Goal: Task Accomplishment & Management: Manage account settings

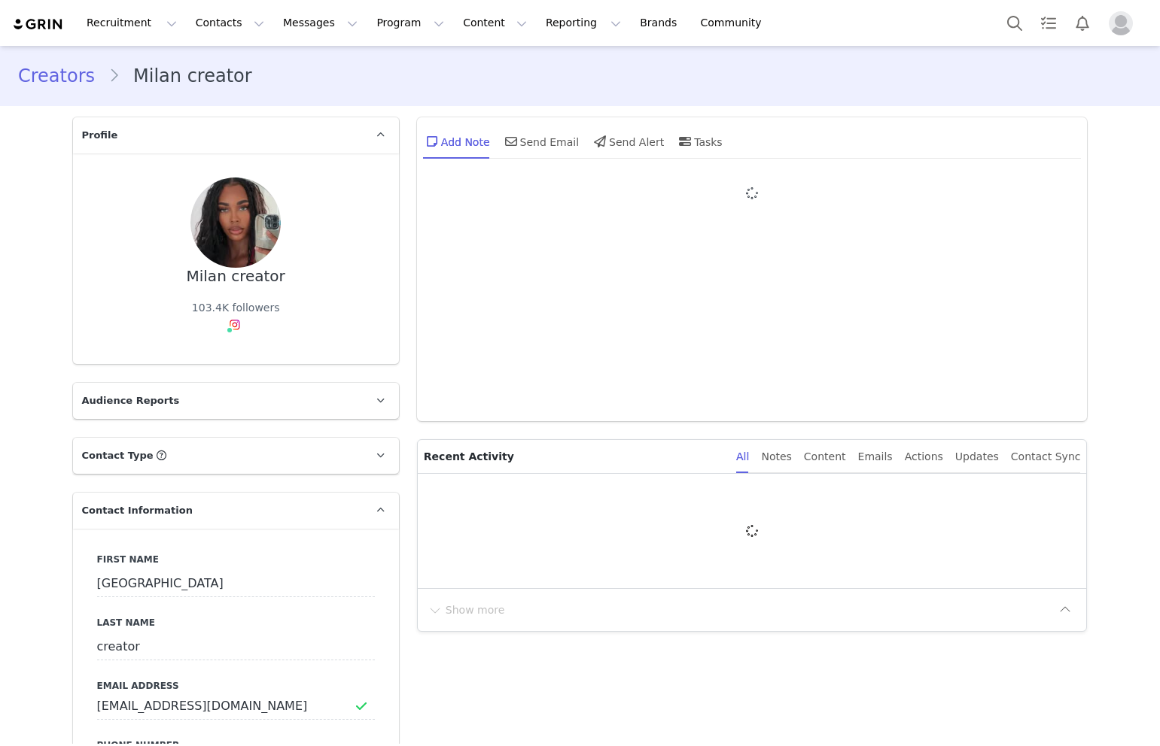
type input "+1 (United States)"
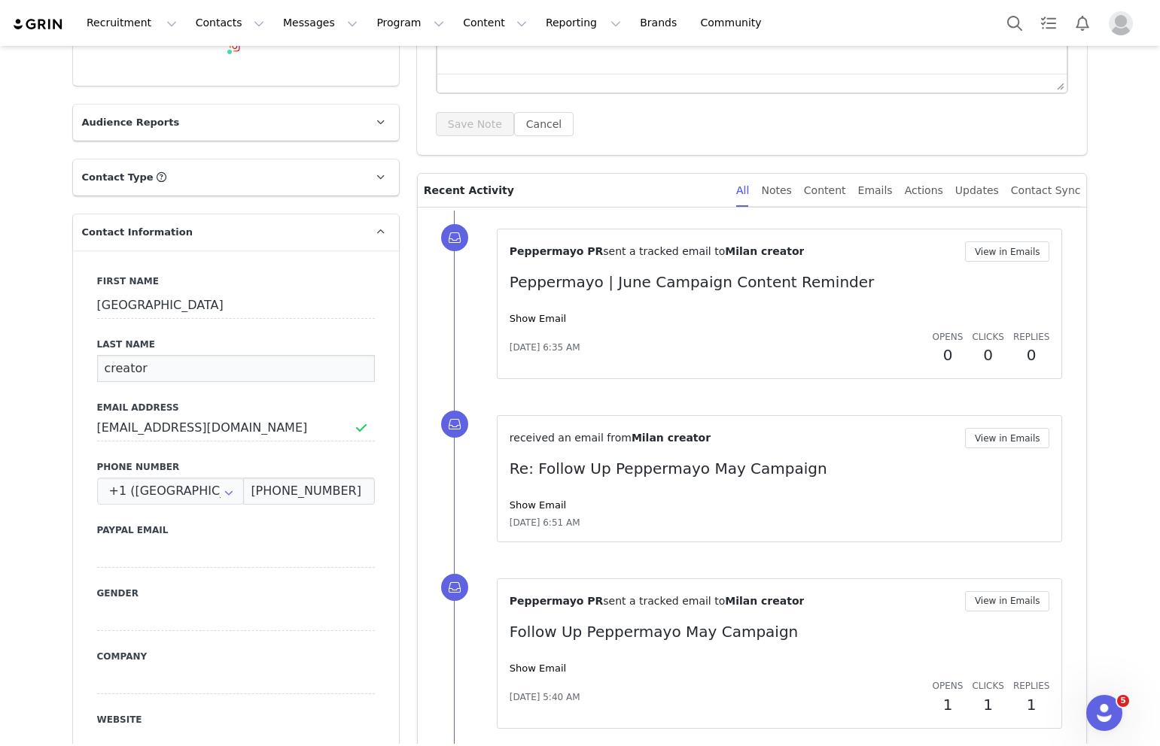
drag, startPoint x: 141, startPoint y: 378, endPoint x: 88, endPoint y: 377, distance: 53.4
click at [88, 377] on div "First Name Milan Last Name creator Email Address milanfromthego@gmail.com Phone…" at bounding box center [236, 526] width 326 height 550
drag, startPoint x: 141, startPoint y: 372, endPoint x: 97, endPoint y: 372, distance: 44.4
click at [97, 372] on input "creator" at bounding box center [236, 368] width 278 height 27
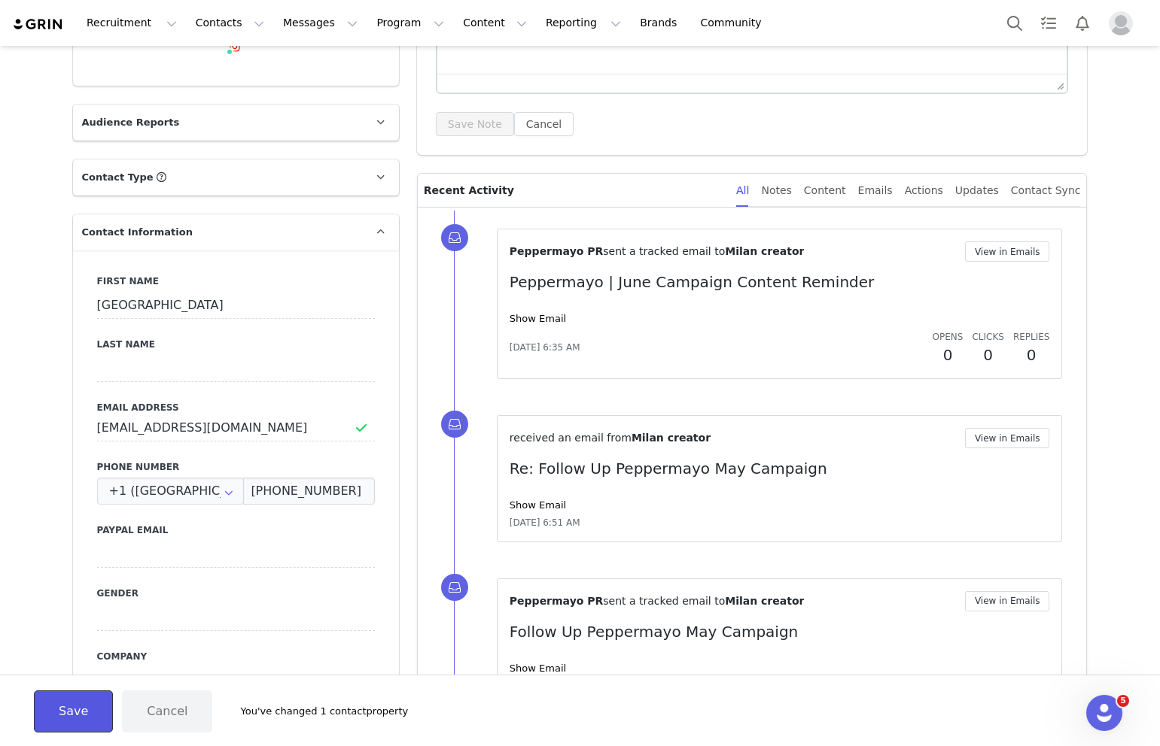
click at [59, 716] on button "Save" at bounding box center [73, 712] width 79 height 42
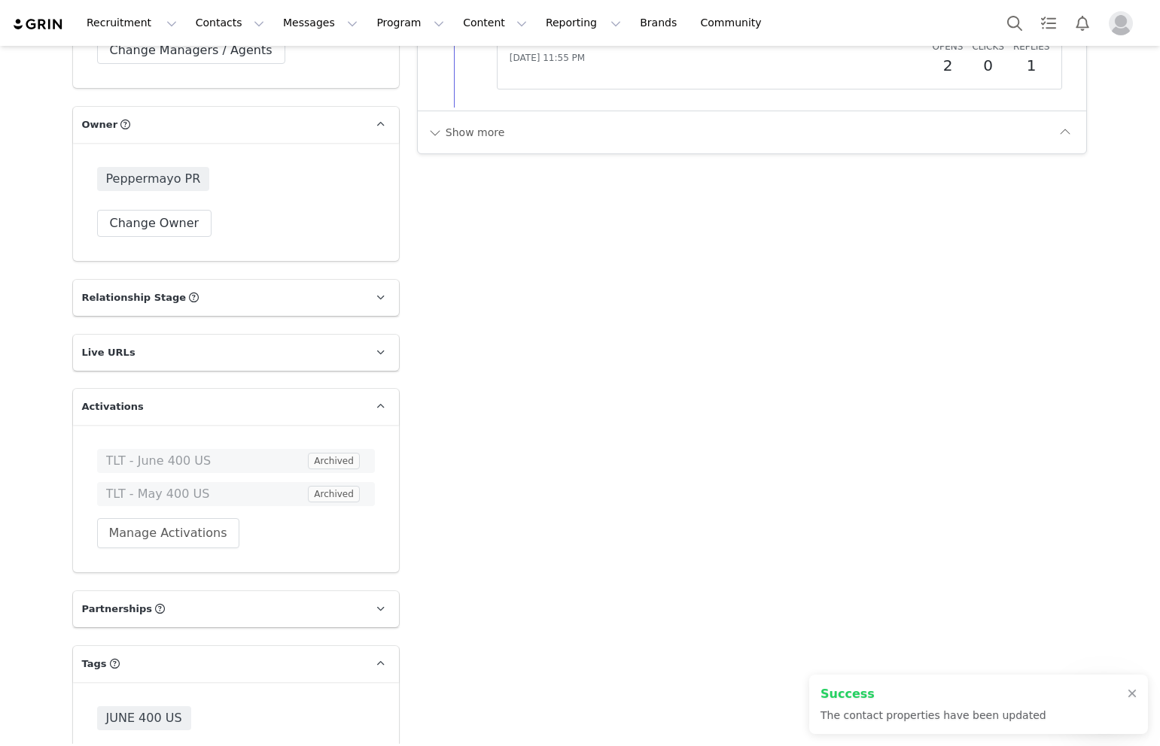
scroll to position [2155, 0]
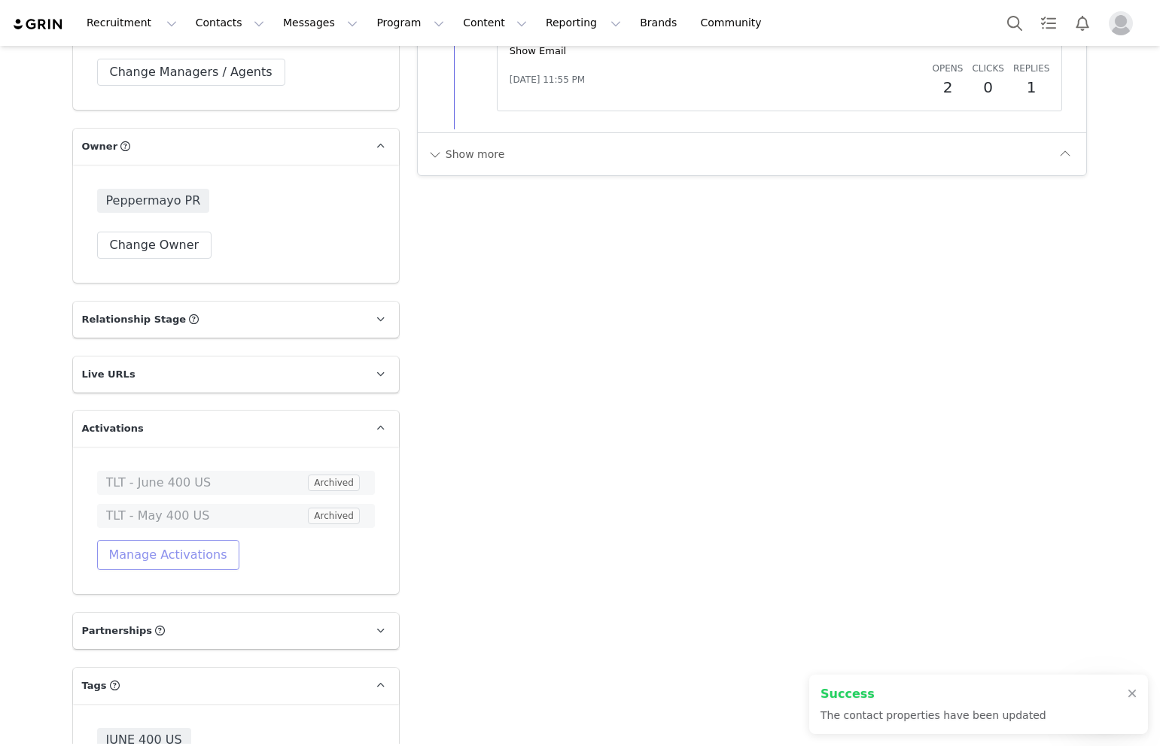
click at [174, 540] on button "Manage Activations" at bounding box center [168, 555] width 142 height 30
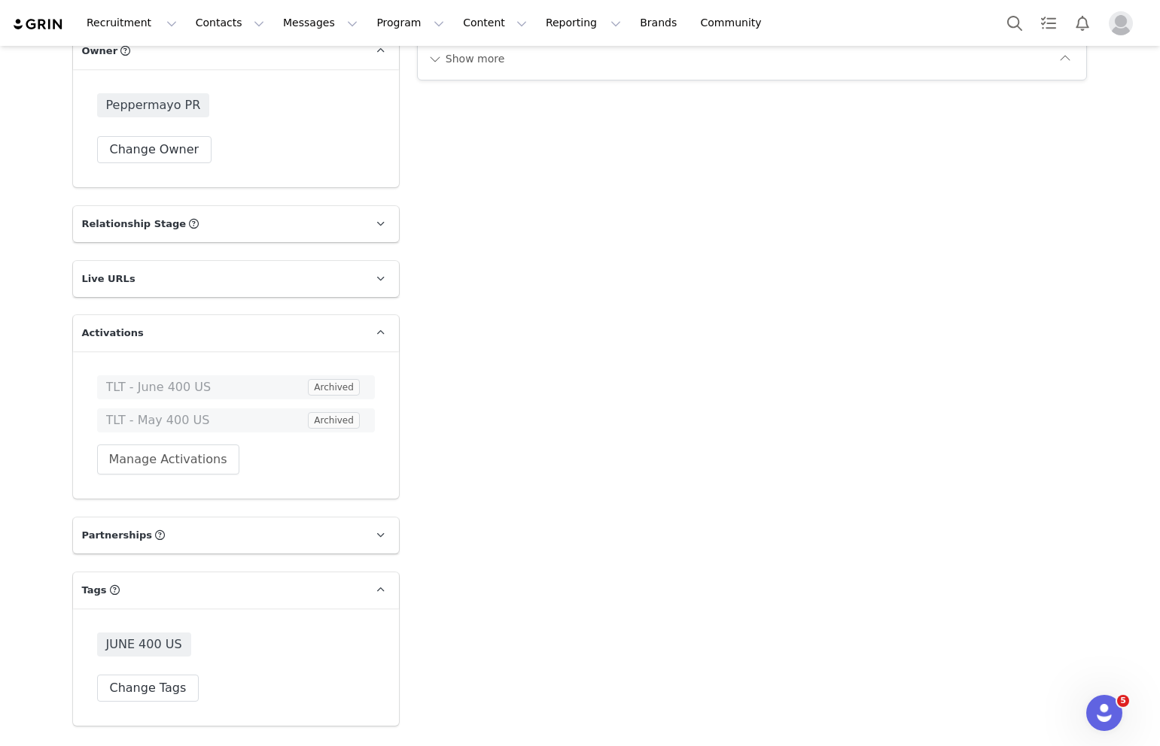
scroll to position [2389, 0]
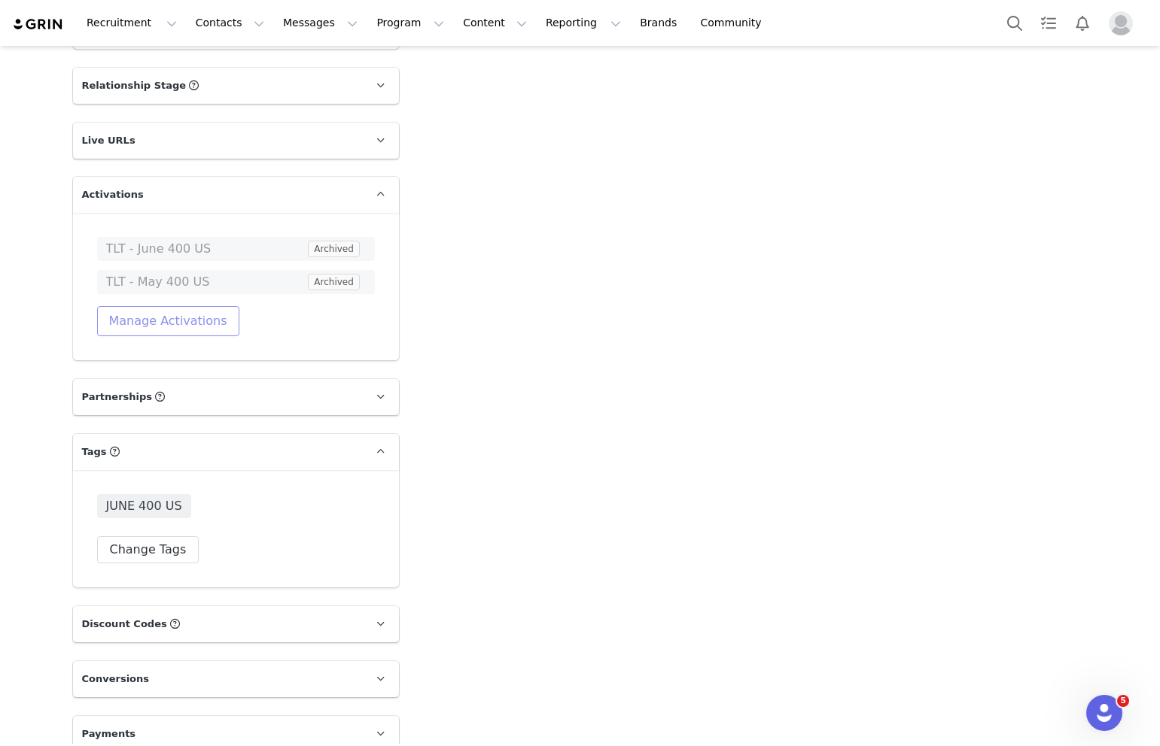
click at [155, 308] on button "Manage Activations" at bounding box center [168, 321] width 142 height 30
click at [134, 357] on div "Select Activation" at bounding box center [100, 360] width 89 height 23
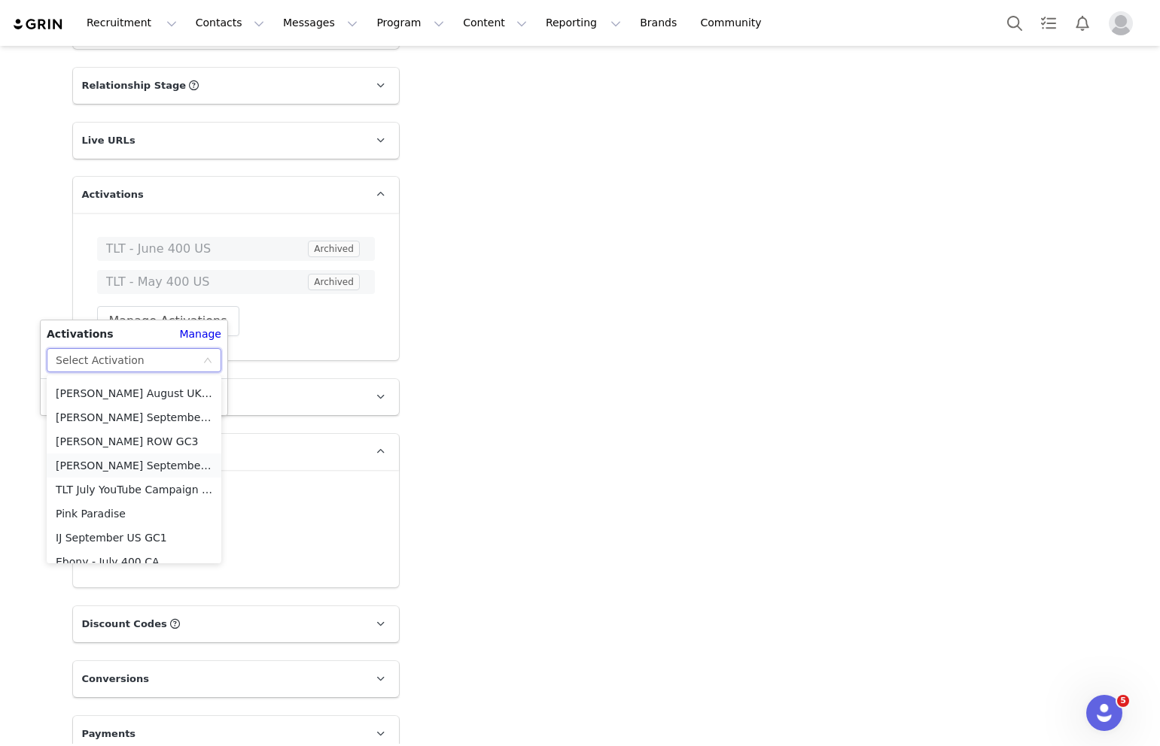
scroll to position [242, 0]
click at [120, 528] on li "IJ September US GC1" at bounding box center [134, 534] width 175 height 24
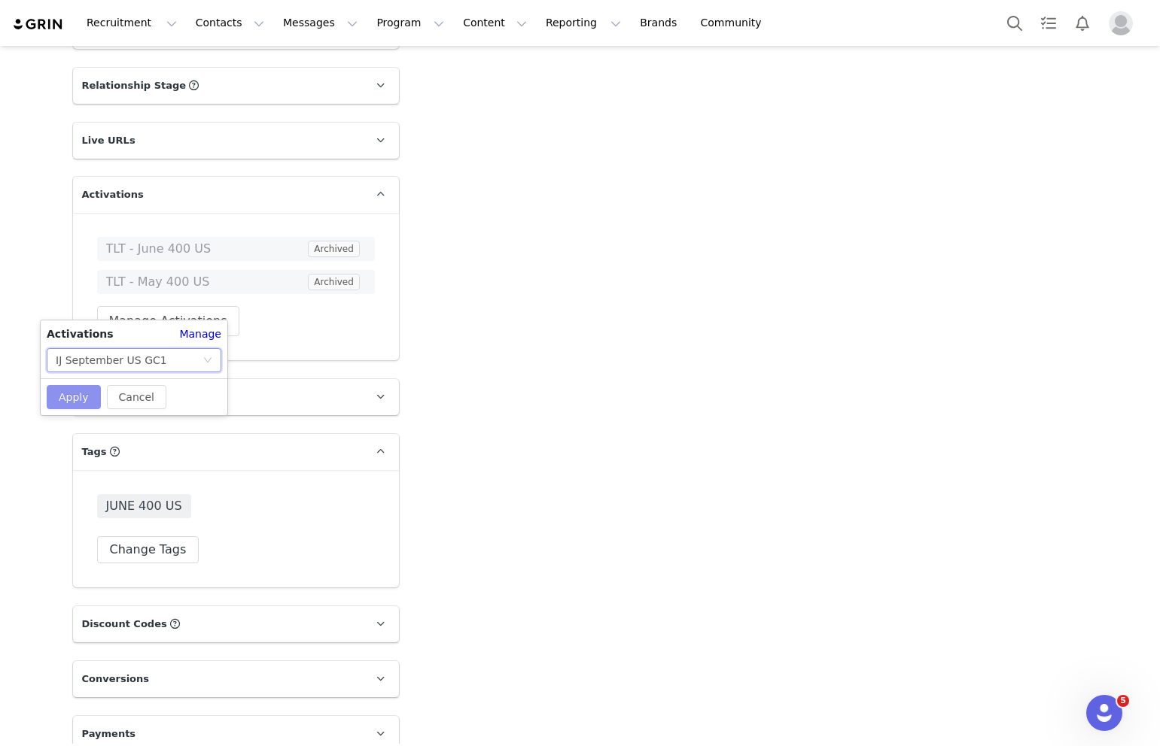
click at [78, 398] on button "Apply" at bounding box center [74, 397] width 54 height 24
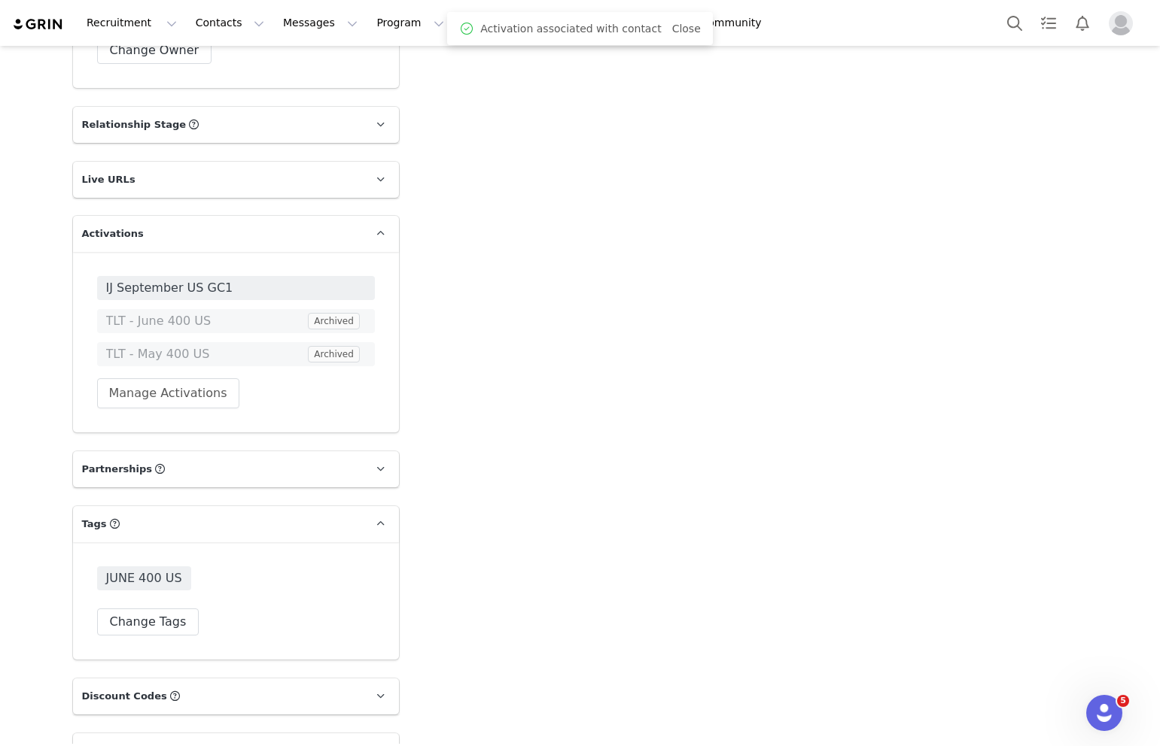
scroll to position [2389, 0]
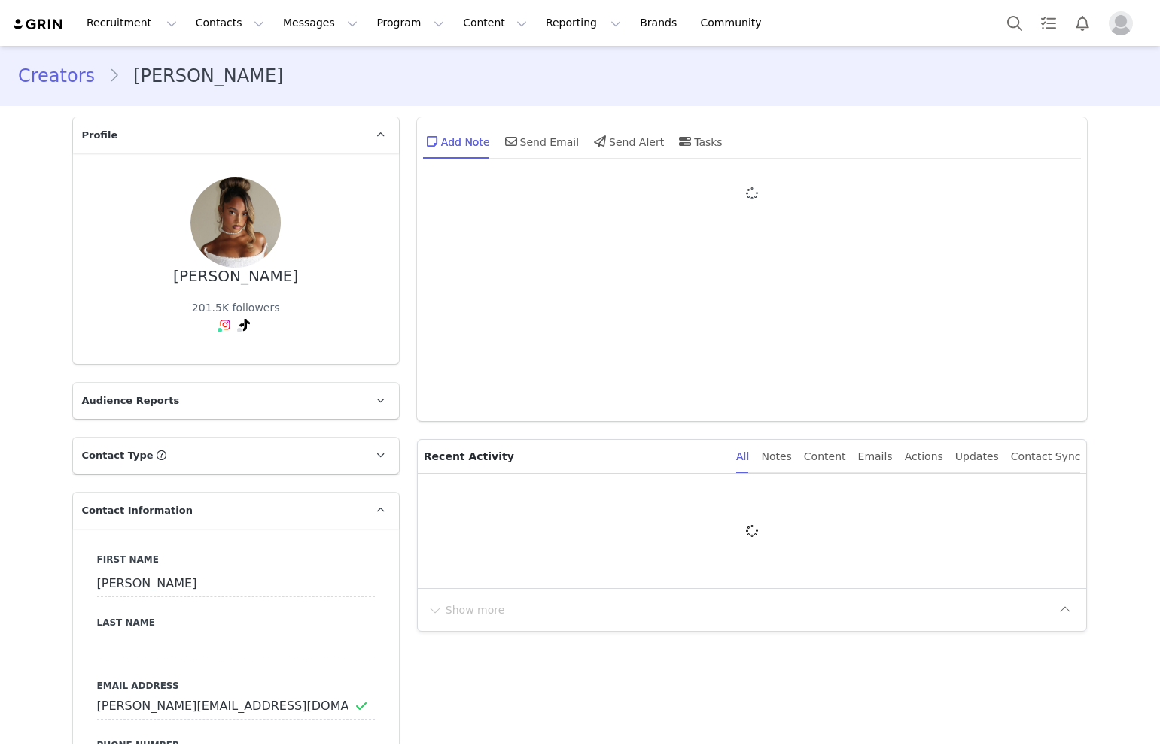
type input "+1 ([GEOGRAPHIC_DATA])"
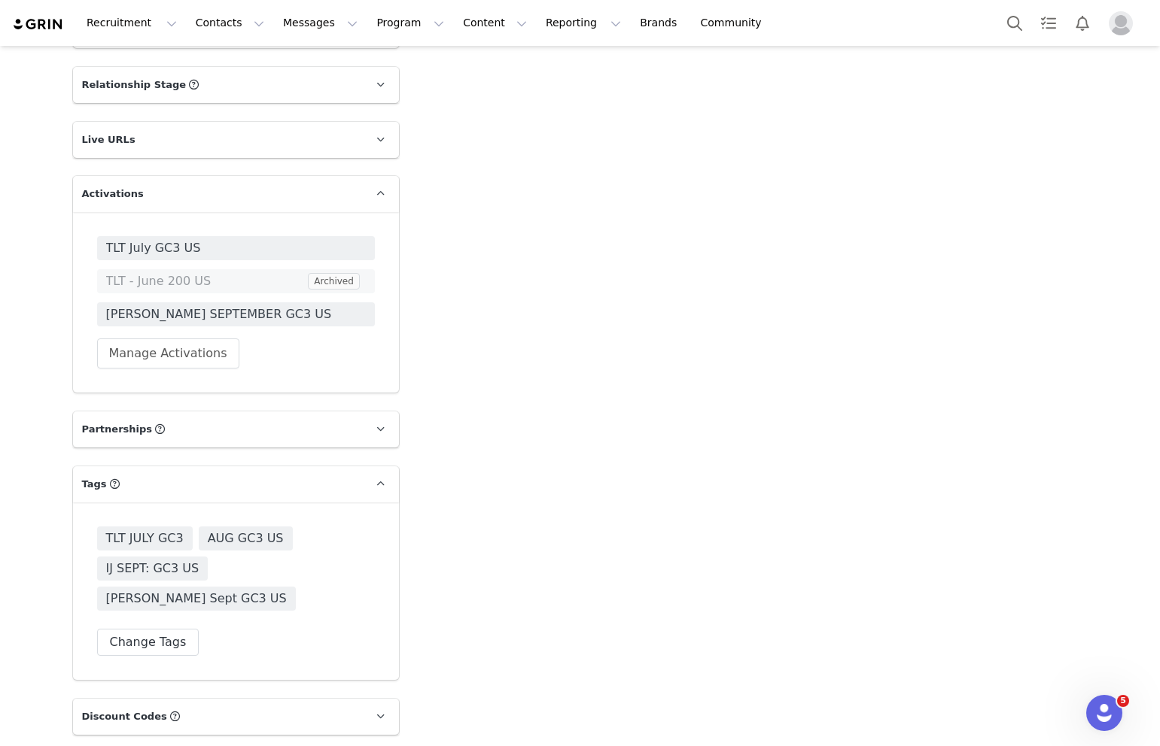
scroll to position [2389, 0]
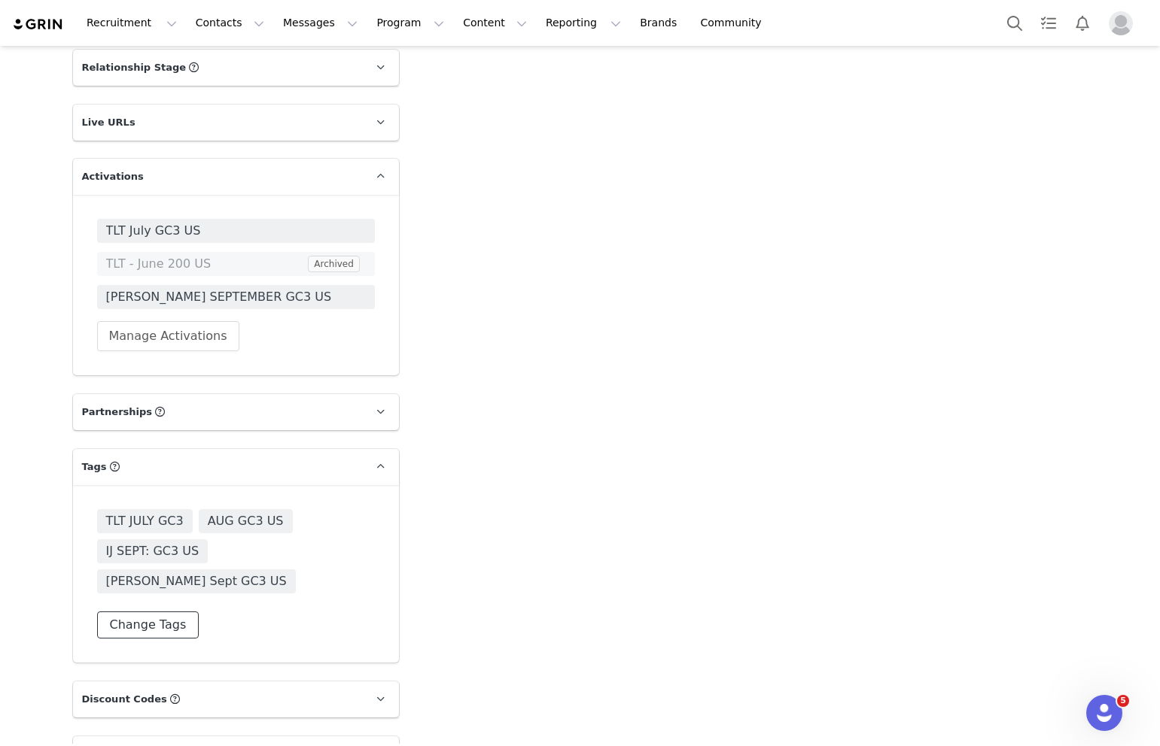
click at [163, 612] on button "Change Tags" at bounding box center [148, 625] width 102 height 27
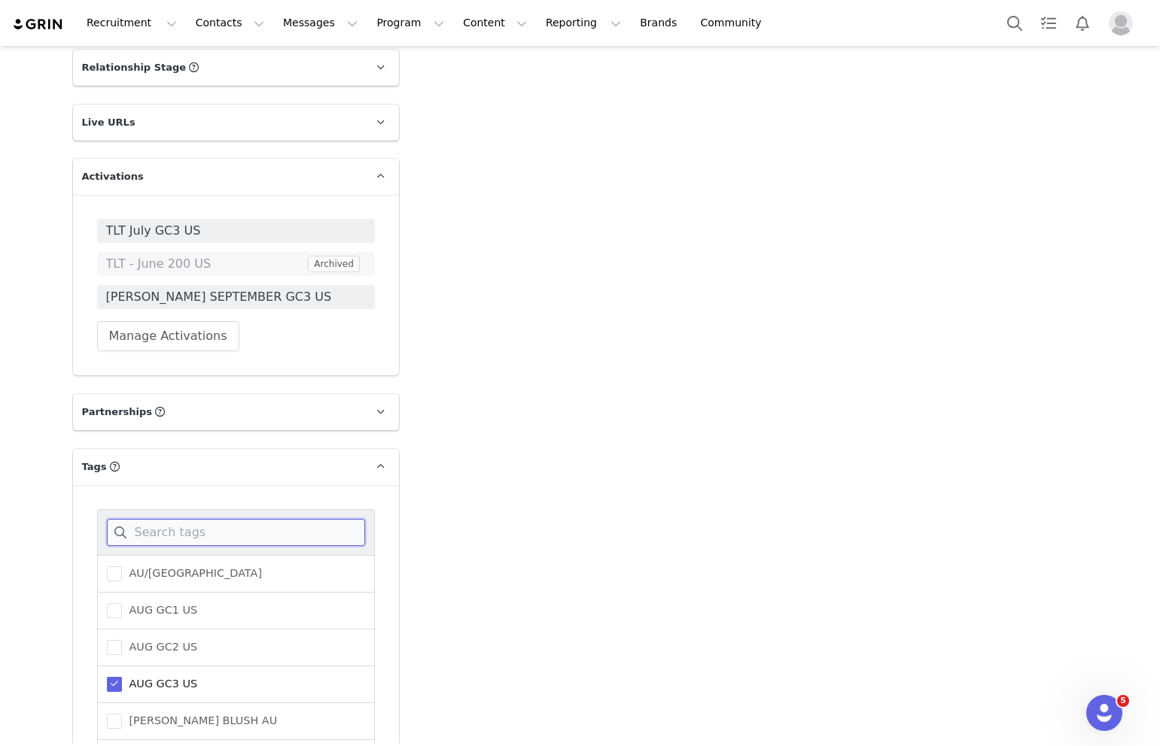
click at [186, 534] on input at bounding box center [236, 532] width 258 height 27
click at [116, 684] on span at bounding box center [114, 684] width 15 height 15
click at [122, 677] on input "AUG GC3 US" at bounding box center [122, 677] width 0 height 0
click at [177, 540] on input at bounding box center [236, 532] width 258 height 27
type input "j"
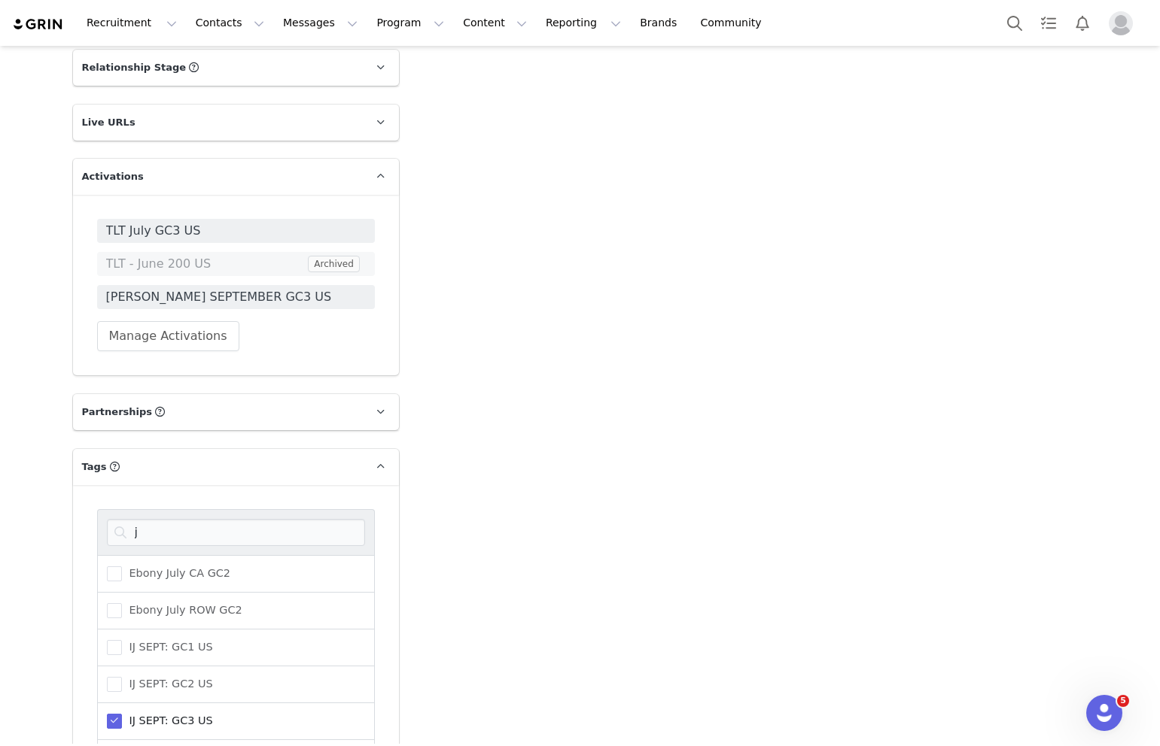
click at [115, 717] on span at bounding box center [114, 721] width 15 height 15
click at [122, 714] on input "IJ SEPT: GC3 US" at bounding box center [122, 714] width 0 height 0
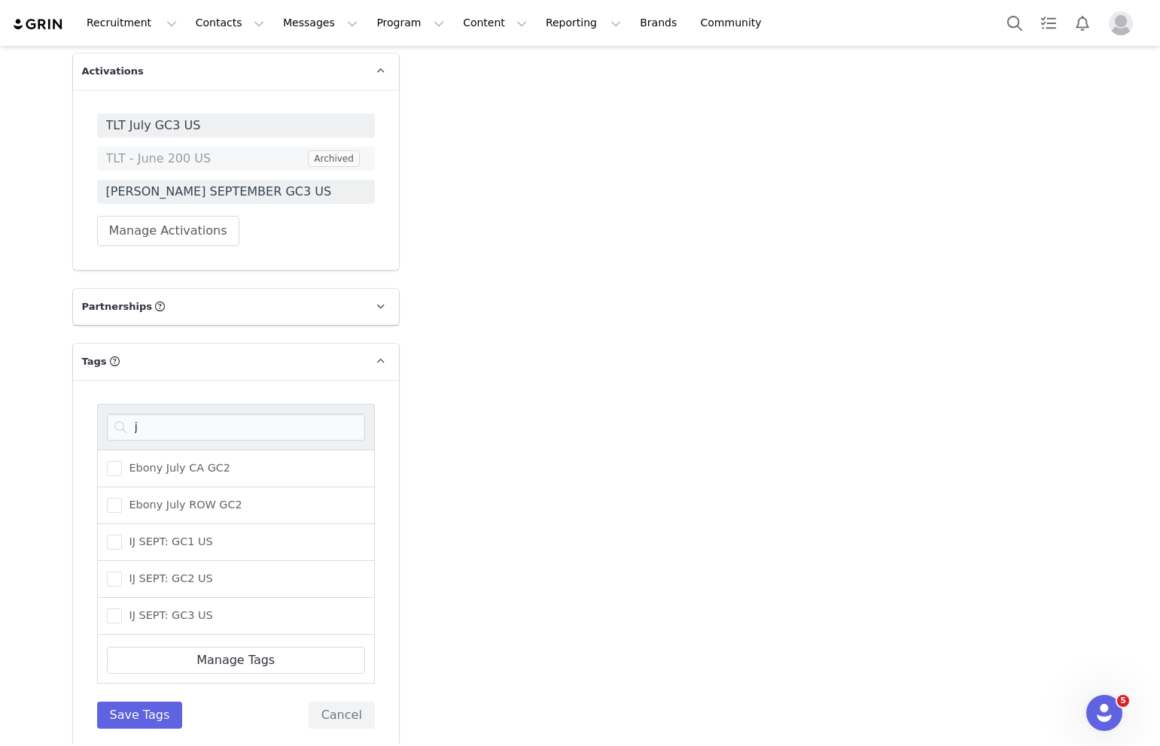
scroll to position [2521, 0]
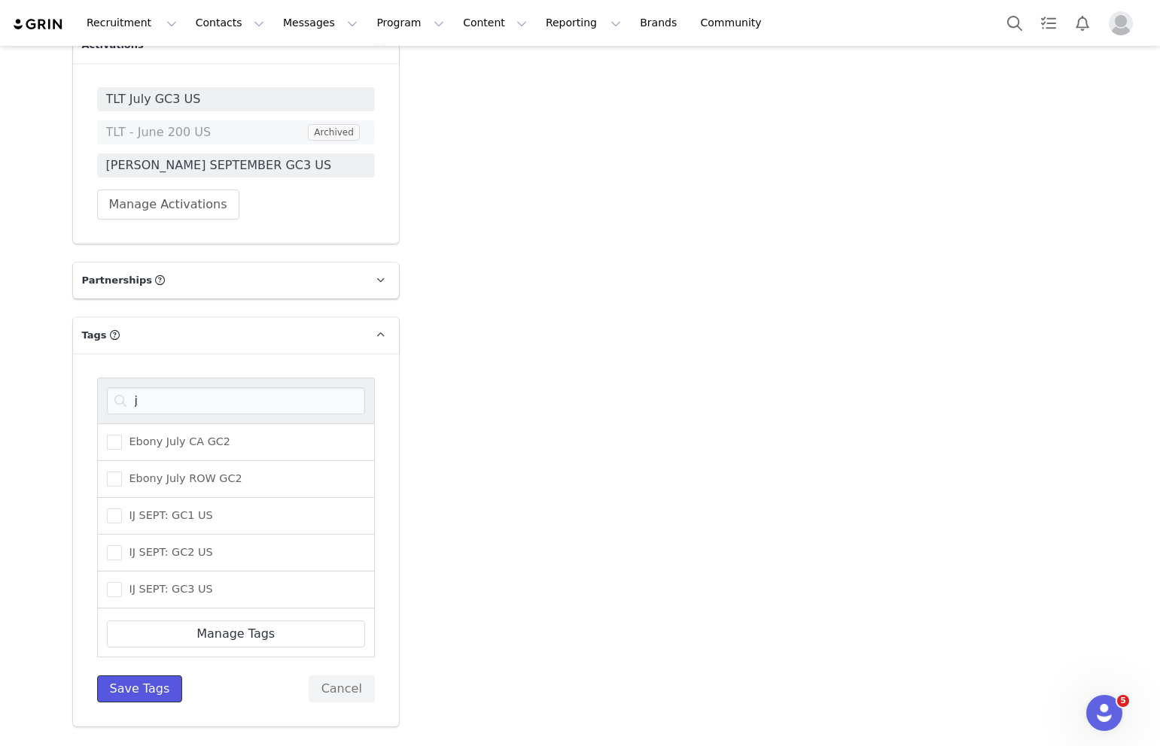
click at [159, 690] on button "Save Tags" at bounding box center [140, 689] width 86 height 27
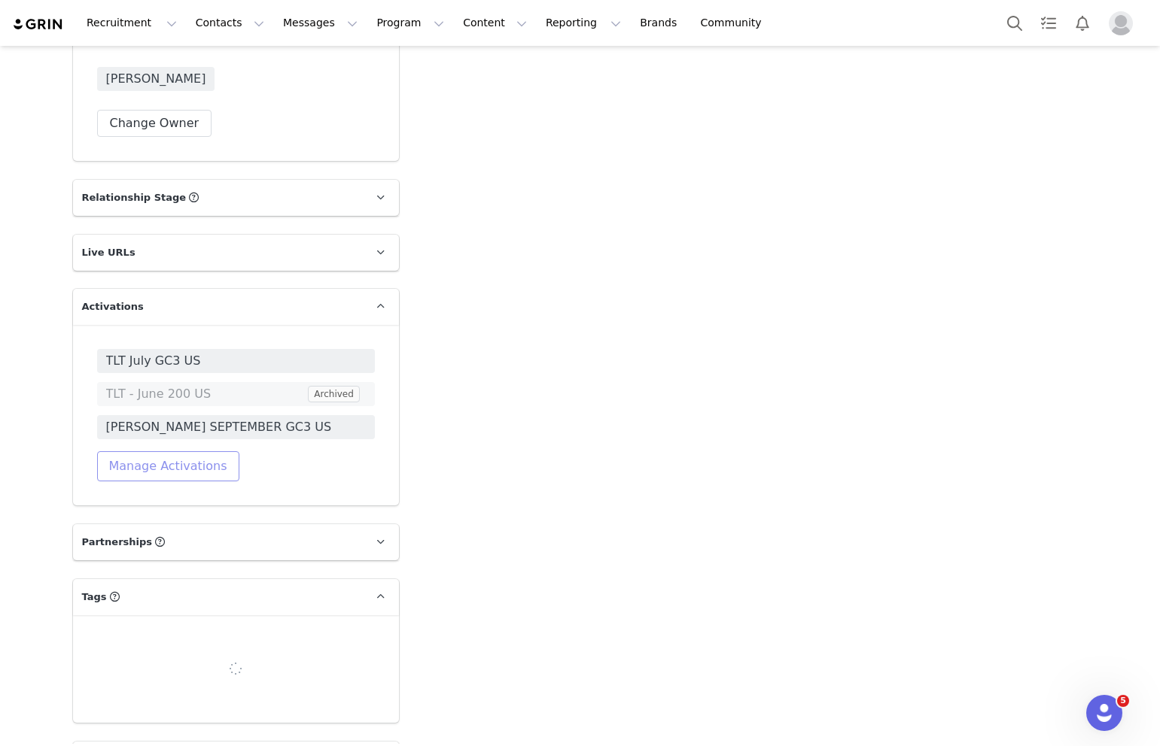
click at [180, 465] on button "Manage Activations" at bounding box center [168, 466] width 142 height 30
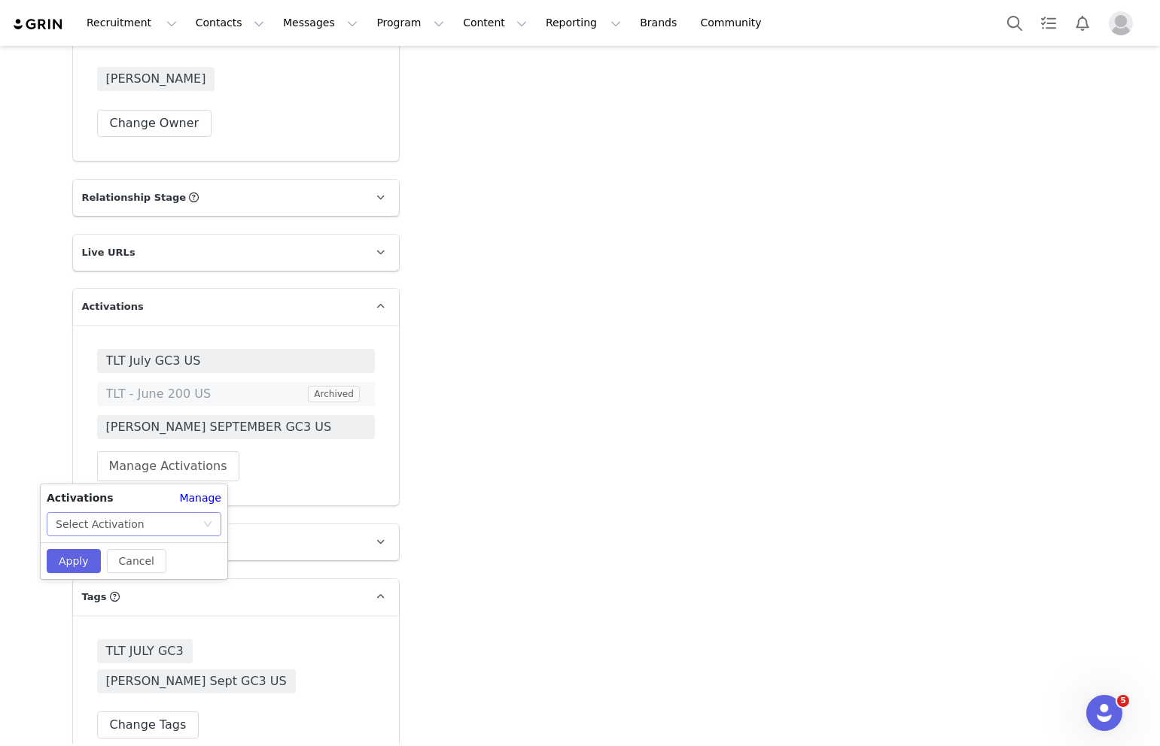
click at [148, 527] on div "Select Activation" at bounding box center [129, 524] width 147 height 23
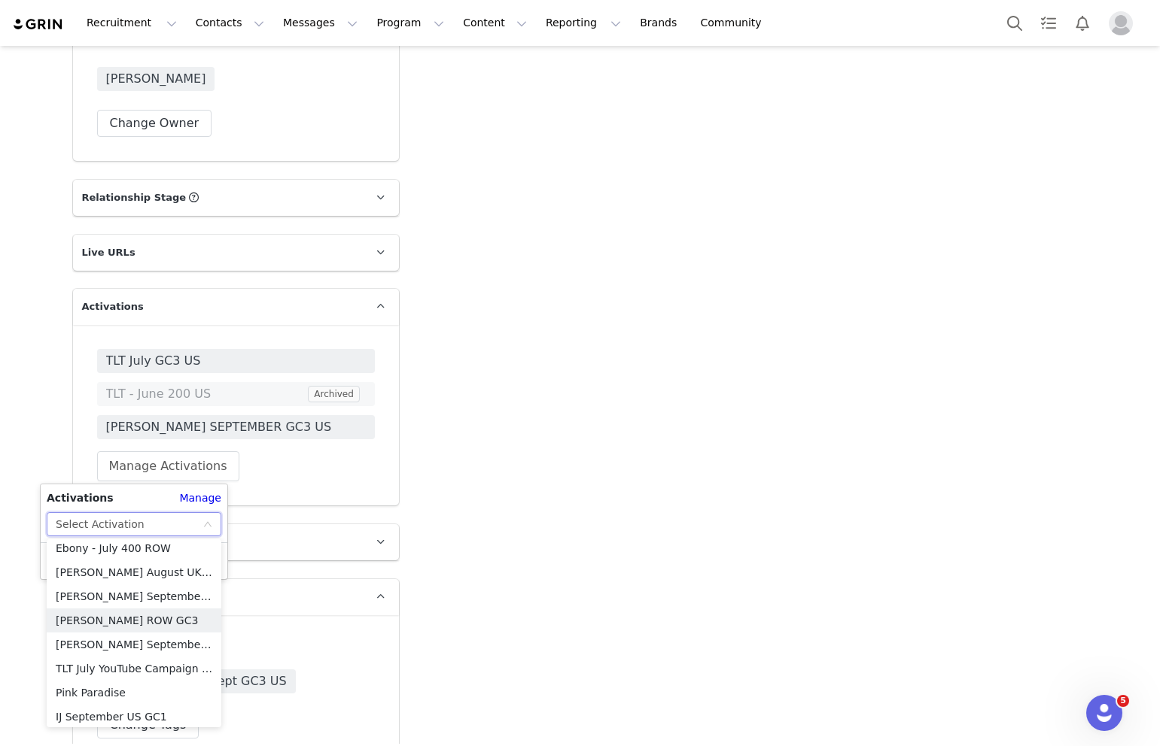
scroll to position [248, 0]
click at [130, 623] on li "[PERSON_NAME] September US GC2" at bounding box center [134, 620] width 175 height 24
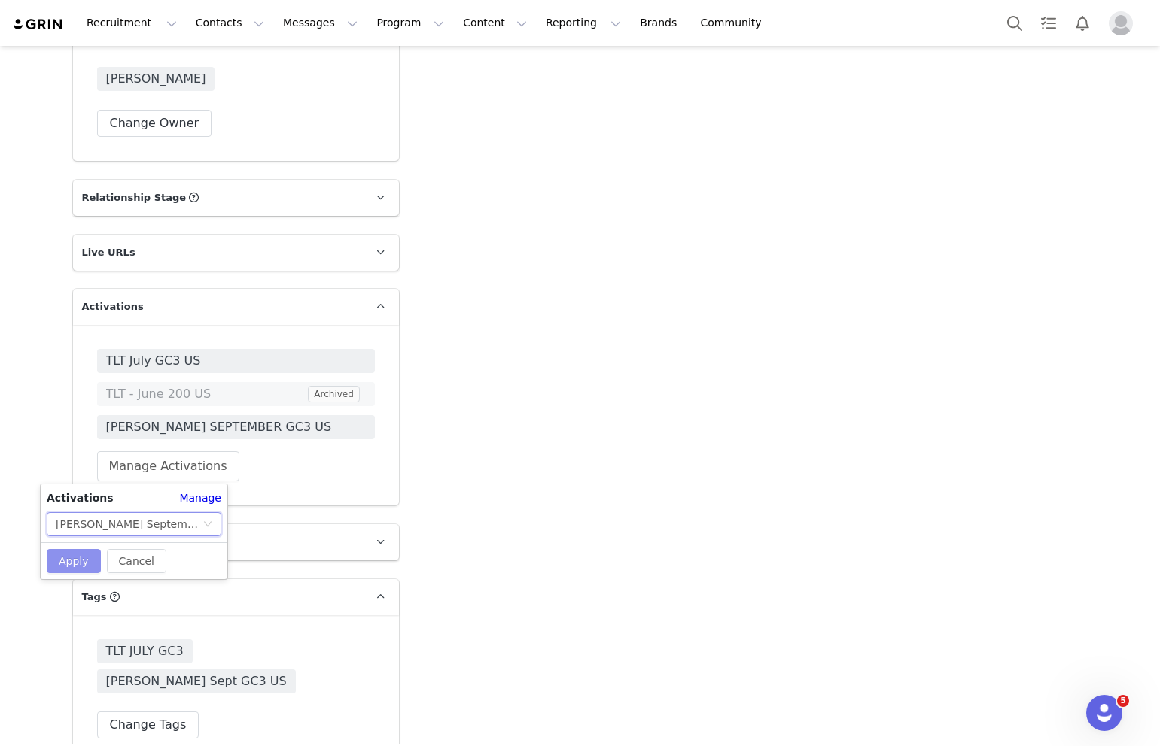
click at [74, 563] on button "Apply" at bounding box center [74, 561] width 54 height 24
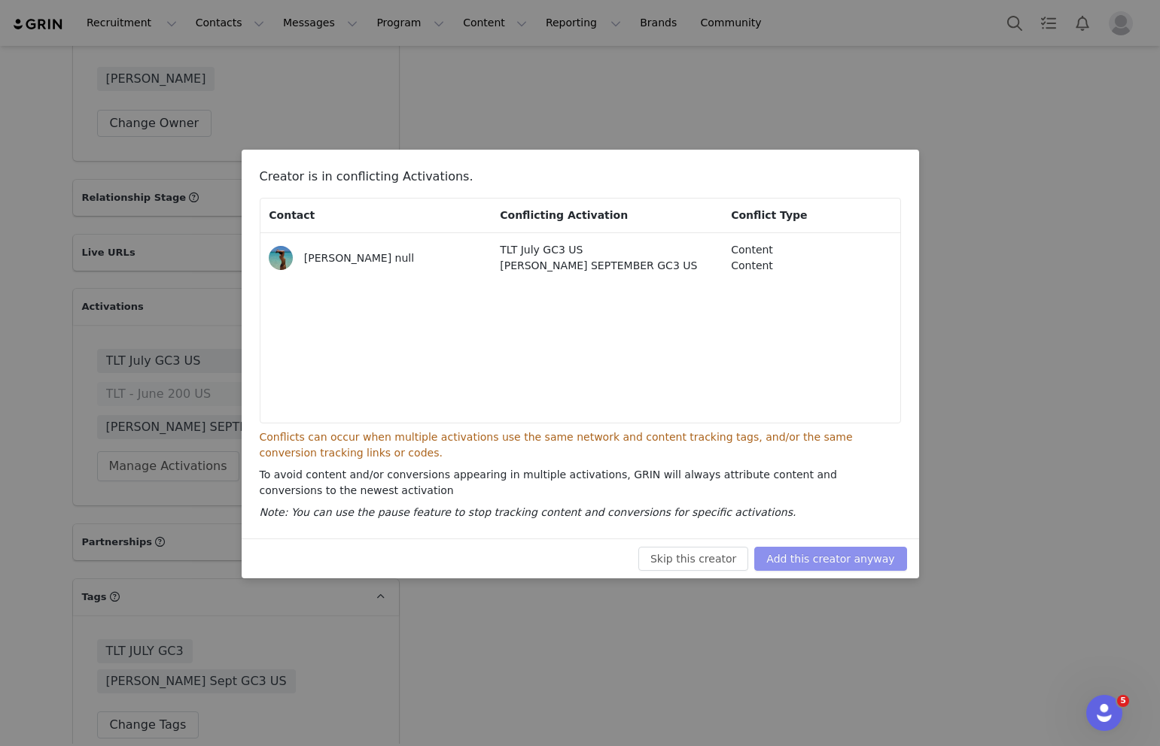
click at [829, 562] on button "Add this creator anyway" at bounding box center [830, 559] width 152 height 24
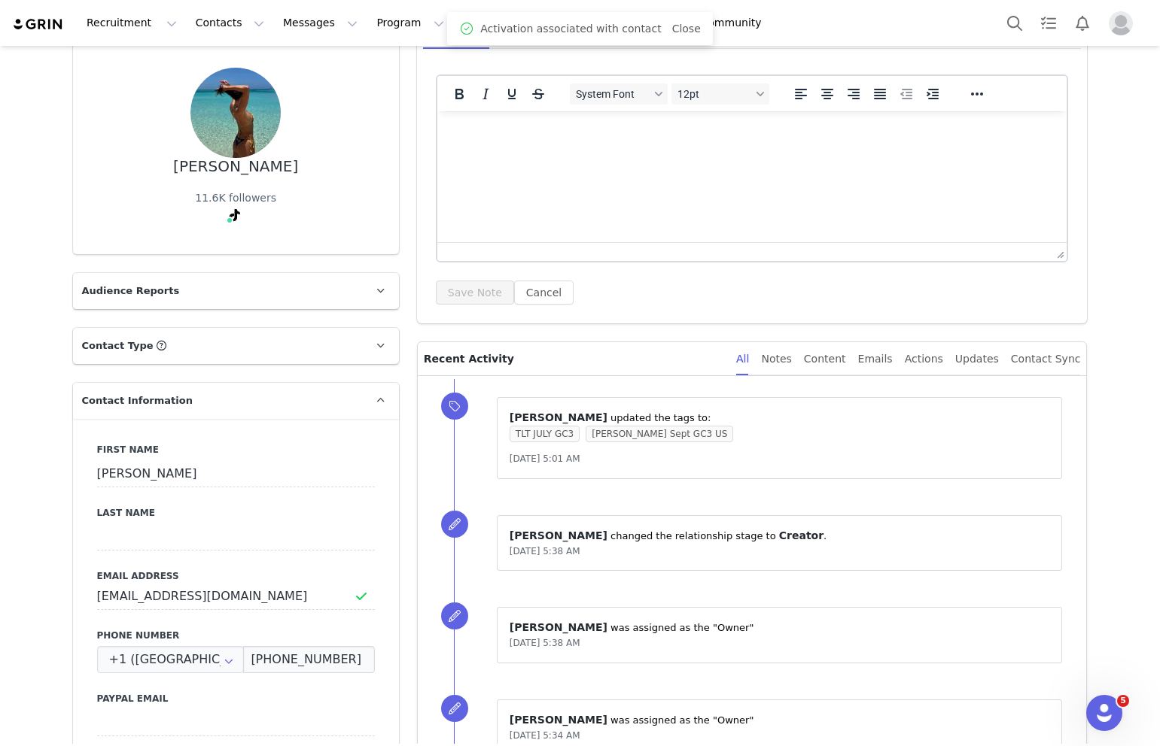
scroll to position [0, 0]
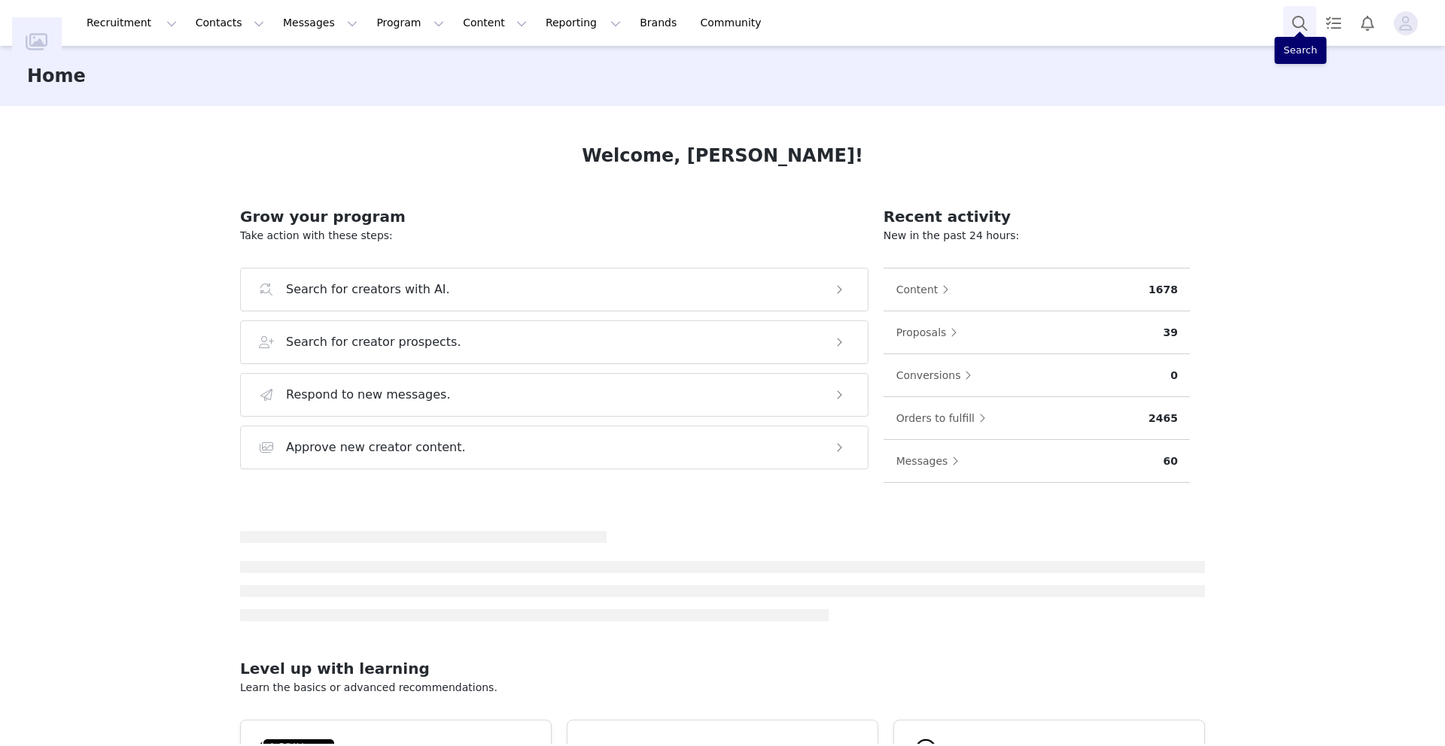
click at [1301, 16] on button "Search" at bounding box center [1299, 23] width 33 height 34
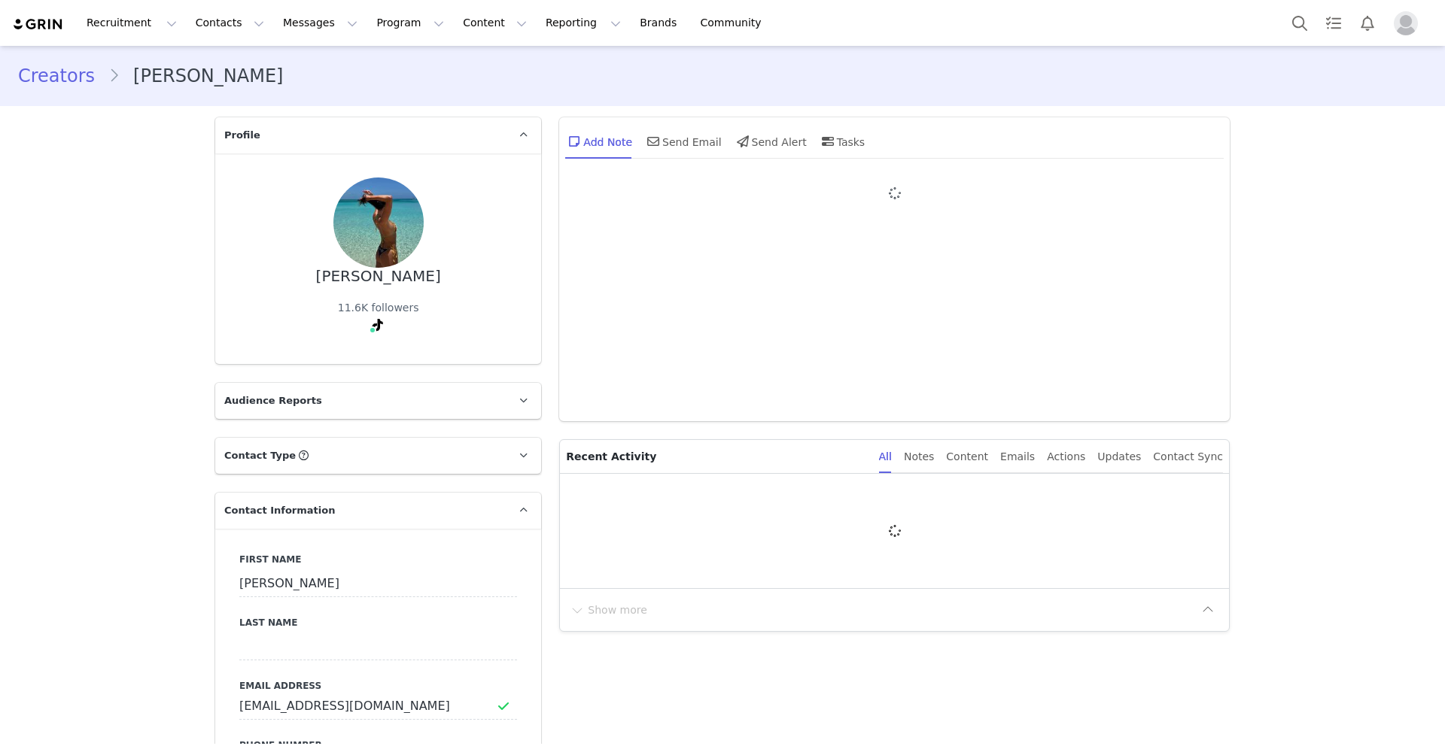
type input "+1 ([GEOGRAPHIC_DATA])"
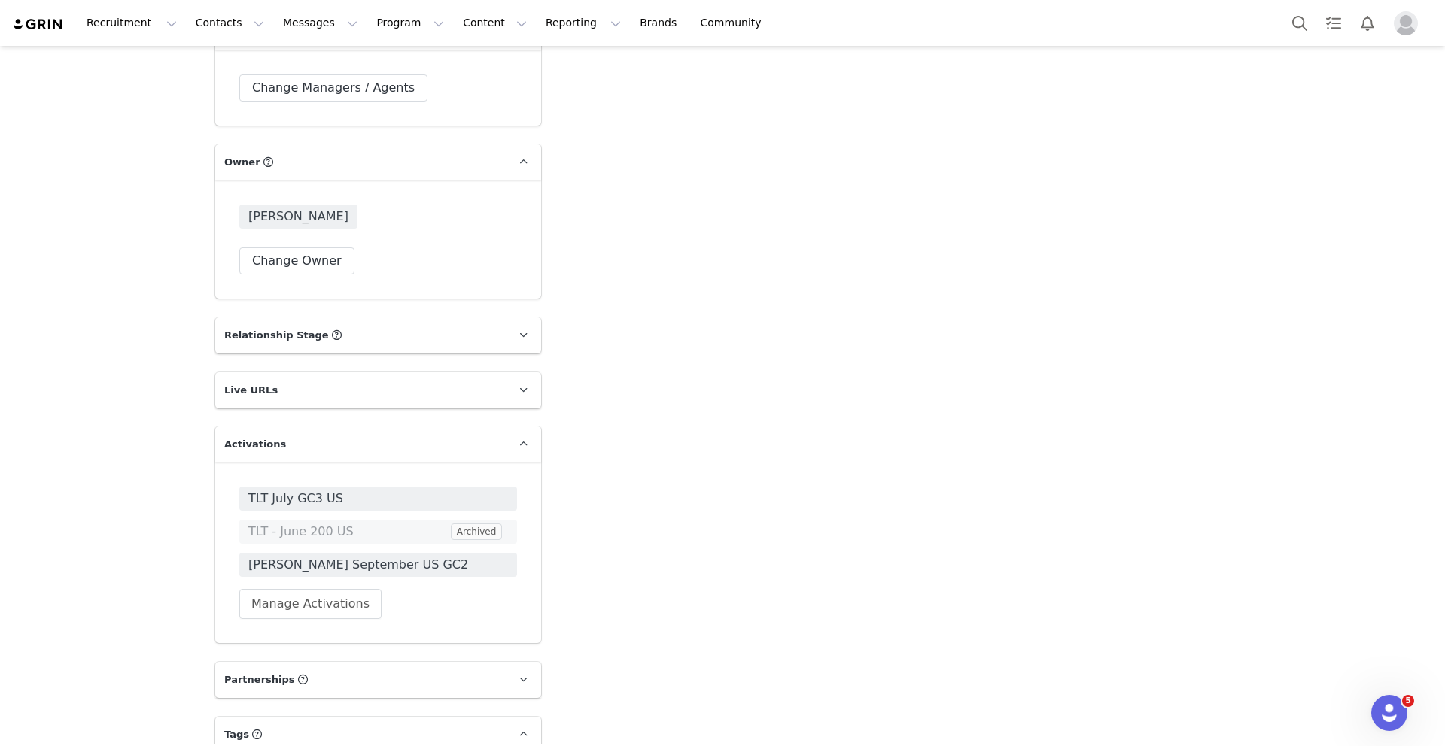
scroll to position [2123, 0]
click at [290, 262] on button "Change Owner" at bounding box center [296, 259] width 115 height 27
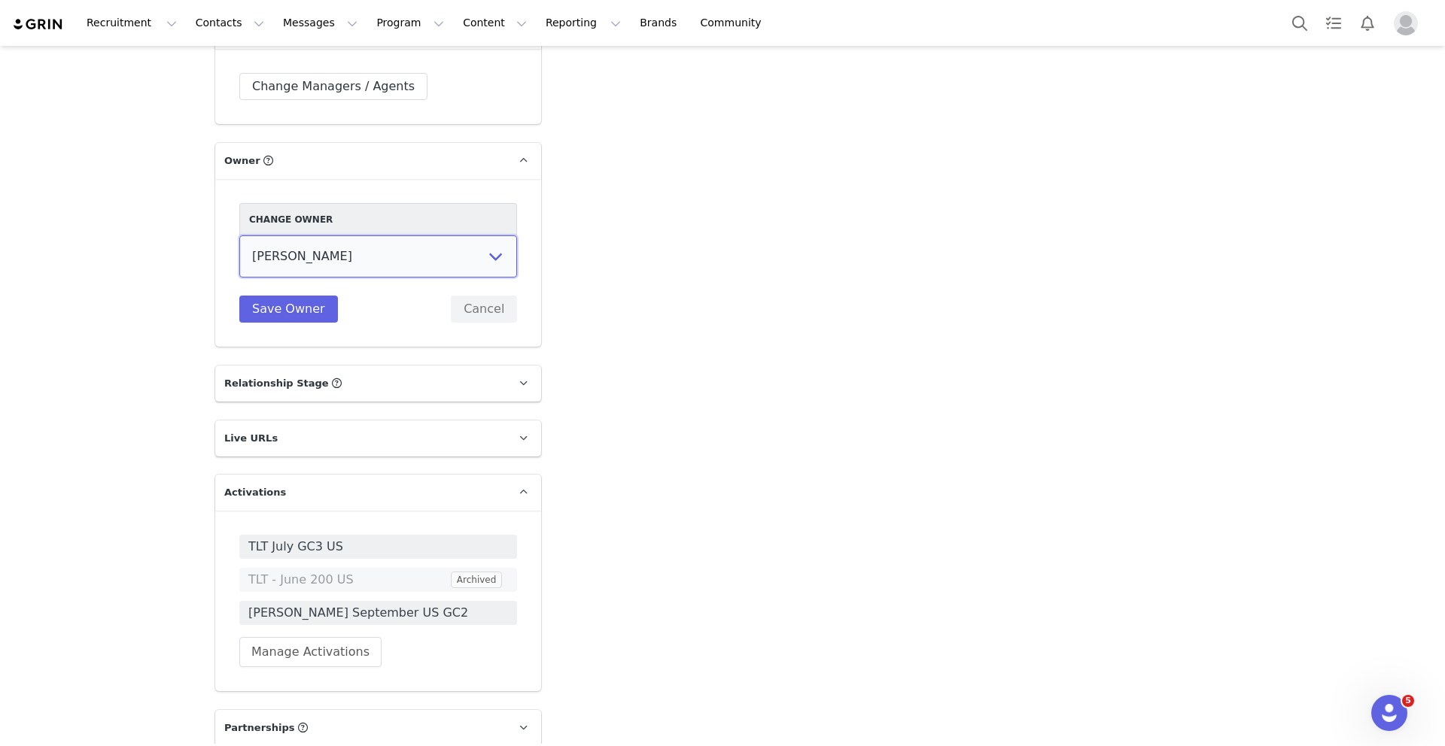
click at [290, 262] on select "Elizabeth Shehata Peppermayo PR Tiffany Poullos Talia Skuse Meg Amphlett Holly …" at bounding box center [378, 257] width 278 height 42
select select "557050a2-b29b-4ef4-a5f1-ccab9e7c3413"
click at [239, 236] on select "Elizabeth Shehata Peppermayo PR Tiffany Poullos Talia Skuse Meg Amphlett Holly …" at bounding box center [378, 257] width 278 height 42
click at [286, 309] on button "Save Owner" at bounding box center [288, 309] width 99 height 27
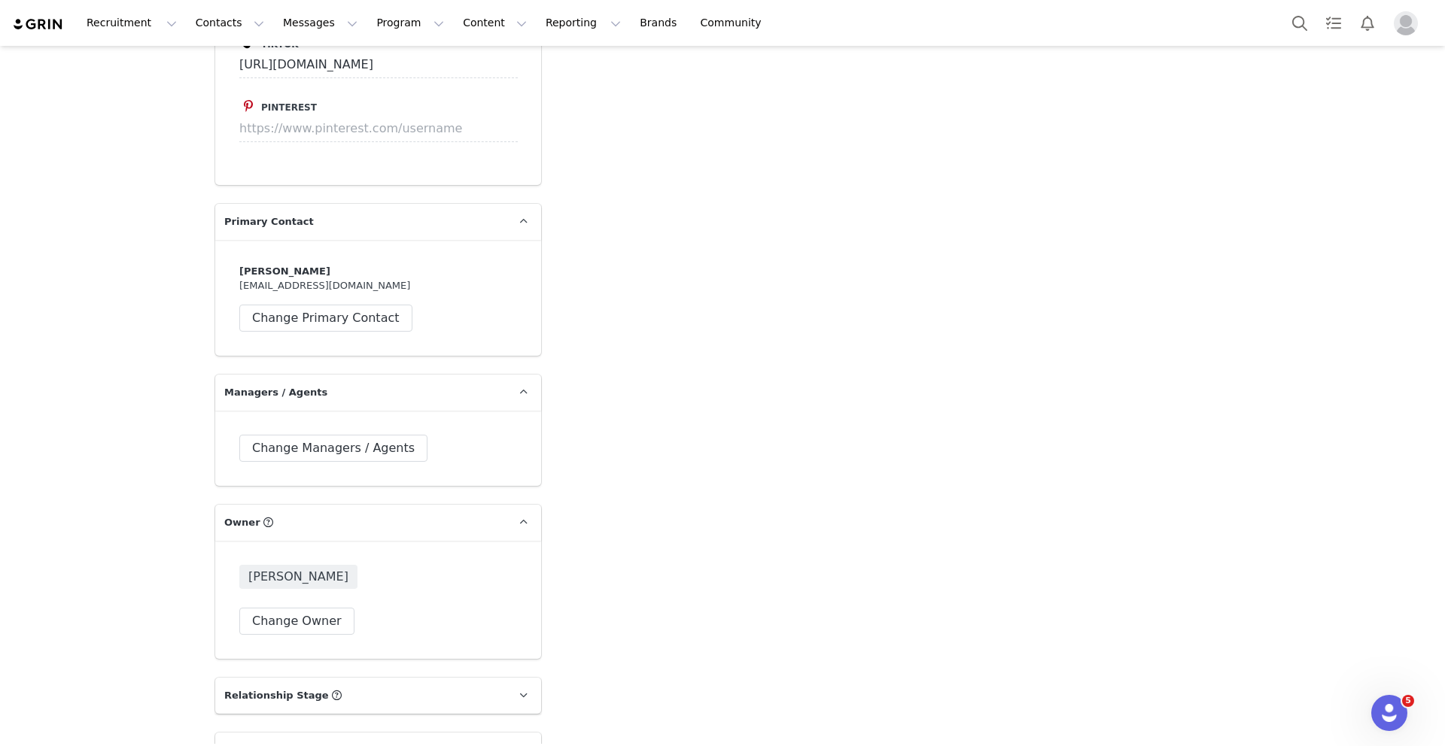
scroll to position [2422, 0]
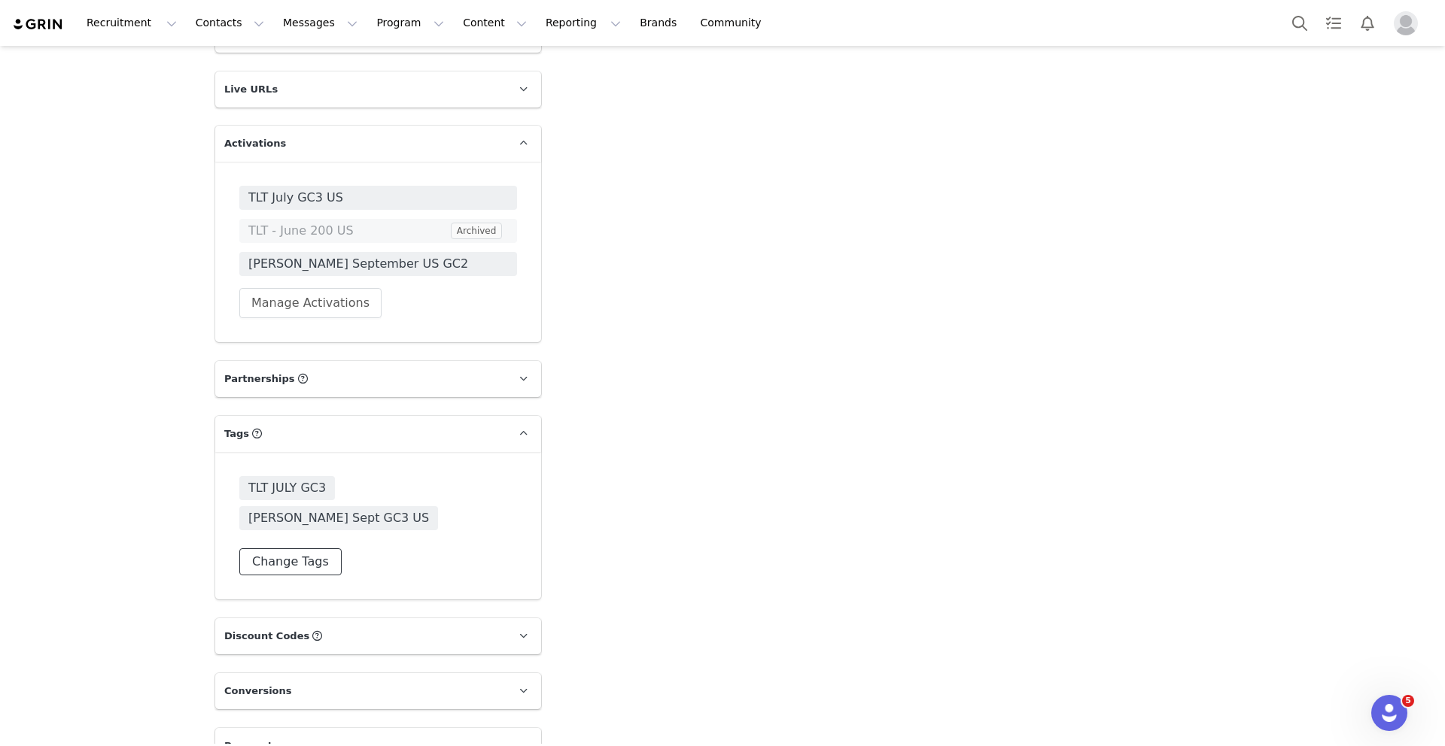
click at [270, 549] on button "Change Tags" at bounding box center [290, 562] width 102 height 27
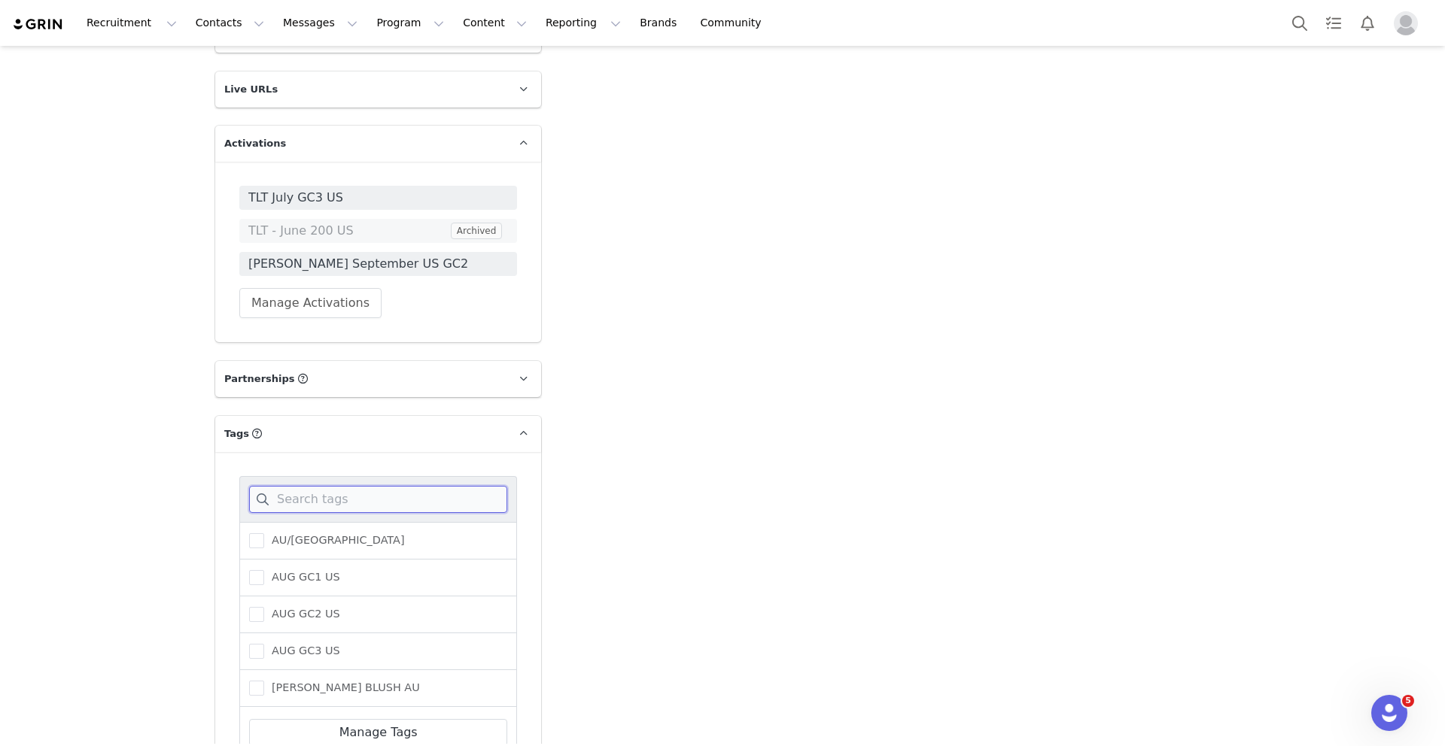
click at [281, 497] on input at bounding box center [378, 499] width 258 height 27
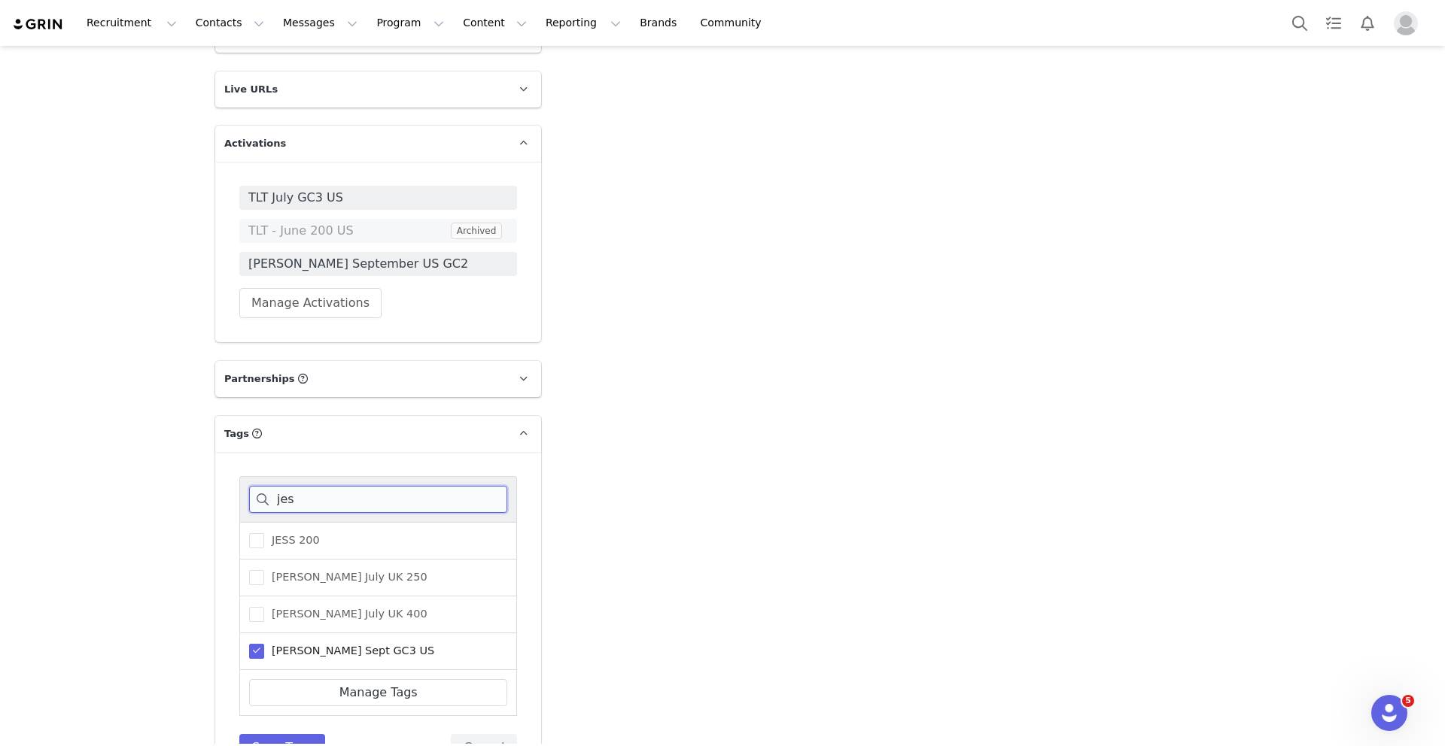
type input "jes"
click at [257, 649] on span at bounding box center [256, 651] width 15 height 15
click at [264, 644] on input "Jess Sept GC3 US" at bounding box center [264, 644] width 0 height 0
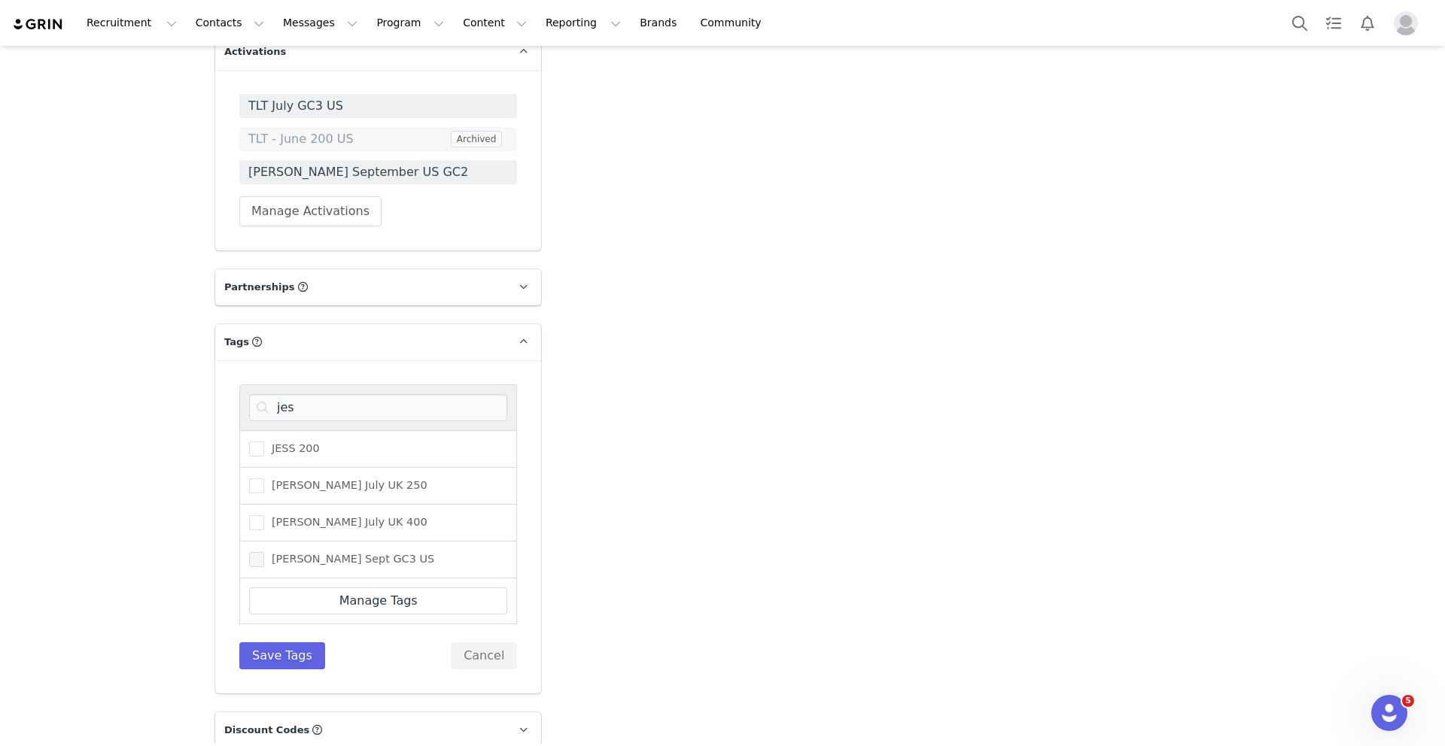
scroll to position [2518, 0]
click at [271, 651] on button "Save Tags" at bounding box center [282, 652] width 86 height 27
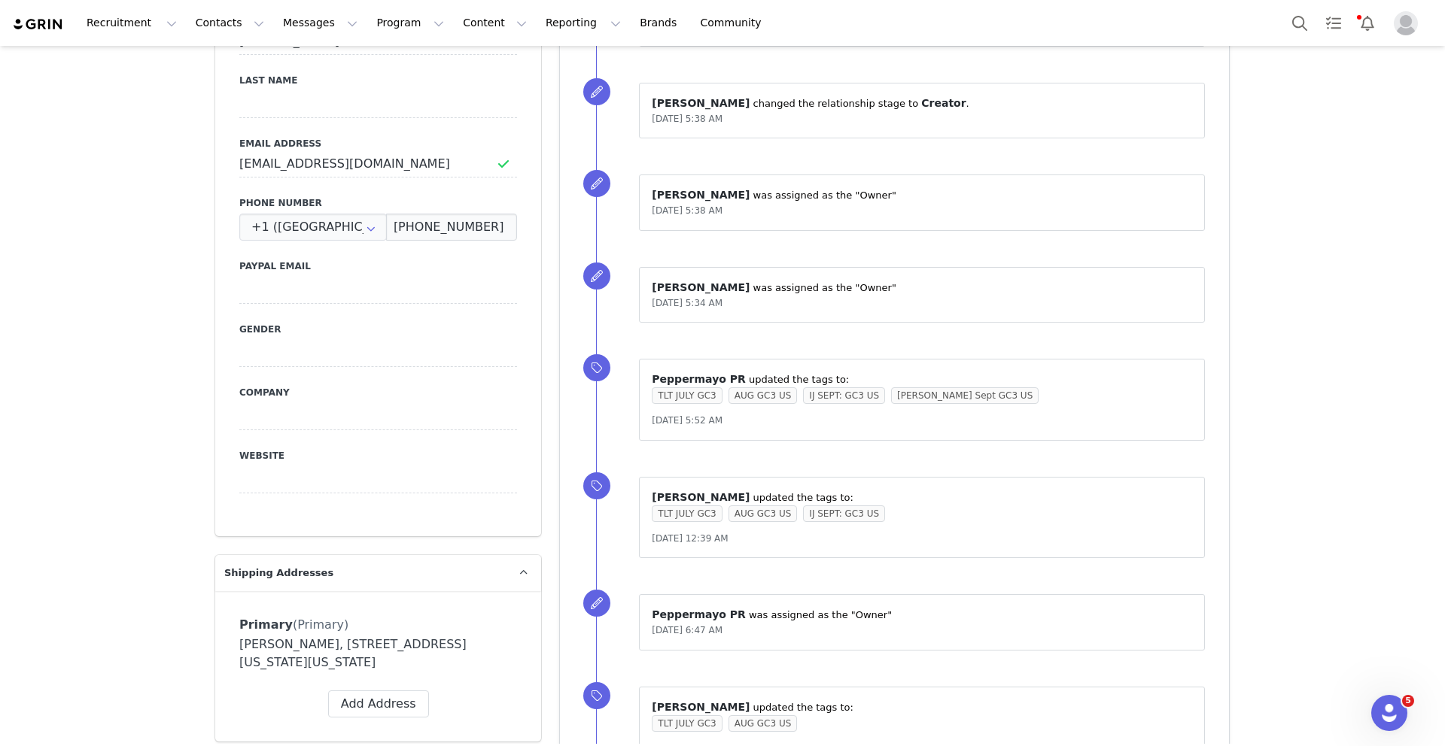
scroll to position [0, 0]
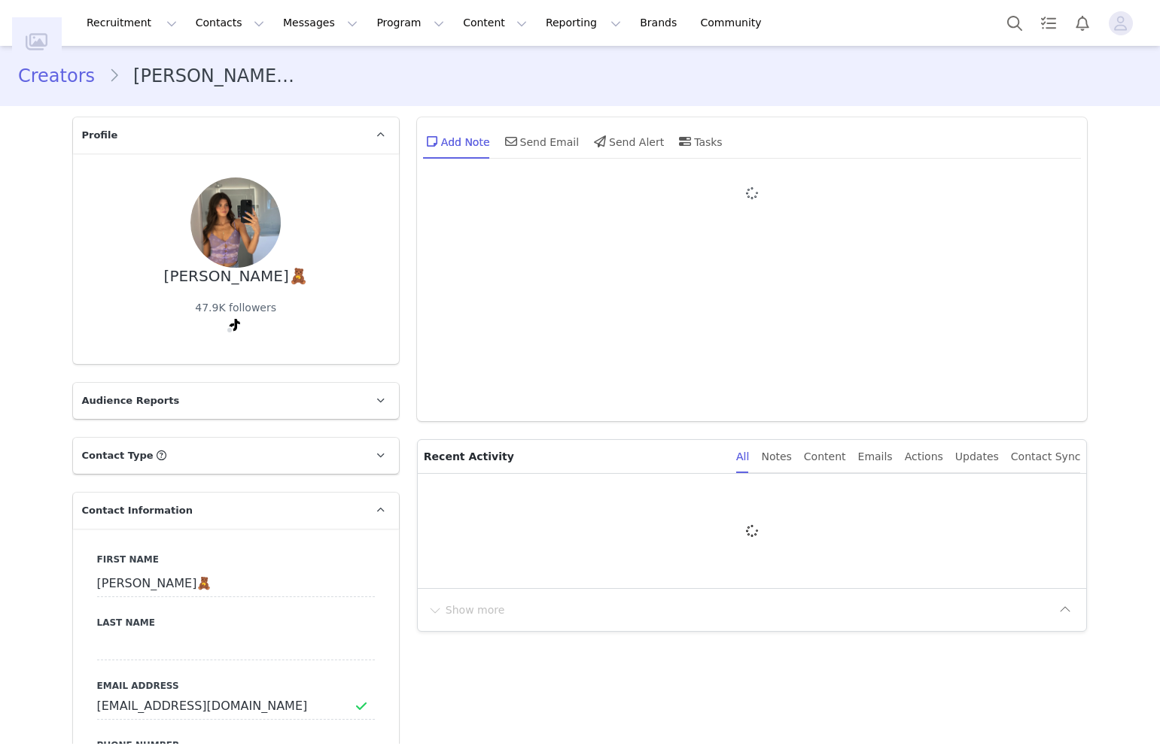
type input "+1 ([GEOGRAPHIC_DATA])"
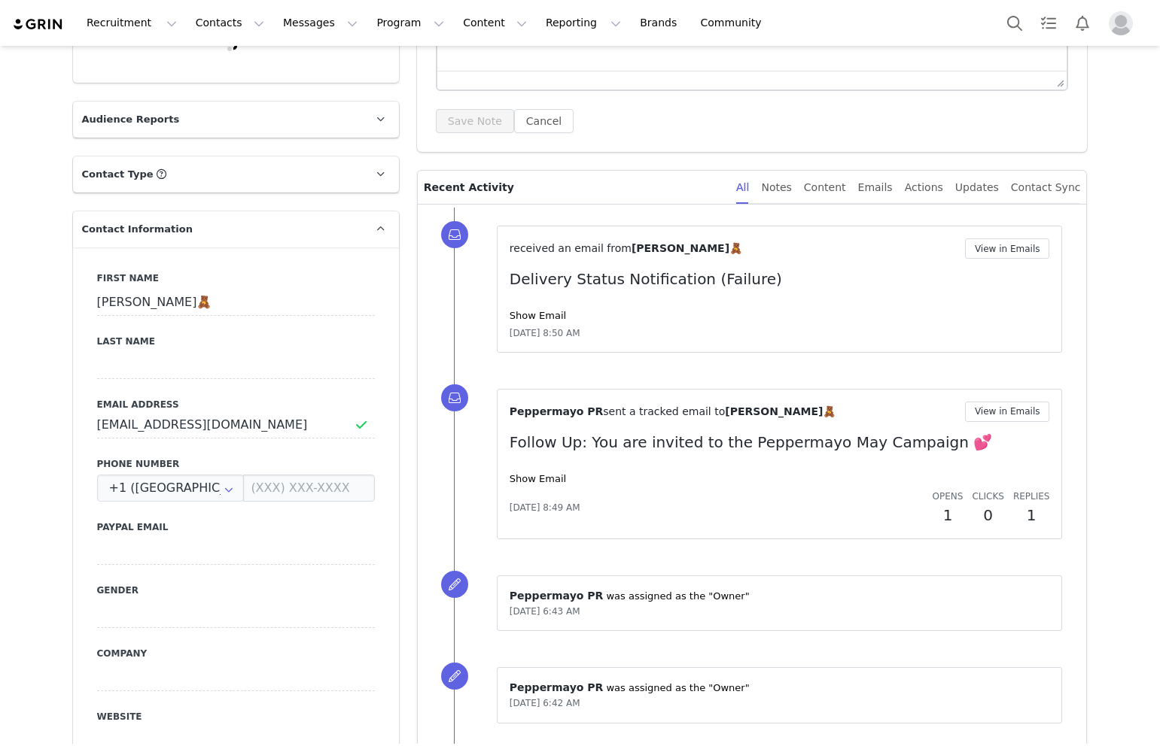
scroll to position [397, 0]
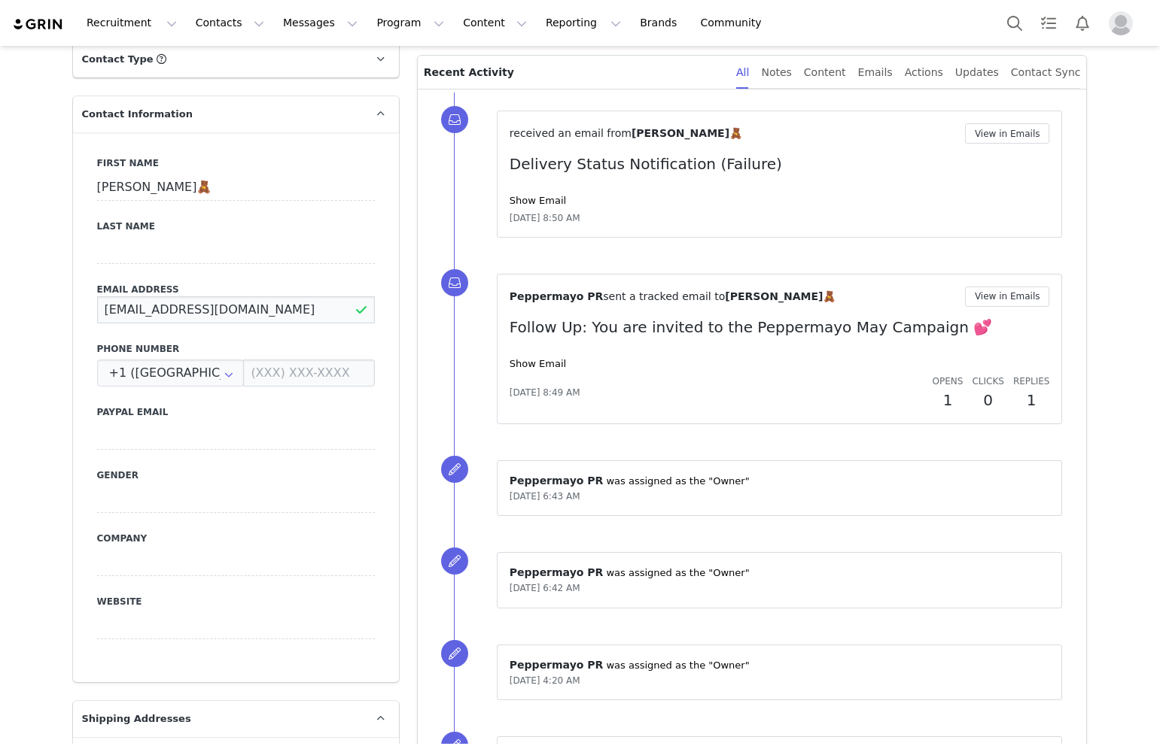
click at [102, 309] on input "[EMAIL_ADDRESS][DOMAIN_NAME]" at bounding box center [236, 309] width 278 height 27
type input "[EMAIL_ADDRESS][DOMAIN_NAME]"
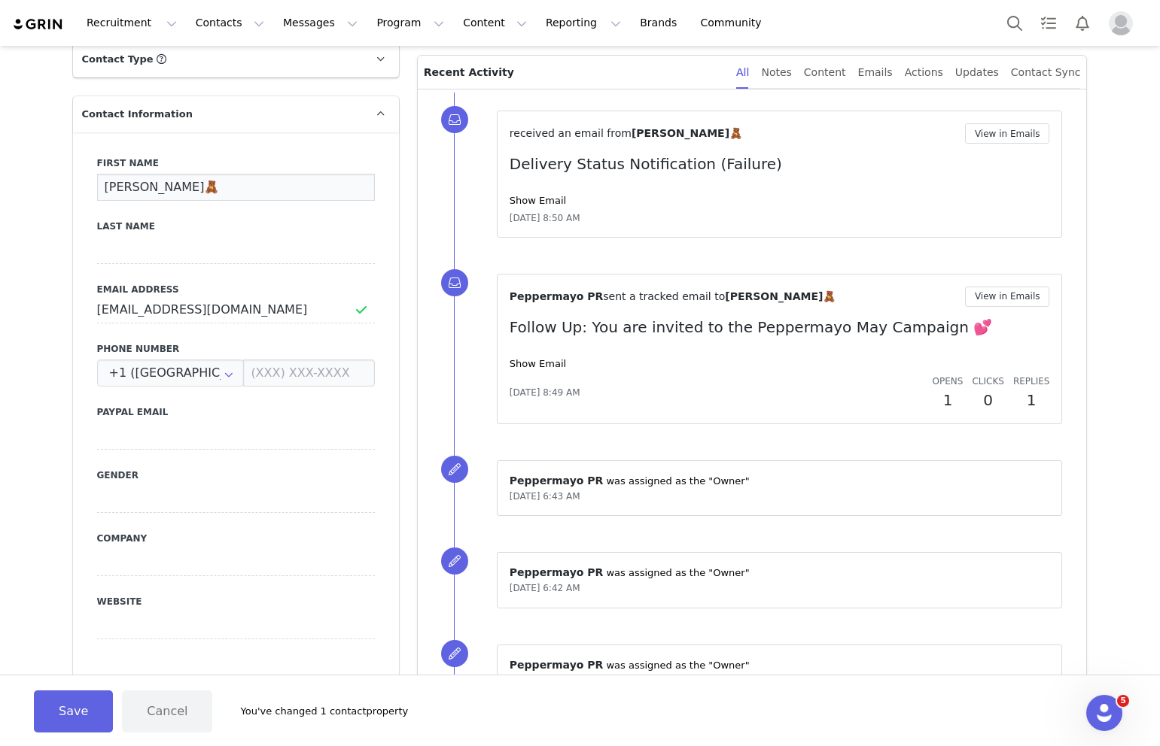
click at [136, 189] on input "[PERSON_NAME]🧸" at bounding box center [236, 187] width 278 height 27
click at [145, 189] on input "[PERSON_NAME]🧸" at bounding box center [236, 187] width 278 height 27
click at [111, 191] on input "[PERSON_NAME]" at bounding box center [236, 187] width 278 height 27
type input "[PERSON_NAME]"
click at [78, 705] on button "Save" at bounding box center [73, 712] width 79 height 42
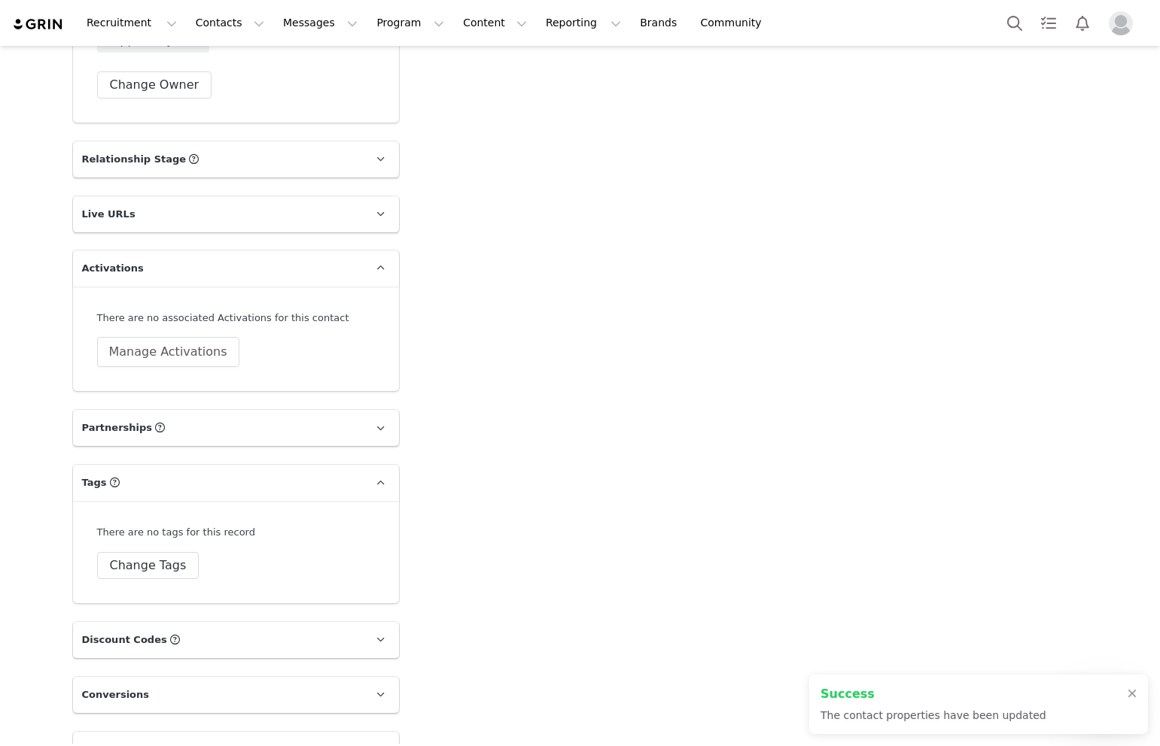
scroll to position [2285, 0]
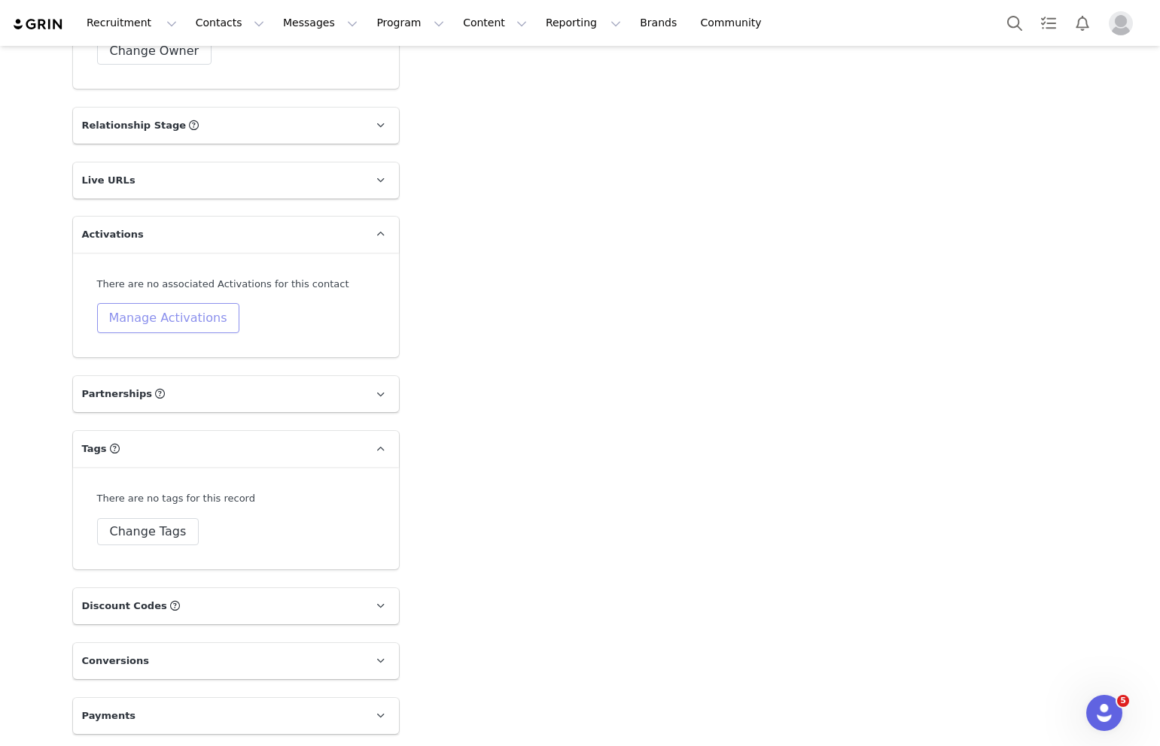
click at [173, 320] on button "Manage Activations" at bounding box center [168, 318] width 142 height 30
click at [142, 371] on div "Select Activation" at bounding box center [129, 376] width 147 height 23
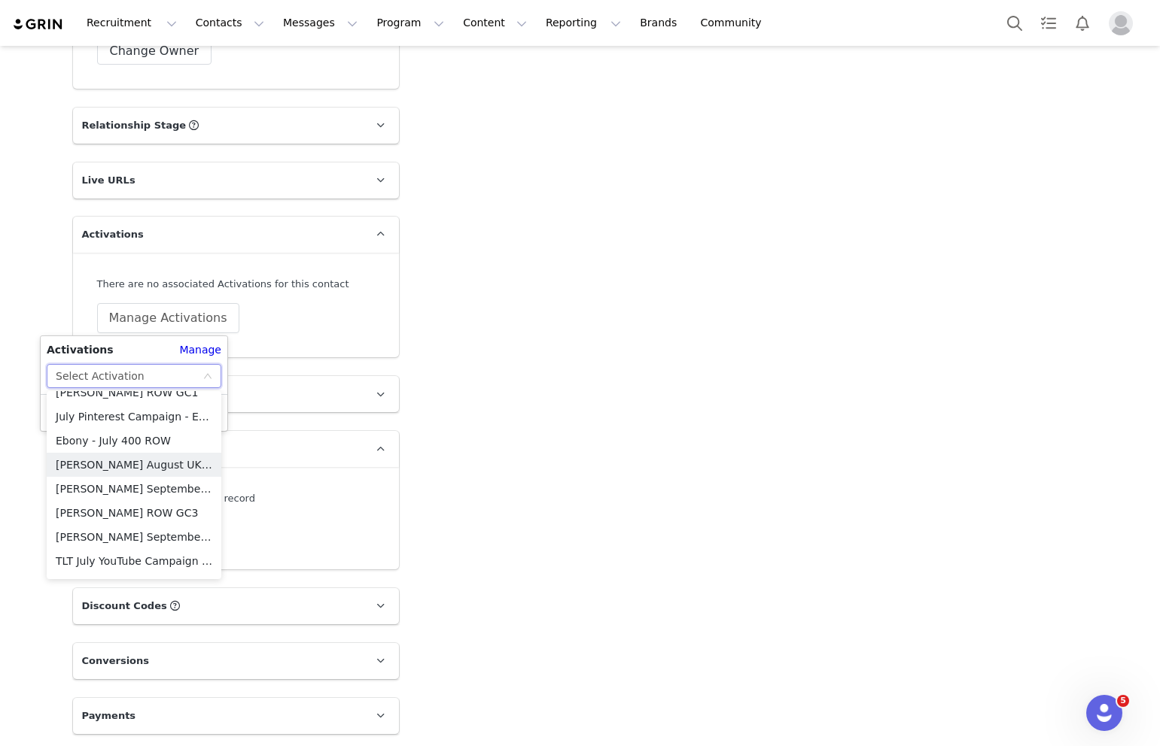
scroll to position [183, 0]
click at [123, 532] on li "[PERSON_NAME] September US GC2" at bounding box center [134, 536] width 175 height 24
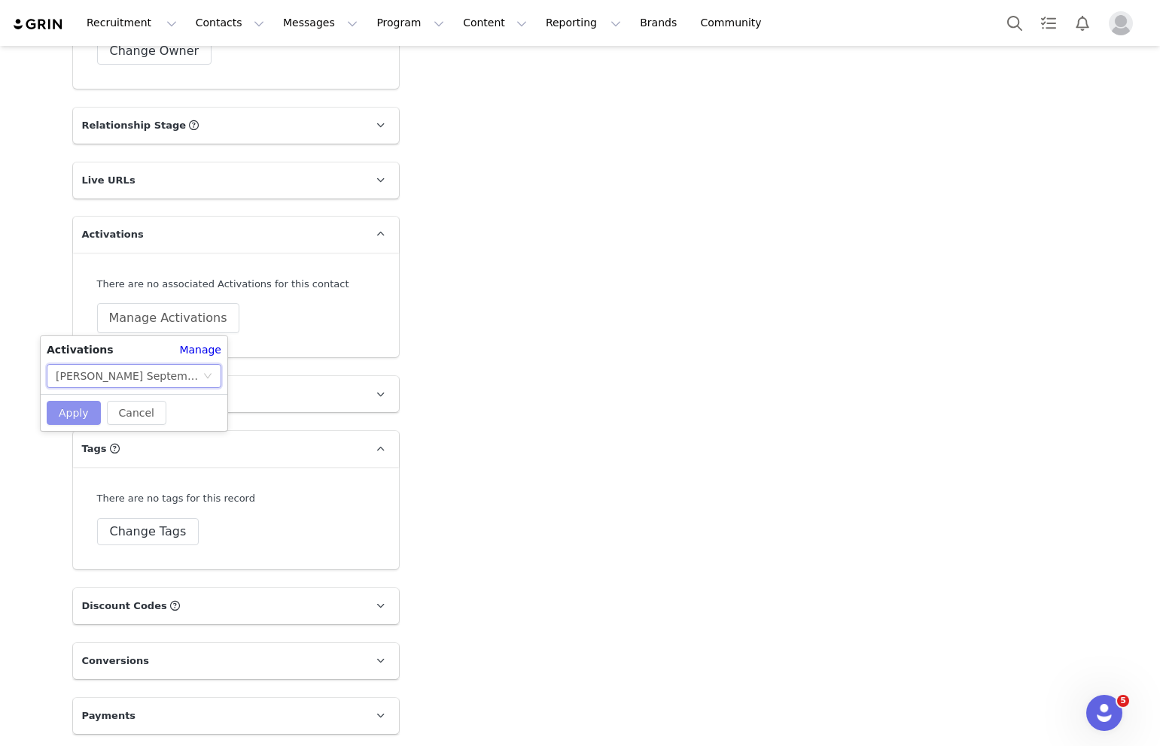
click at [78, 411] on button "Apply" at bounding box center [74, 413] width 54 height 24
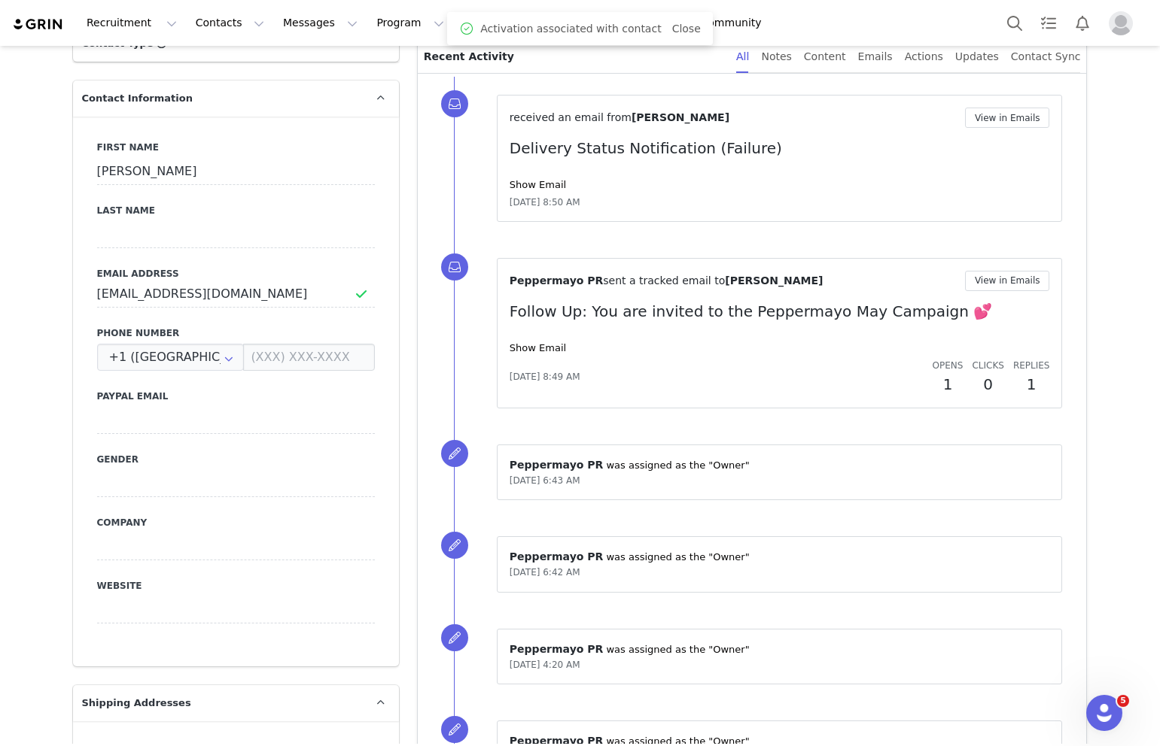
scroll to position [0, 0]
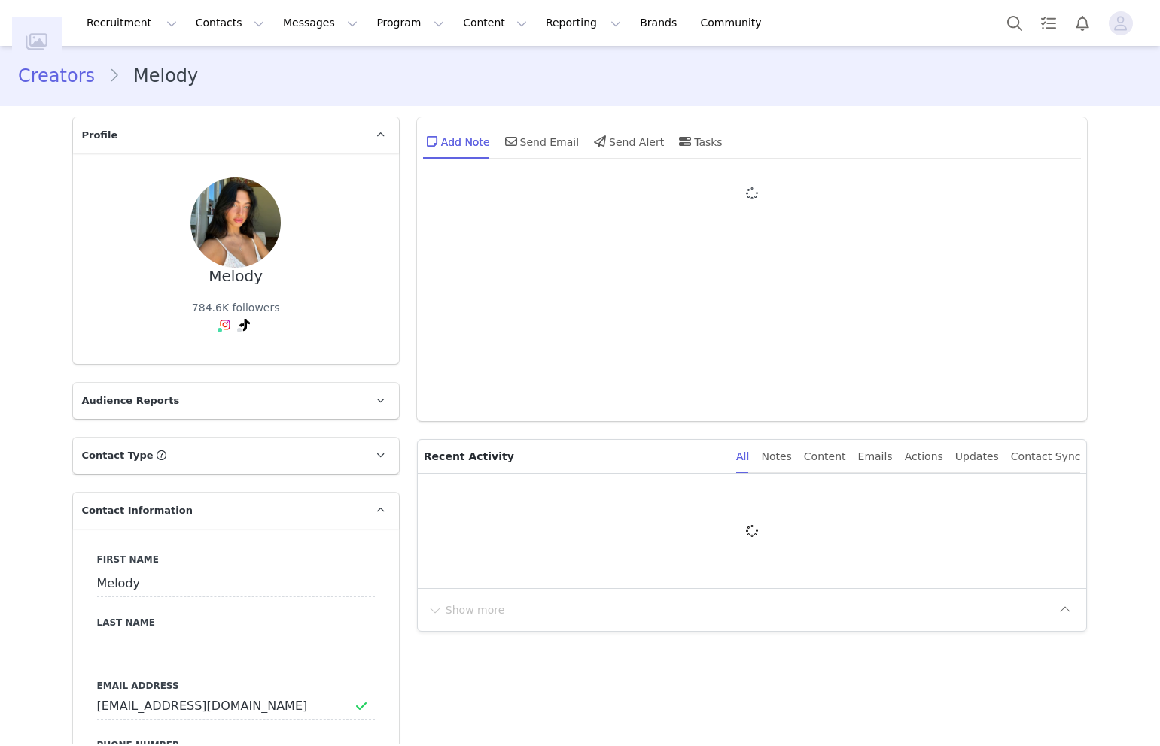
type input "+1 ([GEOGRAPHIC_DATA])"
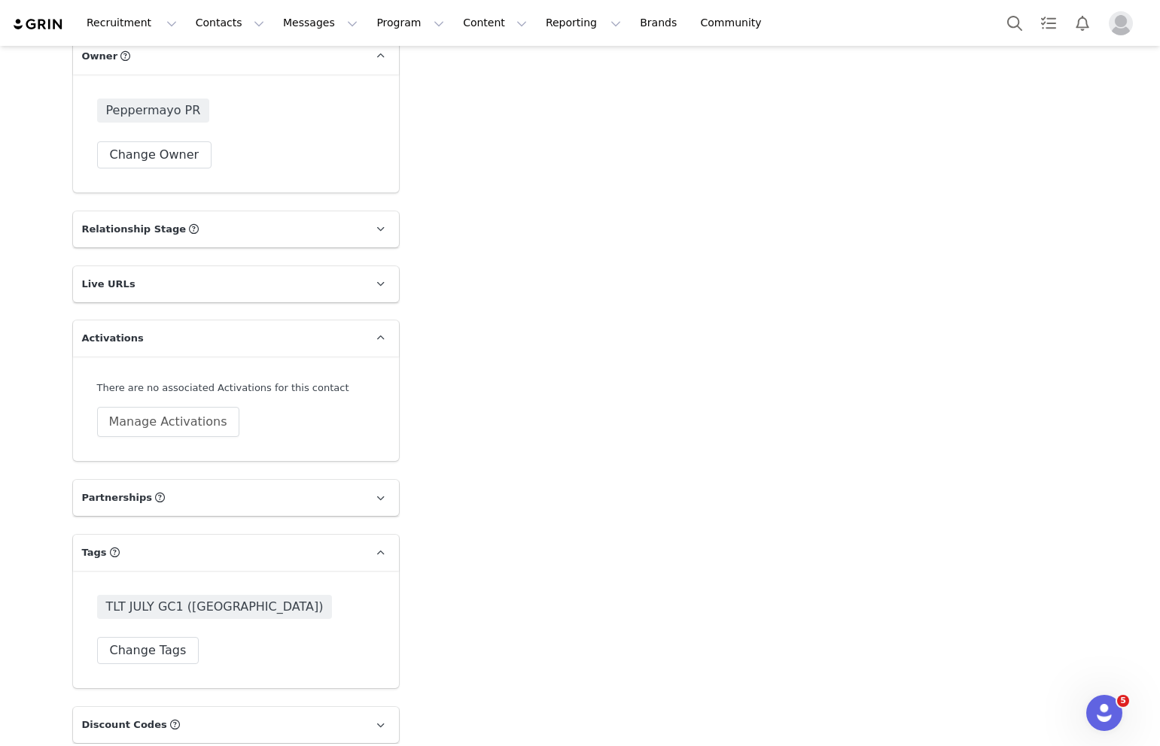
scroll to position [2140, 0]
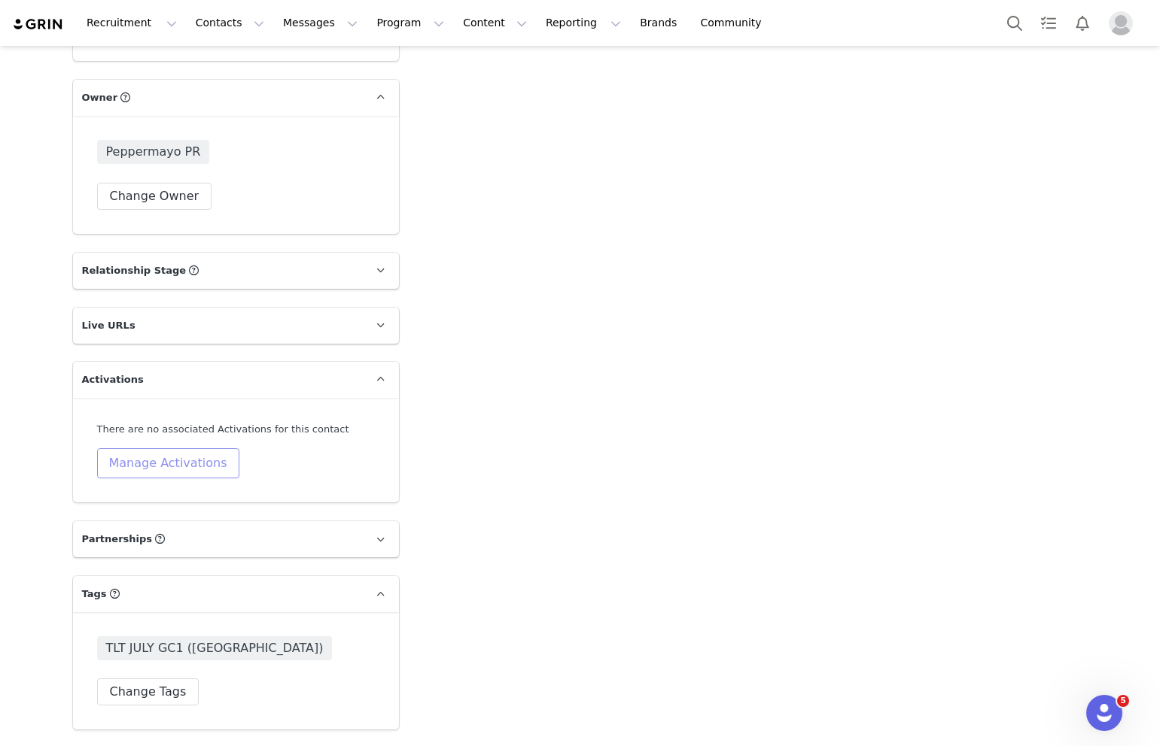
click at [175, 461] on button "Manage Activations" at bounding box center [168, 463] width 142 height 30
click at [139, 527] on div "Select Activation" at bounding box center [129, 521] width 147 height 23
click at [187, 467] on button "Manage Activations" at bounding box center [168, 463] width 142 height 30
click at [152, 520] on div "Select Activation" at bounding box center [129, 521] width 147 height 23
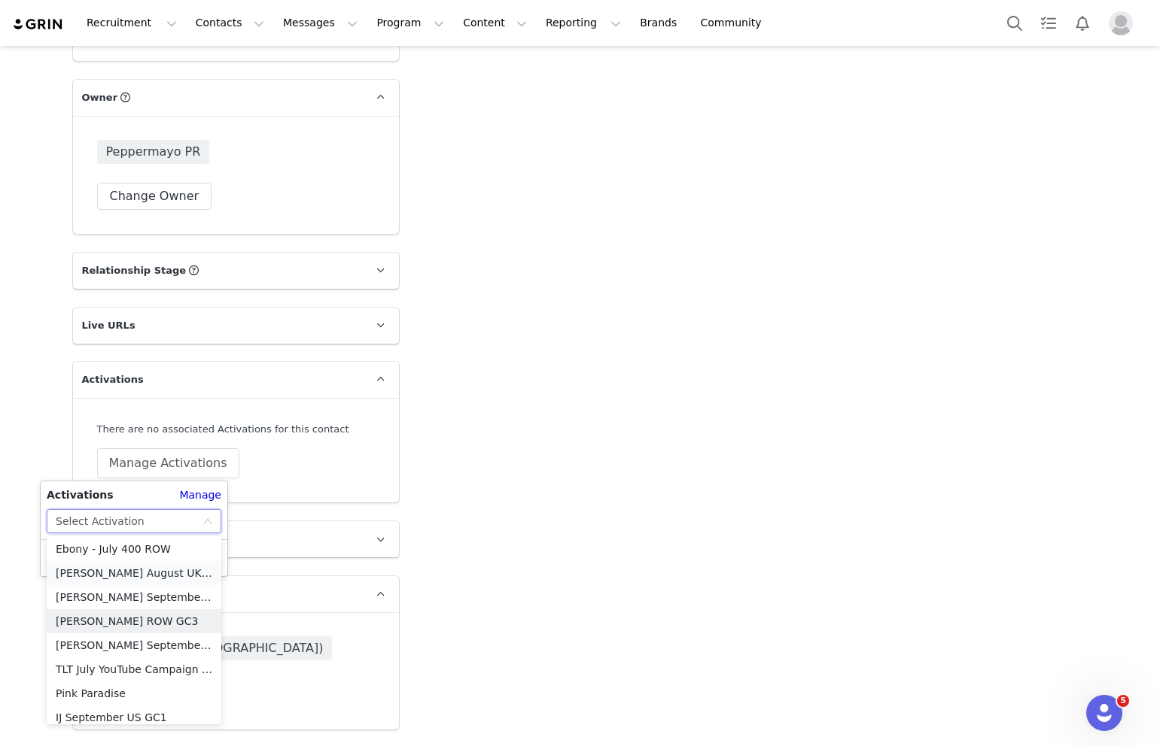
scroll to position [224, 0]
click at [108, 643] on li "[PERSON_NAME] September US GC2" at bounding box center [134, 640] width 175 height 24
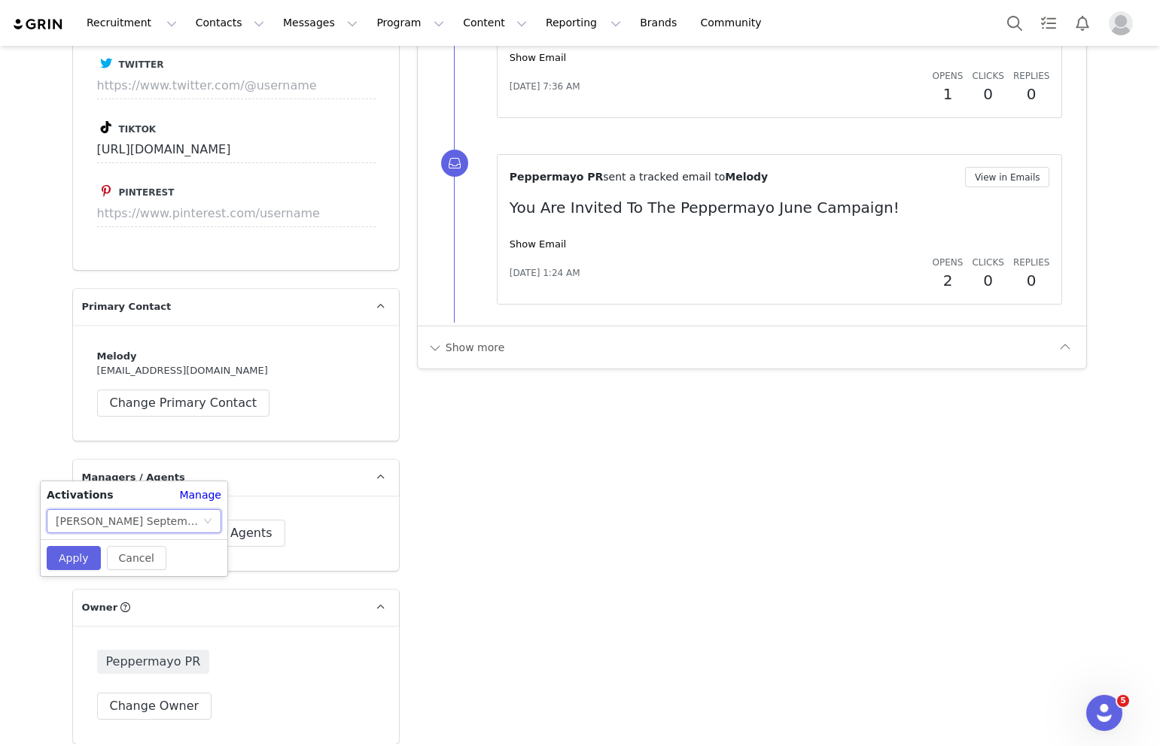
scroll to position [2301, 0]
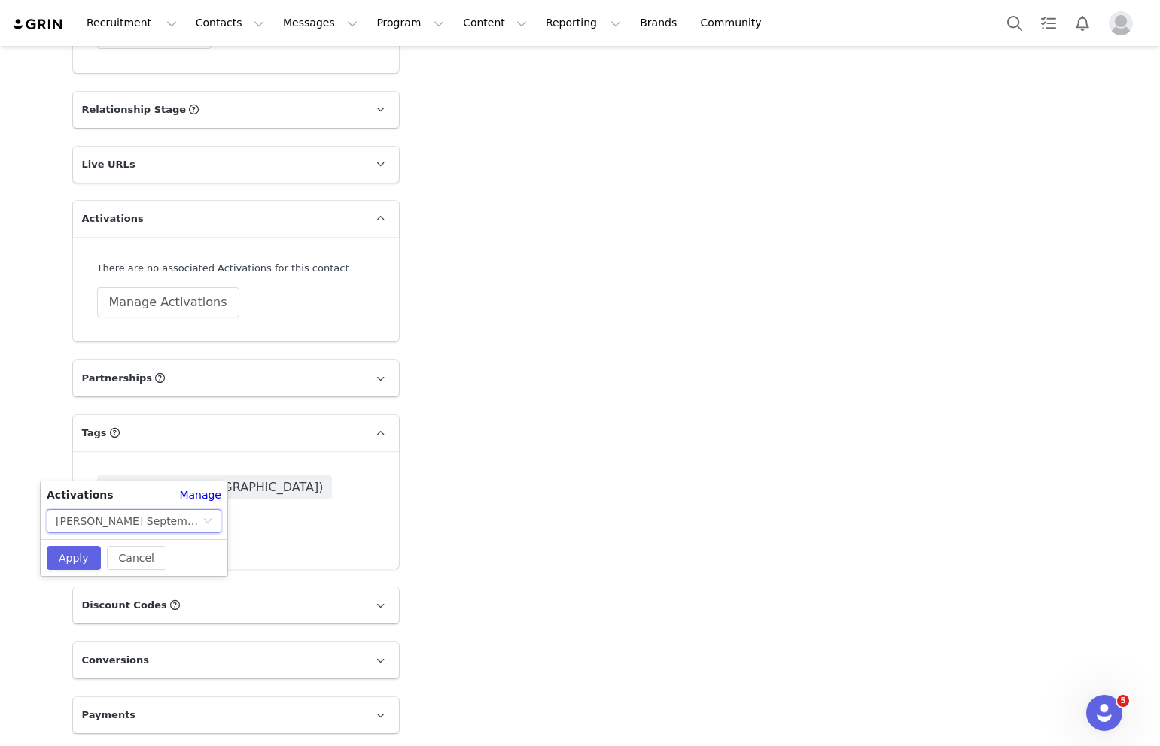
click at [177, 518] on div "[PERSON_NAME] September US GC2" at bounding box center [129, 521] width 147 height 23
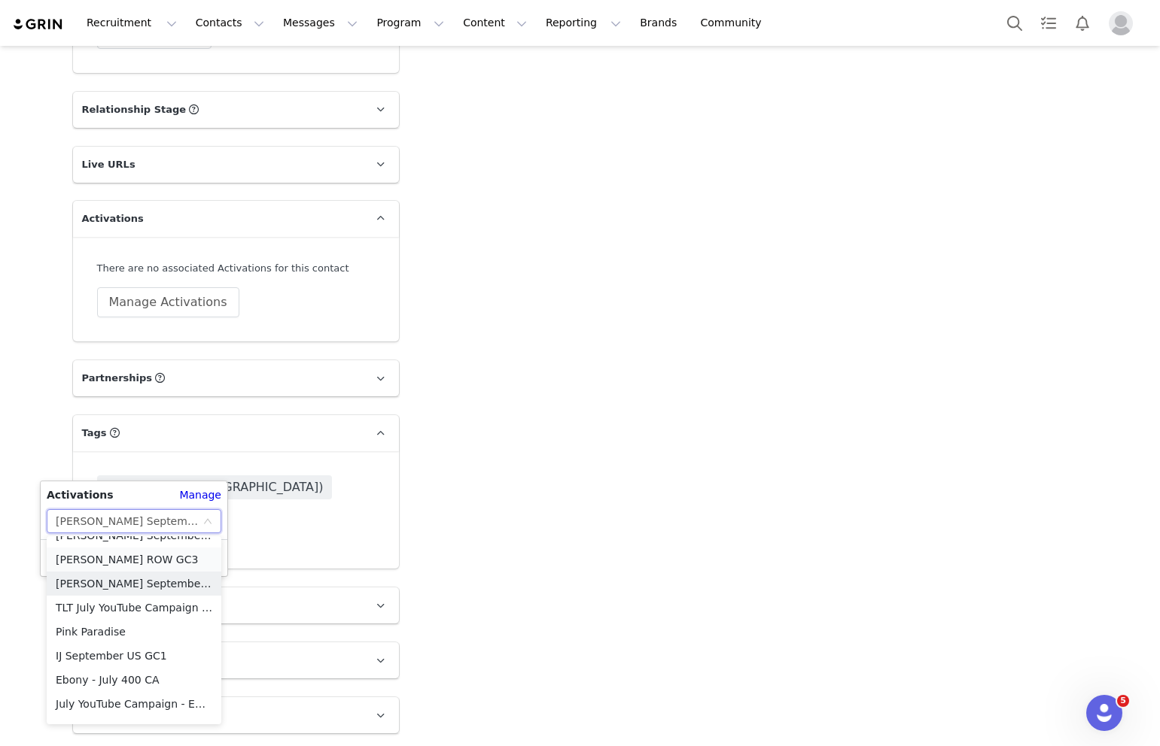
scroll to position [306, 0]
click at [106, 623] on li "IJ September US GC1" at bounding box center [134, 631] width 175 height 24
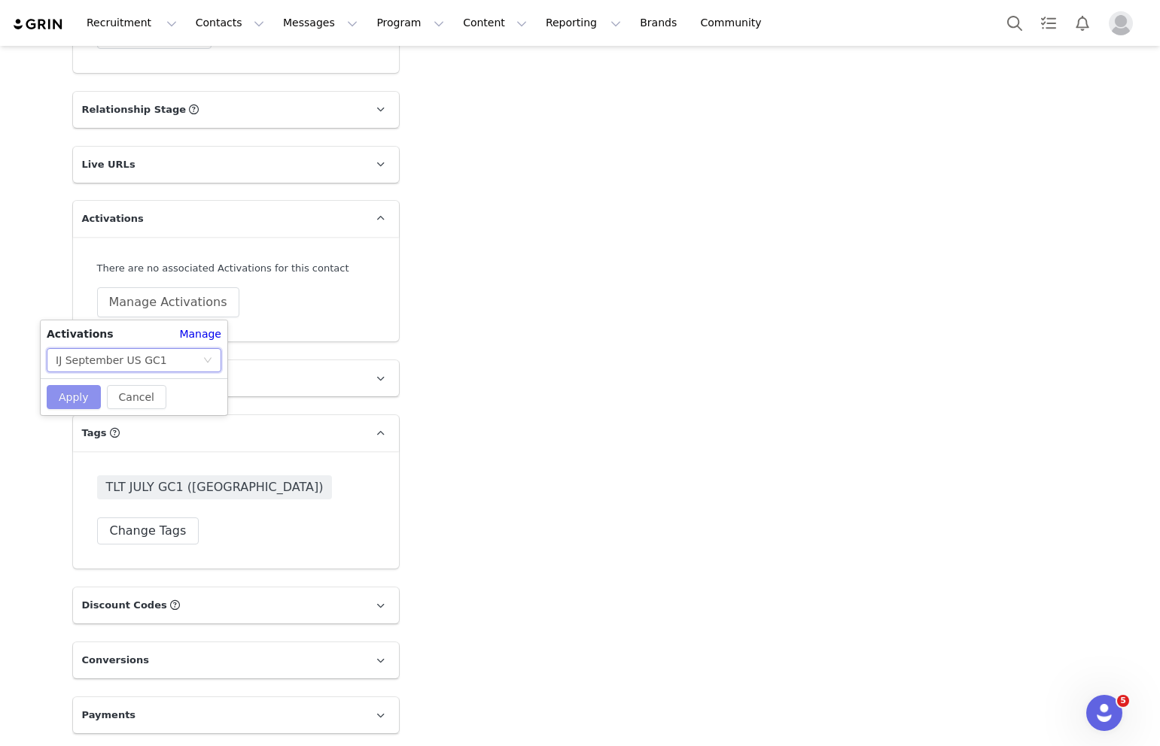
click at [79, 395] on button "Apply" at bounding box center [74, 397] width 54 height 24
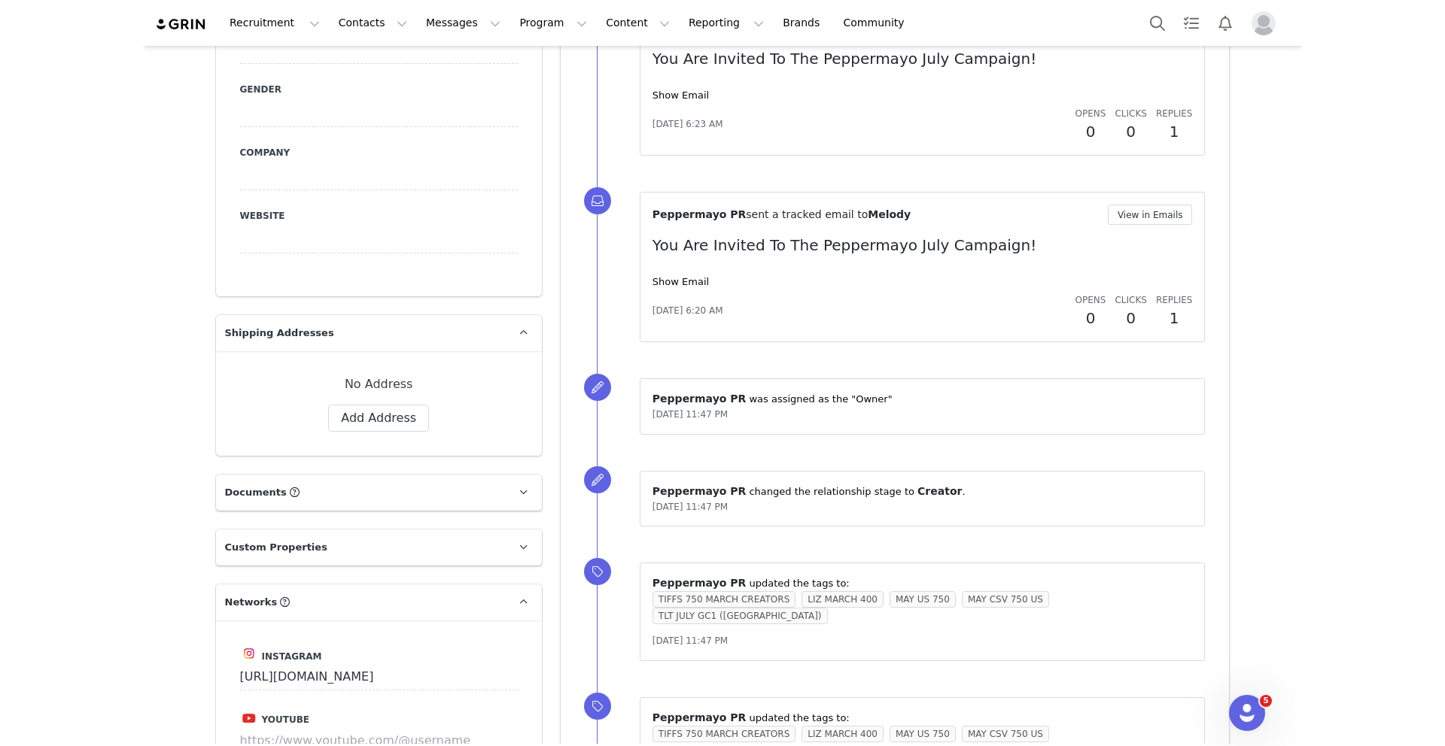
scroll to position [0, 0]
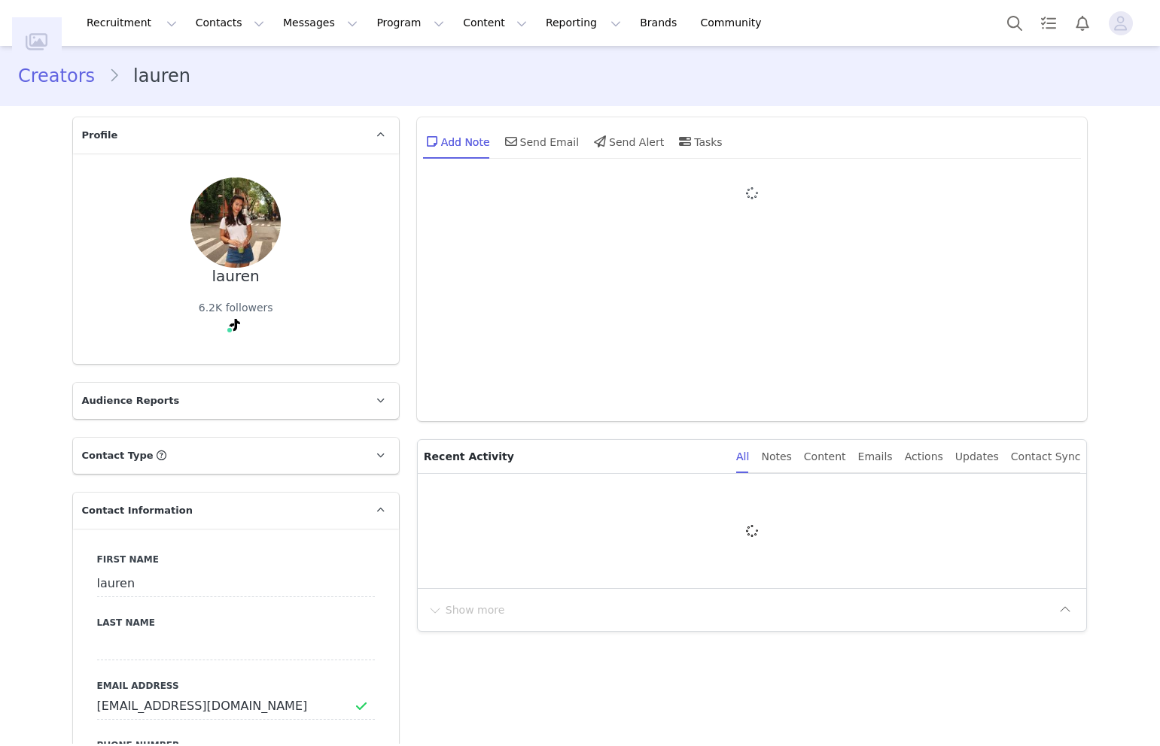
type input "+1 ([GEOGRAPHIC_DATA])"
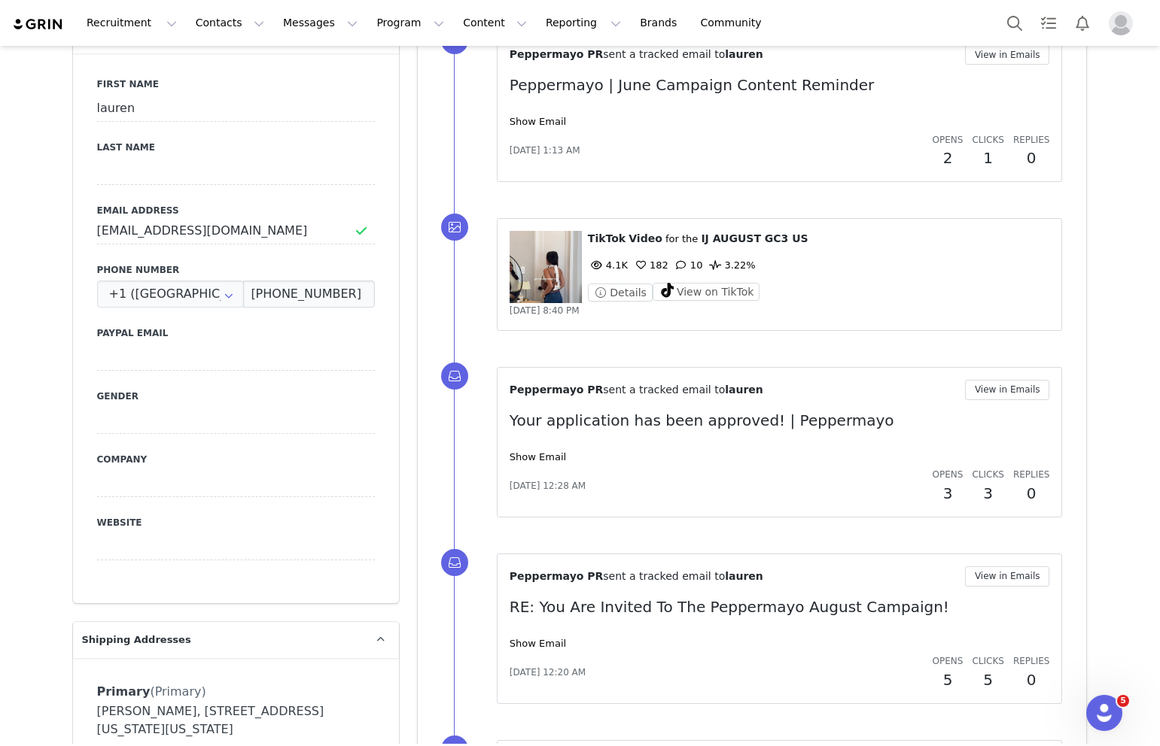
scroll to position [481, 0]
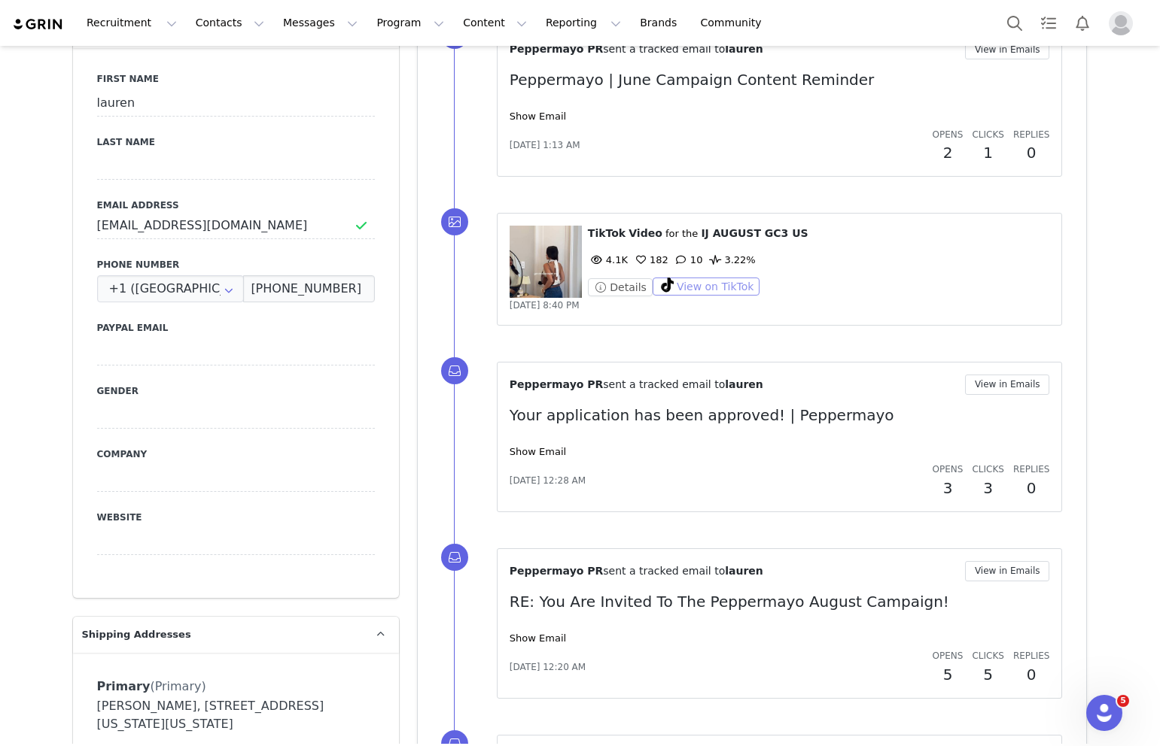
click at [673, 287] on button "View on TikTok" at bounding box center [706, 287] width 108 height 18
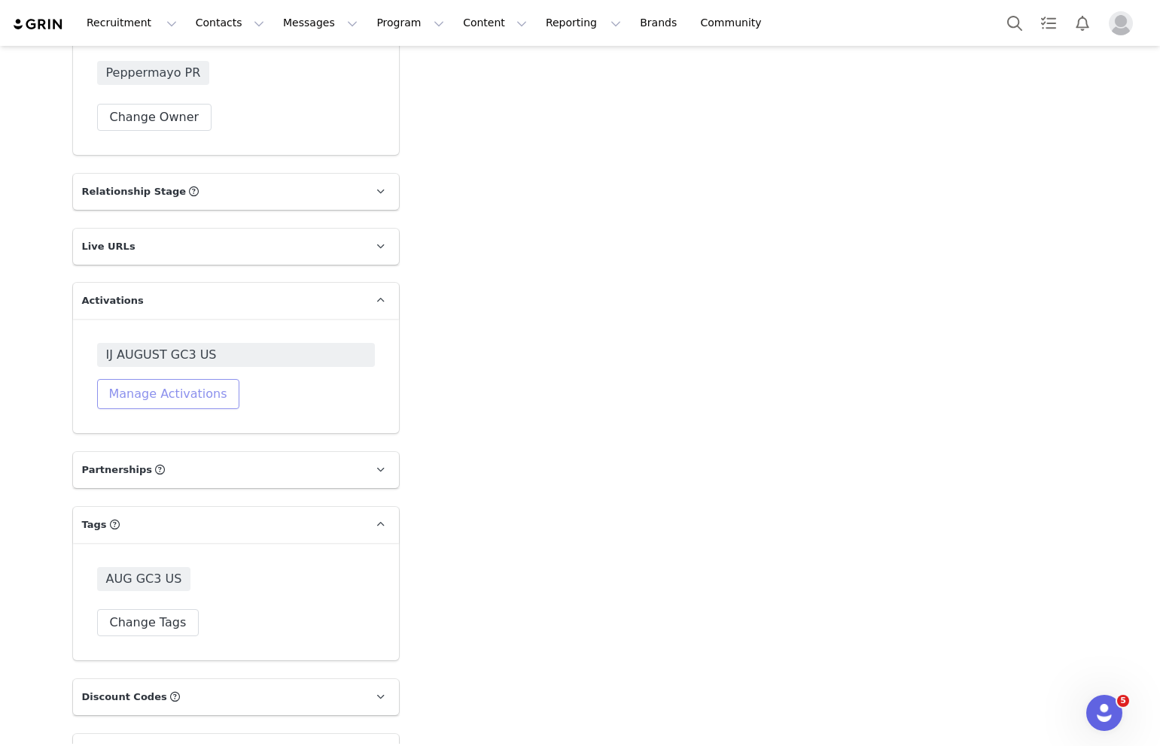
scroll to position [2279, 0]
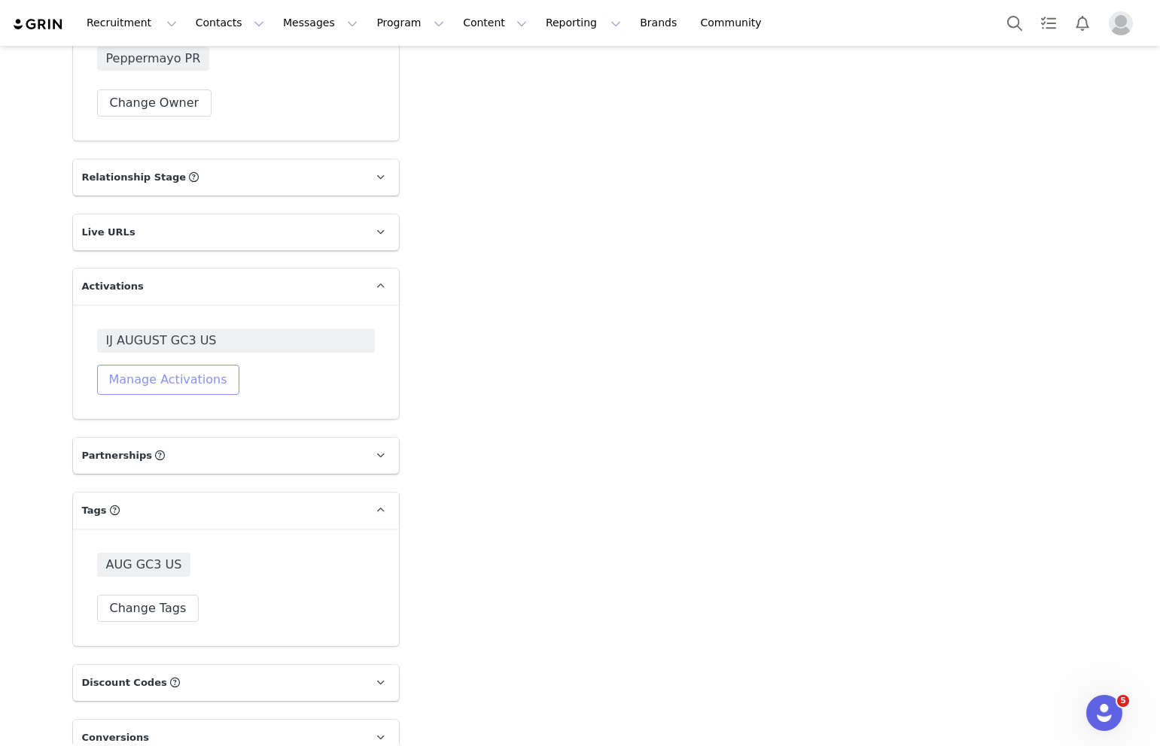
click at [169, 375] on button "Manage Activations" at bounding box center [168, 380] width 142 height 30
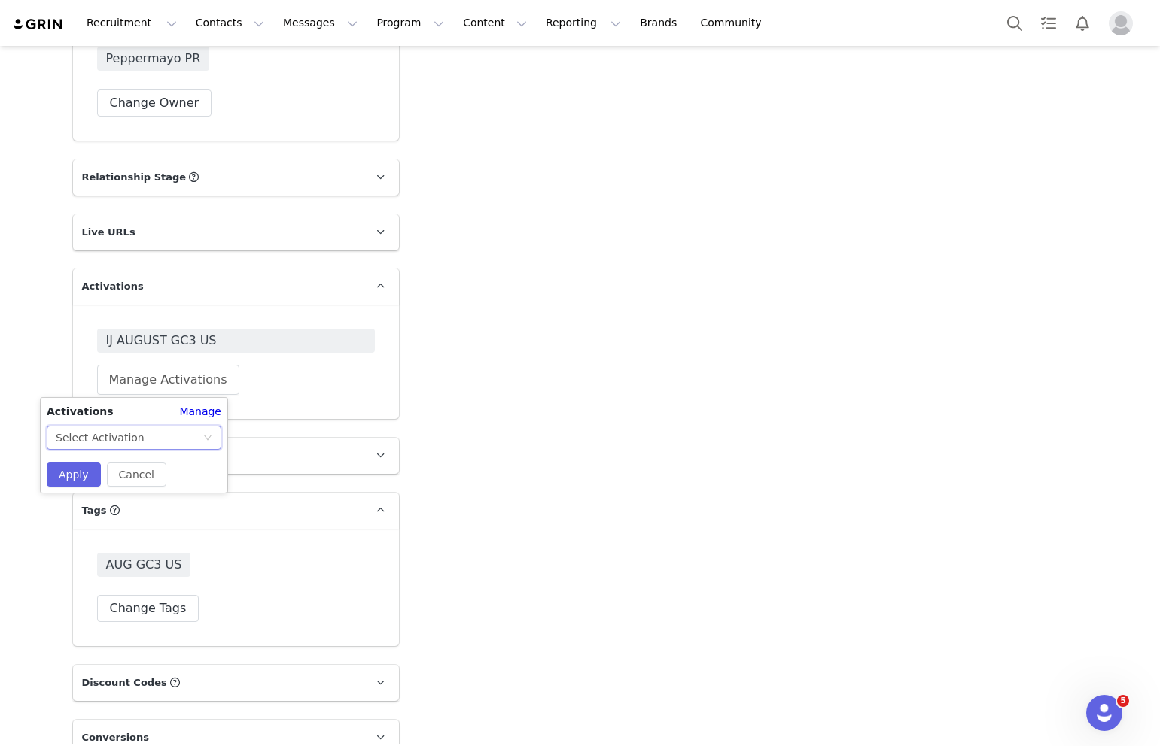
click at [133, 442] on div "Select Activation" at bounding box center [100, 438] width 89 height 23
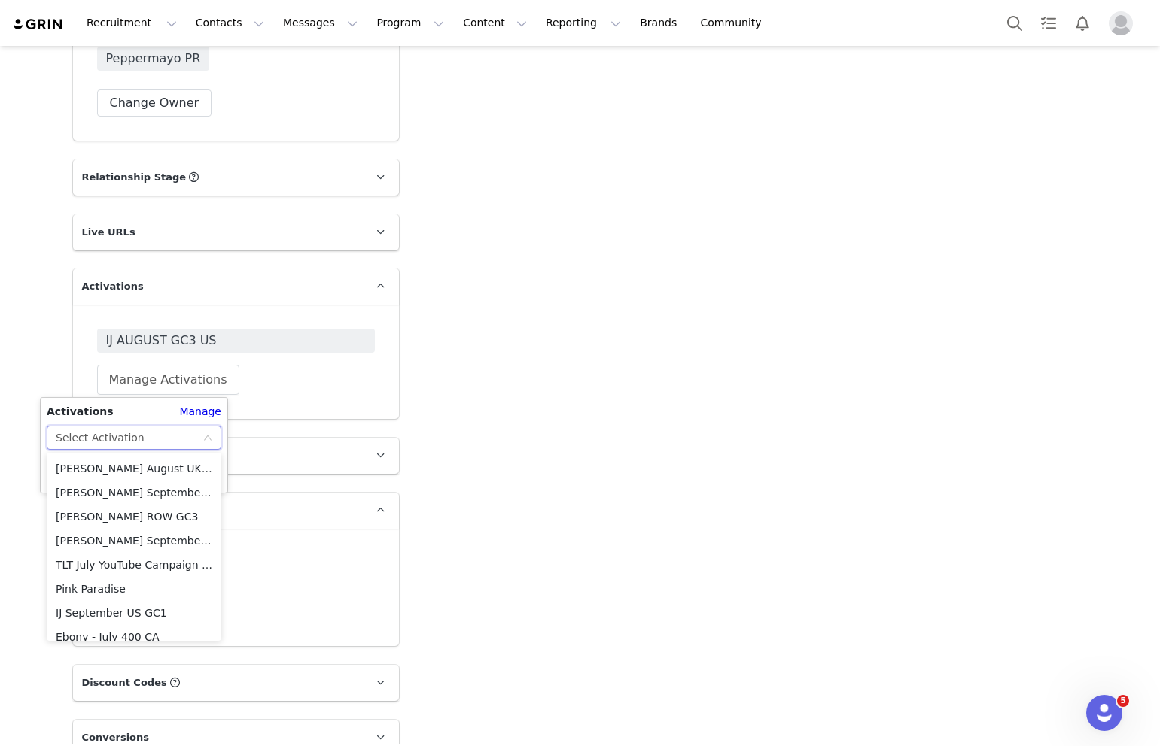
scroll to position [242, 0]
click at [105, 537] on li "Ivana September US GC2" at bounding box center [134, 539] width 175 height 24
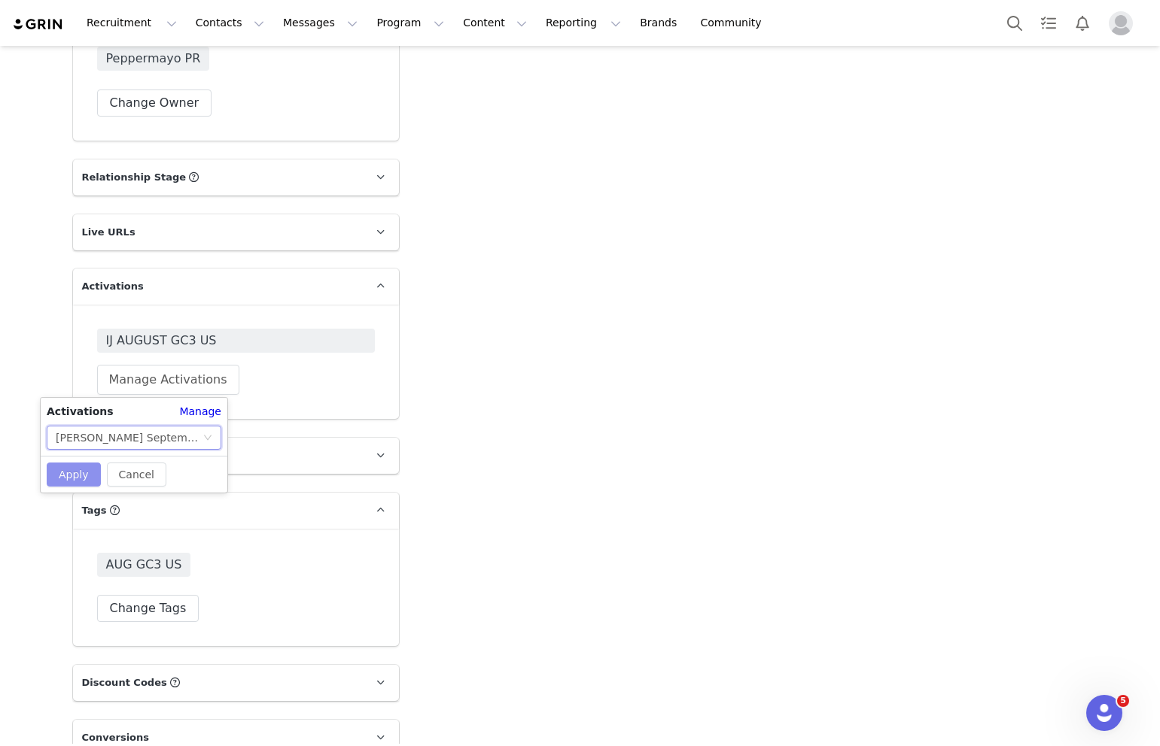
click at [78, 472] on button "Apply" at bounding box center [74, 475] width 54 height 24
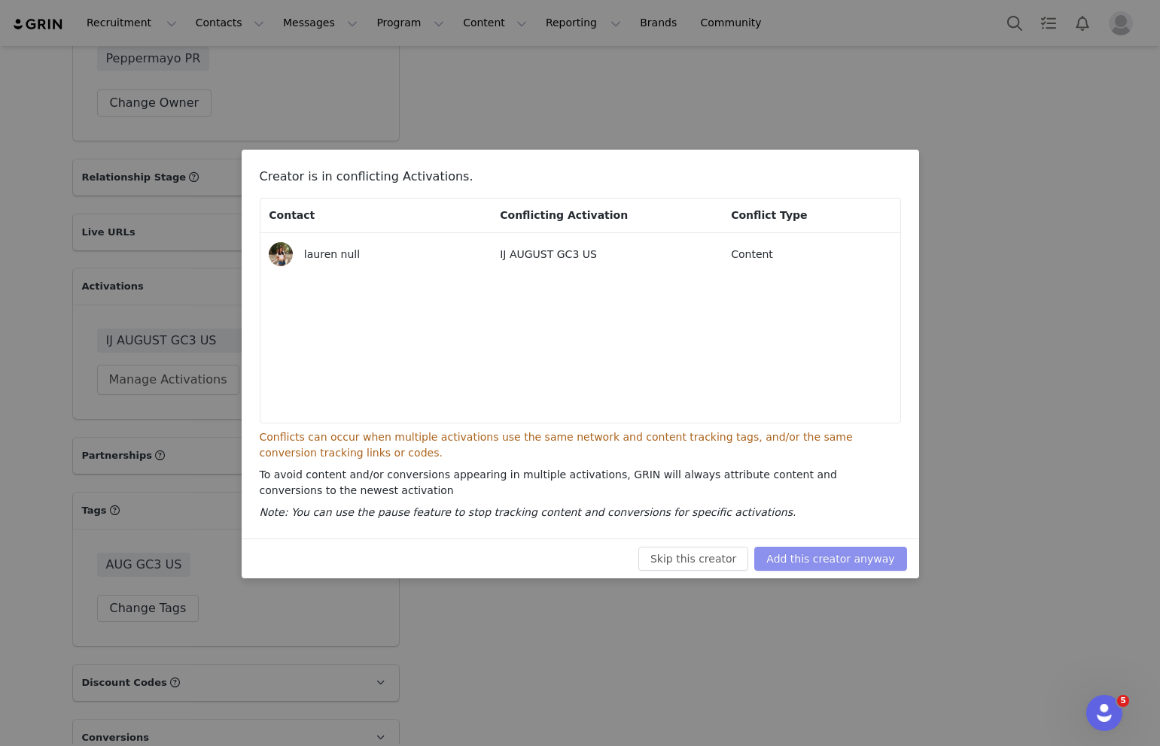
click at [807, 556] on button "Add this creator anyway" at bounding box center [830, 559] width 152 height 24
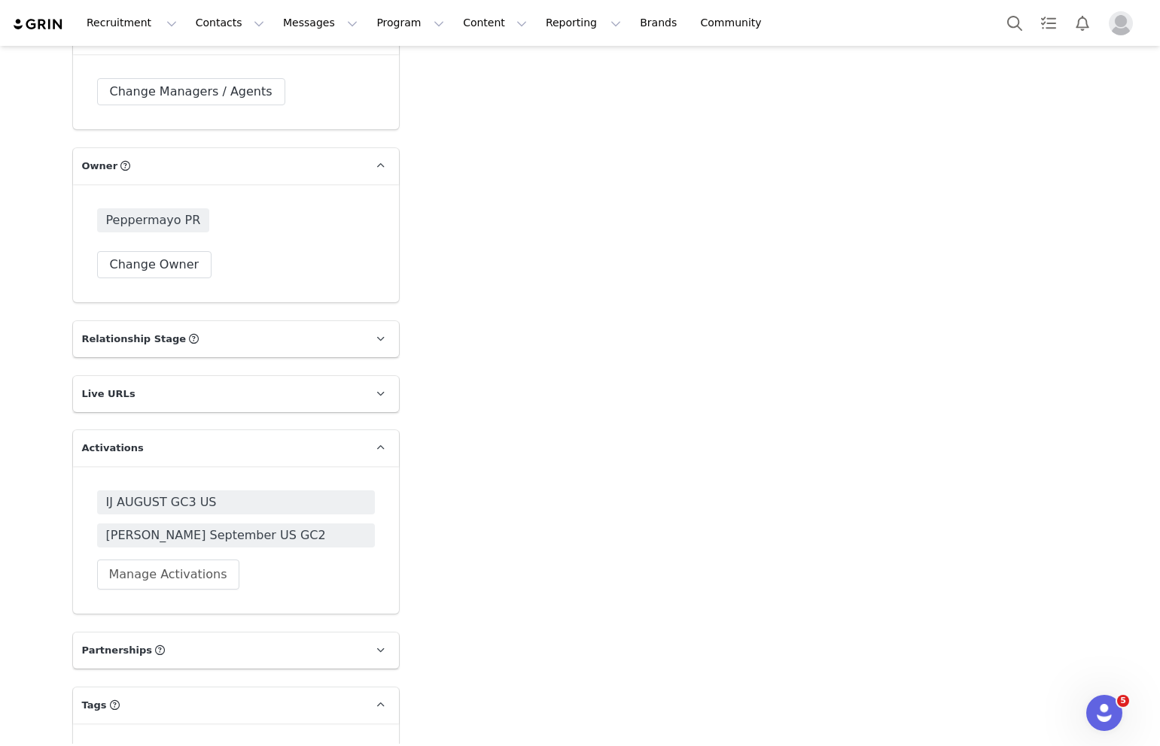
scroll to position [2085, 0]
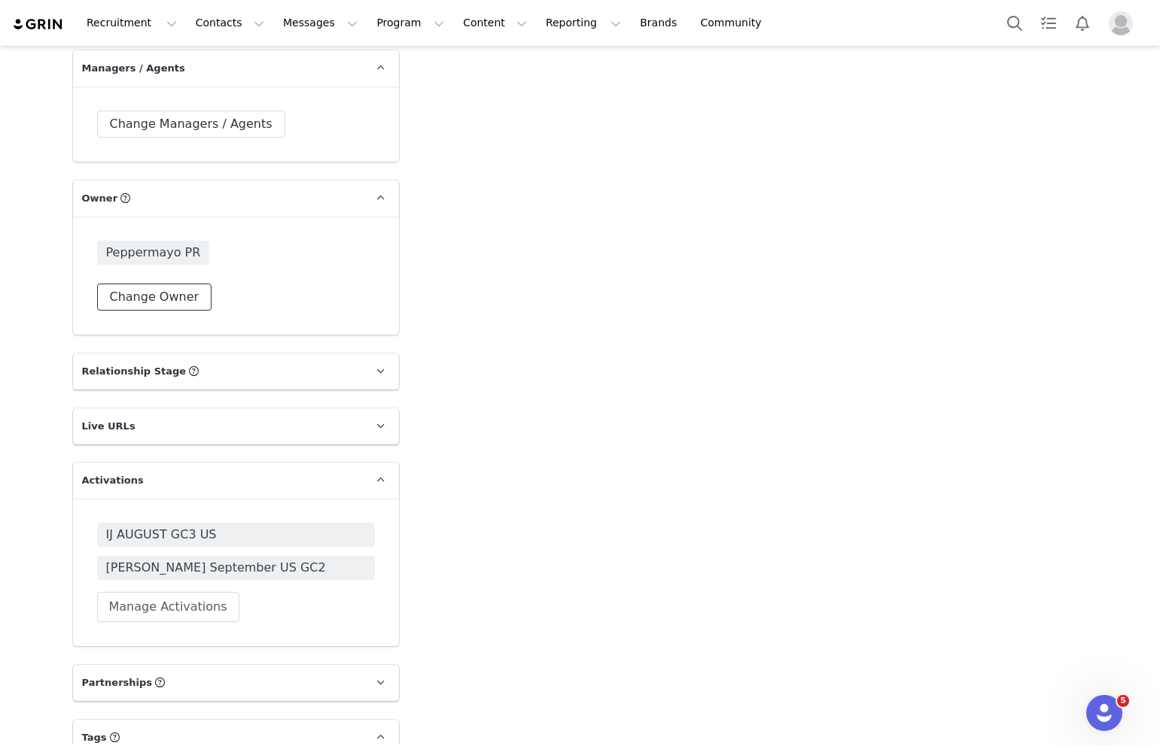
click at [173, 303] on button "Change Owner" at bounding box center [154, 297] width 115 height 27
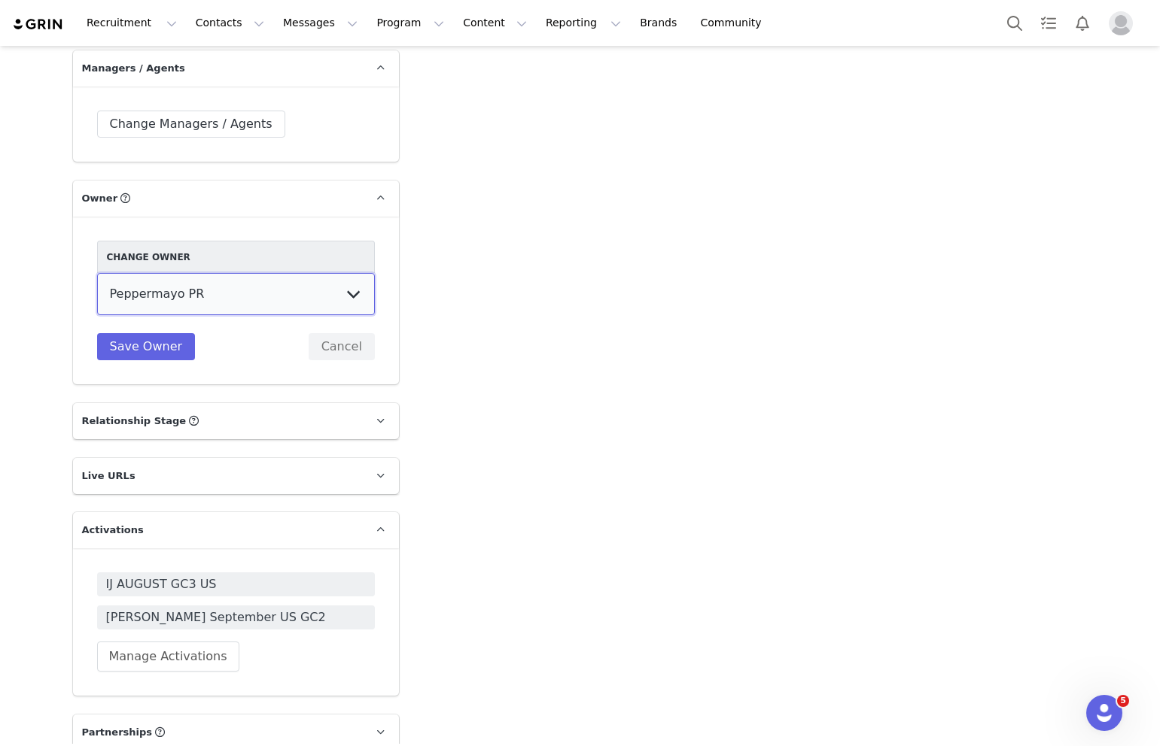
click at [168, 300] on select "Elizabeth Shehata Peppermayo PR Tiffany Poullos Talia Skuse Meg Amphlett Holly …" at bounding box center [236, 294] width 278 height 42
select select "557050a2-b29b-4ef4-a5f1-ccab9e7c3413"
click at [97, 273] on select "Elizabeth Shehata Peppermayo PR Tiffany Poullos Talia Skuse Meg Amphlett Holly …" at bounding box center [236, 294] width 278 height 42
click at [144, 345] on button "Save Owner" at bounding box center [146, 346] width 99 height 27
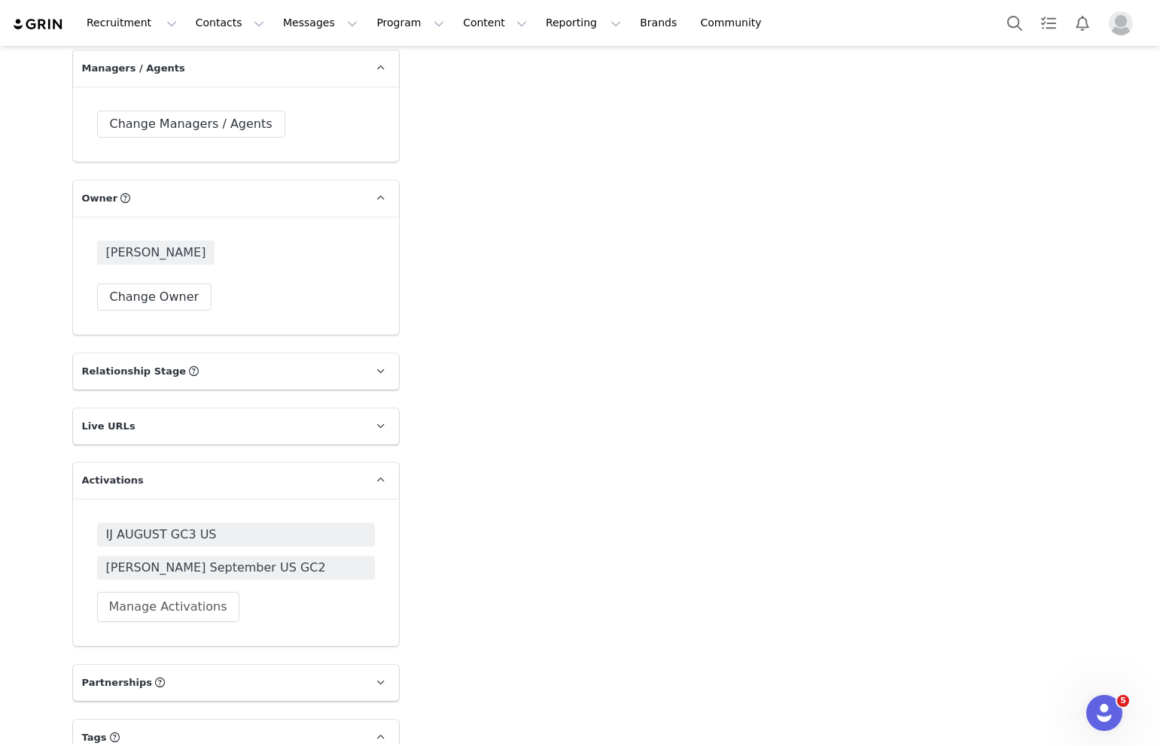
scroll to position [1057, 0]
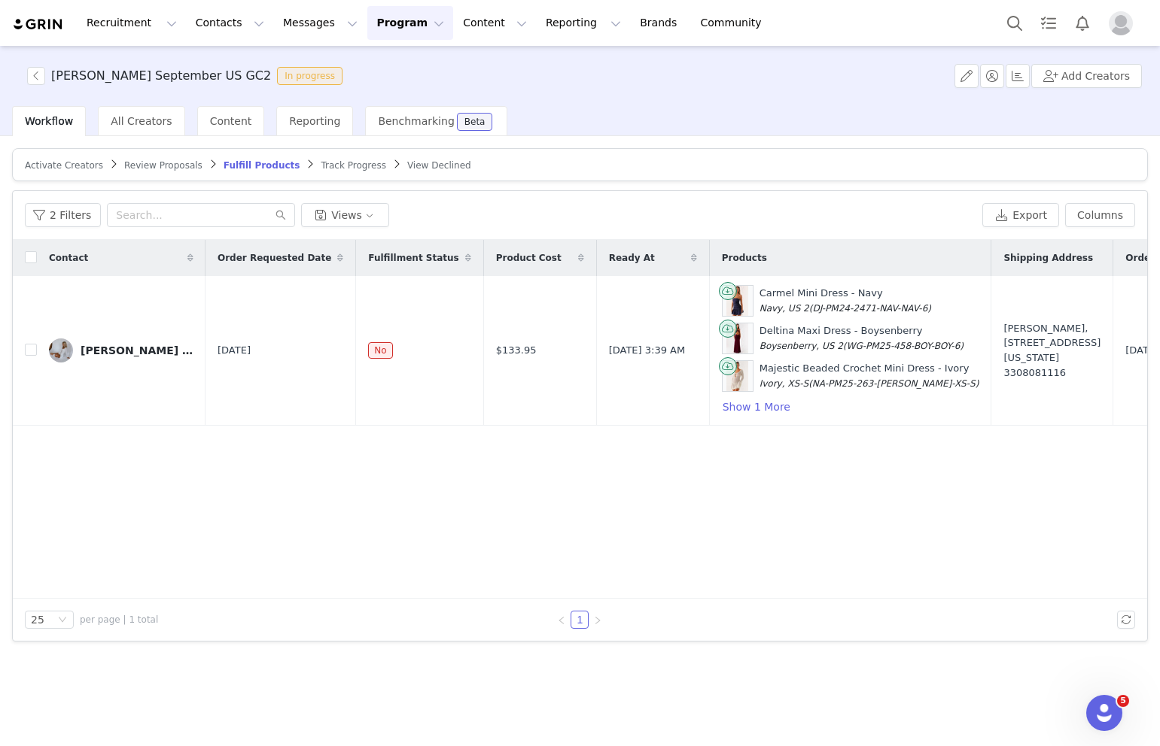
click at [166, 164] on span "Review Proposals" at bounding box center [163, 165] width 78 height 11
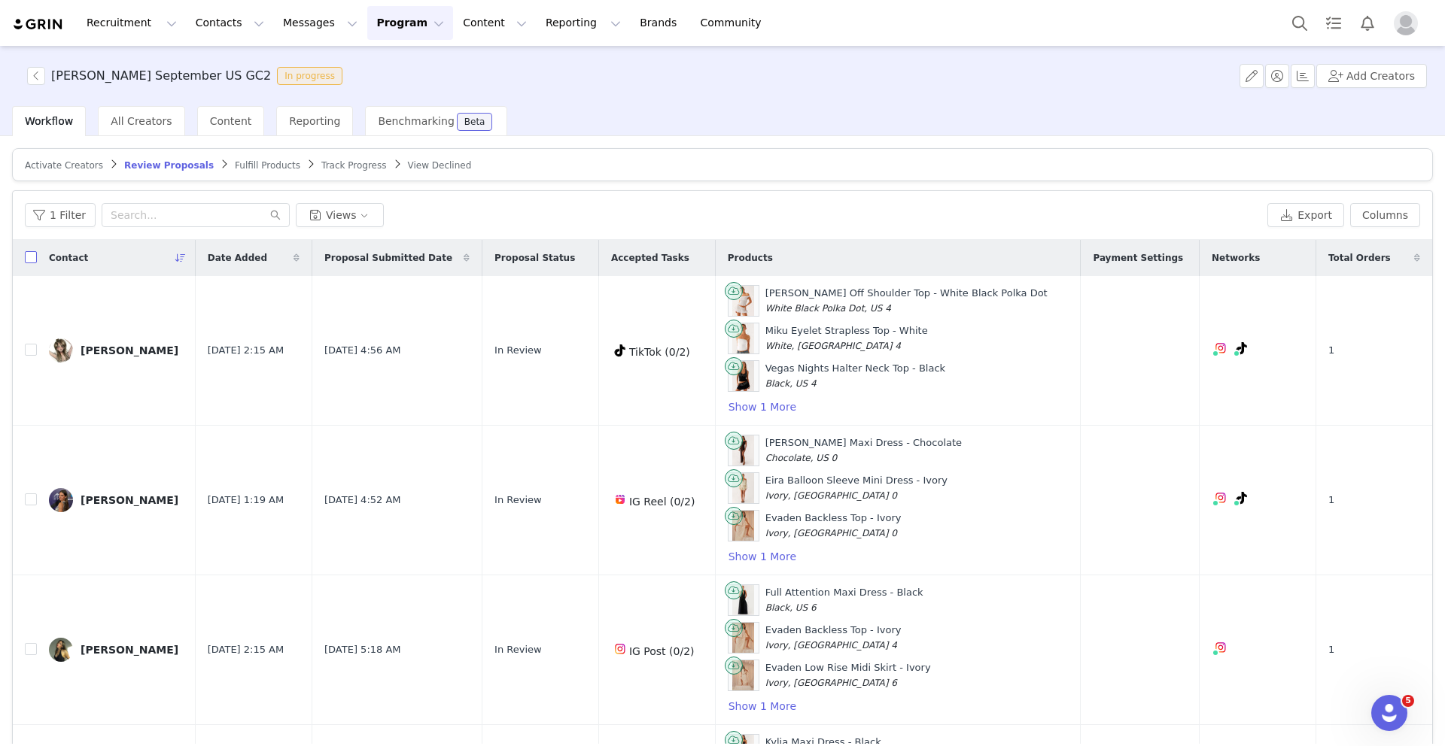
click at [32, 259] on input "checkbox" at bounding box center [31, 257] width 12 height 12
checkbox input "true"
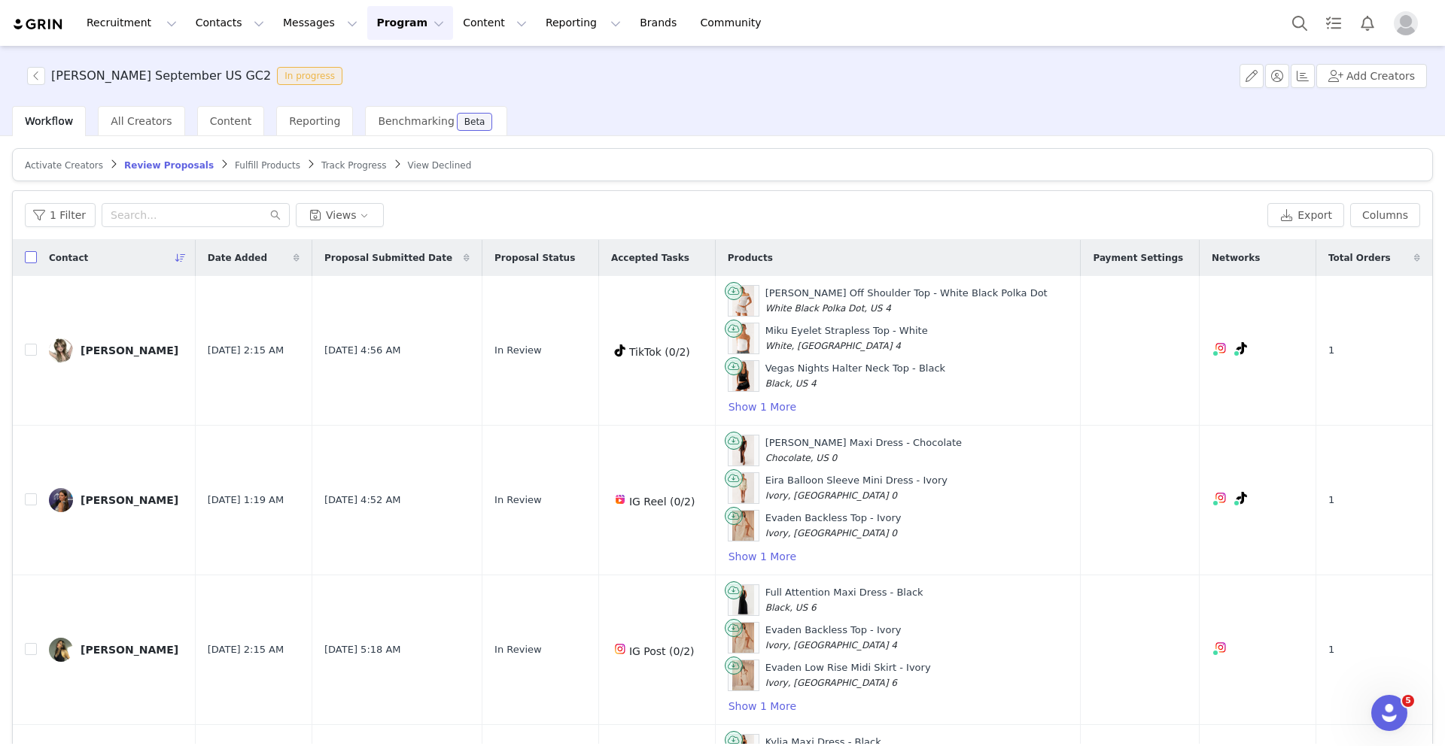
checkbox input "true"
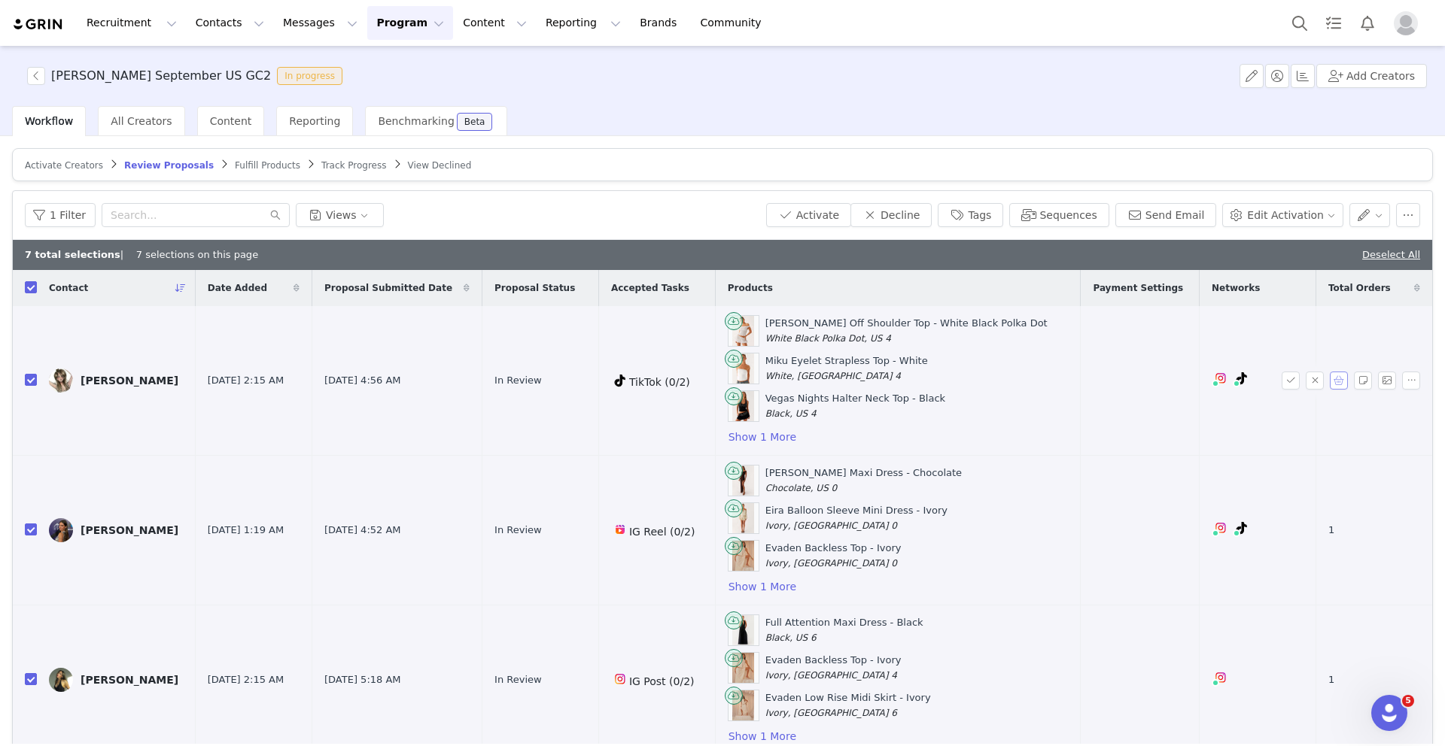
click at [1159, 376] on button "button" at bounding box center [1339, 381] width 18 height 18
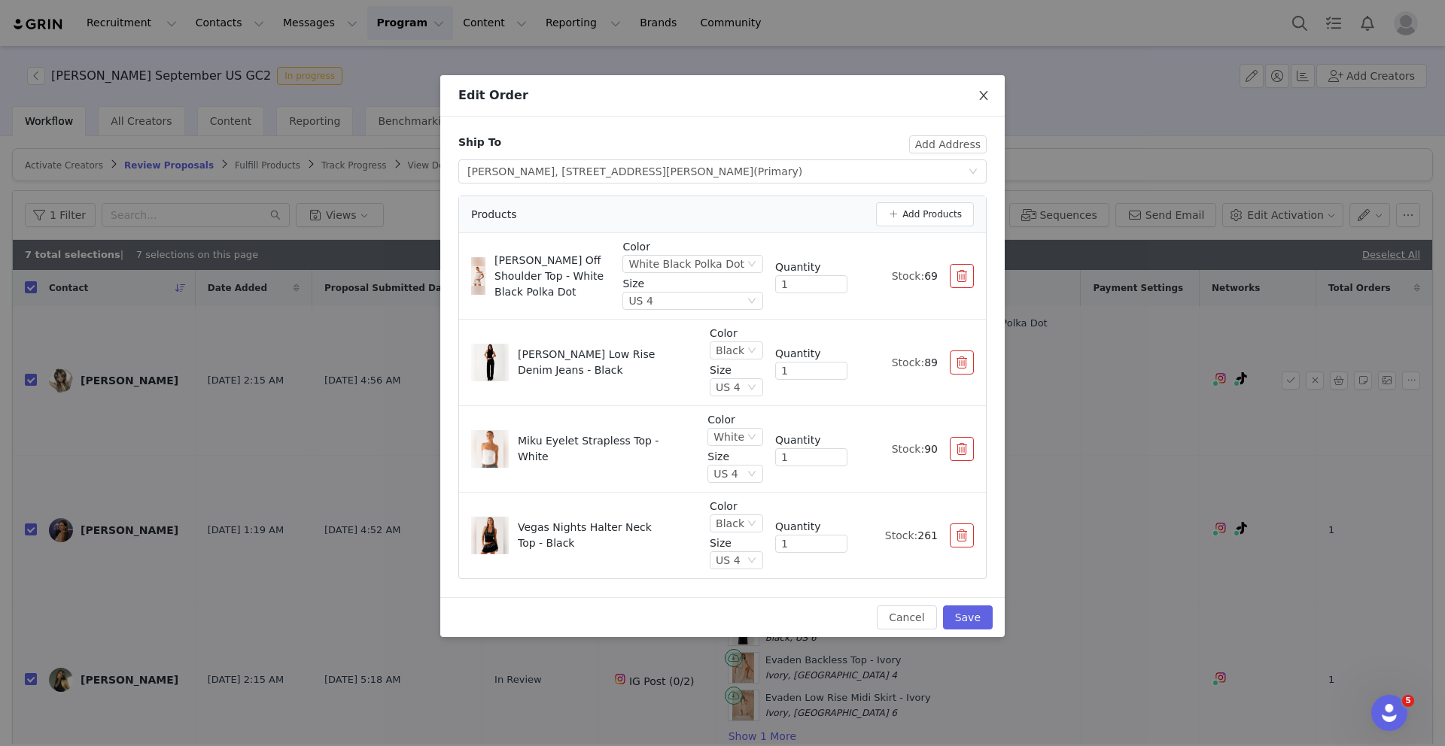
click at [980, 95] on icon "icon: close" at bounding box center [983, 96] width 12 height 12
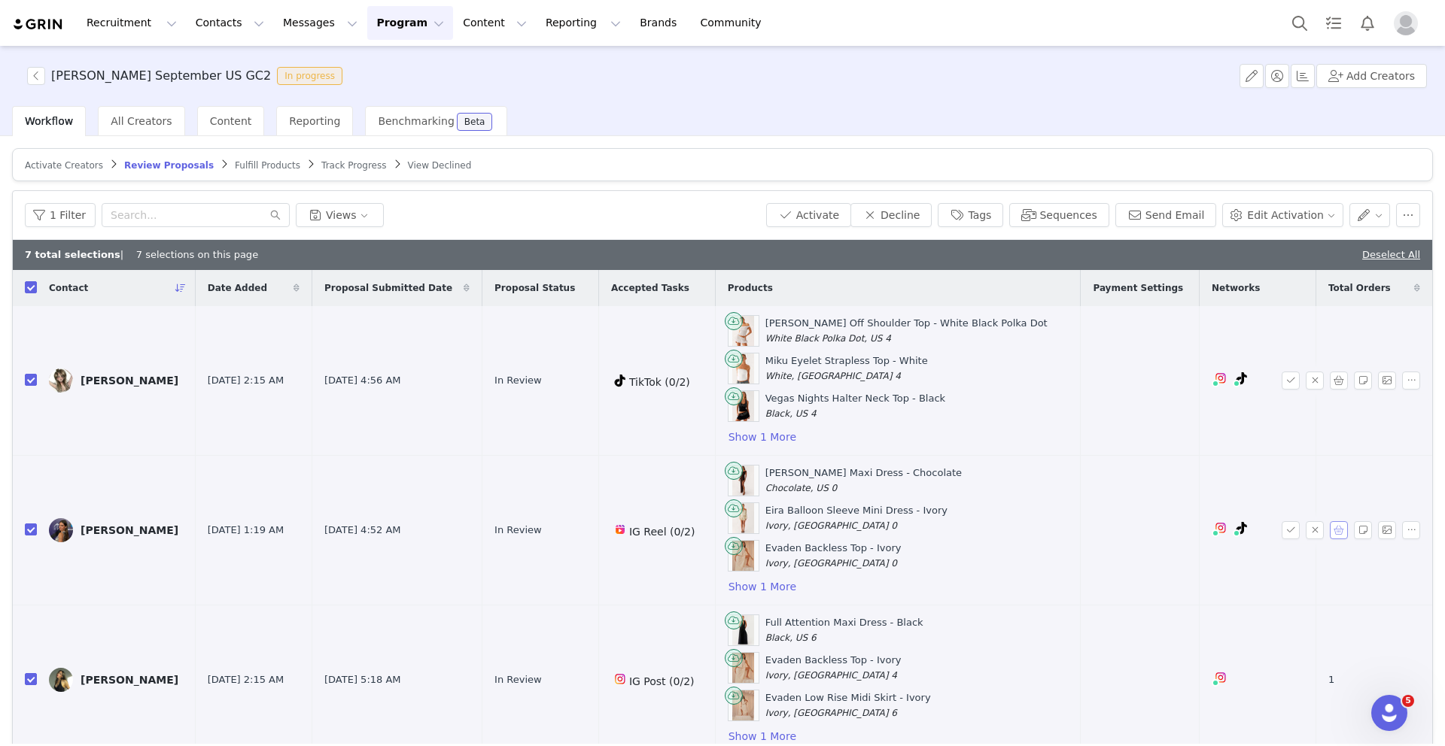
click at [1159, 532] on button "button" at bounding box center [1339, 530] width 18 height 18
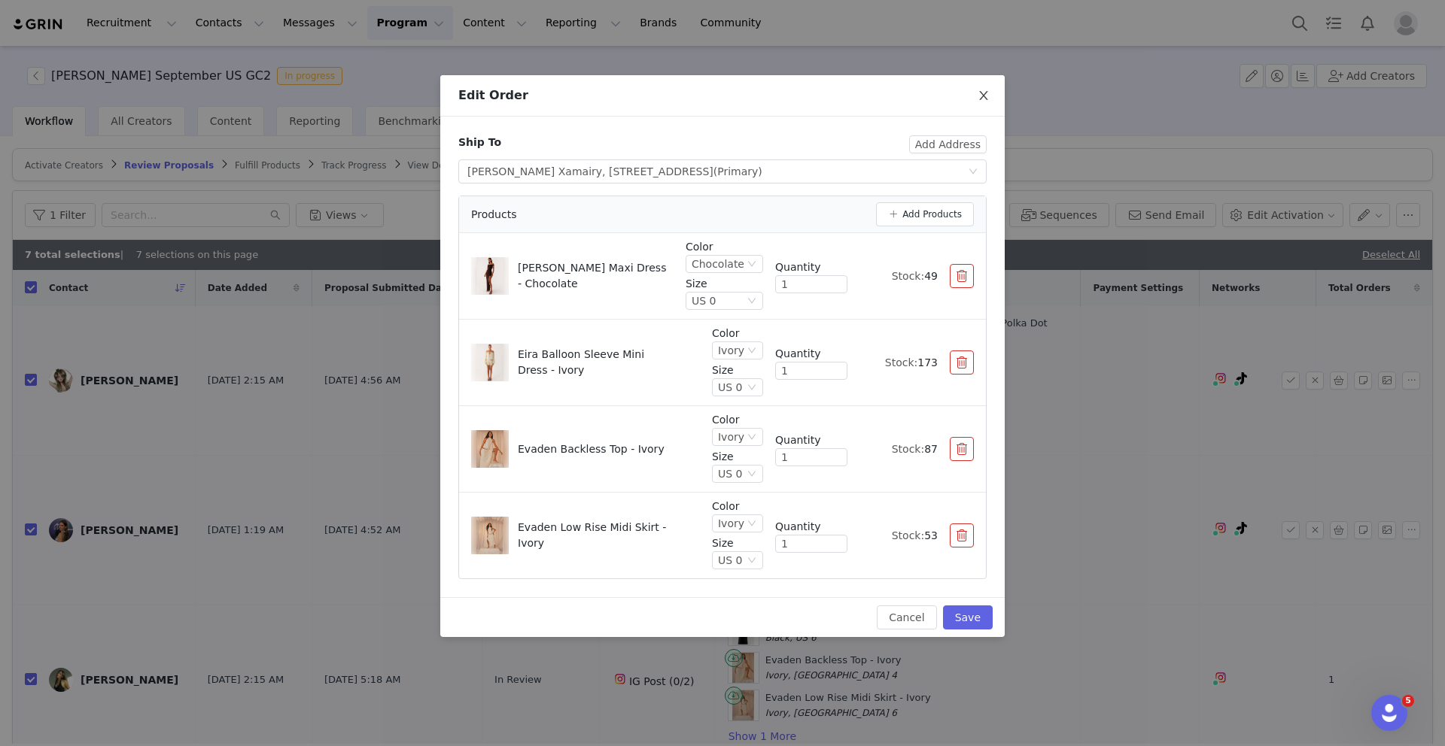
click at [978, 97] on icon "icon: close" at bounding box center [983, 96] width 12 height 12
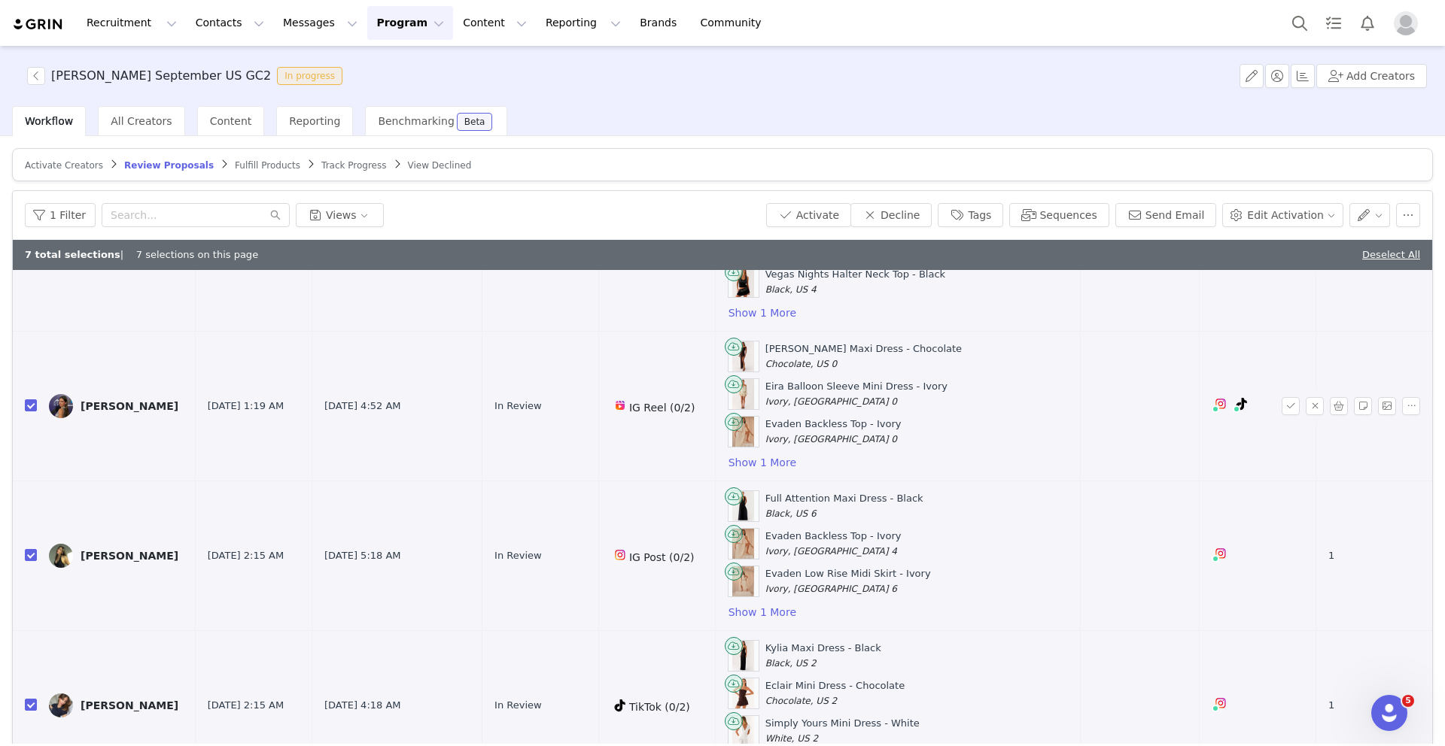
scroll to position [139, 0]
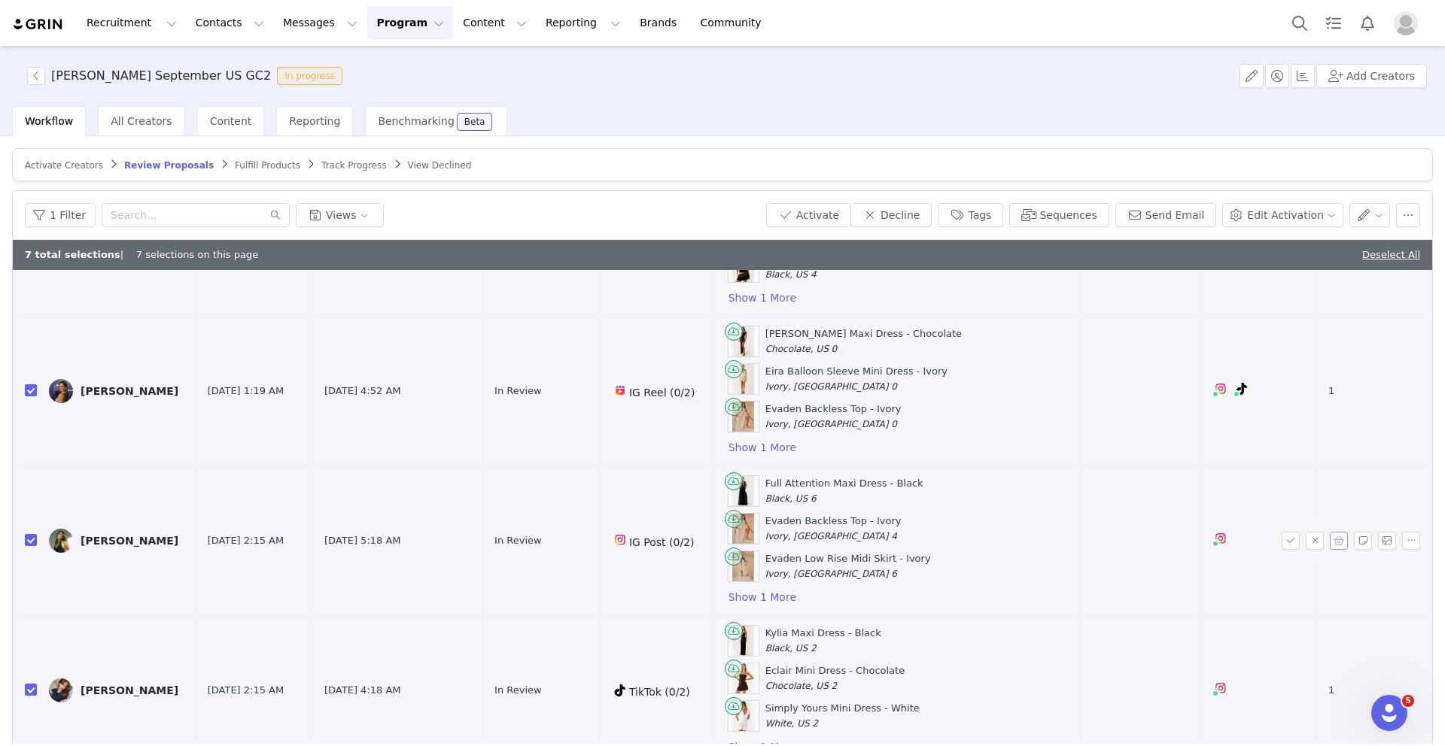
click at [1159, 546] on button "button" at bounding box center [1339, 541] width 18 height 18
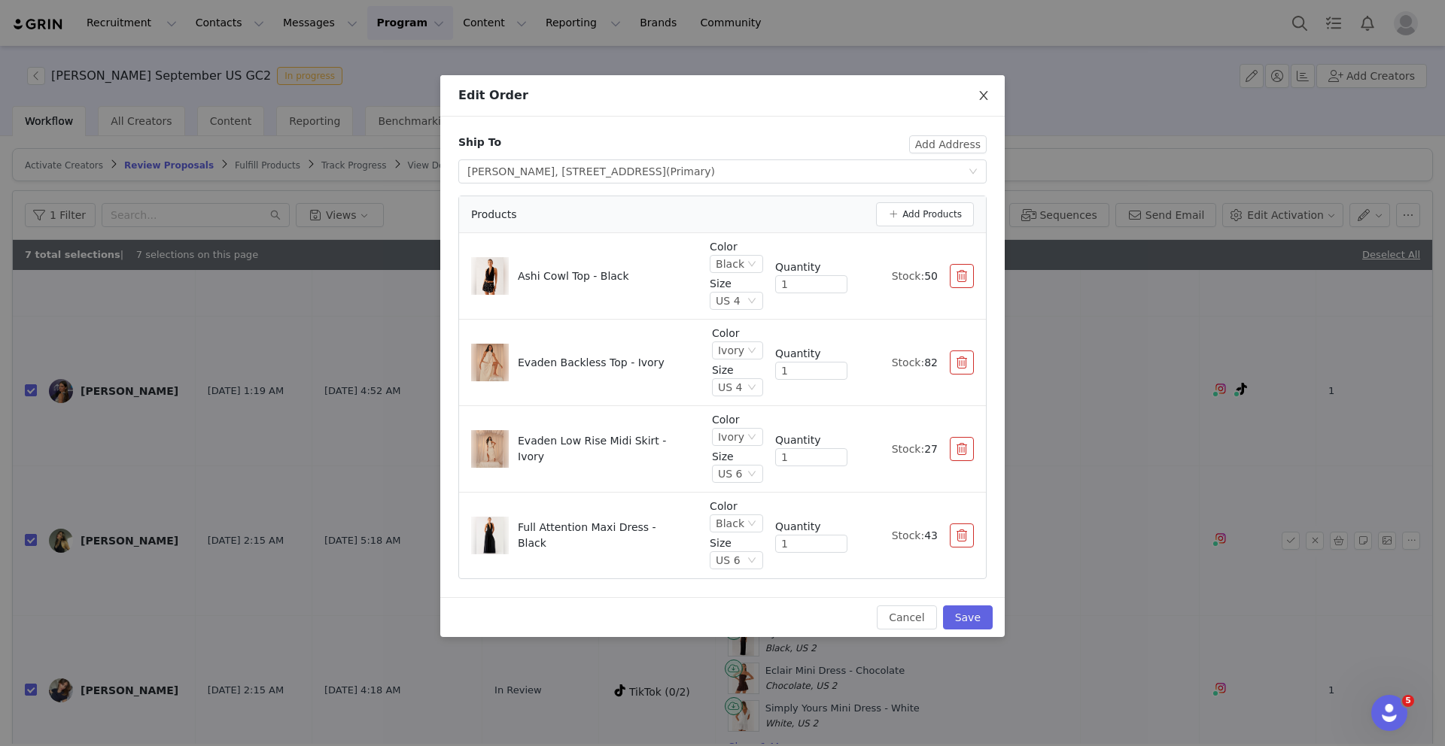
click at [983, 97] on icon "icon: close" at bounding box center [983, 95] width 8 height 9
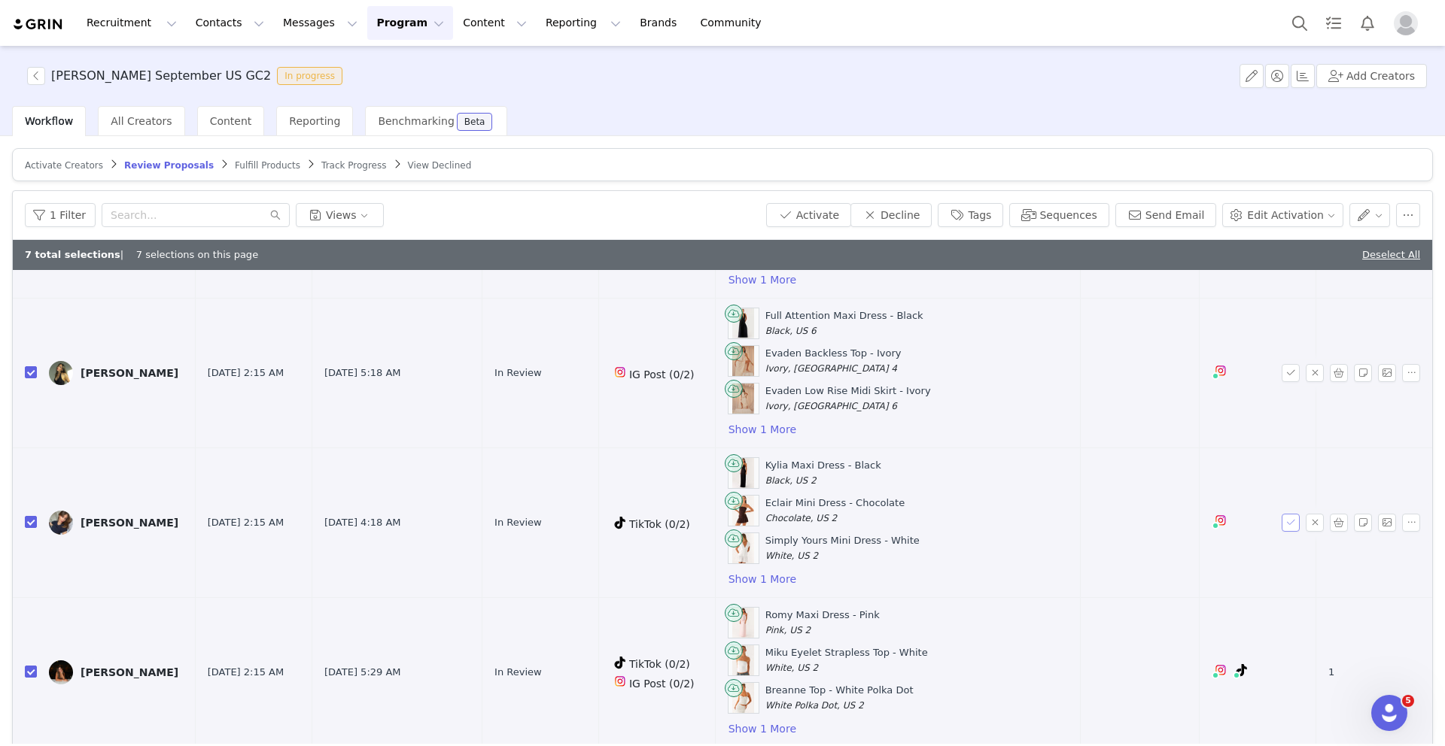
scroll to position [325, 0]
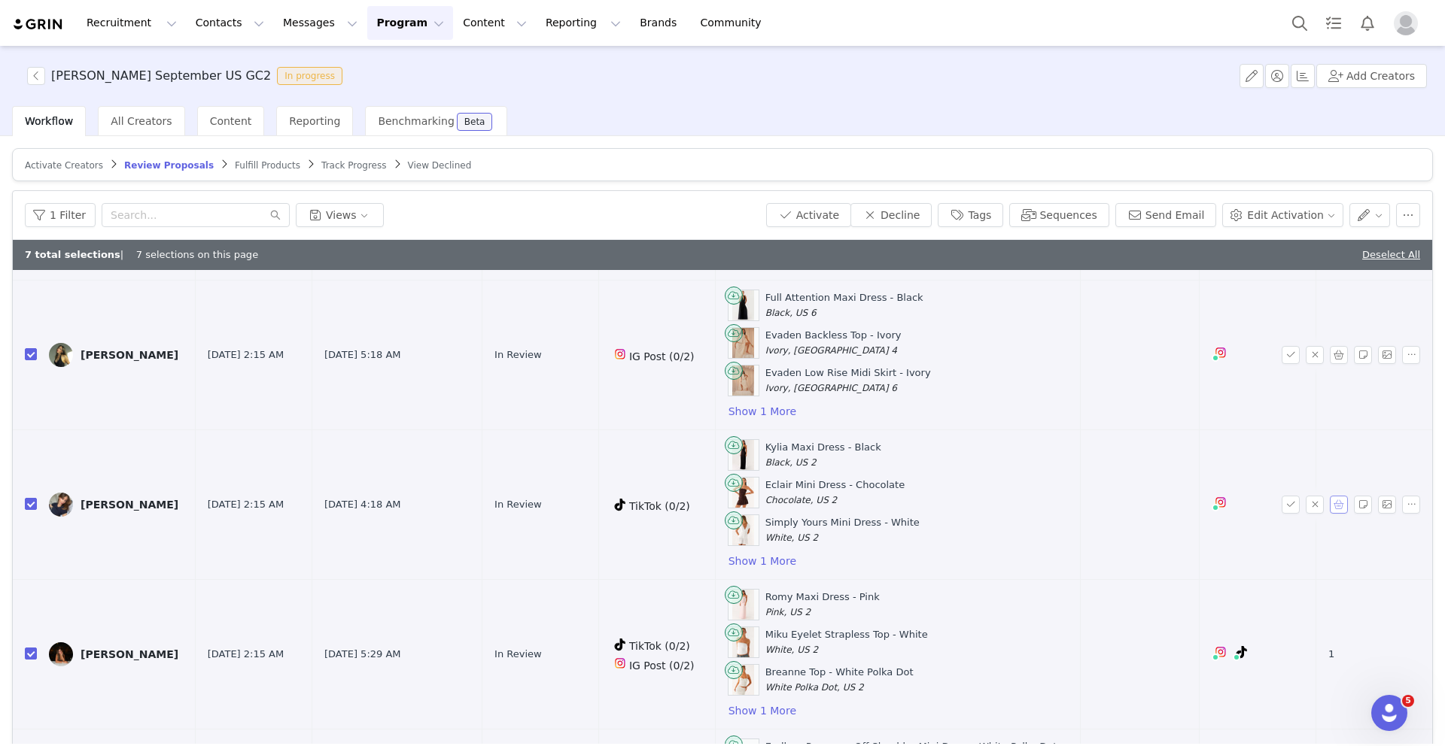
click at [1159, 505] on button "button" at bounding box center [1339, 505] width 18 height 18
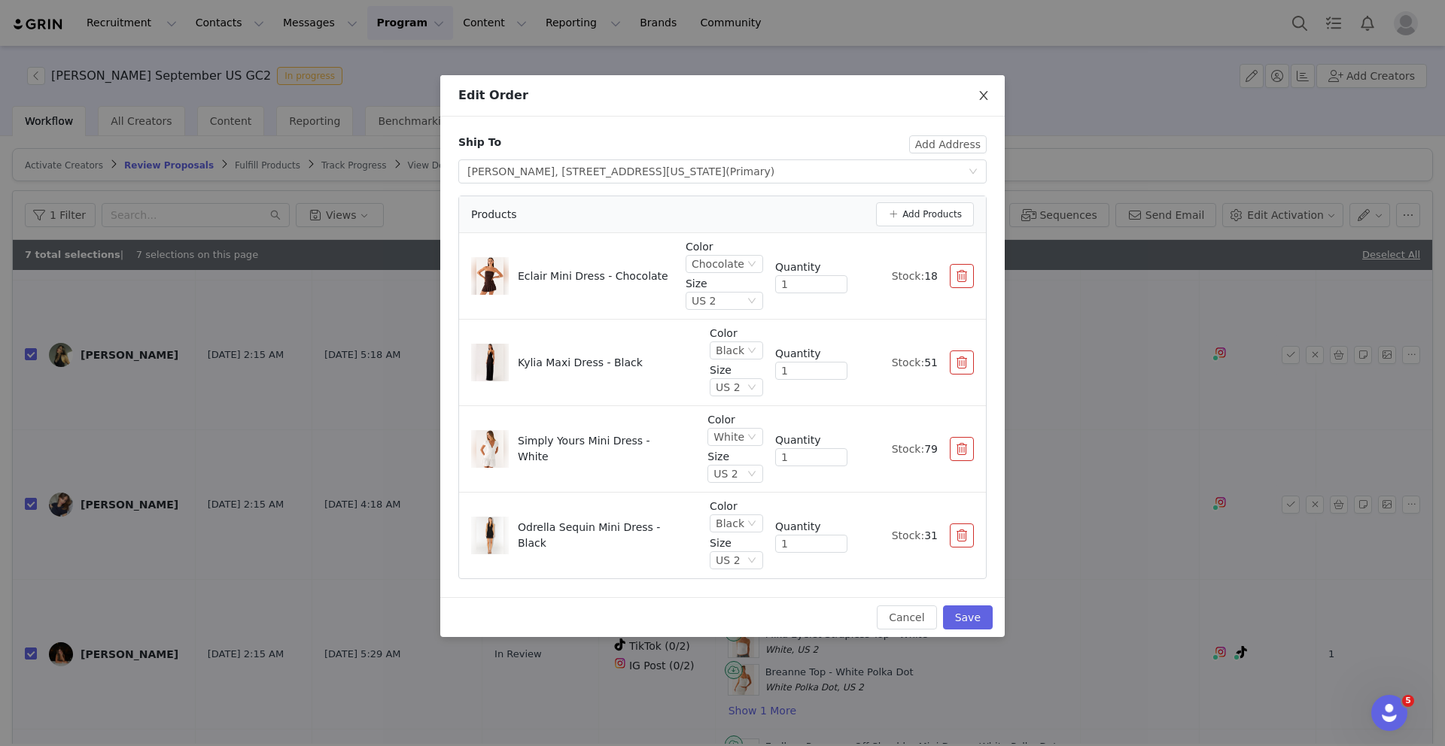
click at [983, 94] on icon "icon: close" at bounding box center [983, 96] width 12 height 12
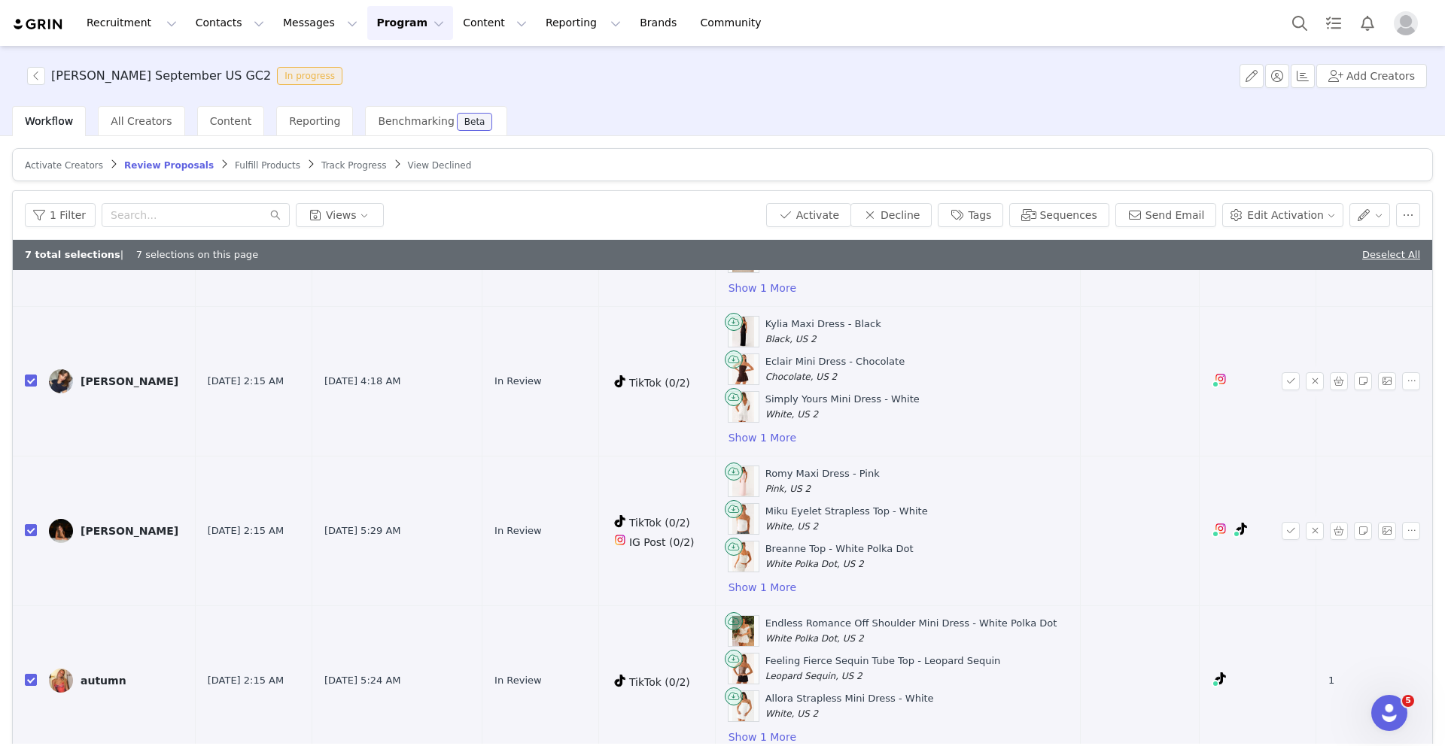
scroll to position [464, 0]
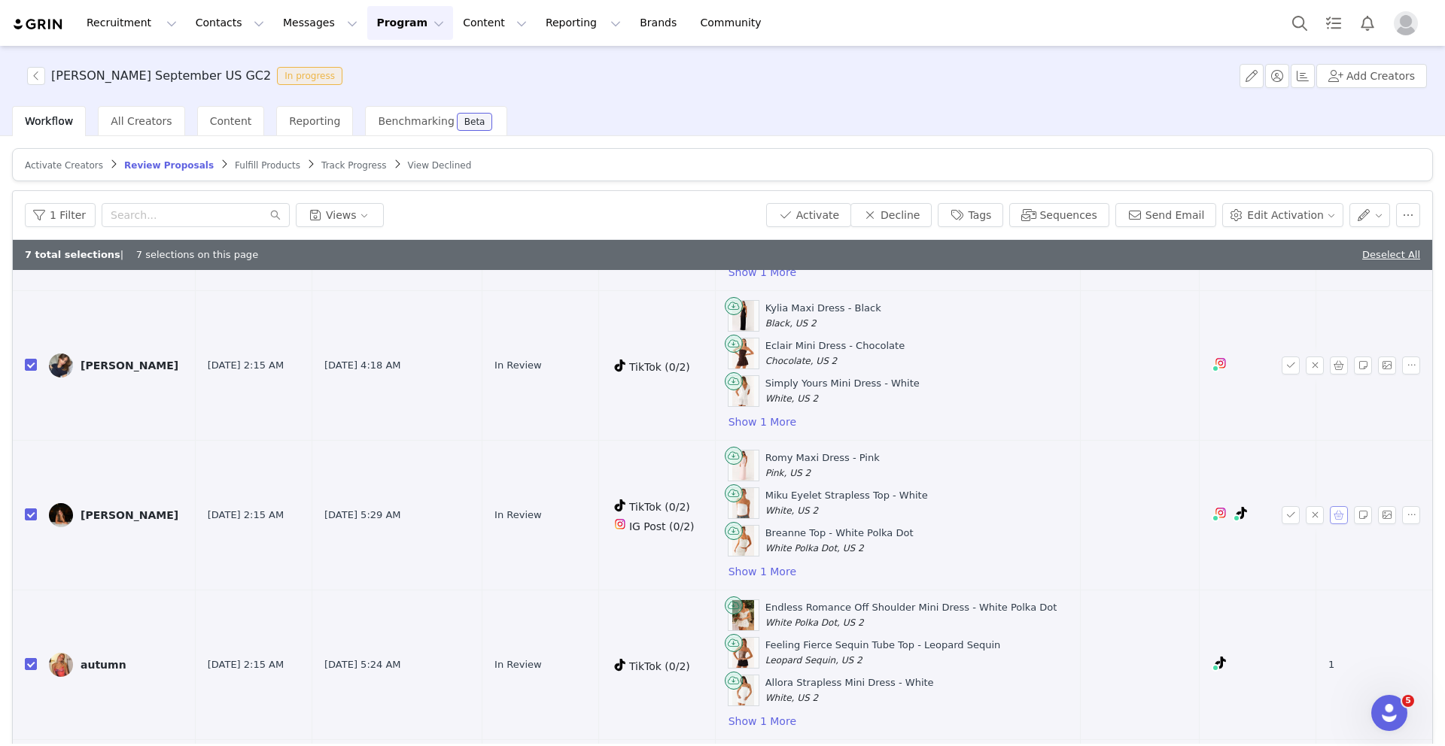
click at [1159, 511] on button "button" at bounding box center [1339, 515] width 18 height 18
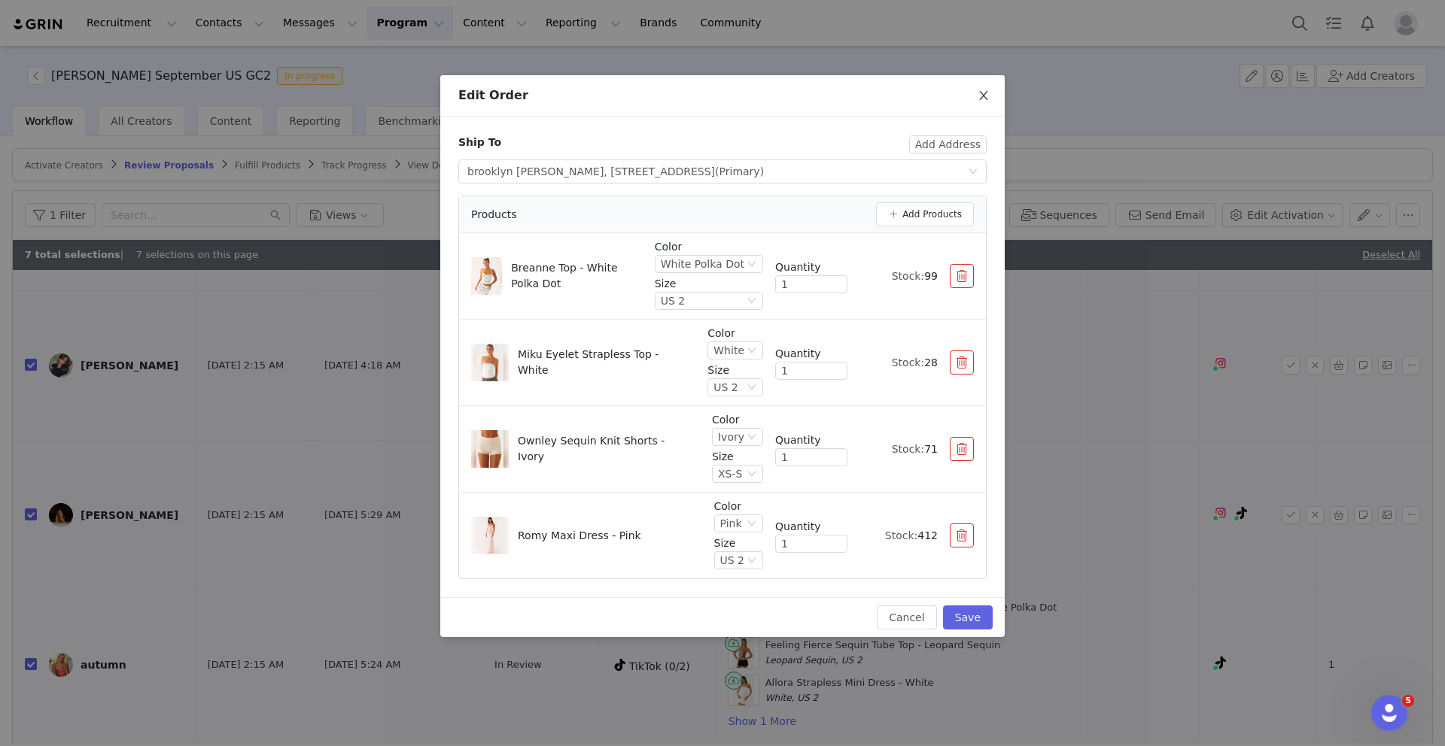
click at [981, 102] on span "Close" at bounding box center [983, 96] width 42 height 42
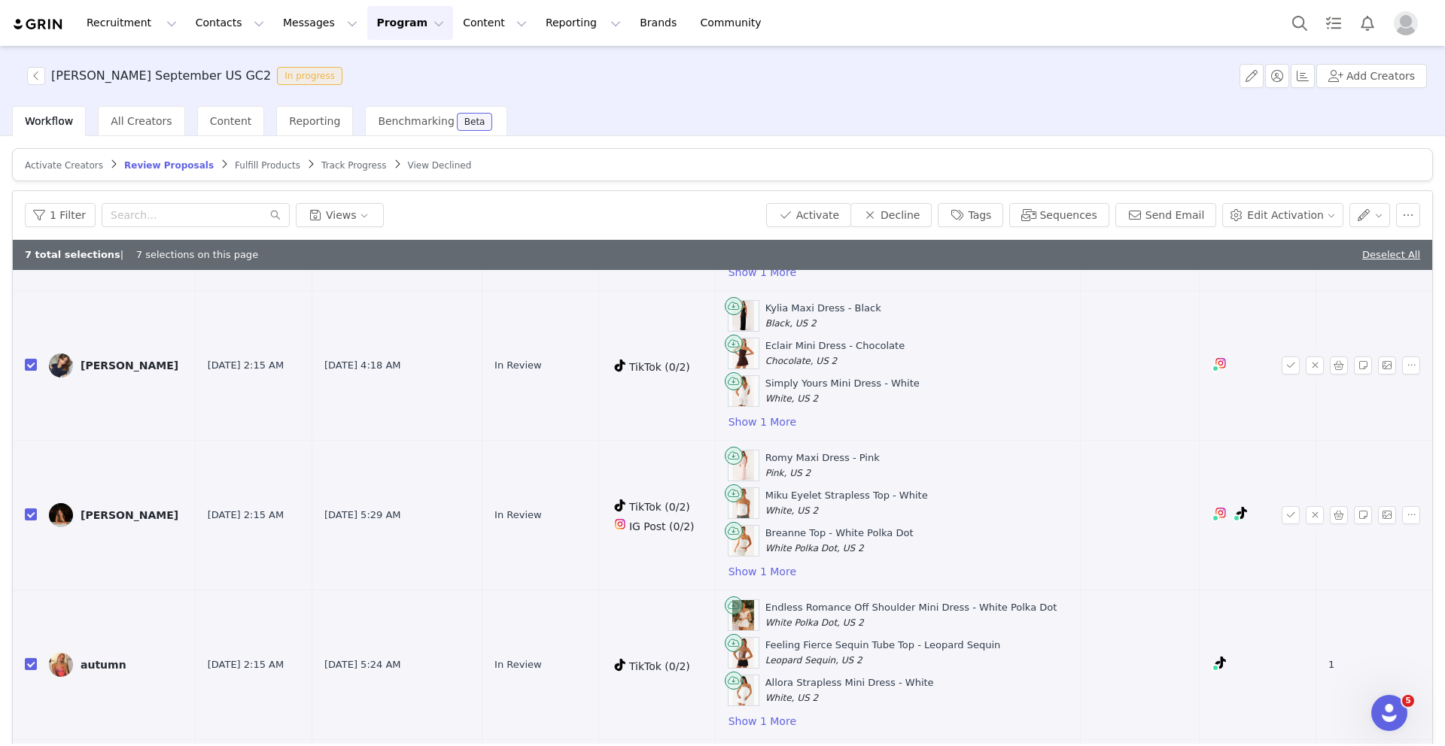
scroll to position [518, 0]
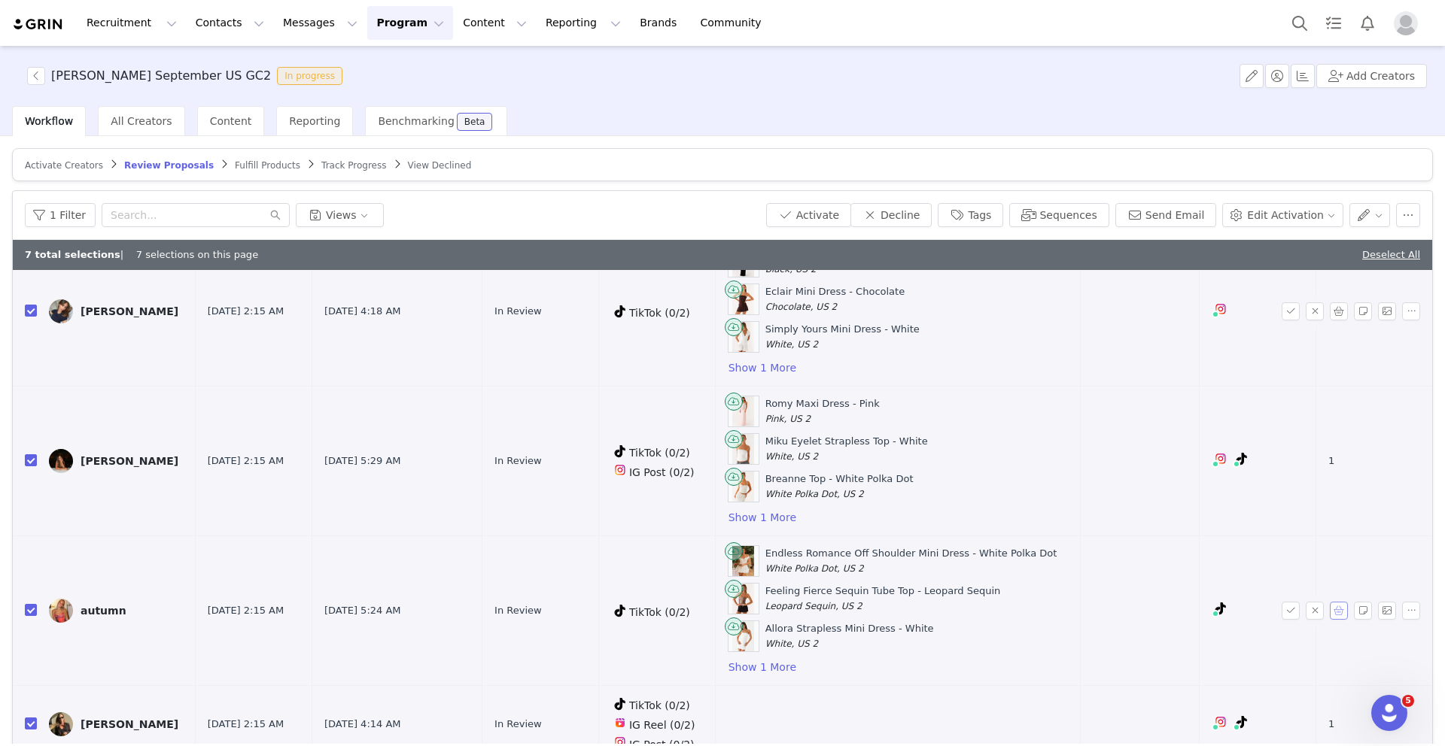
click at [1159, 609] on button "button" at bounding box center [1339, 611] width 18 height 18
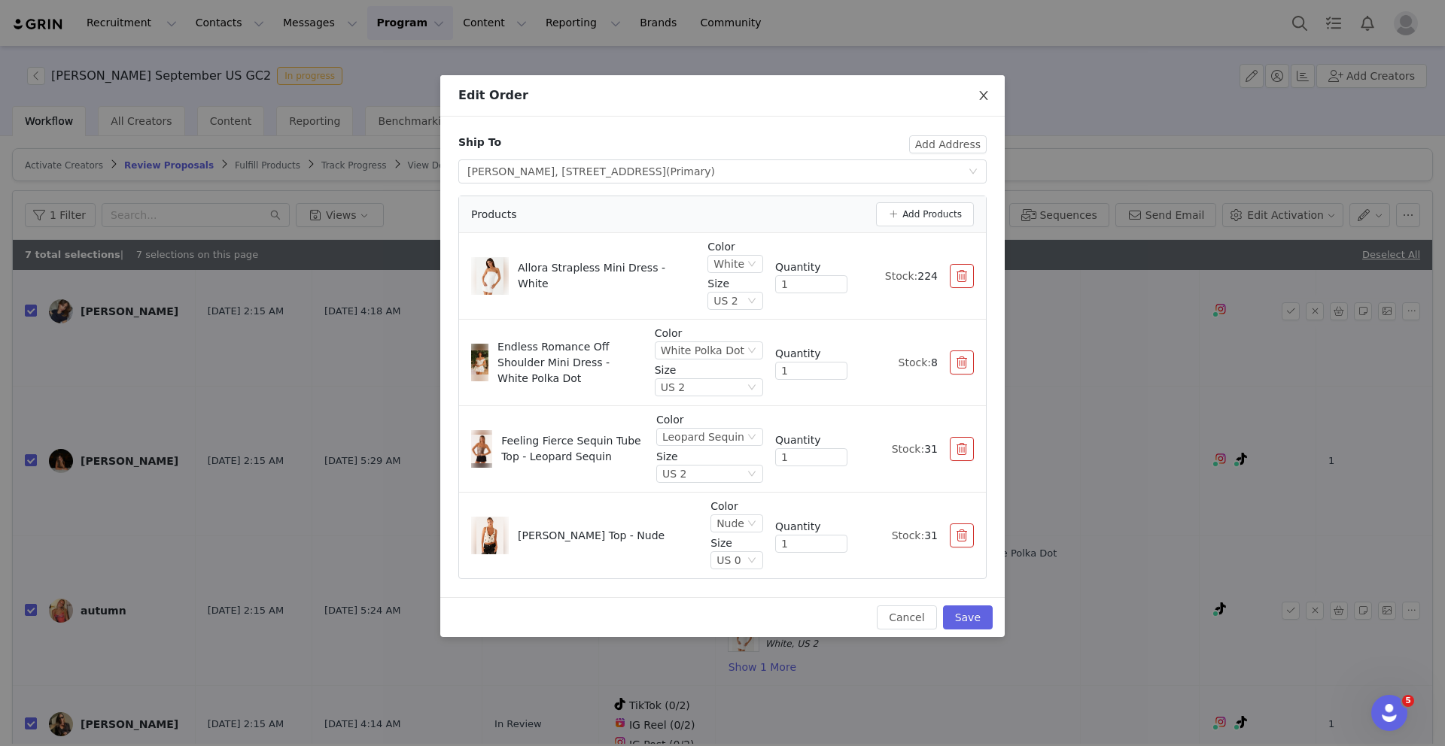
click at [978, 96] on icon "icon: close" at bounding box center [983, 96] width 12 height 12
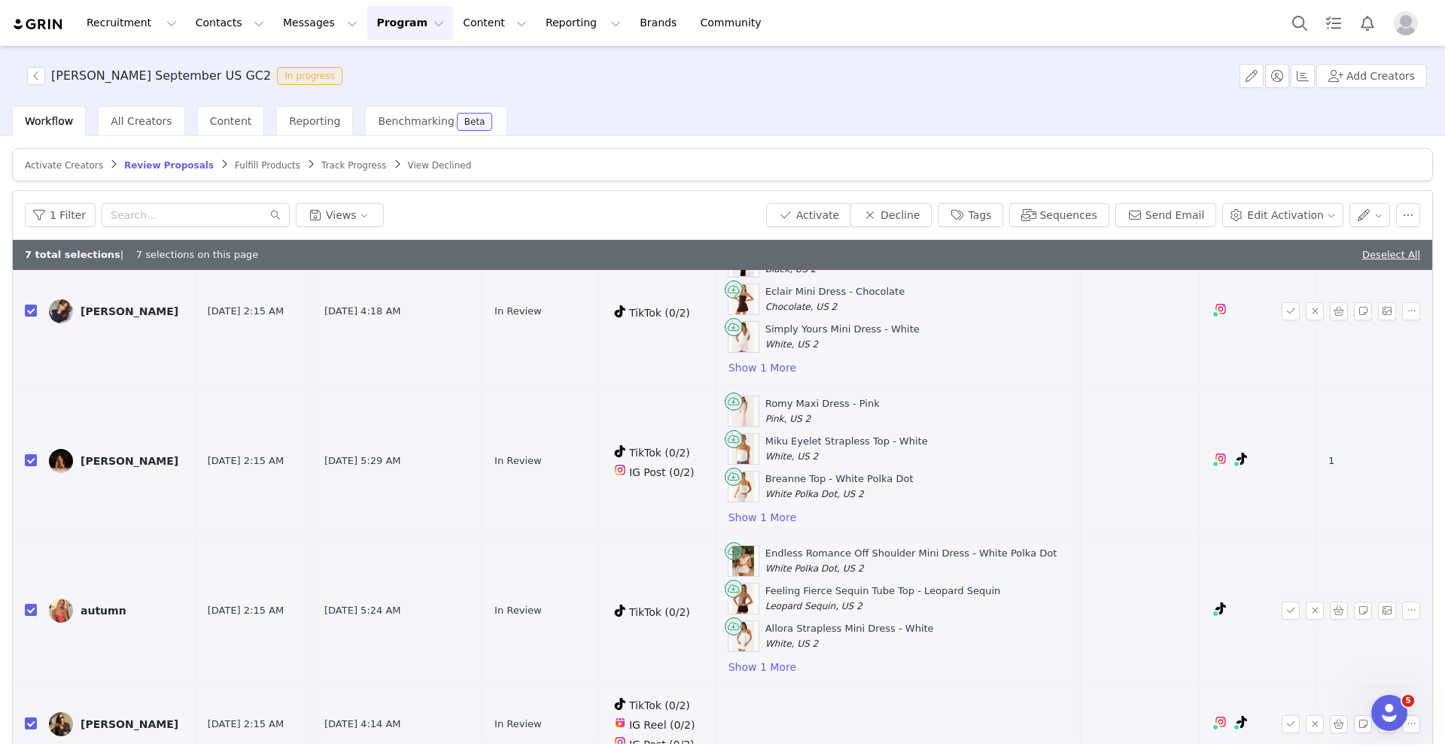
scroll to position [71, 0]
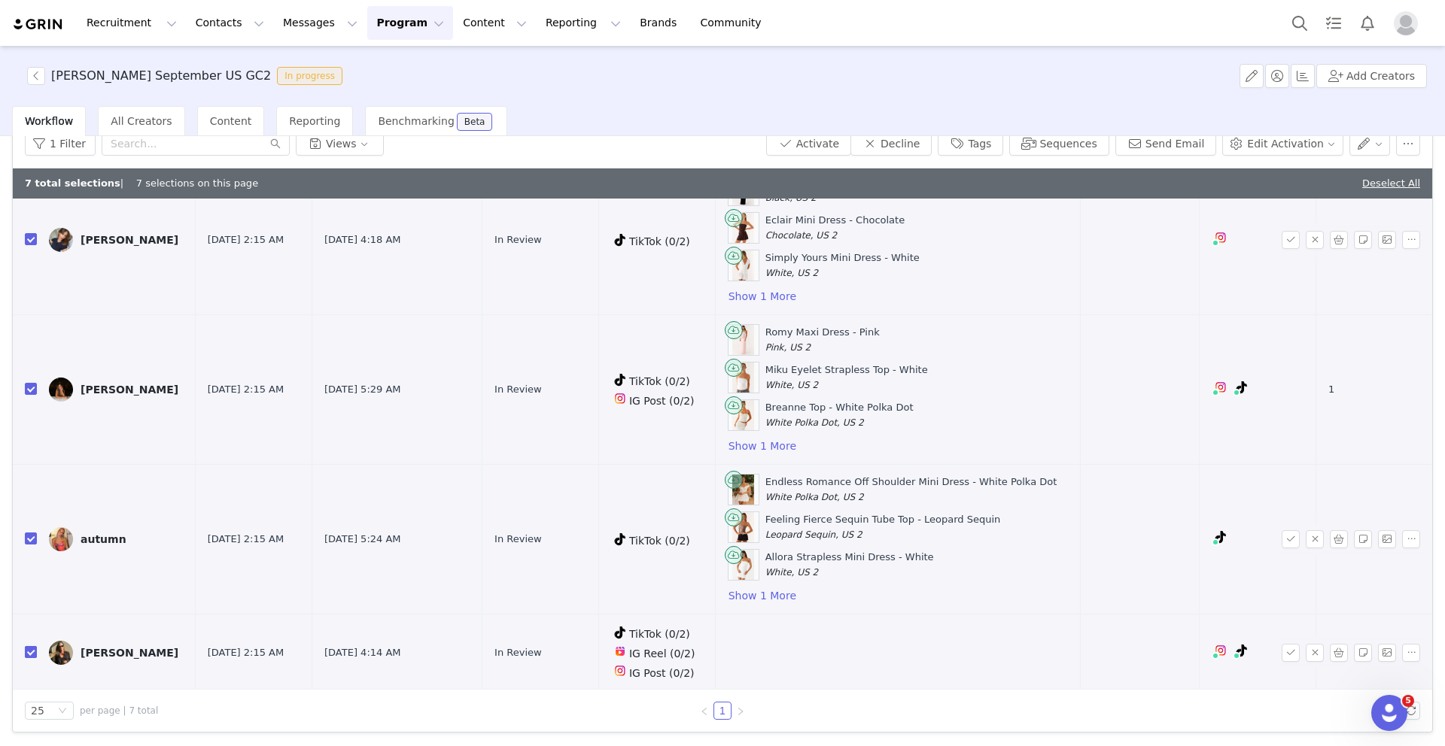
click at [32, 652] on input "checkbox" at bounding box center [31, 652] width 12 height 12
checkbox input "false"
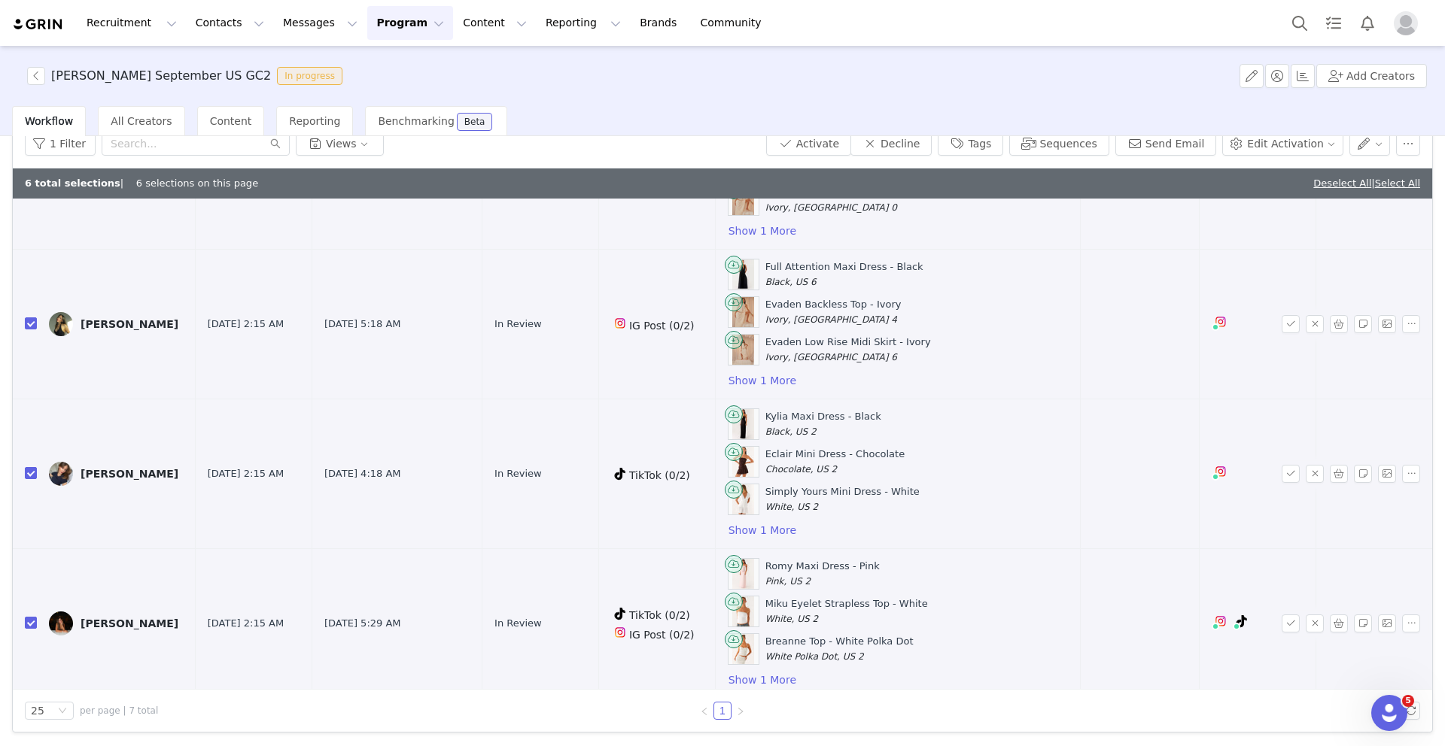
scroll to position [0, 0]
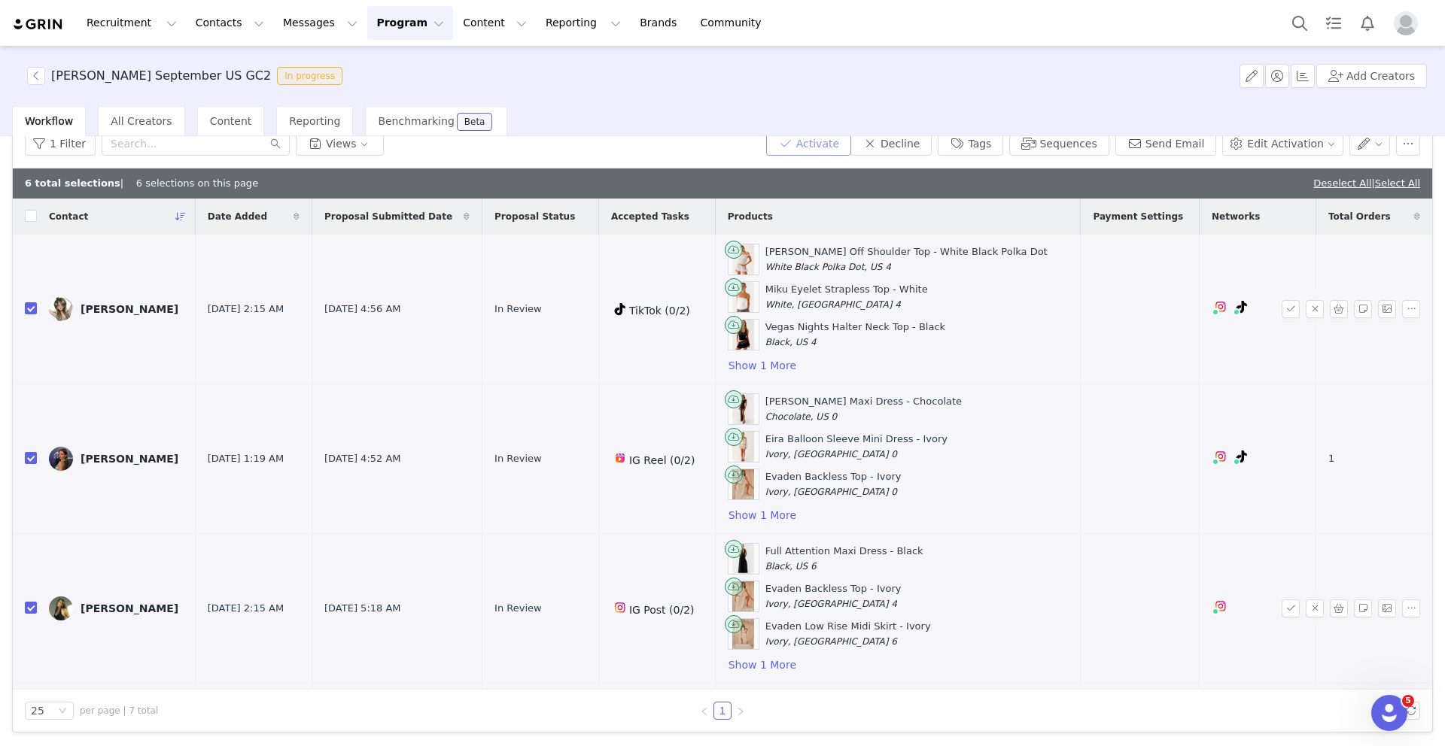
click at [834, 145] on button "Activate" at bounding box center [808, 144] width 85 height 24
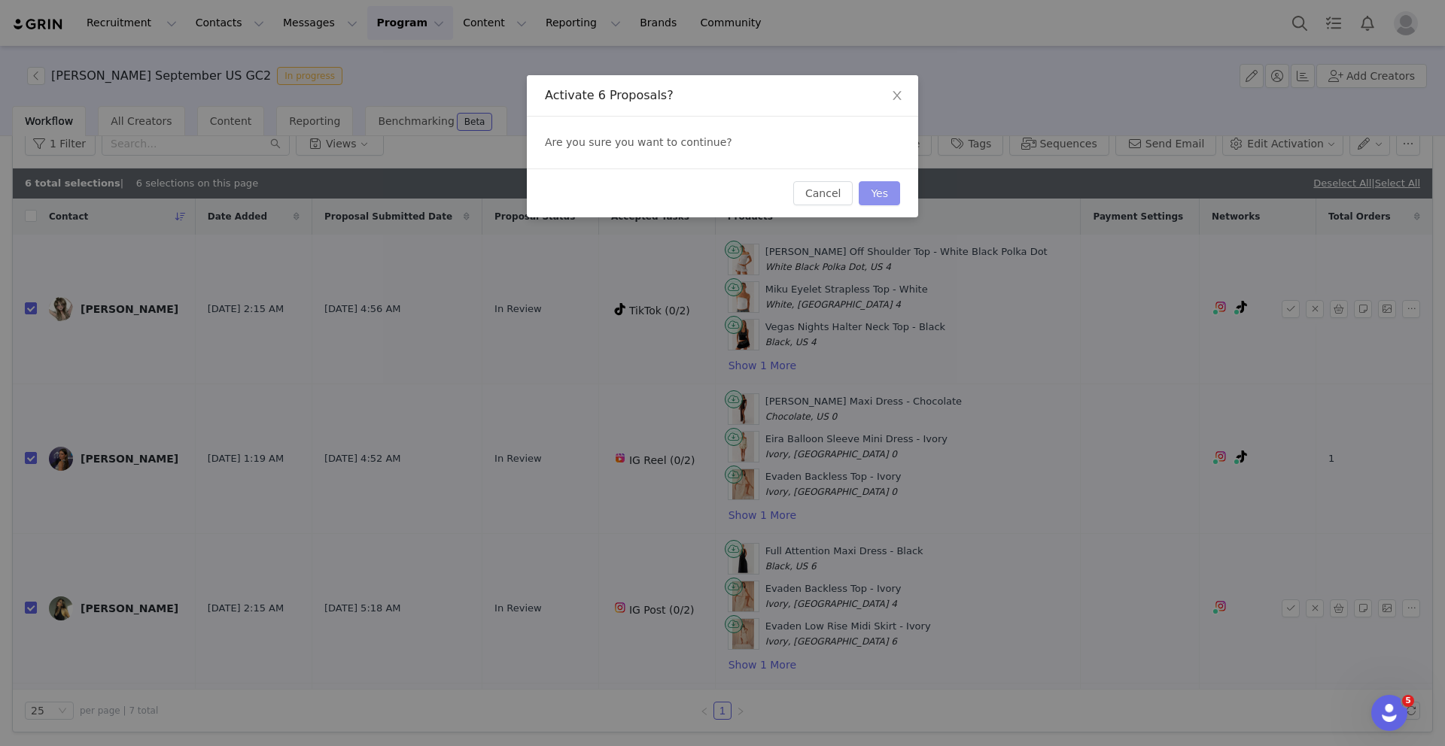
click at [888, 186] on button "Yes" at bounding box center [879, 193] width 41 height 24
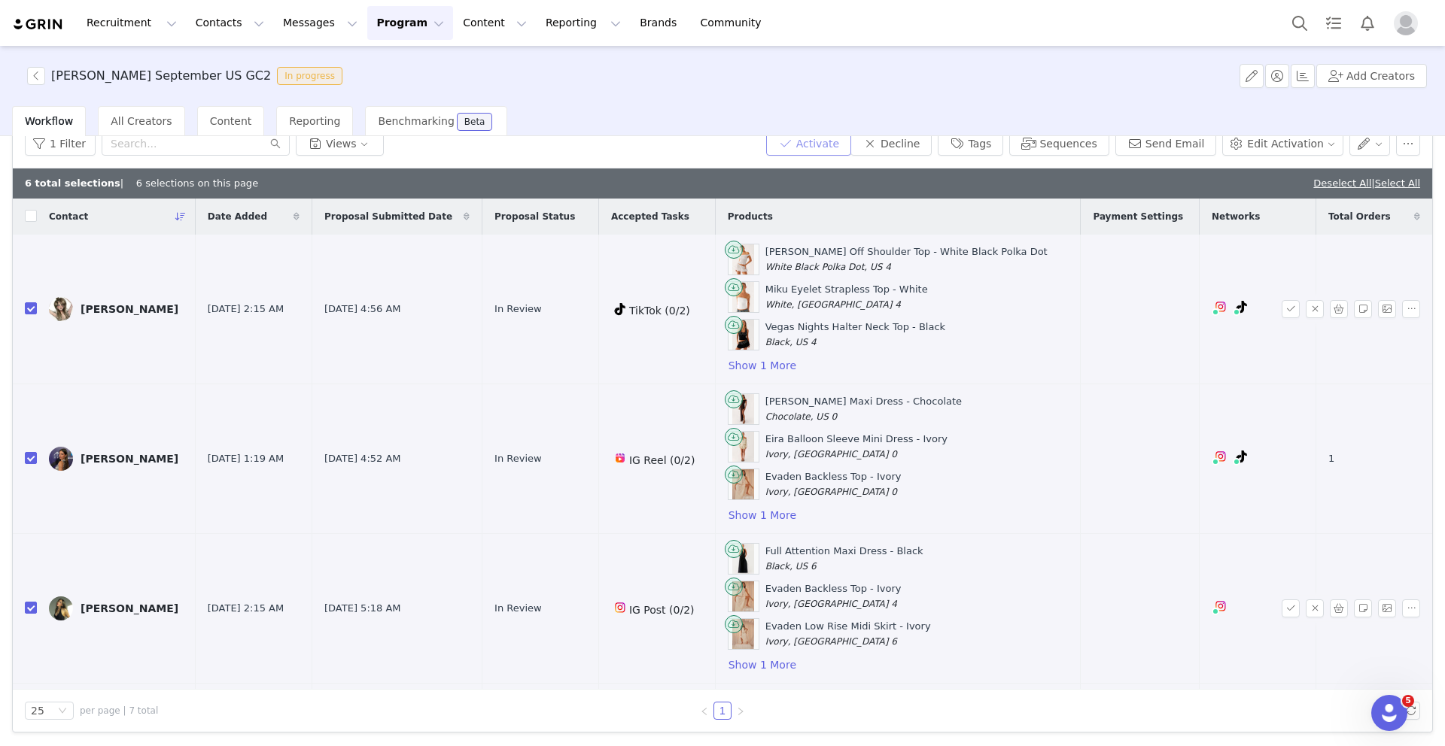
scroll to position [66, 0]
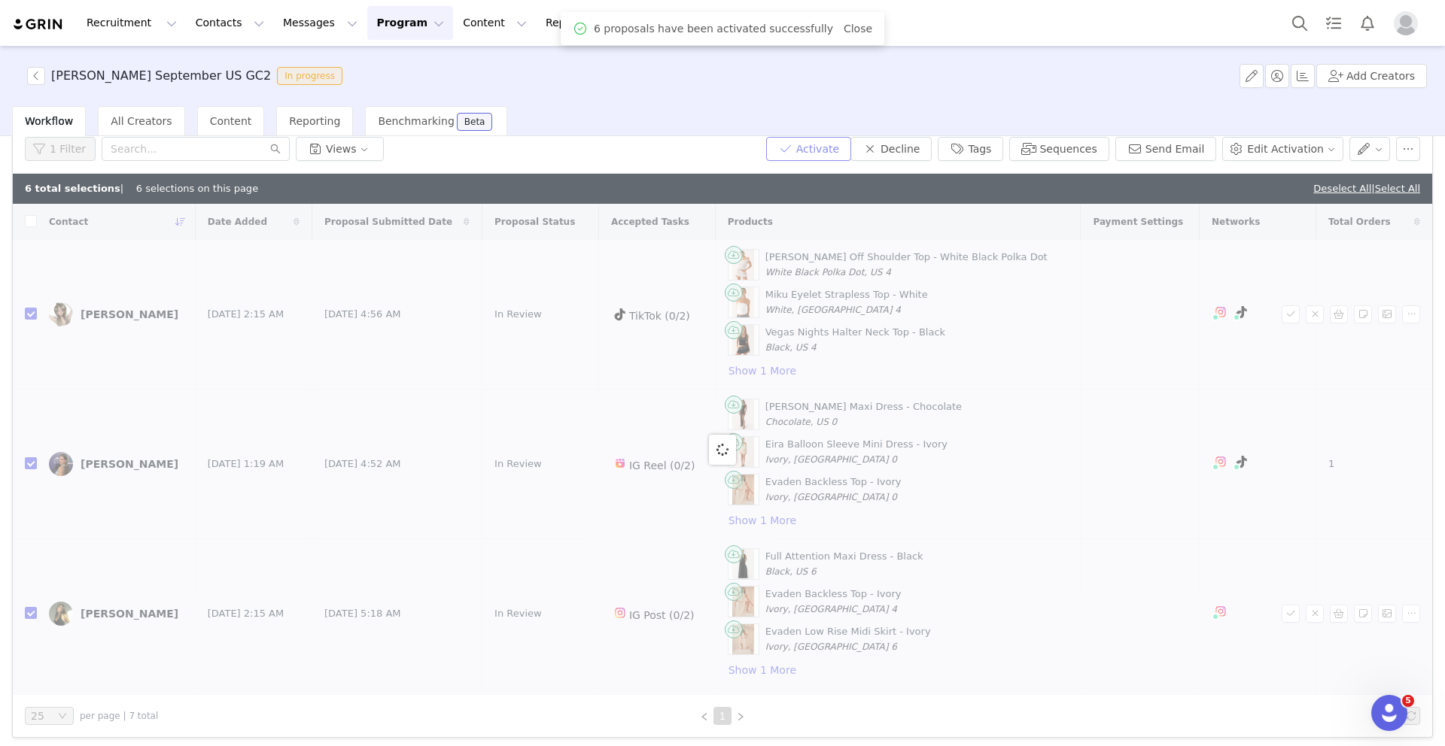
checkbox input "false"
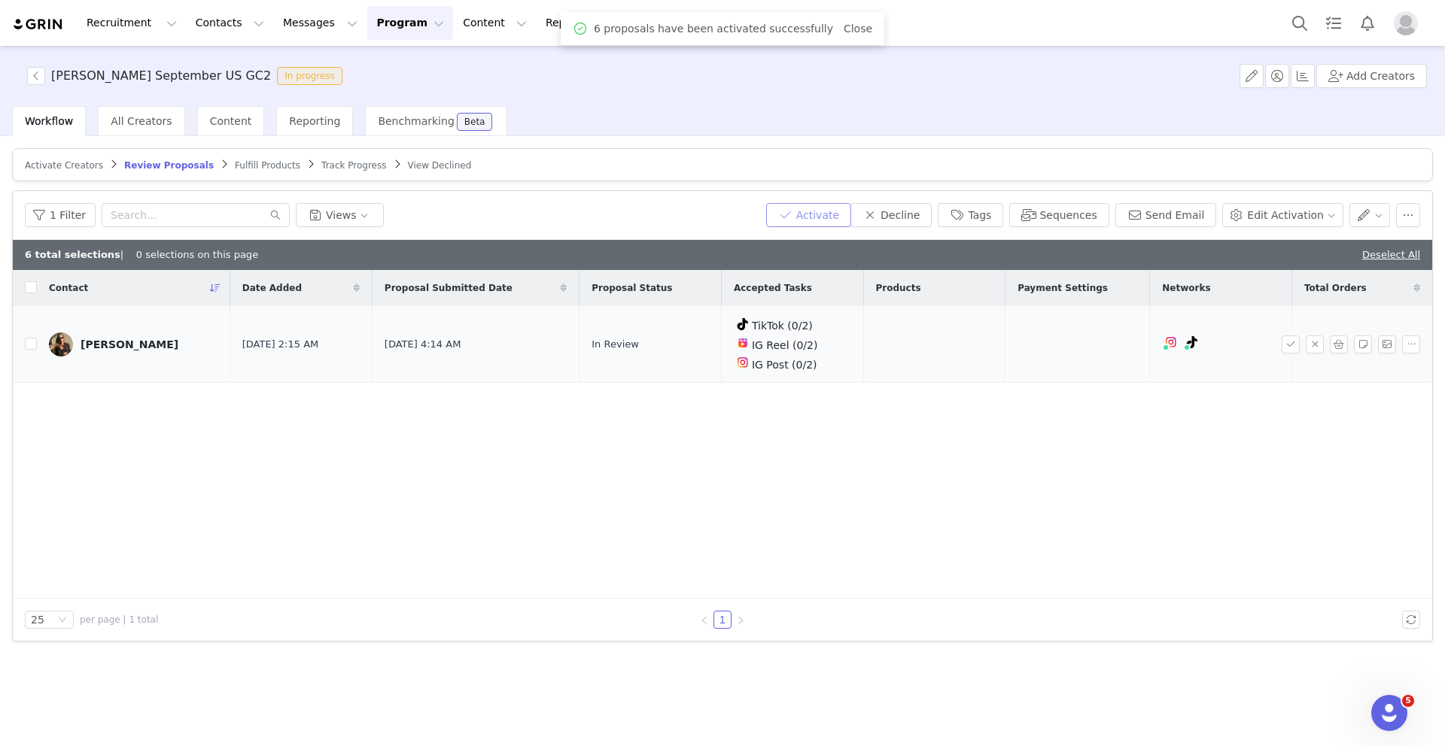
scroll to position [0, 0]
click at [244, 162] on span "Fulfill Products" at bounding box center [267, 165] width 65 height 11
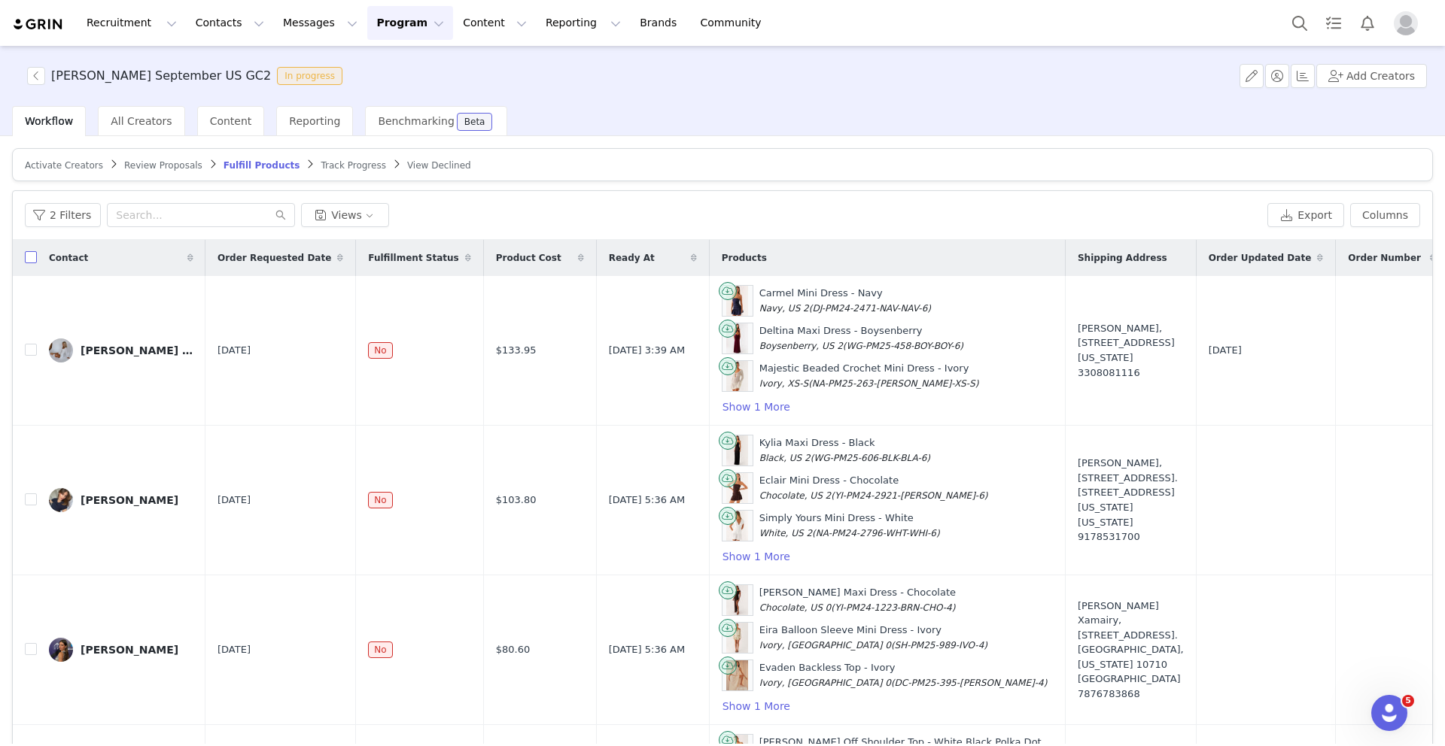
click at [26, 263] on input "checkbox" at bounding box center [31, 257] width 12 height 12
checkbox input "true"
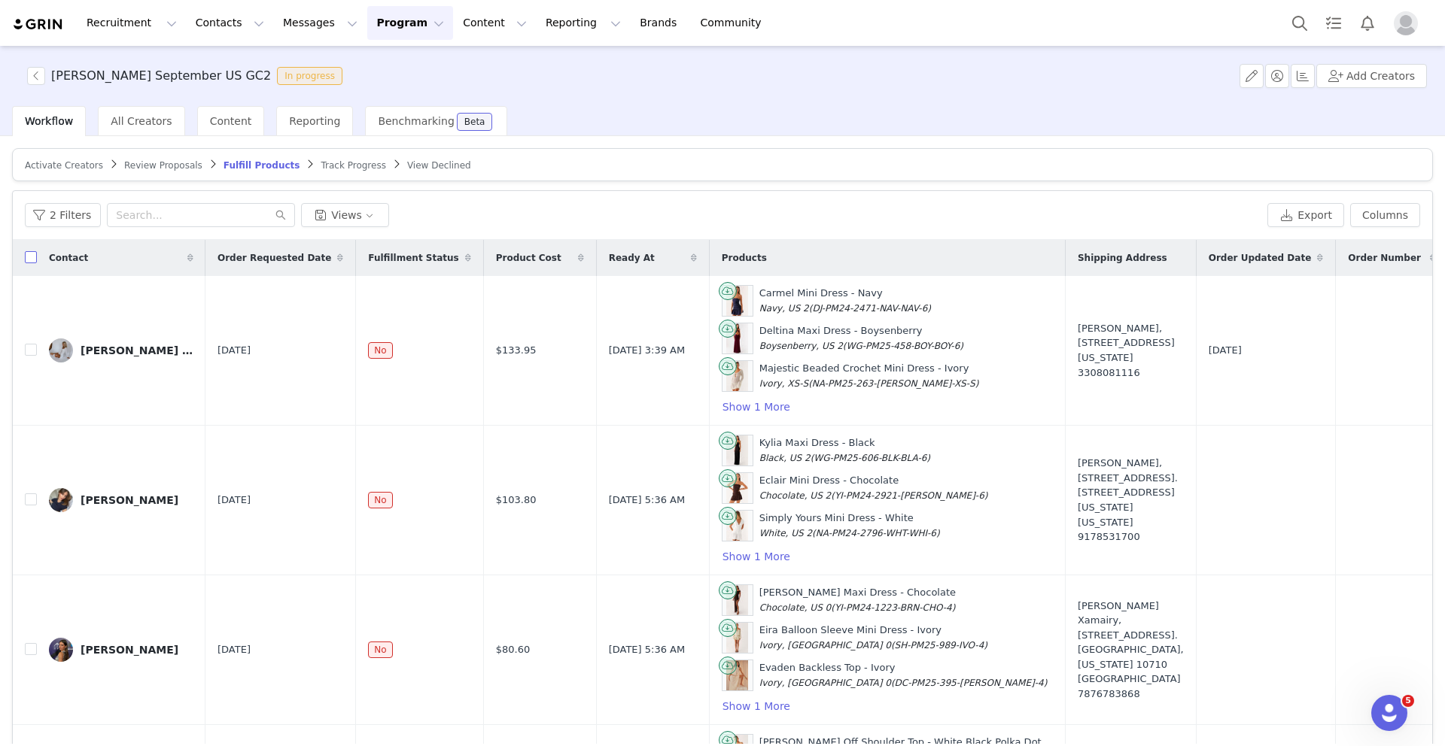
checkbox input "true"
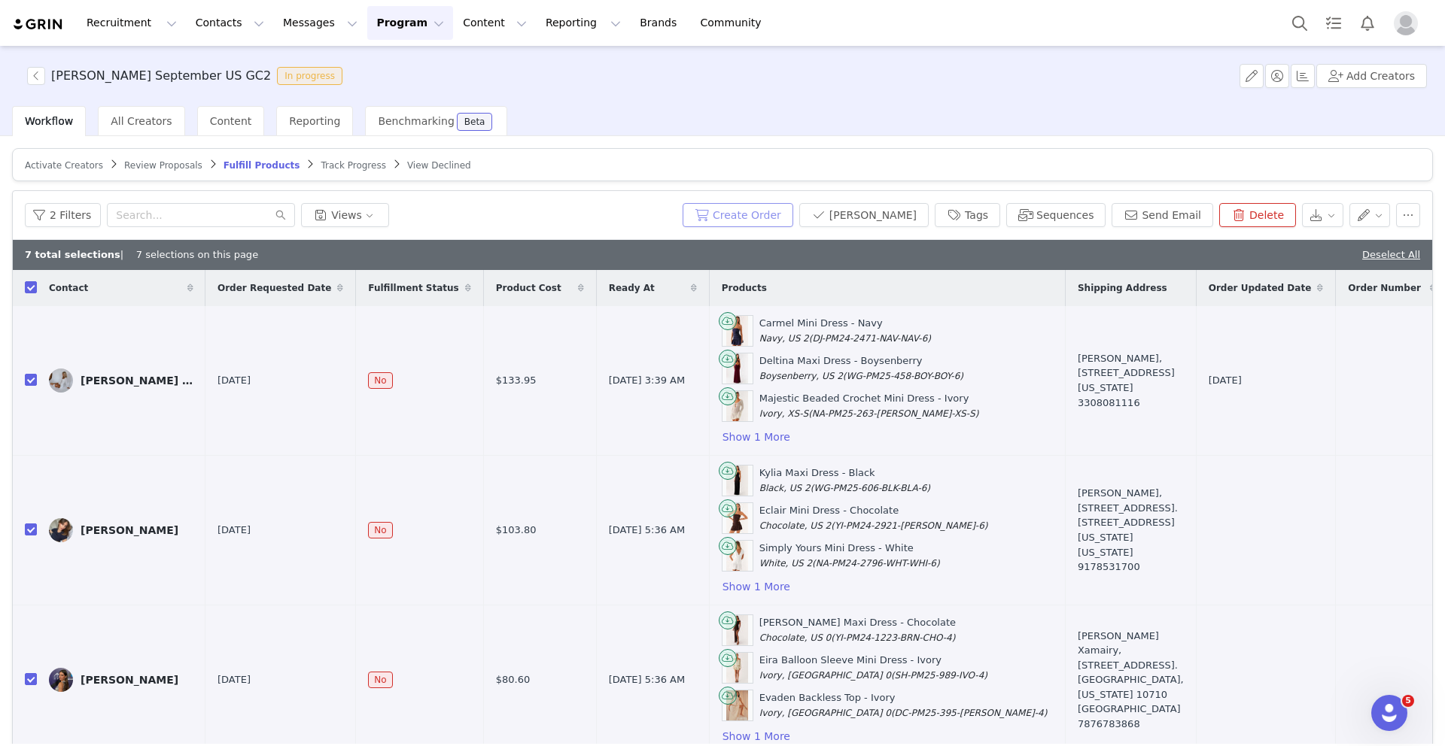
click at [777, 215] on button "Create Order" at bounding box center [737, 215] width 111 height 24
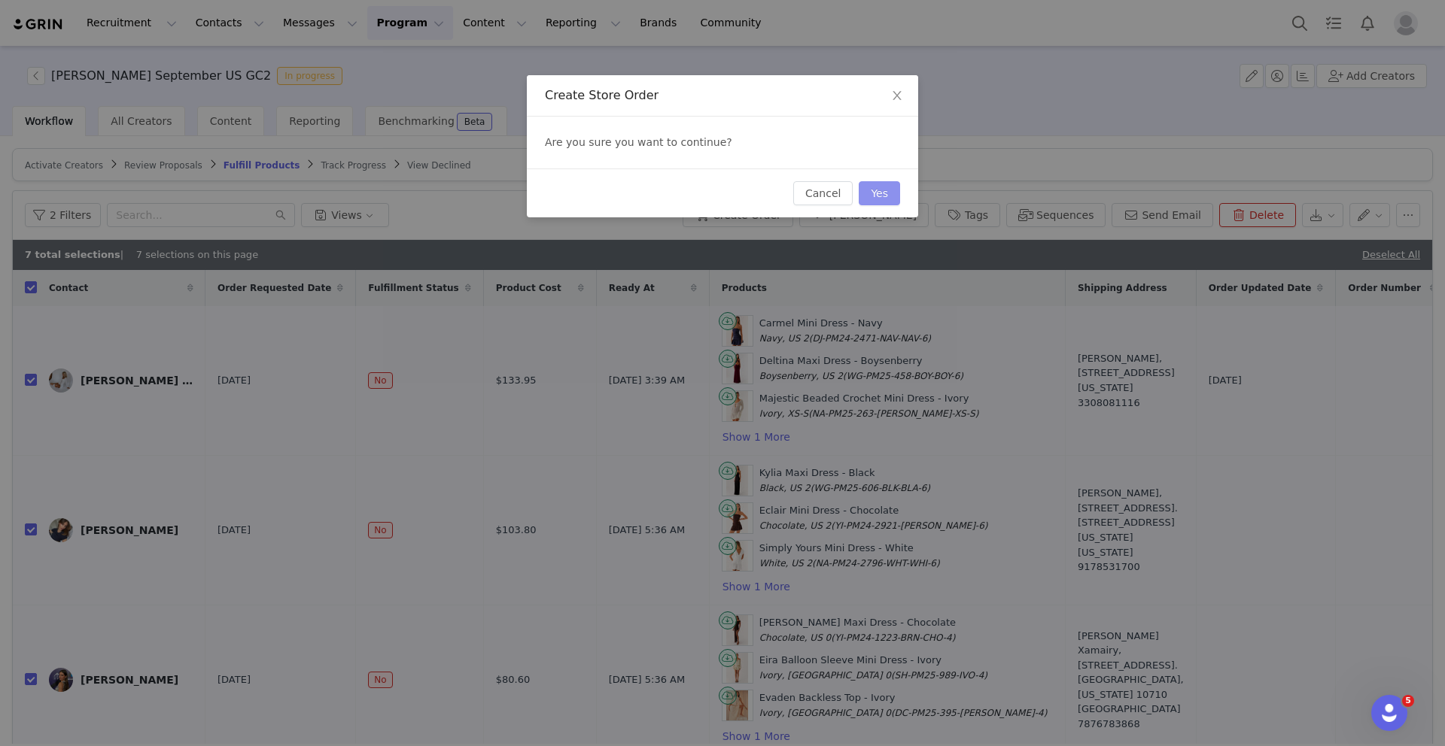
click at [877, 195] on button "Yes" at bounding box center [879, 193] width 41 height 24
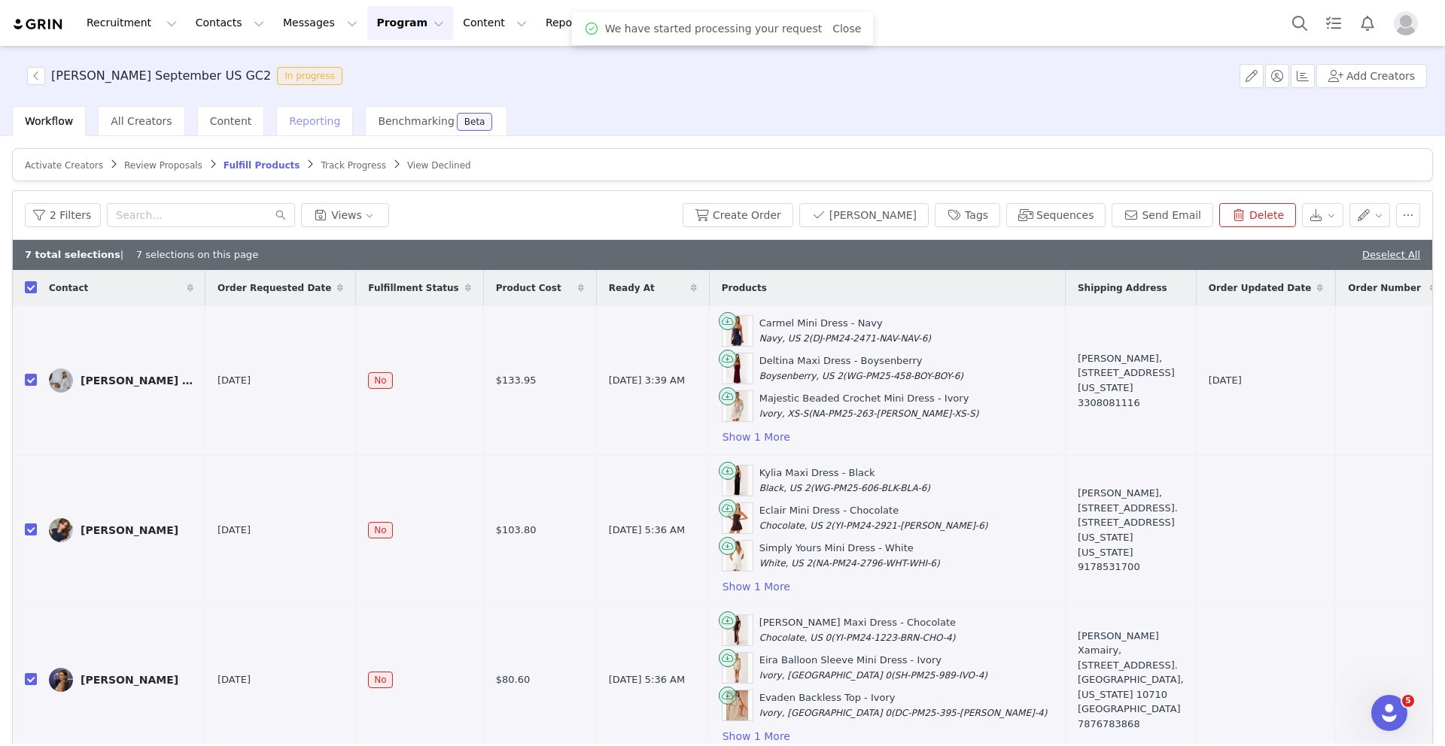
click at [319, 128] on div "Reporting" at bounding box center [314, 121] width 77 height 30
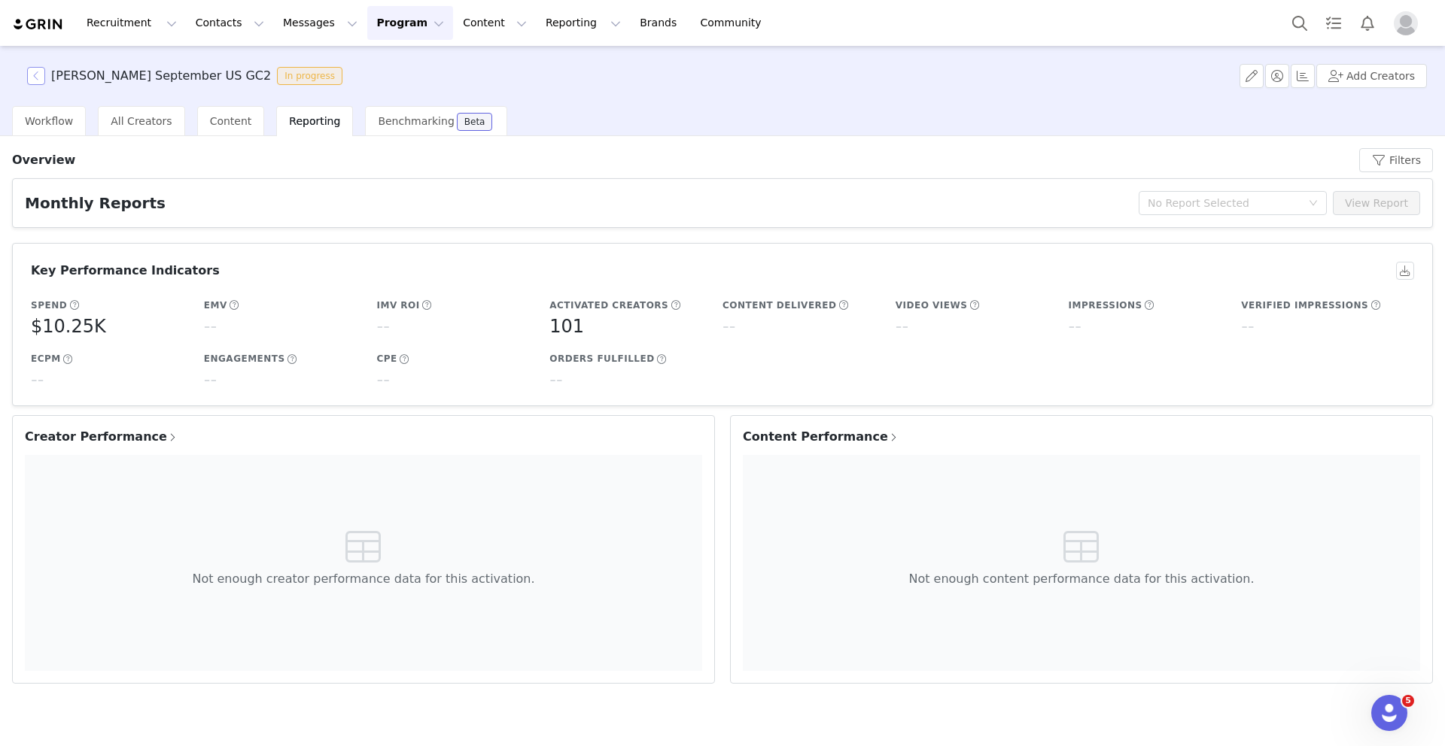
click at [34, 74] on button "button" at bounding box center [36, 76] width 18 height 18
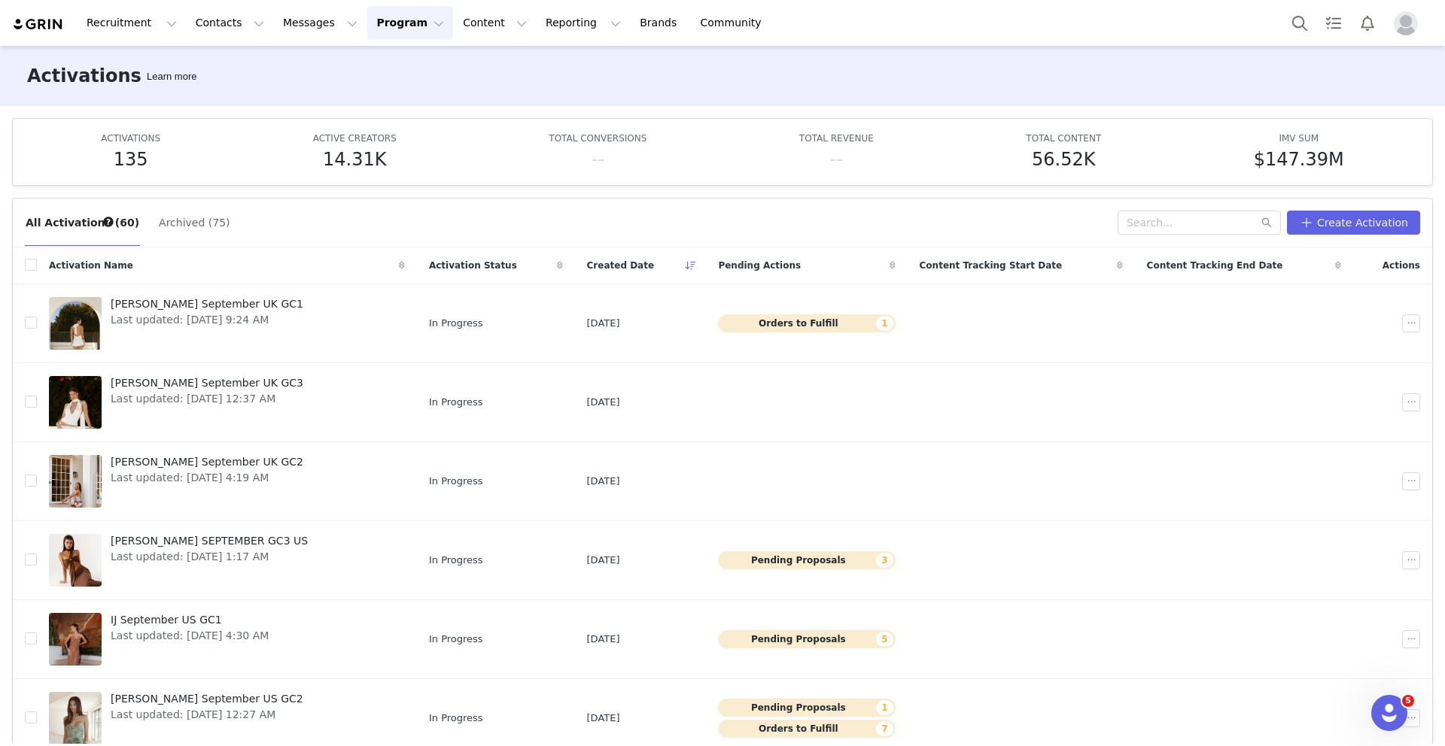
click at [644, 93] on div "Activations Learn more" at bounding box center [722, 76] width 1445 height 60
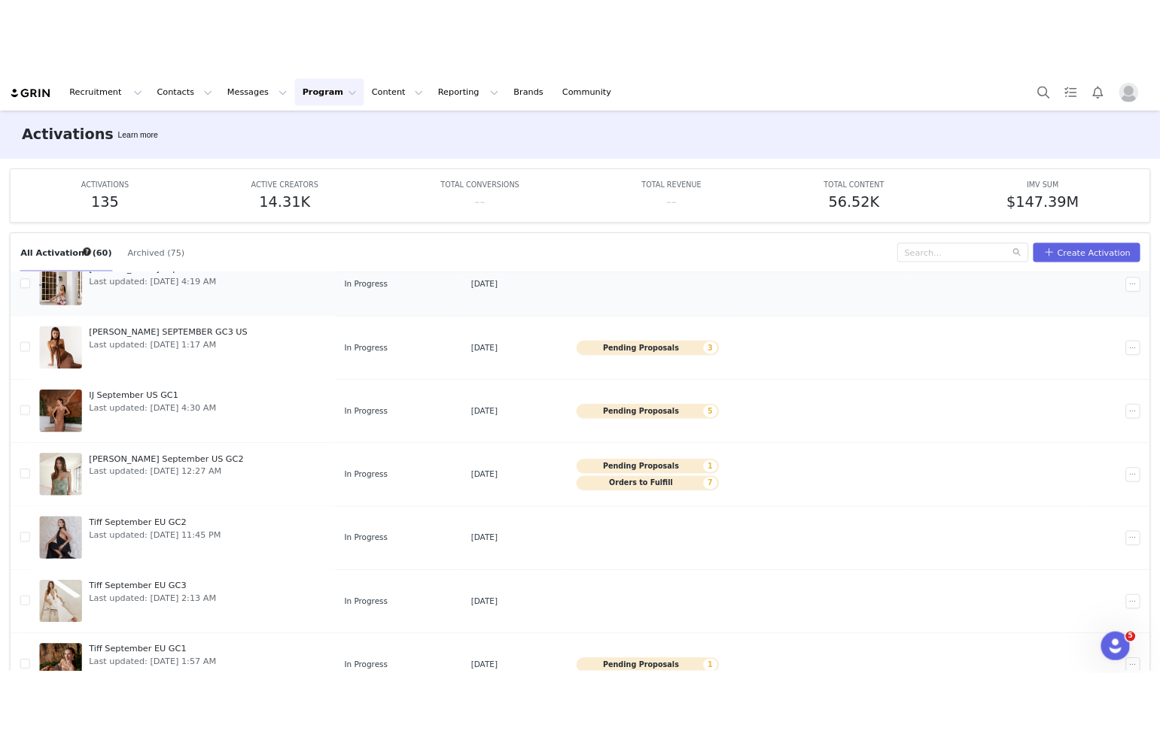
scroll to position [221, 0]
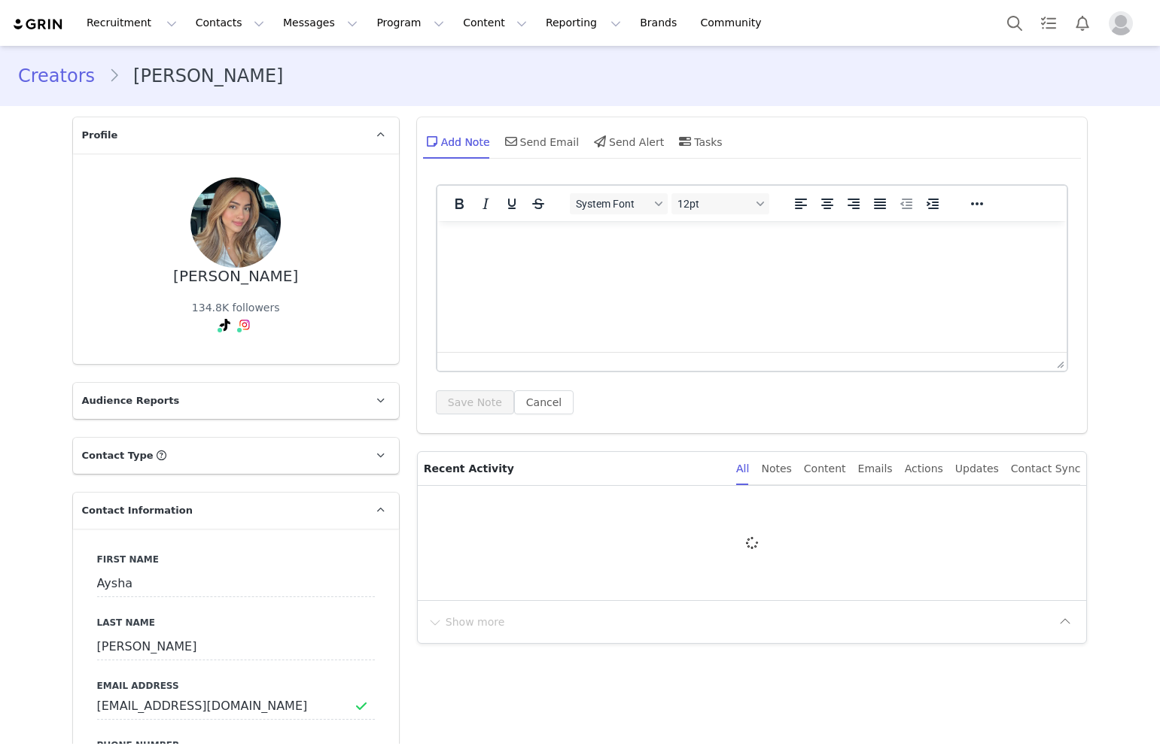
type input "+1 (United States)"
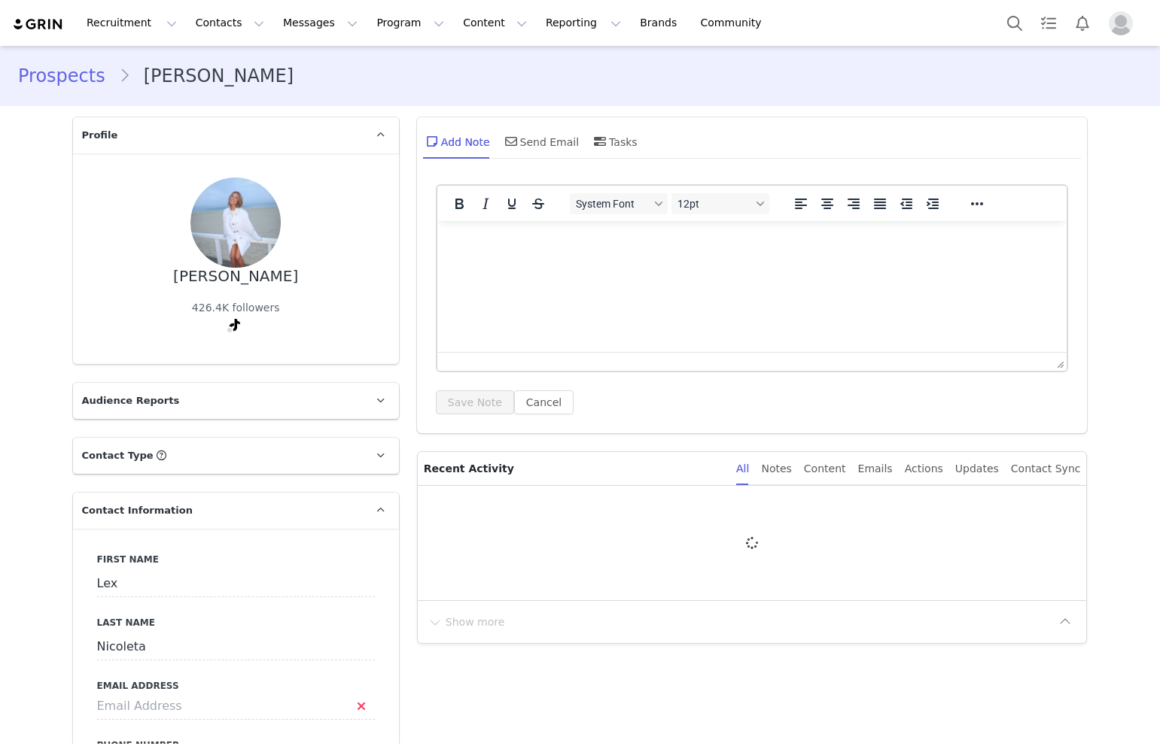
type input "+1 ([GEOGRAPHIC_DATA])"
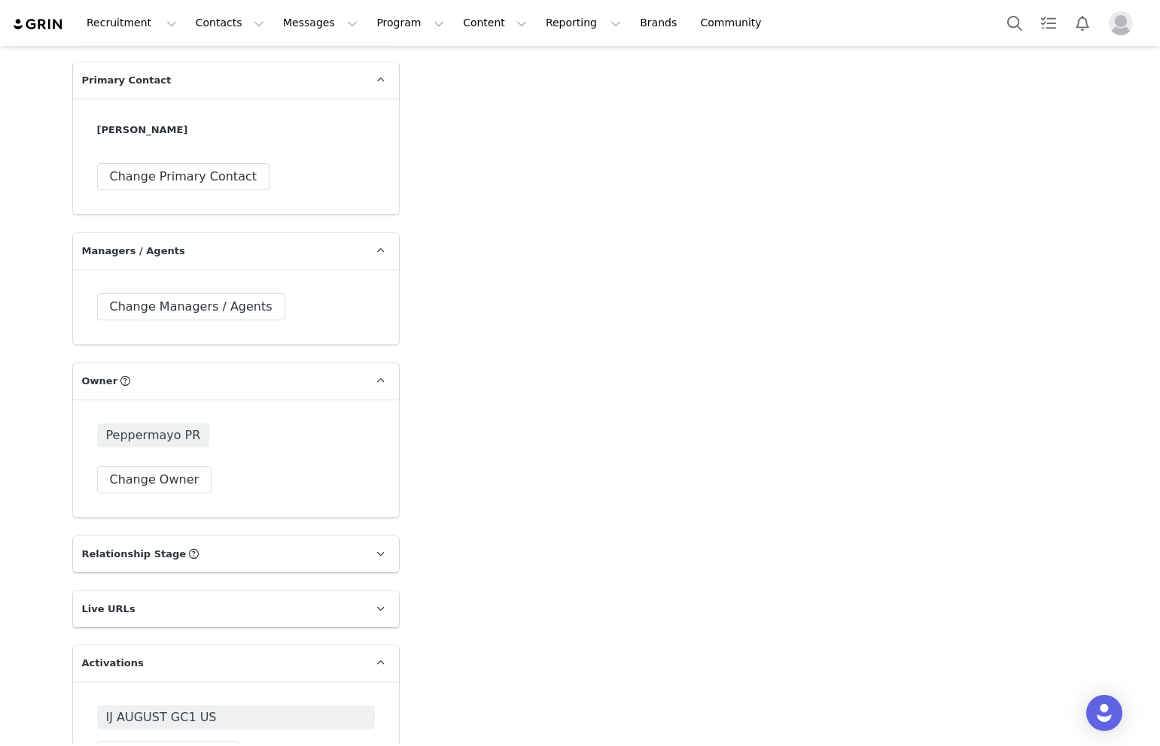
scroll to position [1834, 0]
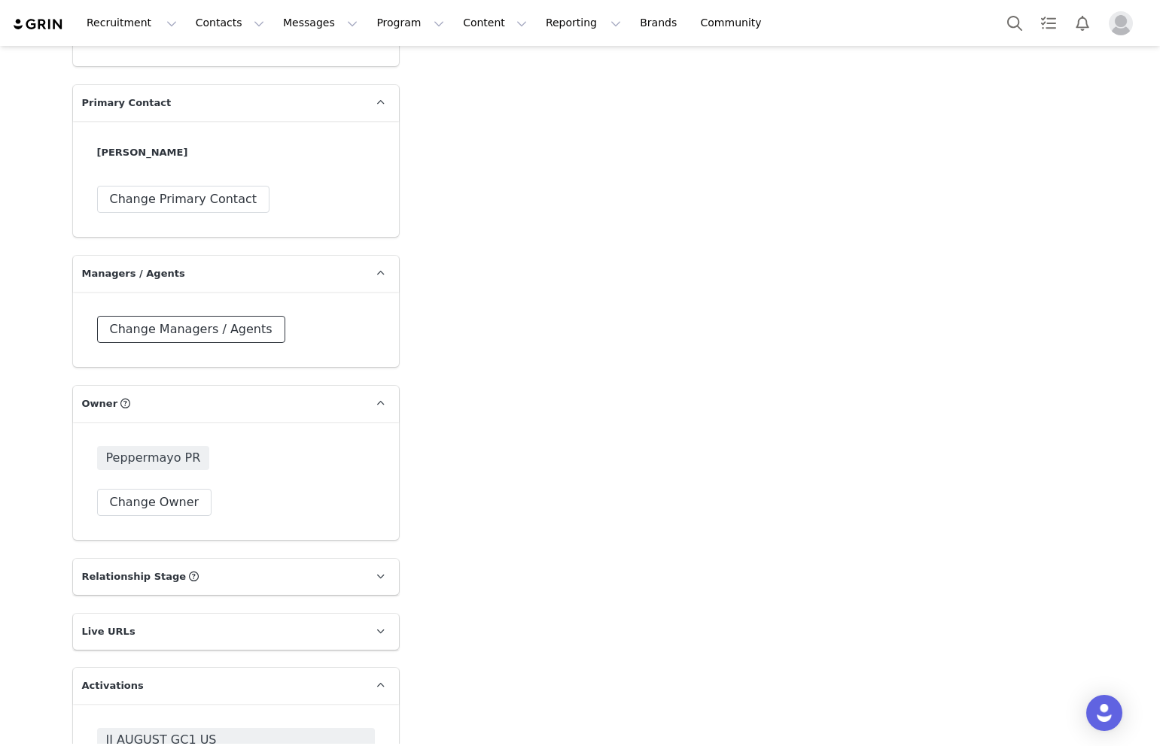
click at [215, 327] on button "Change Managers / Agents" at bounding box center [191, 329] width 188 height 27
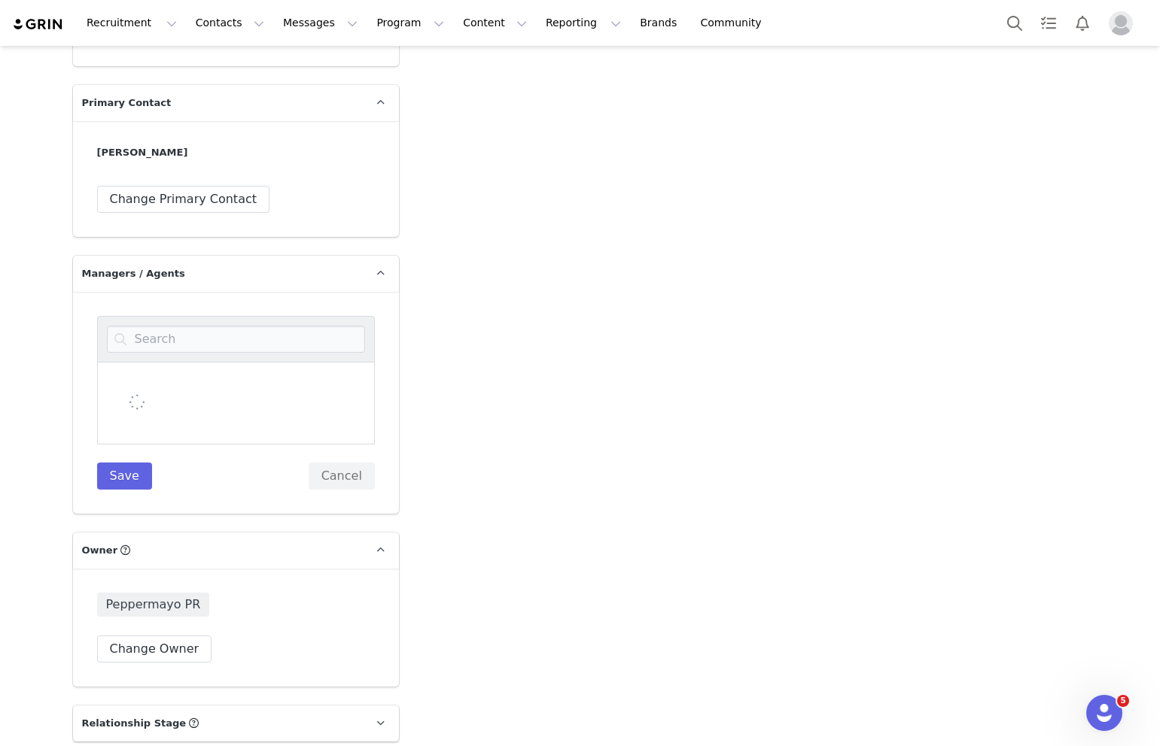
scroll to position [0, 0]
click at [202, 333] on input at bounding box center [236, 339] width 258 height 27
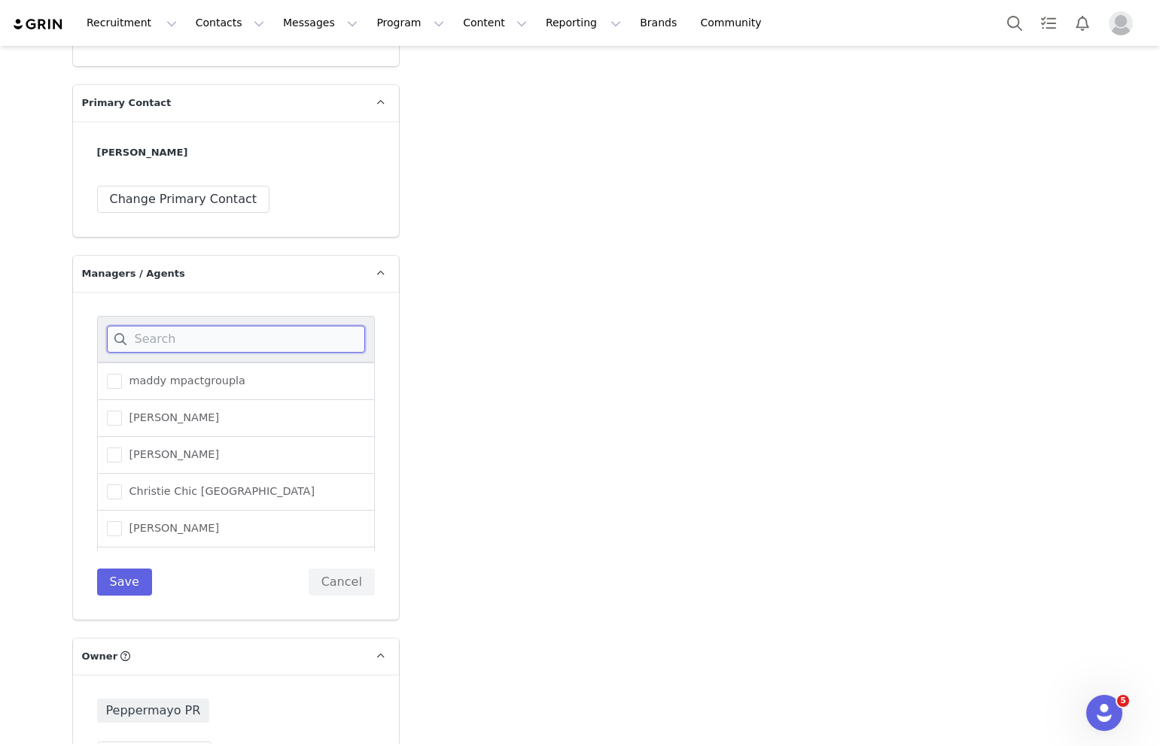
paste input "[PERSON_NAME][EMAIL_ADDRESS][DOMAIN_NAME]"
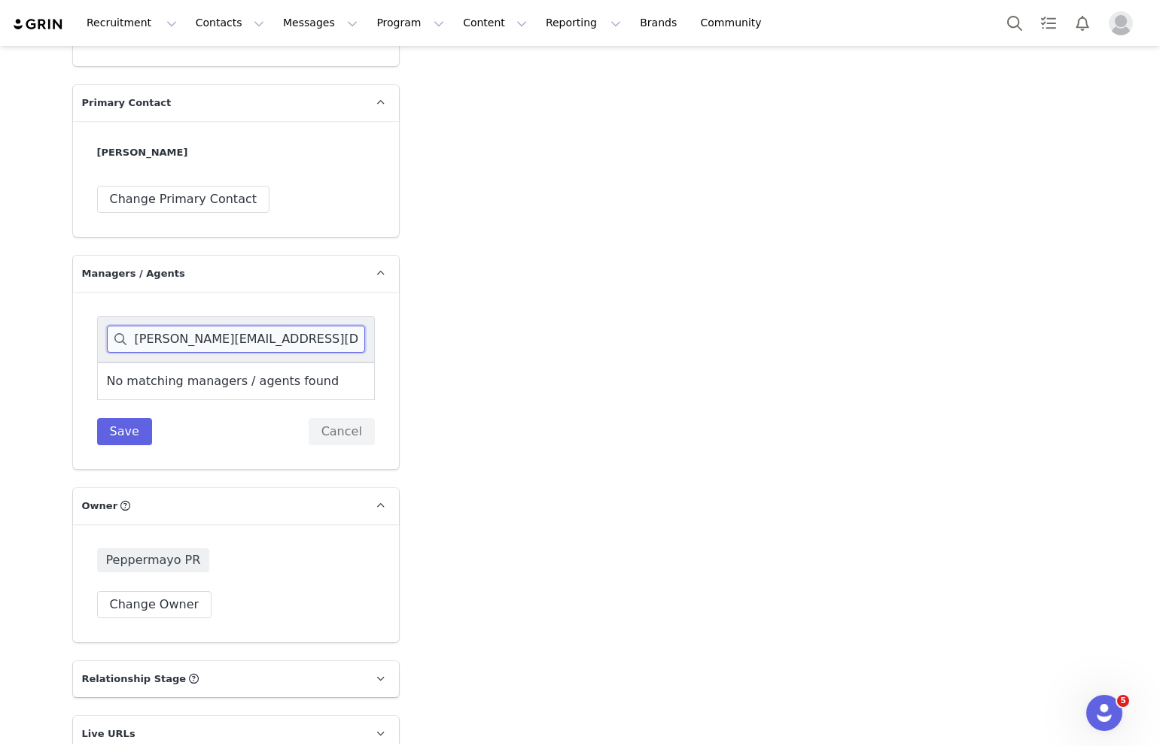
drag, startPoint x: 152, startPoint y: 340, endPoint x: 93, endPoint y: 340, distance: 59.4
click at [93, 340] on div "sasha.mixon@thedigitalbrandarchitects.com No matching managers / agents found S…" at bounding box center [236, 381] width 326 height 178
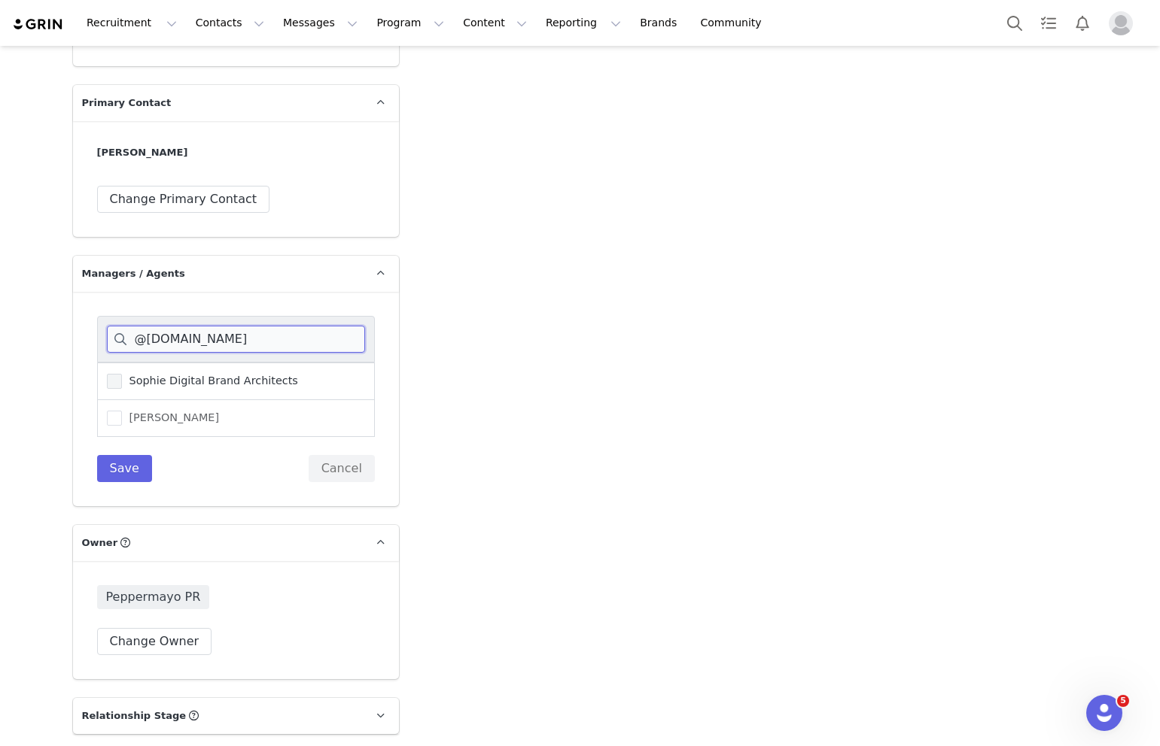
type input "@thedigitalbrandarchitects.com"
click at [110, 382] on span at bounding box center [114, 381] width 15 height 15
click at [122, 374] on input "Sophie Digital Brand Architects" at bounding box center [122, 374] width 0 height 0
click at [123, 457] on button "Save" at bounding box center [124, 468] width 55 height 27
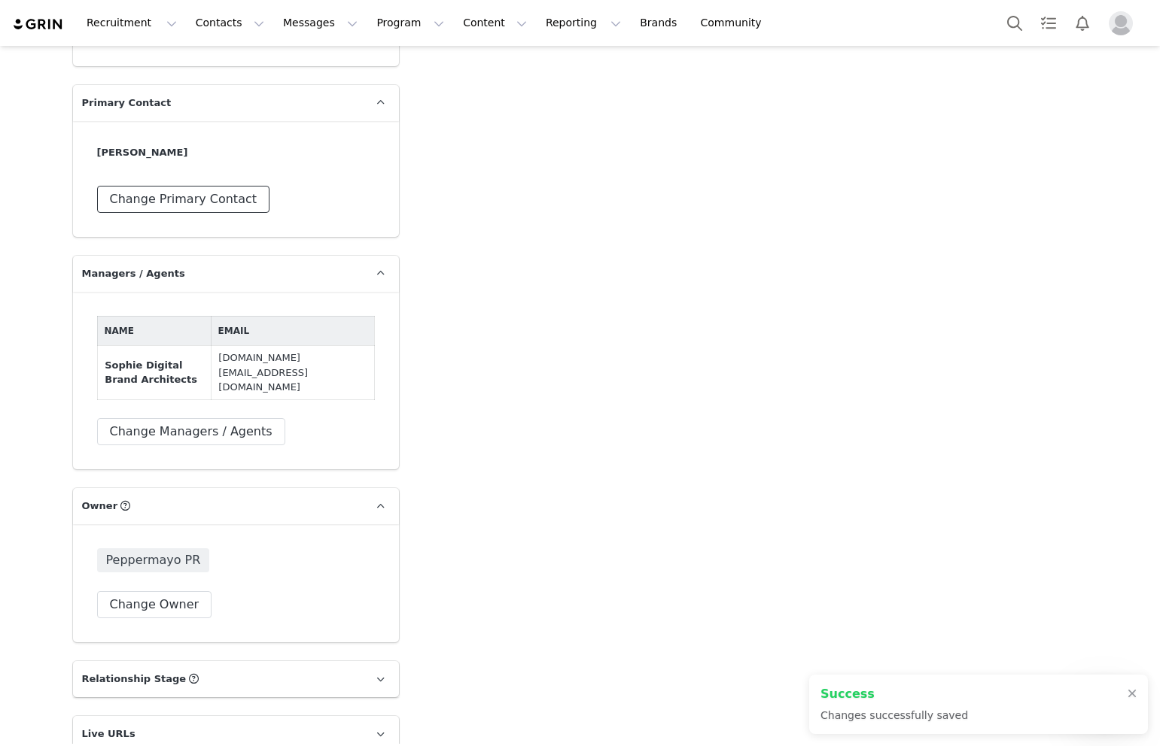
click at [157, 205] on button "Change Primary Contact" at bounding box center [183, 199] width 173 height 27
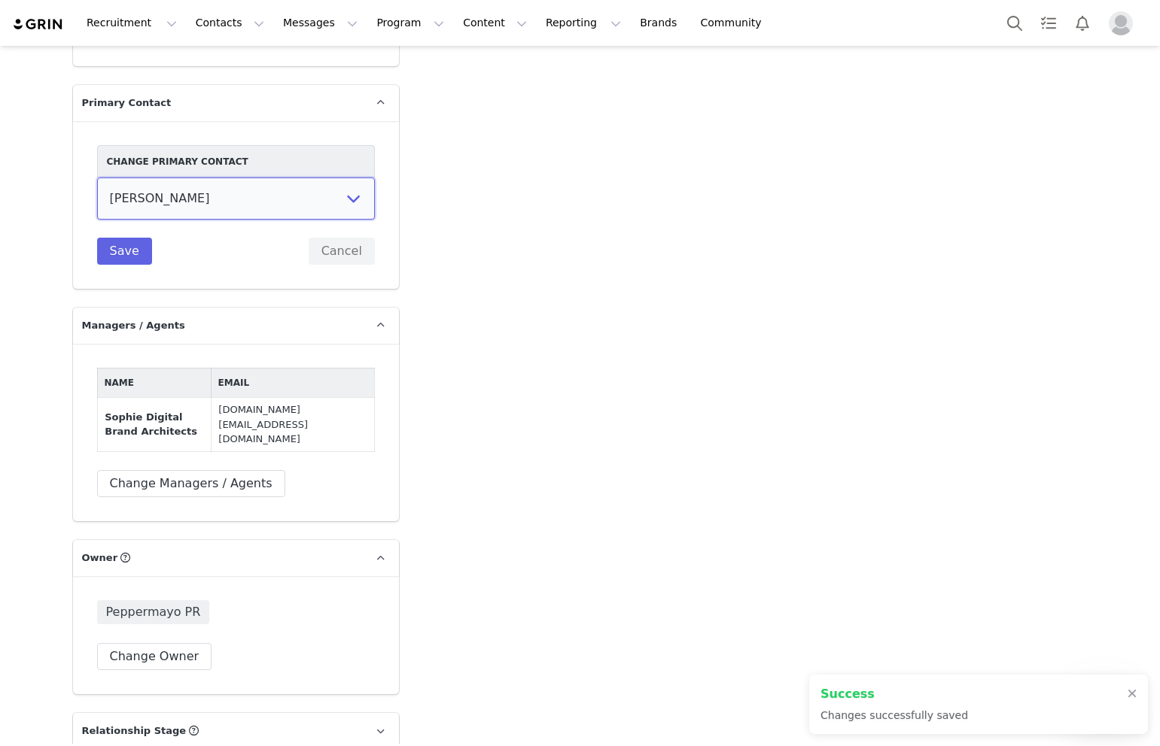
click at [157, 205] on select "Lex Nicoleta Sophie Digital Brand Architects" at bounding box center [236, 199] width 278 height 42
select select "5ea306dc-6aae-4820-b534-7c3fac5a9599"
click at [97, 178] on select "Lex Nicoleta Sophie Digital Brand Architects" at bounding box center [236, 199] width 278 height 42
click at [141, 238] on button "Save" at bounding box center [124, 251] width 55 height 27
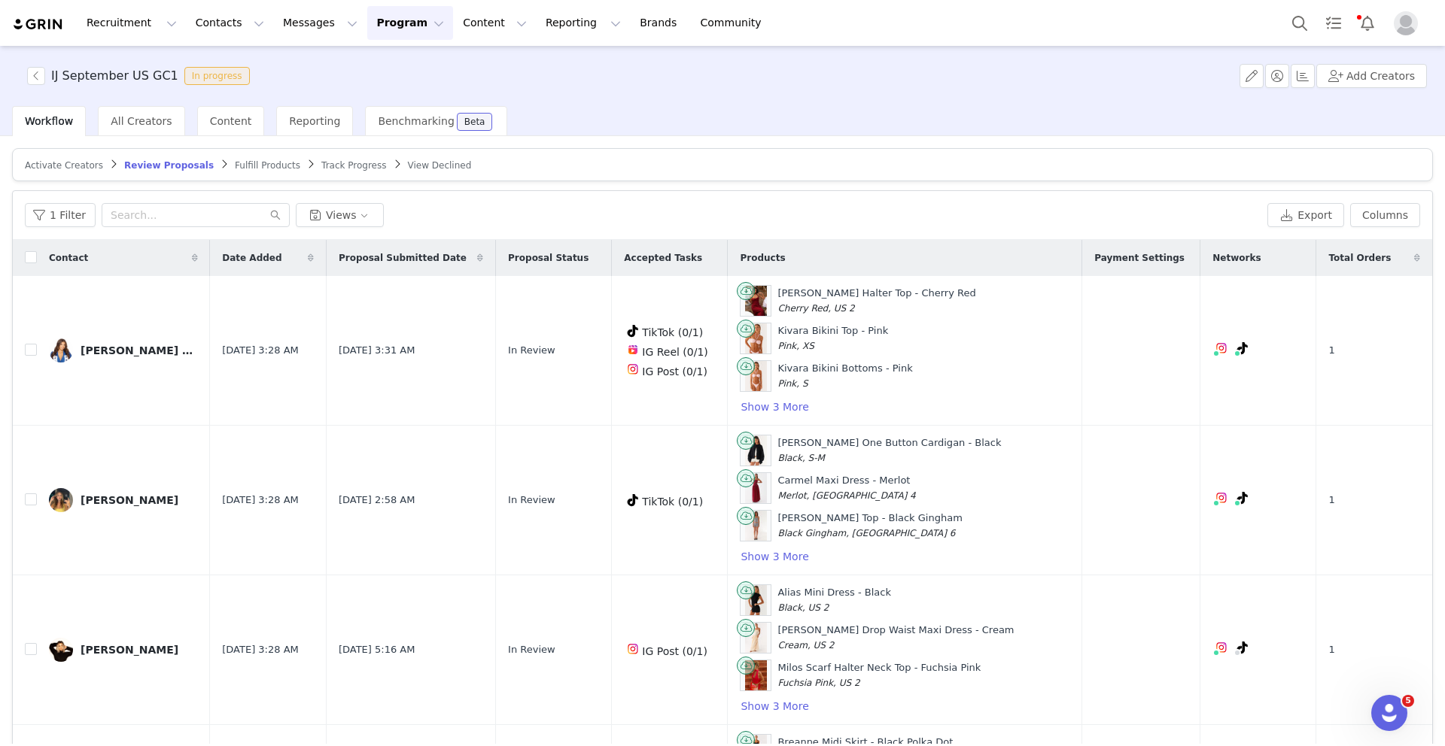
click at [1159, 29] on img "Profile" at bounding box center [1406, 23] width 24 height 24
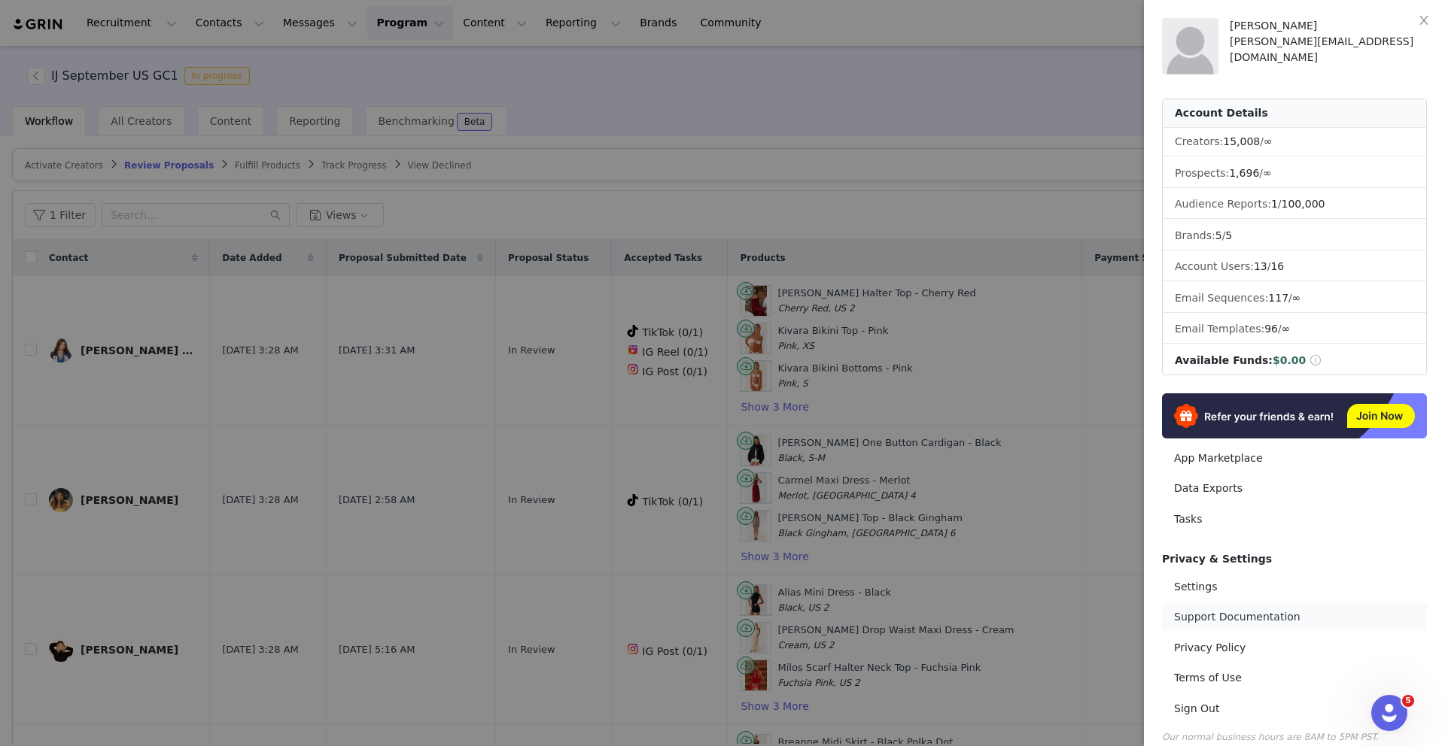
scroll to position [16, 0]
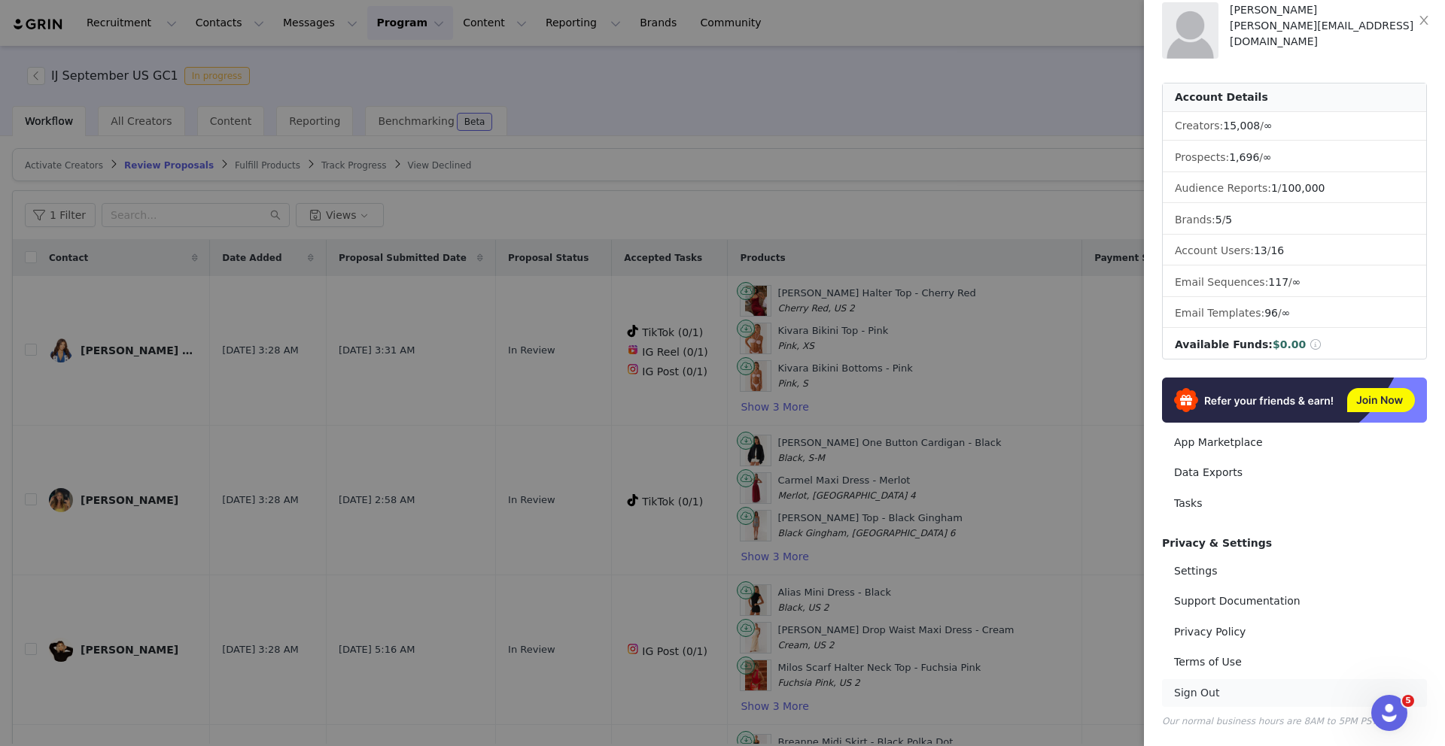
click at [1159, 686] on link "Sign Out" at bounding box center [1294, 693] width 265 height 28
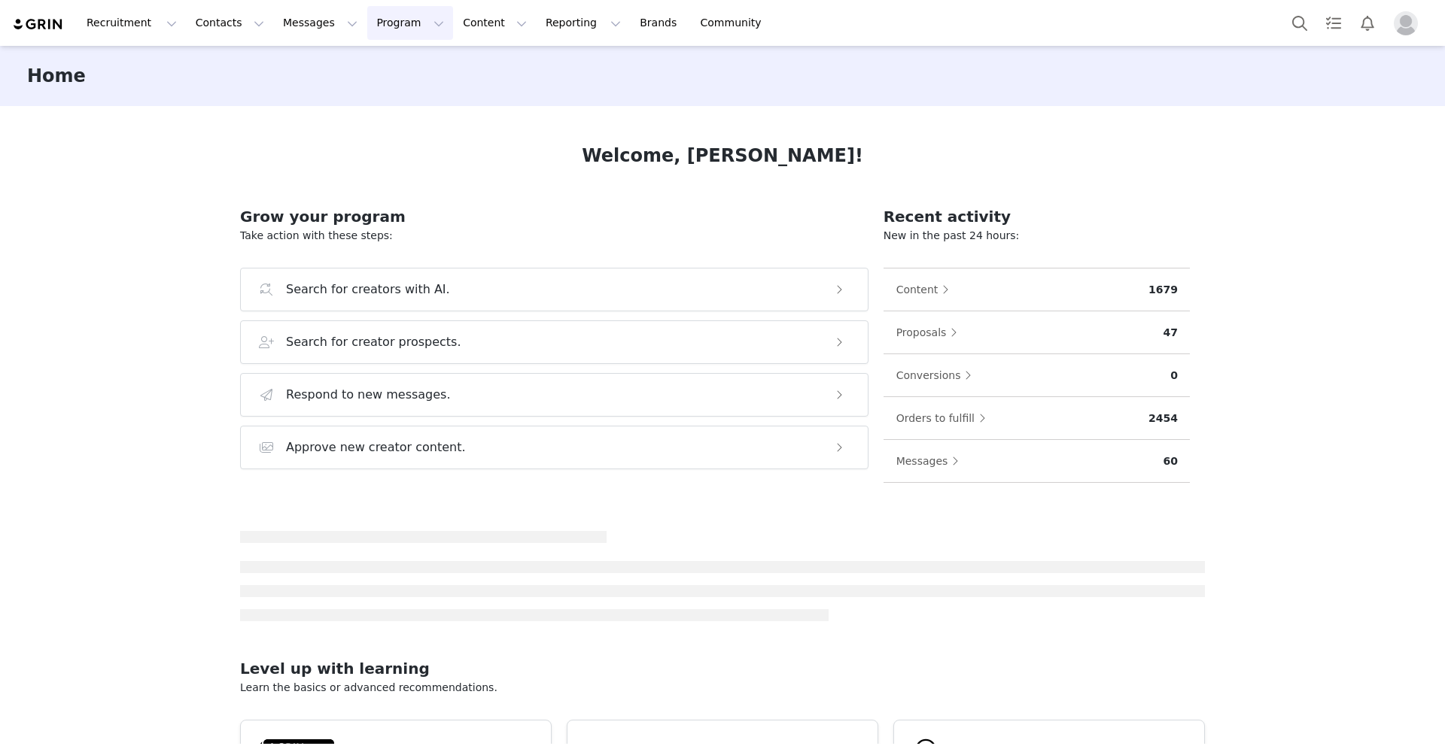
click at [387, 20] on button "Program Program" at bounding box center [410, 23] width 86 height 34
click at [382, 62] on p "Activations" at bounding box center [385, 67] width 58 height 16
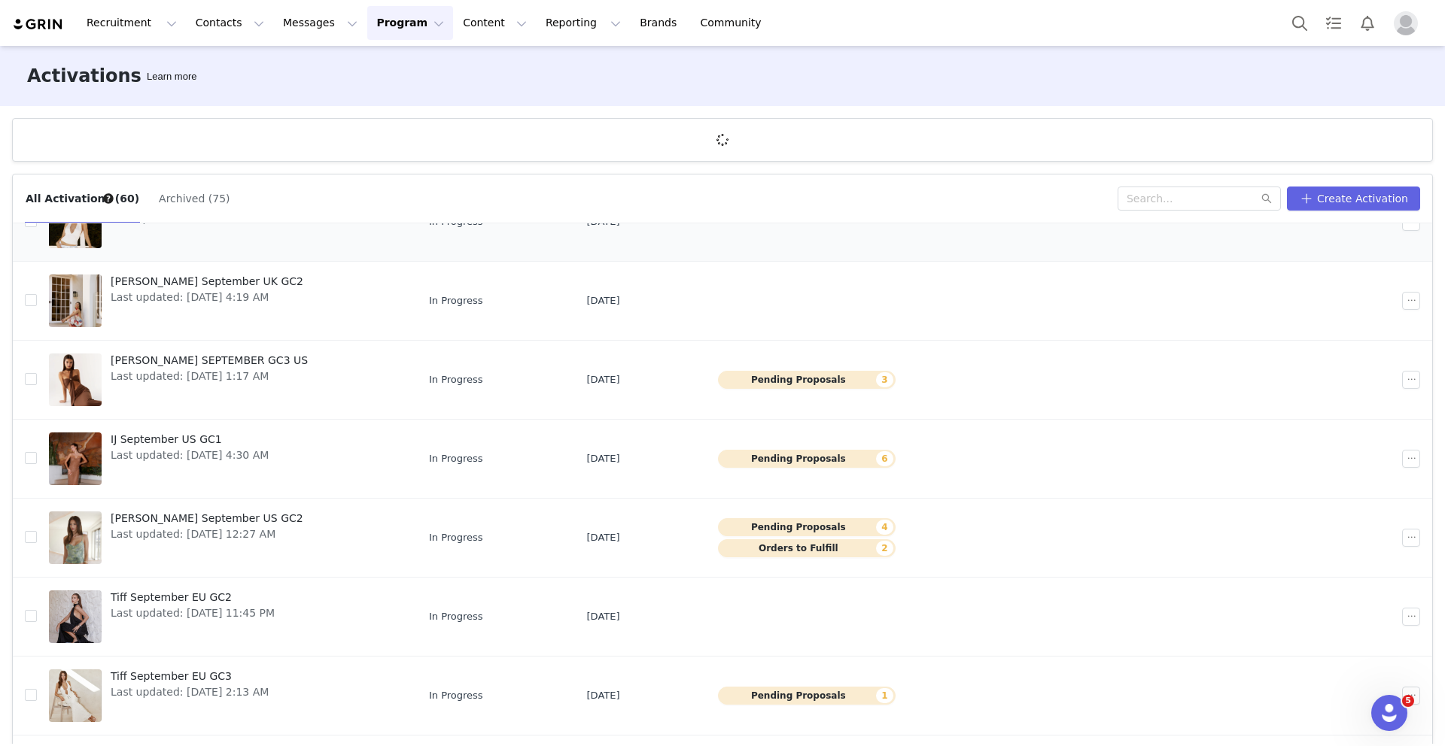
scroll to position [161, 0]
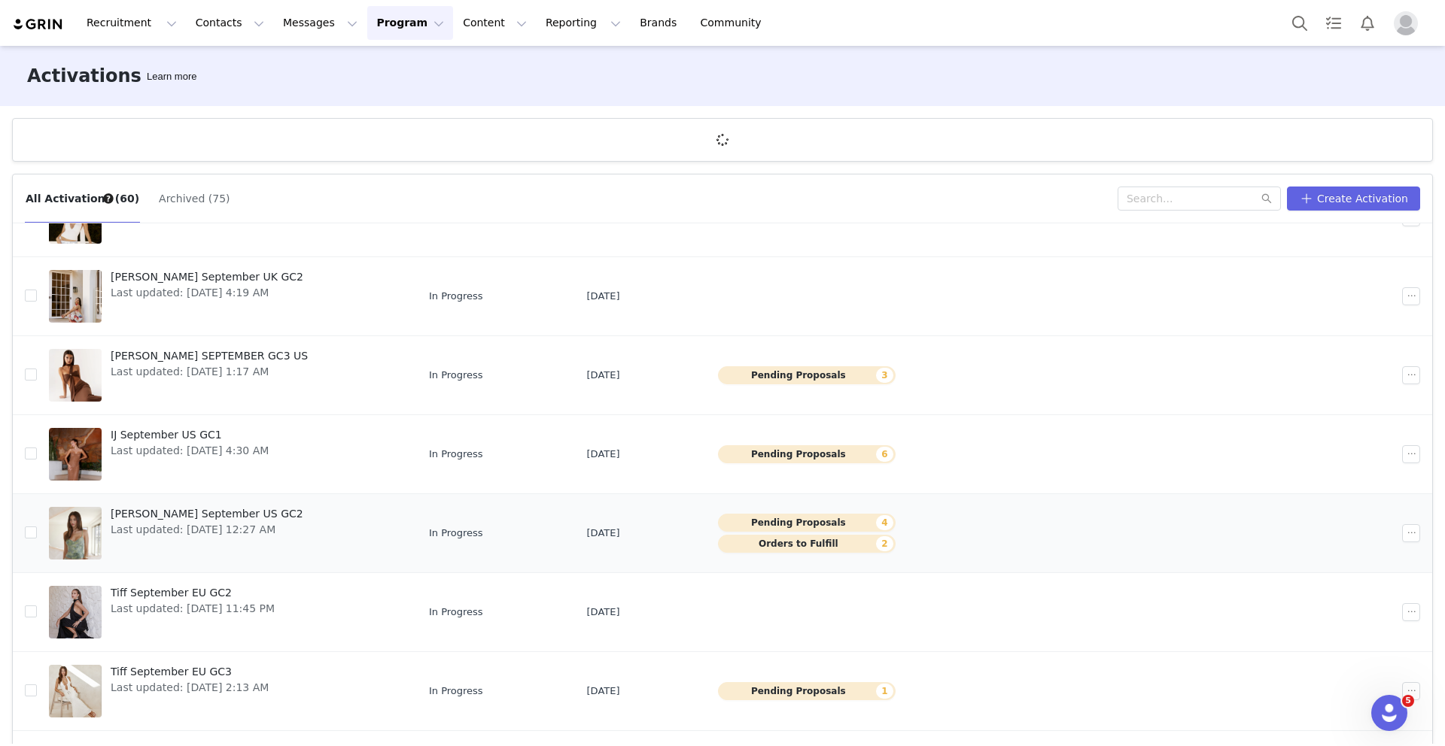
click at [165, 515] on span "[PERSON_NAME] September US GC2" at bounding box center [207, 514] width 193 height 16
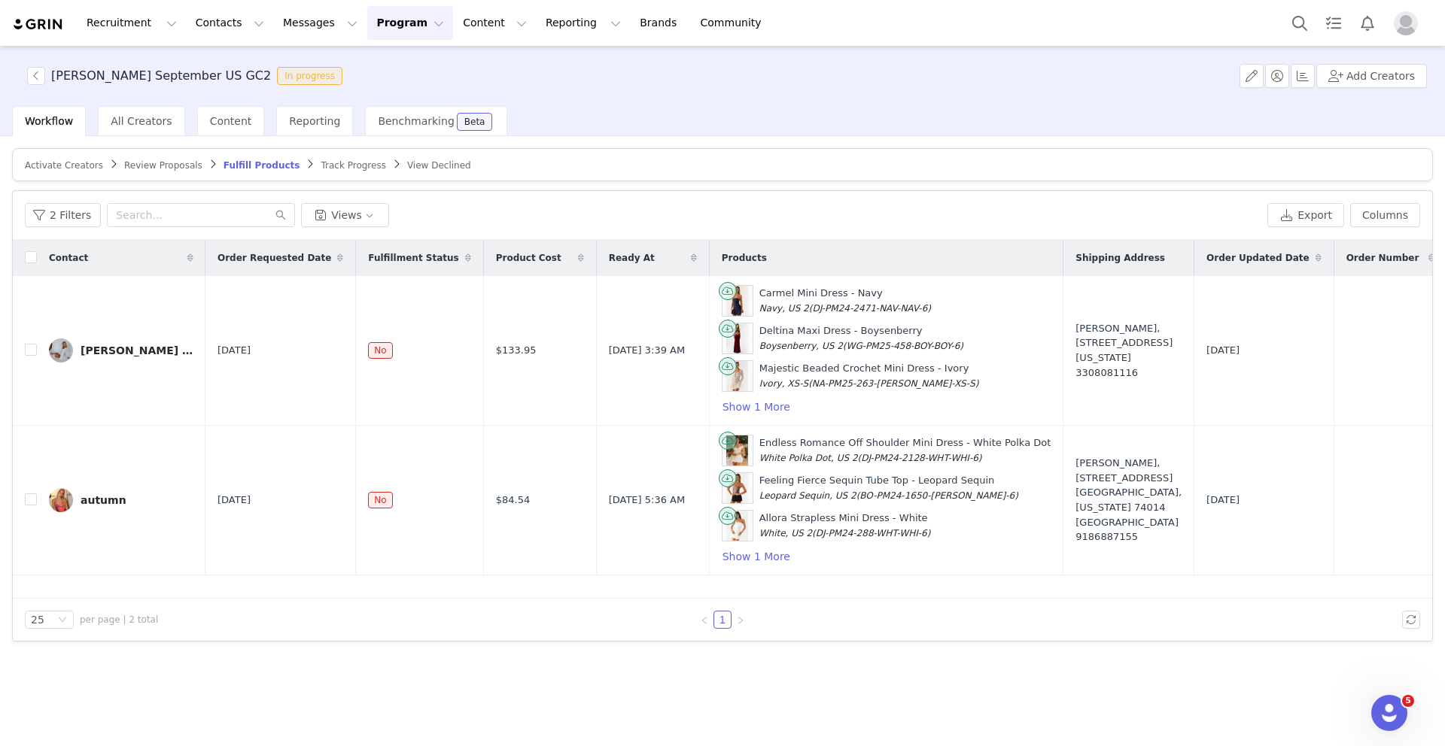
click at [76, 163] on span "Activate Creators" at bounding box center [64, 165] width 78 height 11
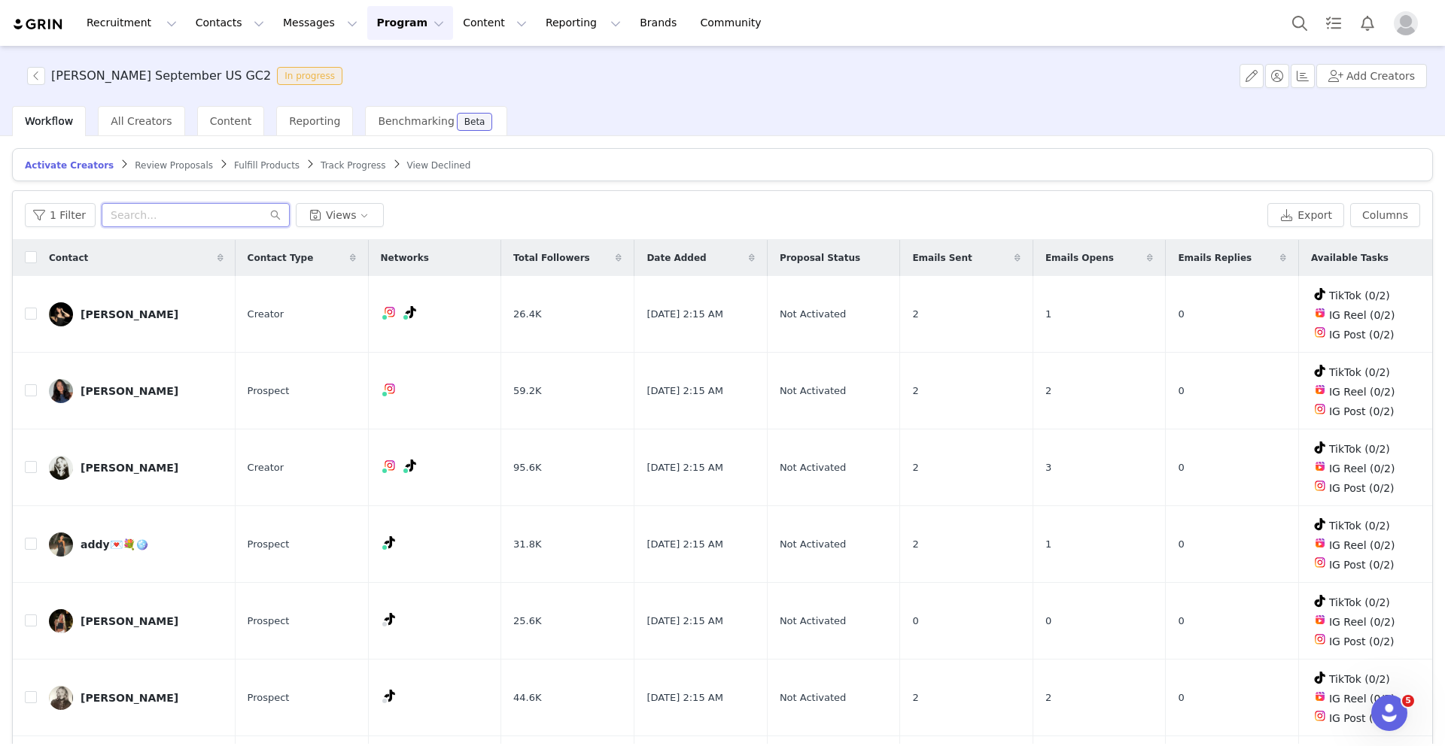
click at [134, 217] on input "text" at bounding box center [196, 215] width 188 height 24
paste input "Charlotte Drinkwater"
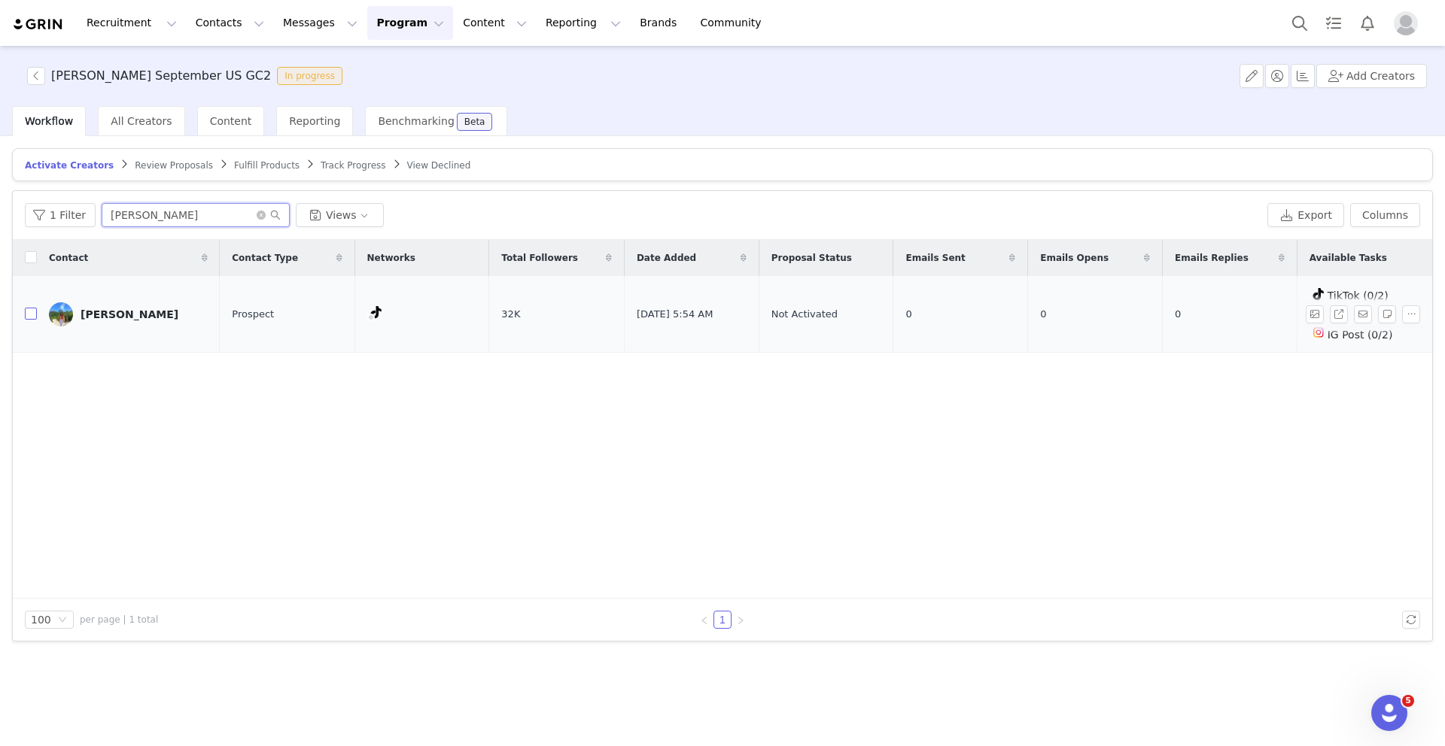
type input "Charlotte Drinkwater"
click at [30, 312] on input "checkbox" at bounding box center [31, 314] width 12 height 12
checkbox input "true"
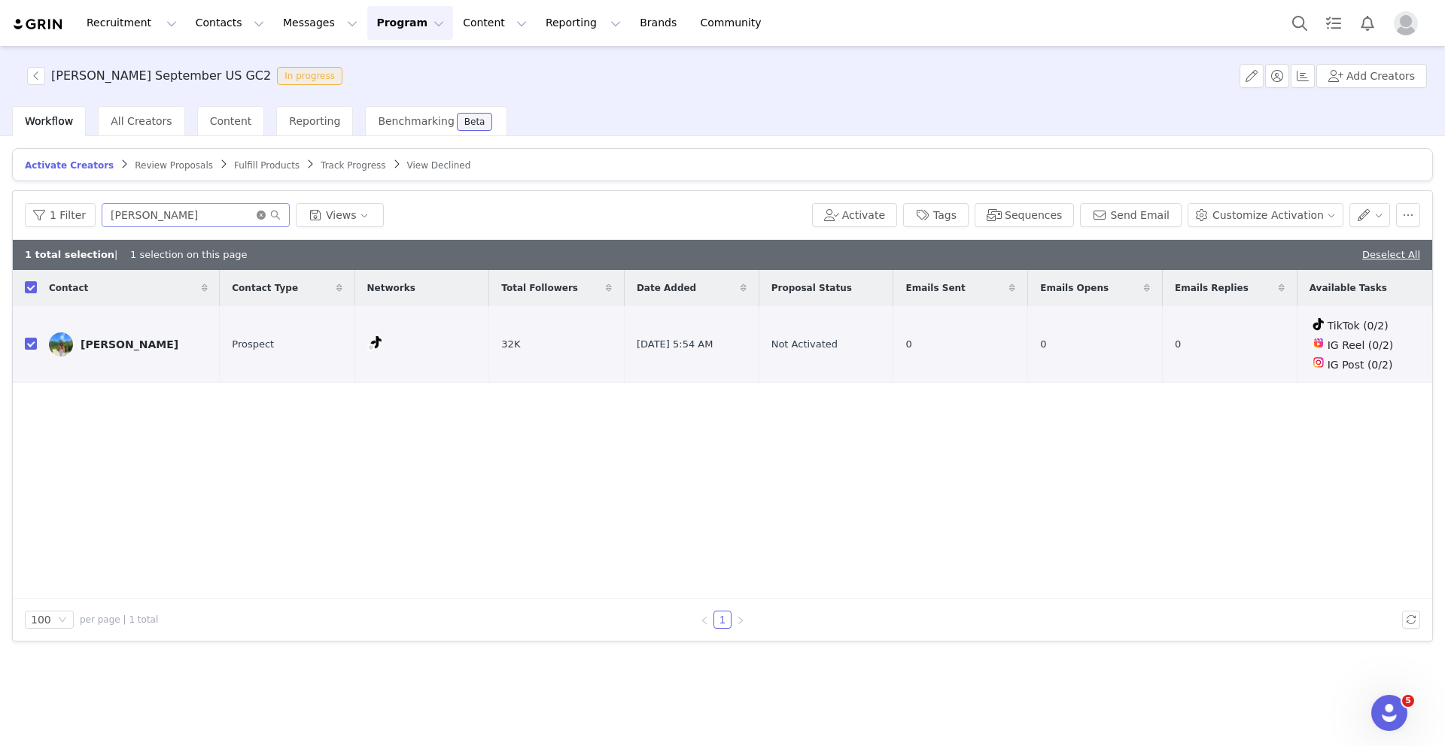
click at [257, 214] on icon "icon: close-circle" at bounding box center [261, 215] width 9 height 9
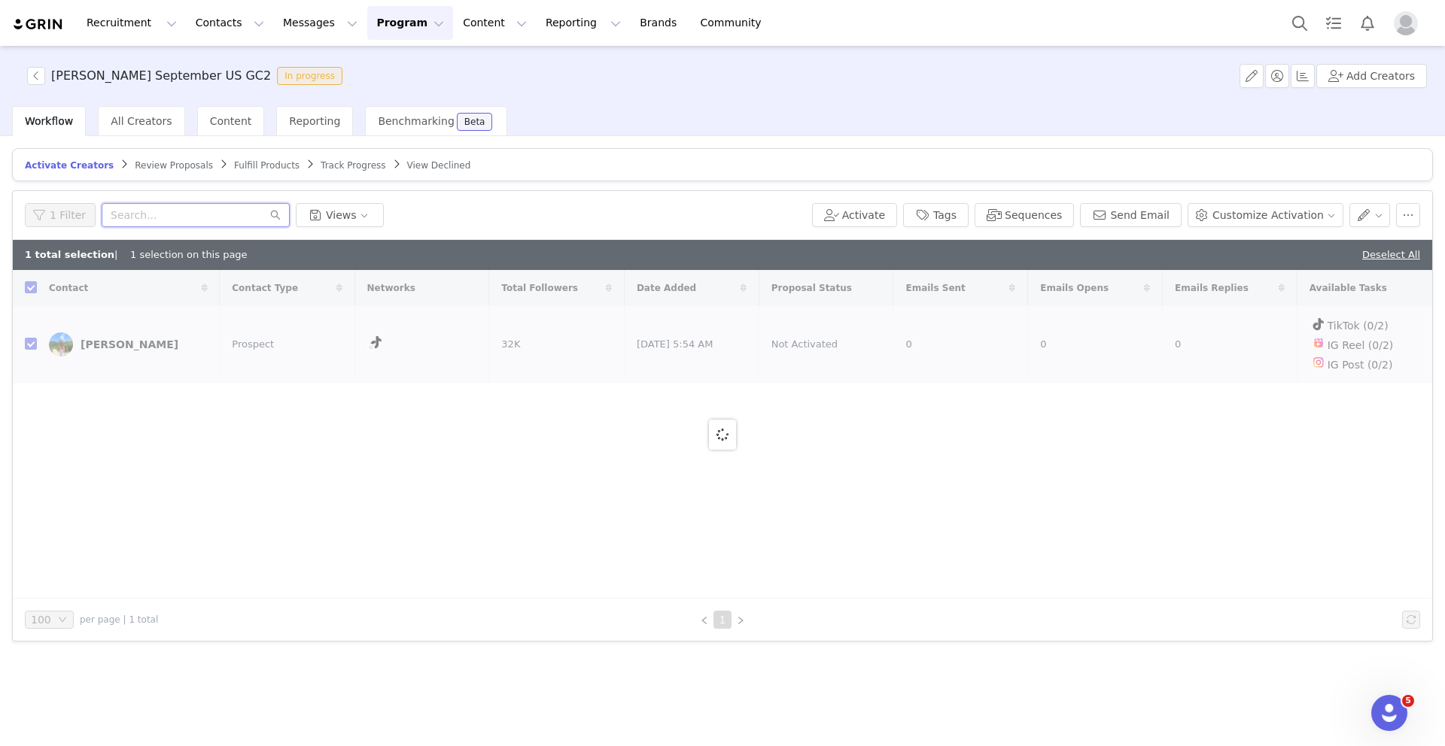
click at [132, 218] on input "text" at bounding box center [196, 215] width 188 height 24
paste input "Grace Renkemeyer"
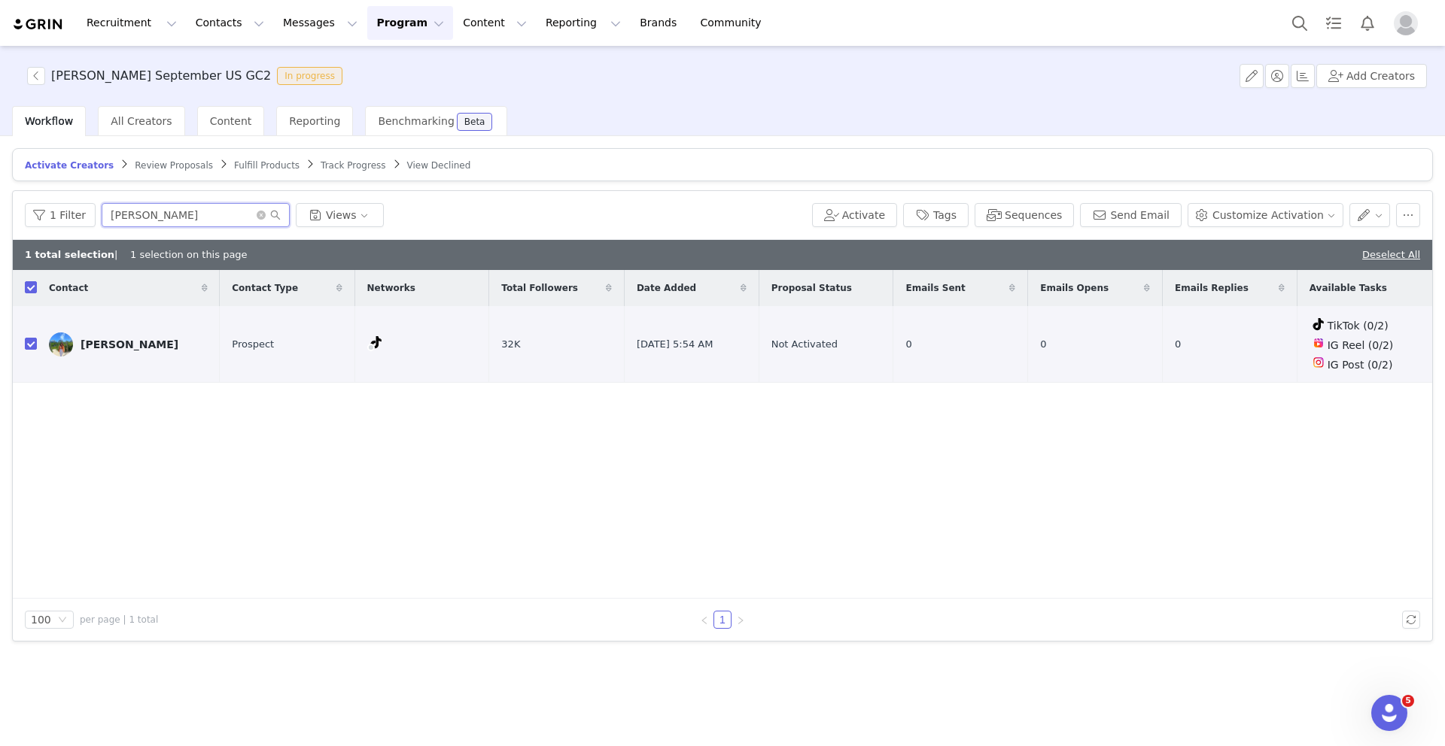
type input "Grace Renkemeyer"
checkbox input "false"
click at [33, 339] on input "checkbox" at bounding box center [31, 344] width 12 height 12
checkbox input "true"
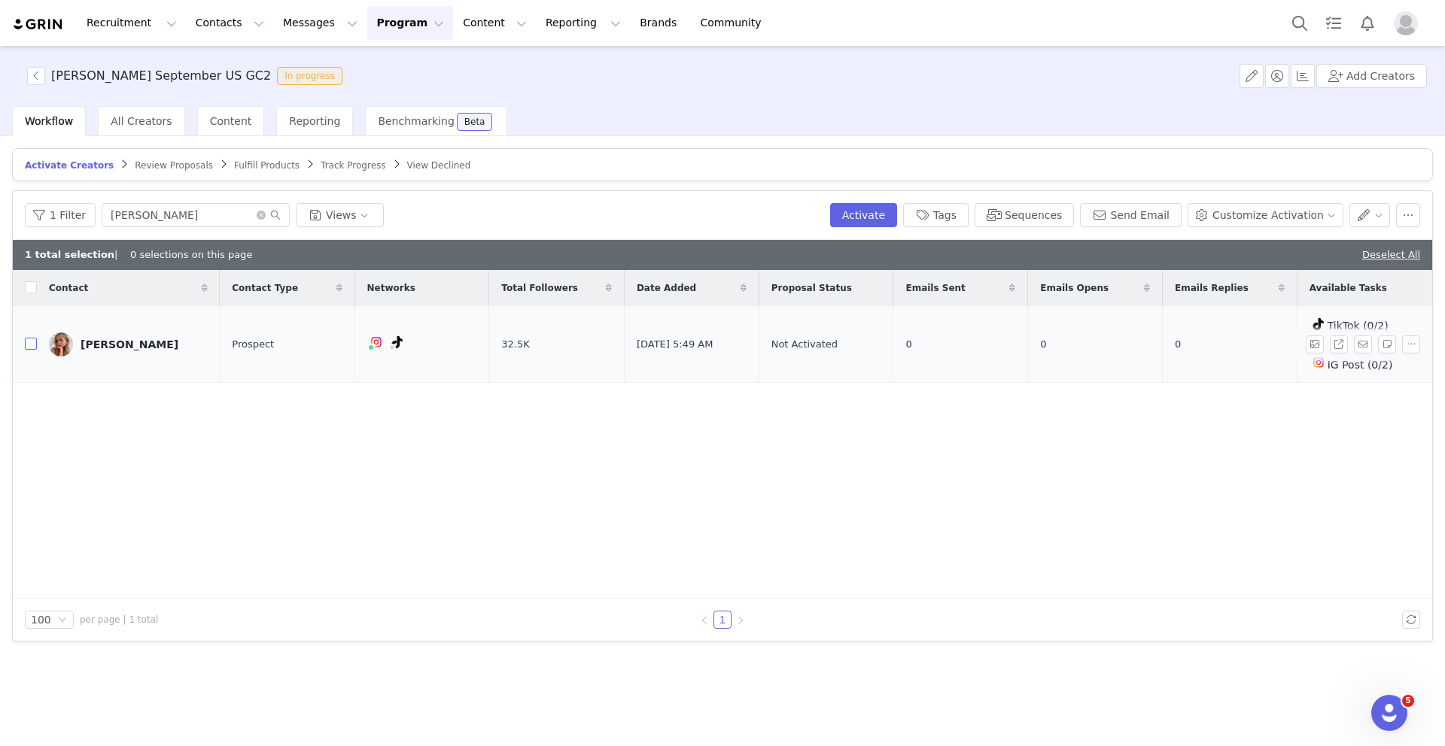
checkbox input "true"
click at [257, 212] on icon "icon: close-circle" at bounding box center [261, 215] width 9 height 9
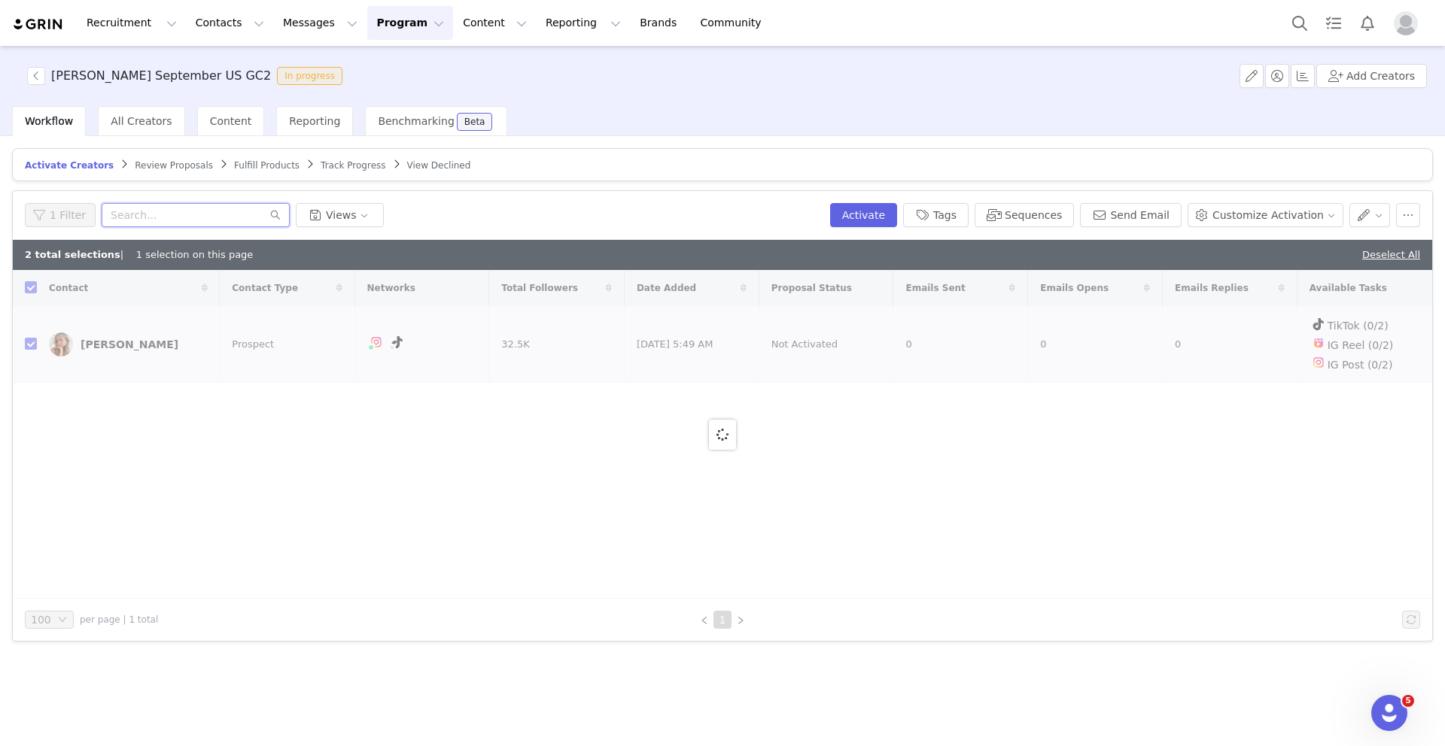
click at [141, 214] on input "text" at bounding box center [196, 215] width 188 height 24
paste input "Isabel Friedman"
type input "Isabel Friedman"
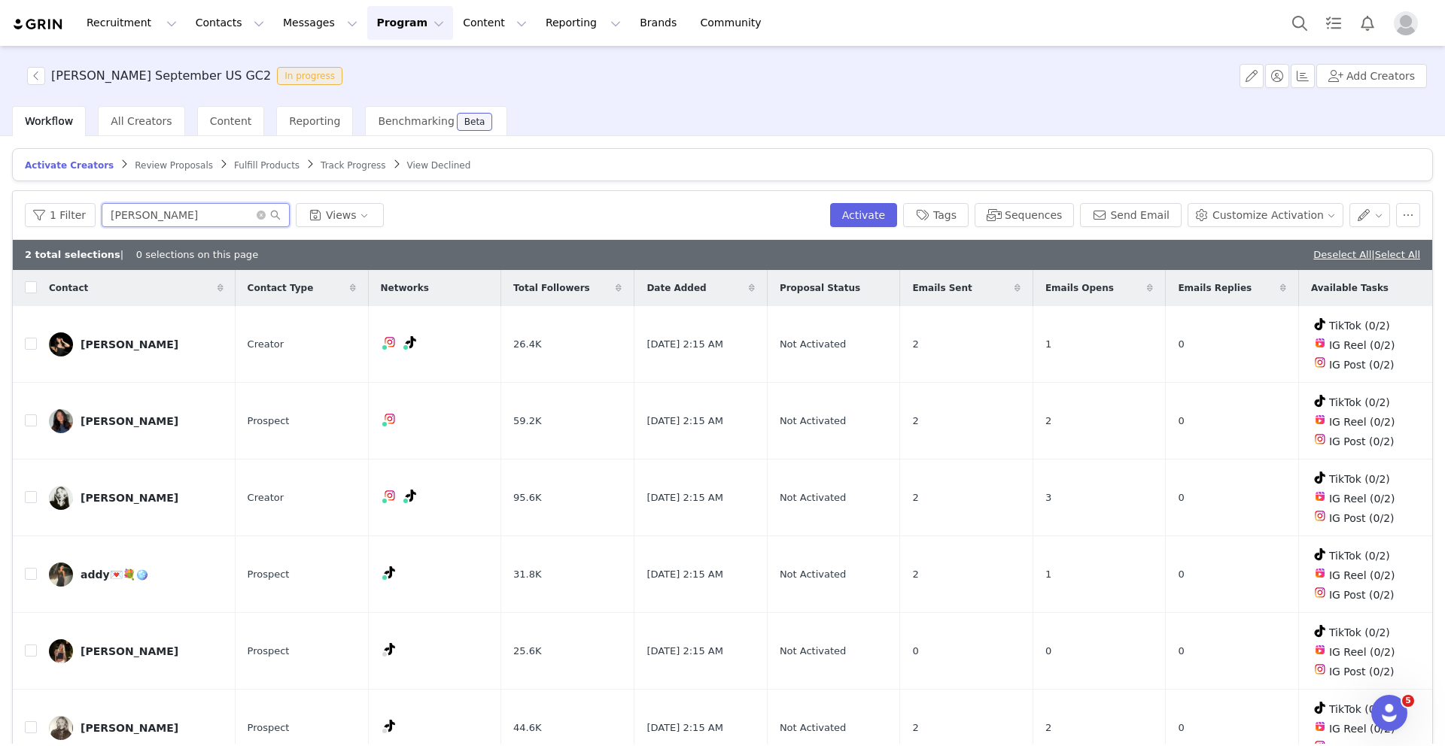
checkbox input "false"
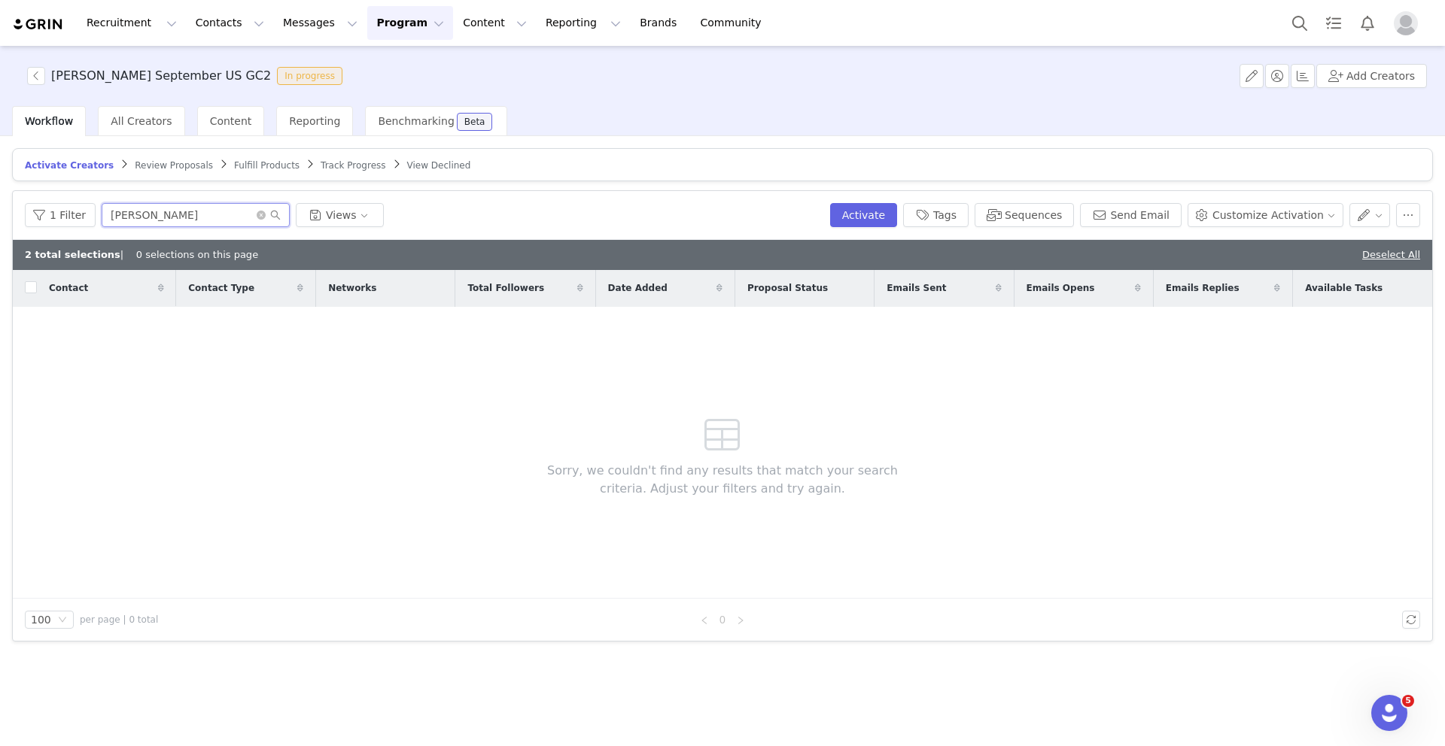
drag, startPoint x: 199, startPoint y: 212, endPoint x: 144, endPoint y: 214, distance: 55.0
click at [144, 214] on input "Isabel Friedman" at bounding box center [196, 215] width 188 height 24
type input "Isabel"
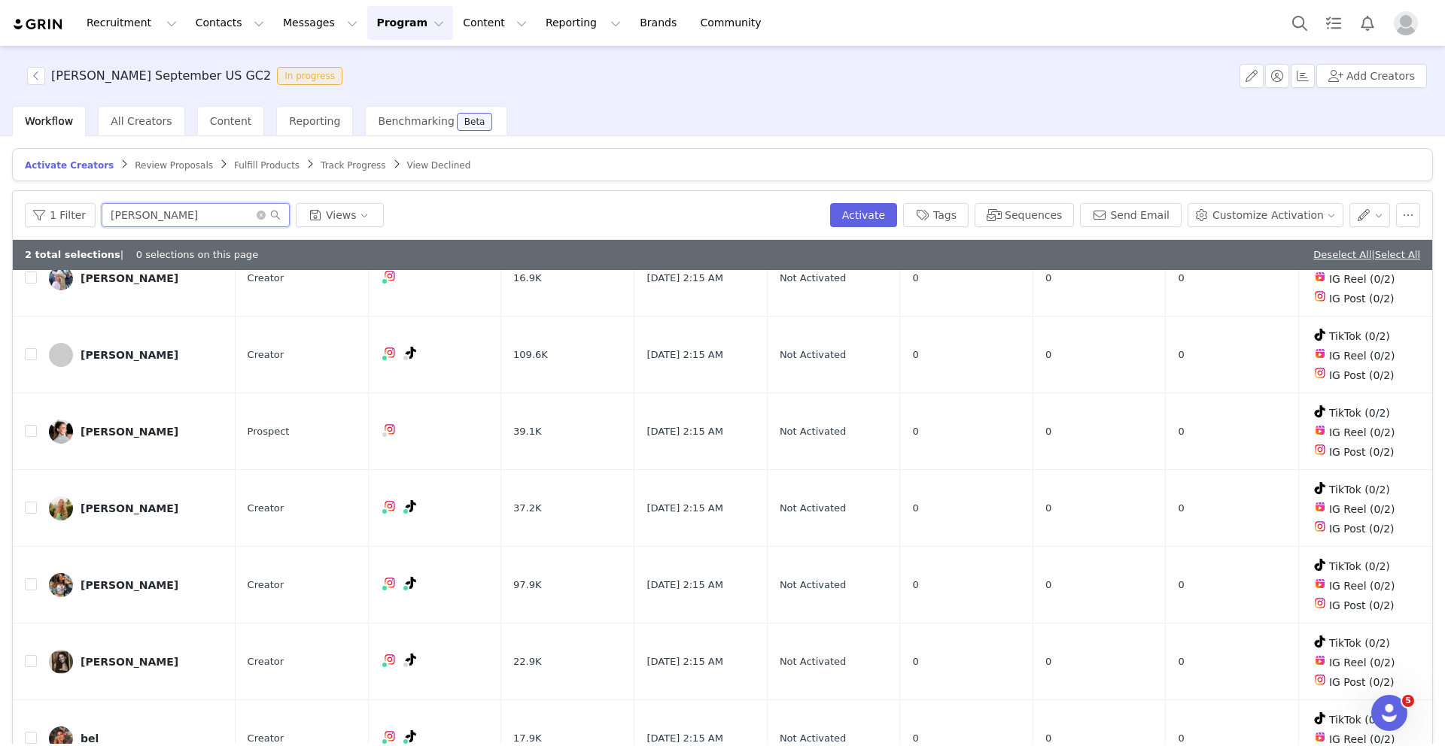
scroll to position [71, 0]
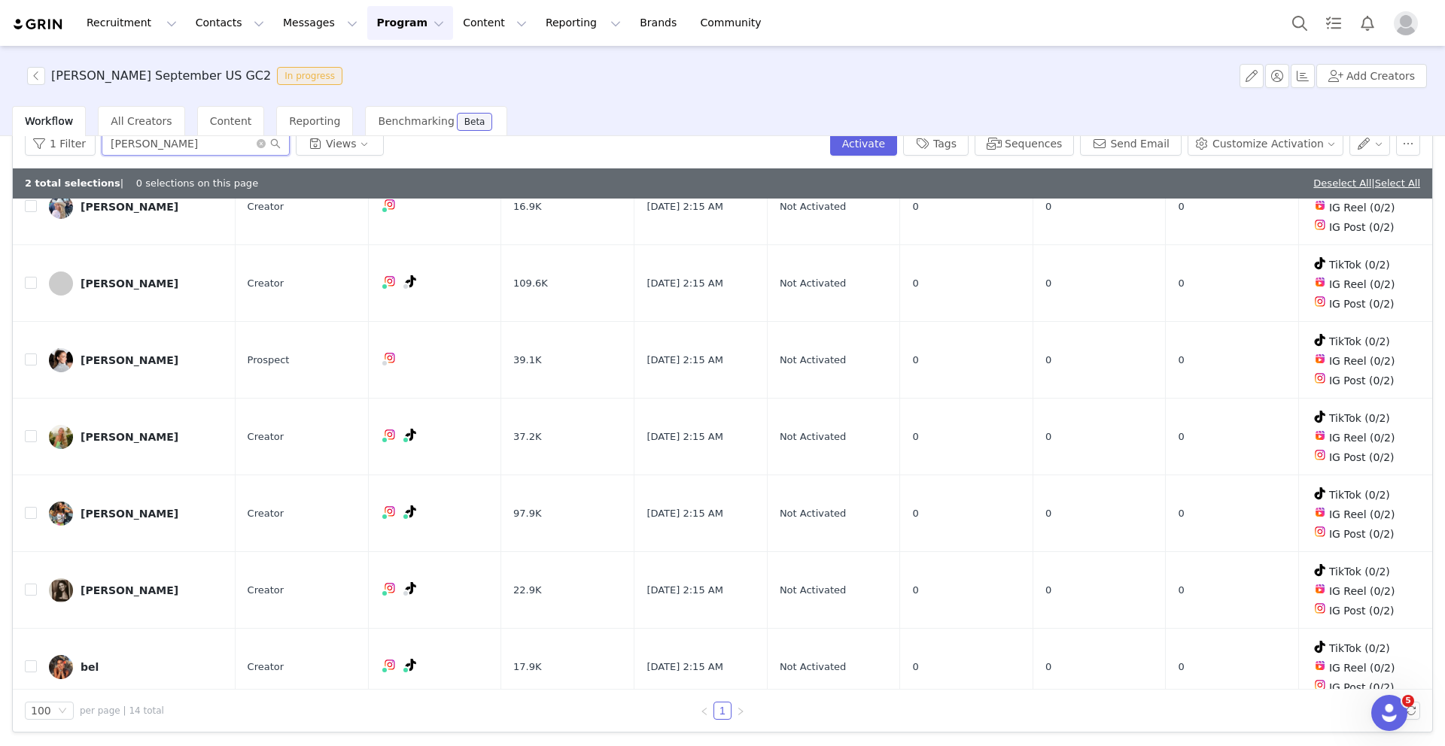
click at [141, 144] on input "Isabel" at bounding box center [196, 144] width 188 height 24
drag, startPoint x: 141, startPoint y: 144, endPoint x: 116, endPoint y: 144, distance: 25.6
click at [116, 144] on input "Isabel" at bounding box center [196, 144] width 188 height 24
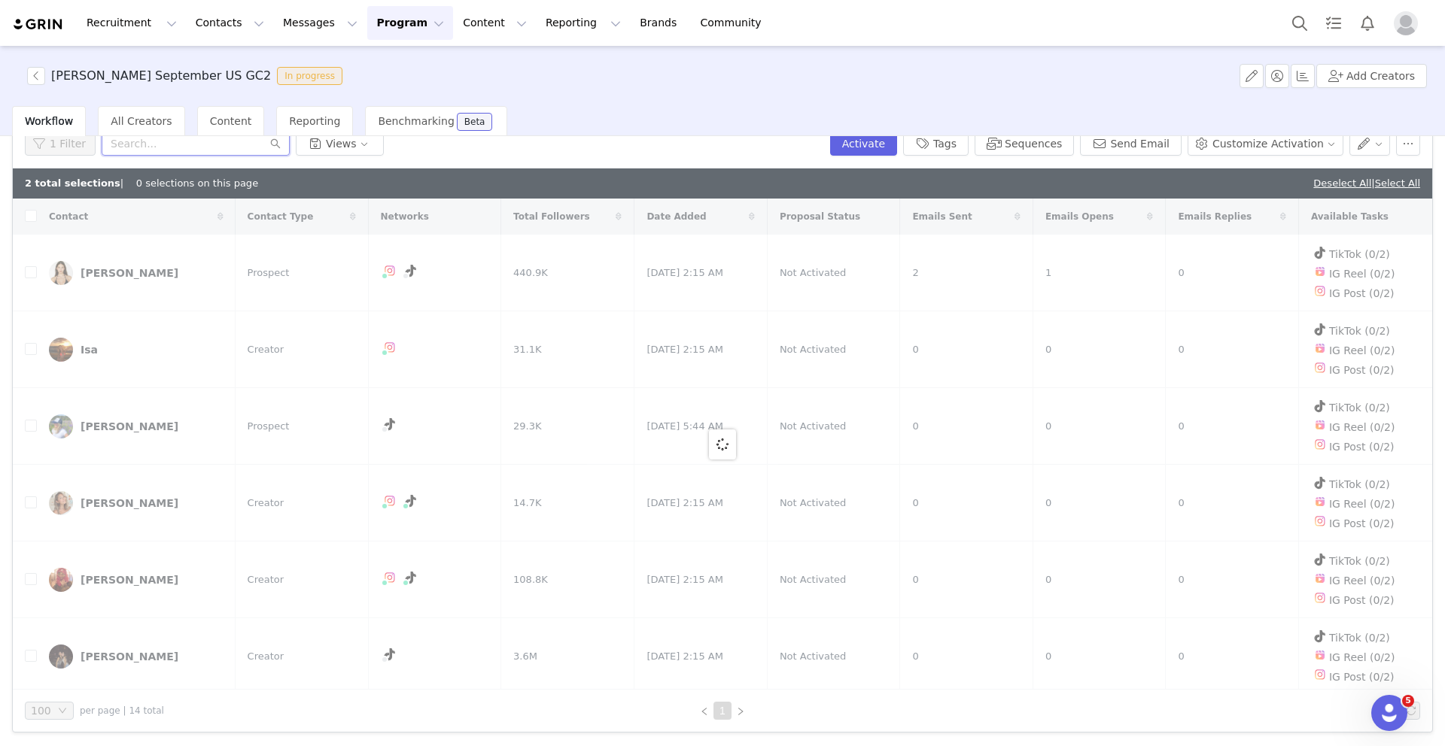
paste input "isabelfriedman2@gmail.com"
type input "isabelfriedman2@gmail.com"
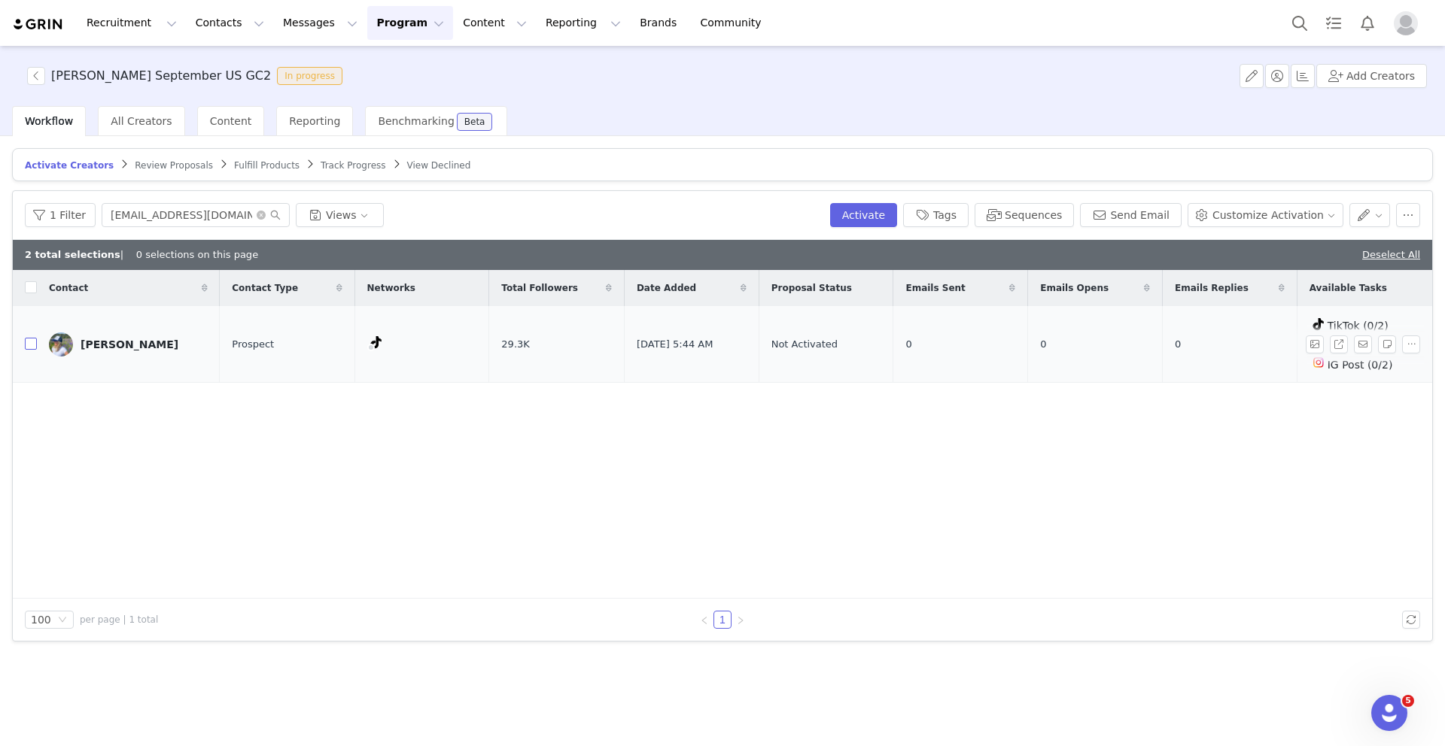
click at [30, 345] on input "checkbox" at bounding box center [31, 344] width 12 height 12
checkbox input "true"
click at [257, 214] on icon "icon: close-circle" at bounding box center [261, 215] width 9 height 9
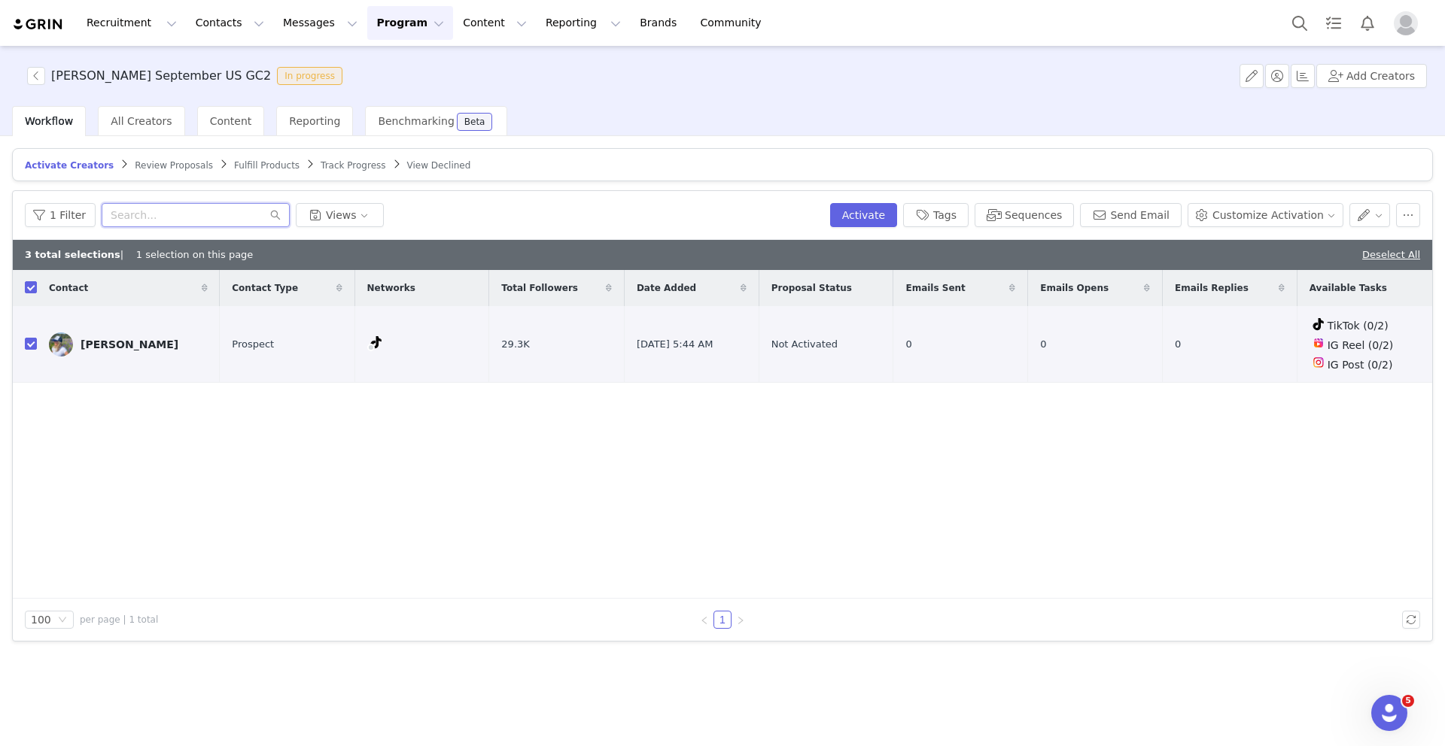
click at [238, 217] on input "text" at bounding box center [196, 215] width 188 height 24
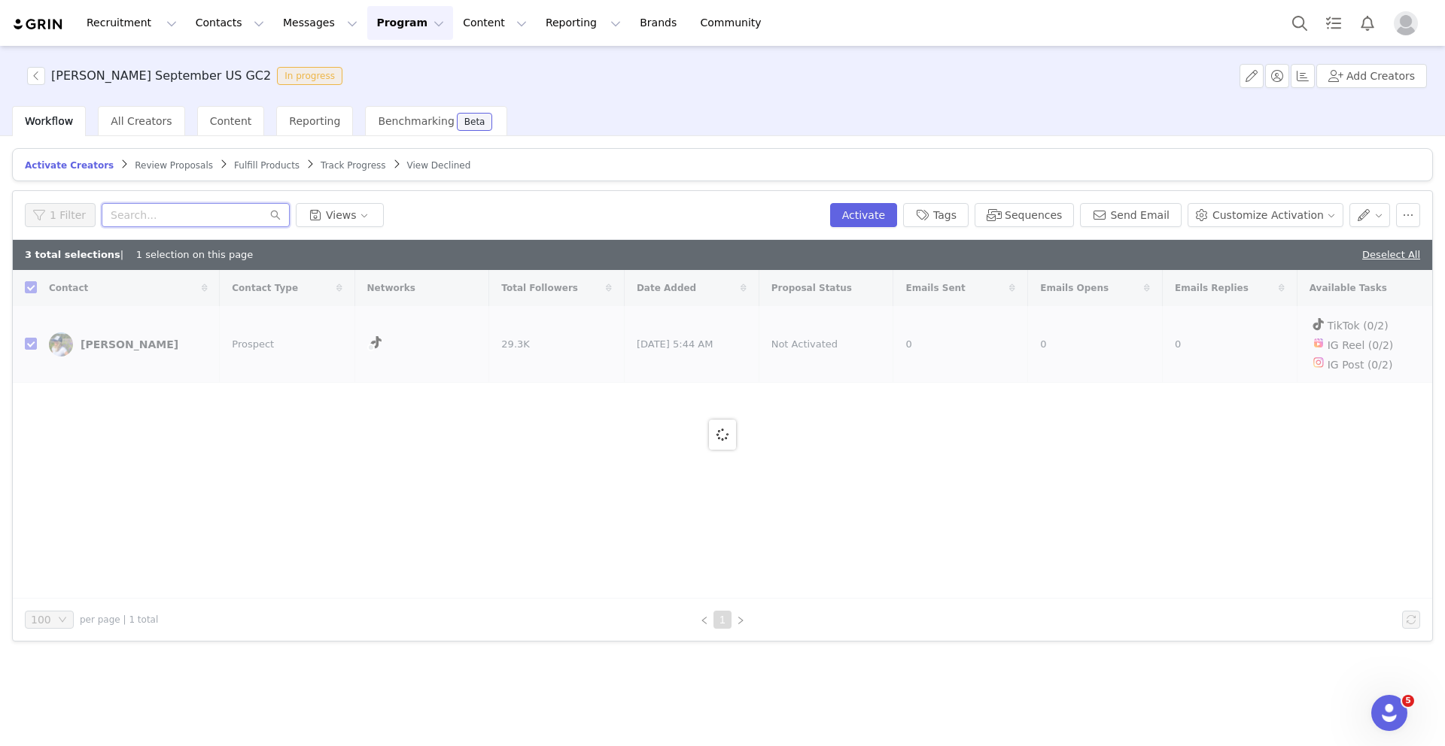
paste input "Hannah Detwiler"
type input "Hannah Detwiler"
checkbox input "false"
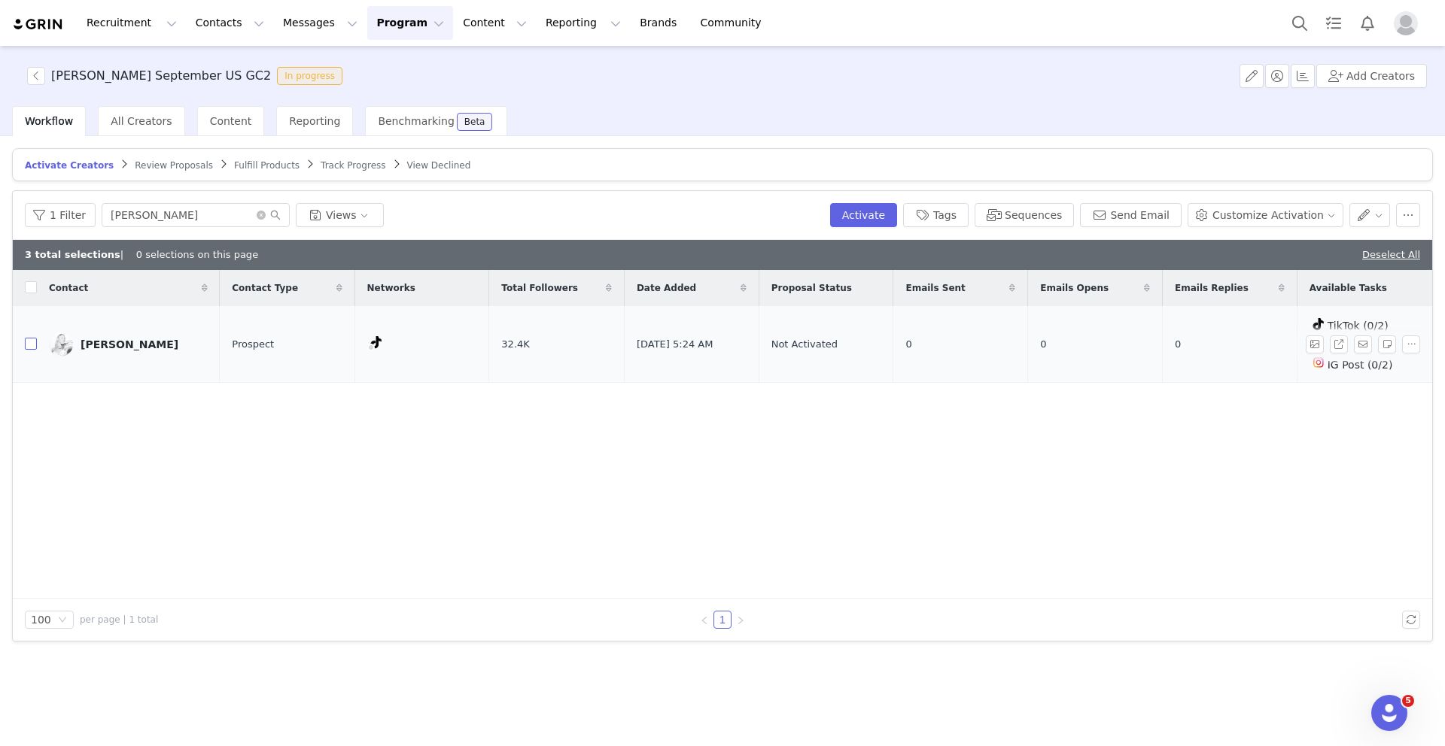
click at [30, 341] on input "checkbox" at bounding box center [31, 344] width 12 height 12
checkbox input "true"
click at [257, 215] on icon "icon: close-circle" at bounding box center [261, 215] width 9 height 9
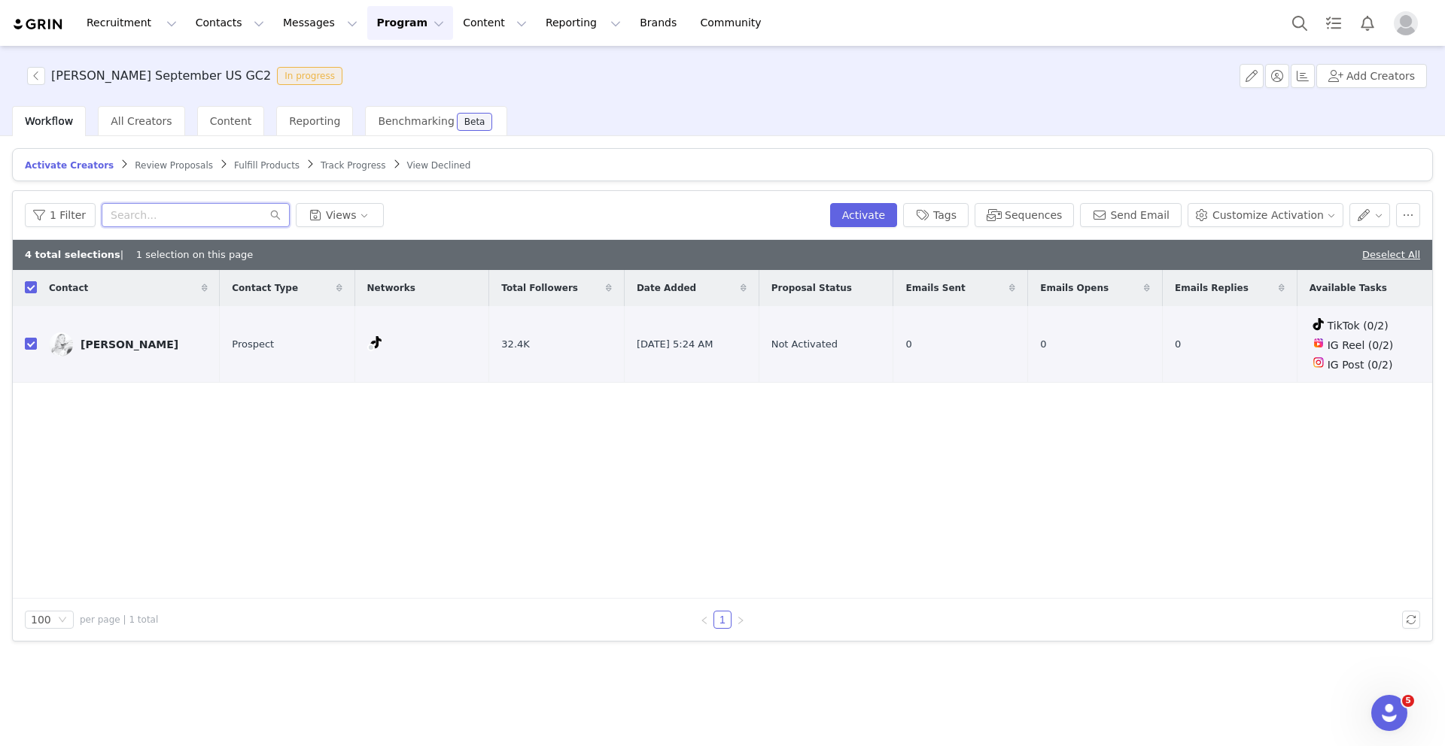
click at [166, 213] on input "text" at bounding box center [196, 215] width 188 height 24
paste input "boveriellie@gmail.com"
type input "boveriellie@gmail.com"
checkbox input "false"
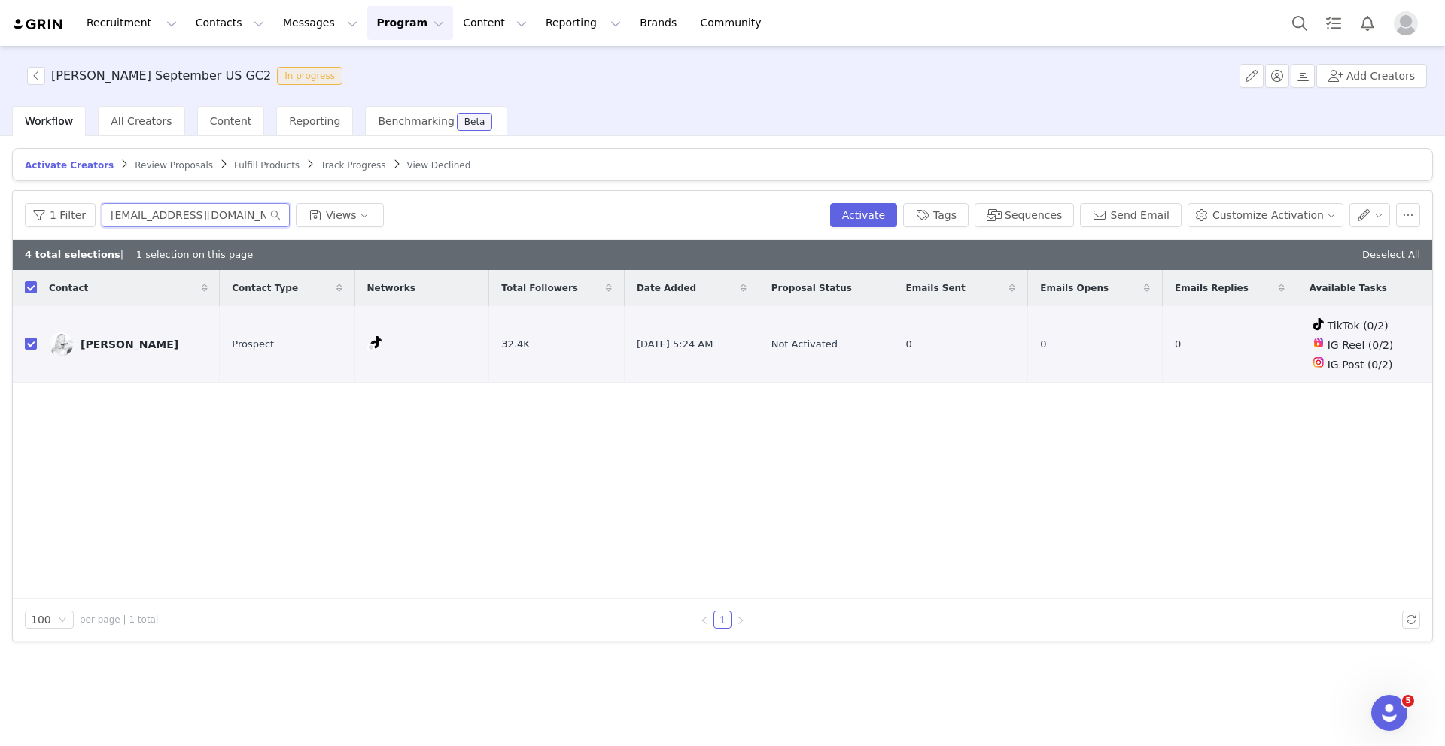
checkbox input "false"
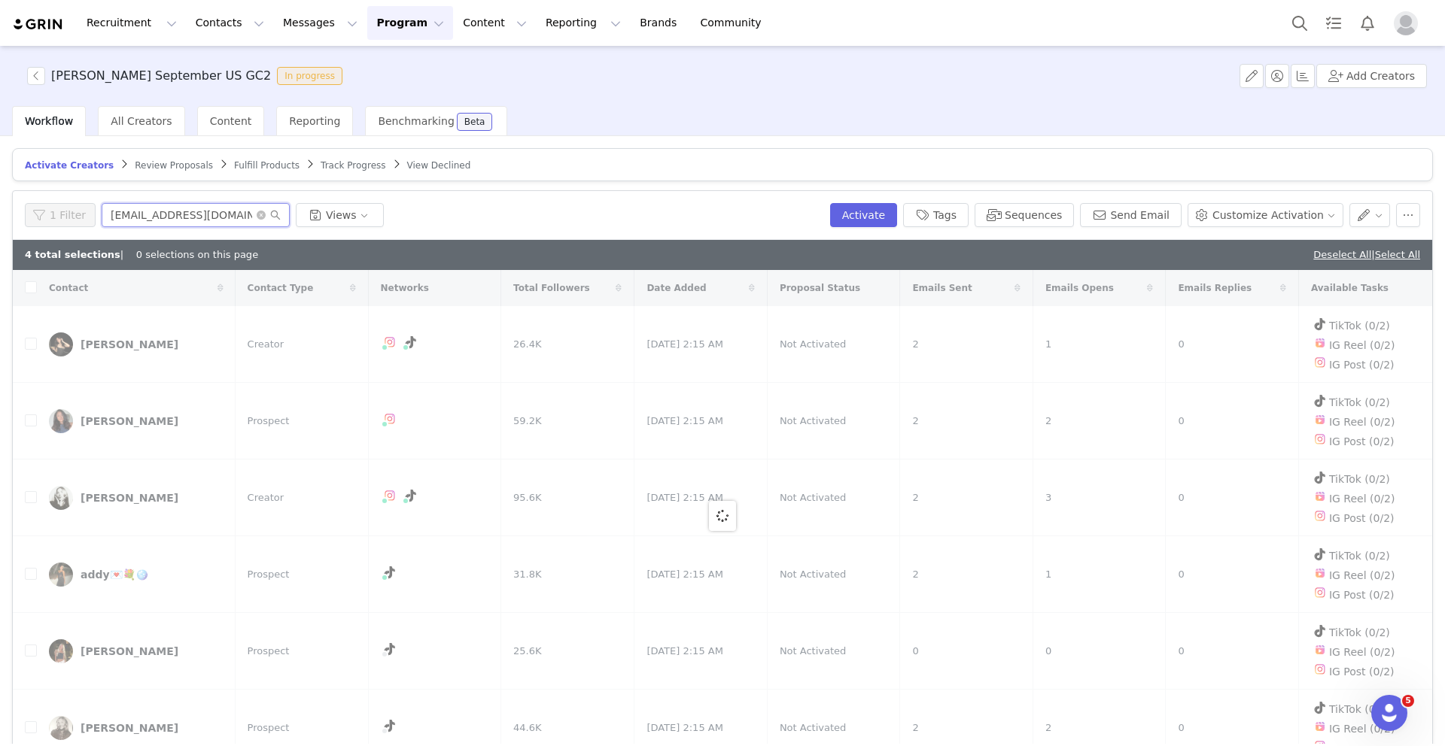
type input "boveriellie@gmail.com"
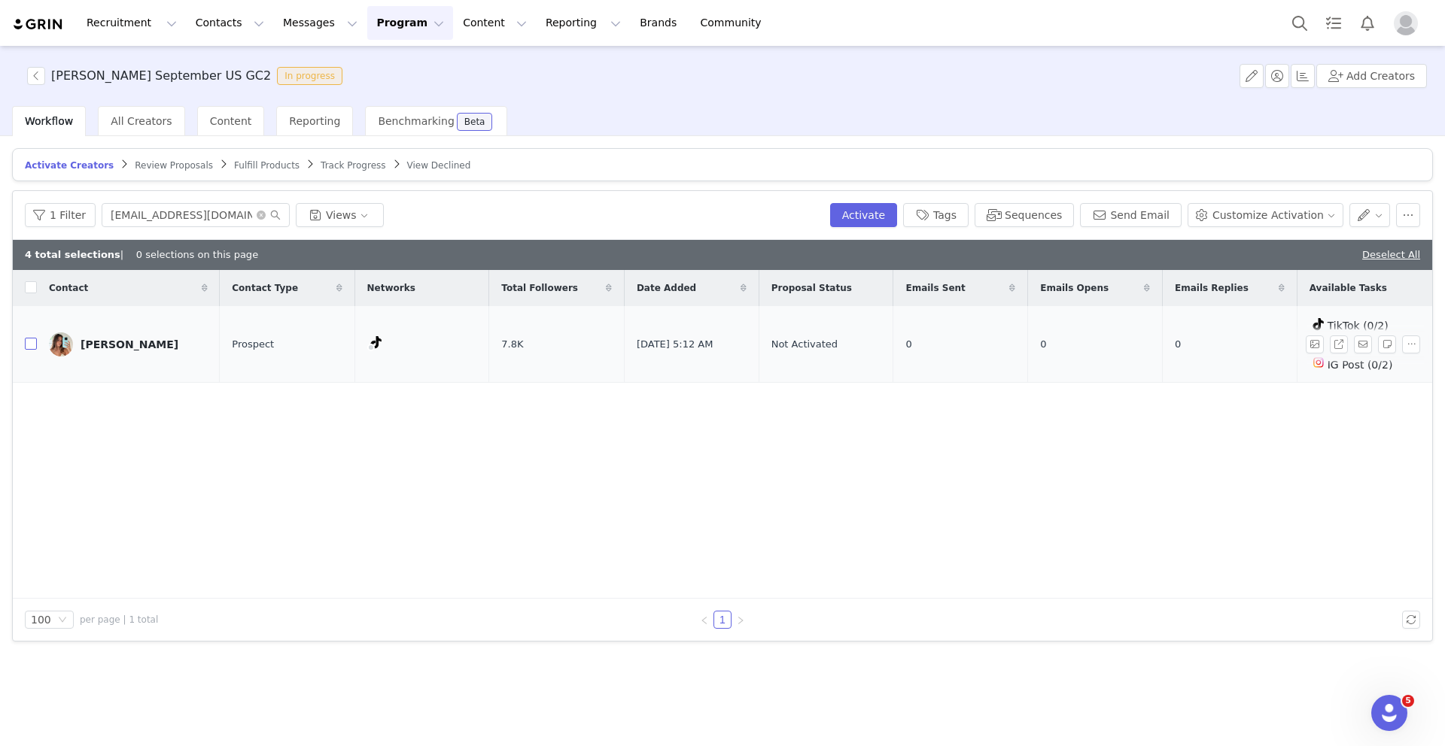
click at [30, 344] on input "checkbox" at bounding box center [31, 344] width 12 height 12
checkbox input "true"
click at [217, 211] on input "boveriellie@gmail.com" at bounding box center [196, 215] width 188 height 24
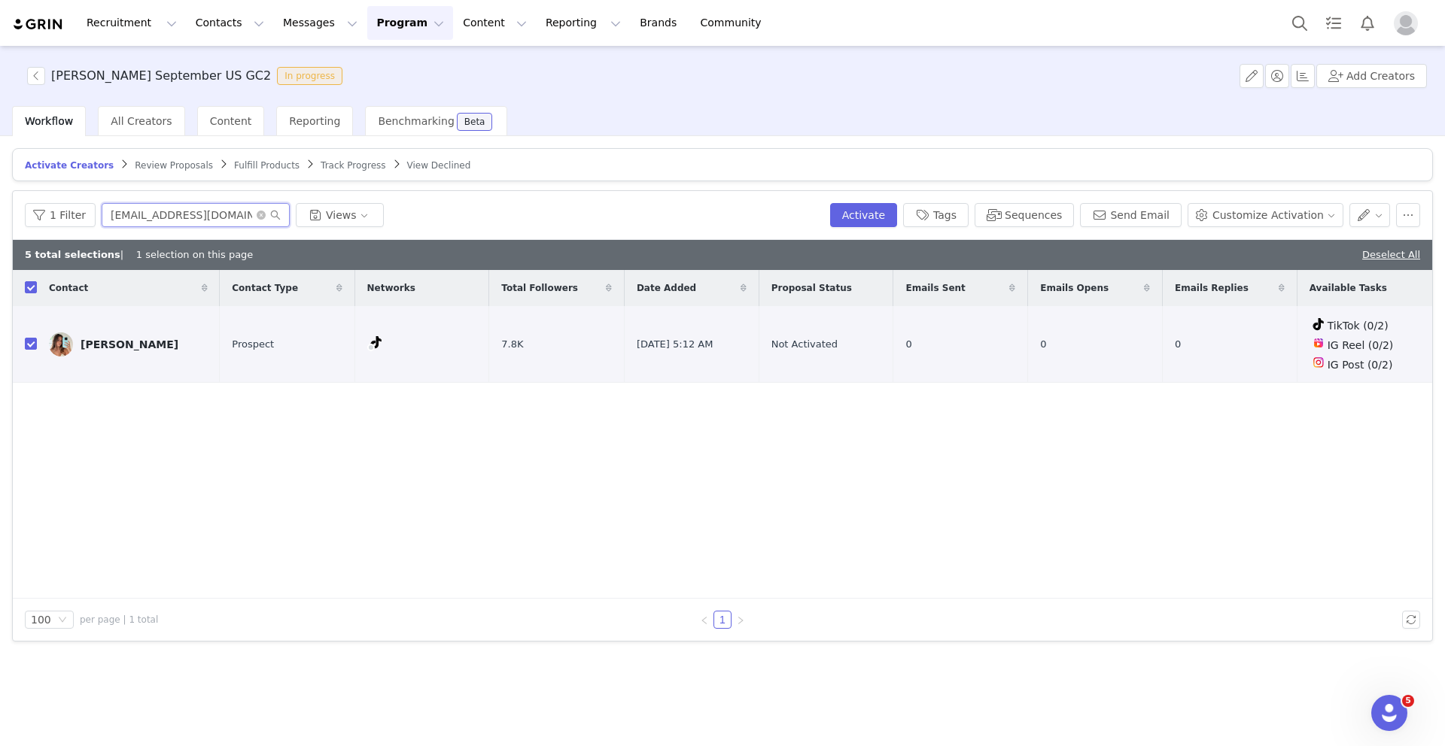
drag, startPoint x: 218, startPoint y: 216, endPoint x: 97, endPoint y: 216, distance: 121.1
click at [102, 216] on input "boveriellie@gmail.com" at bounding box center [196, 215] width 188 height 24
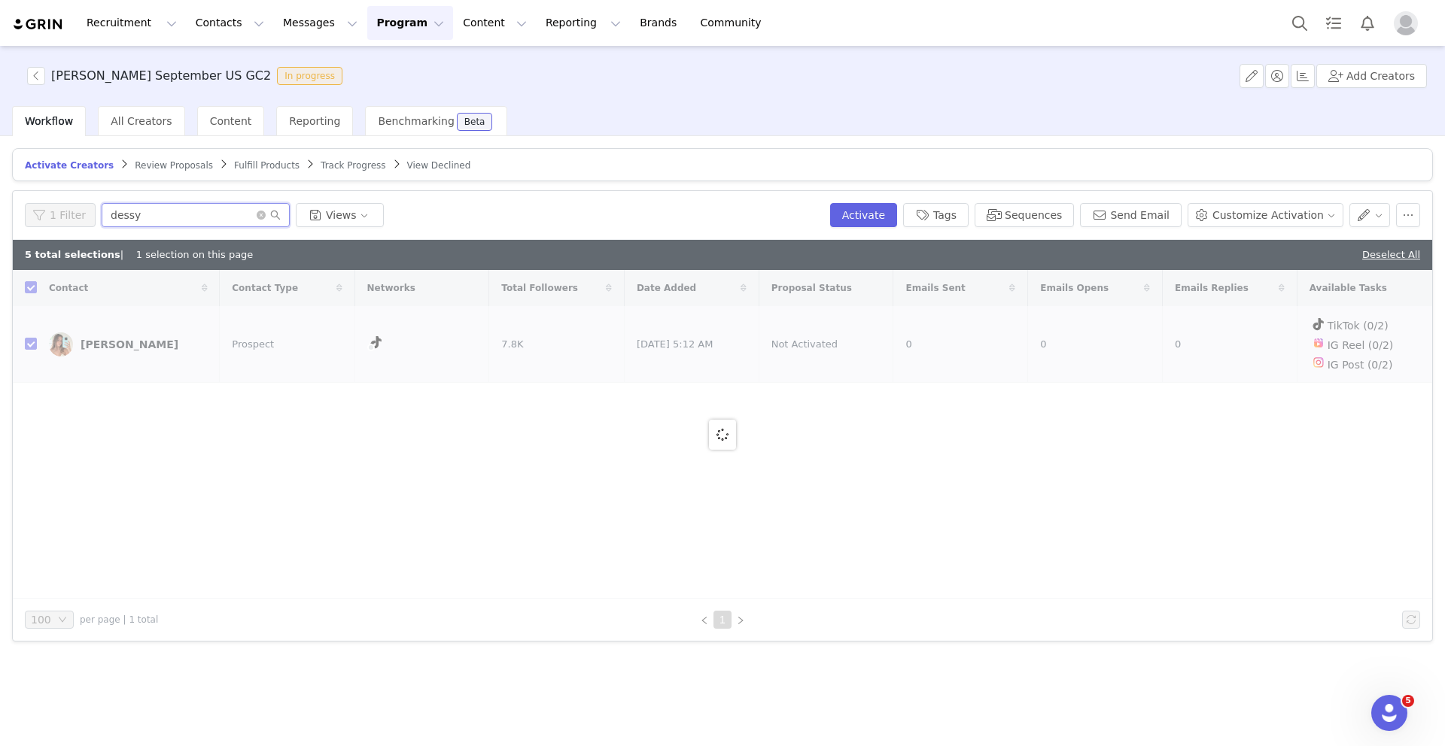
type input "dessy"
checkbox input "false"
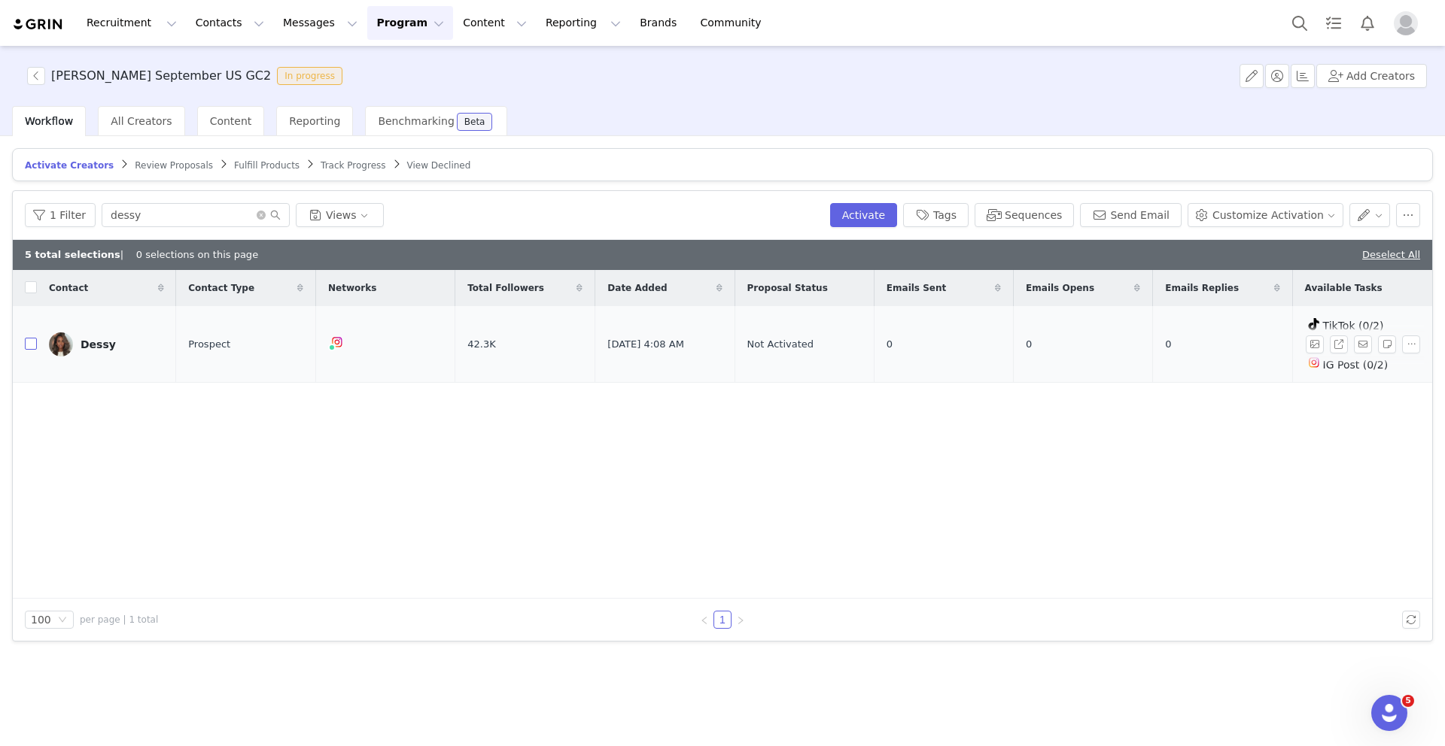
click at [31, 342] on input "checkbox" at bounding box center [31, 344] width 12 height 12
checkbox input "true"
click at [146, 214] on input "dessy" at bounding box center [196, 215] width 188 height 24
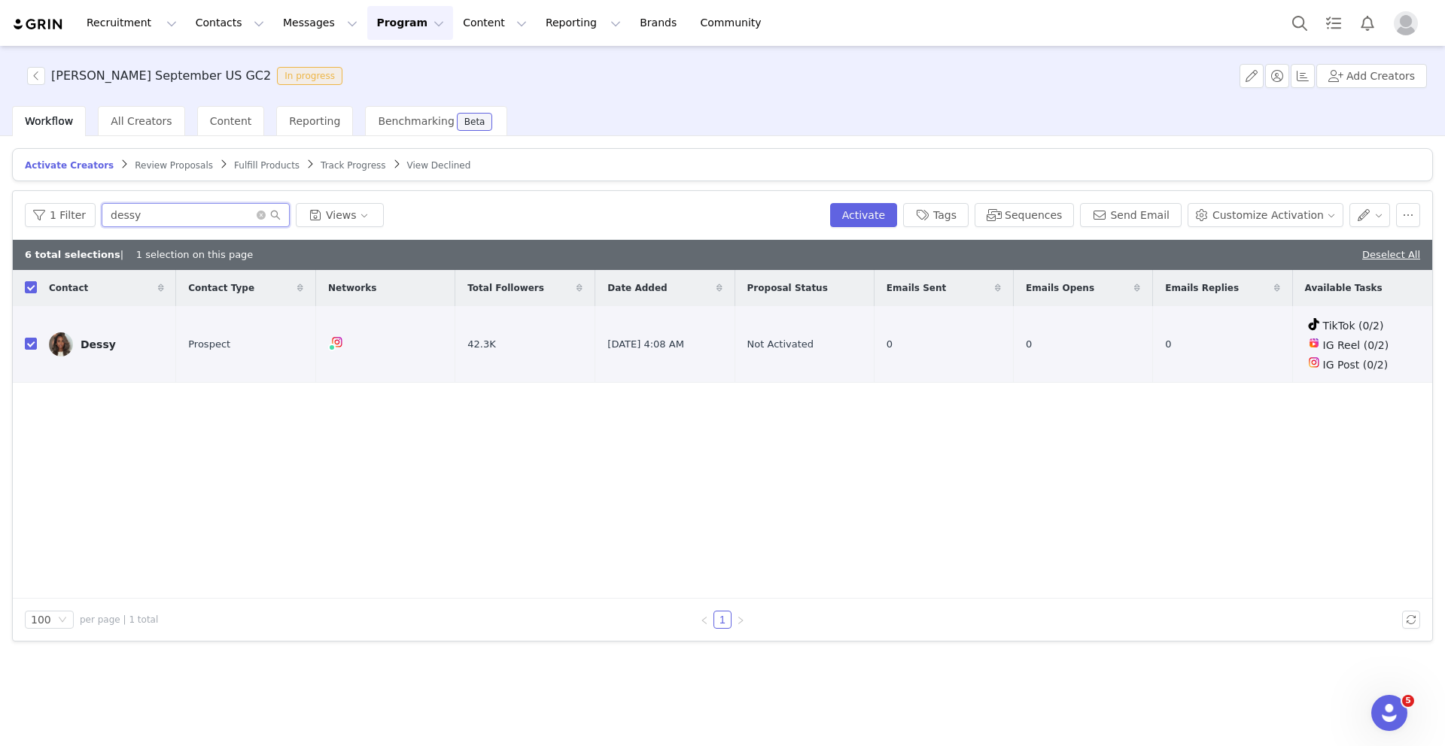
click at [146, 214] on input "dessy" at bounding box center [196, 215] width 188 height 24
type input "lex"
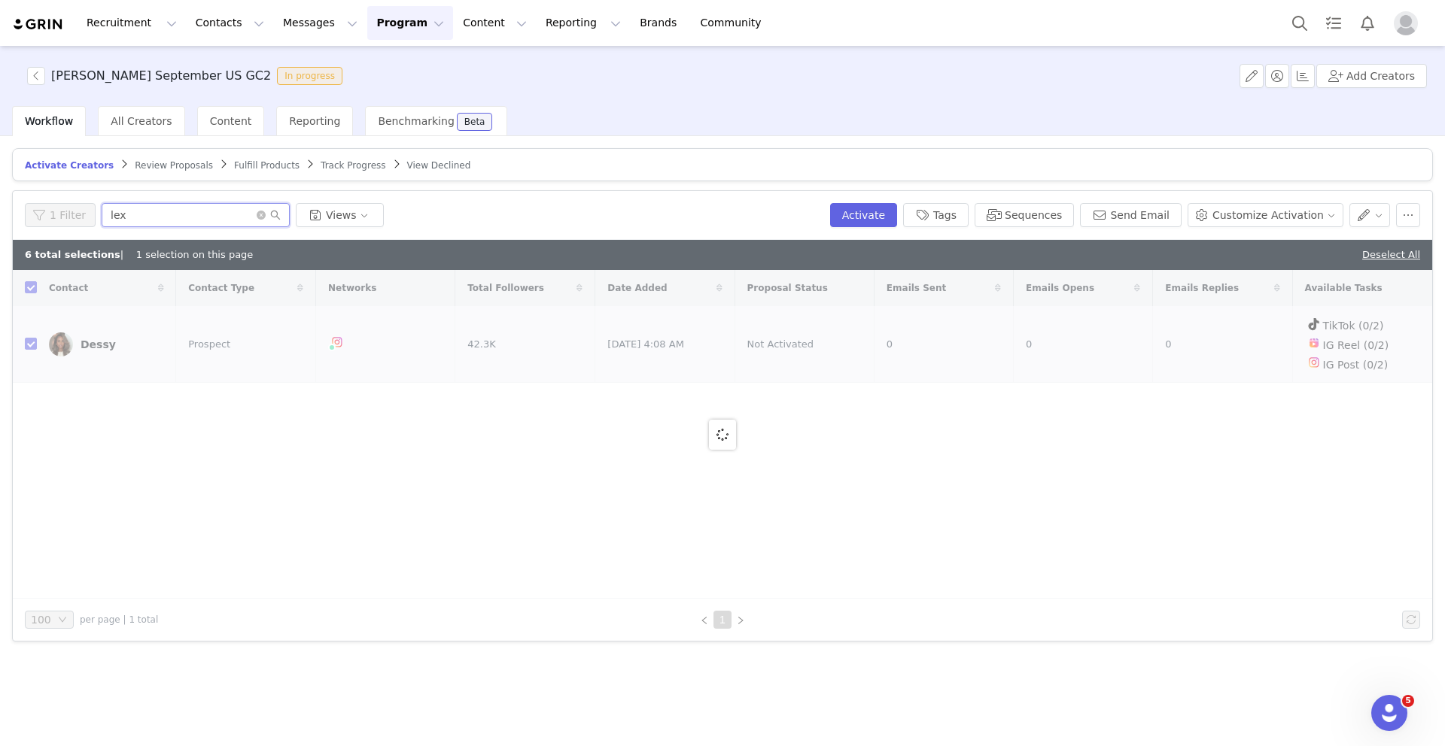
checkbox input "false"
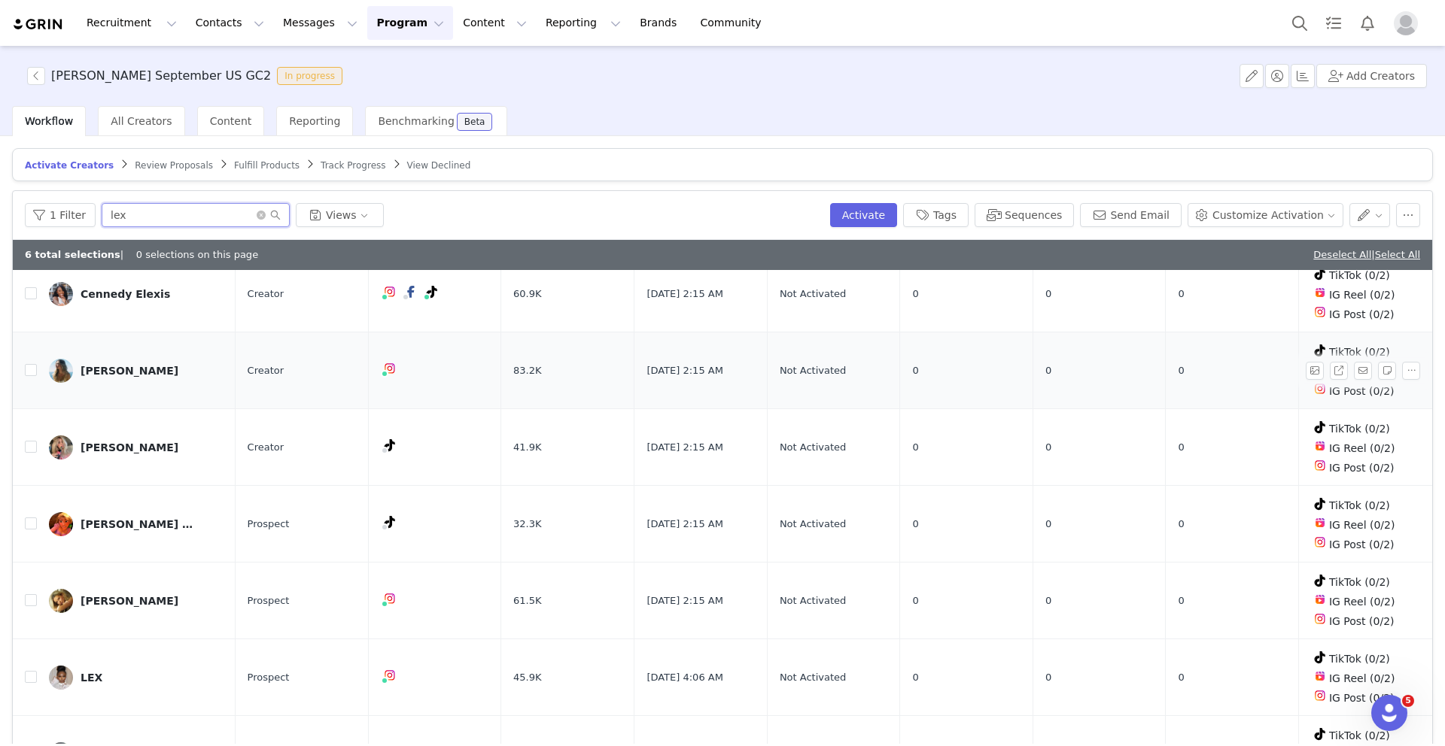
scroll to position [363, 0]
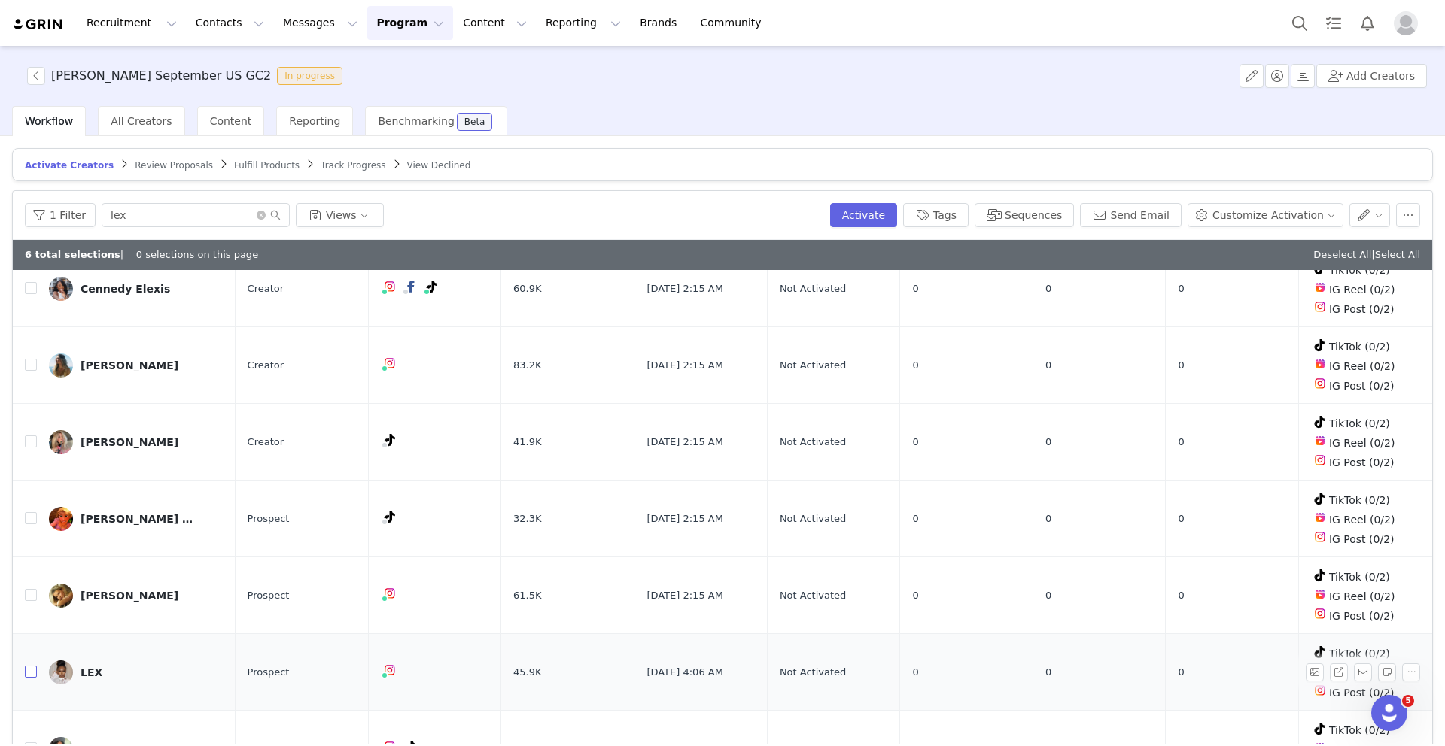
click at [32, 666] on input "checkbox" at bounding box center [31, 672] width 12 height 12
checkbox input "true"
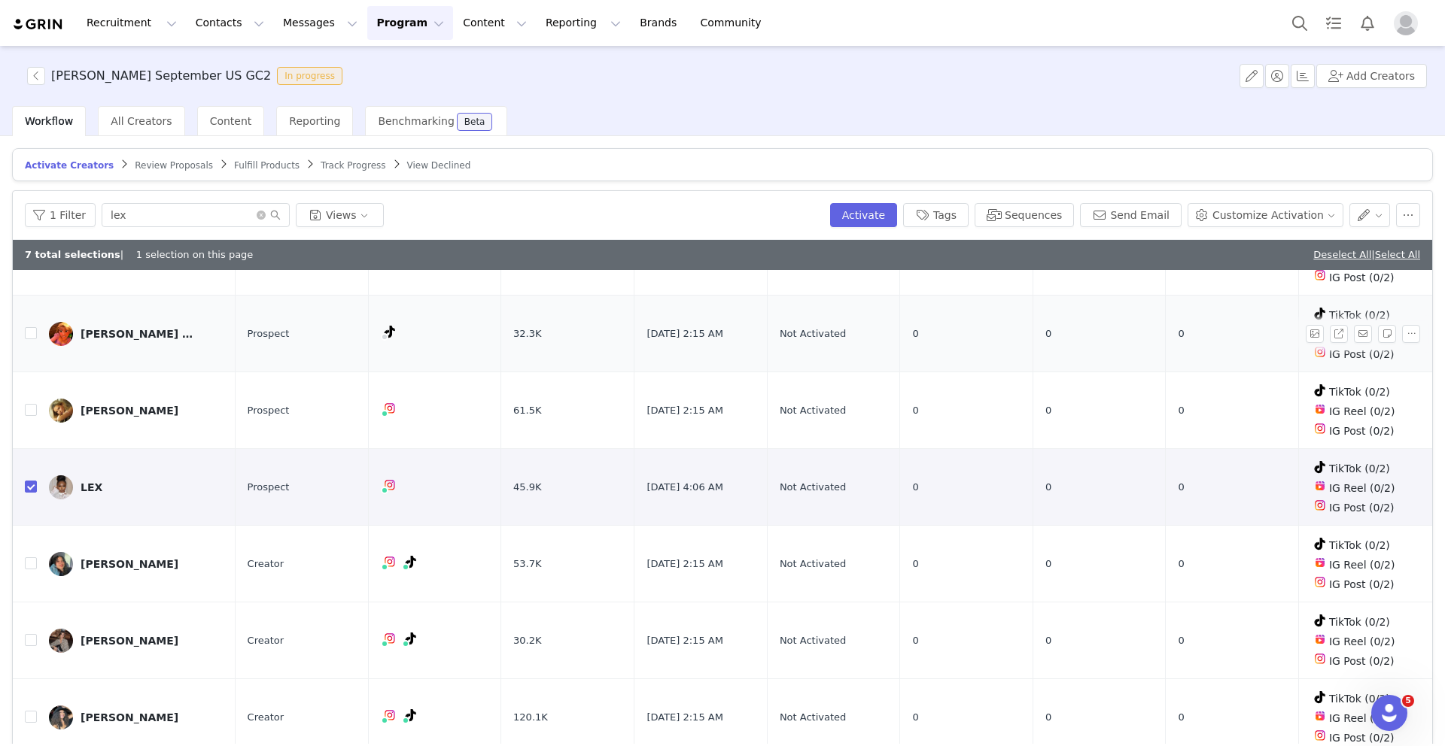
scroll to position [0, 0]
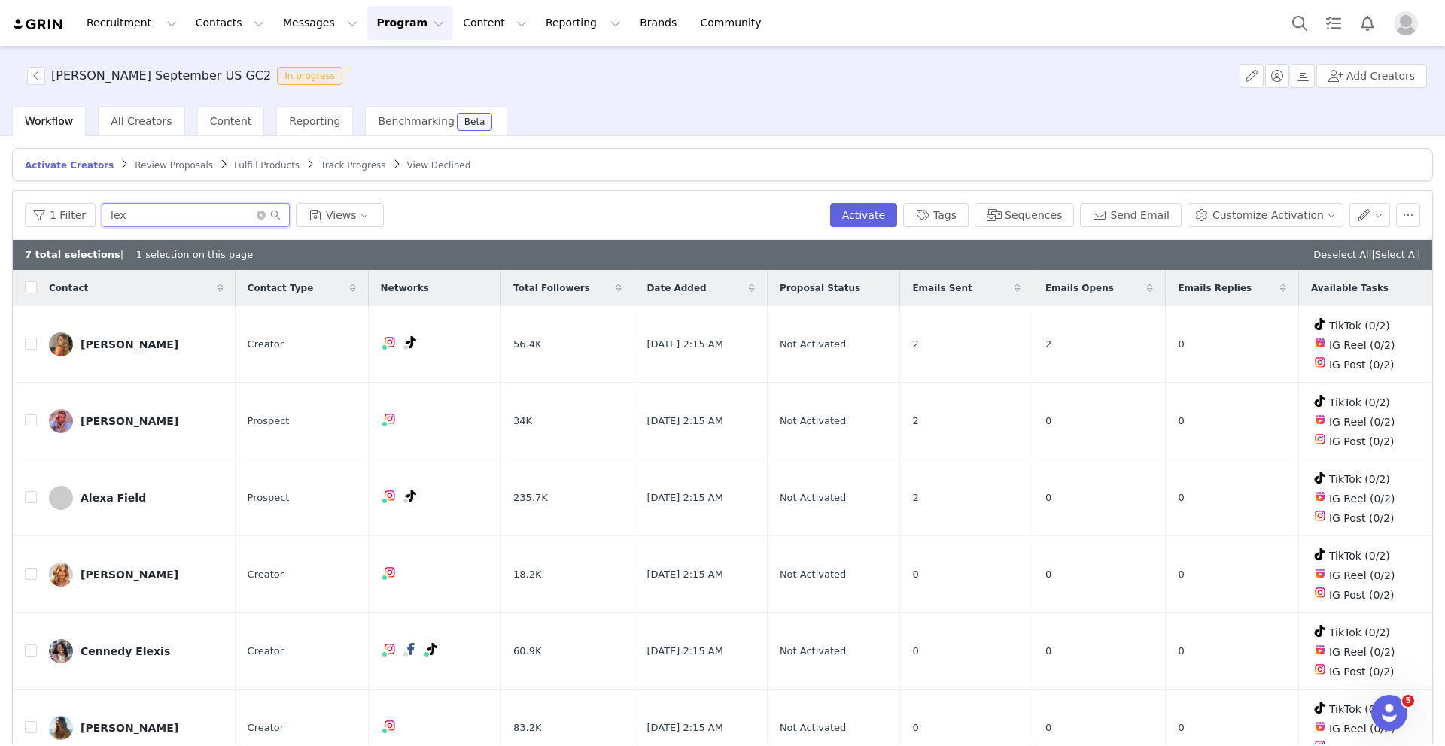
click at [147, 213] on input "lex" at bounding box center [196, 215] width 188 height 24
drag, startPoint x: 147, startPoint y: 213, endPoint x: 102, endPoint y: 213, distance: 45.1
click at [102, 213] on input "lex" at bounding box center [196, 215] width 188 height 24
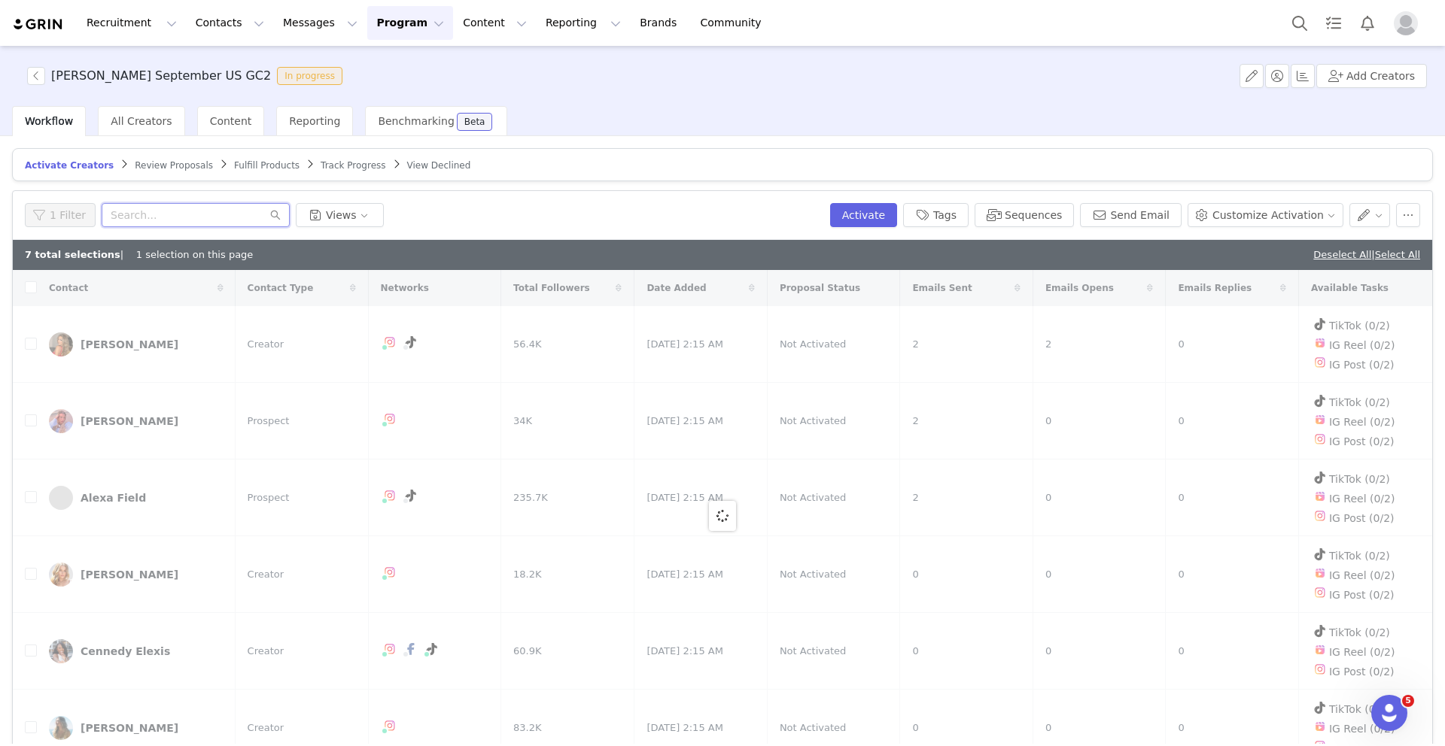
paste input "Bruna Petrillo"
type input "Bruna Petrillo"
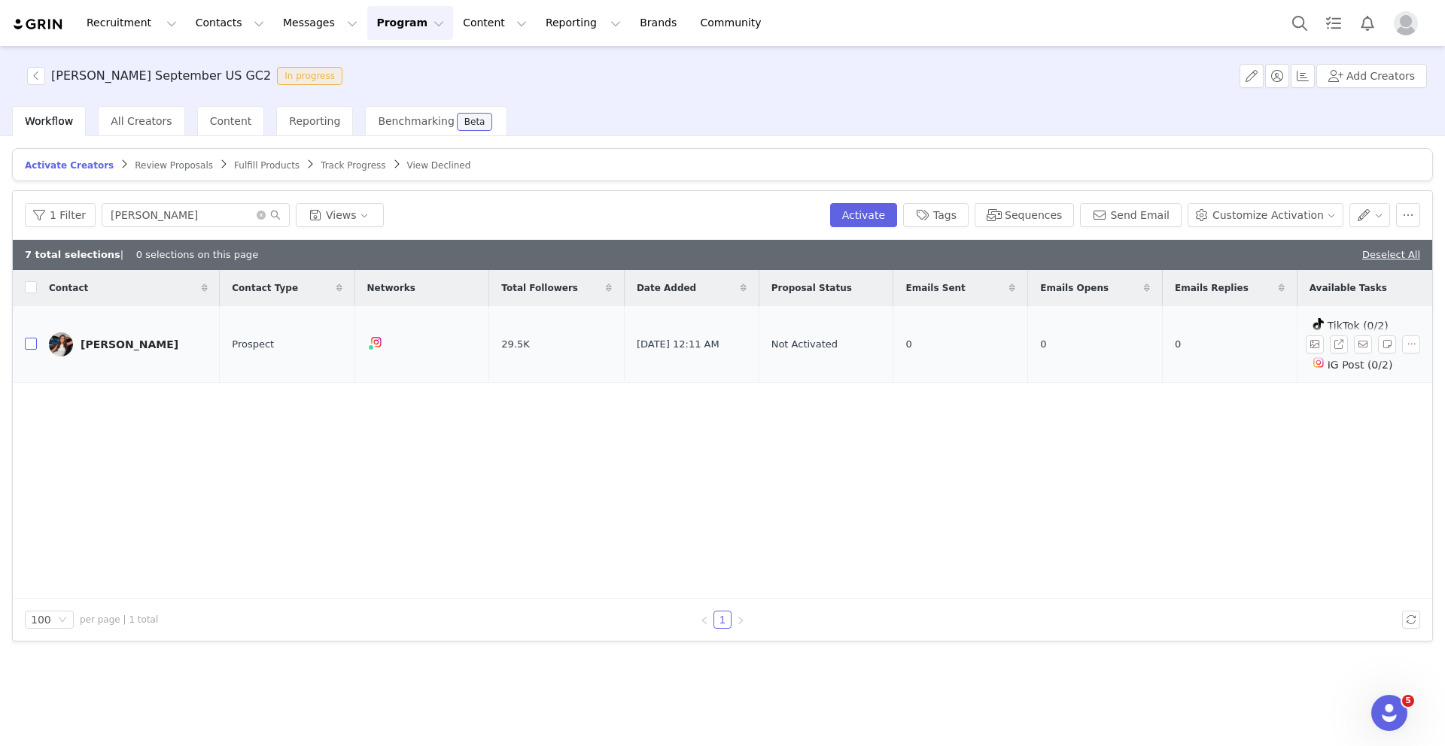
click at [29, 341] on input "checkbox" at bounding box center [31, 344] width 12 height 12
checkbox input "true"
click at [179, 214] on input "Bruna Petrillo" at bounding box center [196, 215] width 188 height 24
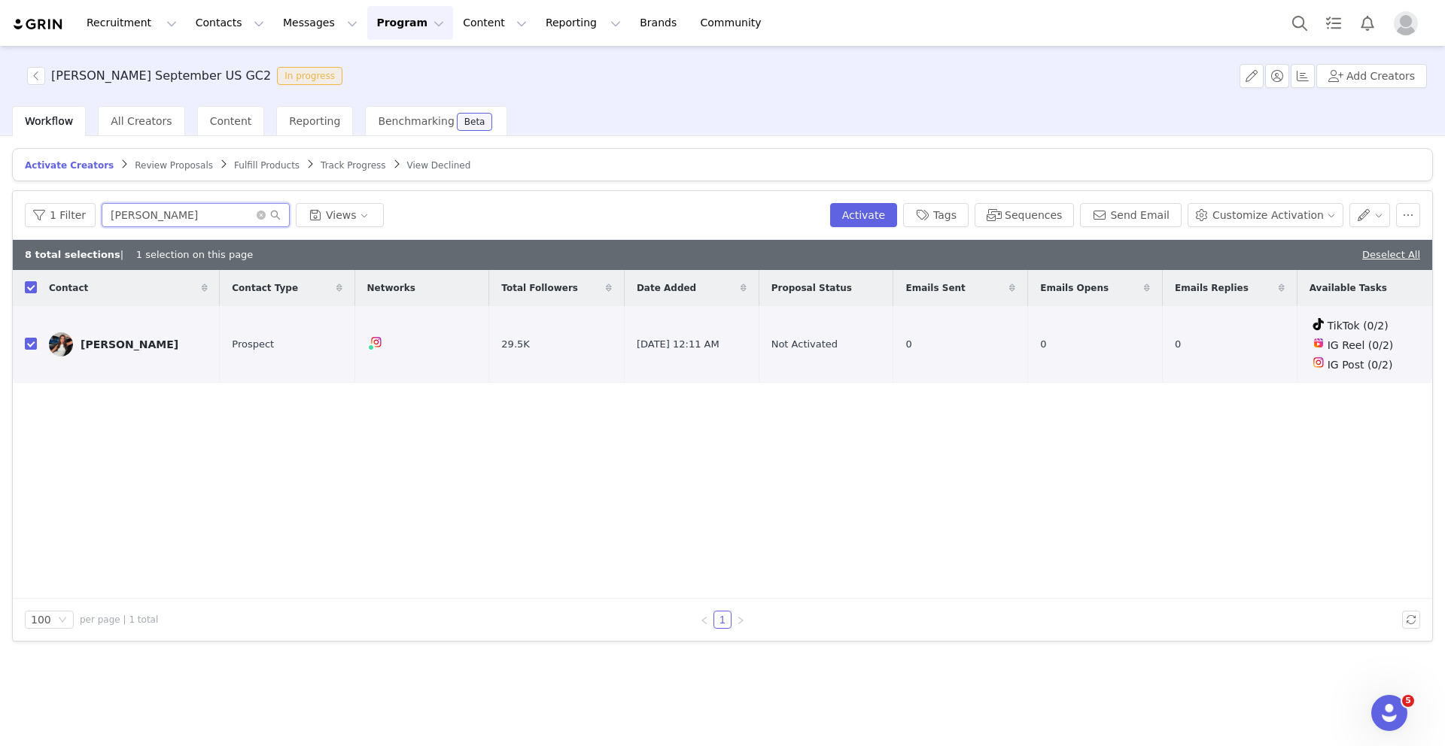
drag, startPoint x: 179, startPoint y: 214, endPoint x: 111, endPoint y: 213, distance: 68.5
click at [111, 213] on input "Bruna Petrillo" at bounding box center [196, 215] width 188 height 24
type input "B"
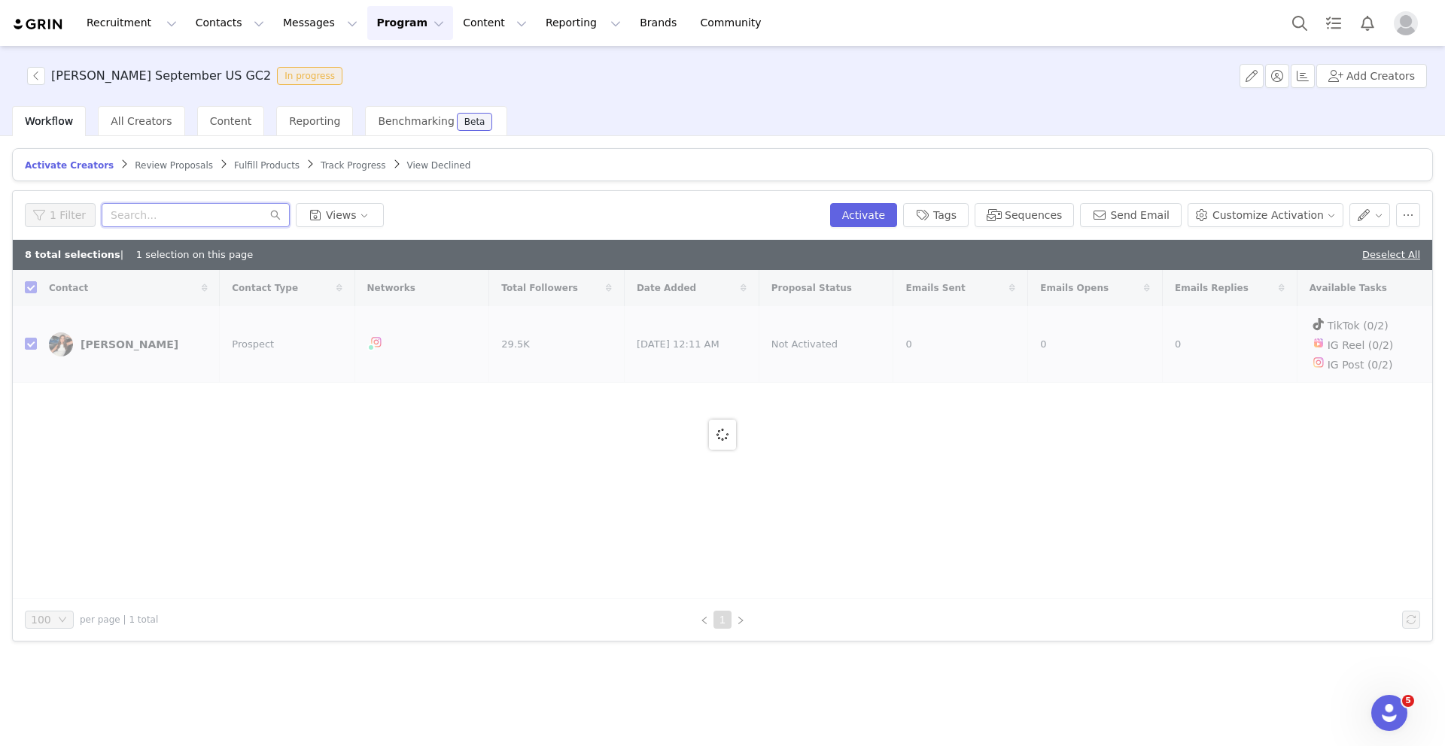
paste input "Emma Jette"
type input "Emma Jette"
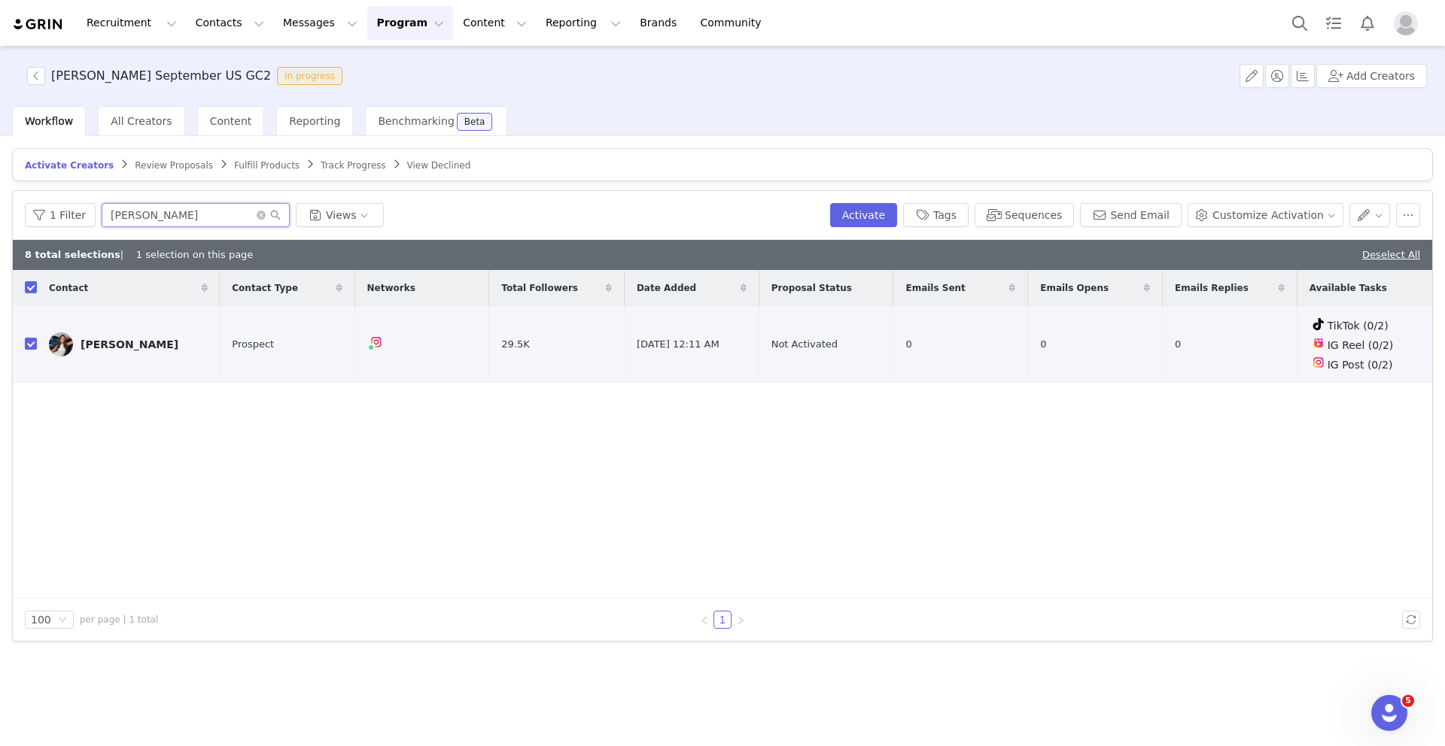
checkbox input "false"
click at [30, 346] on input "checkbox" at bounding box center [31, 344] width 12 height 12
checkbox input "true"
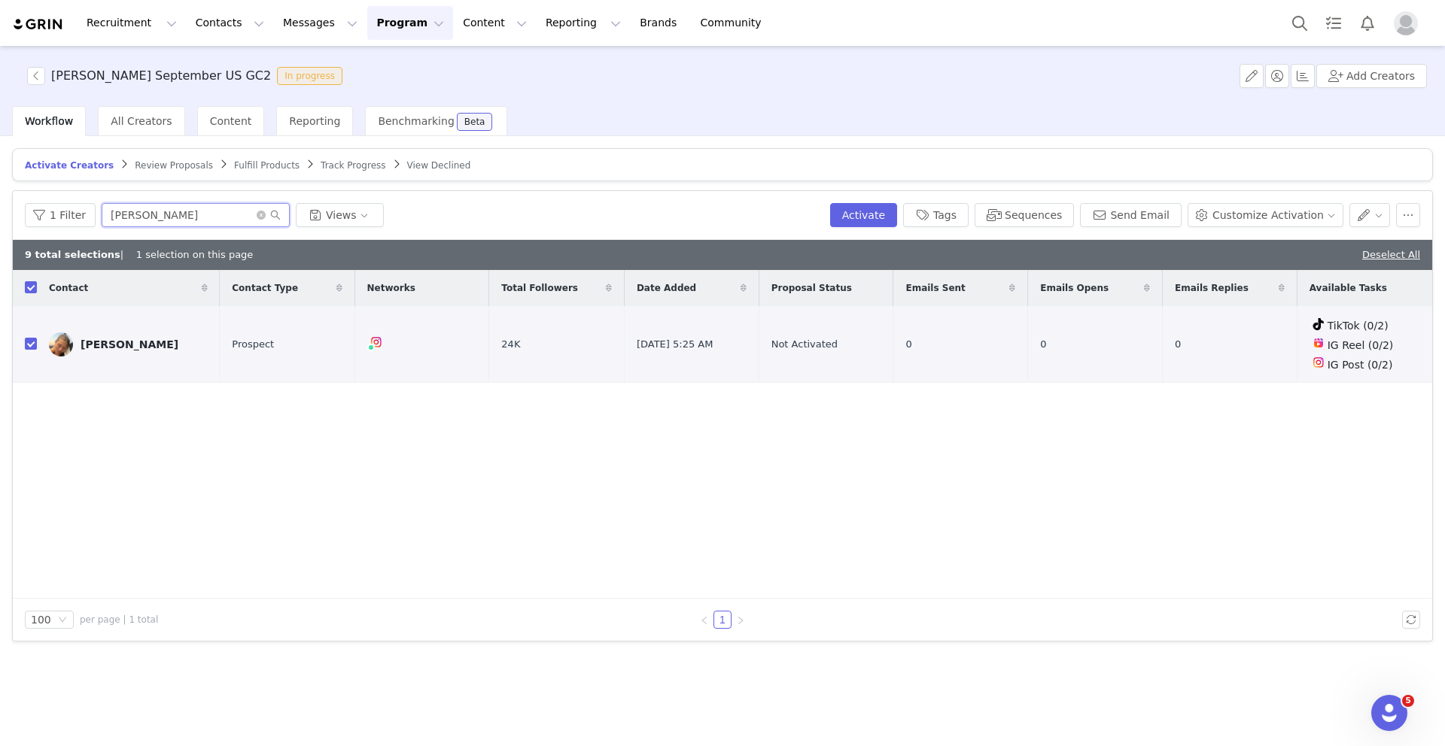
click at [170, 213] on input "Emma Jette" at bounding box center [196, 215] width 188 height 24
drag, startPoint x: 170, startPoint y: 213, endPoint x: 87, endPoint y: 213, distance: 82.8
click at [87, 213] on div "1 Filter Emma Jette Views" at bounding box center [424, 215] width 799 height 24
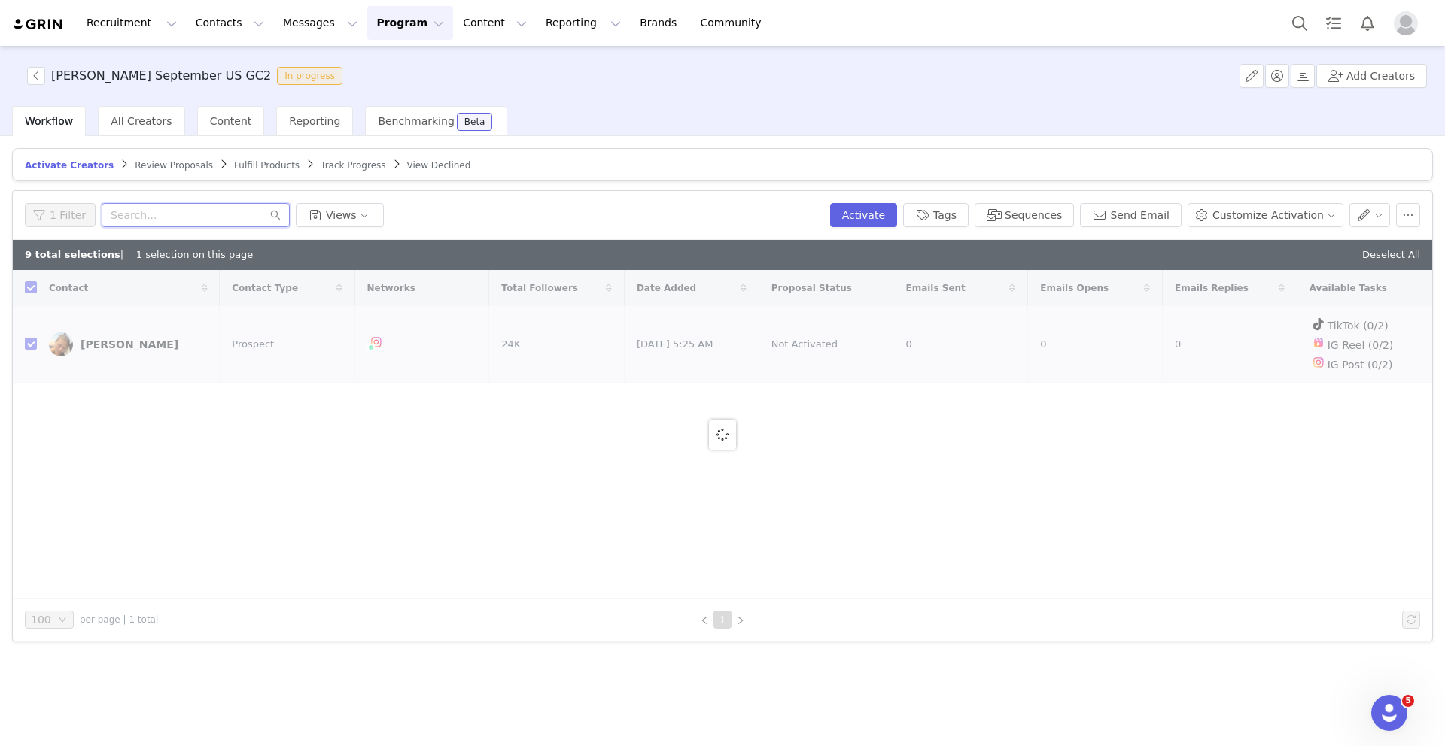
paste input "Arianna Dxarte"
type input "Arianna Dxarte"
checkbox input "false"
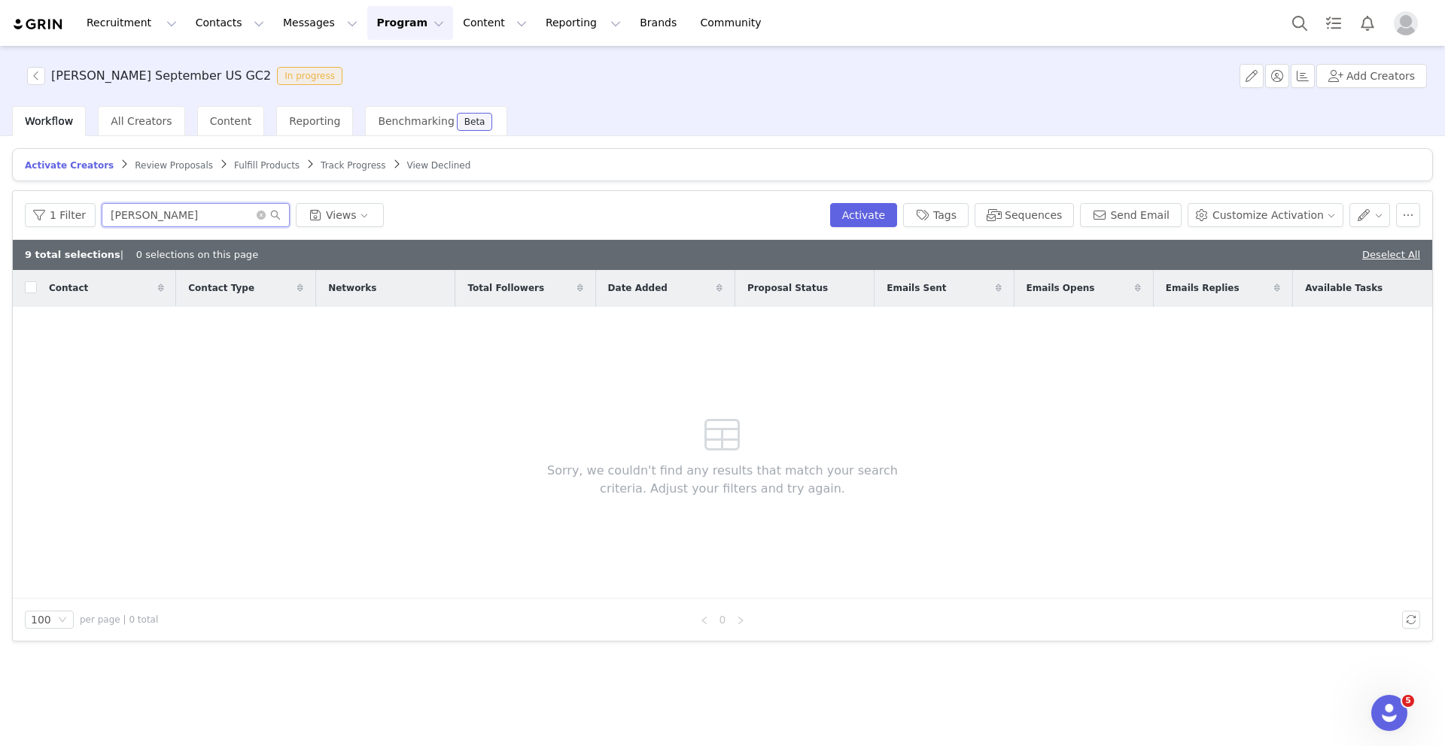
drag, startPoint x: 184, startPoint y: 218, endPoint x: 150, endPoint y: 218, distance: 33.9
click at [150, 218] on input "Arianna Dxarte" at bounding box center [196, 215] width 188 height 24
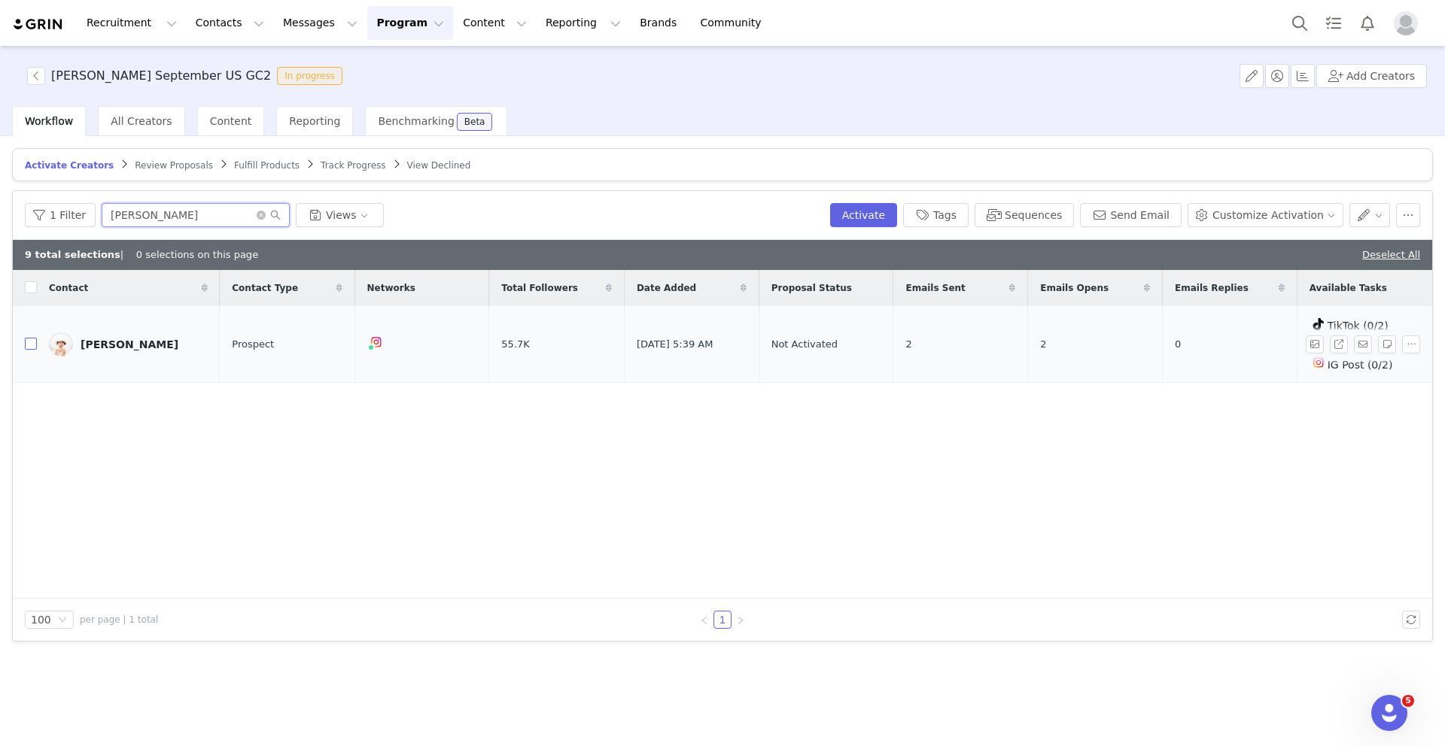
type input "Arianna"
click at [30, 344] on input "checkbox" at bounding box center [31, 344] width 12 height 12
checkbox input "true"
click at [30, 339] on input "checkbox" at bounding box center [31, 344] width 12 height 12
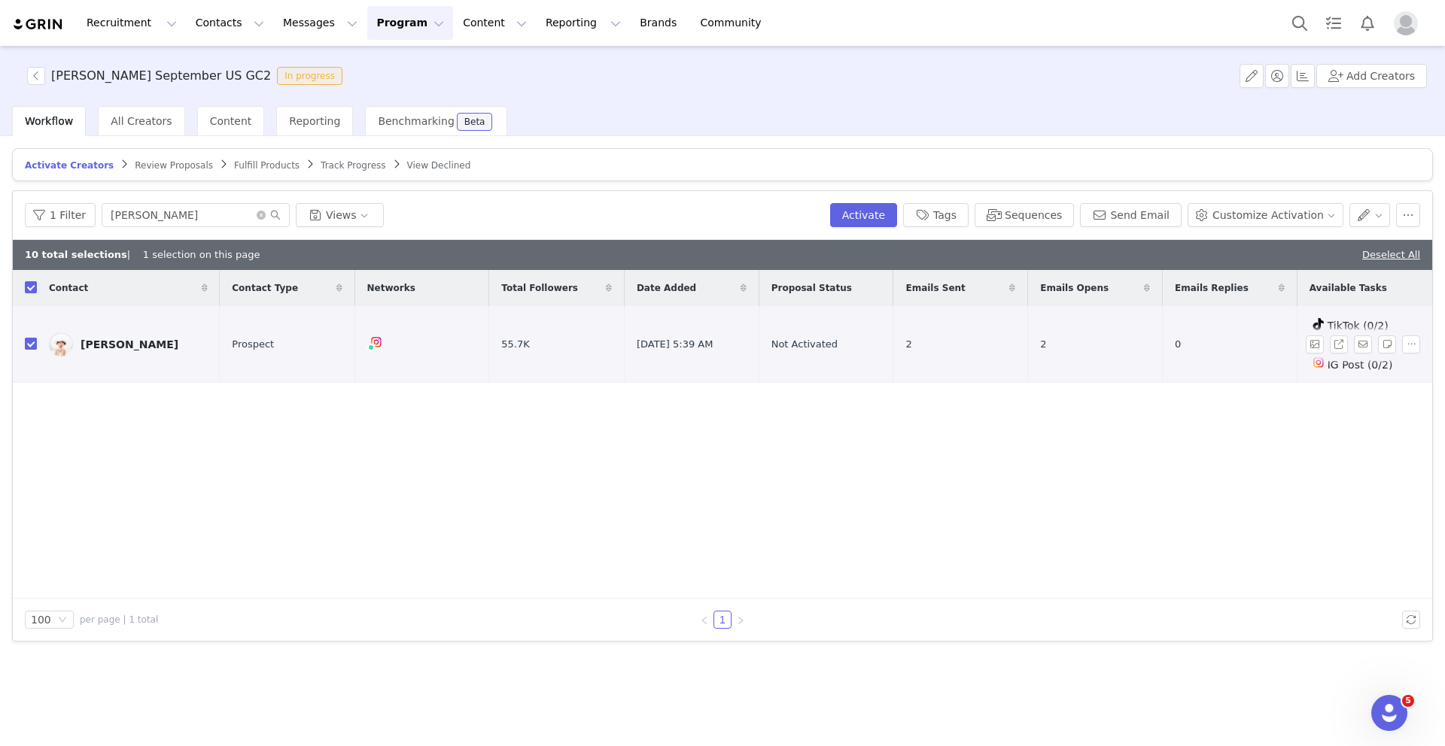
checkbox input "false"
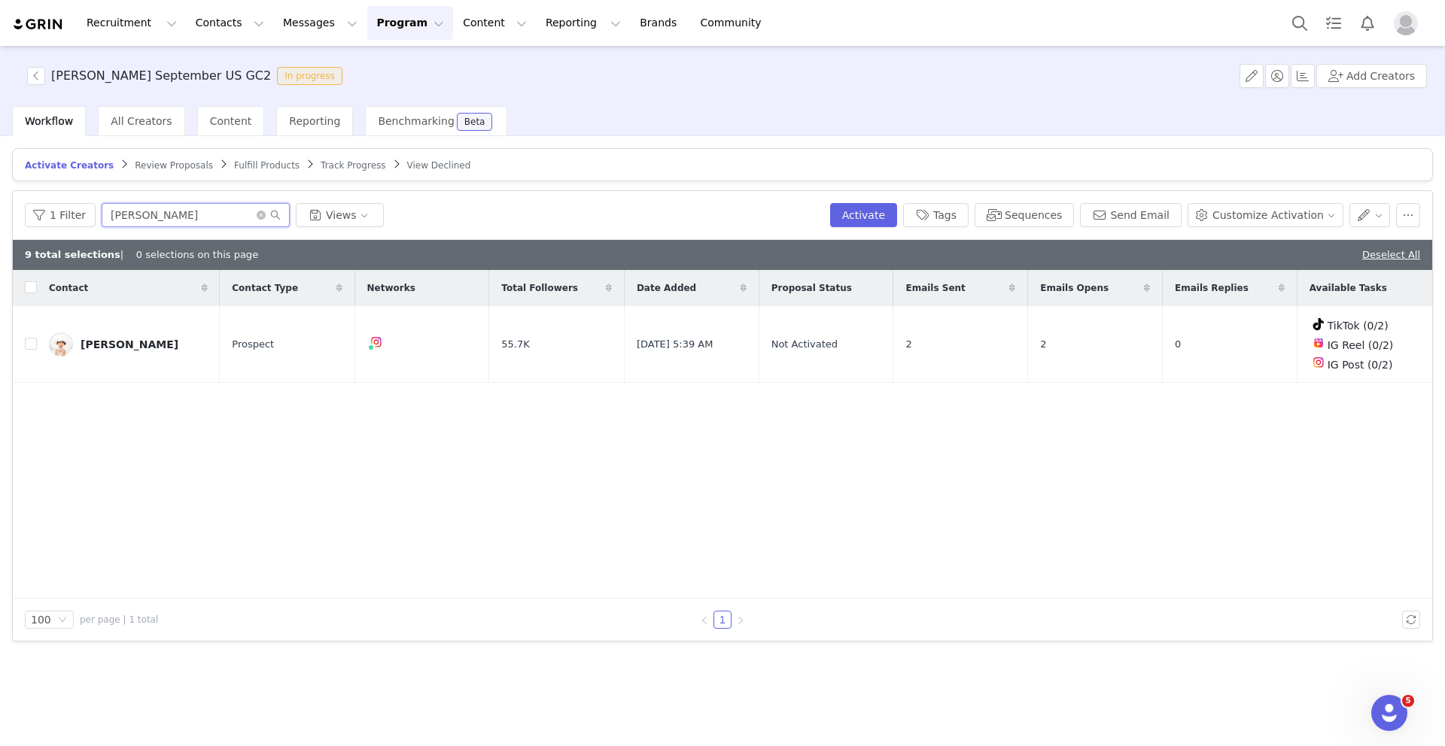
click at [150, 212] on input "Arianna" at bounding box center [196, 215] width 188 height 24
drag, startPoint x: 152, startPoint y: 216, endPoint x: 94, endPoint y: 216, distance: 57.9
click at [94, 216] on div "1 Filter Arianna Views" at bounding box center [424, 215] width 799 height 24
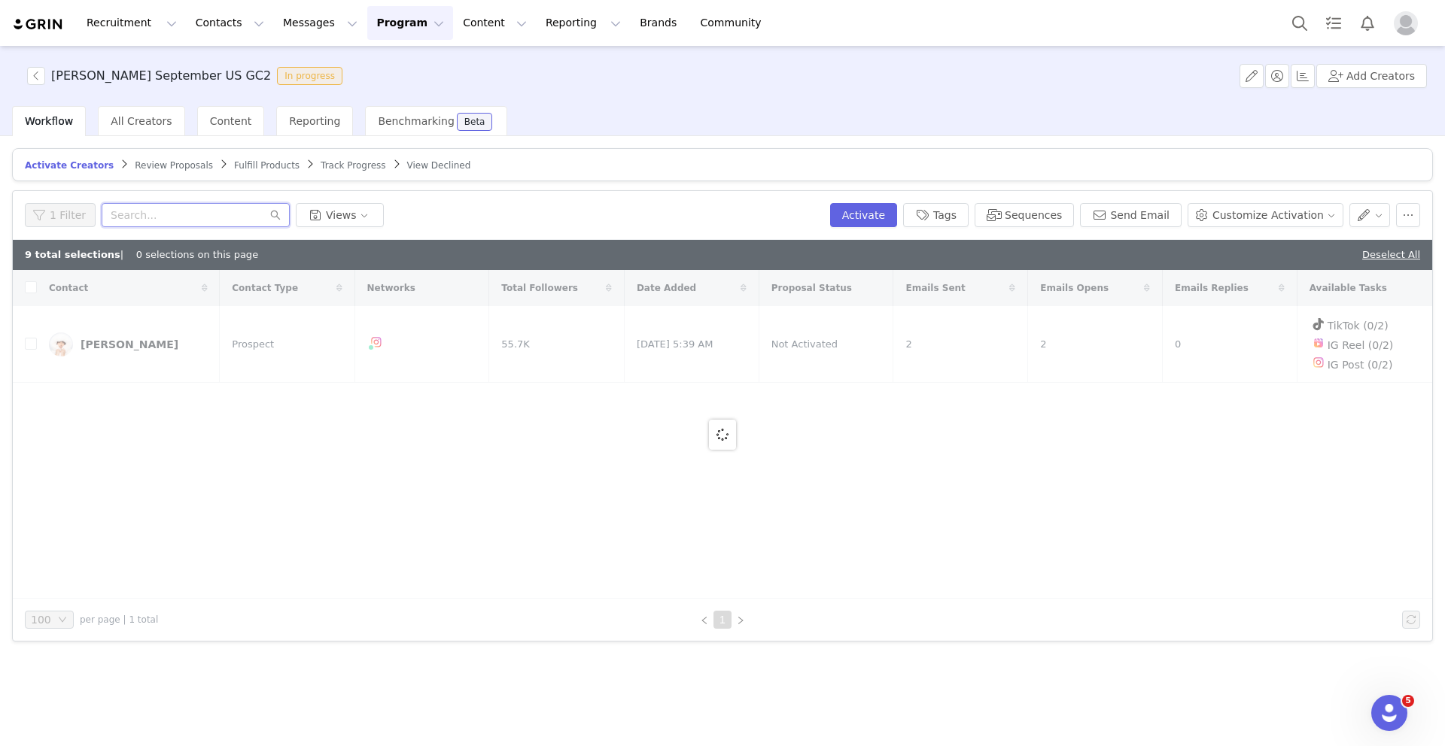
type input "v"
paste input "Sydney Woodal"
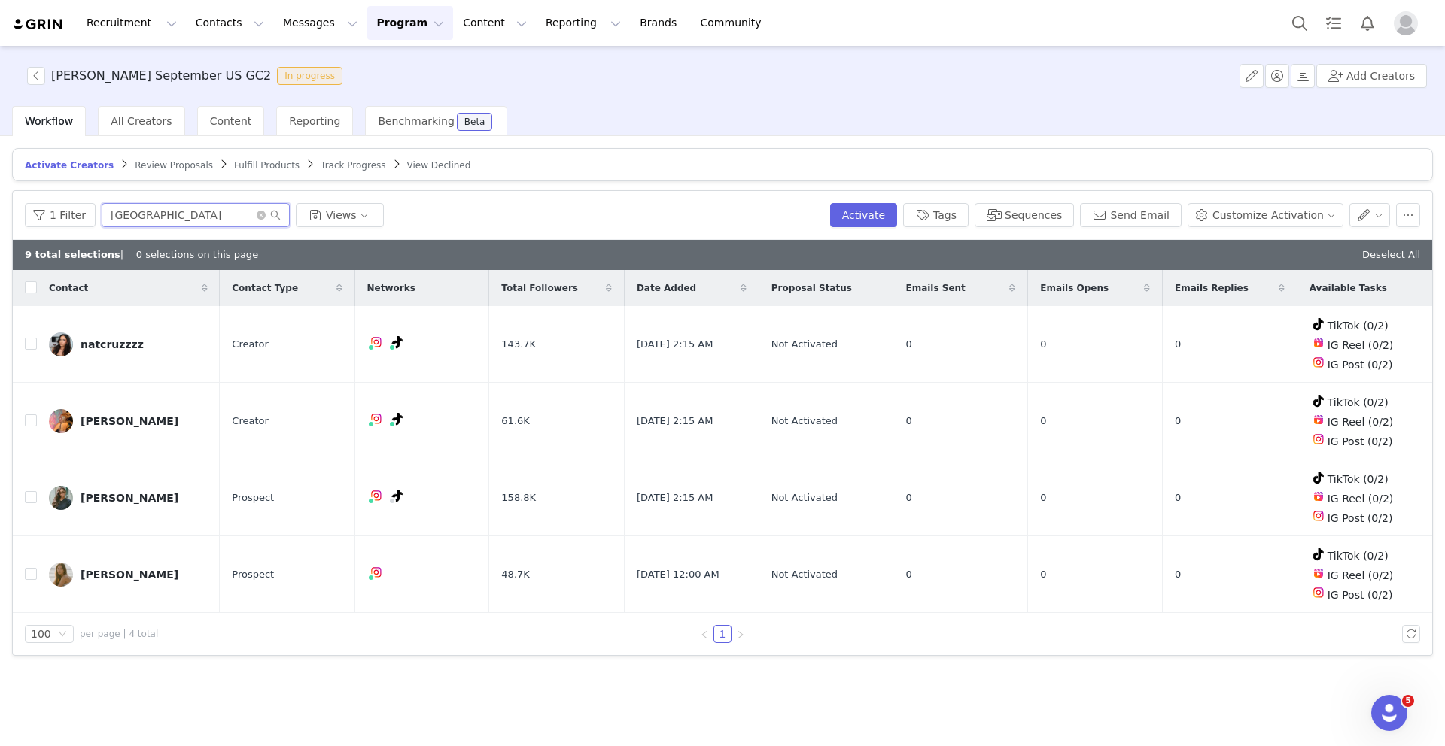
drag, startPoint x: 147, startPoint y: 216, endPoint x: 116, endPoint y: 216, distance: 30.9
click at [120, 216] on input "Sydney" at bounding box center [196, 215] width 188 height 24
type input "S"
paste input "Brittney Mooney"
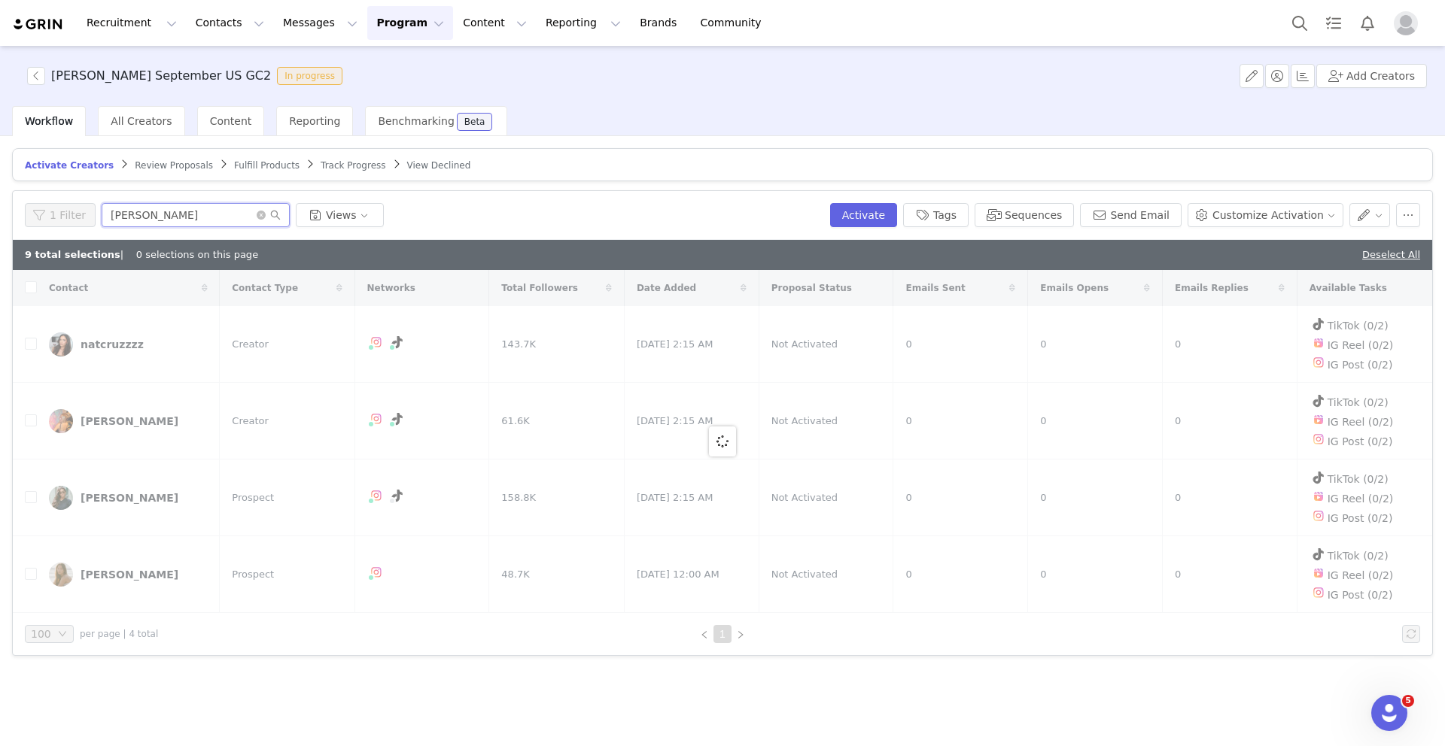
type input "Brittney Mooney"
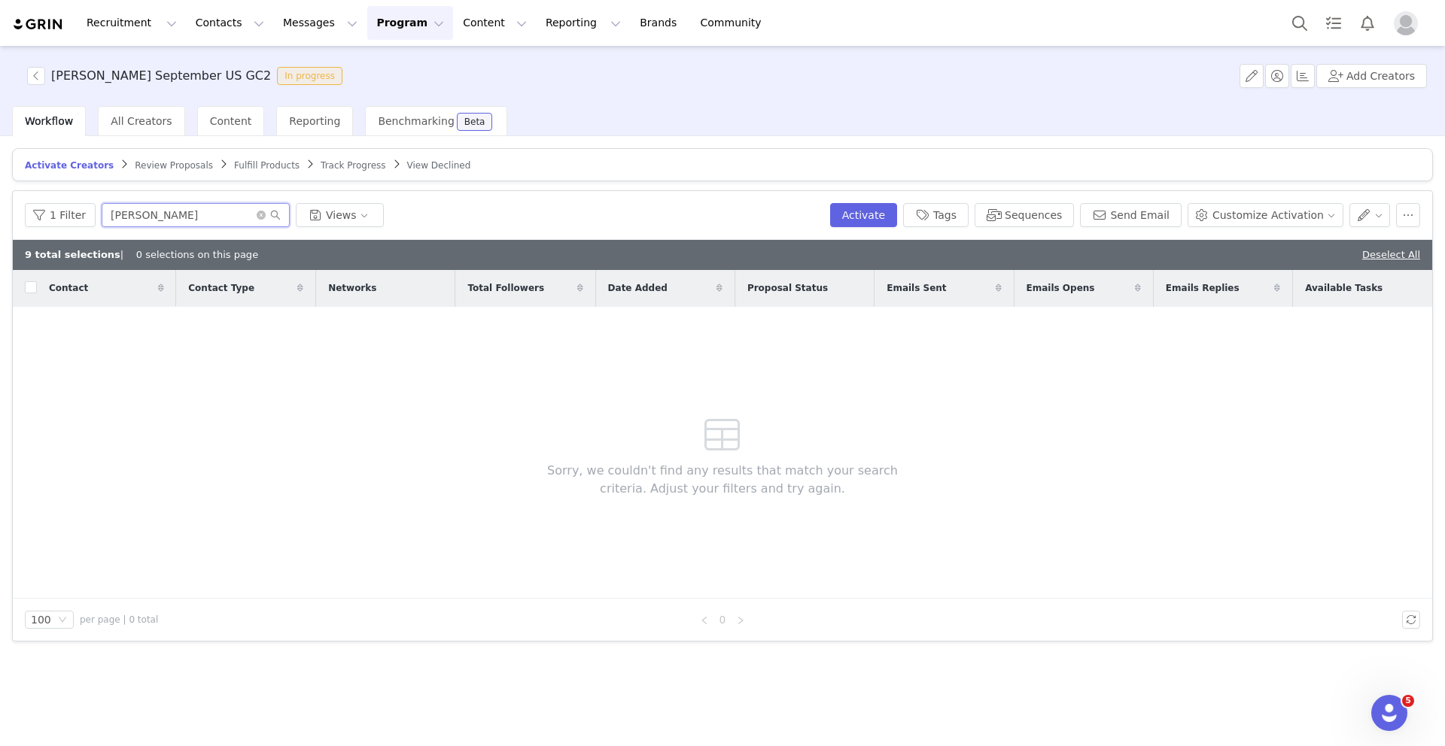
click at [208, 212] on input "Brittney Mooney" at bounding box center [196, 215] width 188 height 24
drag, startPoint x: 114, startPoint y: 212, endPoint x: 90, endPoint y: 212, distance: 23.3
click at [91, 212] on div "1 Filter Brittney Mooney Views" at bounding box center [424, 215] width 799 height 24
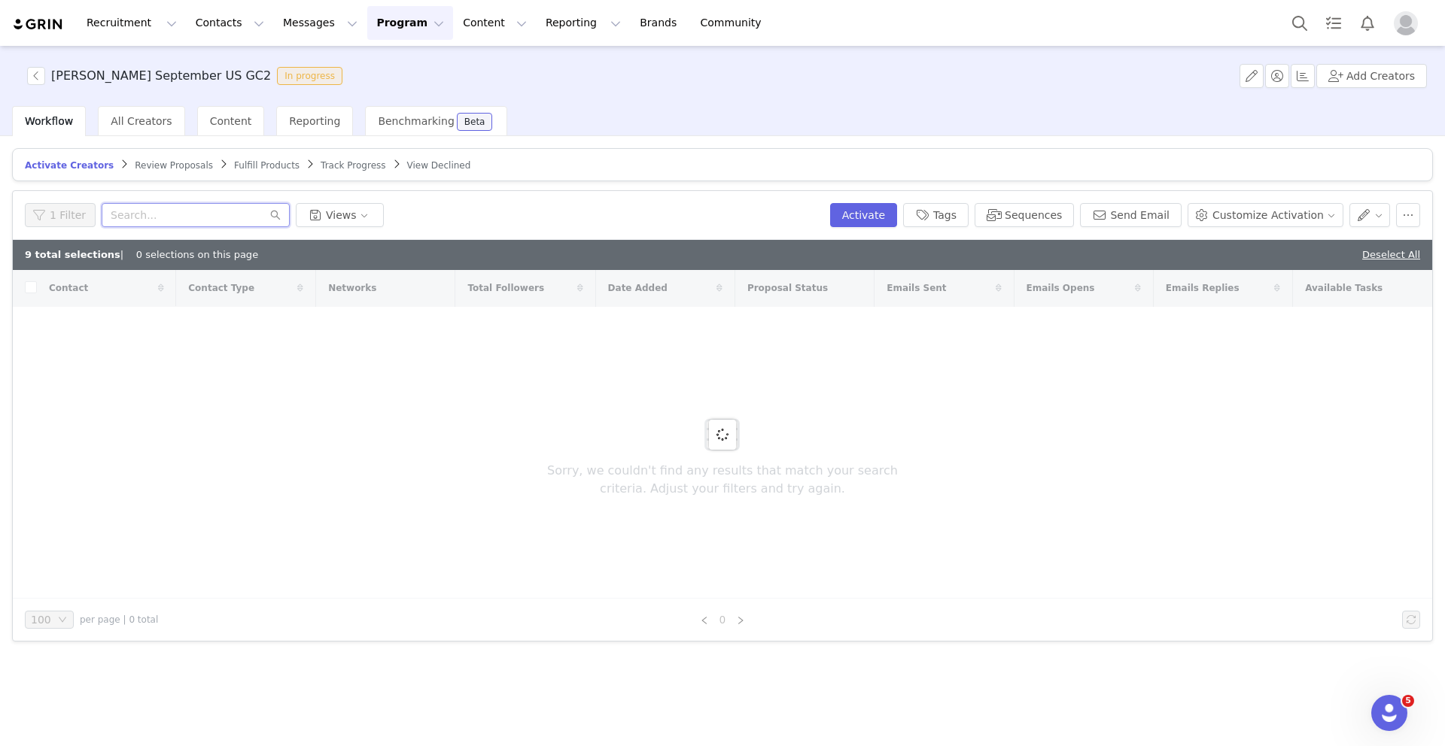
paste input "brittneymooney@thesociablesociety.com"
type input "brittneymooney@thesociablesociety.com"
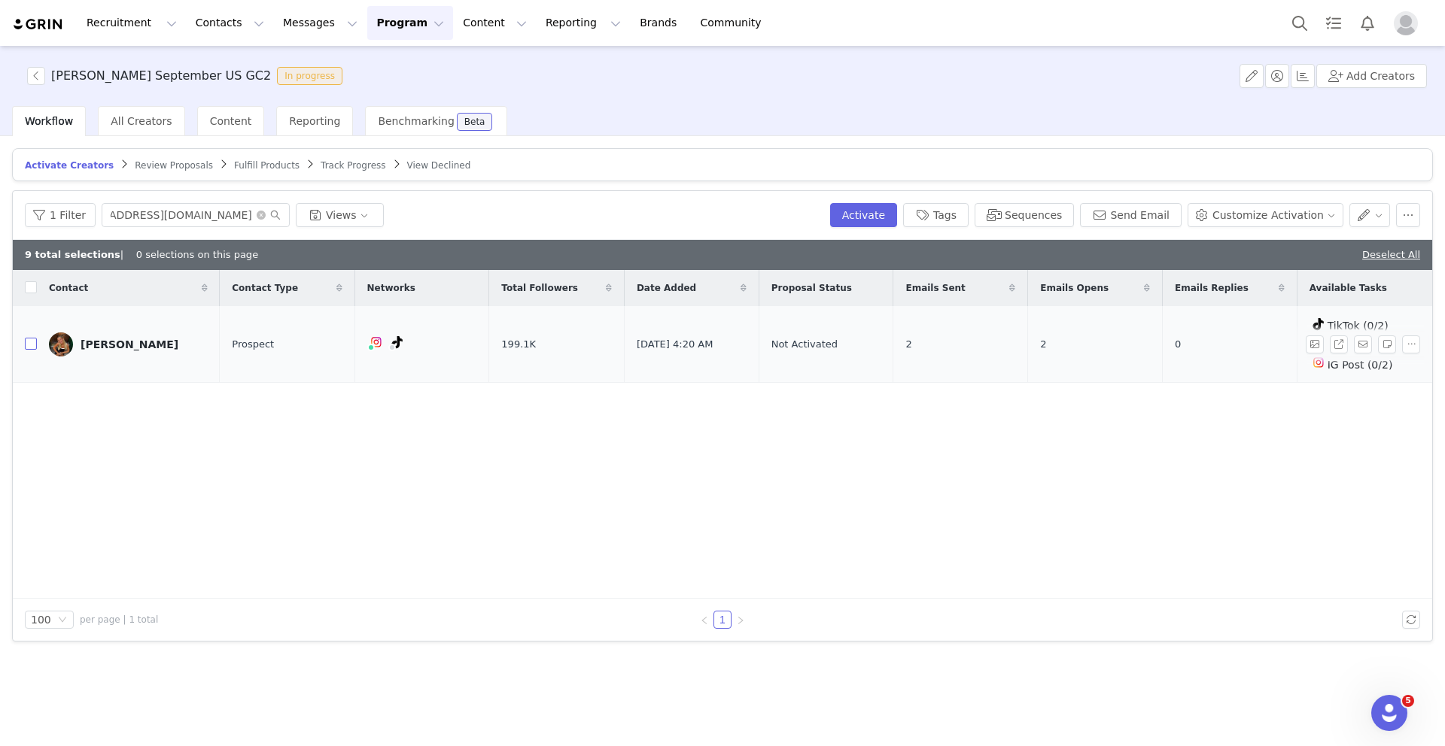
click at [33, 345] on input "checkbox" at bounding box center [31, 344] width 12 height 12
checkbox input "true"
click at [30, 344] on input "checkbox" at bounding box center [31, 344] width 12 height 12
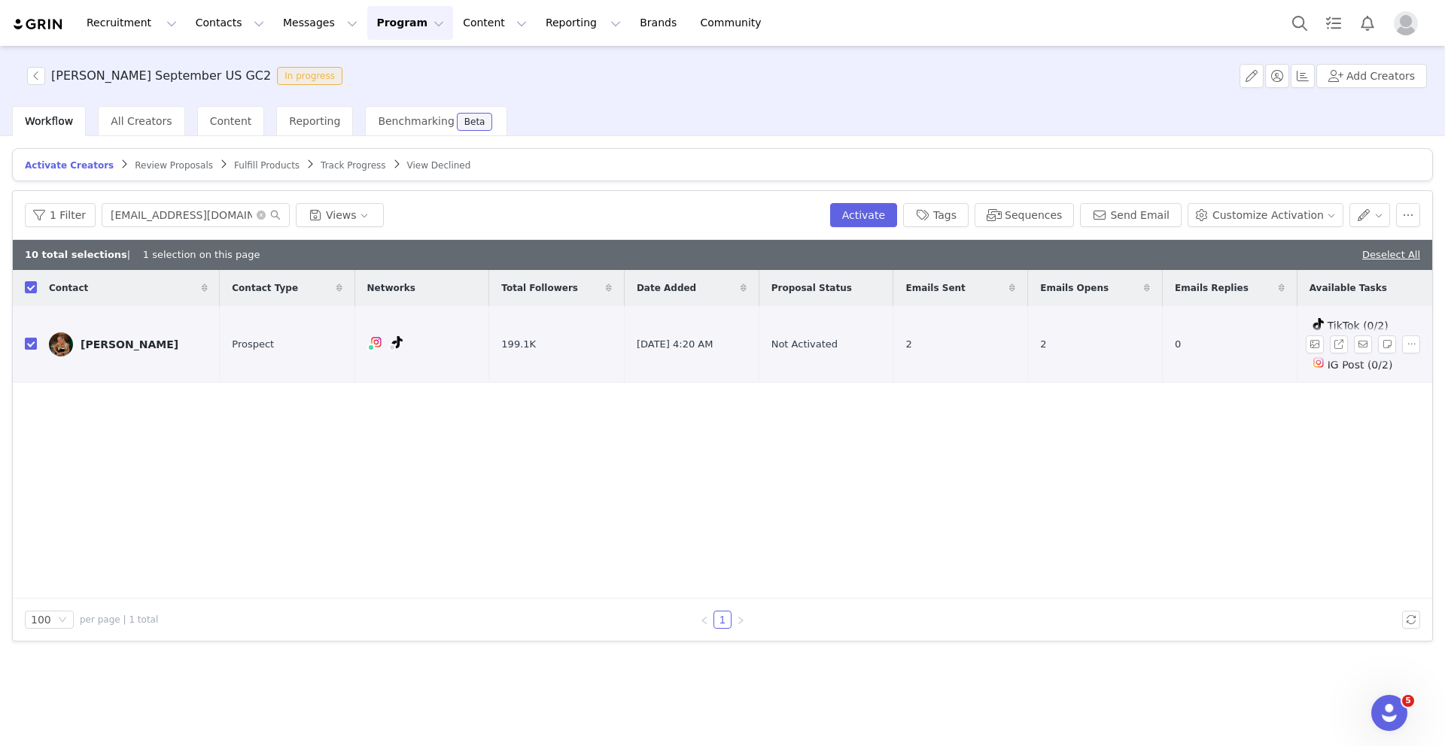
checkbox input "false"
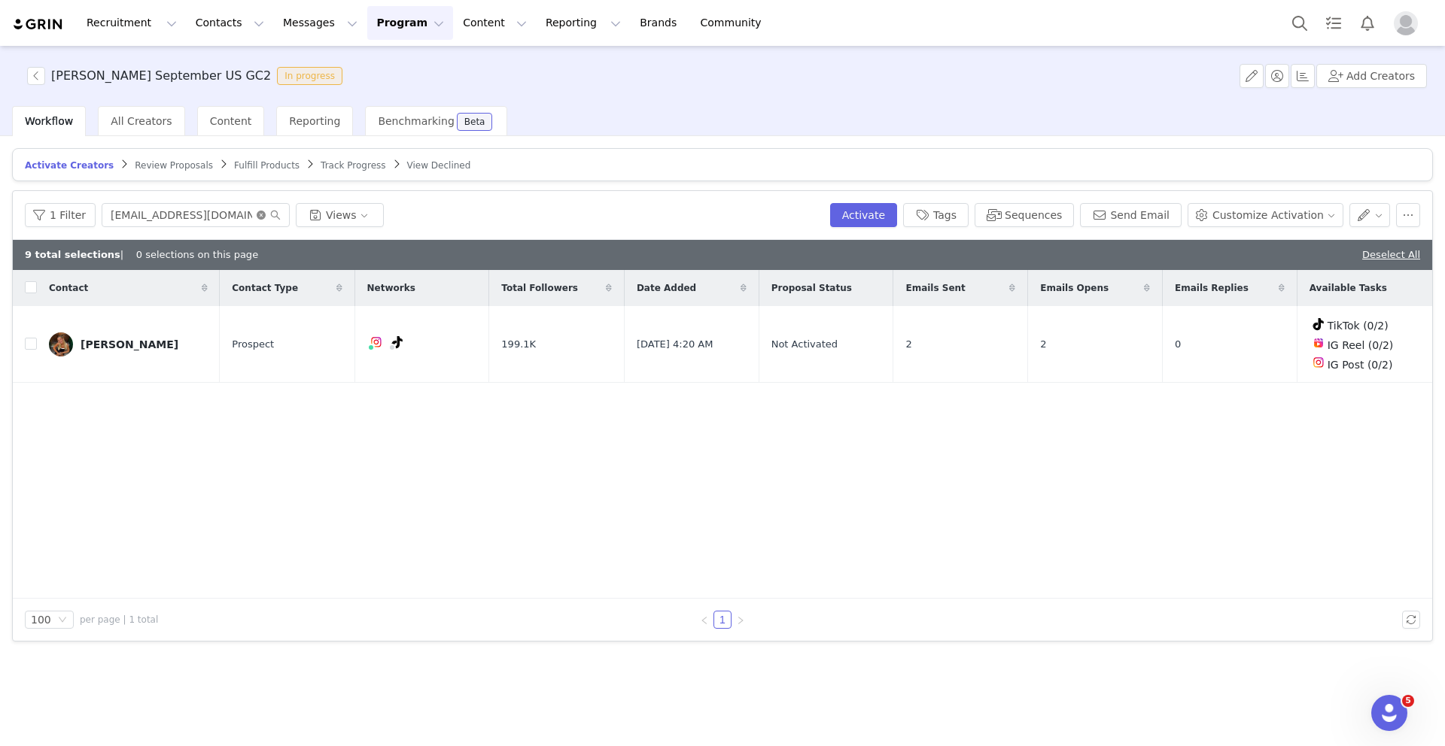
click at [257, 217] on icon "icon: close-circle" at bounding box center [261, 215] width 9 height 9
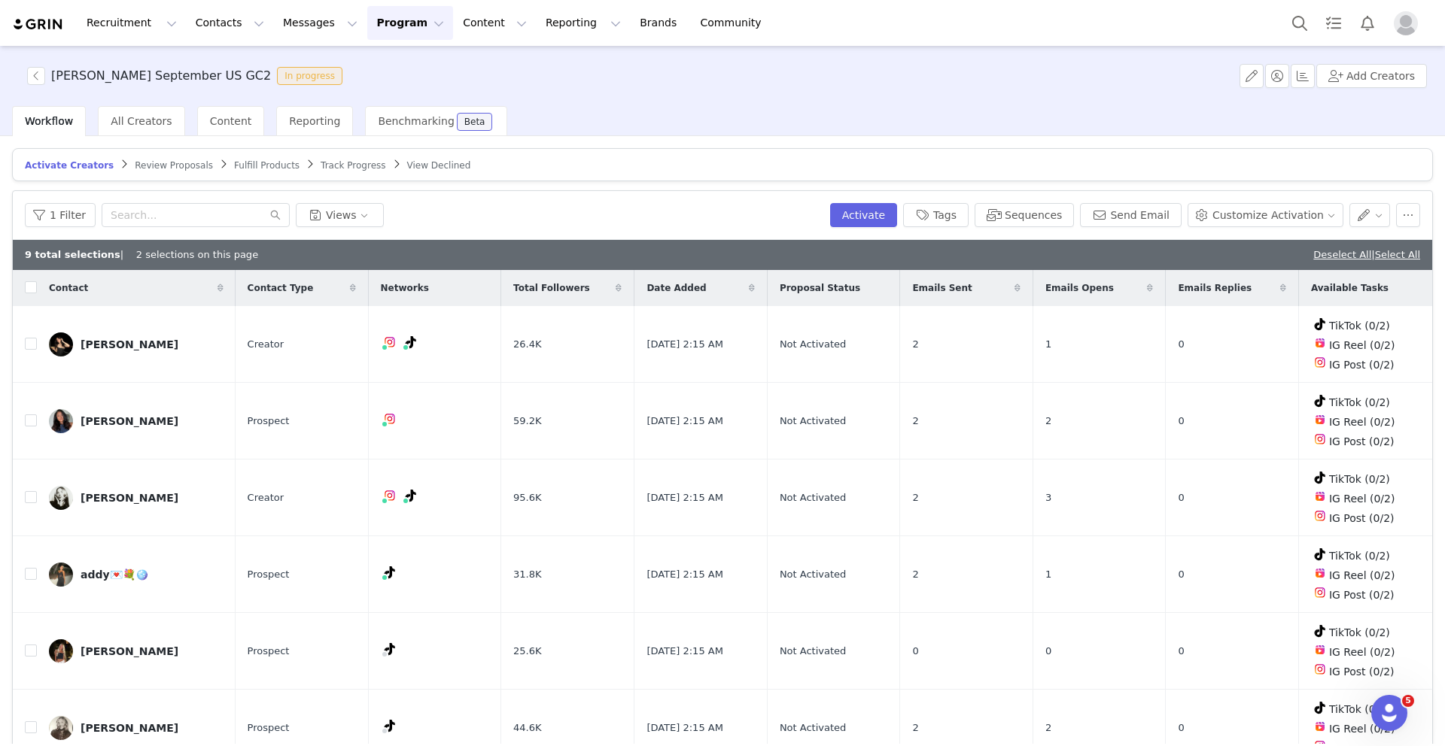
click at [1020, 292] on icon at bounding box center [1017, 288] width 6 height 9
checkbox input "false"
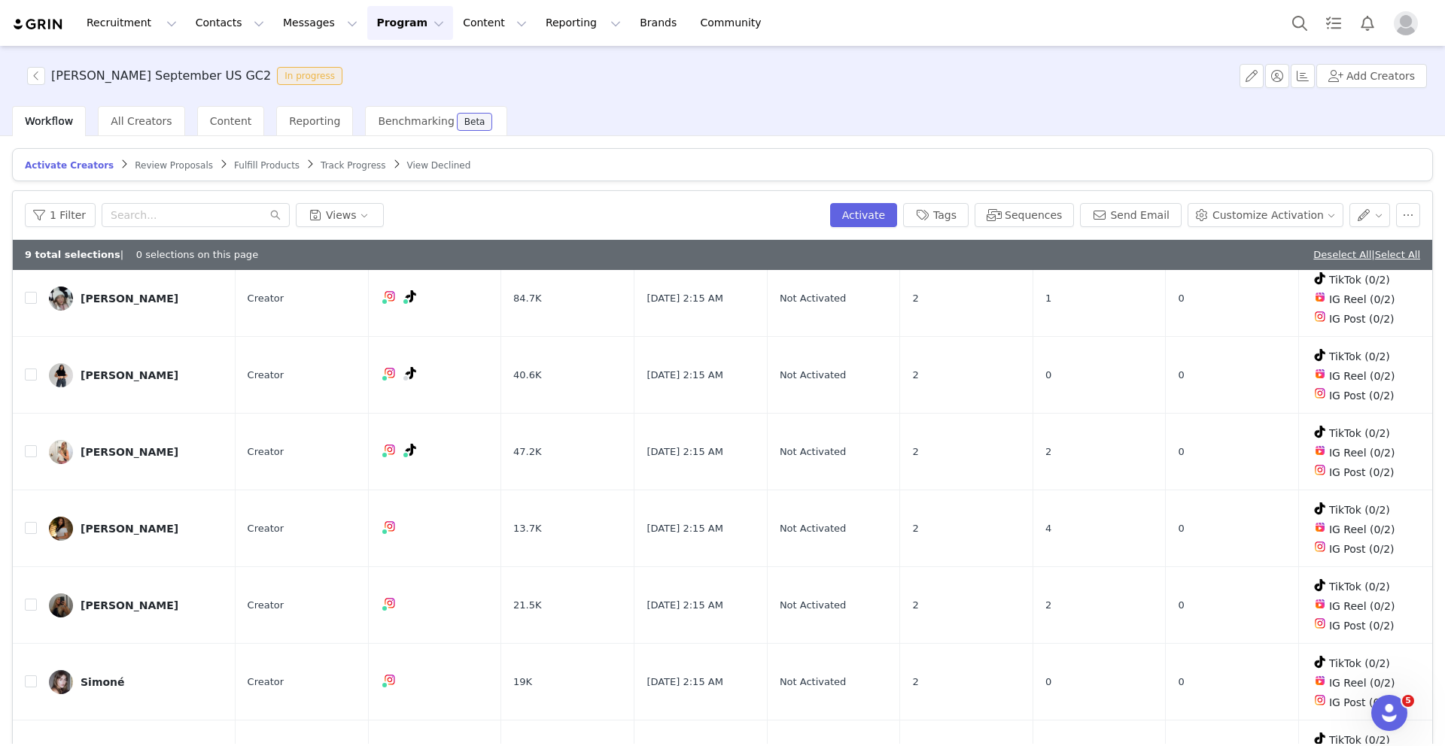
scroll to position [71, 0]
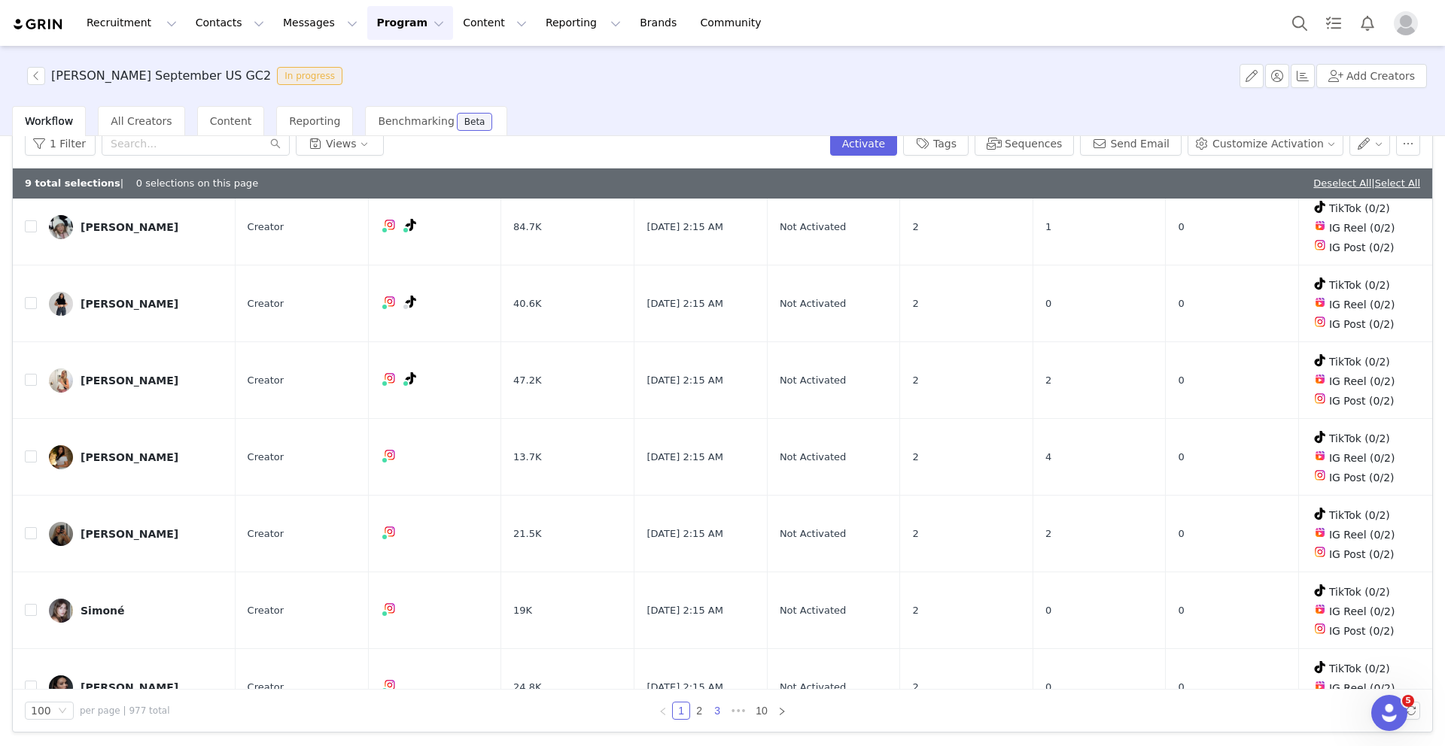
click at [718, 709] on link "3" at bounding box center [717, 711] width 17 height 17
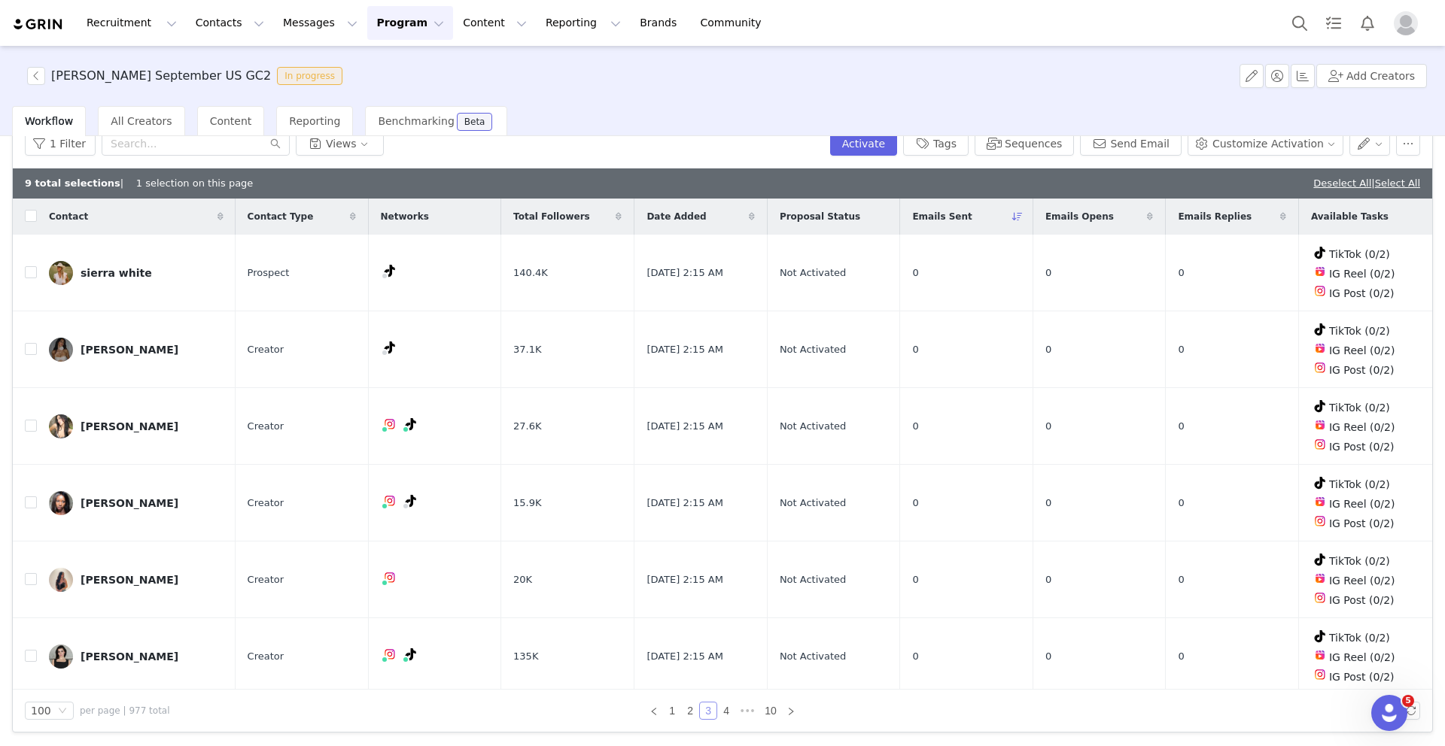
checkbox input "true"
click at [32, 219] on input "checkbox" at bounding box center [31, 216] width 12 height 12
checkbox input "true"
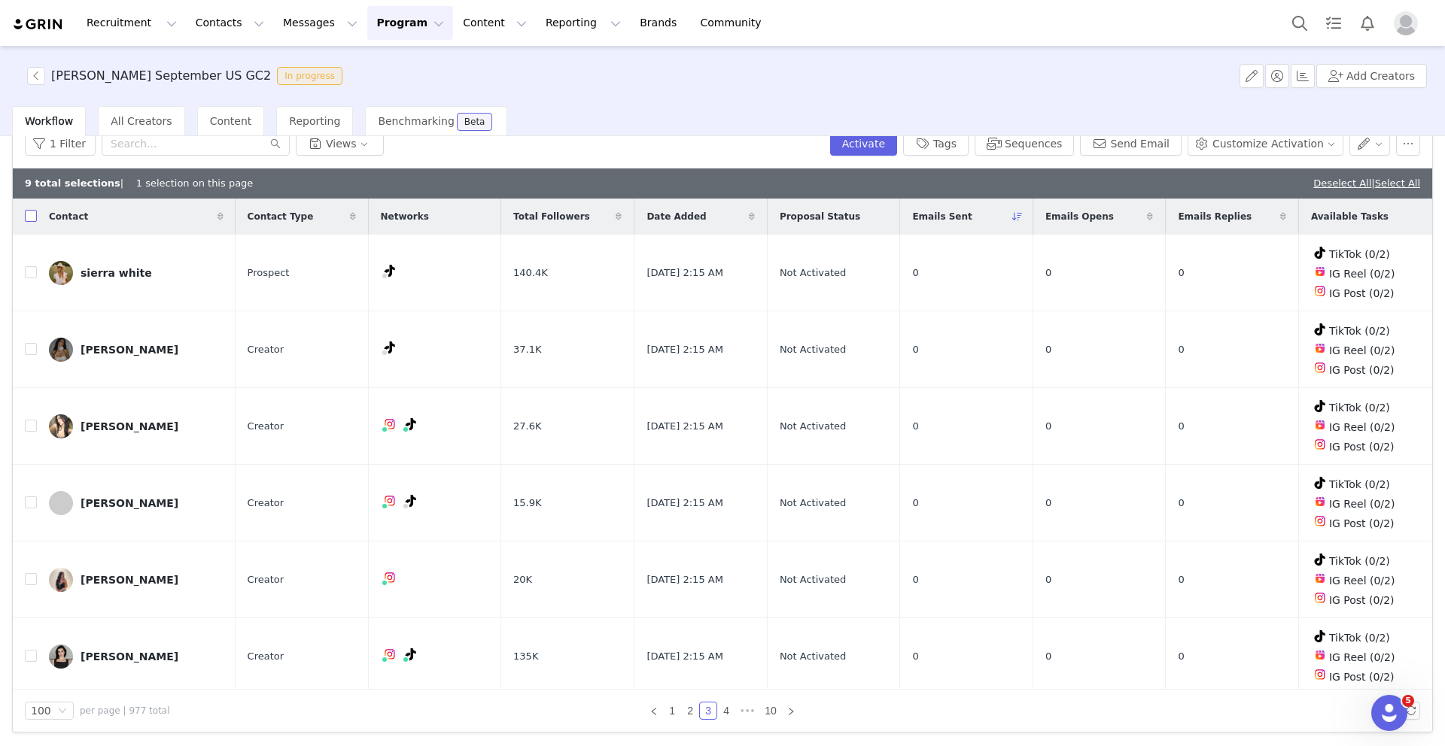
checkbox input "true"
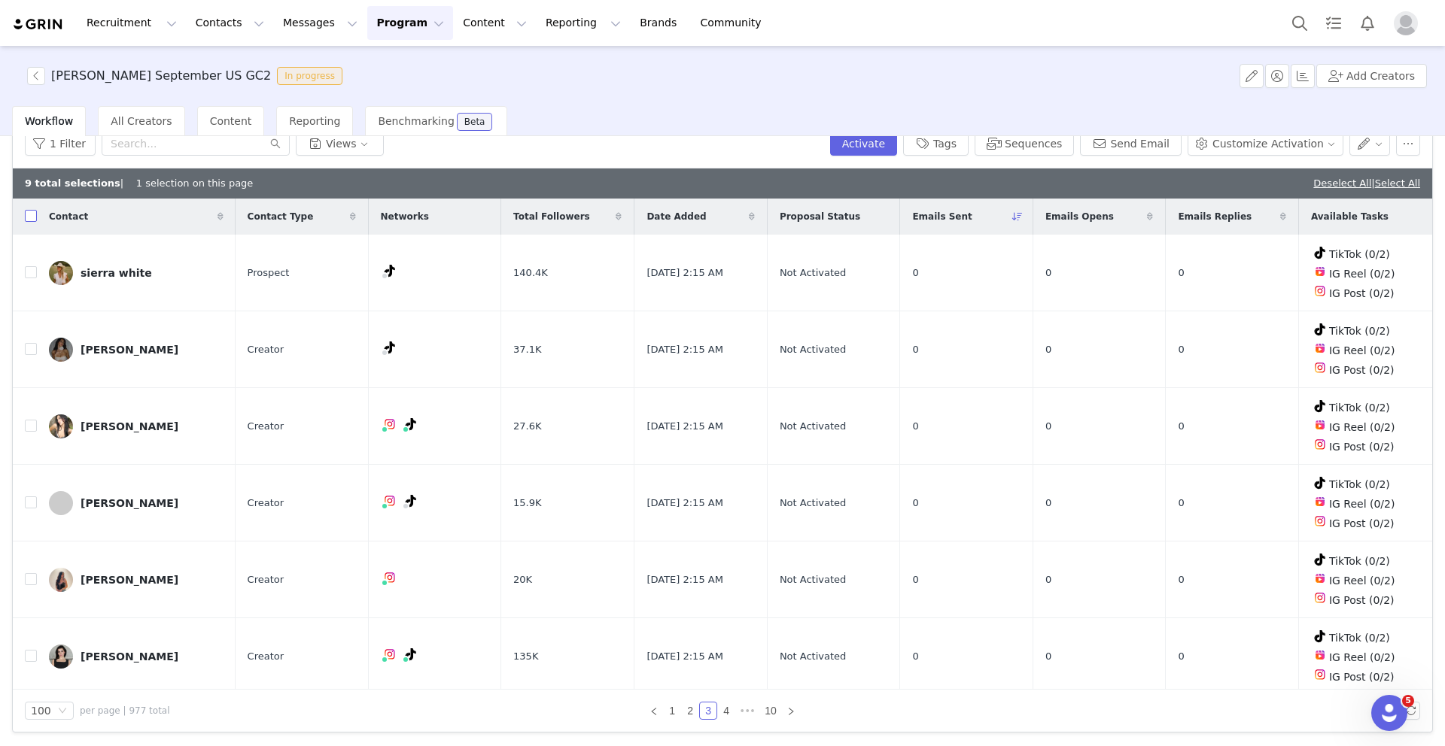
checkbox input "true"
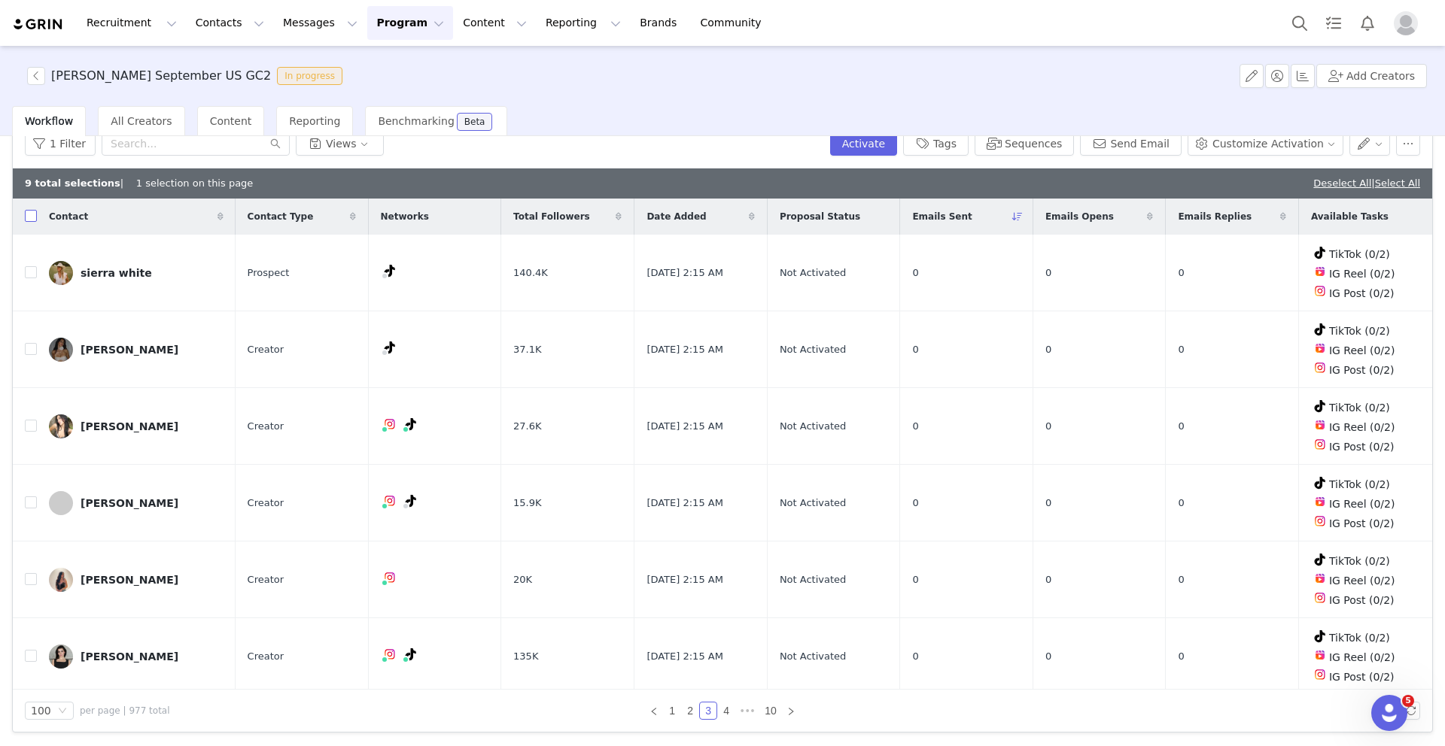
checkbox input "true"
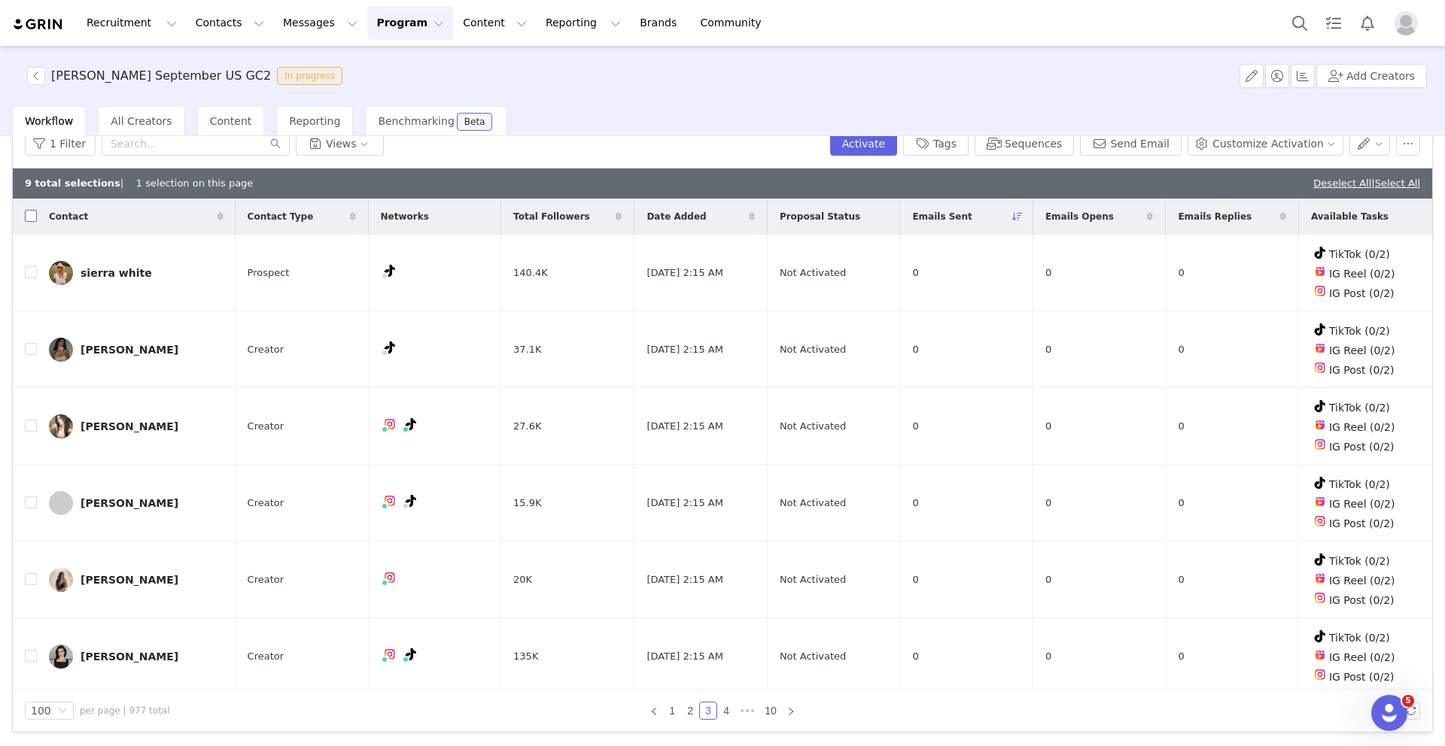
checkbox input "true"
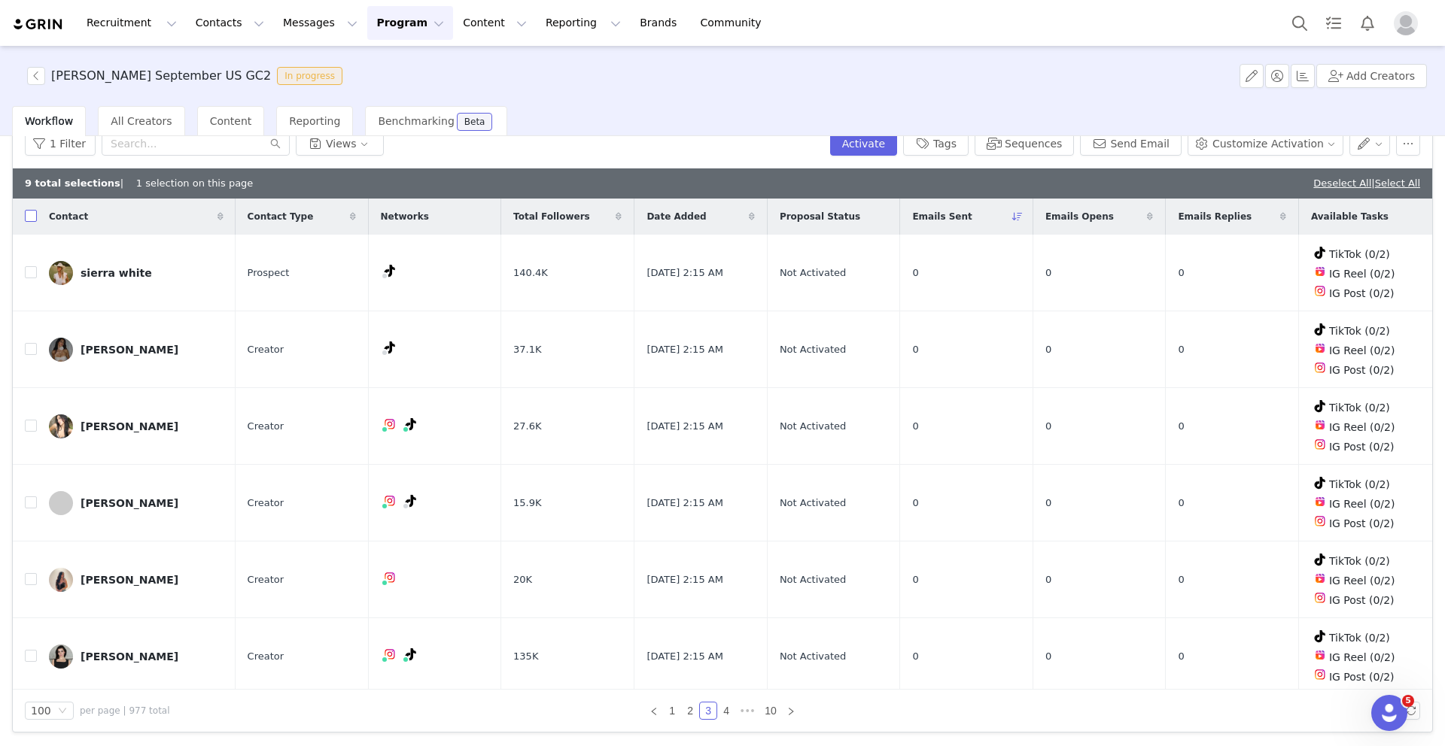
checkbox input "true"
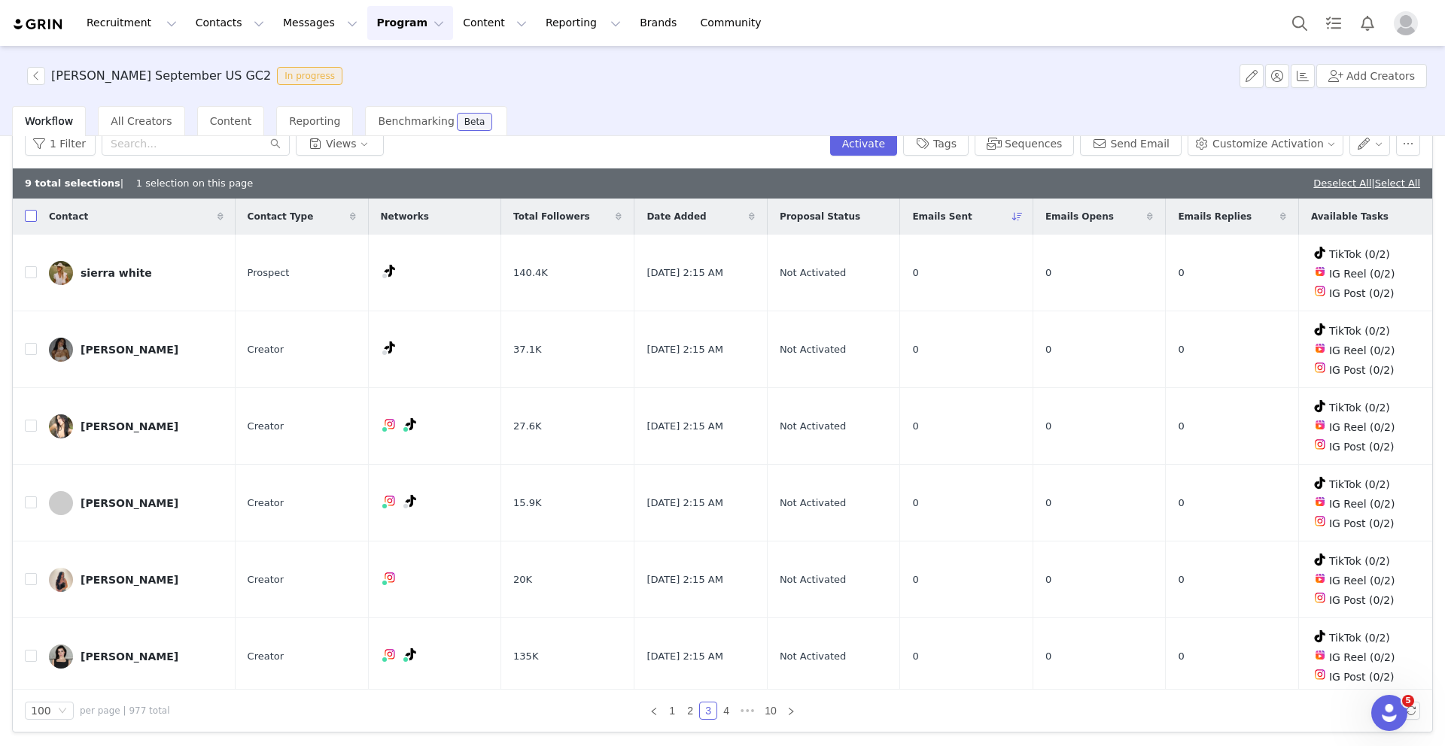
checkbox input "true"
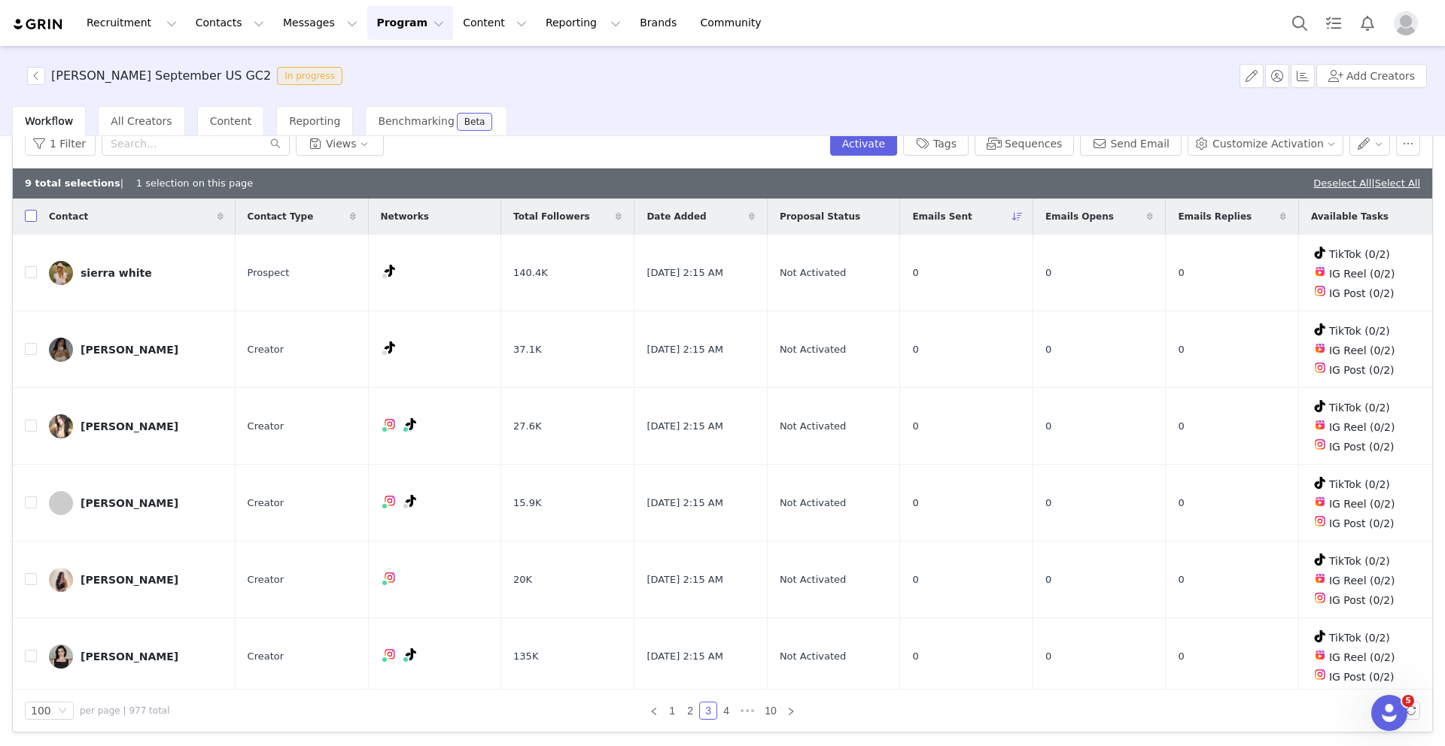
checkbox input "true"
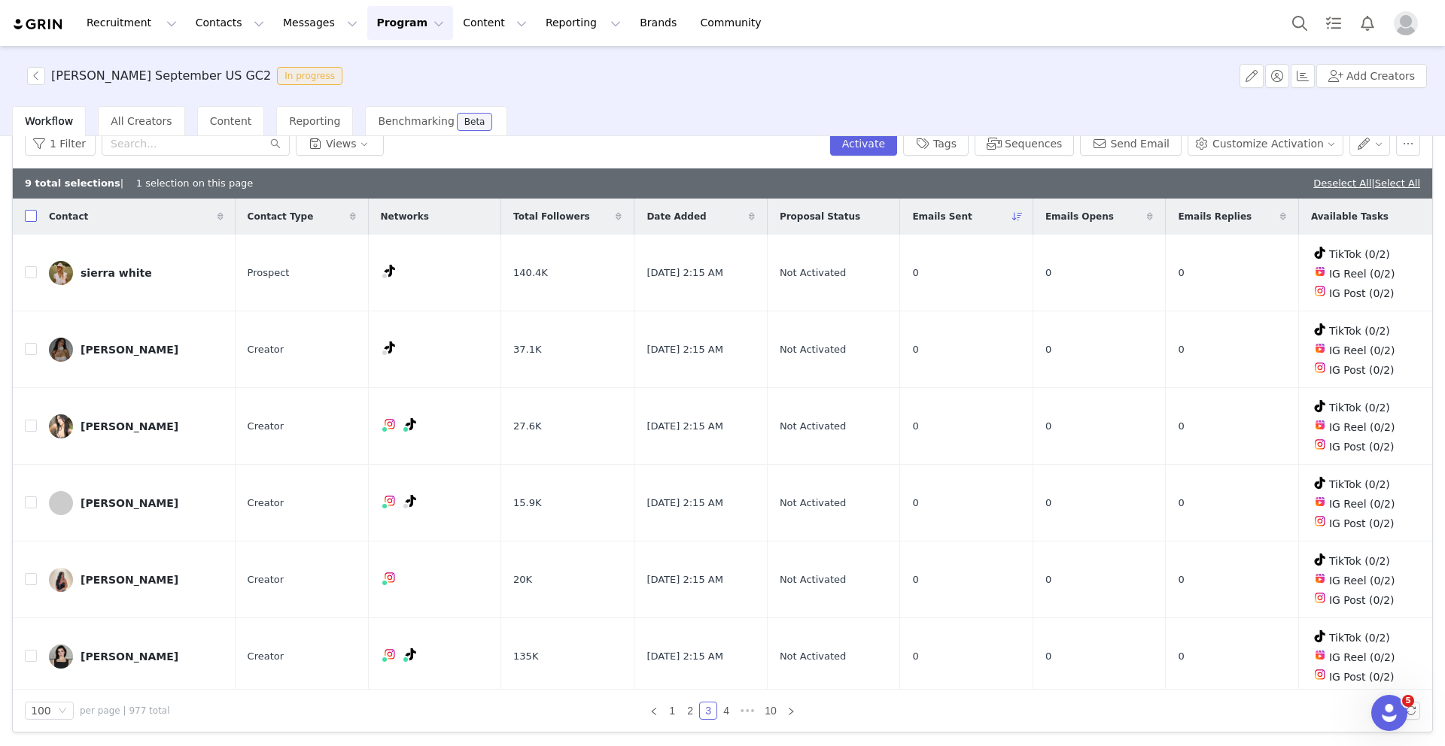
checkbox input "true"
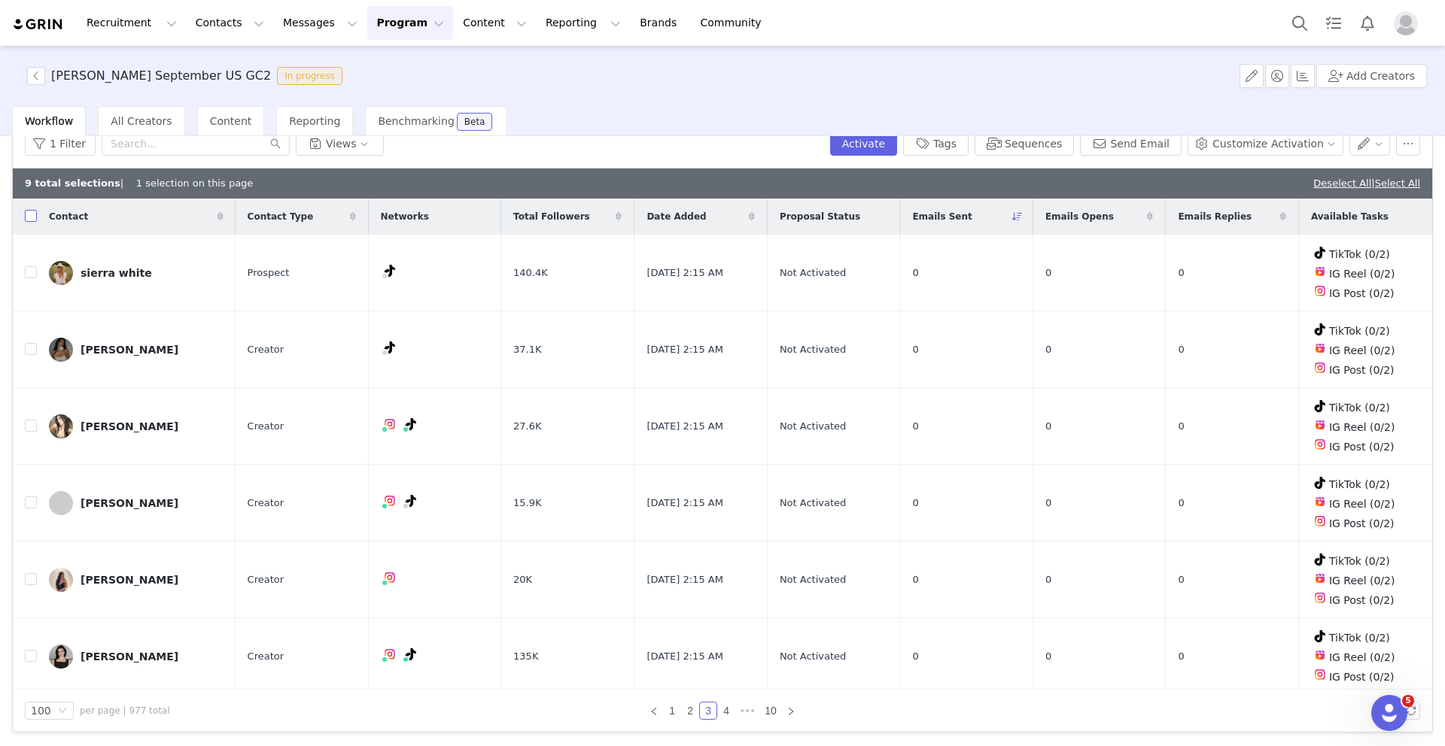
checkbox input "true"
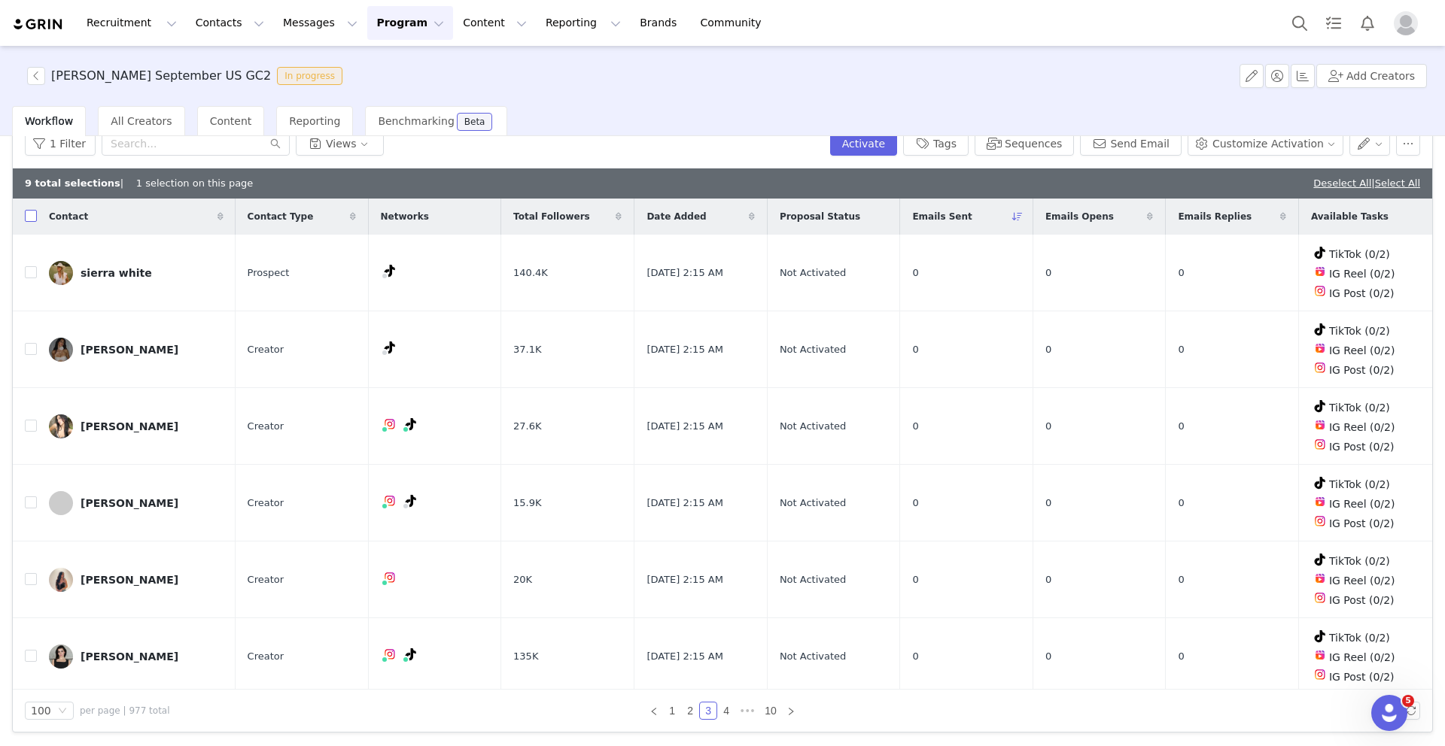
checkbox input "true"
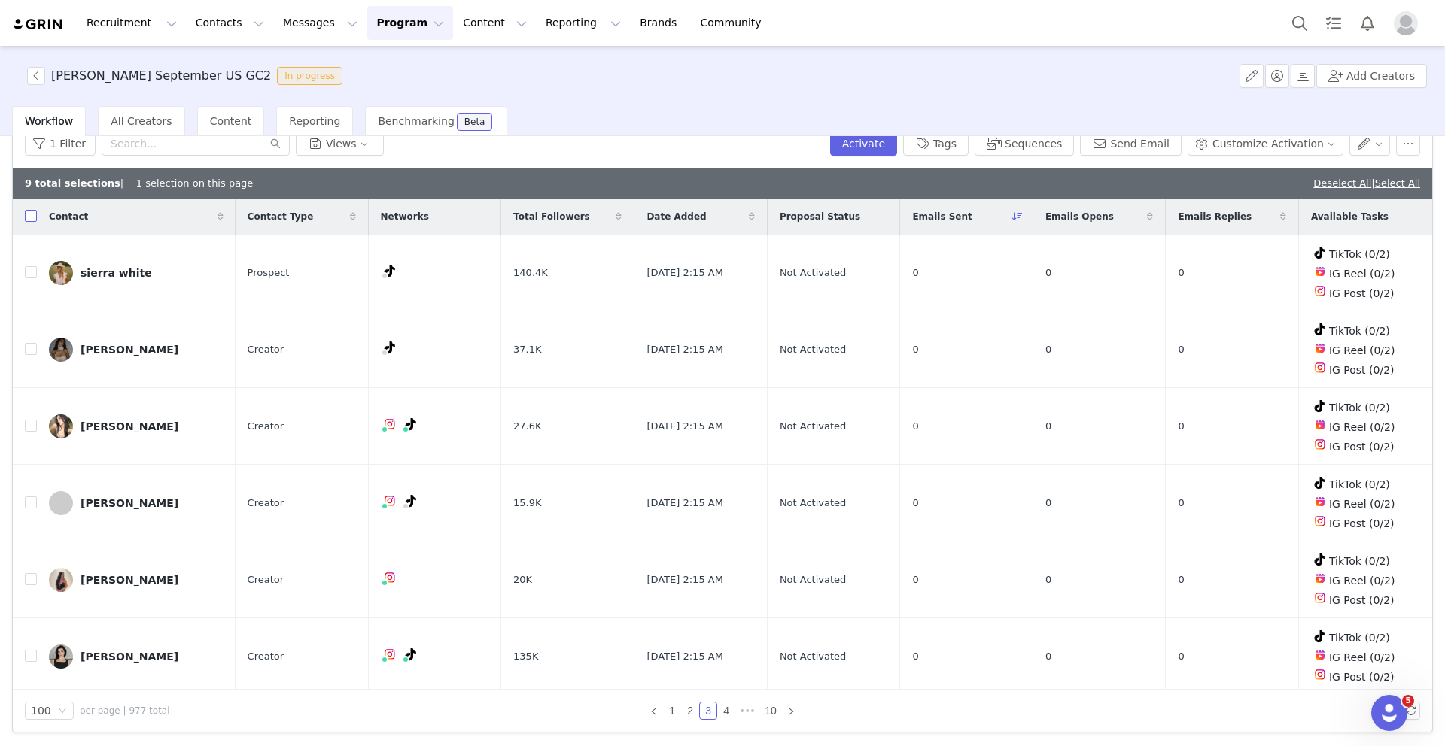
checkbox input "true"
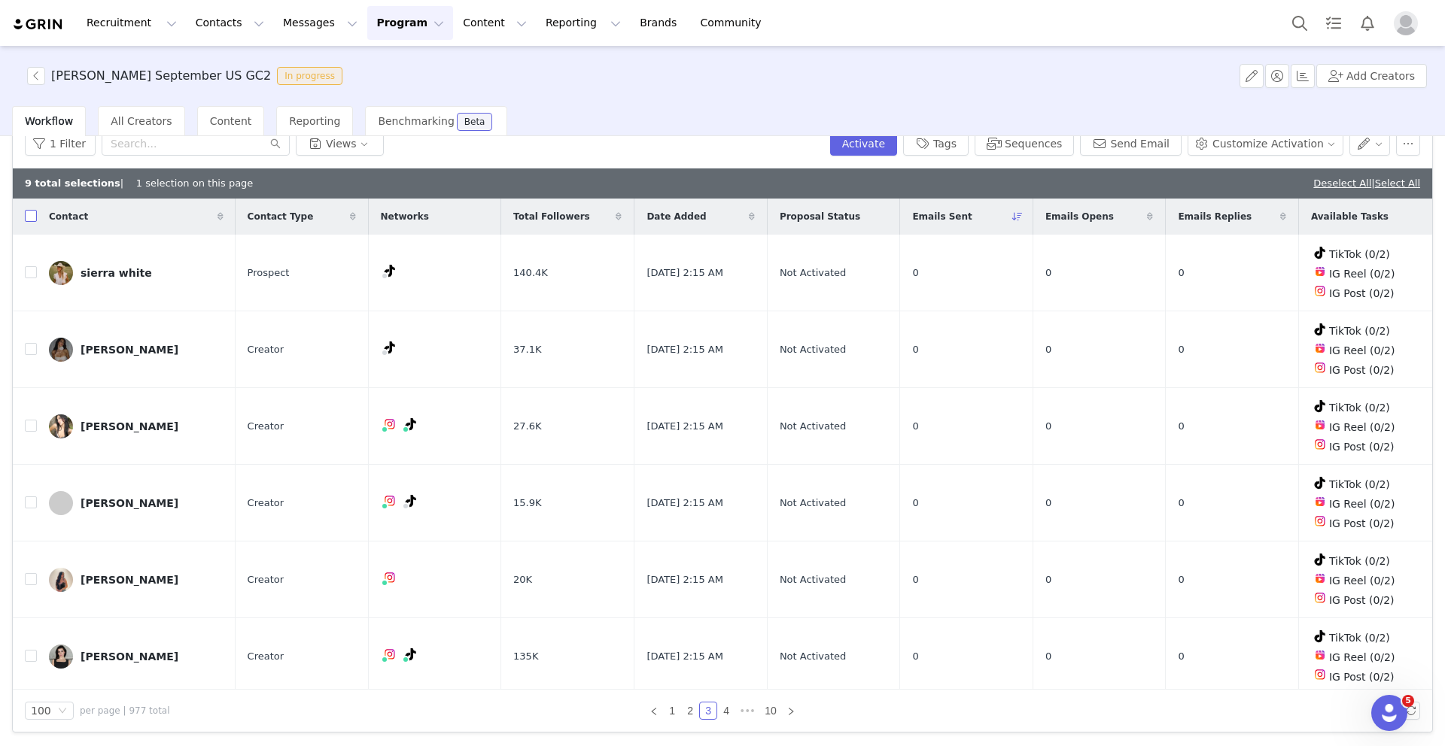
checkbox input "true"
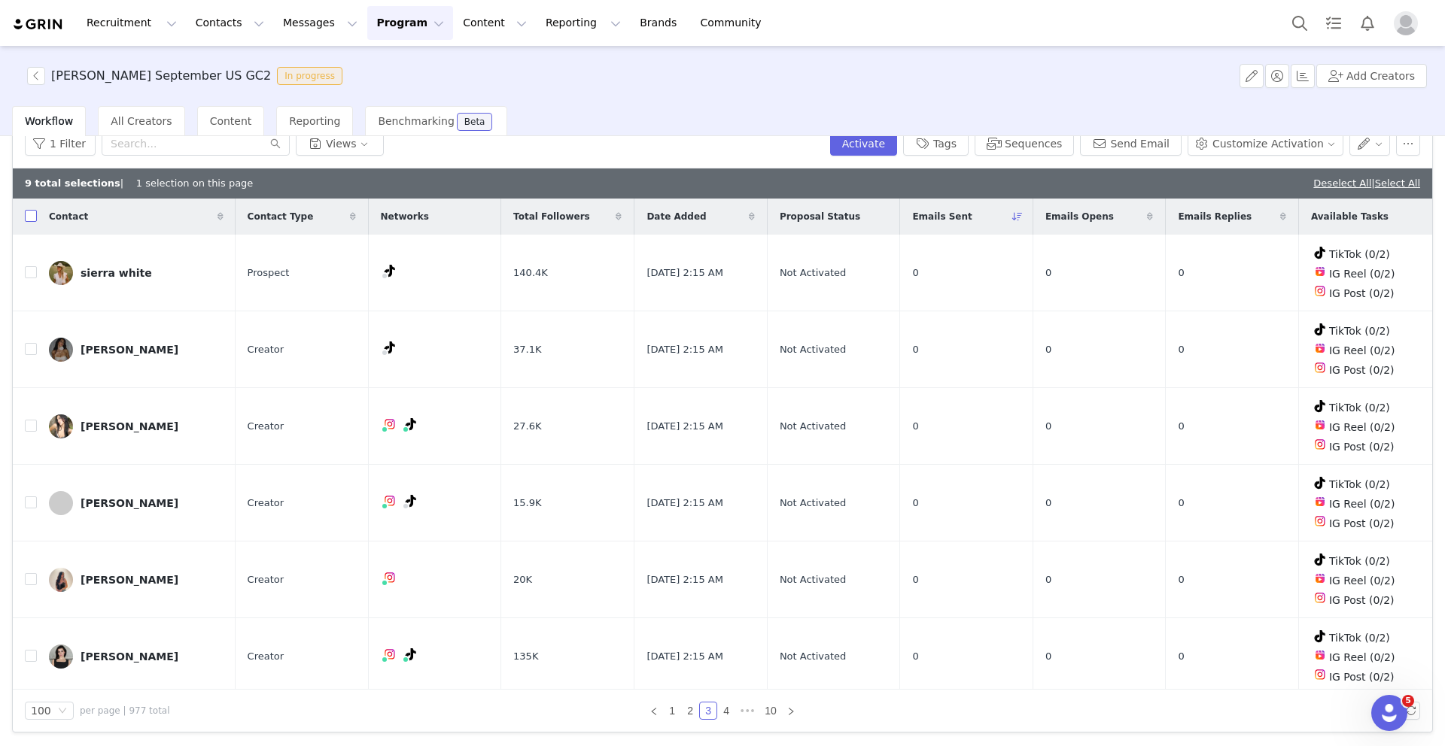
checkbox input "true"
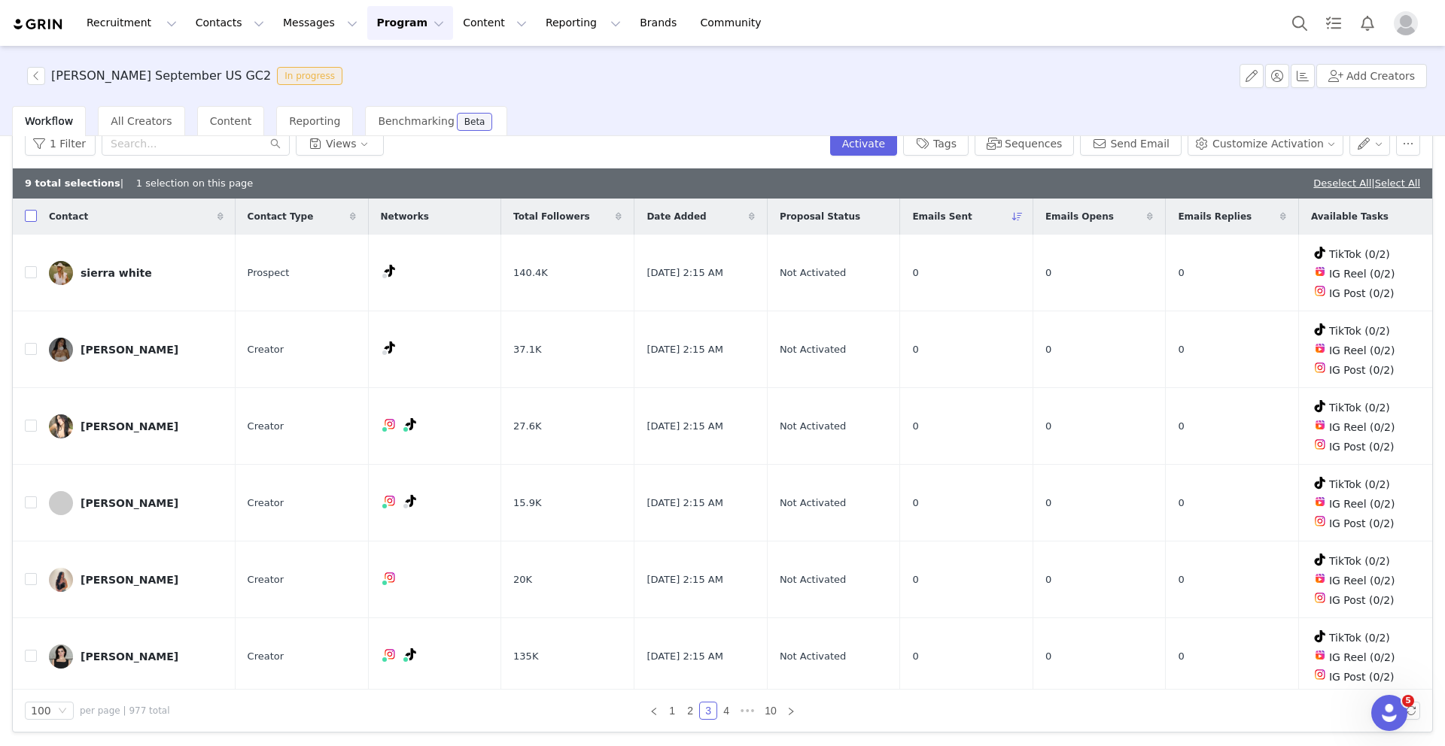
checkbox input "true"
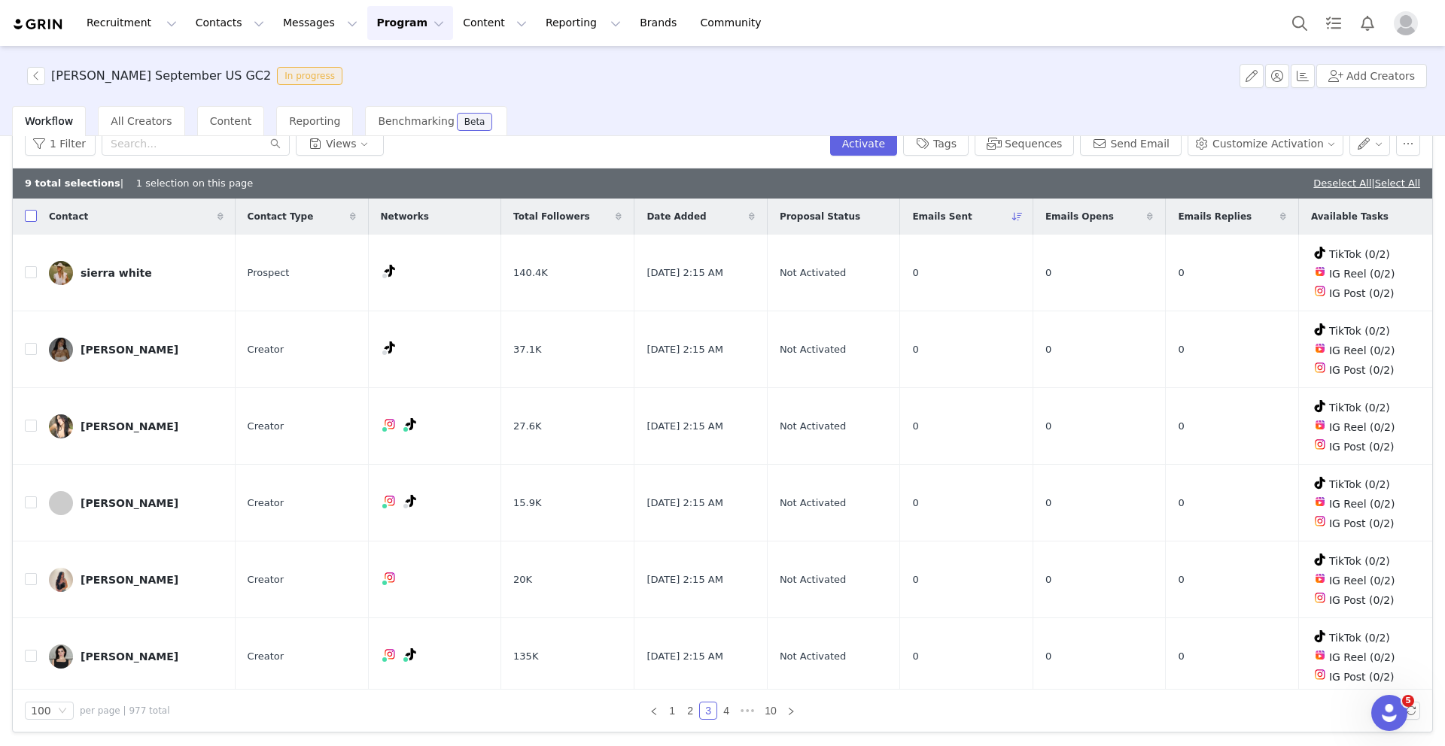
checkbox input "true"
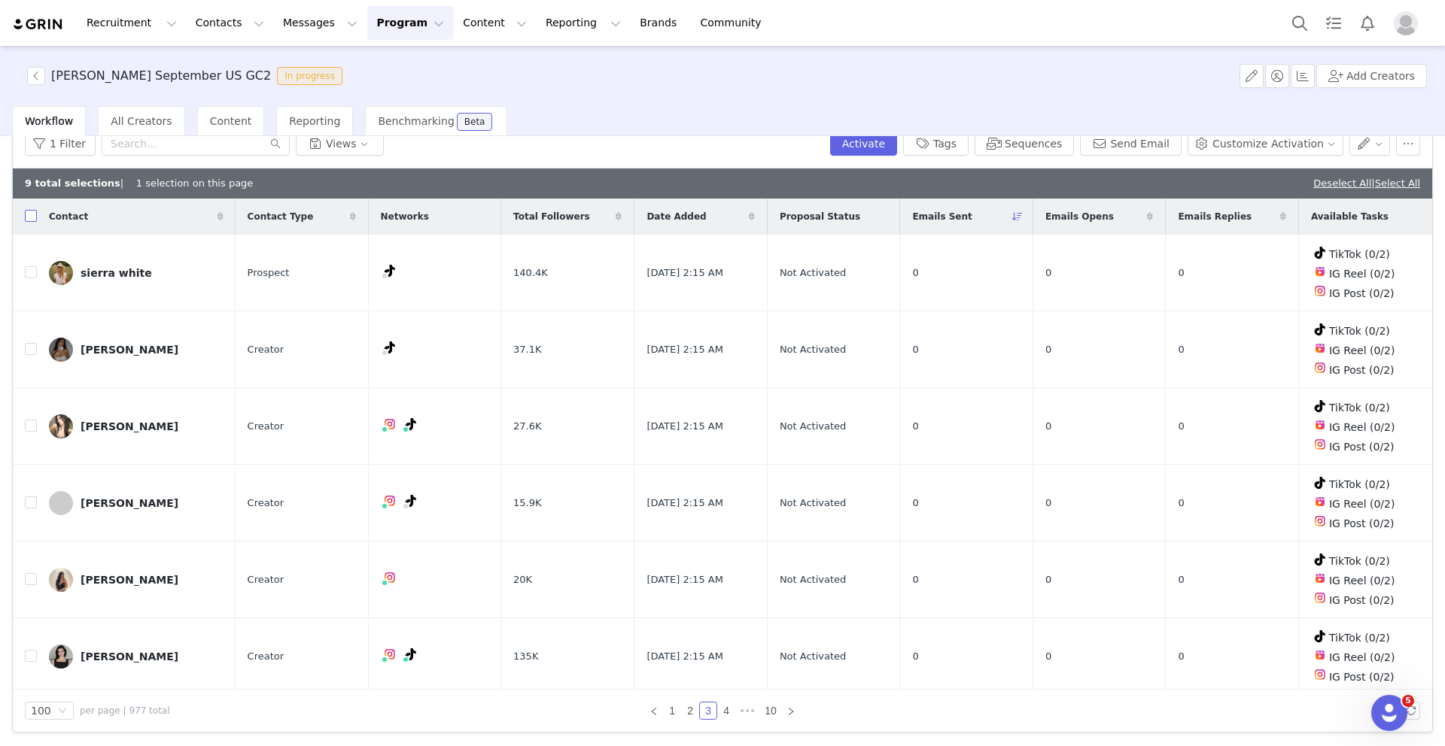
checkbox input "true"
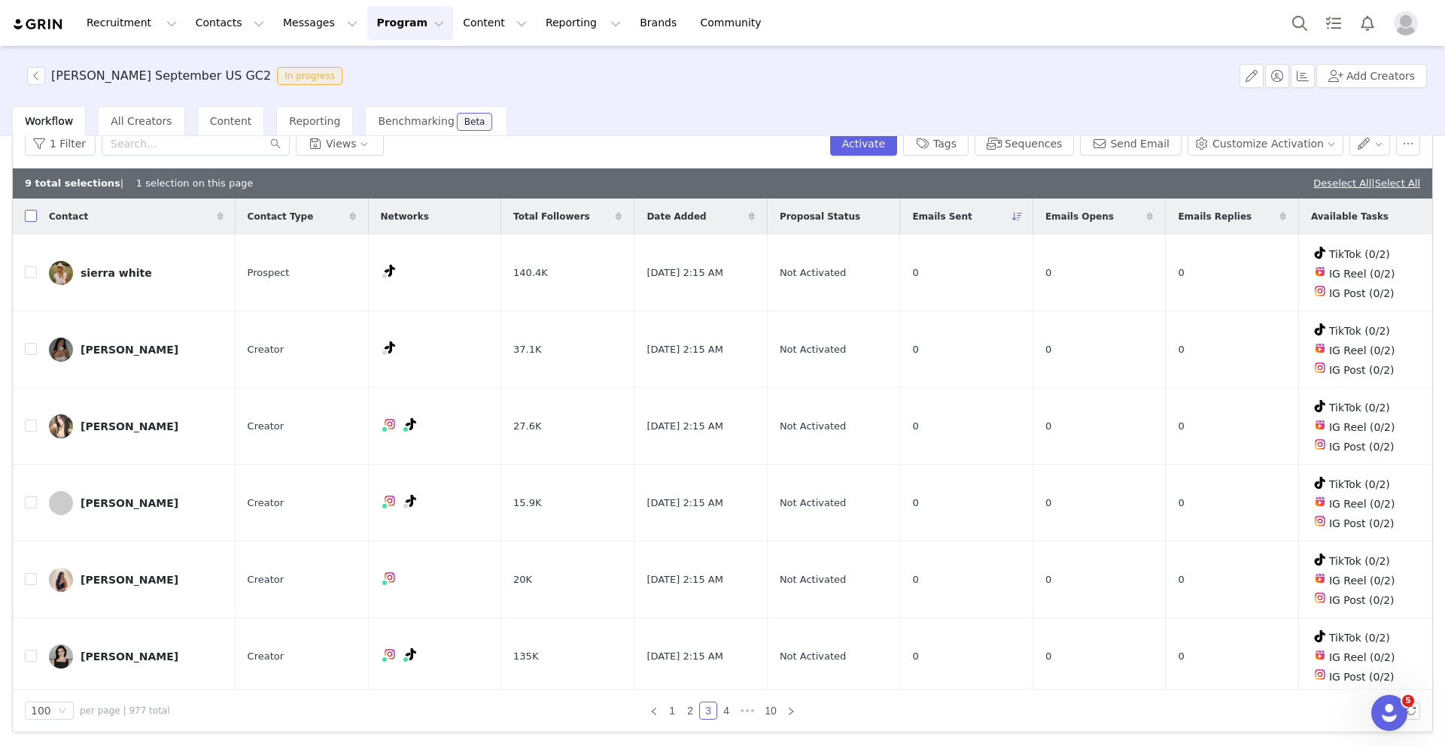
checkbox input "true"
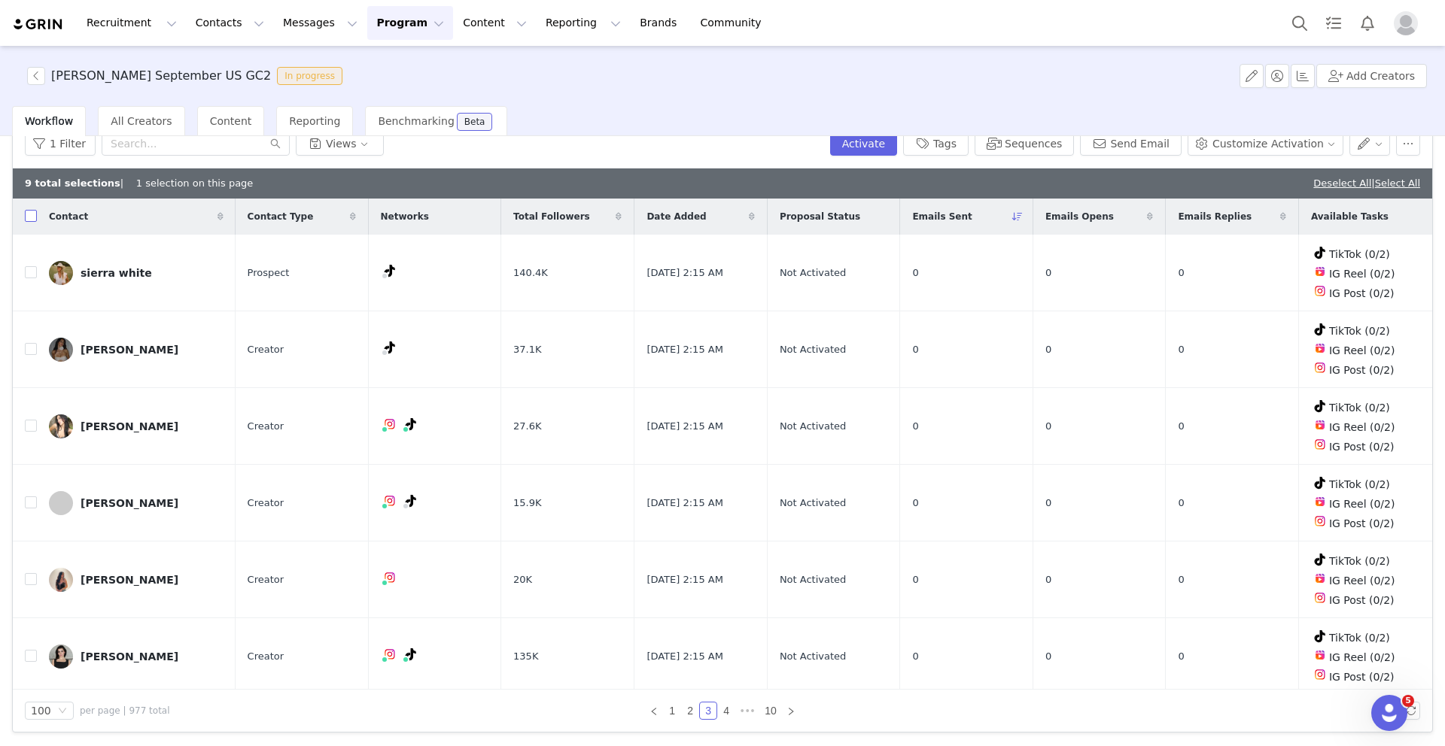
checkbox input "true"
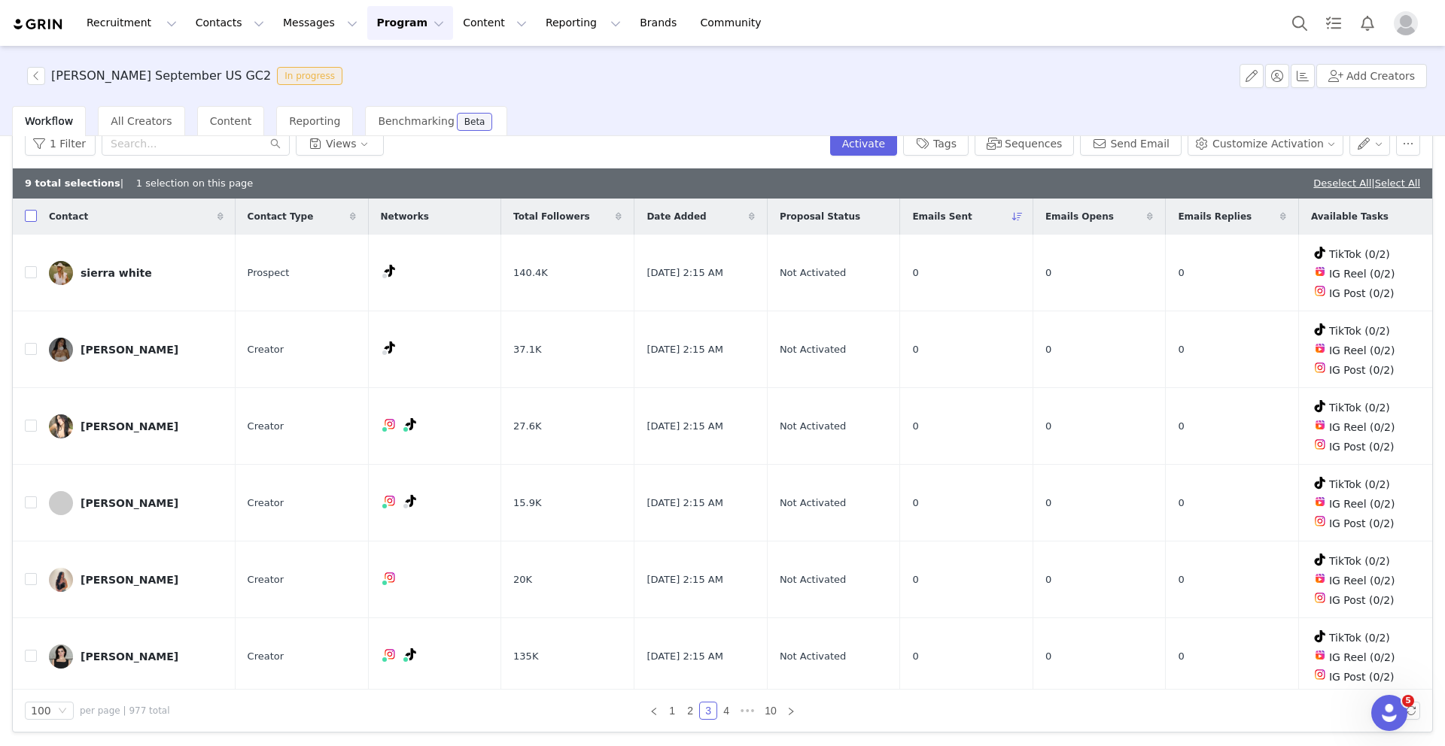
checkbox input "true"
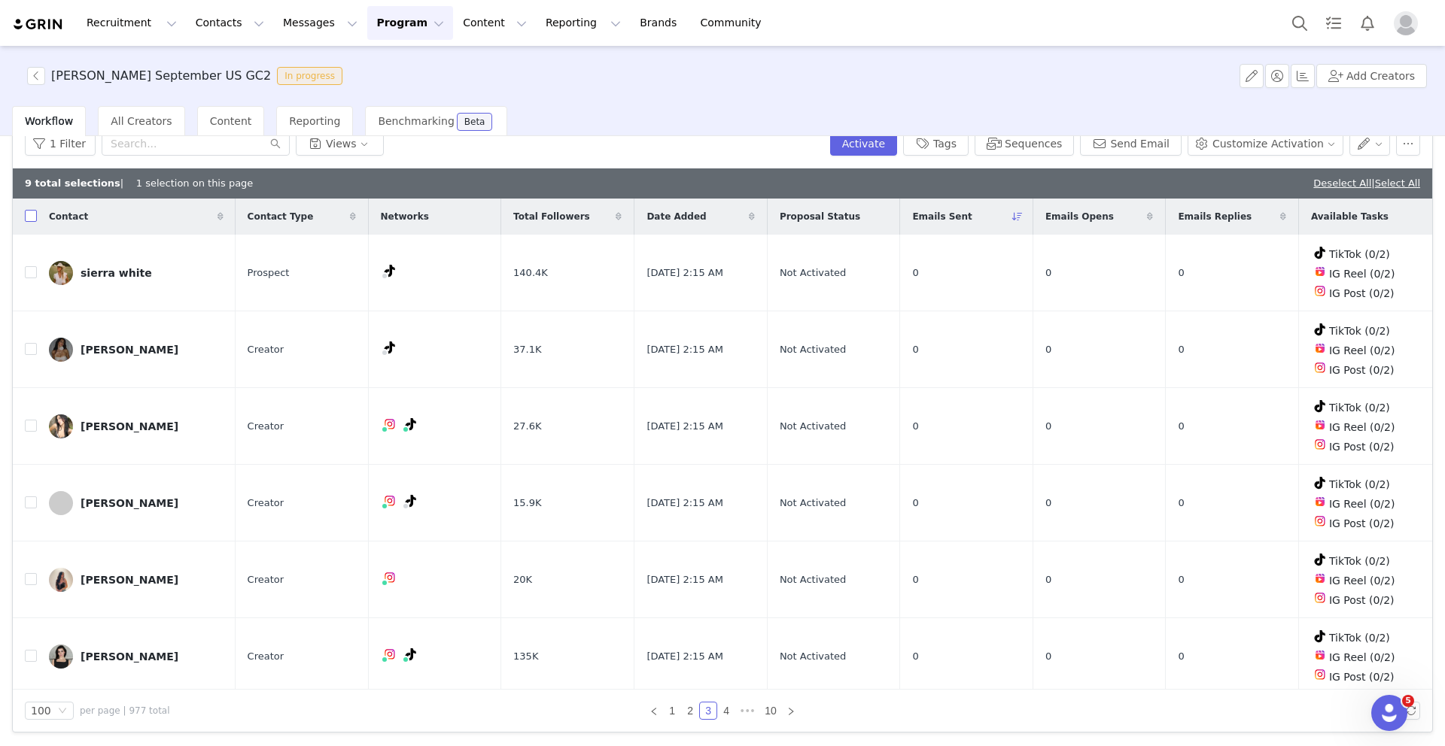
checkbox input "true"
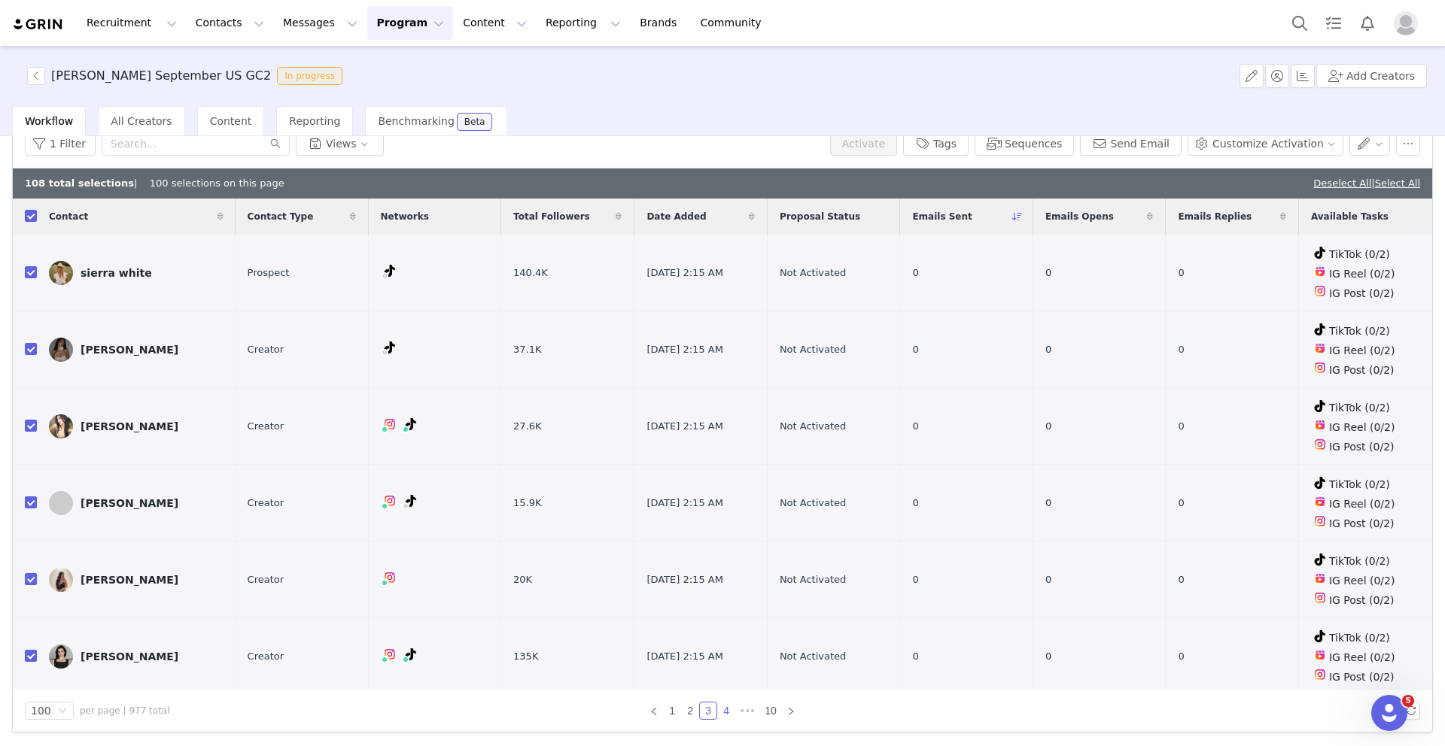
click at [727, 710] on link "4" at bounding box center [726, 711] width 17 height 17
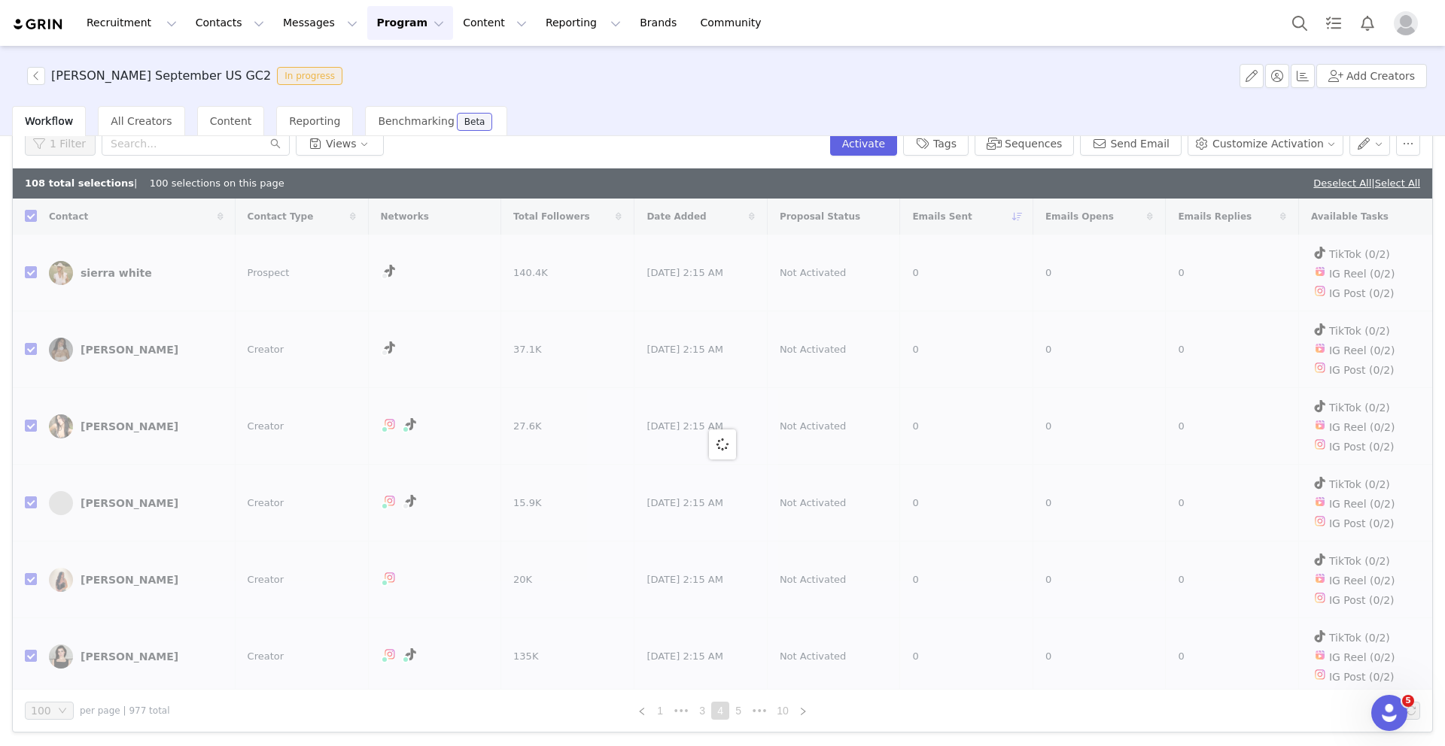
checkbox input "false"
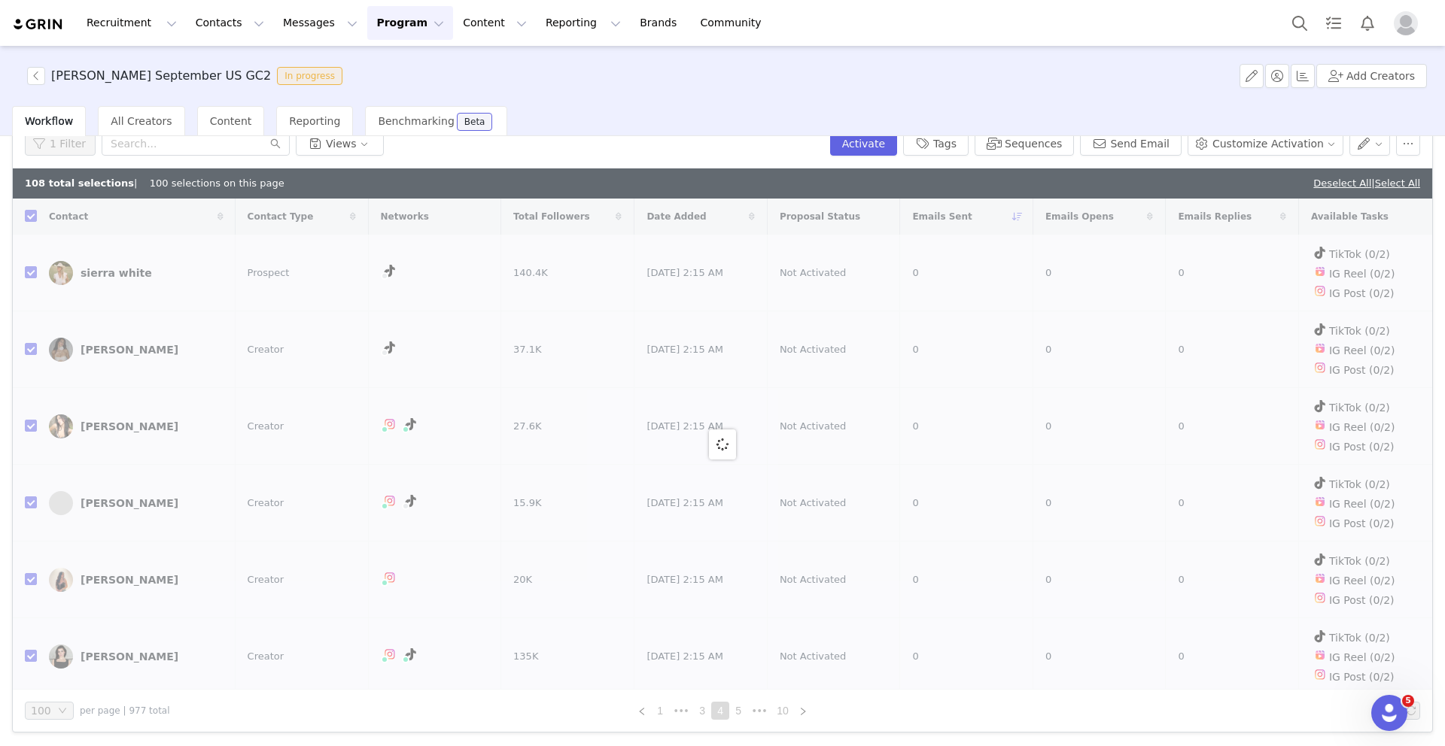
checkbox input "false"
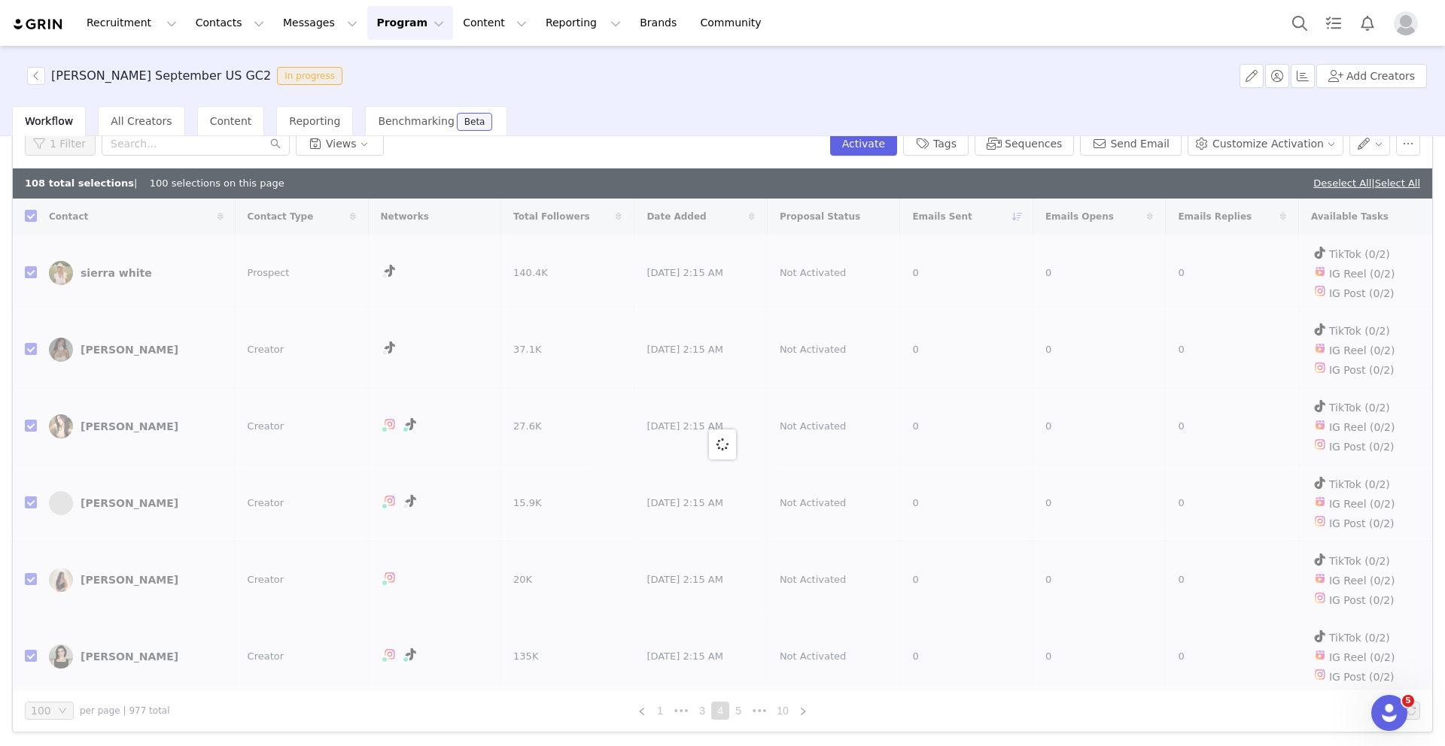
checkbox input "false"
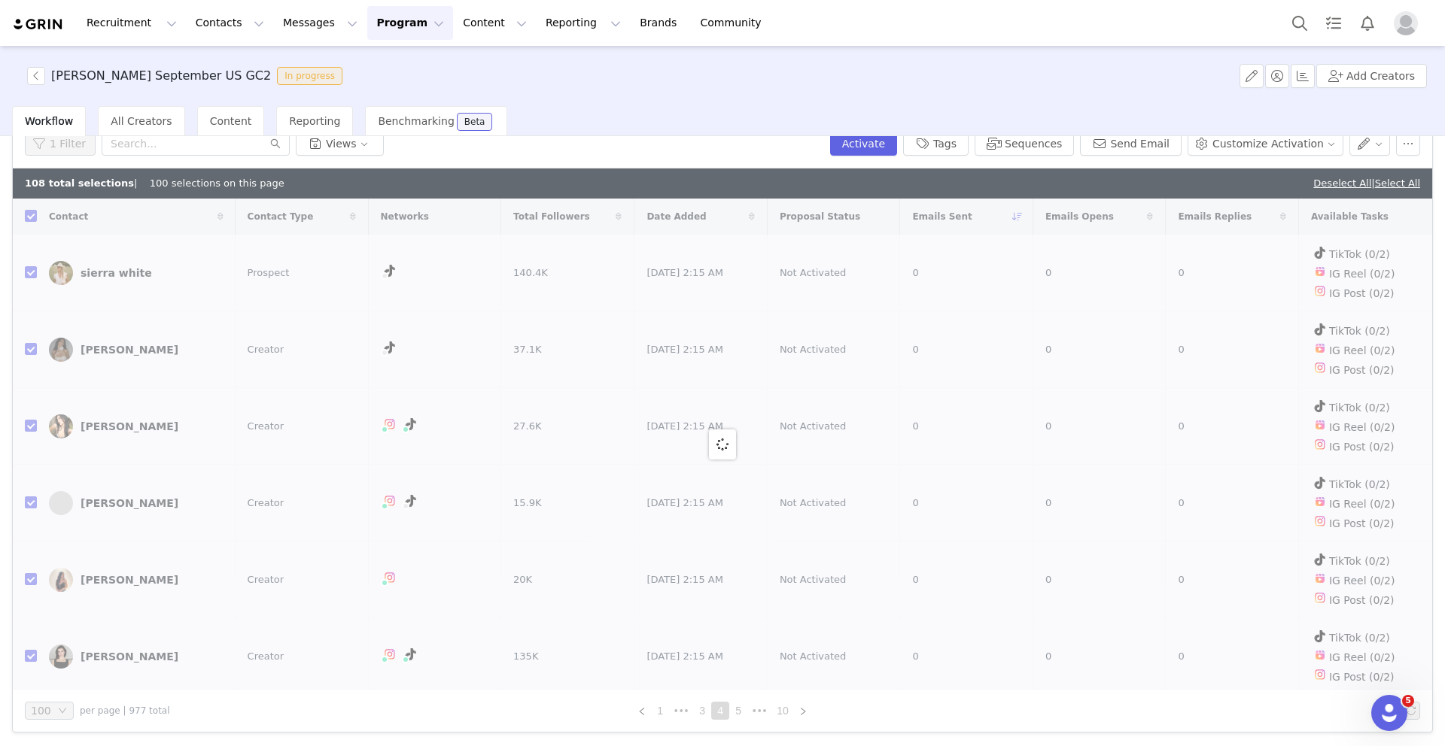
checkbox input "false"
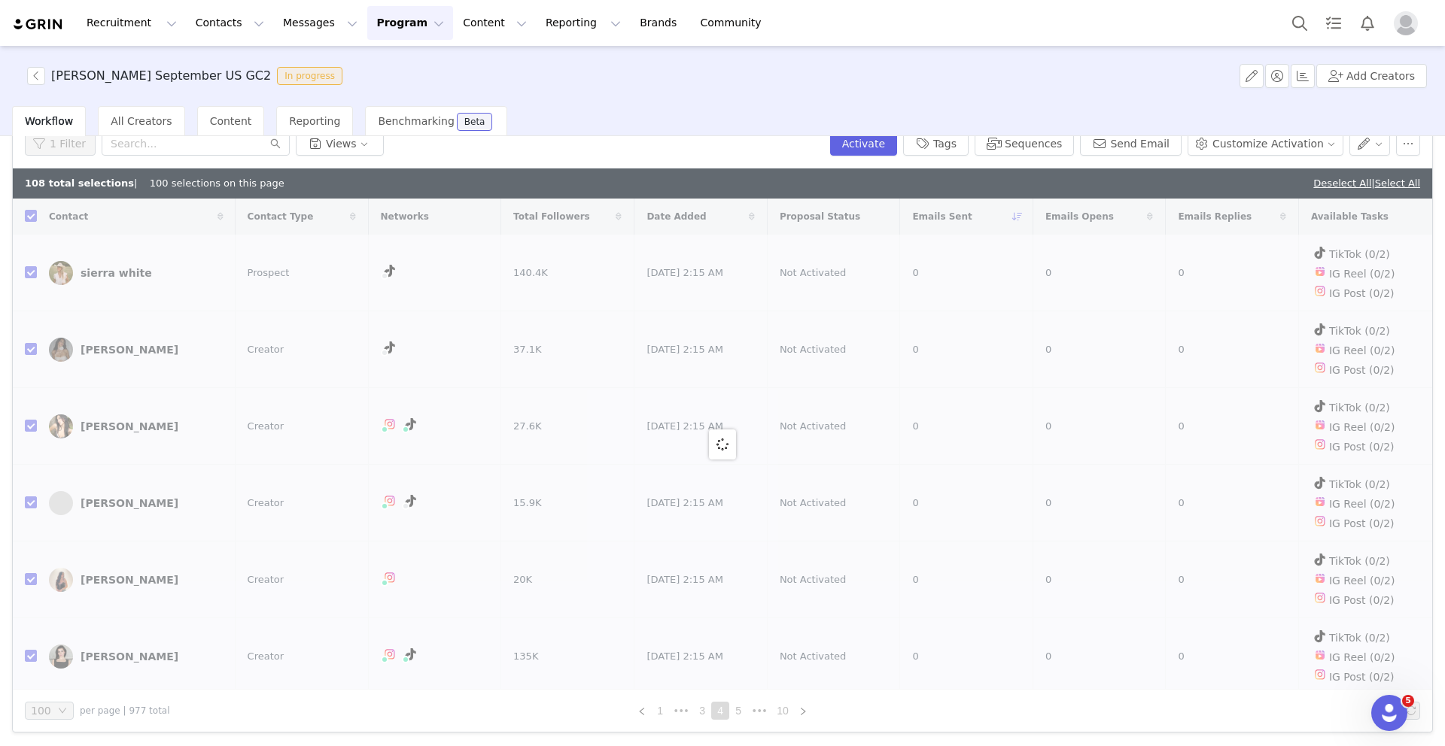
checkbox input "false"
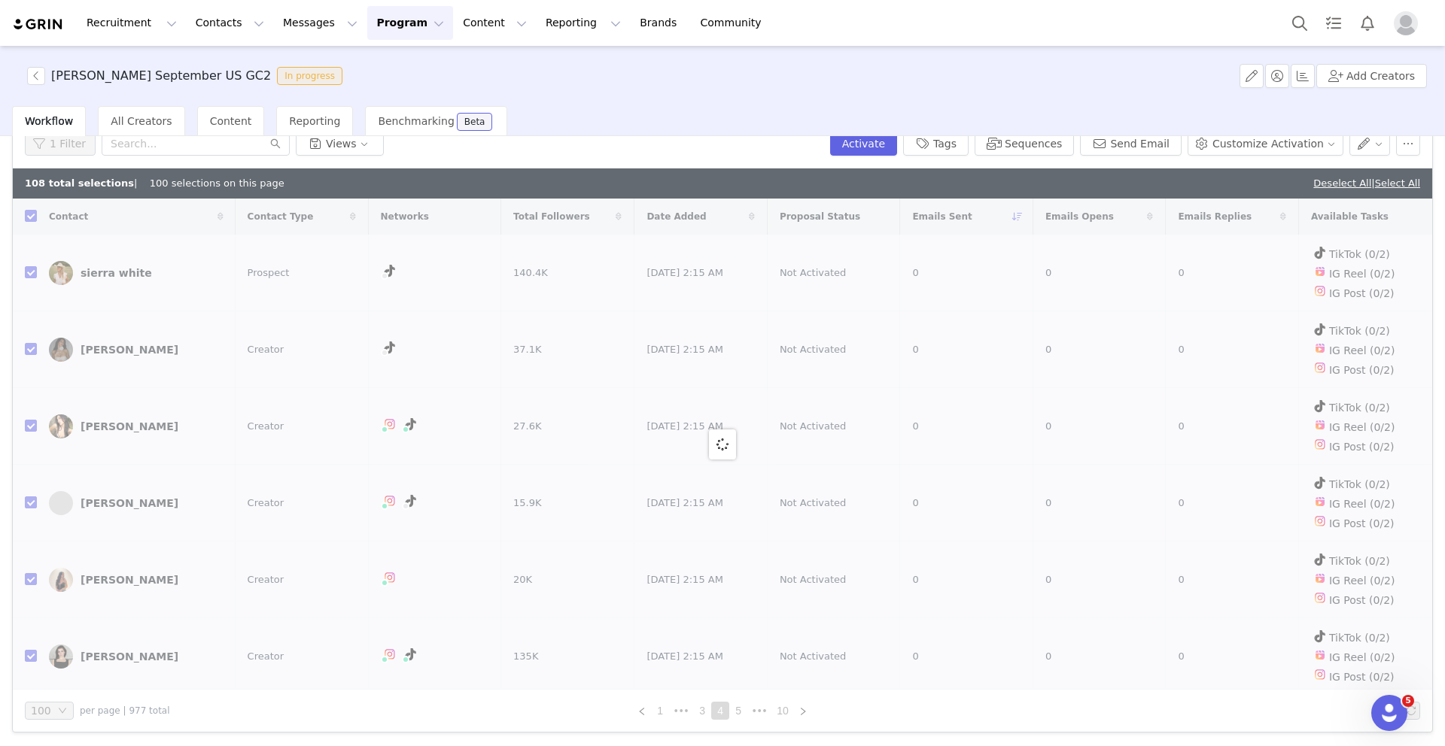
checkbox input "false"
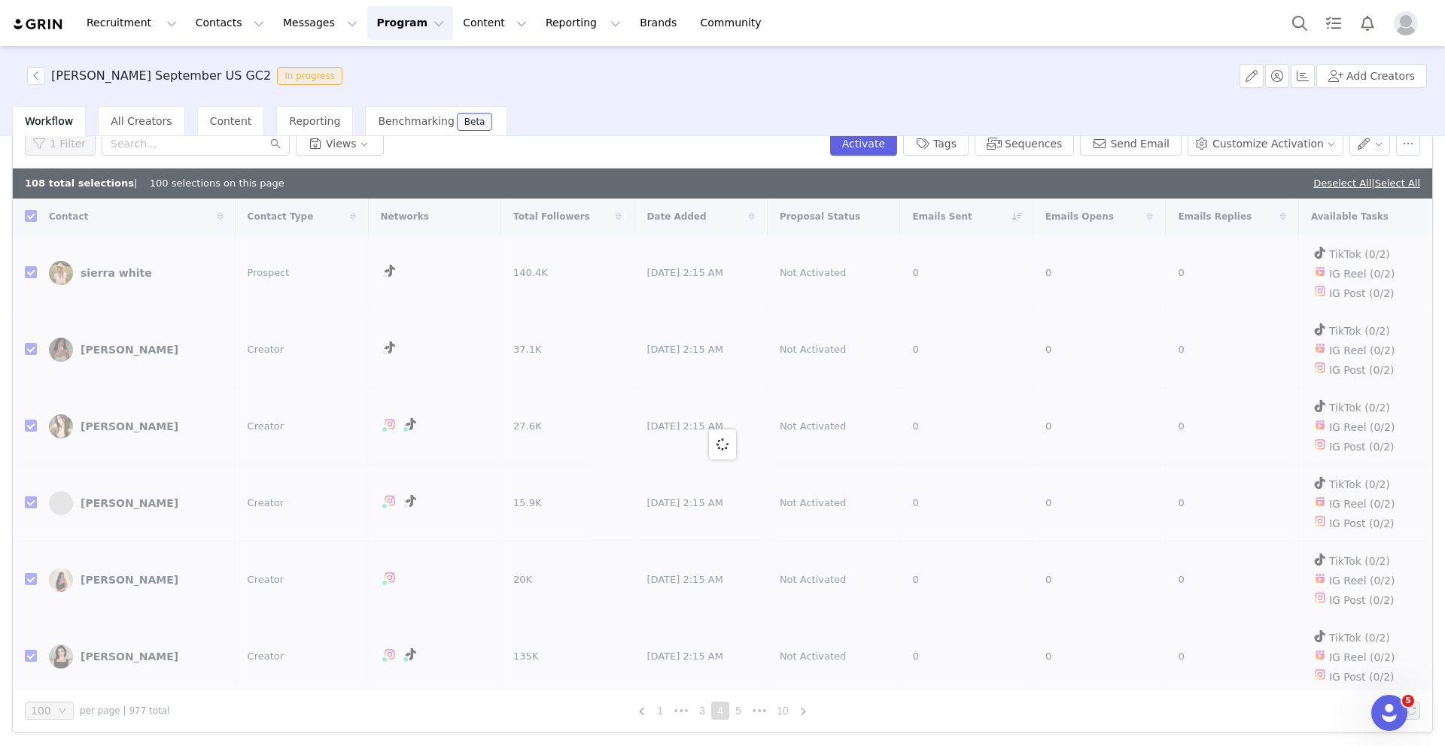
checkbox input "false"
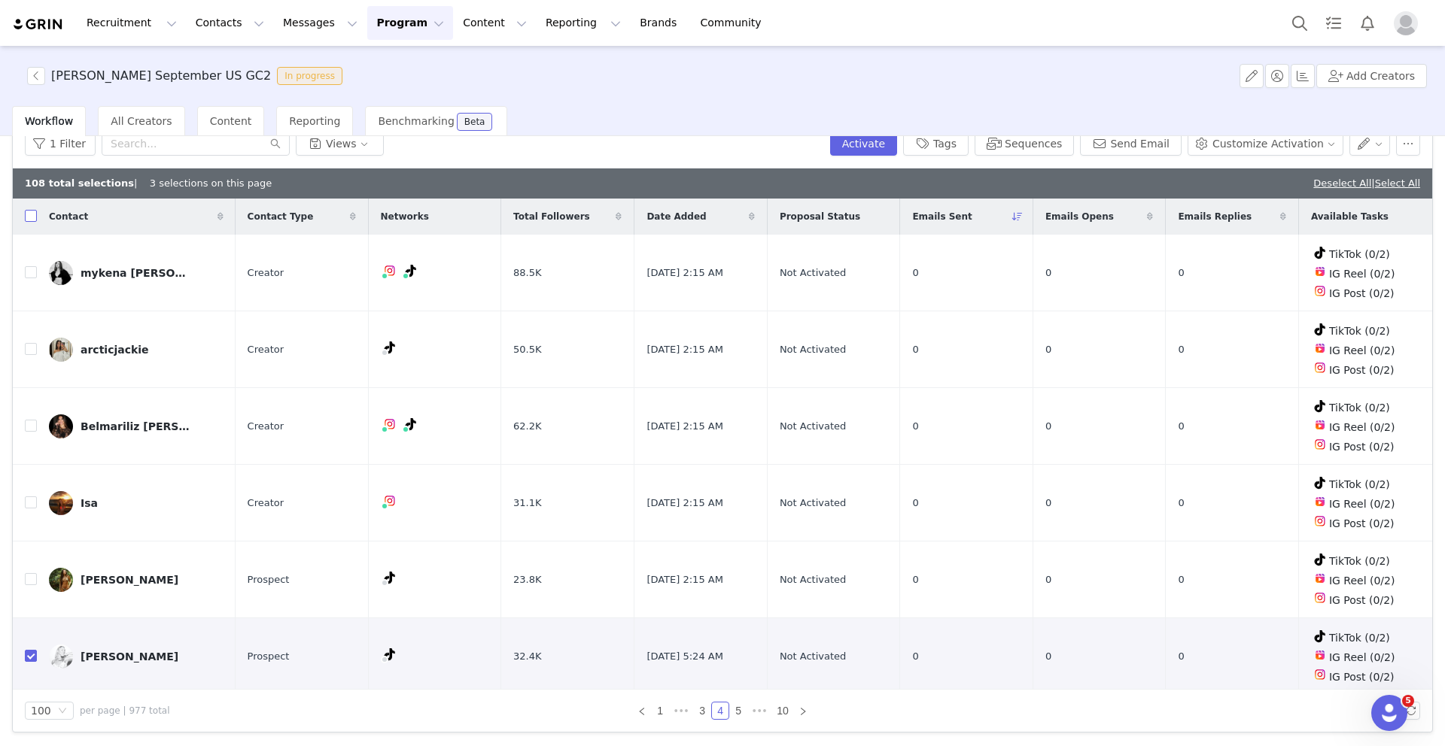
click at [30, 217] on input "checkbox" at bounding box center [31, 216] width 12 height 12
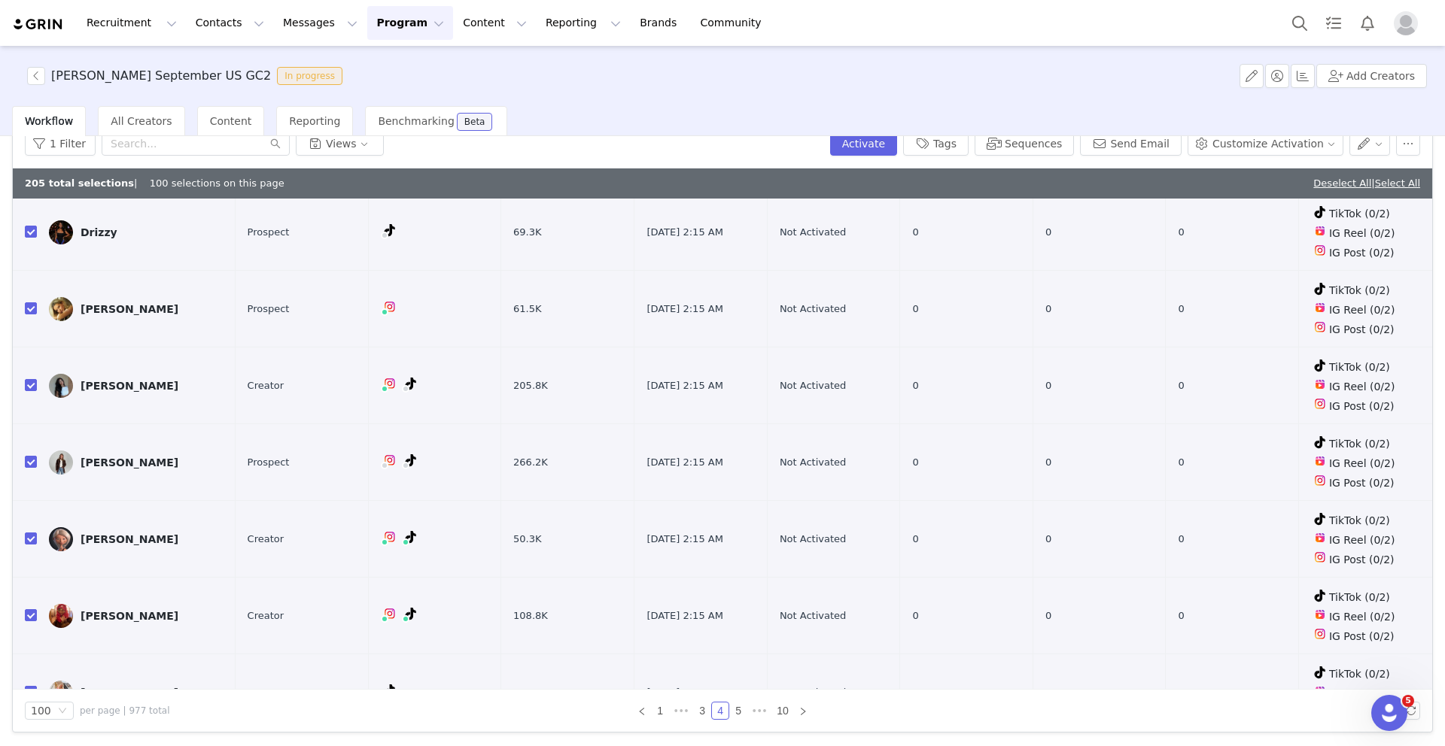
scroll to position [6792, 0]
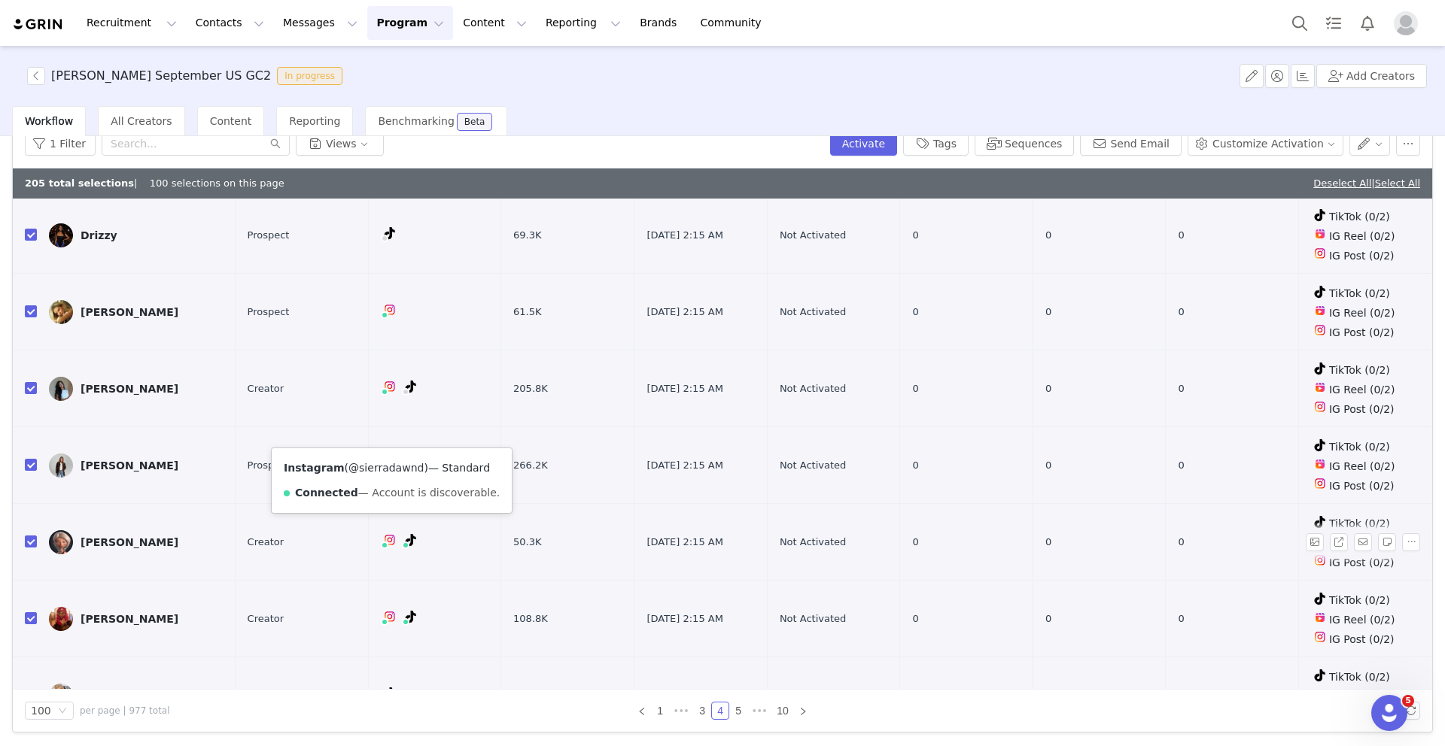
click at [383, 471] on link "@sierradawnd" at bounding box center [385, 468] width 75 height 12
click at [1409, 534] on button "button" at bounding box center [1411, 543] width 18 height 18
click at [1363, 485] on span "Remove Proposal" at bounding box center [1372, 488] width 91 height 17
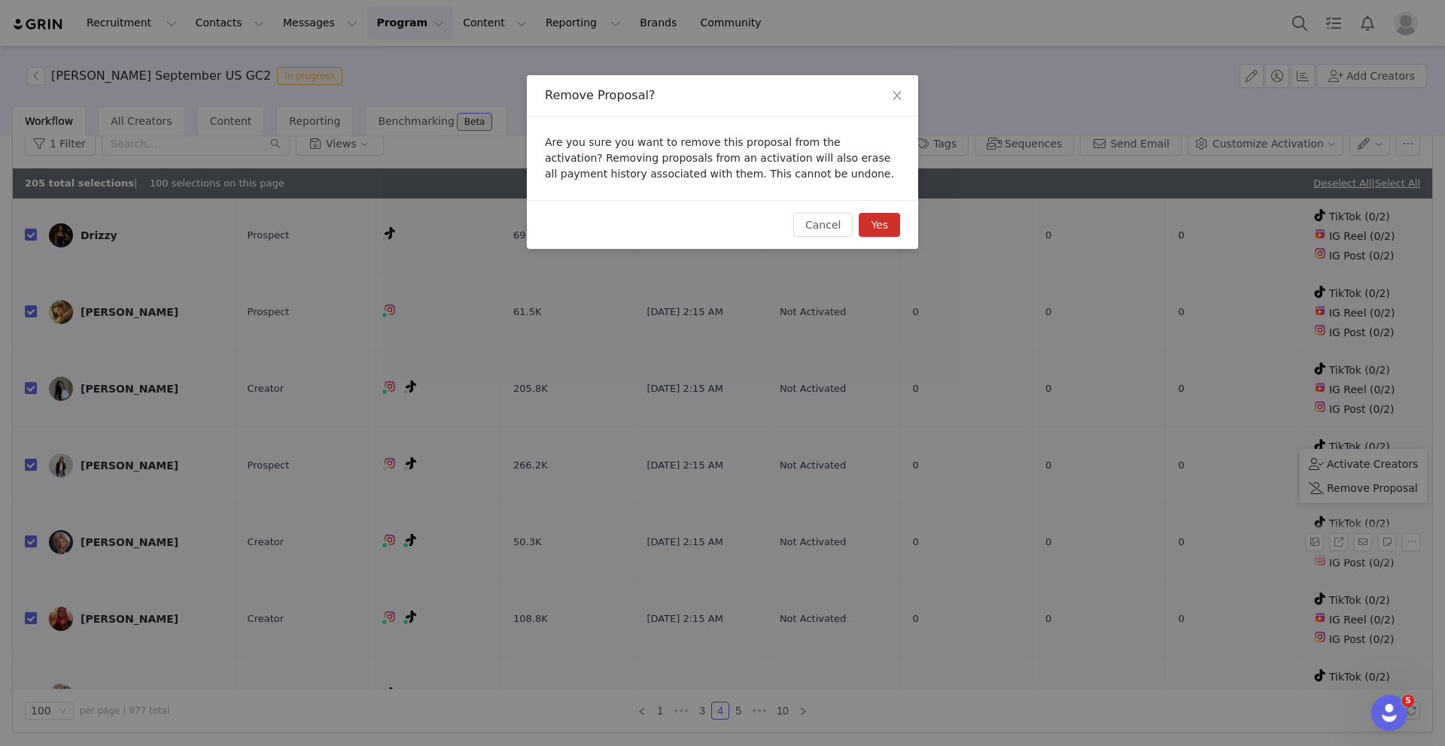
click at [880, 228] on button "Yes" at bounding box center [879, 225] width 41 height 24
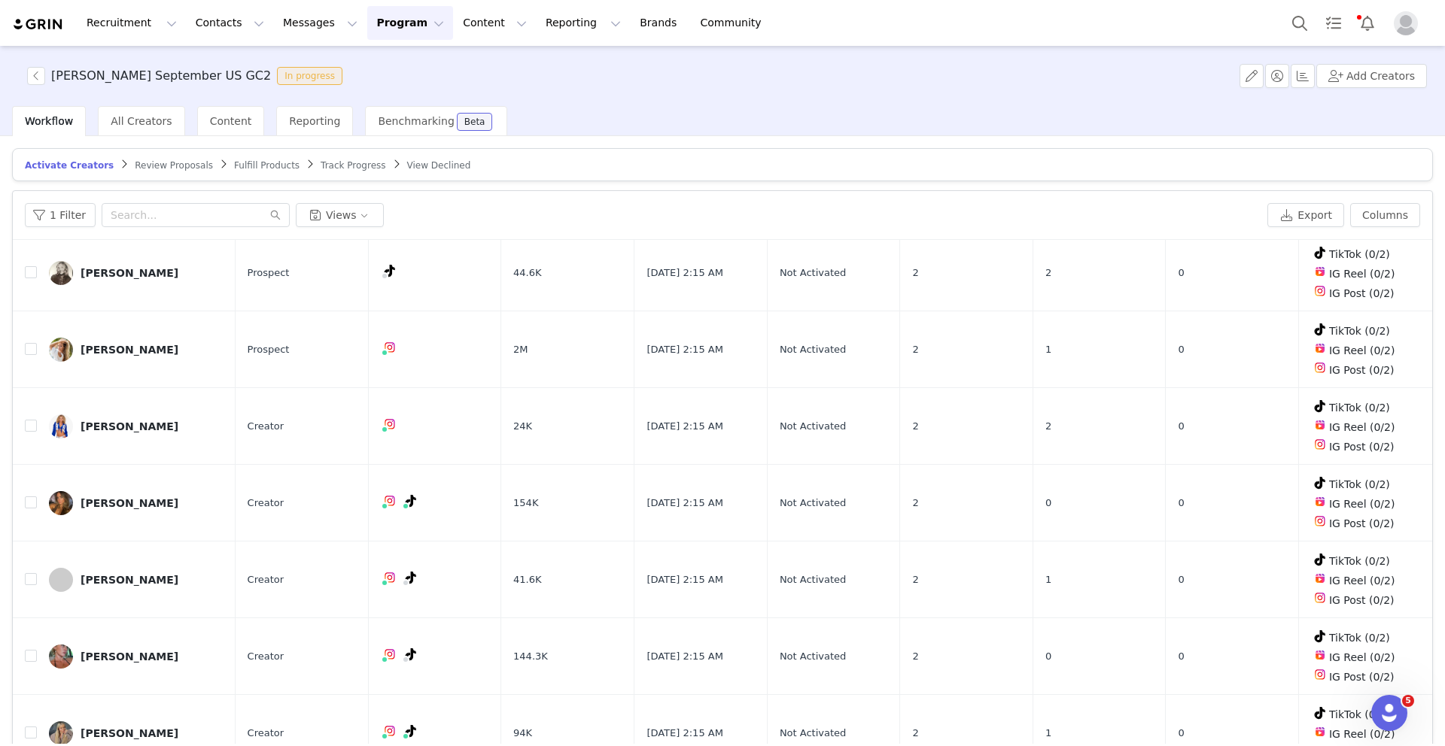
scroll to position [0, 0]
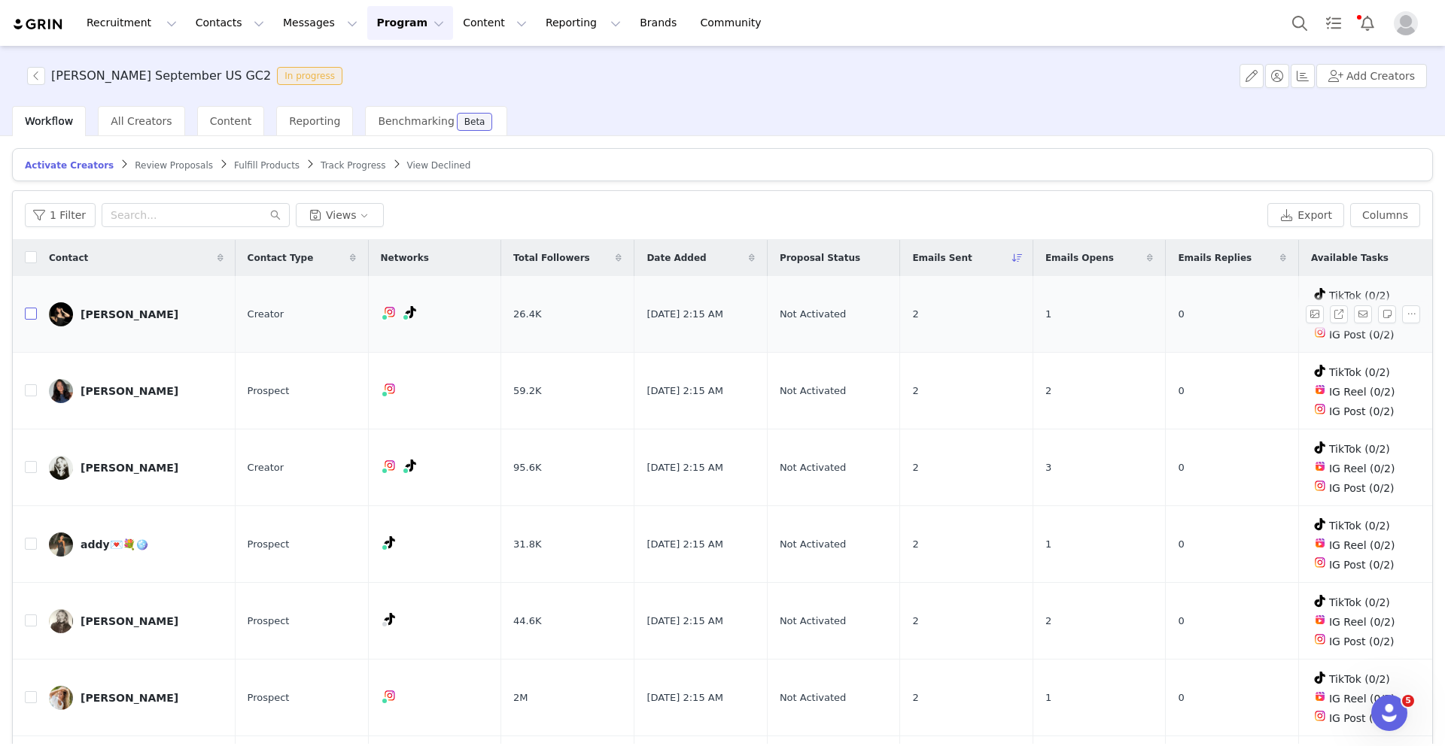
click at [26, 316] on input "checkbox" at bounding box center [31, 314] width 12 height 12
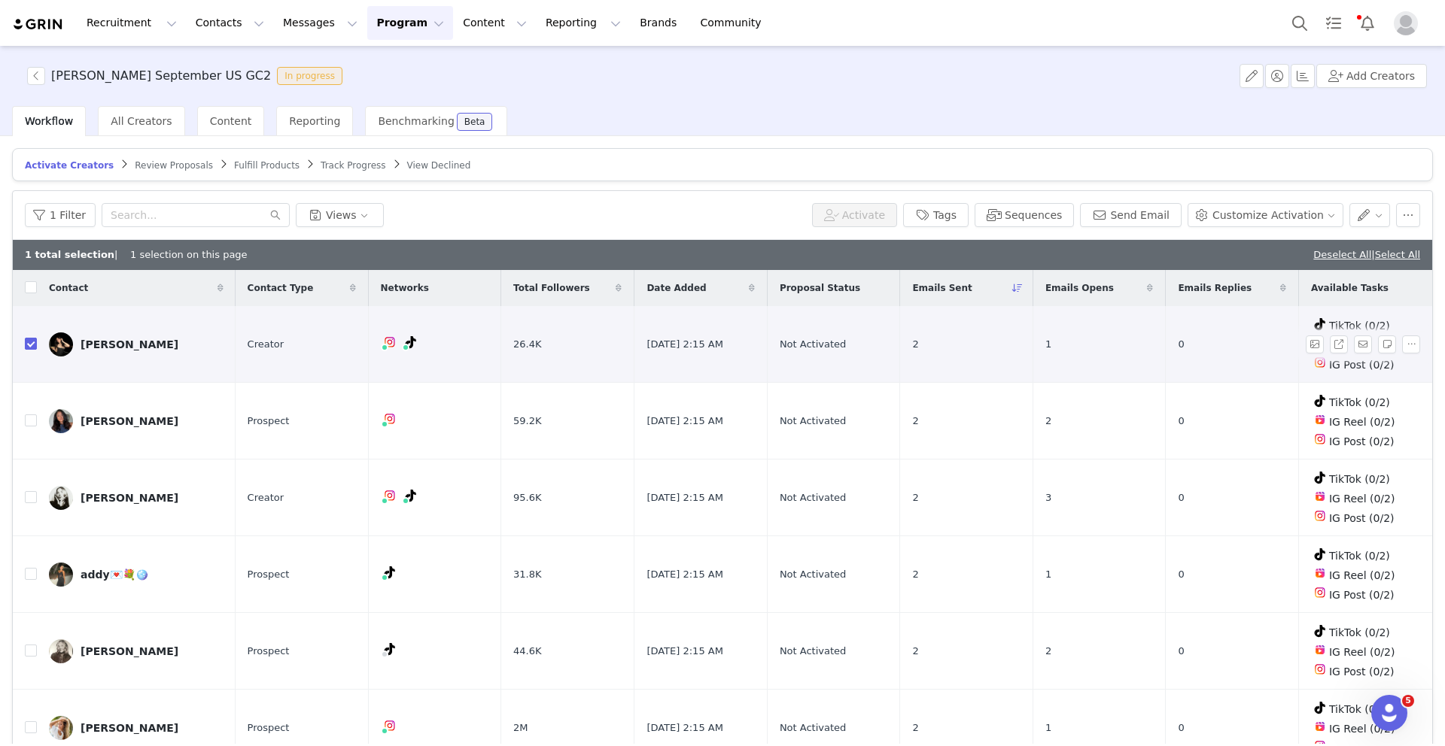
click at [31, 340] on input "checkbox" at bounding box center [31, 344] width 12 height 12
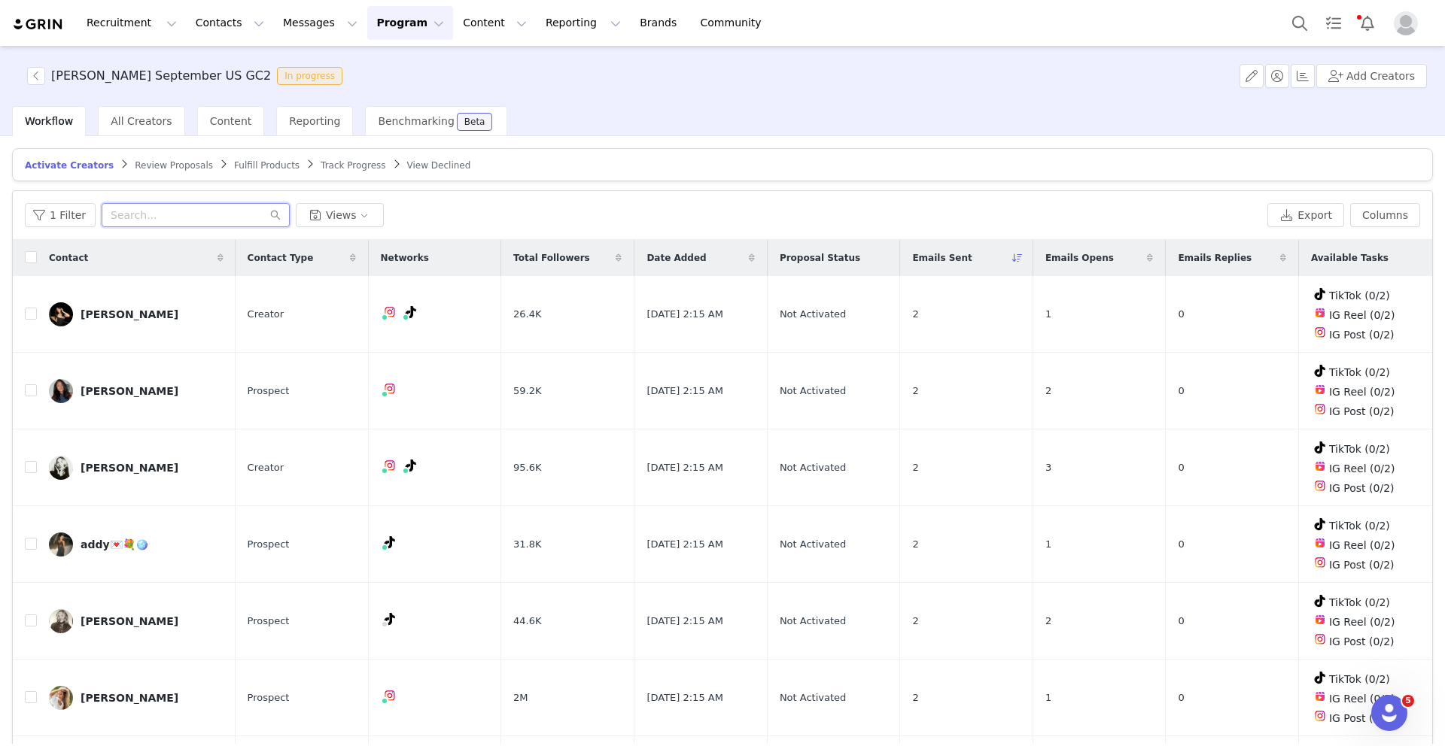
click at [132, 217] on input "text" at bounding box center [196, 215] width 188 height 24
paste input "Charlotte Drinkwater"
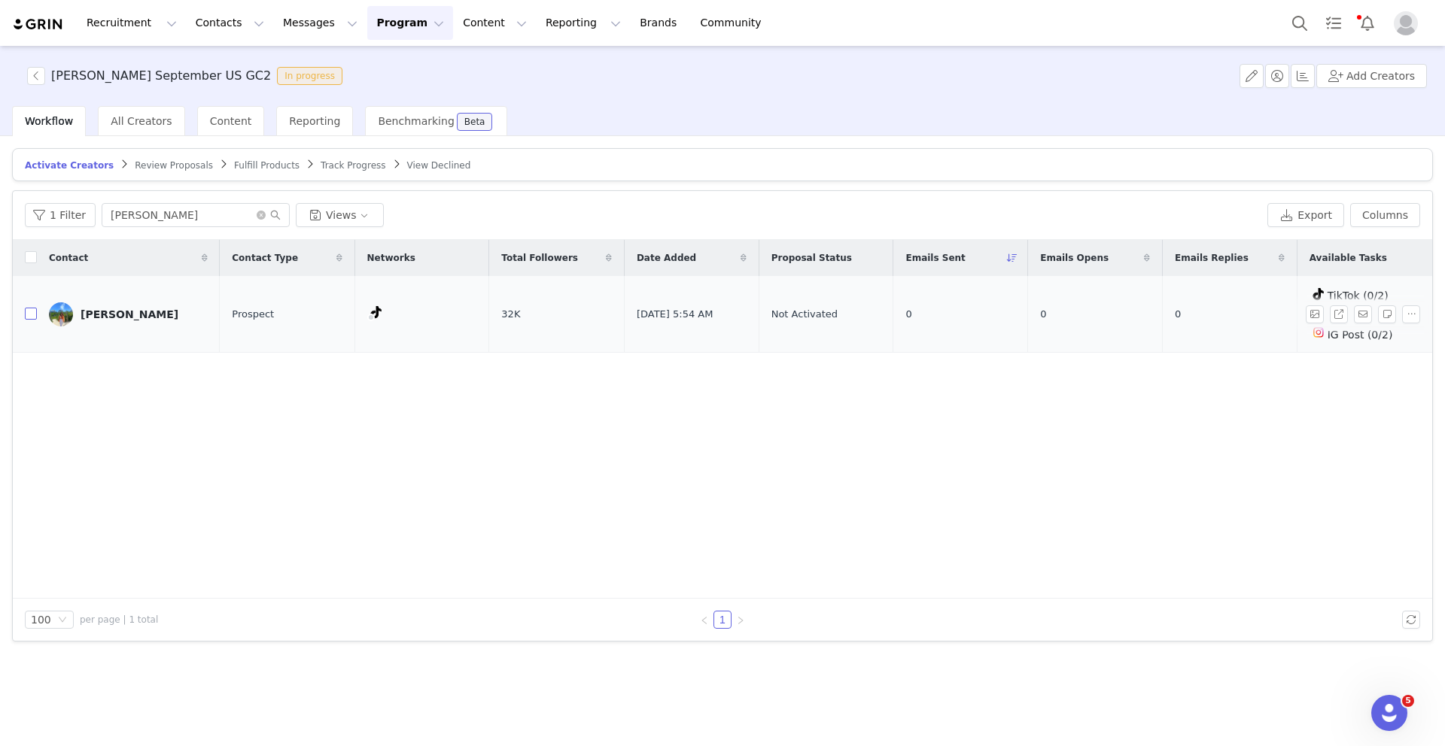
click at [32, 314] on input "checkbox" at bounding box center [31, 314] width 12 height 12
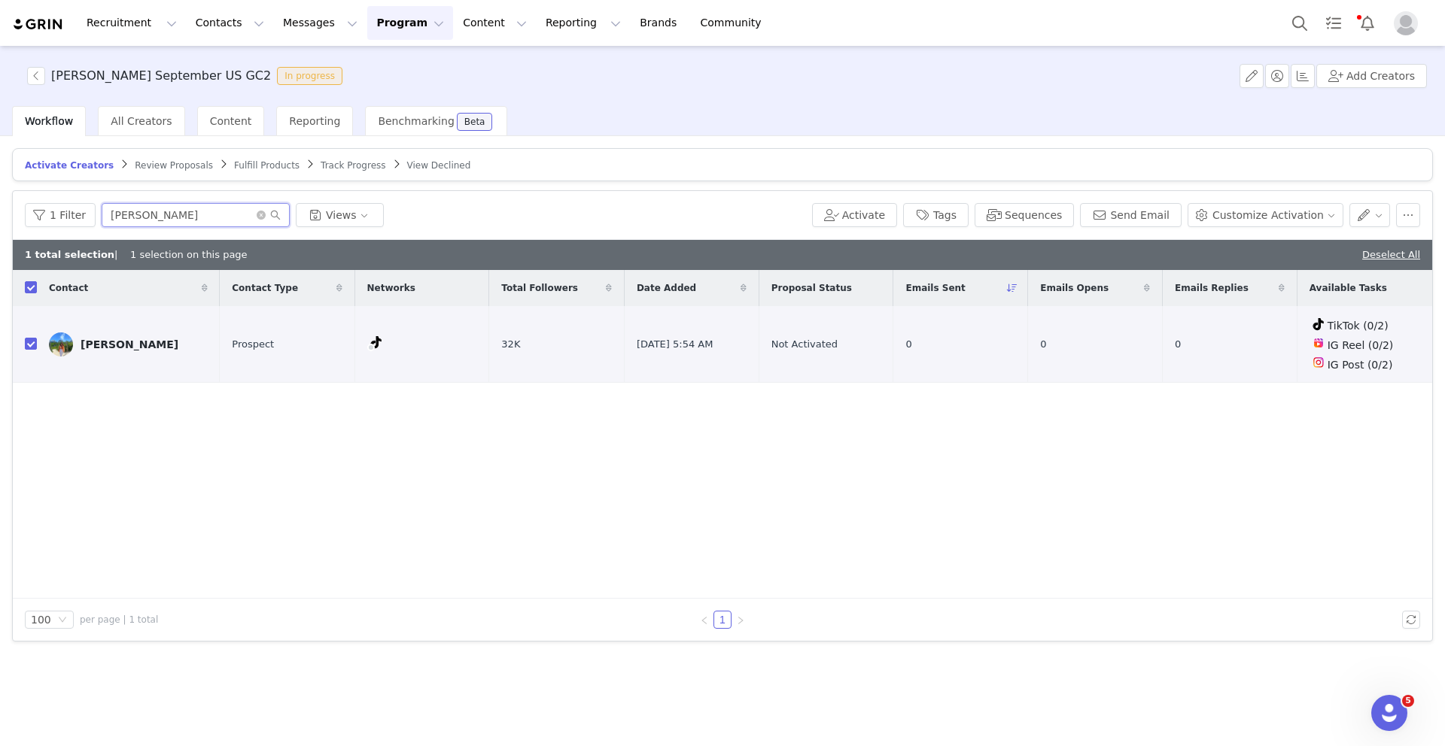
drag, startPoint x: 223, startPoint y: 214, endPoint x: 106, endPoint y: 214, distance: 116.6
click at [106, 214] on input "Charlotte Drinkwater" at bounding box center [196, 215] width 188 height 24
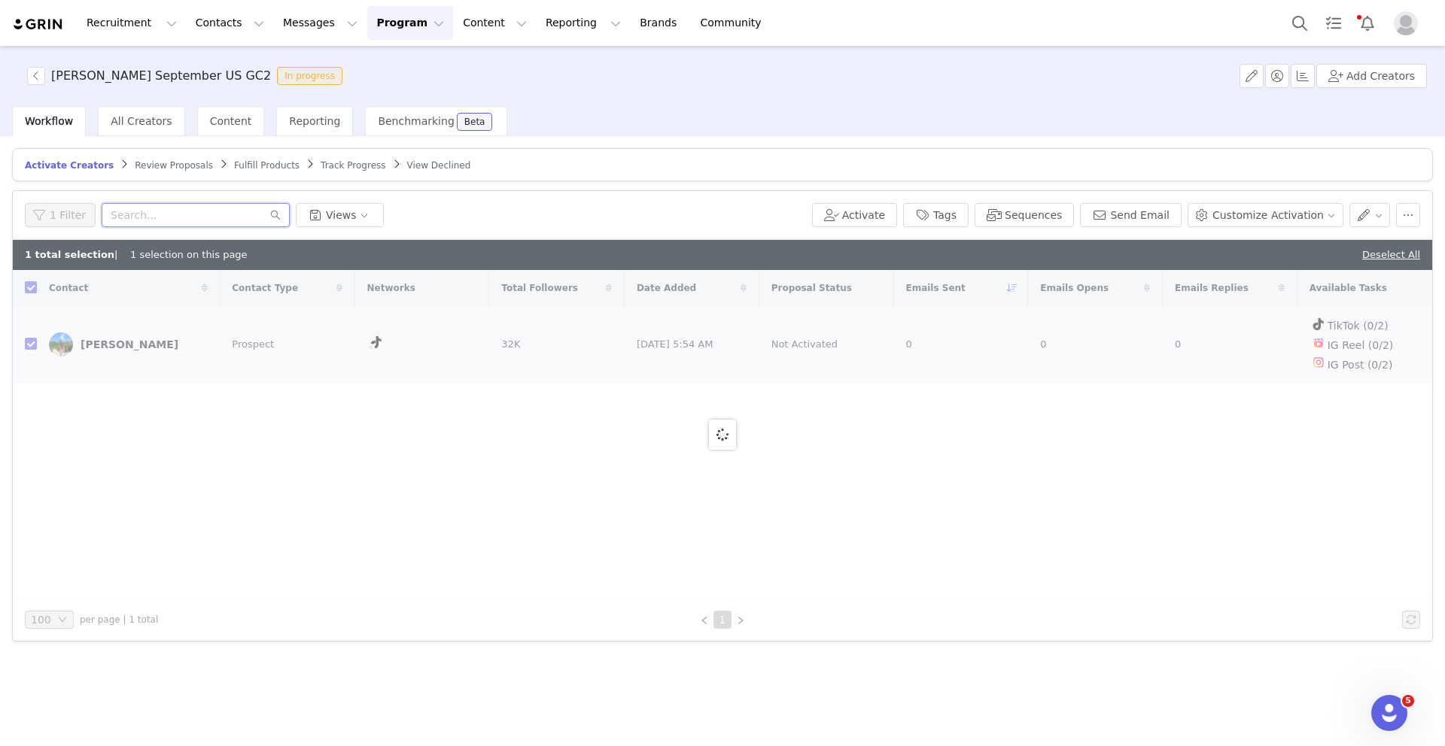
paste input "Grace Renkemeyer"
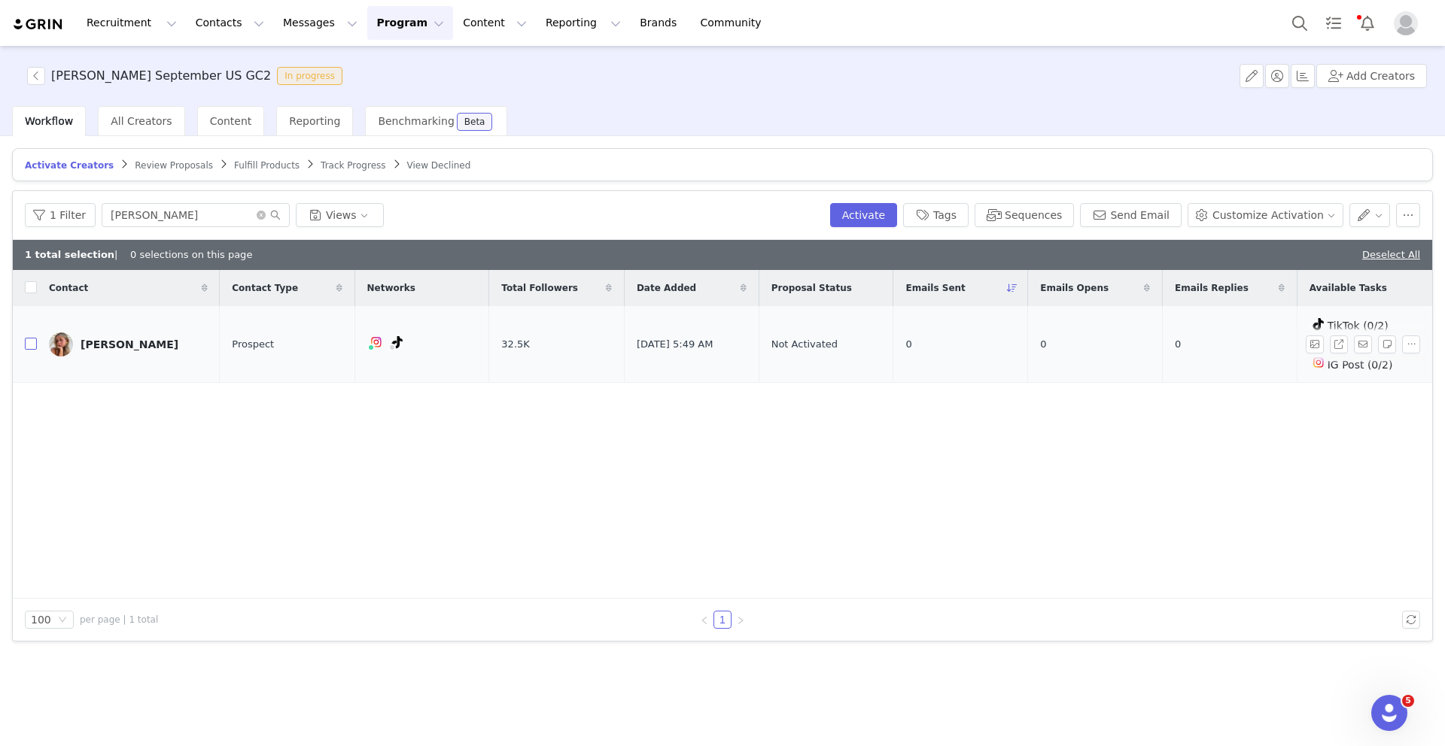
click at [29, 348] on input "checkbox" at bounding box center [31, 344] width 12 height 12
click at [203, 217] on input "Grace Renkemeyer" at bounding box center [196, 215] width 188 height 24
drag, startPoint x: 203, startPoint y: 217, endPoint x: 154, endPoint y: 211, distance: 49.3
click at [160, 211] on input "Grace Renkemeyer" at bounding box center [196, 215] width 188 height 24
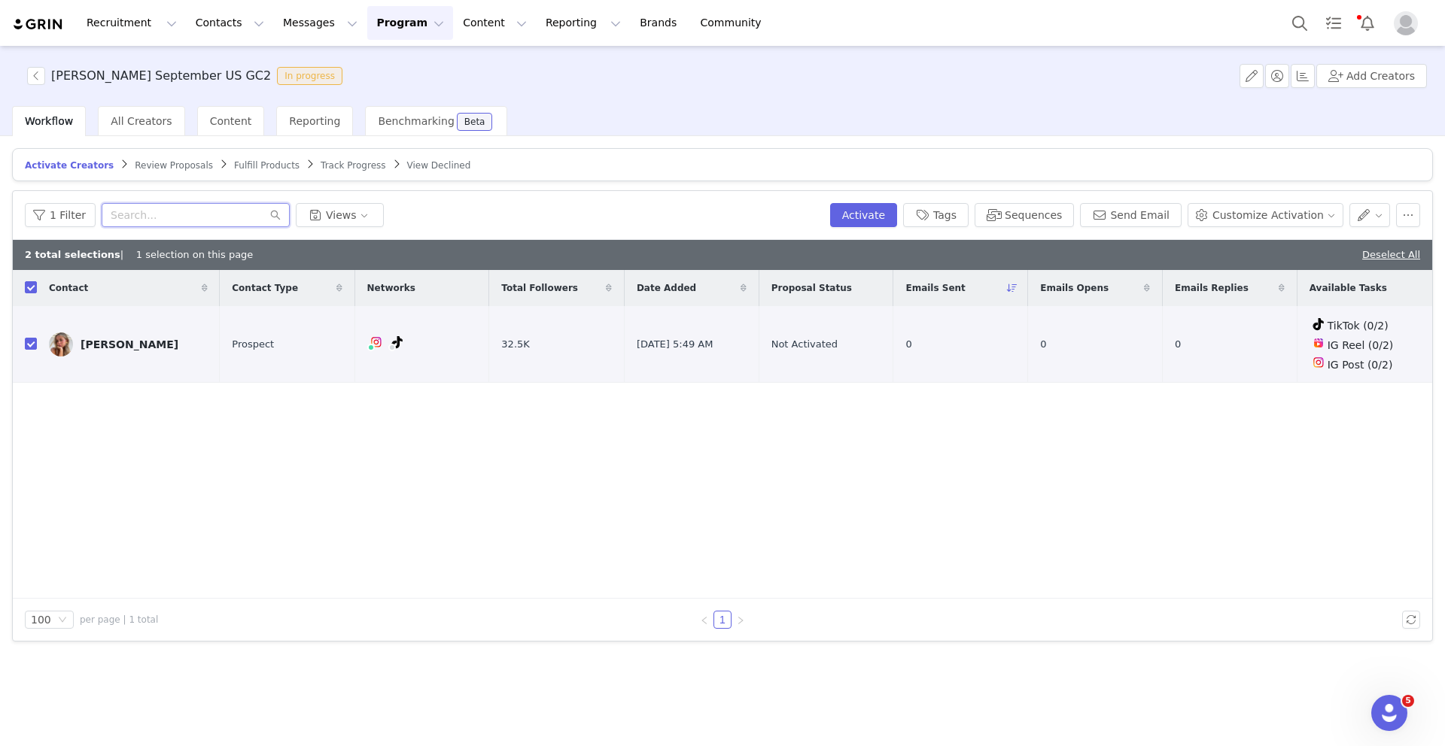
paste input "Isabel Friedman"
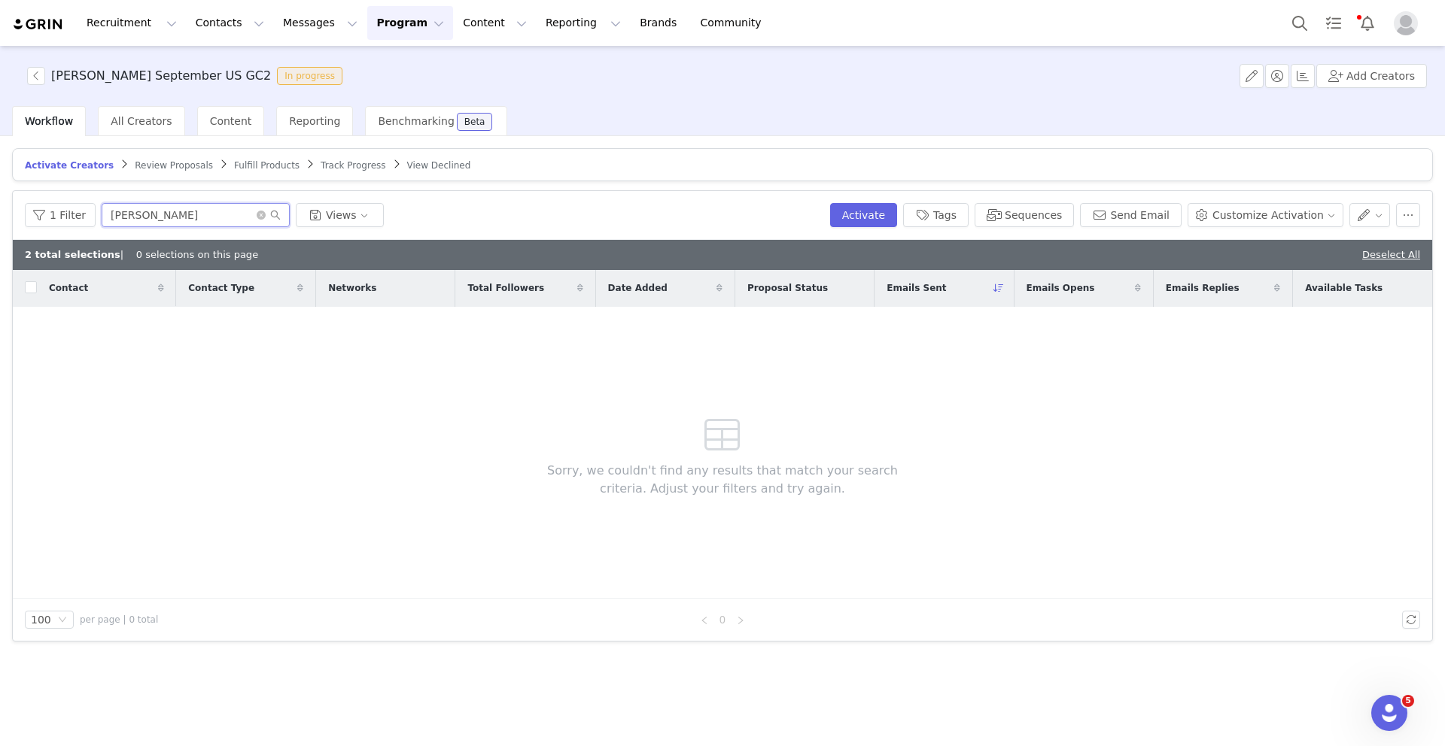
click at [201, 216] on input "Isabel Friedman" at bounding box center [196, 215] width 188 height 24
drag, startPoint x: 201, startPoint y: 216, endPoint x: 93, endPoint y: 216, distance: 107.6
click at [95, 216] on div "1 Filter Isabel Friedman Views" at bounding box center [424, 215] width 799 height 24
paste input "isabelfriedman2@gmail.com"
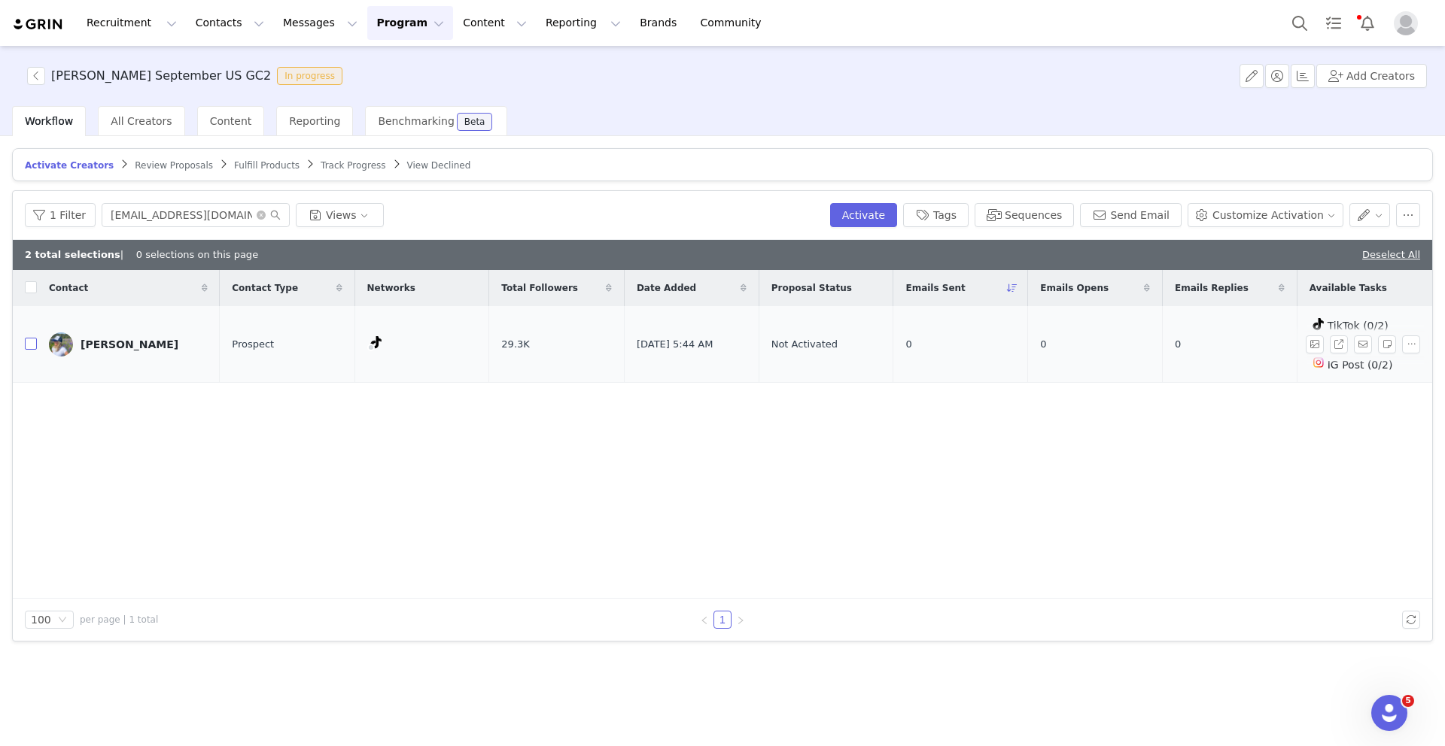
click at [29, 345] on input "checkbox" at bounding box center [31, 344] width 12 height 12
click at [257, 215] on icon "icon: close-circle" at bounding box center [261, 215] width 9 height 9
click at [257, 215] on input "text" at bounding box center [196, 215] width 188 height 24
click at [244, 215] on input "text" at bounding box center [196, 215] width 188 height 24
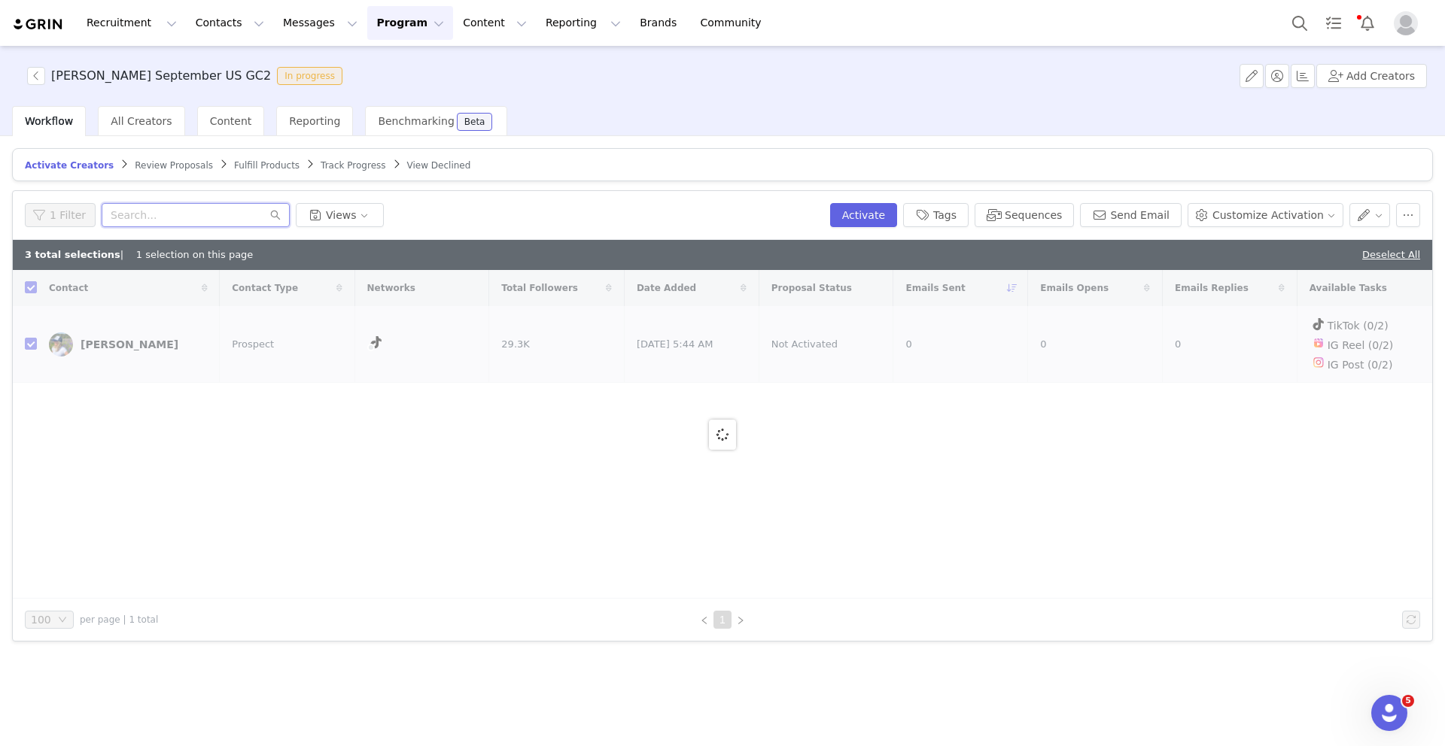
paste input "Hannah Detwiler"
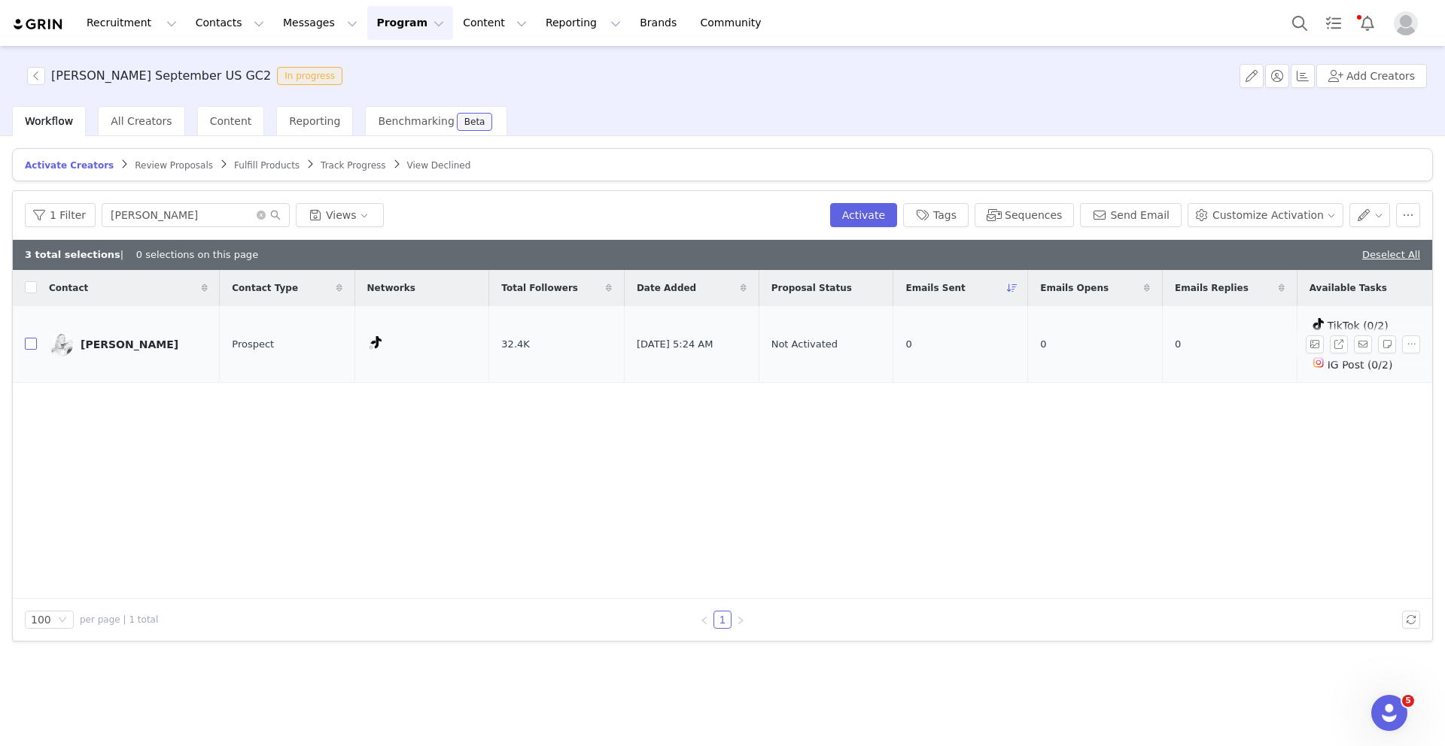
click at [29, 341] on input "checkbox" at bounding box center [31, 344] width 12 height 12
click at [257, 216] on icon "icon: close-circle" at bounding box center [261, 215] width 9 height 9
click at [257, 216] on input "text" at bounding box center [196, 215] width 188 height 24
click at [244, 216] on input "text" at bounding box center [196, 215] width 188 height 24
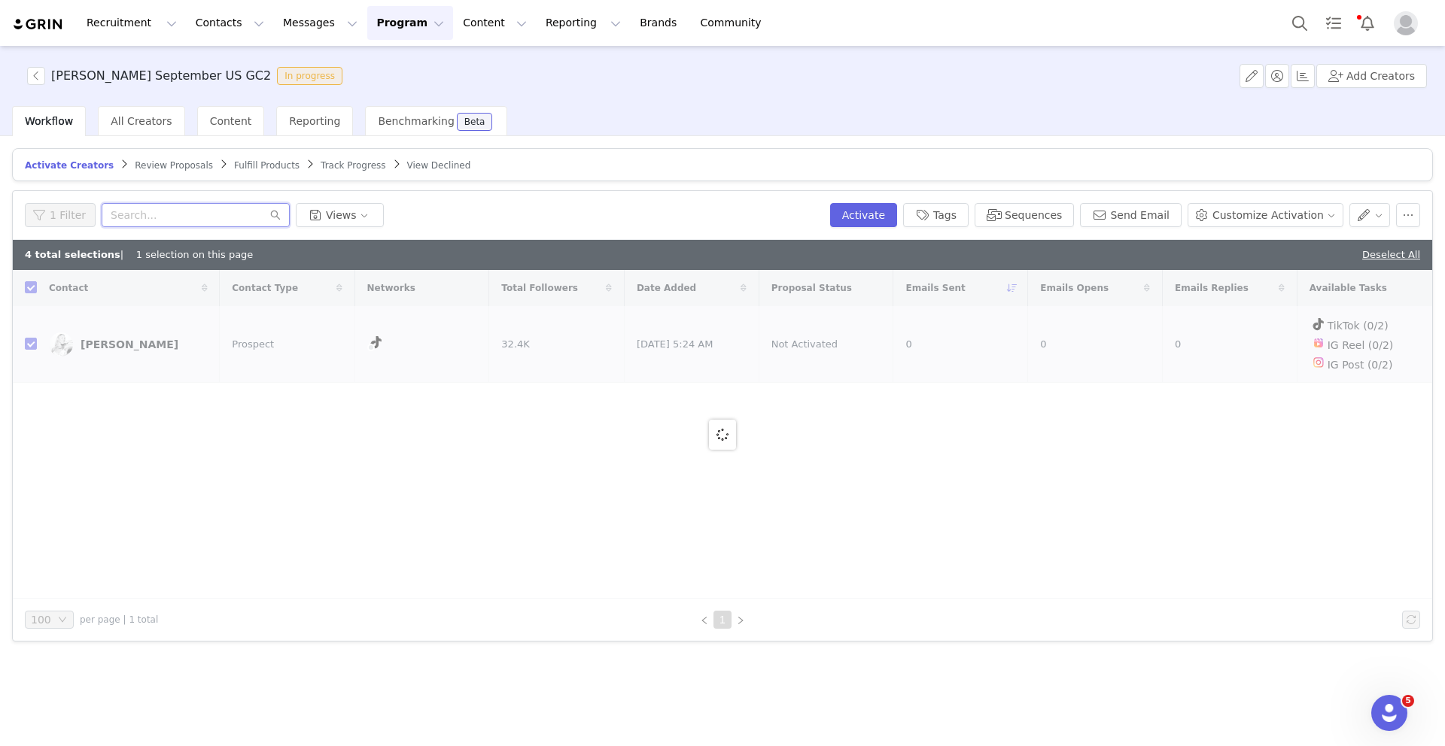
paste input "Ellie"
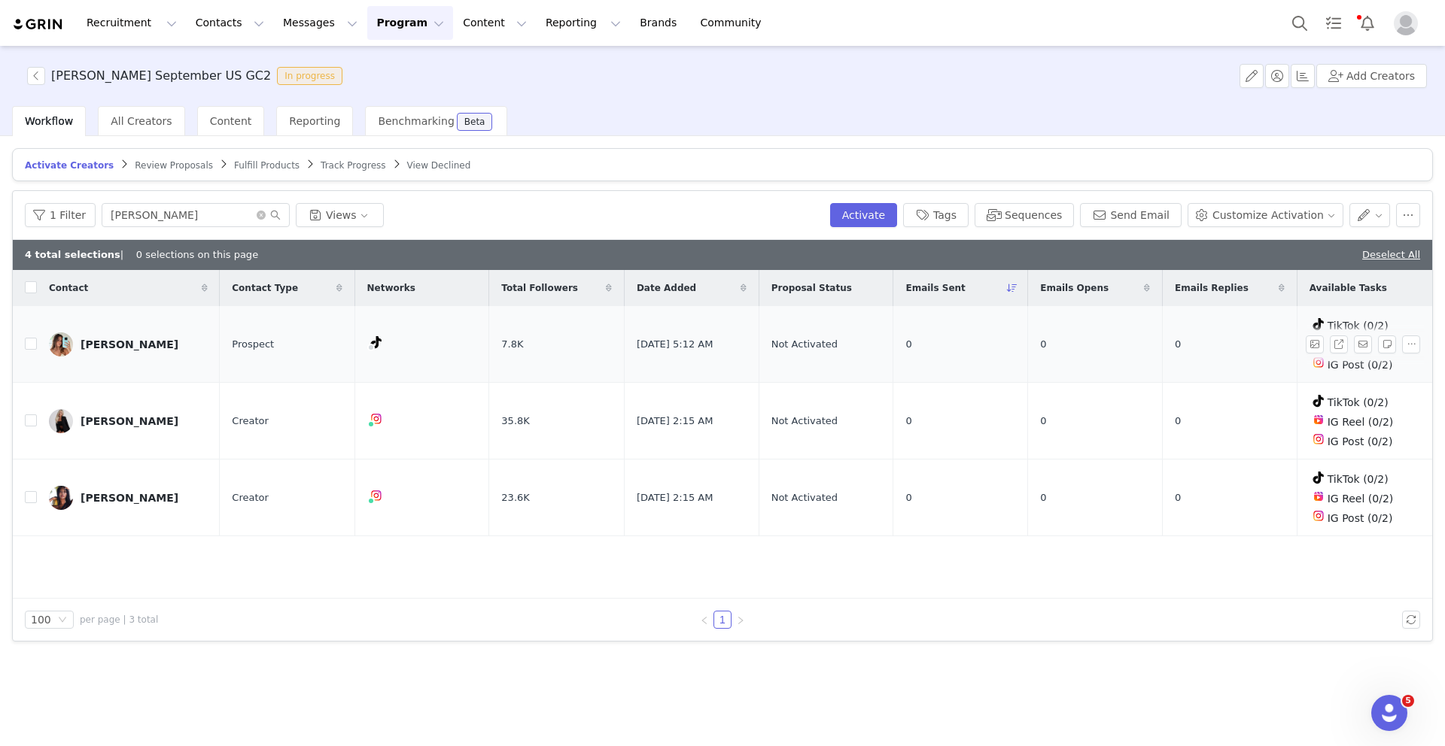
click at [37, 342] on td "Ellie" at bounding box center [128, 344] width 183 height 77
click at [34, 344] on input "checkbox" at bounding box center [31, 344] width 12 height 12
click at [142, 211] on input "Ellie" at bounding box center [196, 215] width 188 height 24
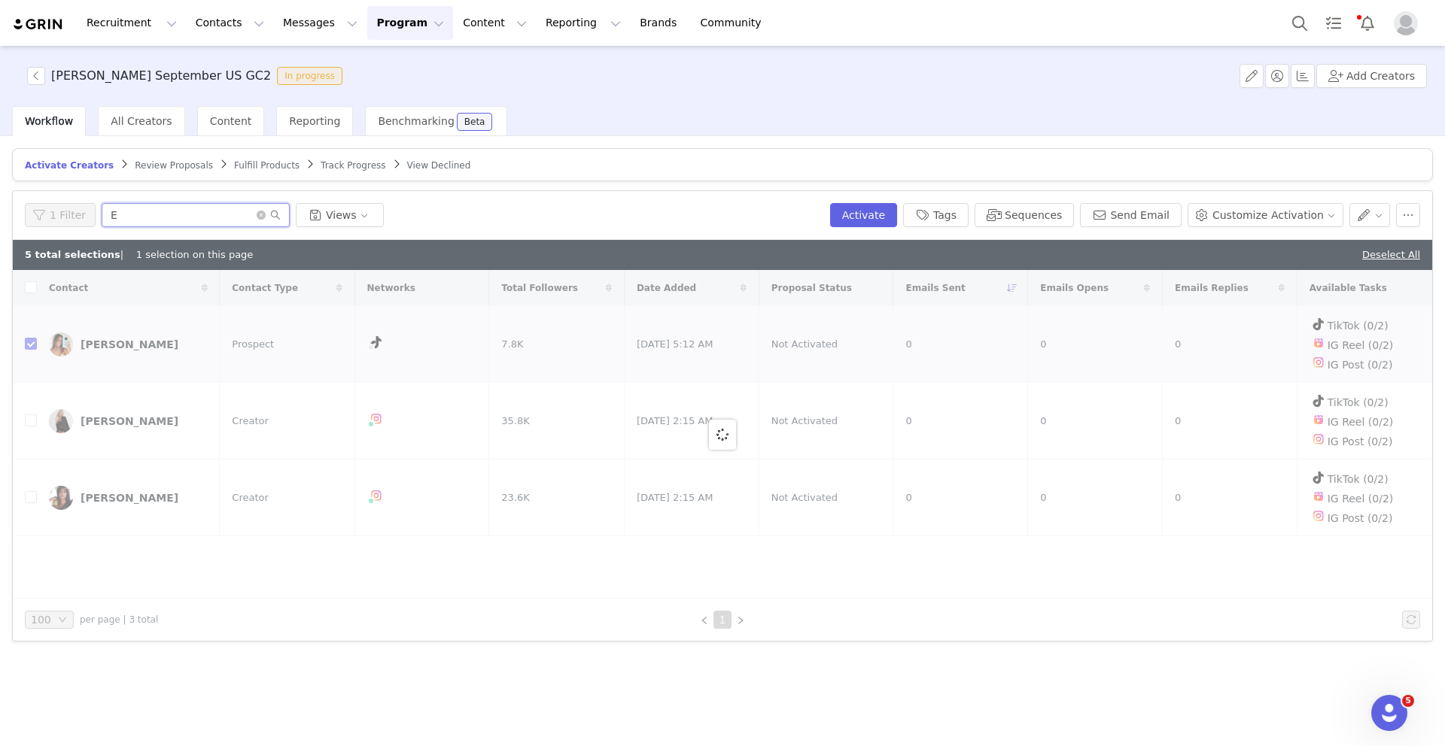
paste input "Dessy"
click at [113, 217] on input "EDessy" at bounding box center [196, 215] width 188 height 24
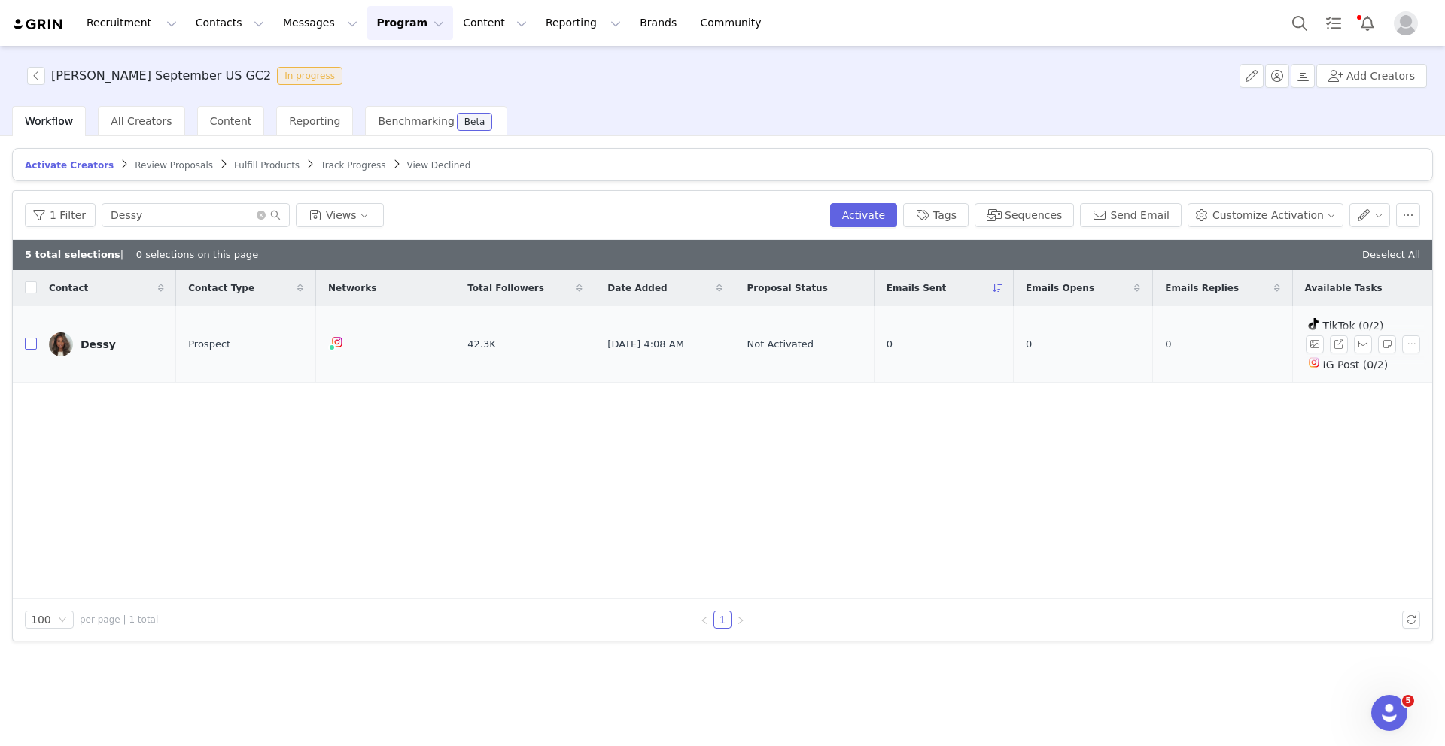
click at [29, 349] on input "checkbox" at bounding box center [31, 344] width 12 height 12
click at [142, 211] on input "Dessy" at bounding box center [196, 215] width 188 height 24
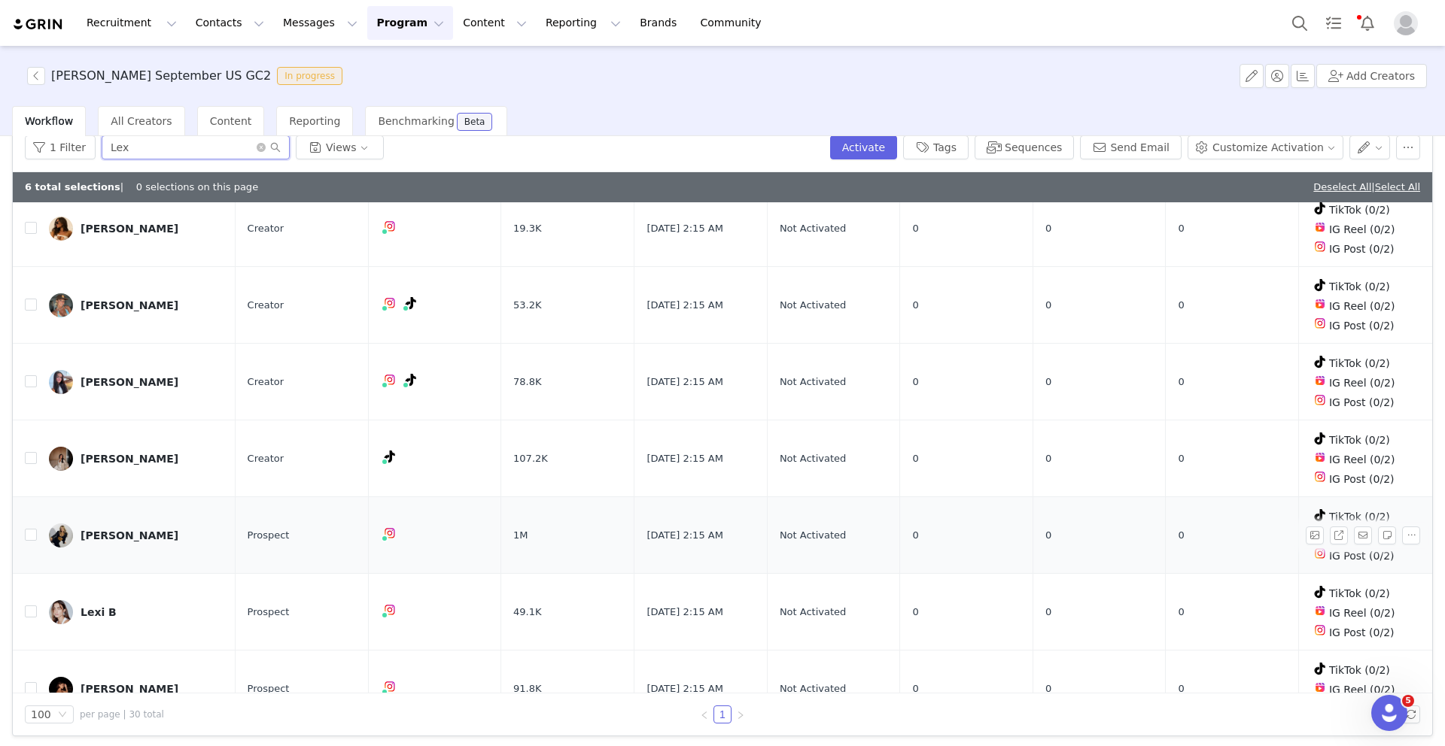
scroll to position [71, 0]
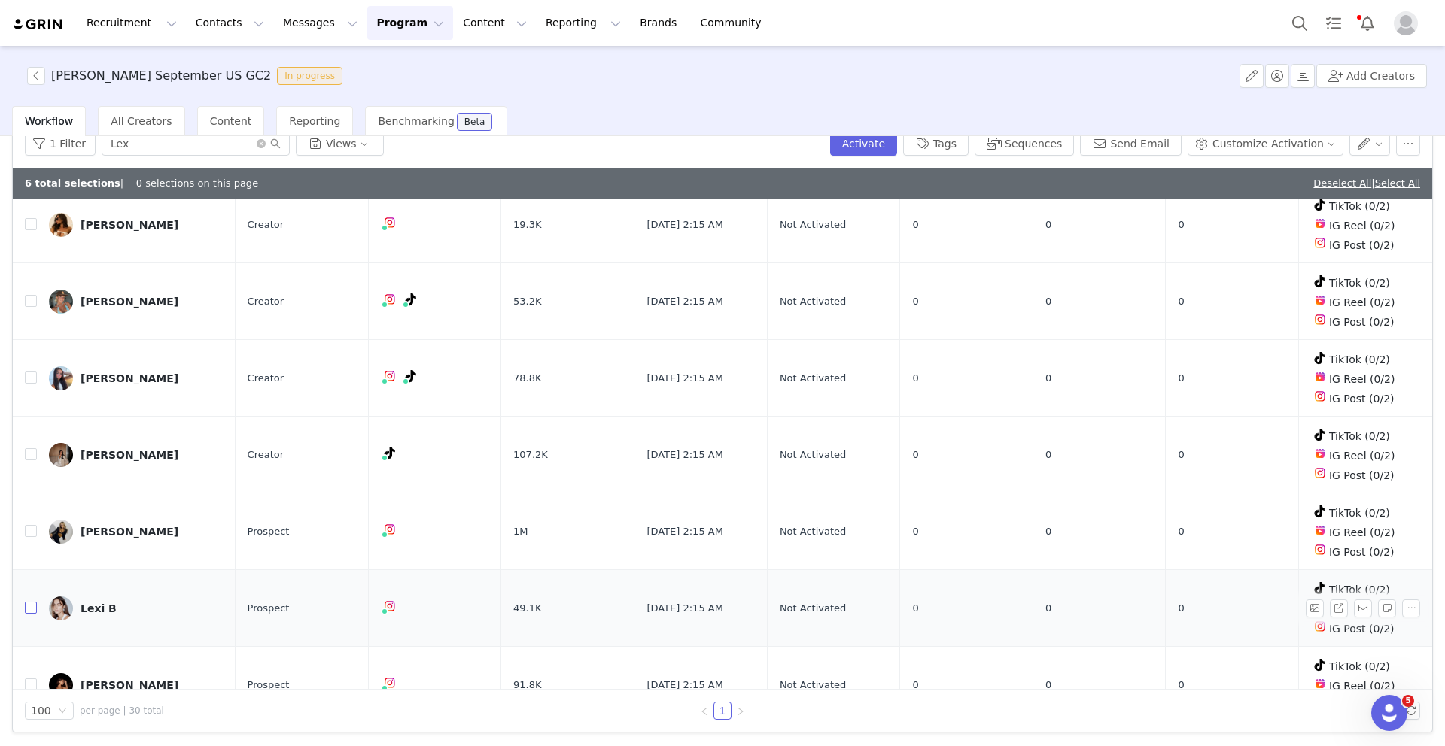
click at [29, 602] on input "checkbox" at bounding box center [31, 608] width 12 height 12
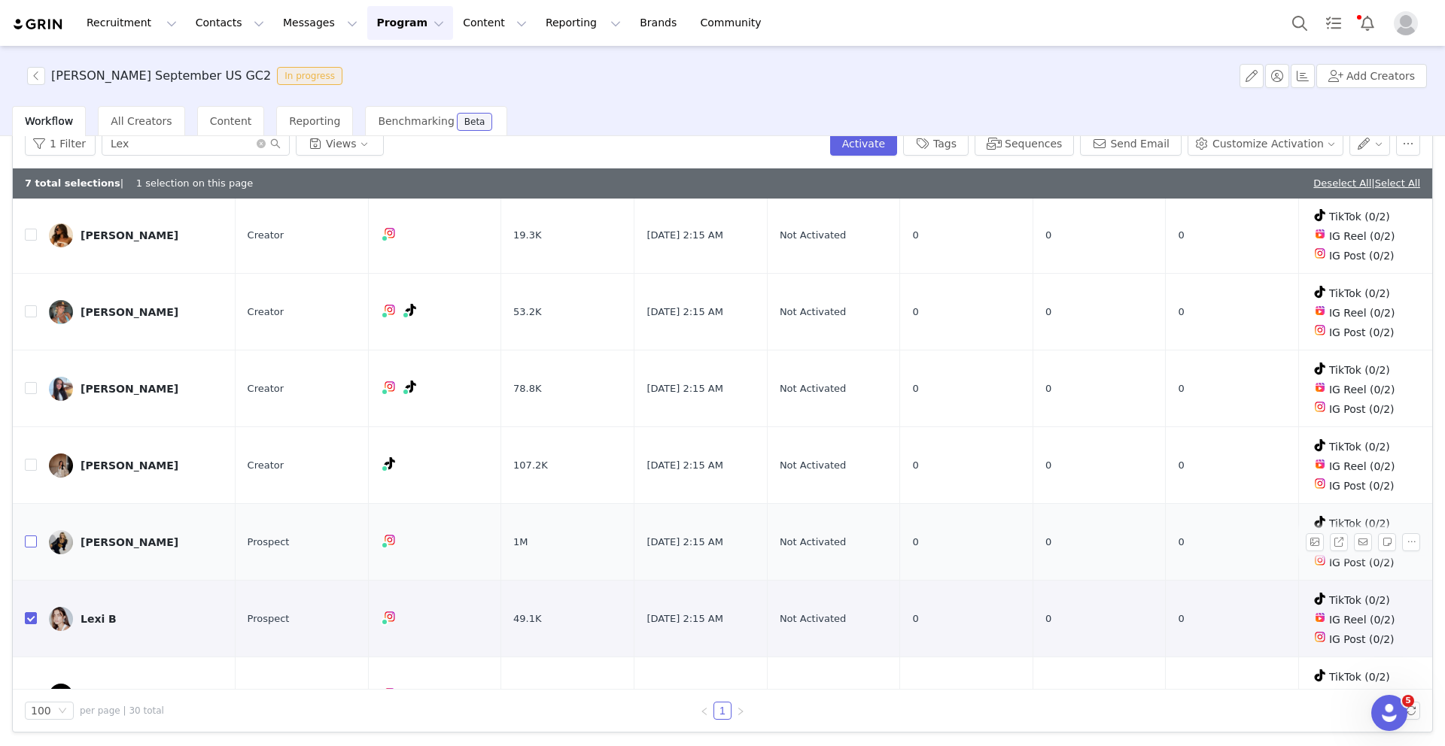
scroll to position [1801, 0]
click at [32, 659] on td at bounding box center [25, 697] width 24 height 77
click at [32, 691] on input "checkbox" at bounding box center [31, 697] width 12 height 12
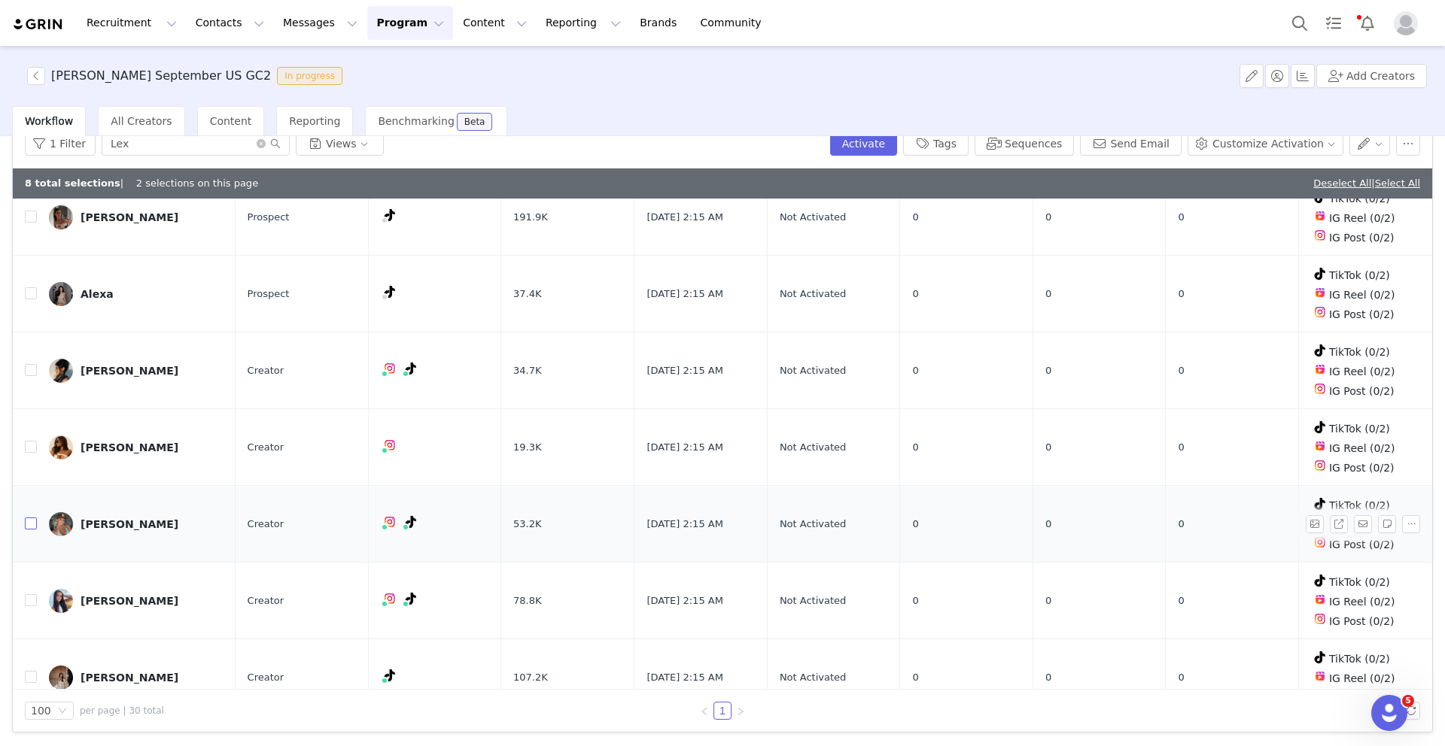
scroll to position [1511, 0]
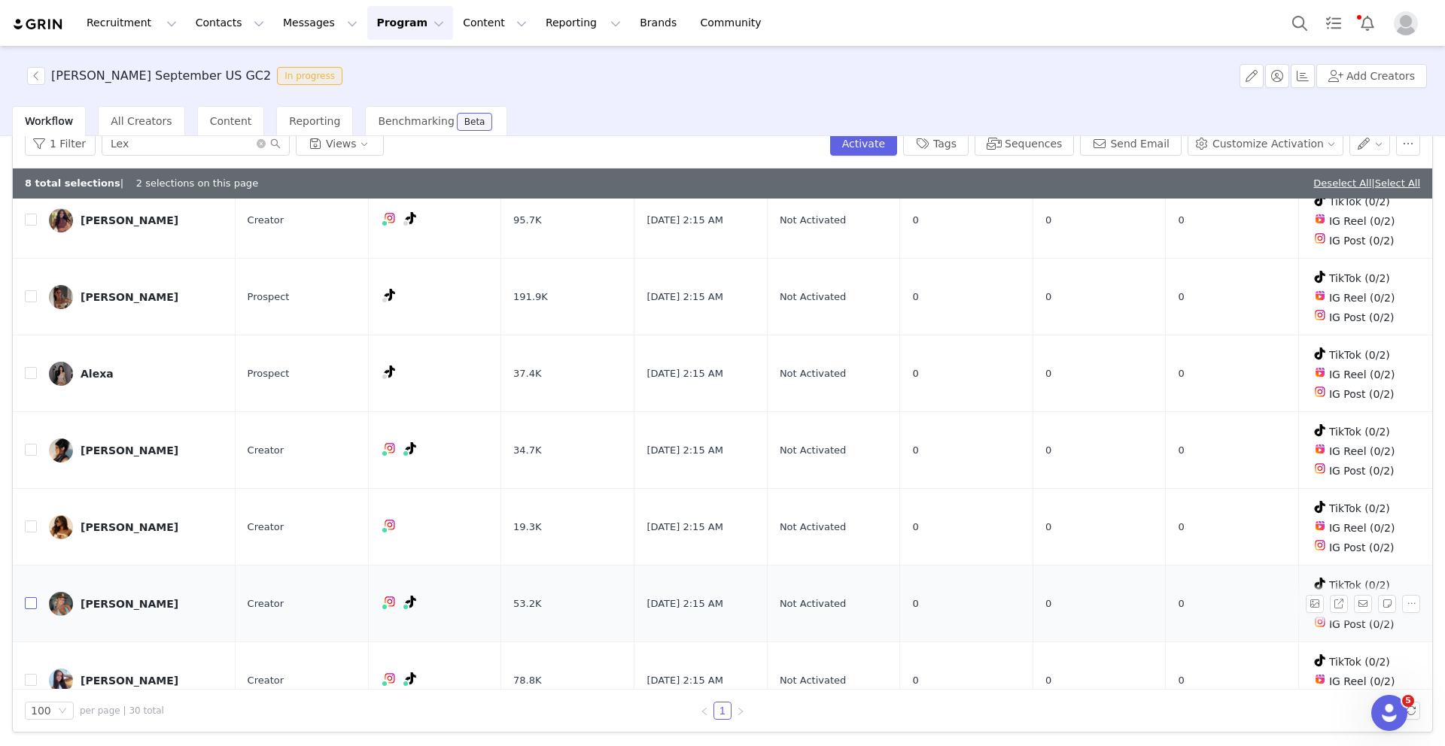
click at [27, 597] on input "checkbox" at bounding box center [31, 603] width 12 height 12
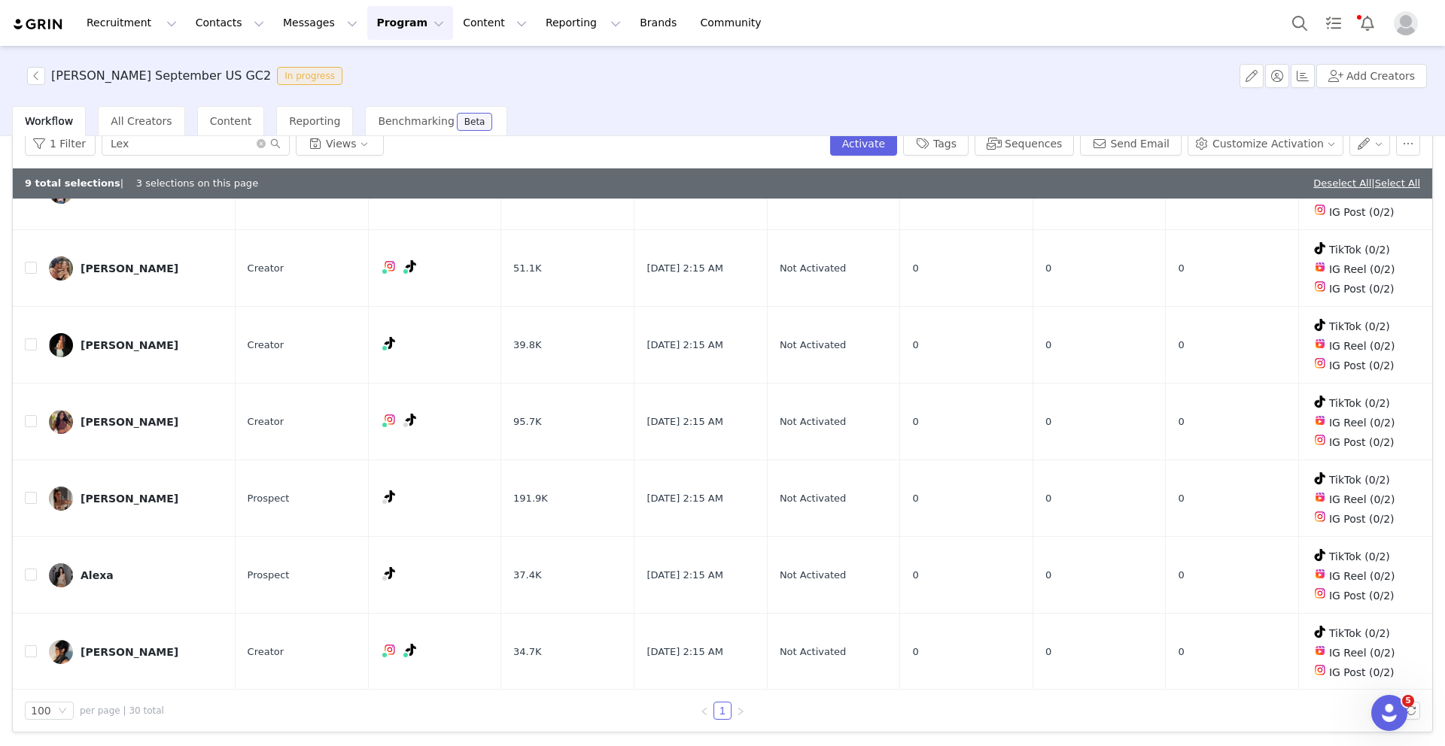
scroll to position [1309, 0]
click at [29, 492] on input "checkbox" at bounding box center [31, 498] width 12 height 12
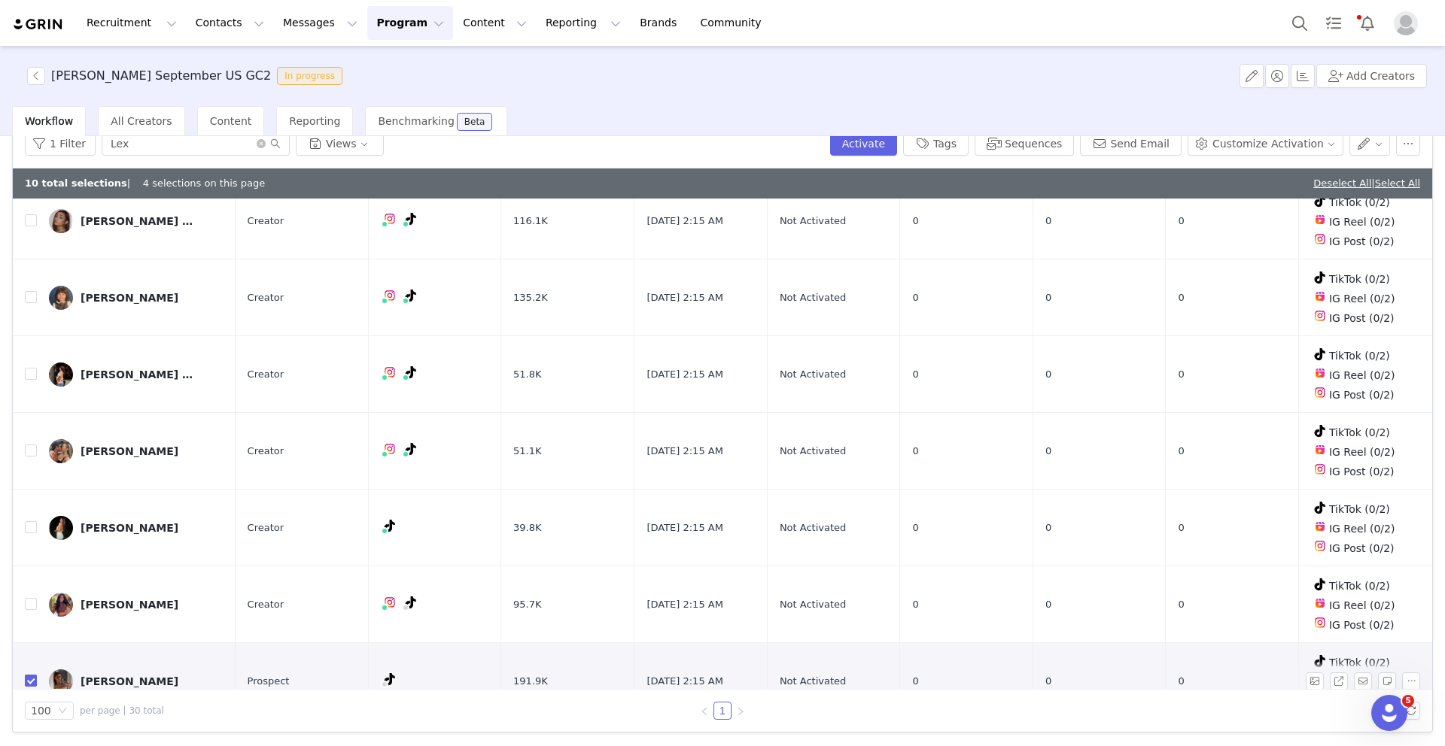
scroll to position [1129, 0]
click at [34, 519] on input "checkbox" at bounding box center [31, 525] width 12 height 12
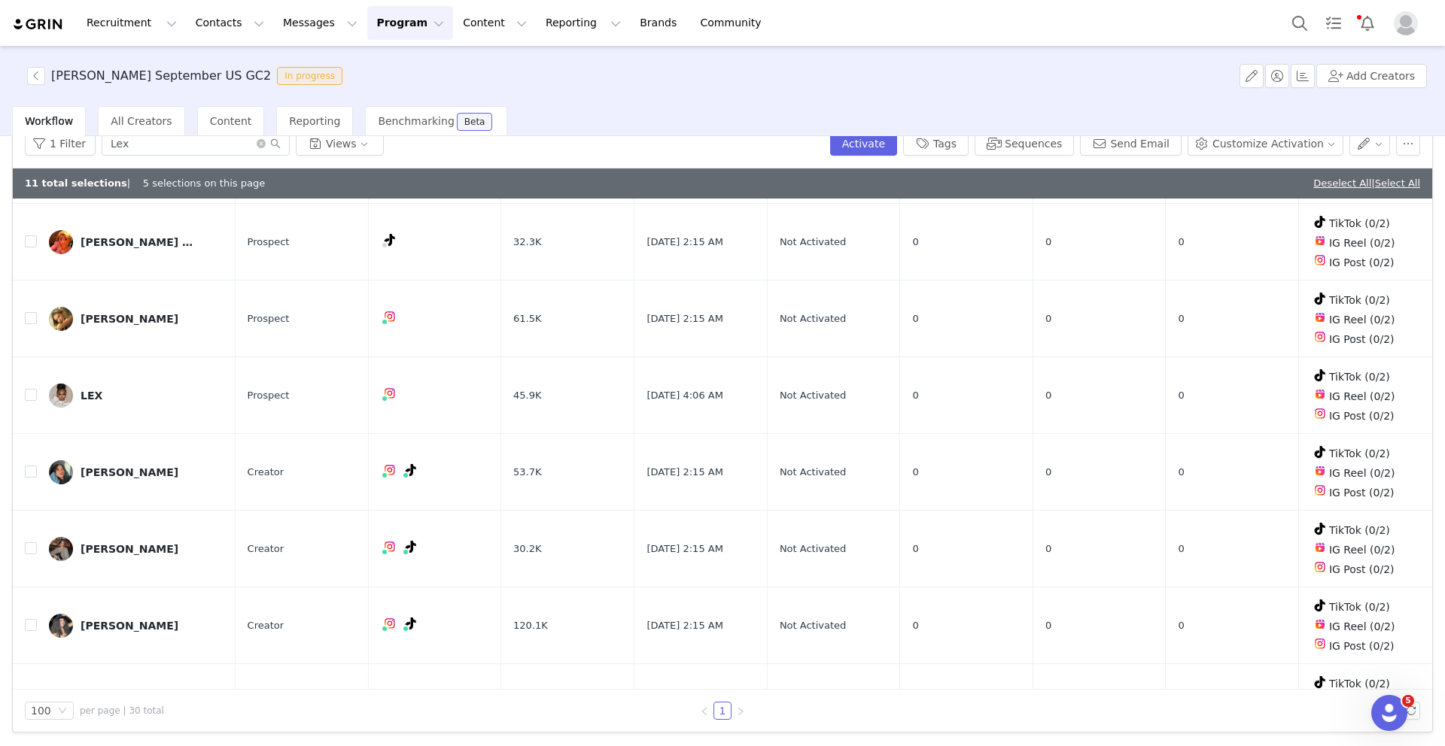
scroll to position [637, 0]
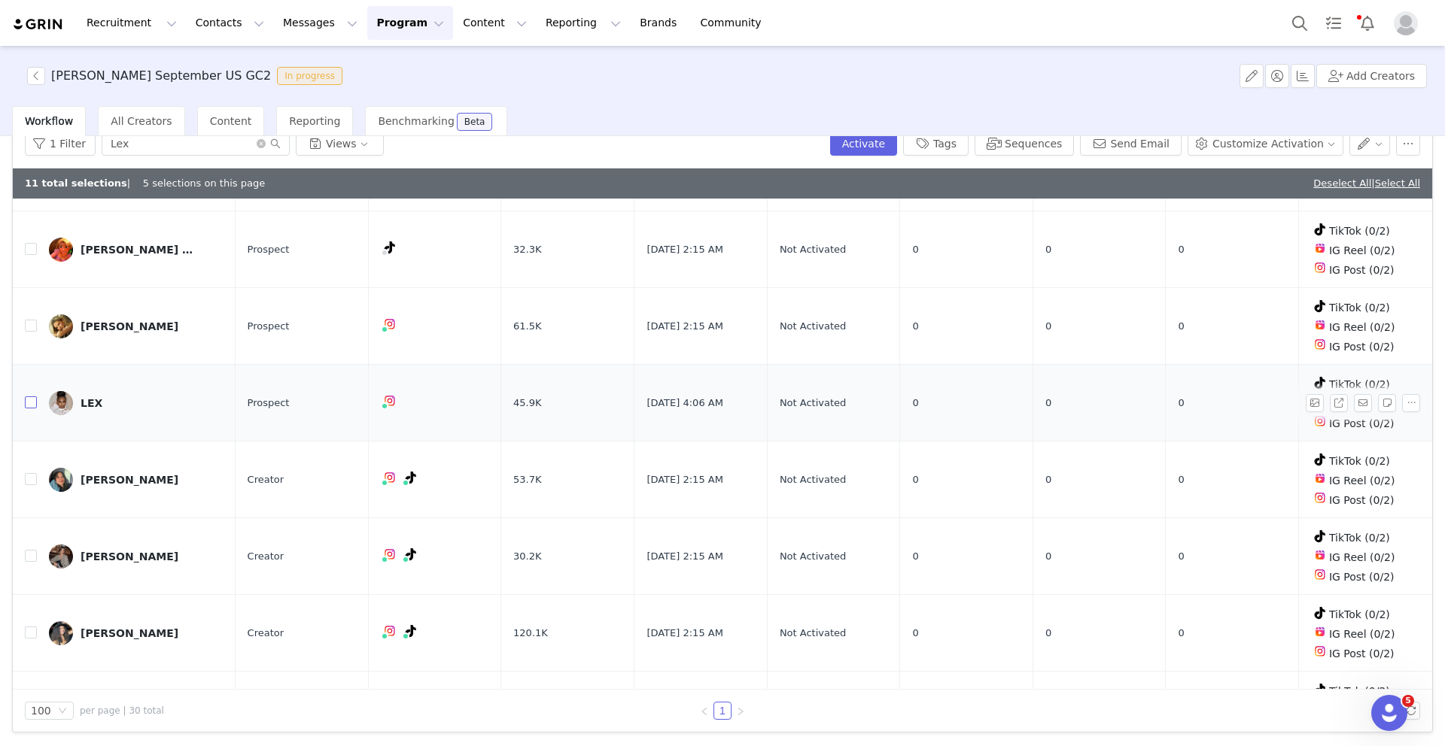
click at [33, 397] on input "checkbox" at bounding box center [31, 403] width 12 height 12
click at [29, 320] on input "checkbox" at bounding box center [31, 326] width 12 height 12
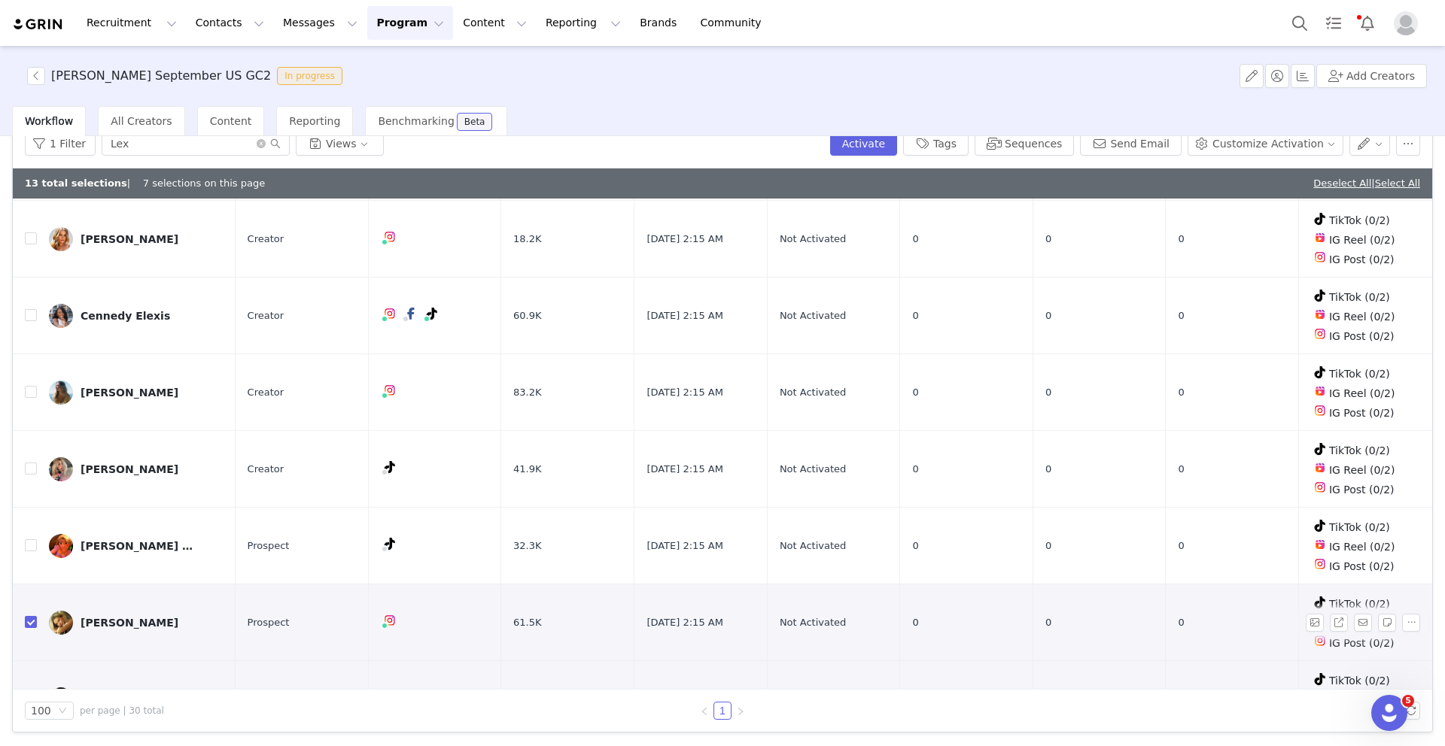
scroll to position [263, 0]
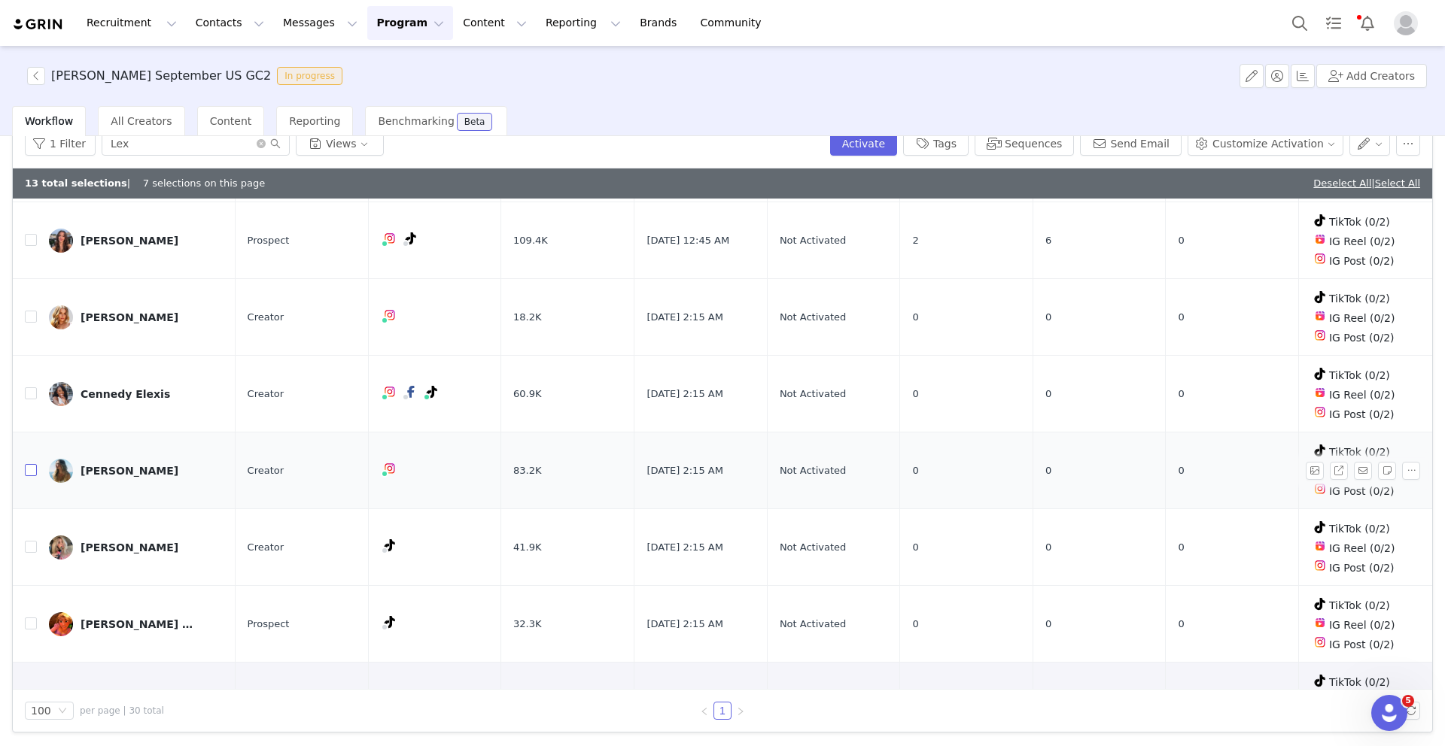
click at [33, 464] on input "checkbox" at bounding box center [31, 470] width 12 height 12
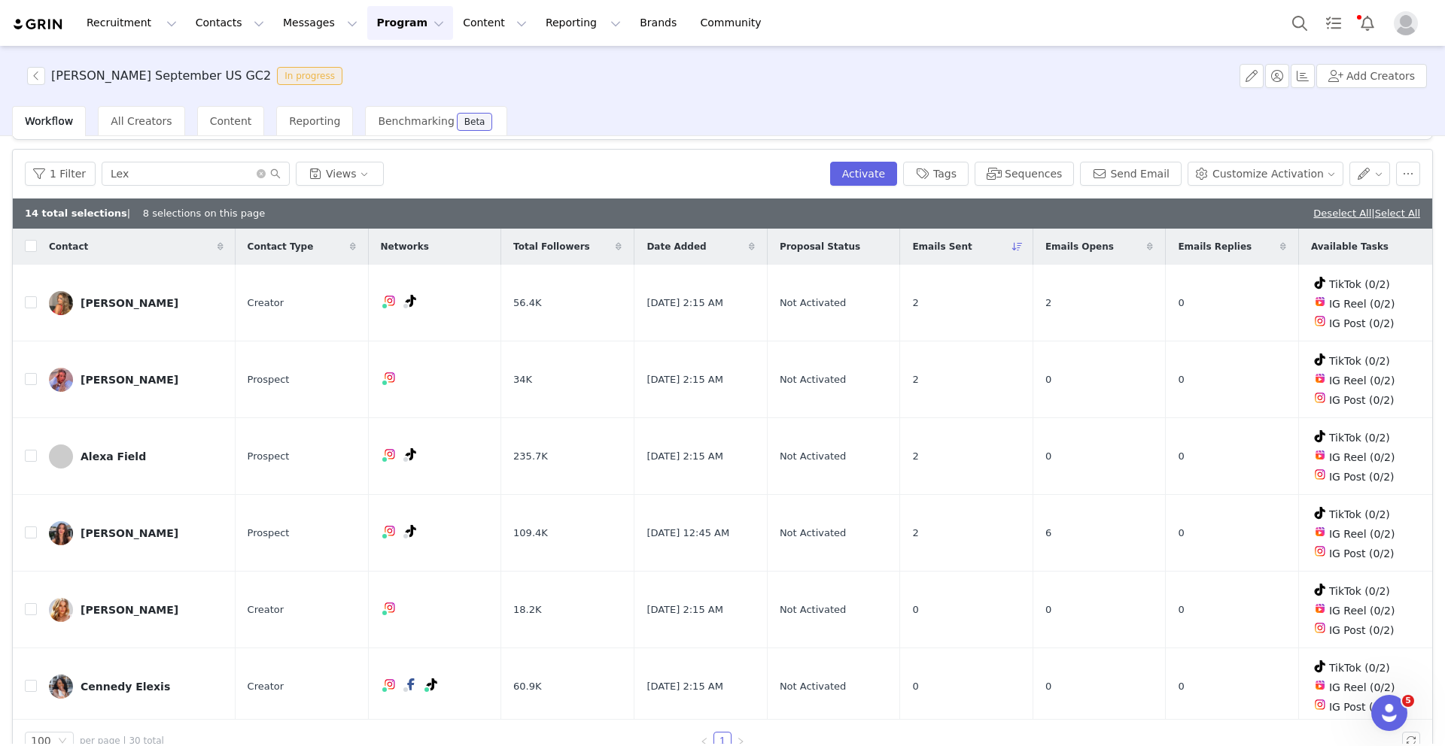
scroll to position [0, 0]
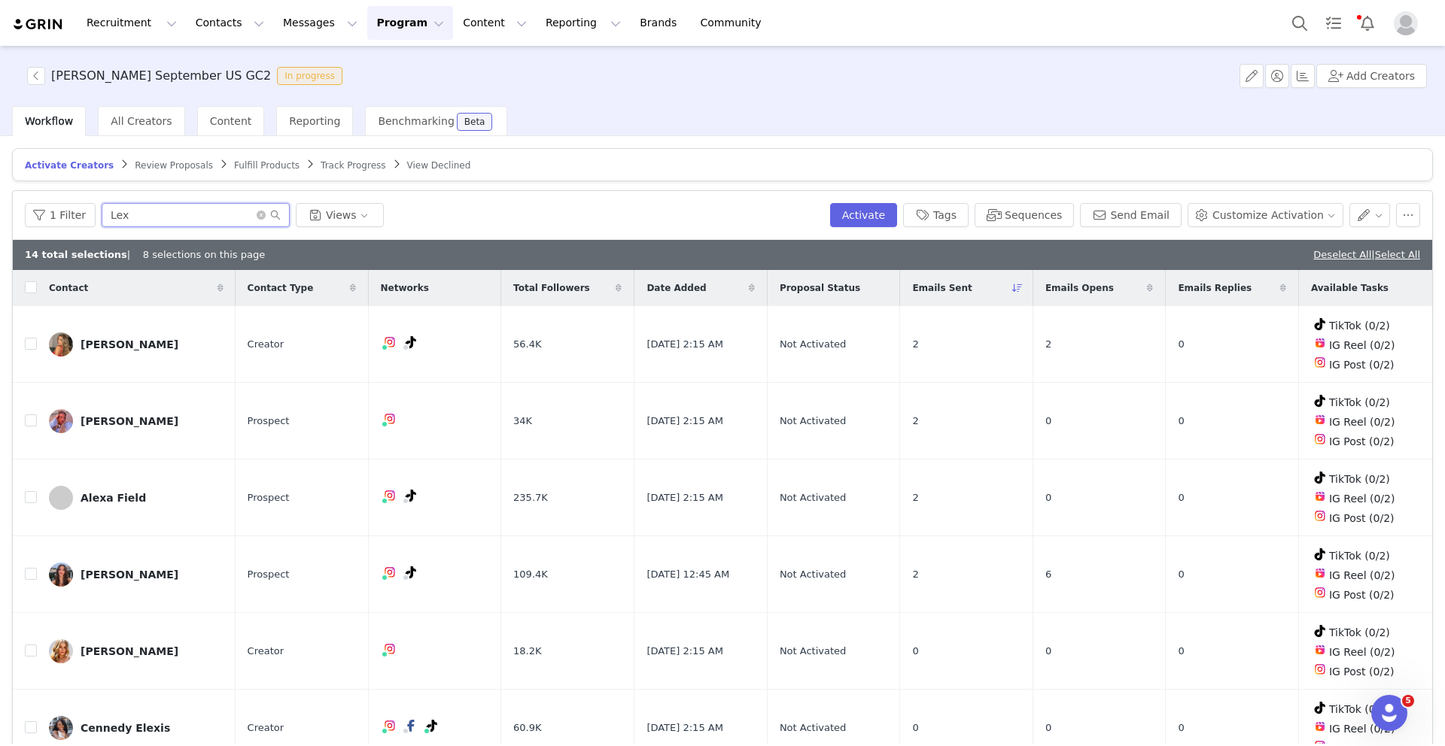
click at [122, 213] on input "Lex" at bounding box center [196, 215] width 188 height 24
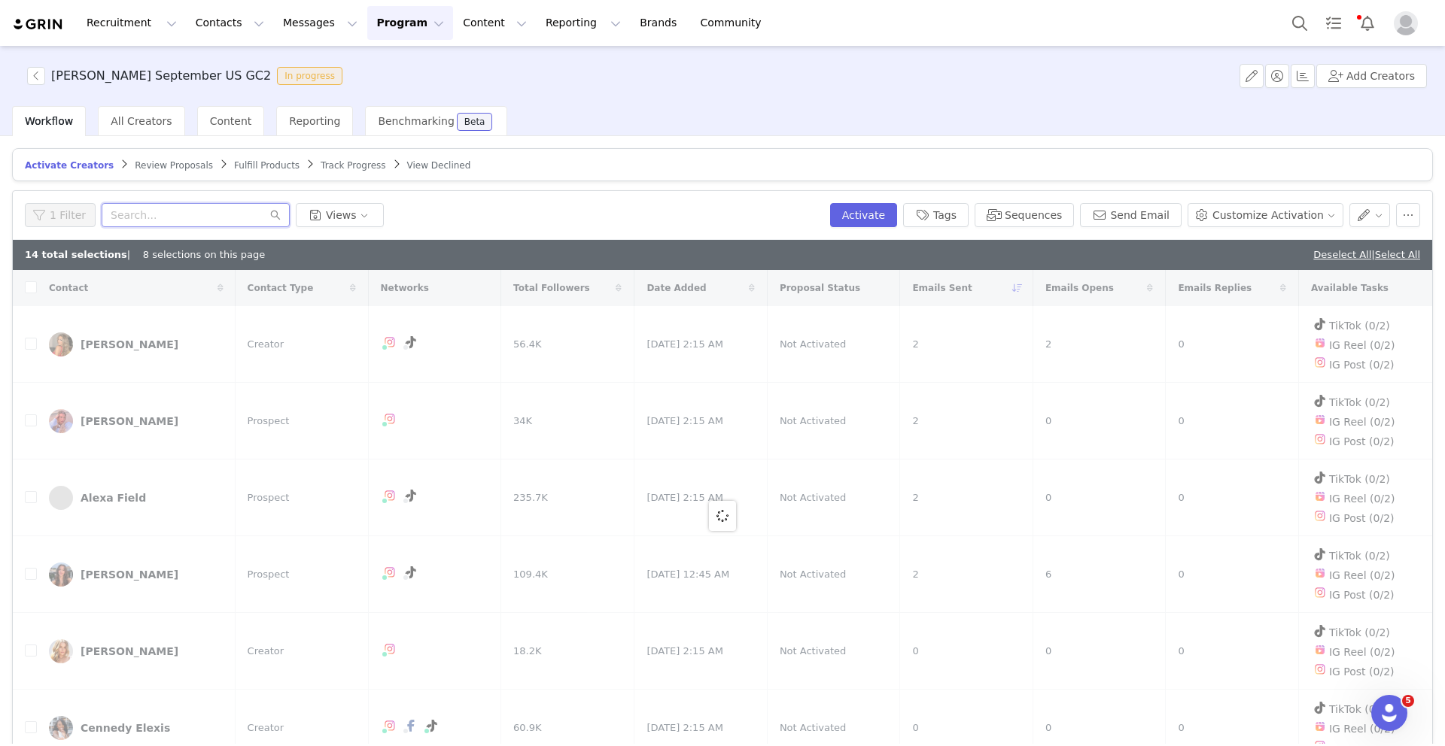
paste input "Bruna Petrillo"
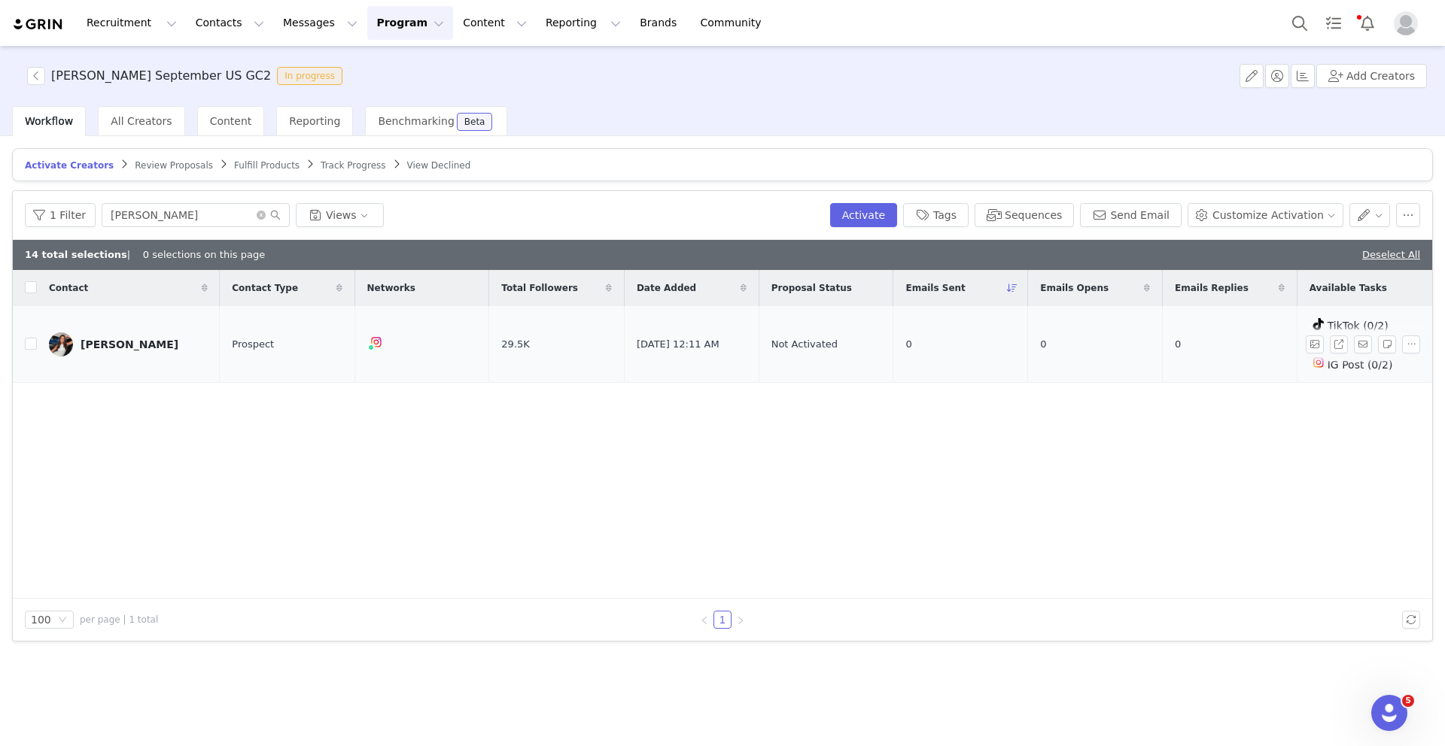
click at [37, 343] on td "Bruna Petrillo" at bounding box center [128, 344] width 183 height 77
click at [34, 345] on input "checkbox" at bounding box center [31, 344] width 12 height 12
click at [175, 220] on input "Bruna Petrillo" at bounding box center [196, 215] width 188 height 24
drag, startPoint x: 169, startPoint y: 217, endPoint x: 101, endPoint y: 217, distance: 67.7
click at [102, 217] on input "Bruna Petrillo" at bounding box center [196, 215] width 188 height 24
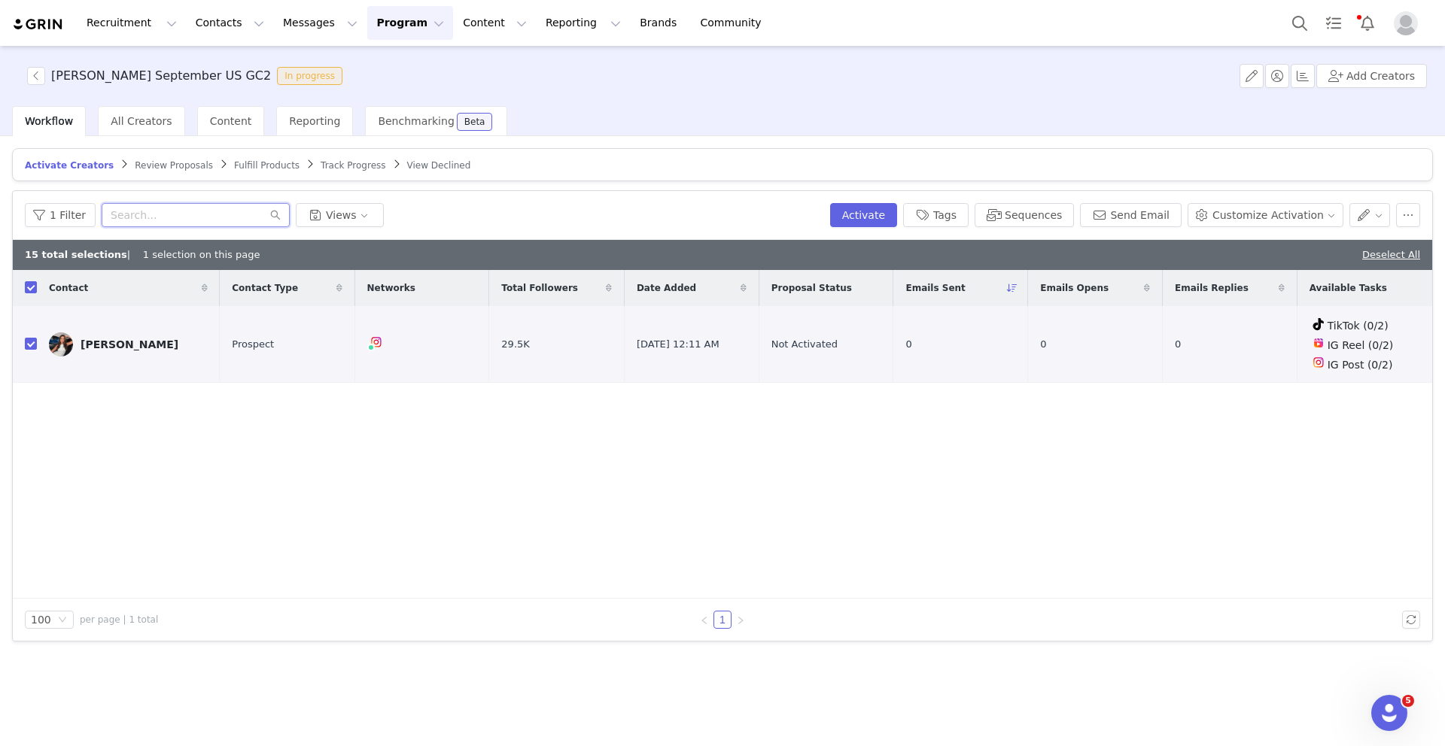
paste input "Emma Jette"
click at [30, 346] on input "checkbox" at bounding box center [31, 344] width 12 height 12
click at [170, 212] on input "Emma Jette" at bounding box center [196, 215] width 188 height 24
click at [171, 214] on input "Emma Jette" at bounding box center [196, 215] width 188 height 24
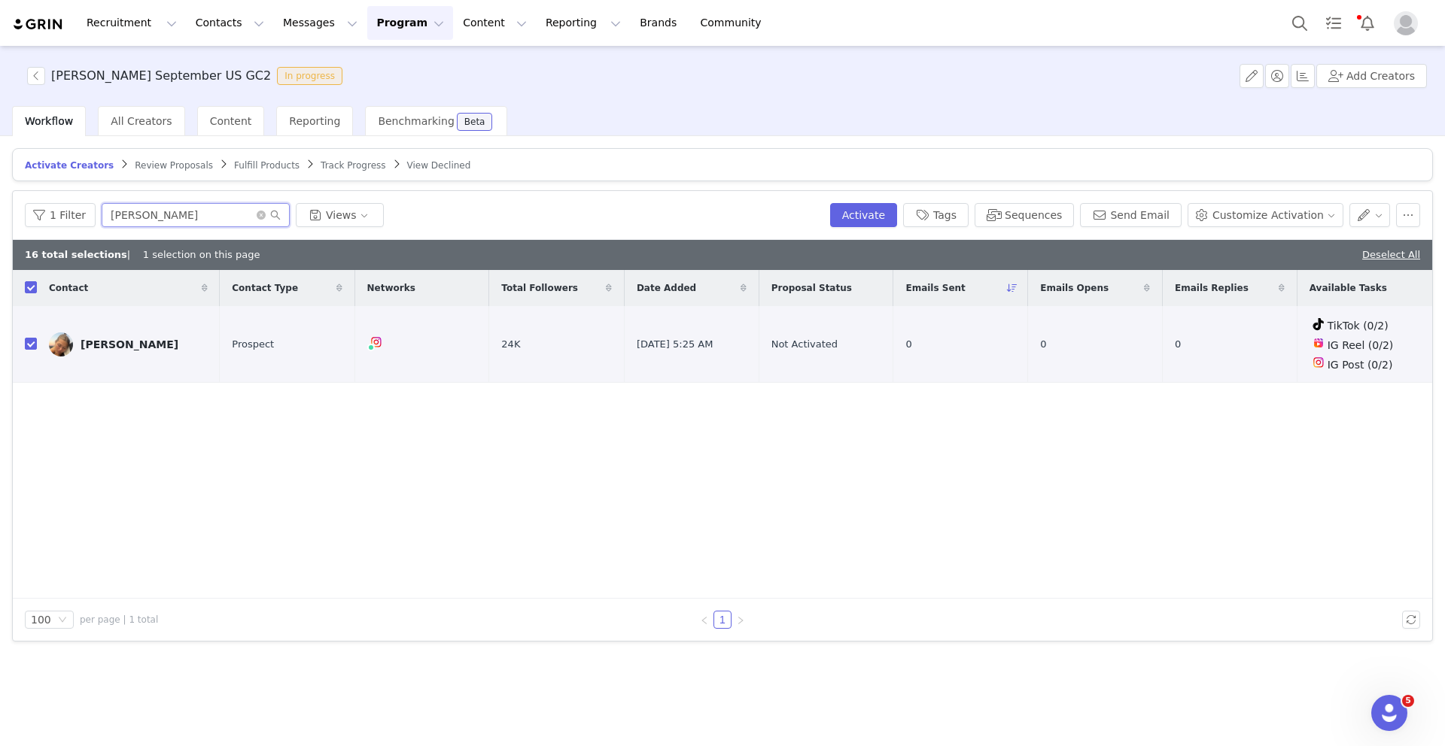
drag, startPoint x: 171, startPoint y: 214, endPoint x: 97, endPoint y: 214, distance: 73.7
click at [102, 214] on input "Emma Jette" at bounding box center [196, 215] width 188 height 24
paste input "Arianna Dxarte"
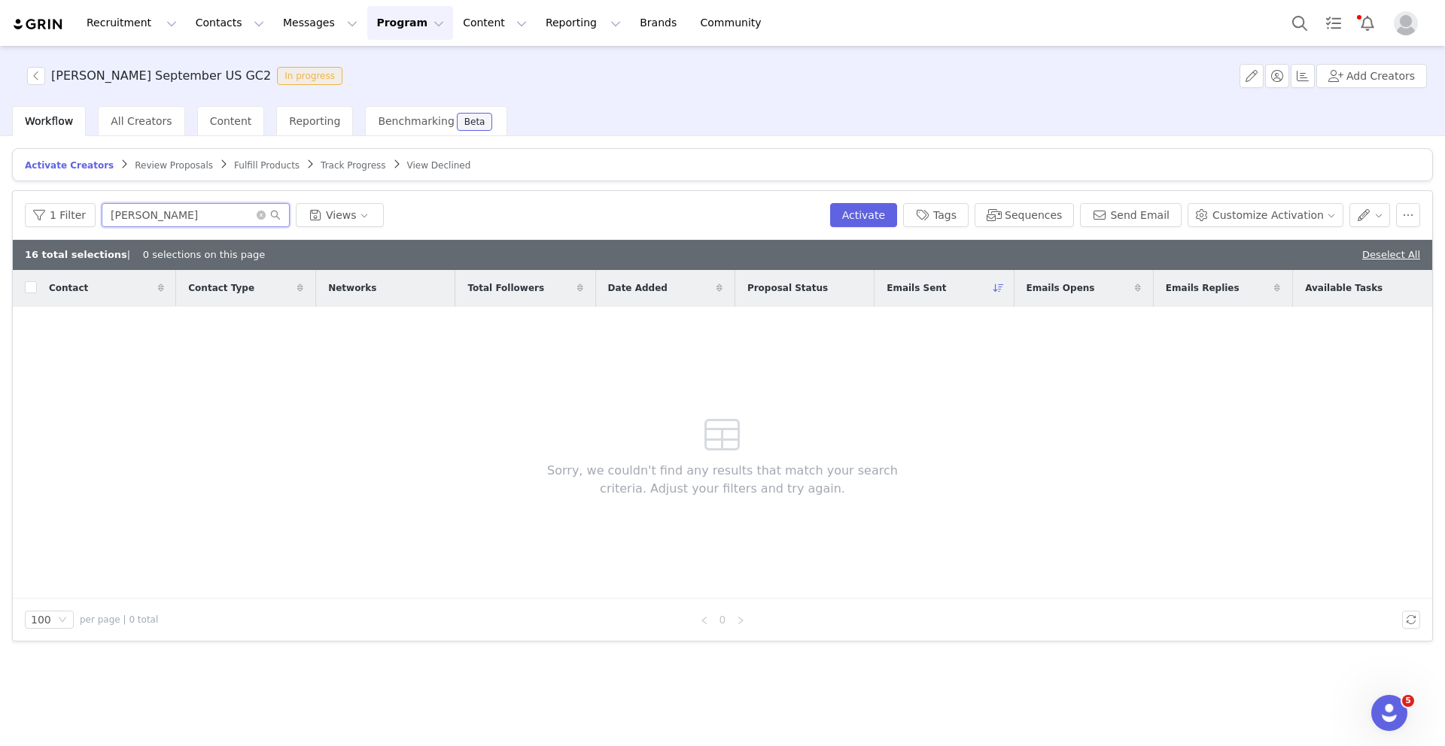
drag, startPoint x: 179, startPoint y: 215, endPoint x: 148, endPoint y: 215, distance: 30.9
click at [148, 215] on input "Arianna Dxarte" at bounding box center [196, 215] width 188 height 24
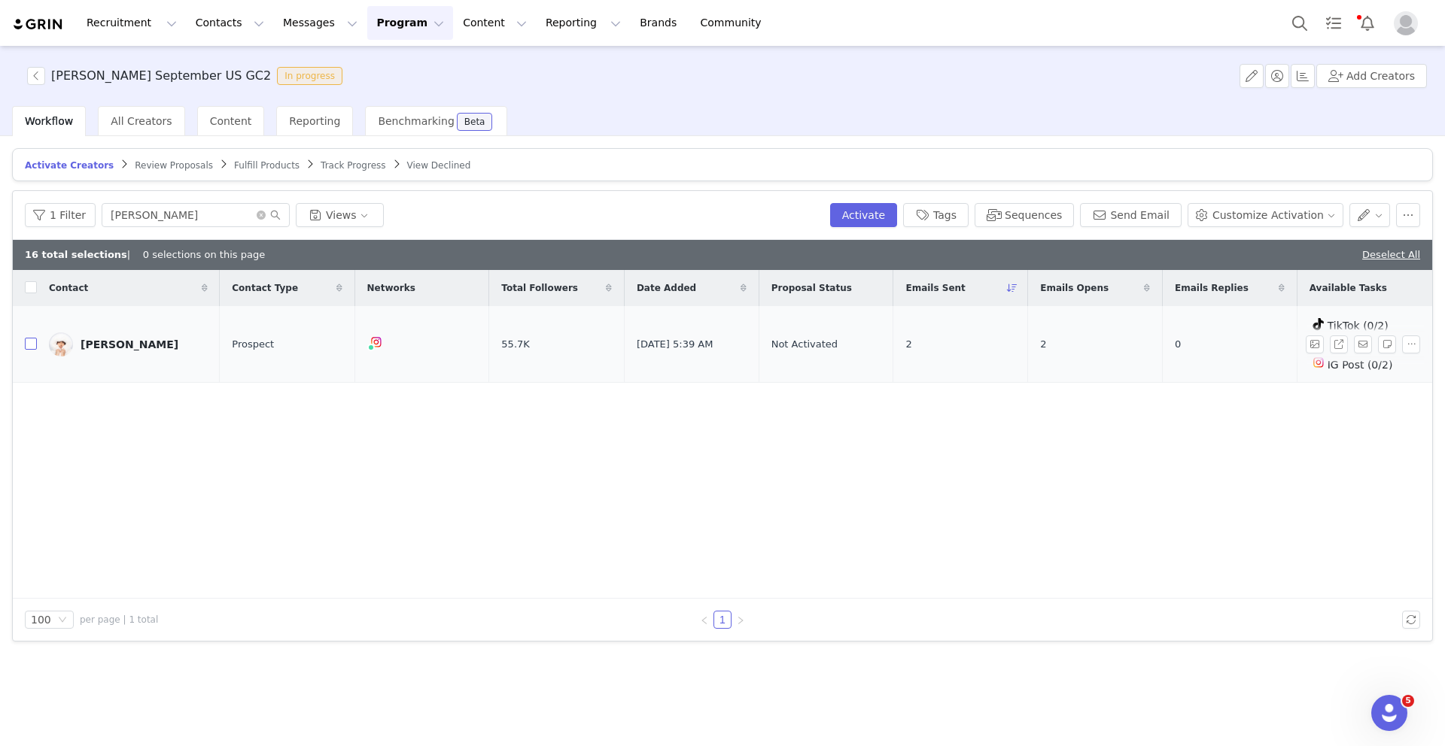
click at [32, 345] on input "checkbox" at bounding box center [31, 344] width 12 height 12
click at [154, 214] on input "Arianna" at bounding box center [196, 215] width 188 height 24
drag, startPoint x: 154, startPoint y: 214, endPoint x: 92, endPoint y: 214, distance: 61.7
click at [92, 214] on div "1 Filter Arianna Views" at bounding box center [424, 215] width 799 height 24
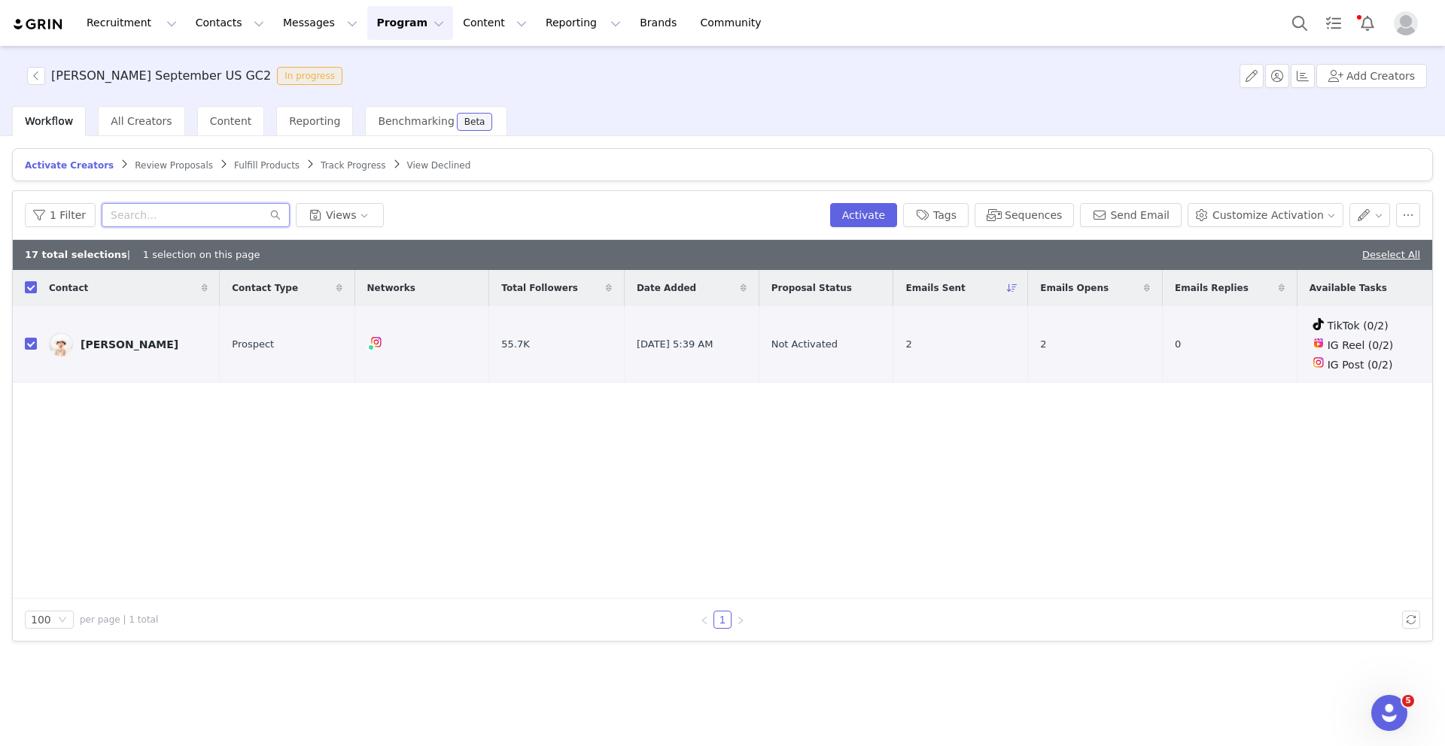
paste input "Marina"
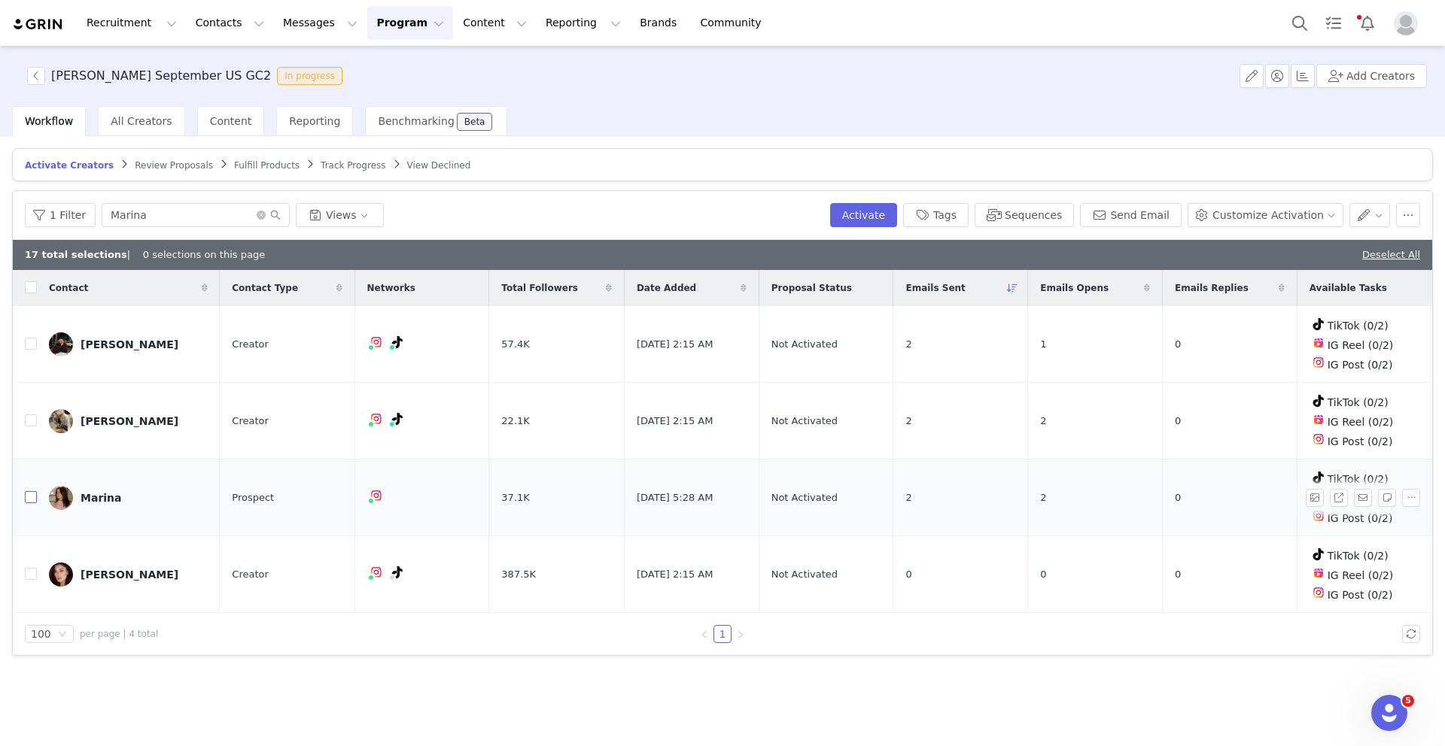
click at [32, 495] on input "checkbox" at bounding box center [31, 497] width 12 height 12
click at [155, 222] on input "Marina" at bounding box center [196, 215] width 188 height 24
paste input "Sydney Woodal"
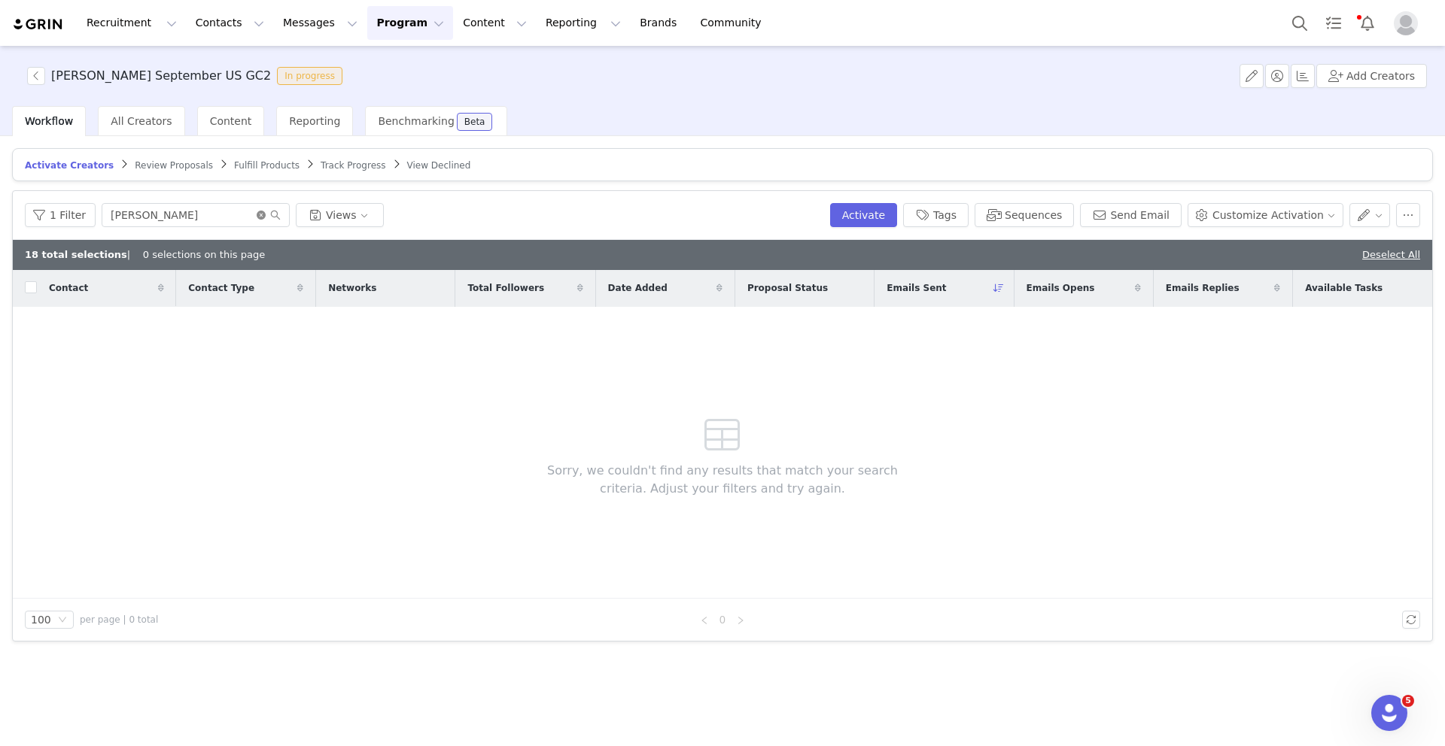
click at [257, 211] on icon "icon: close-circle" at bounding box center [261, 215] width 9 height 9
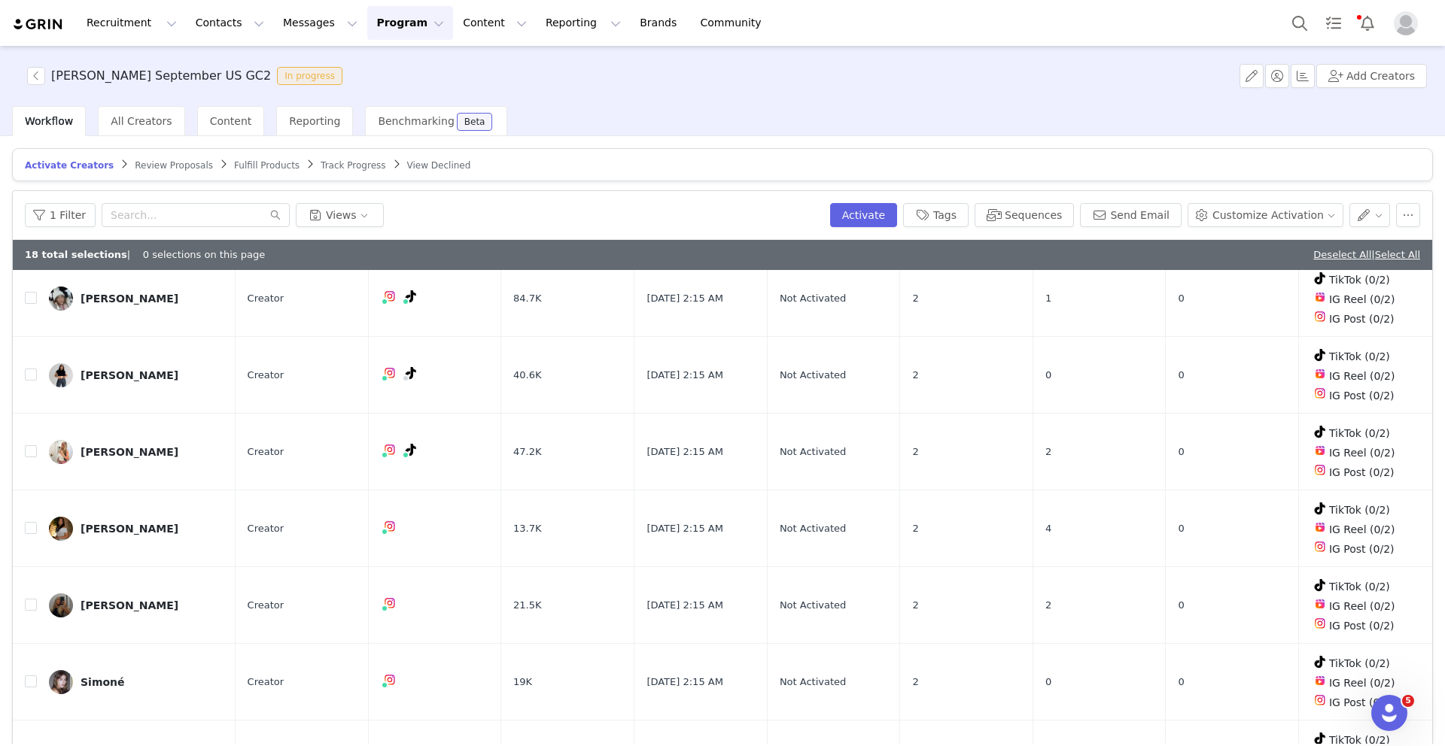
scroll to position [71, 0]
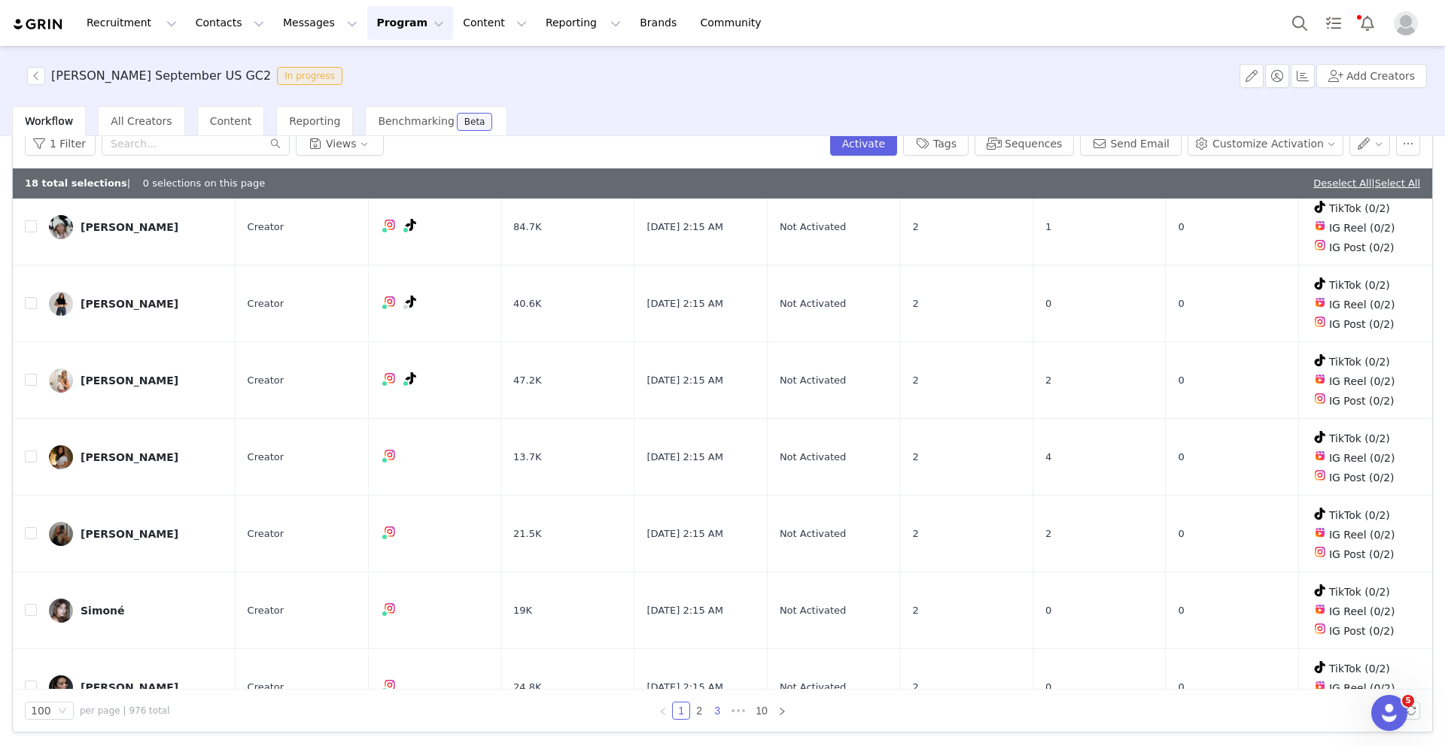
click at [721, 706] on link "3" at bounding box center [717, 711] width 17 height 17
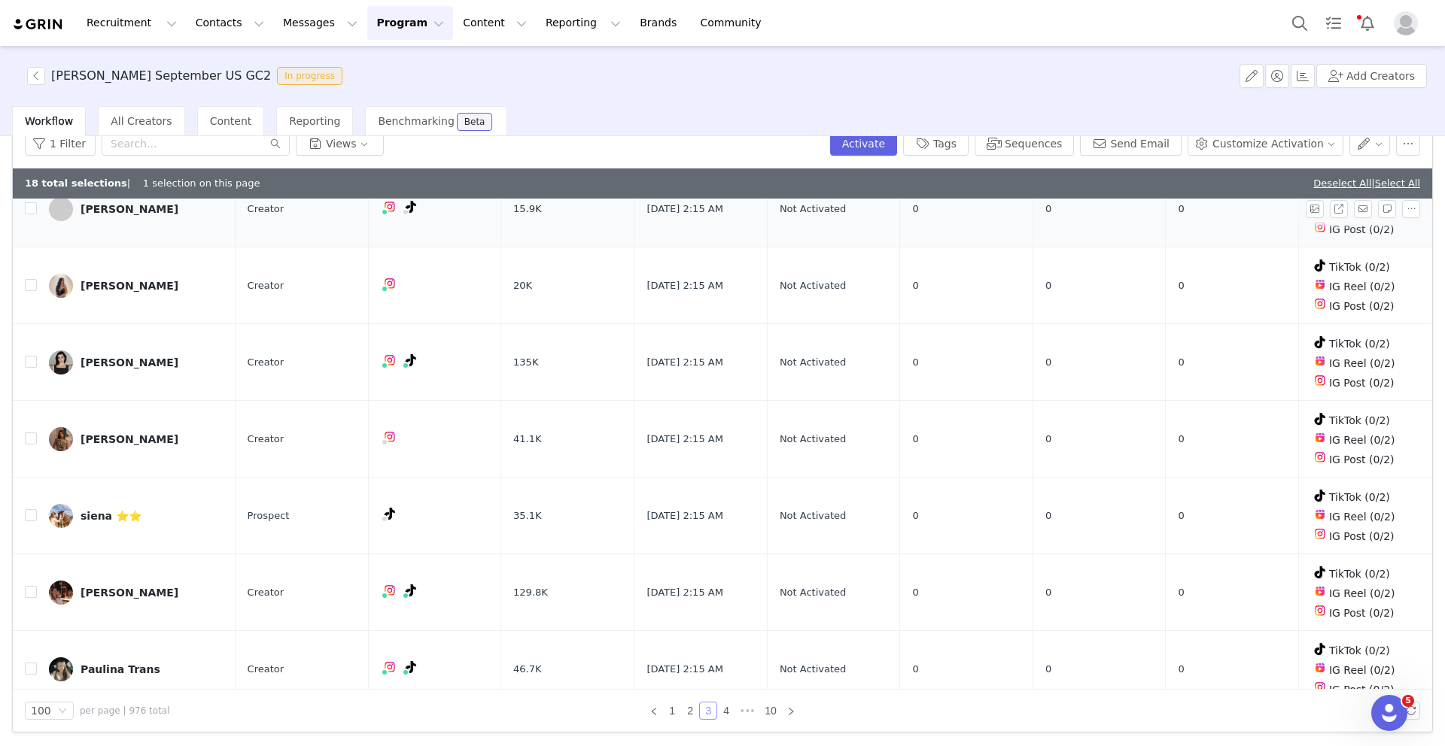
scroll to position [0, 0]
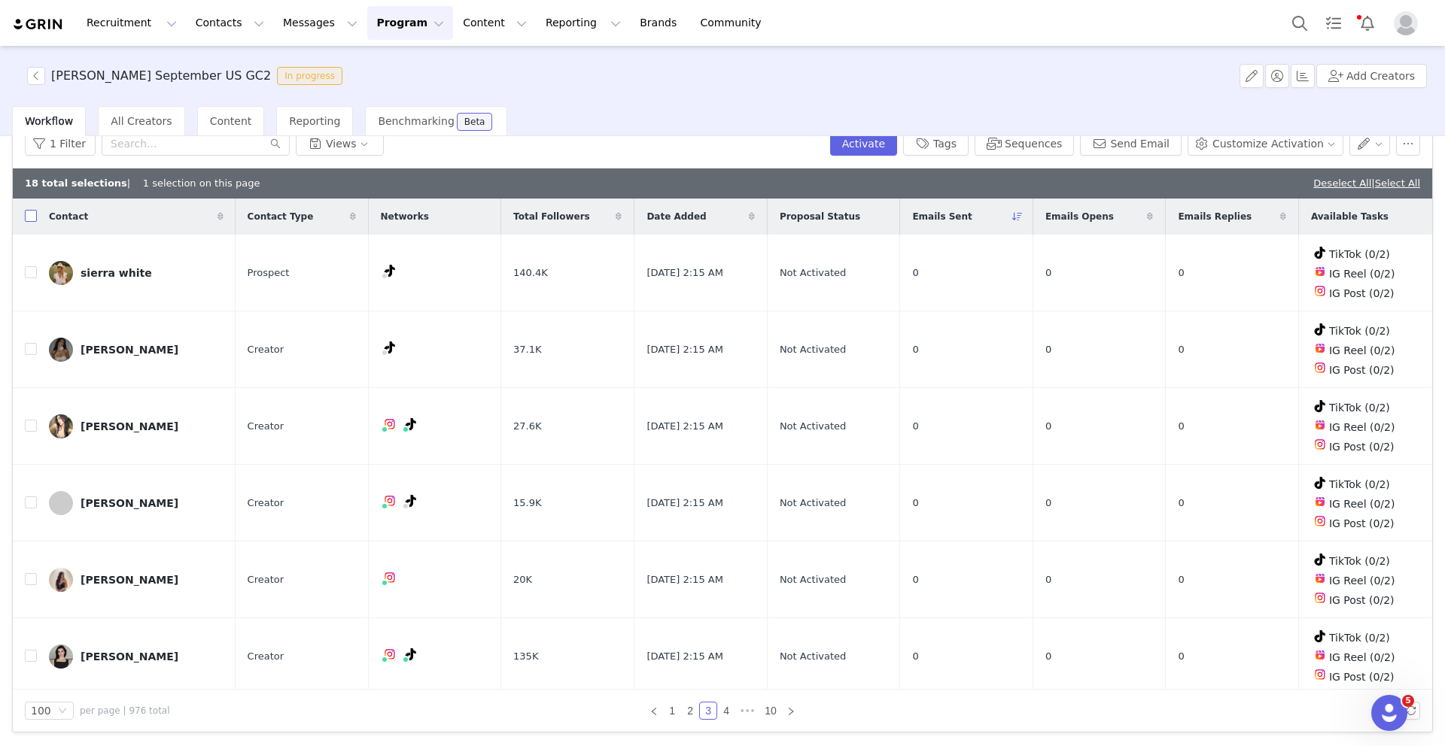
click at [31, 220] on input "checkbox" at bounding box center [31, 216] width 12 height 12
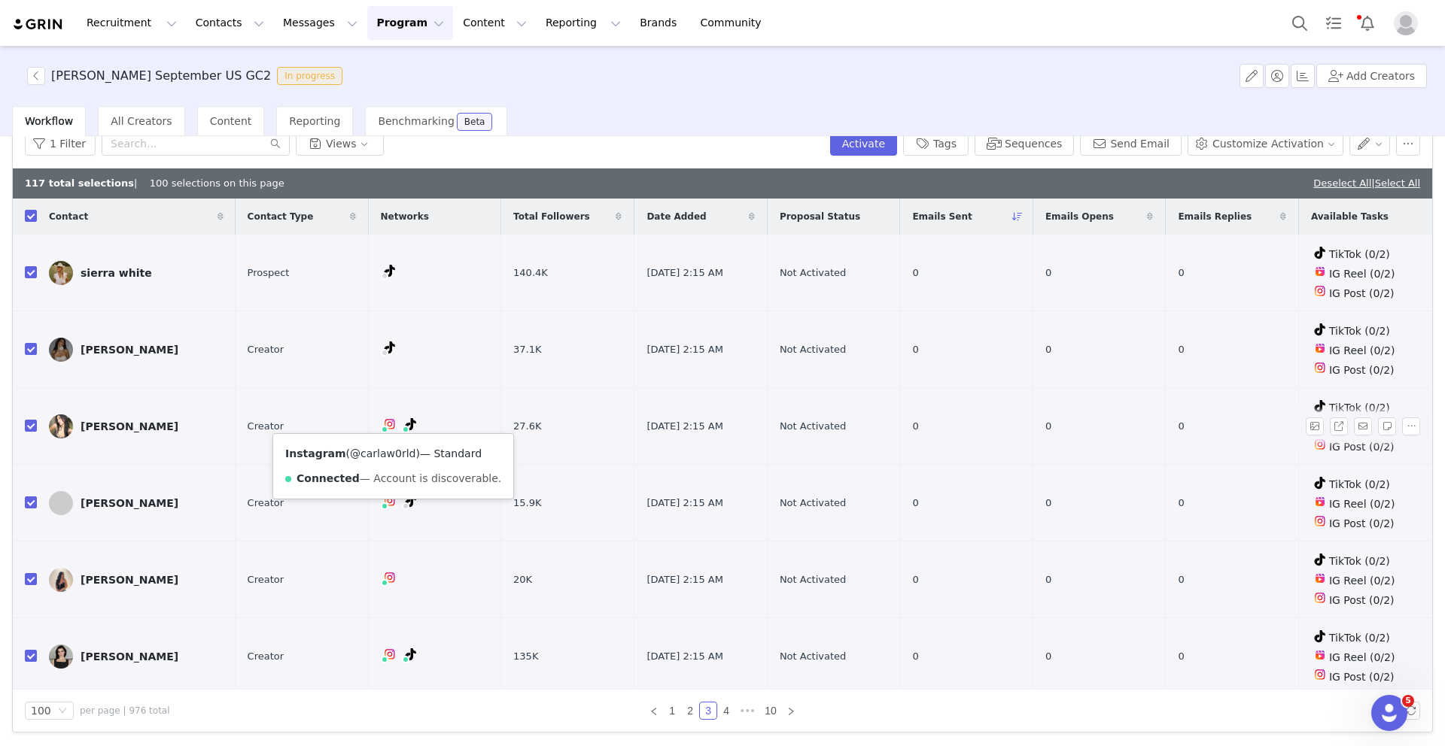
click at [382, 452] on link "@carlaw0rld" at bounding box center [382, 454] width 65 height 12
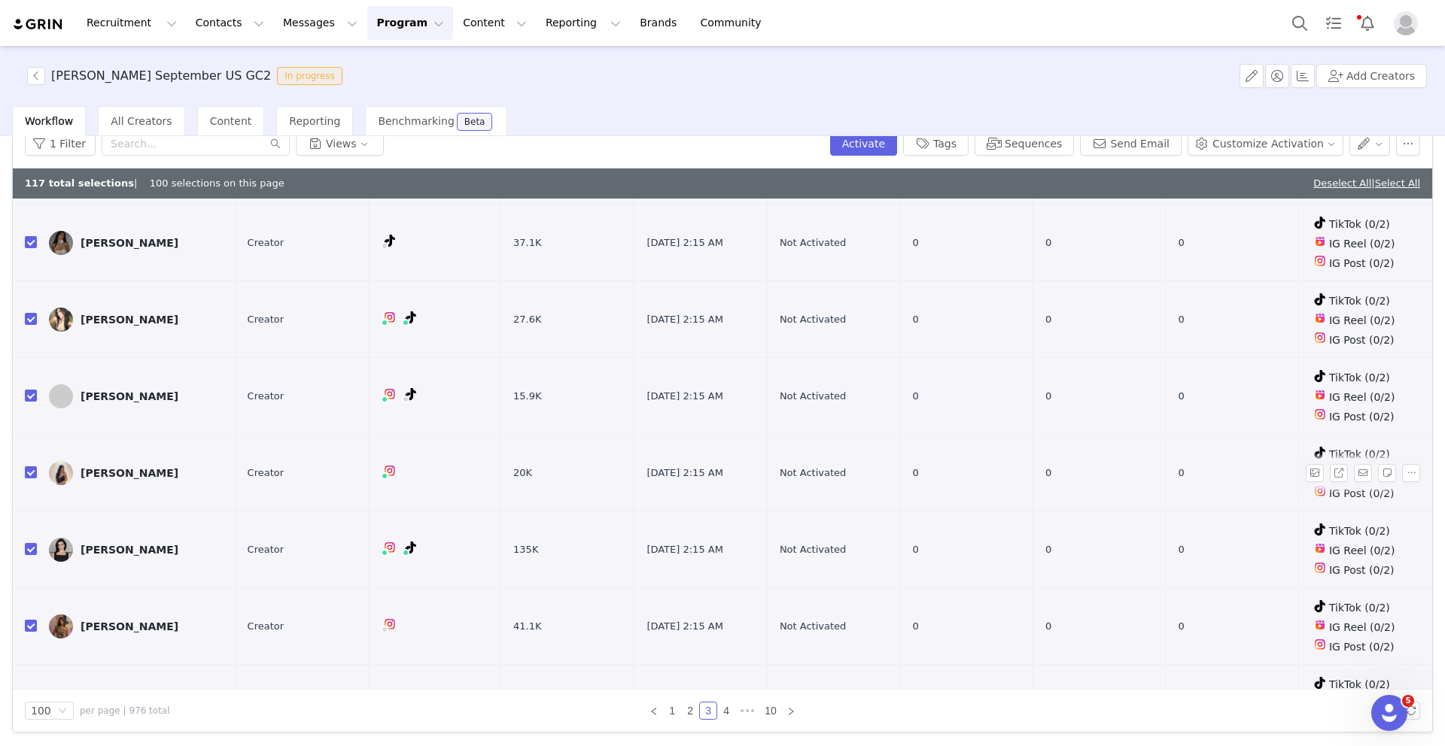
scroll to position [311, 0]
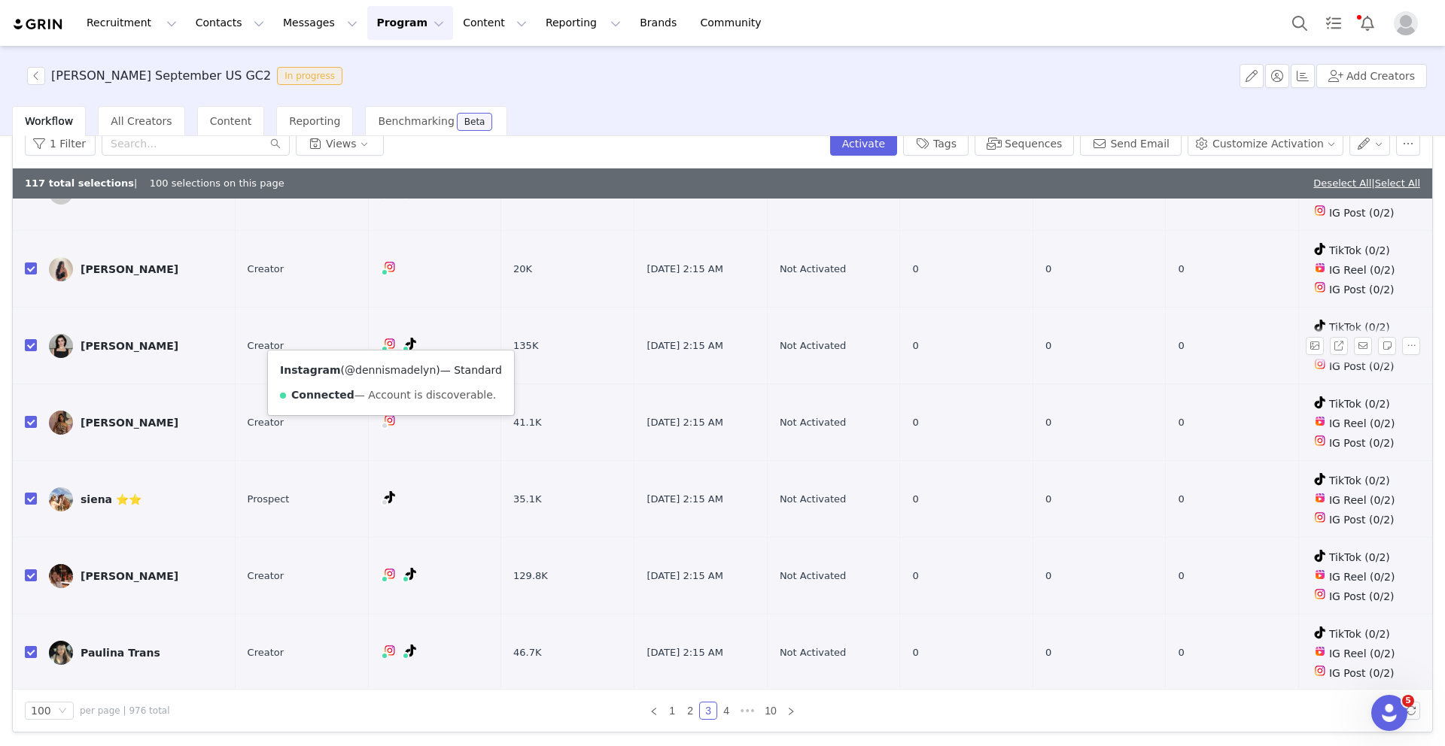
click at [380, 369] on link "@dennismadelyn" at bounding box center [390, 370] width 91 height 12
click at [32, 342] on input "checkbox" at bounding box center [31, 345] width 12 height 12
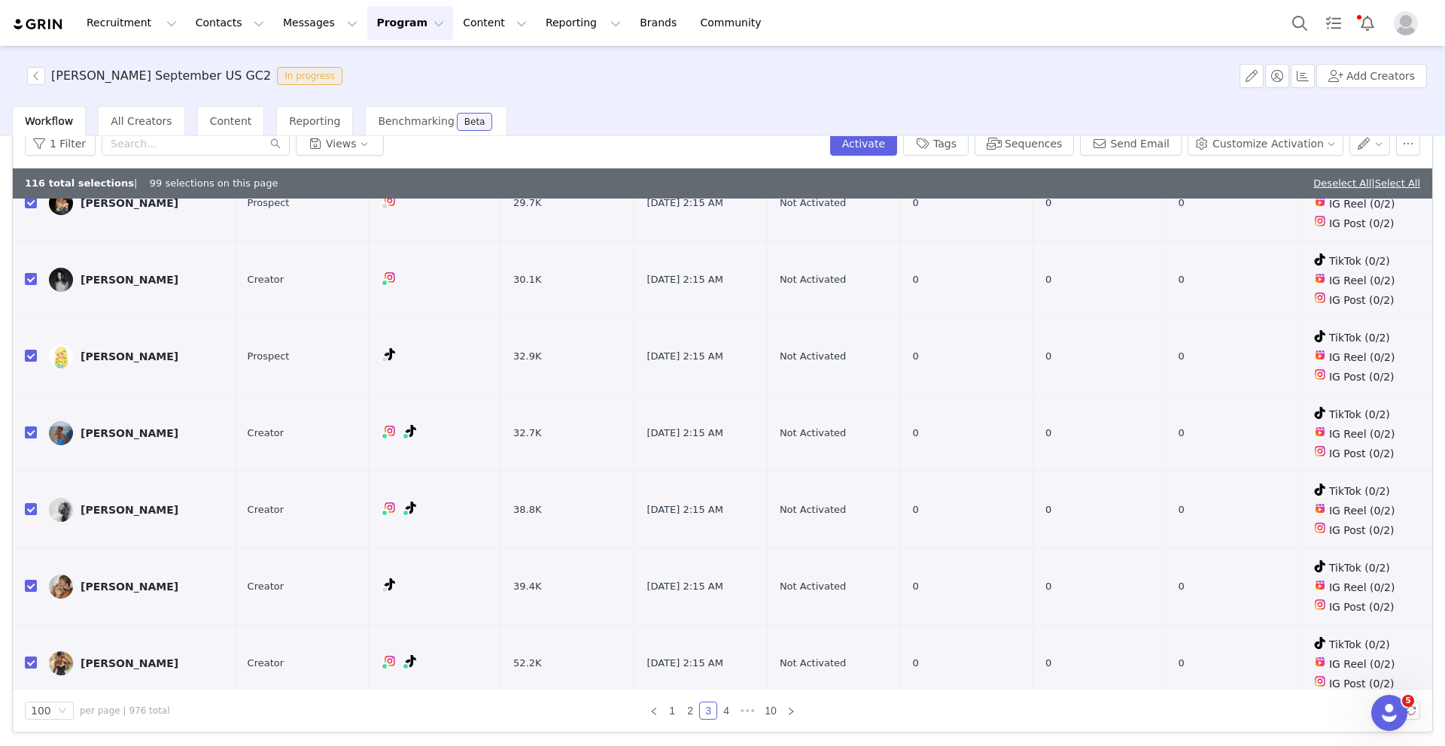
scroll to position [2680, 0]
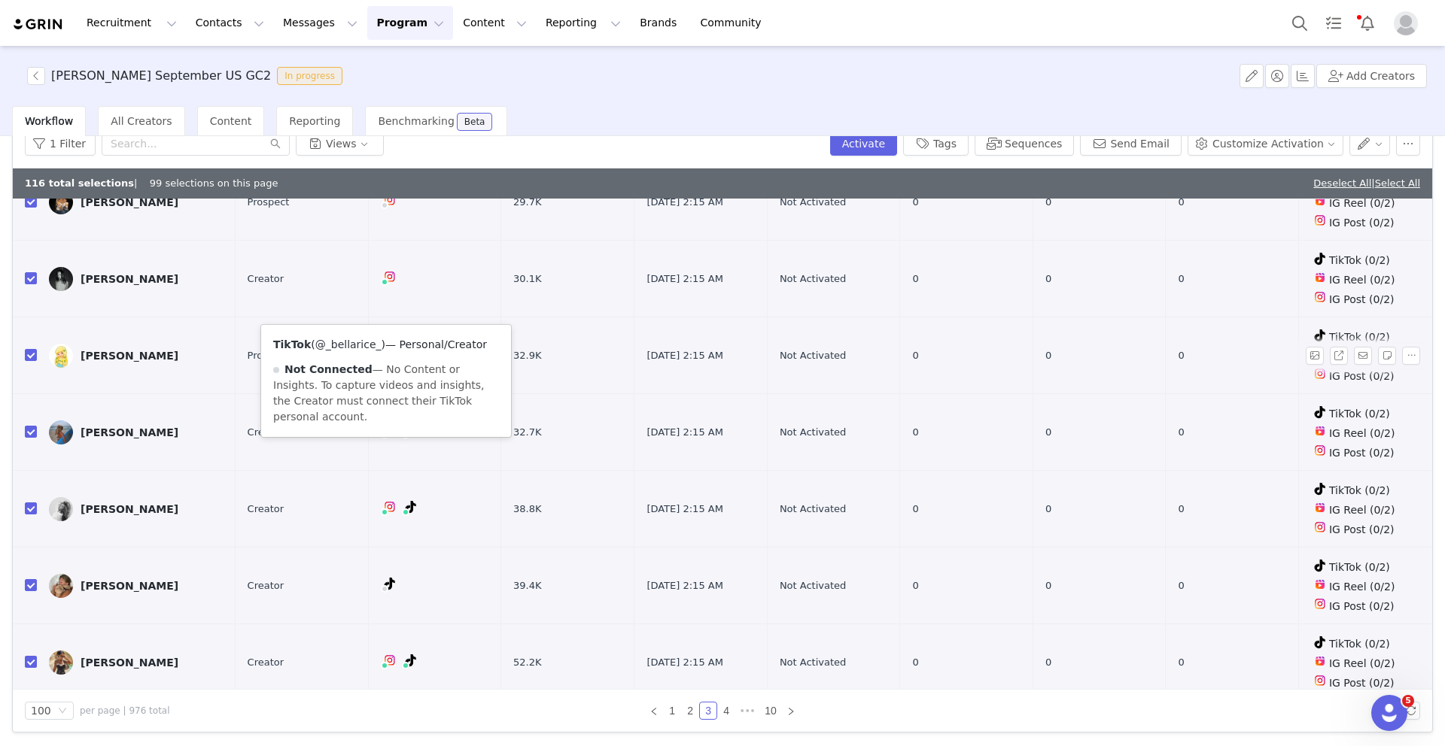
click at [369, 344] on link "@_bellarice_" at bounding box center [348, 345] width 66 height 12
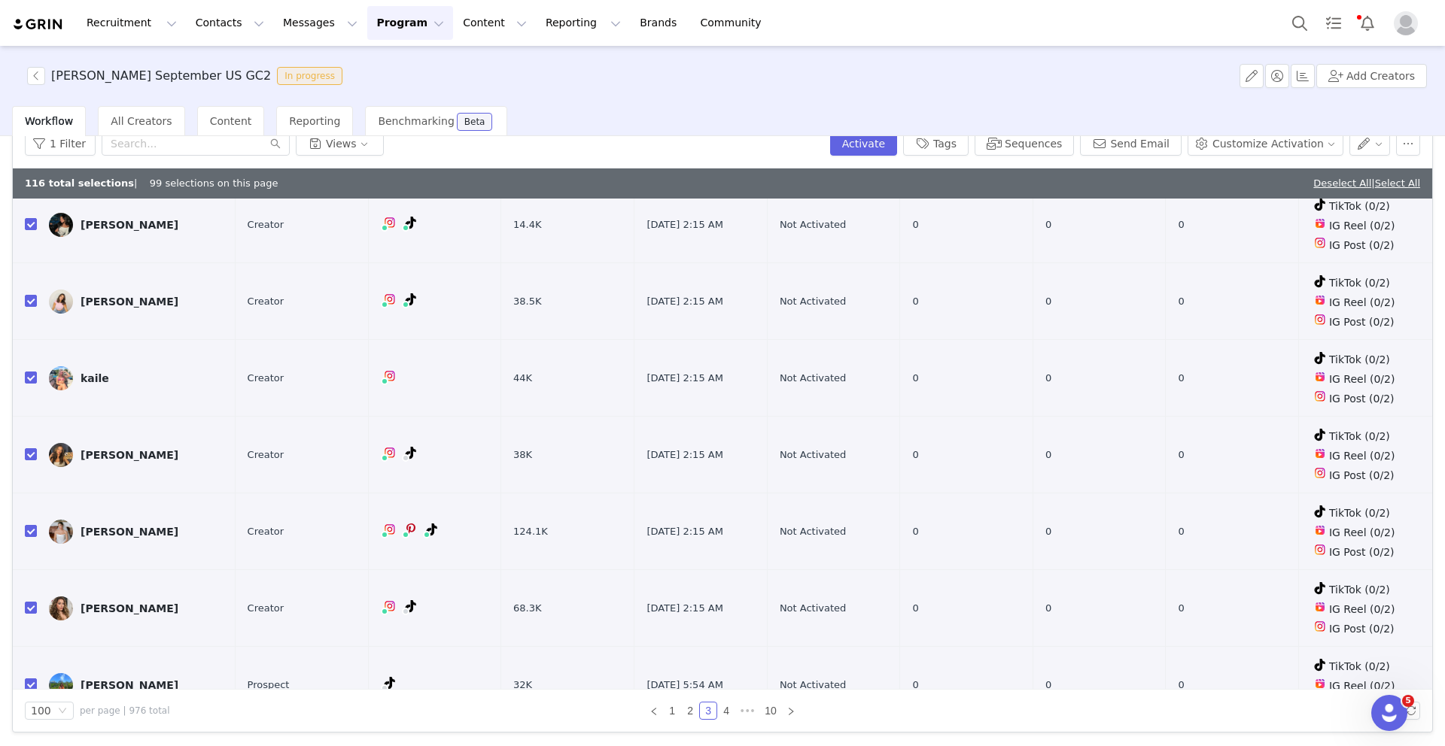
scroll to position [4416, 0]
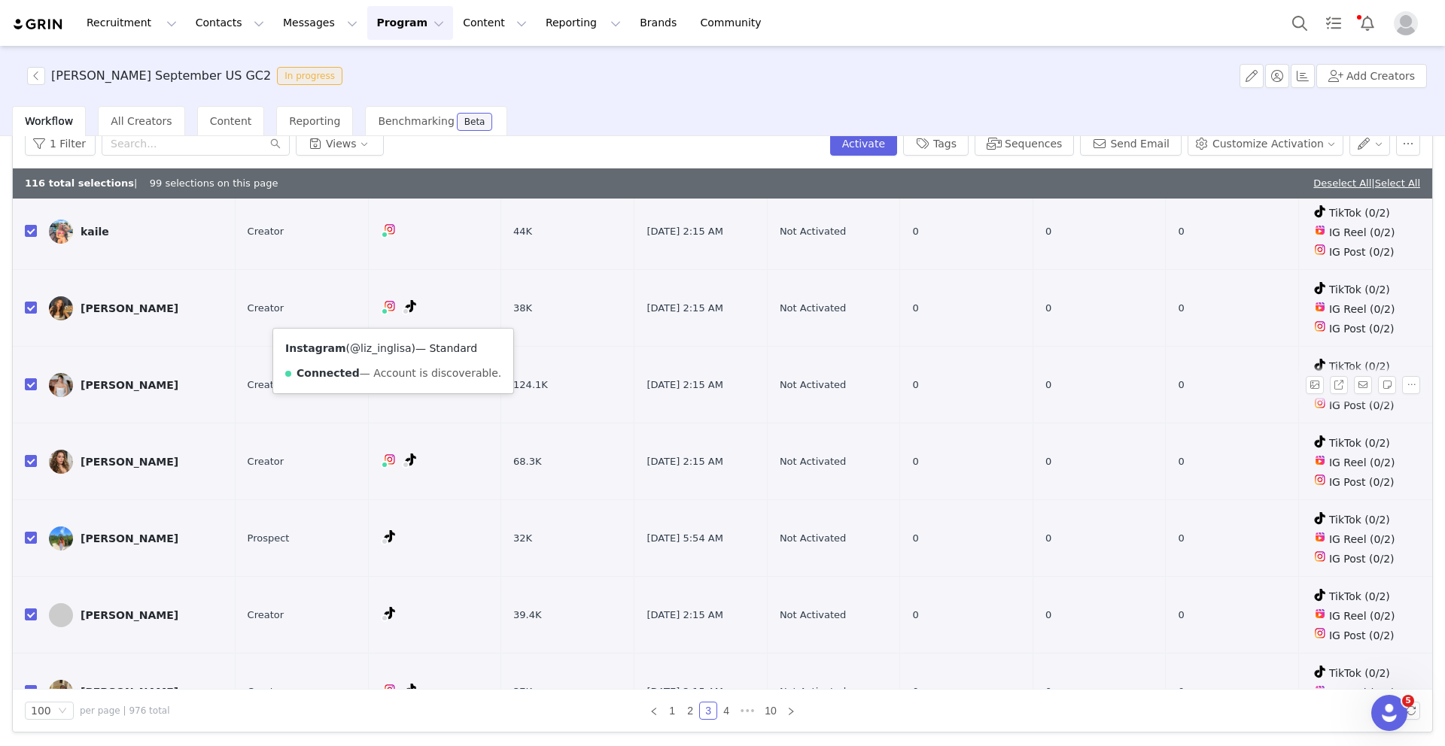
click at [384, 348] on link "@liz_inglisa" at bounding box center [380, 348] width 61 height 12
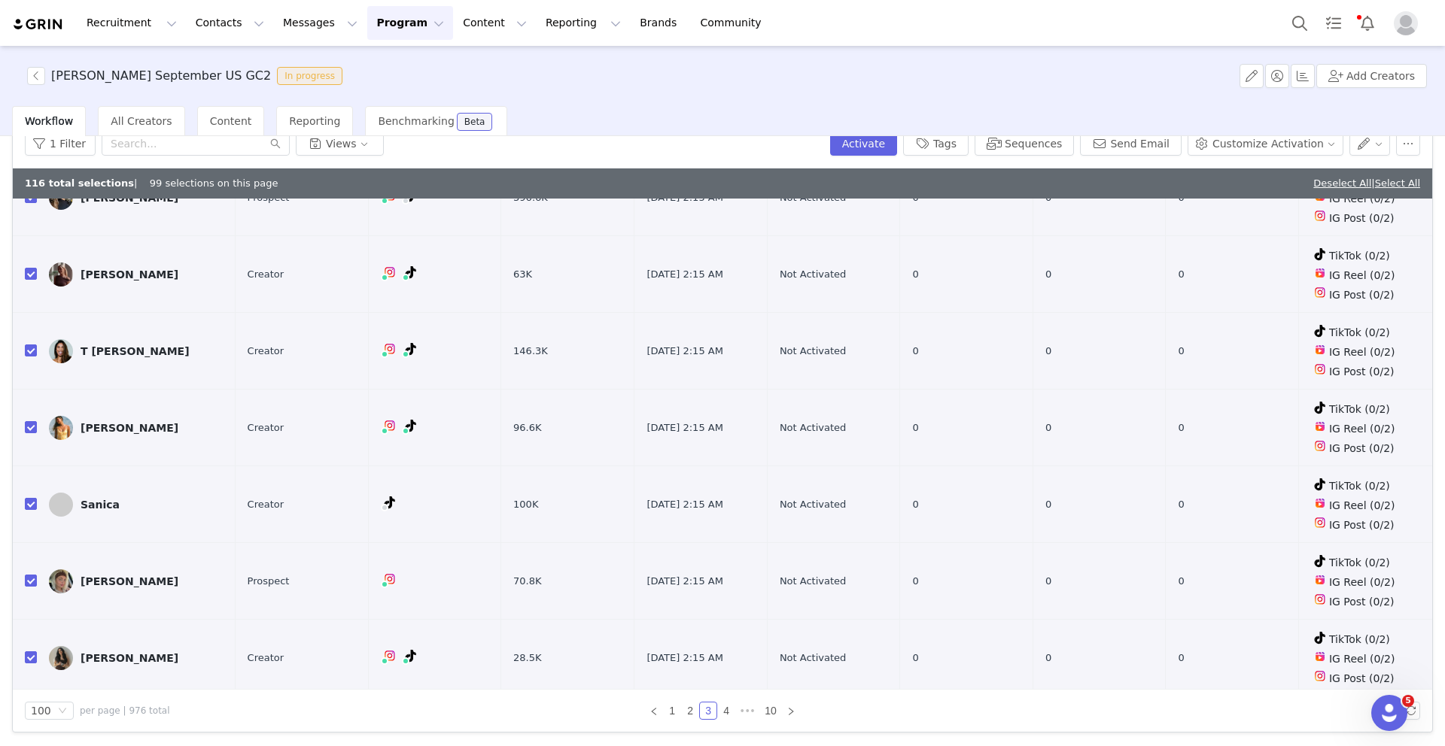
scroll to position [5441, 0]
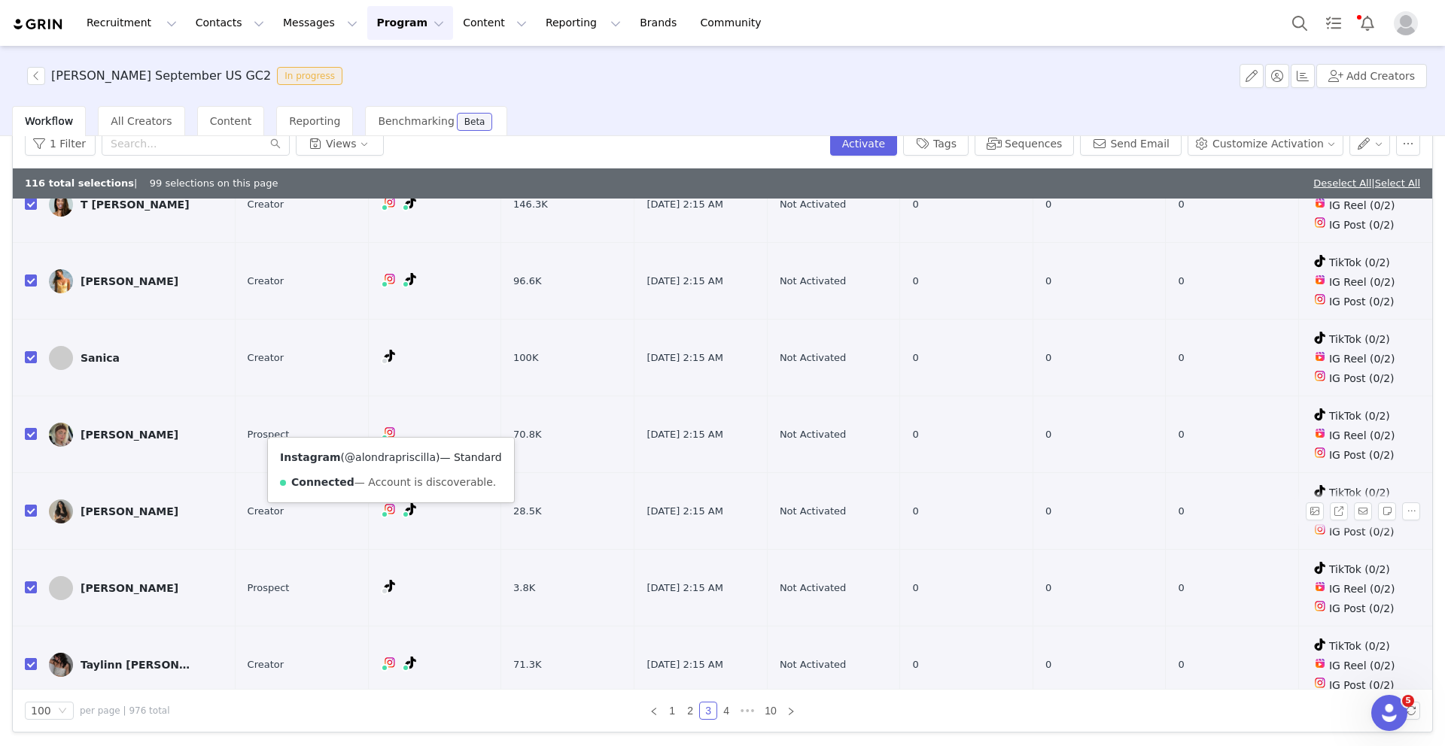
click at [382, 454] on link "@alondrapriscilla" at bounding box center [390, 457] width 91 height 12
click at [30, 505] on input "checkbox" at bounding box center [31, 511] width 12 height 12
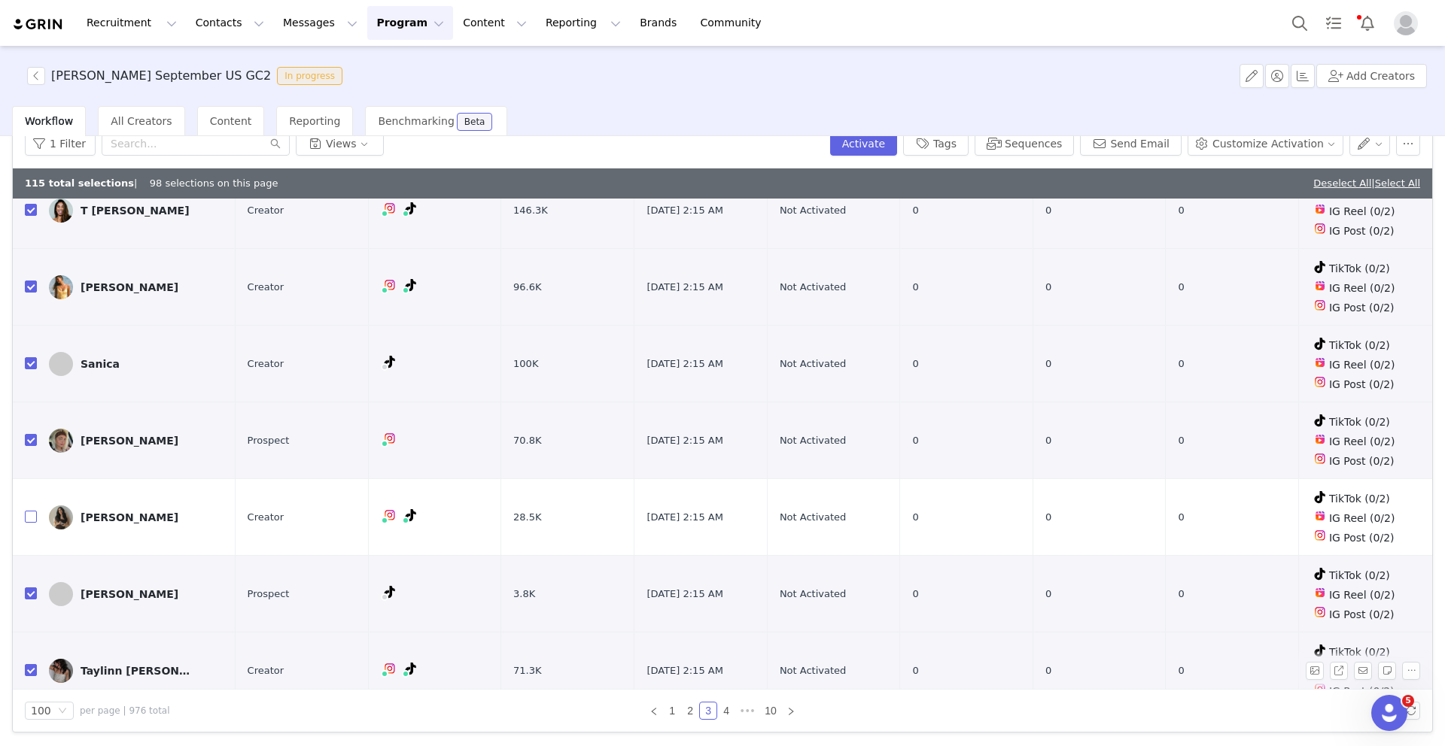
scroll to position [5425, 0]
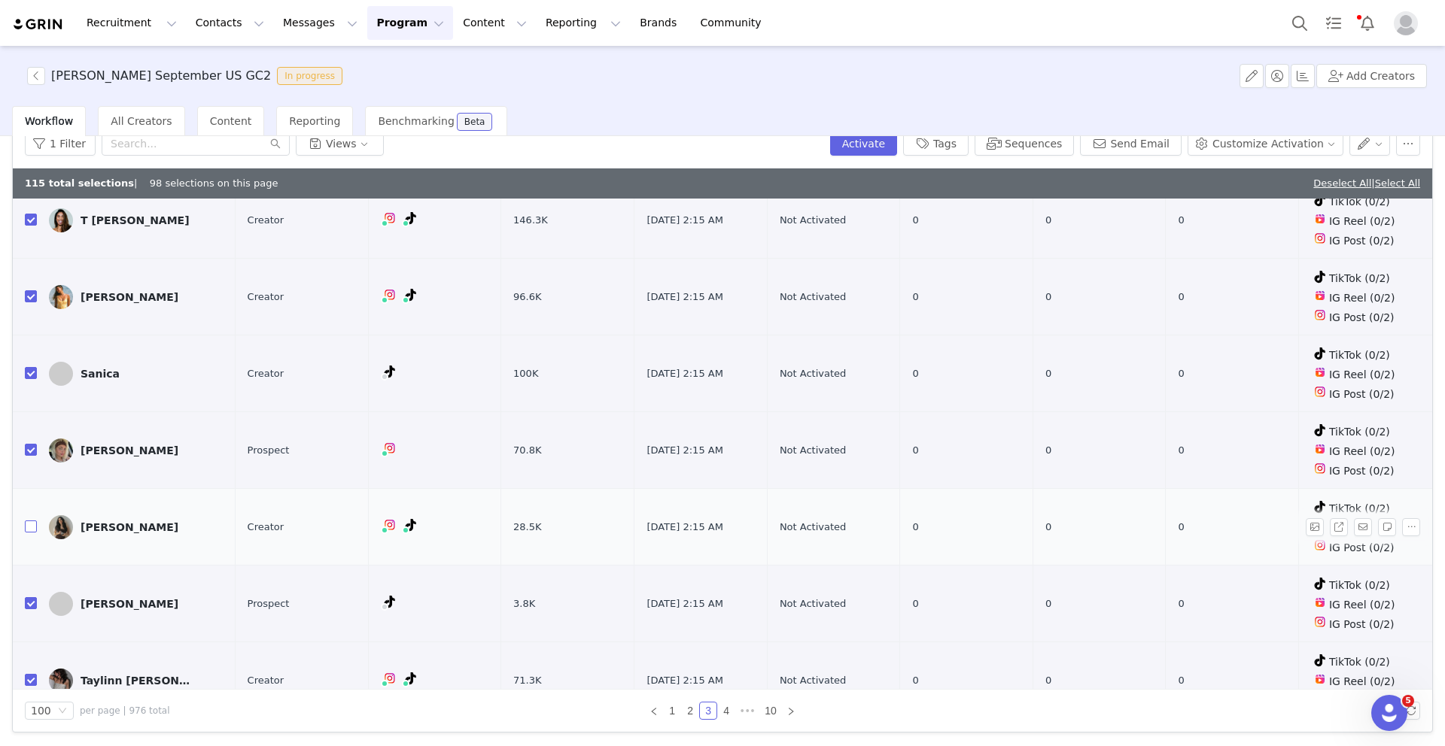
click at [32, 521] on input "checkbox" at bounding box center [31, 527] width 12 height 12
click at [391, 473] on link "@alopriscilla" at bounding box center [378, 473] width 67 height 12
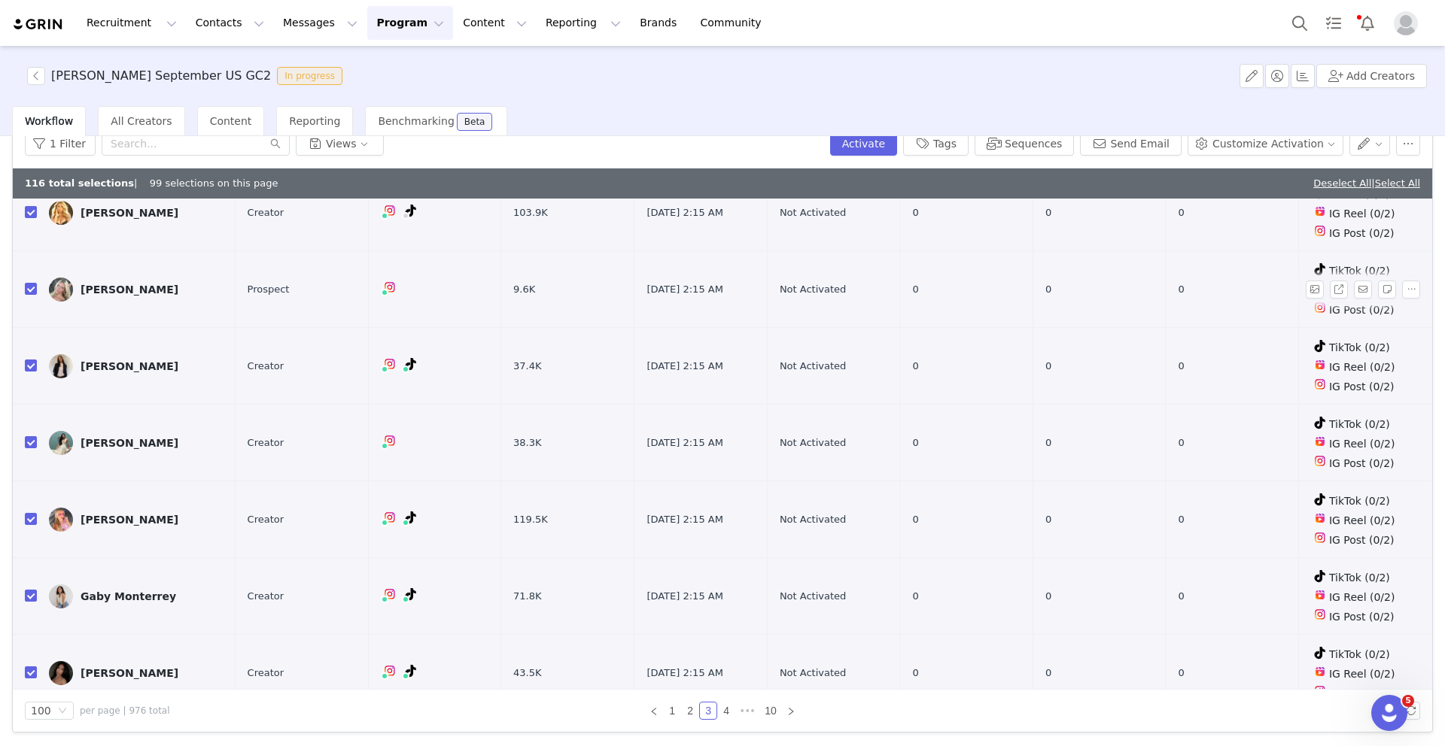
scroll to position [6202, 0]
click at [384, 372] on link "@khatiajashi" at bounding box center [384, 378] width 68 height 12
click at [29, 435] on input "checkbox" at bounding box center [31, 441] width 12 height 12
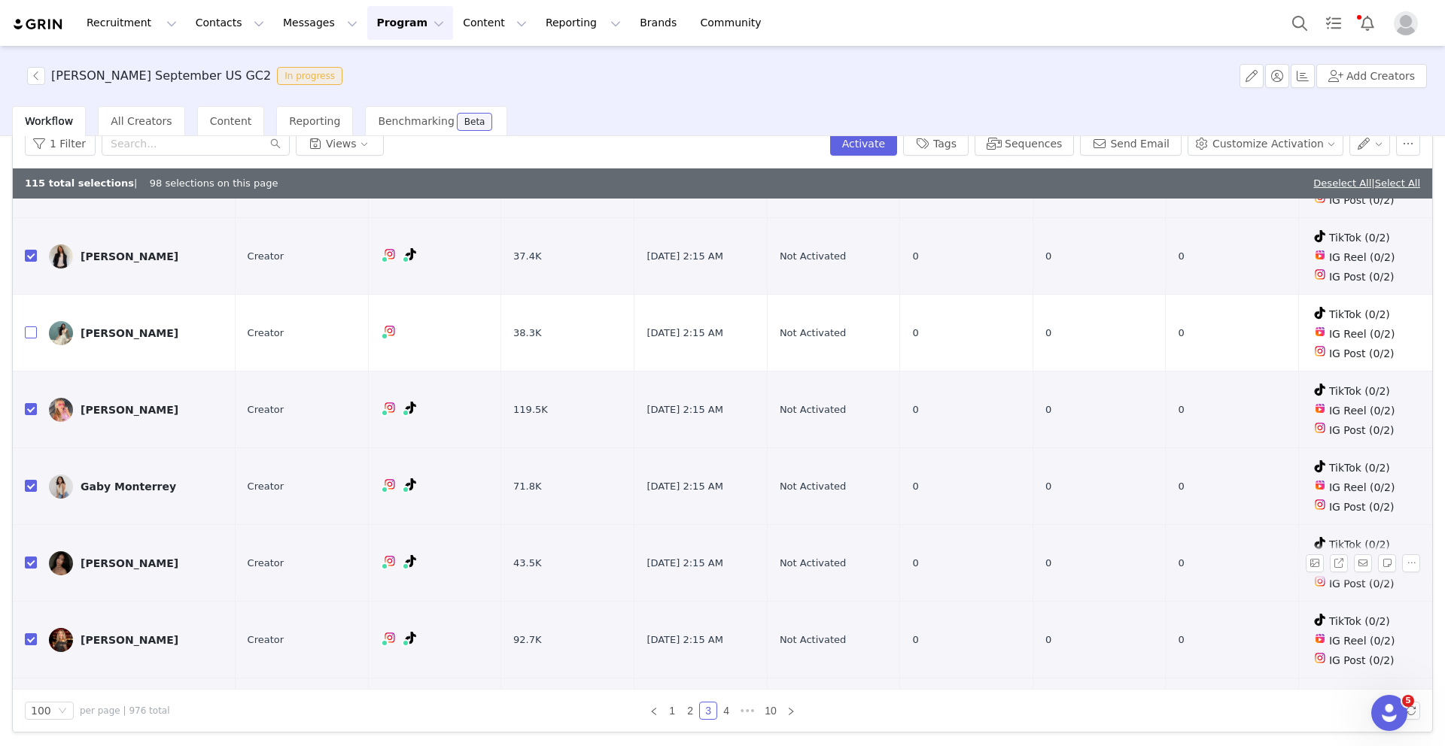
scroll to position [6315, 0]
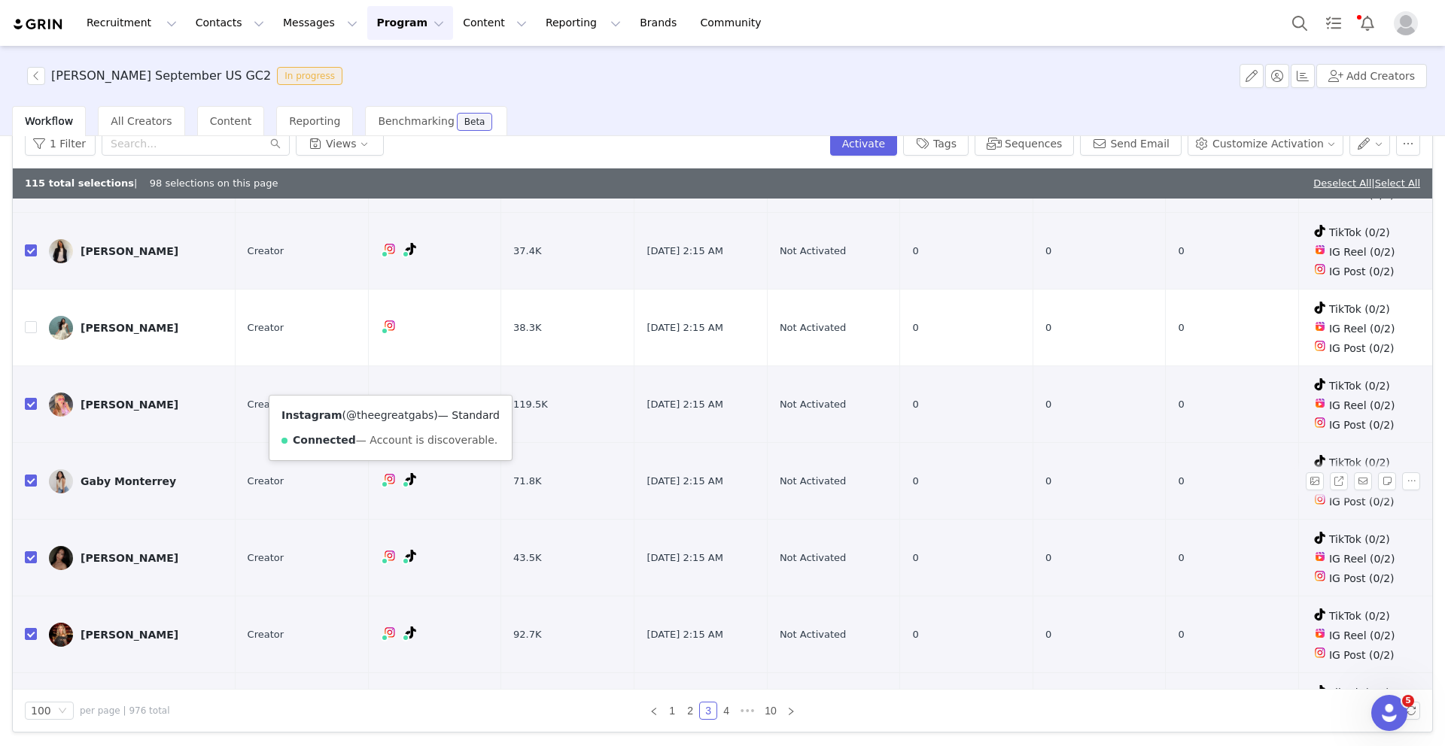
click at [379, 415] on link "@theegreatgabs" at bounding box center [389, 415] width 87 height 12
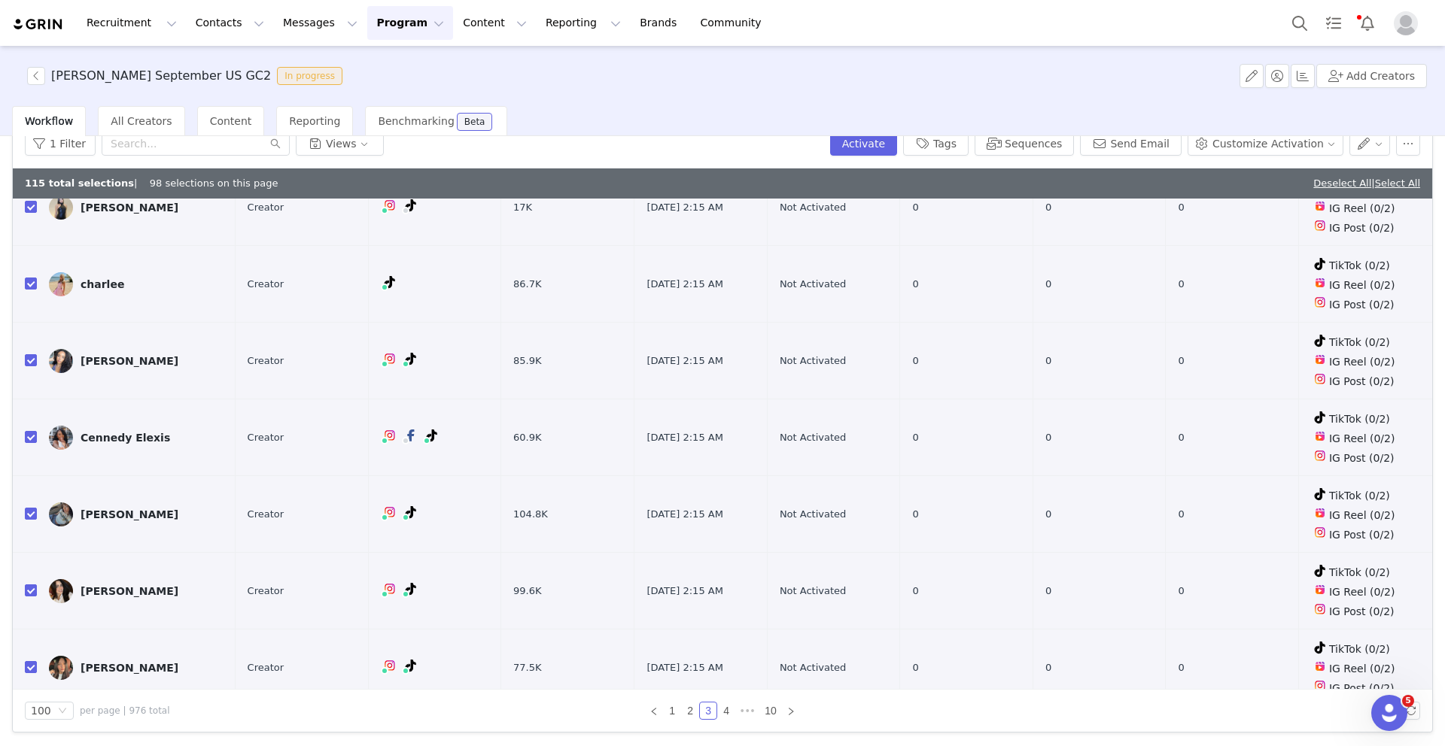
scroll to position [6975, 0]
click at [382, 360] on link "@cennedyelexis" at bounding box center [390, 360] width 86 height 12
click at [32, 429] on input "checkbox" at bounding box center [31, 435] width 12 height 12
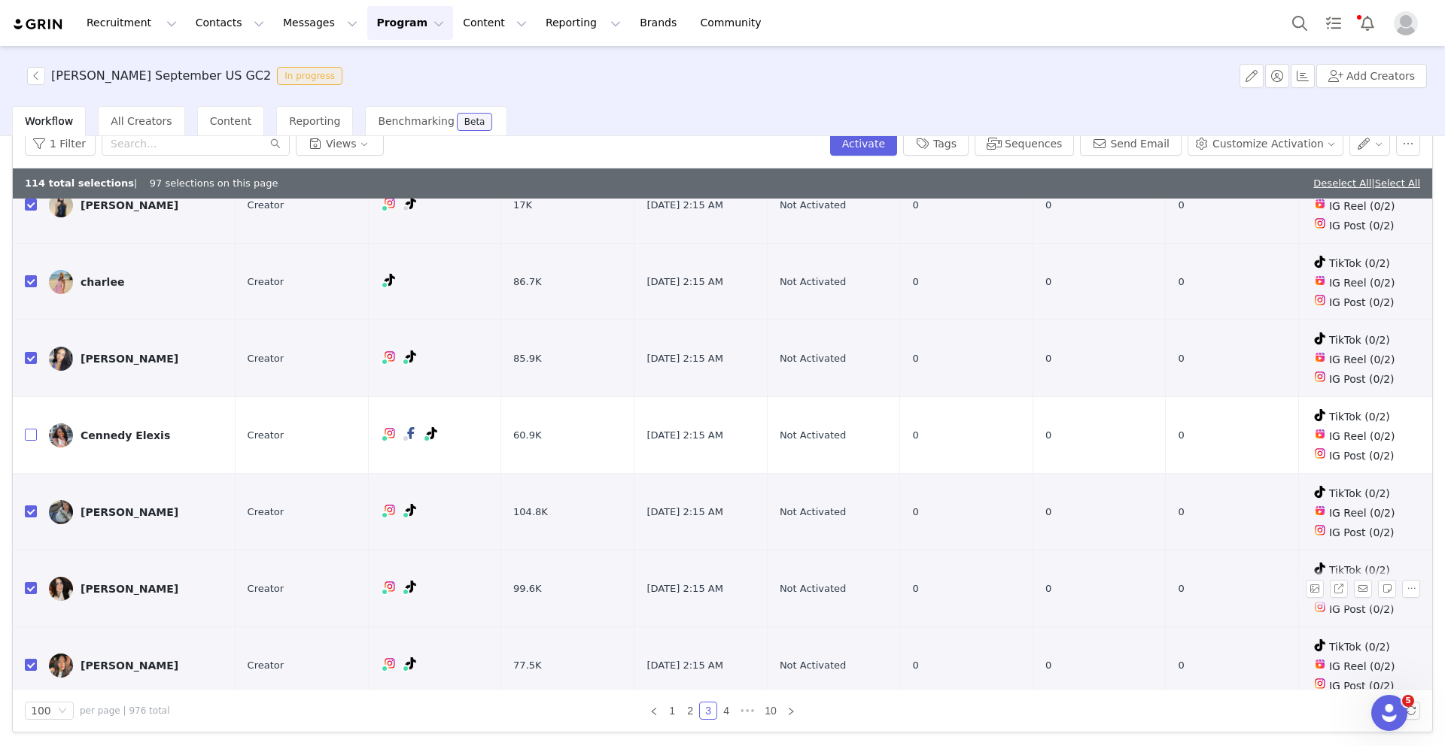
scroll to position [7107, 0]
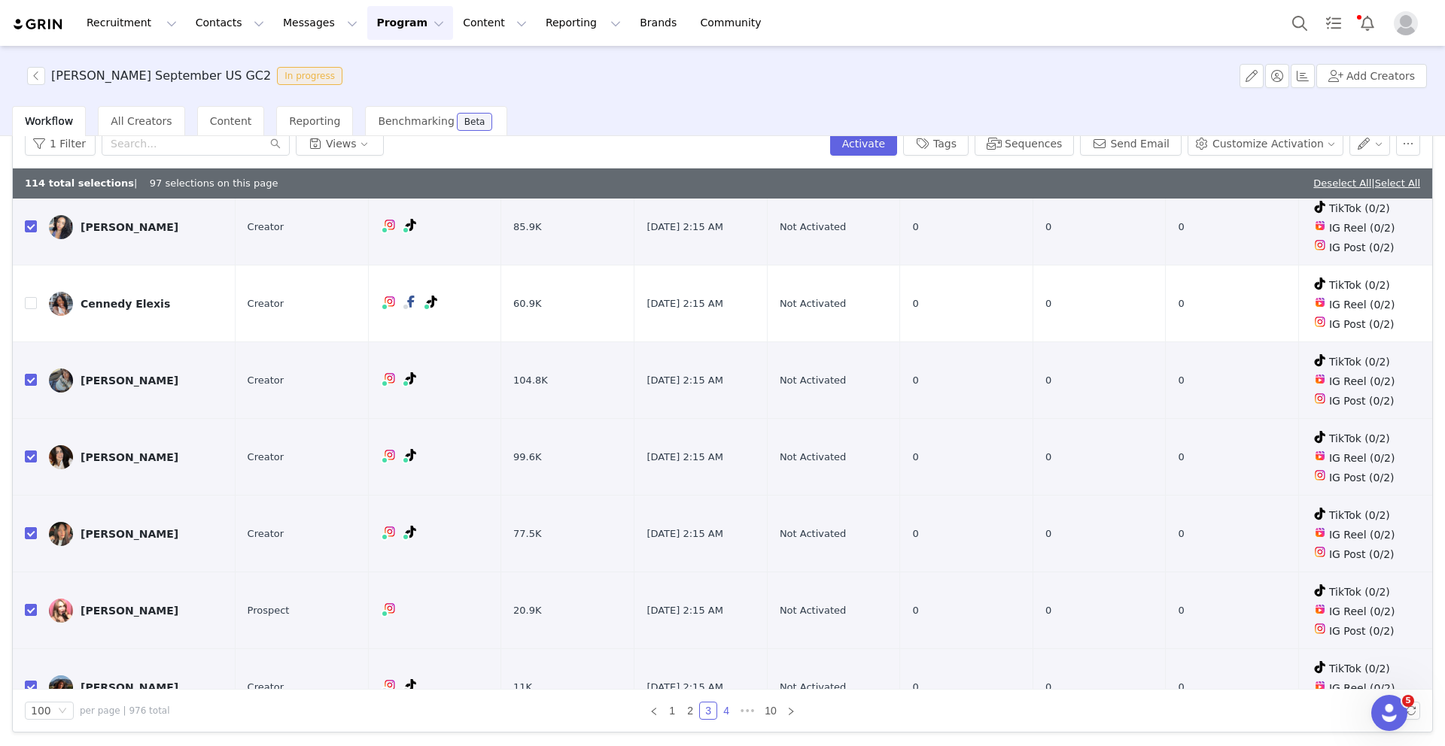
click at [725, 710] on link "4" at bounding box center [726, 711] width 17 height 17
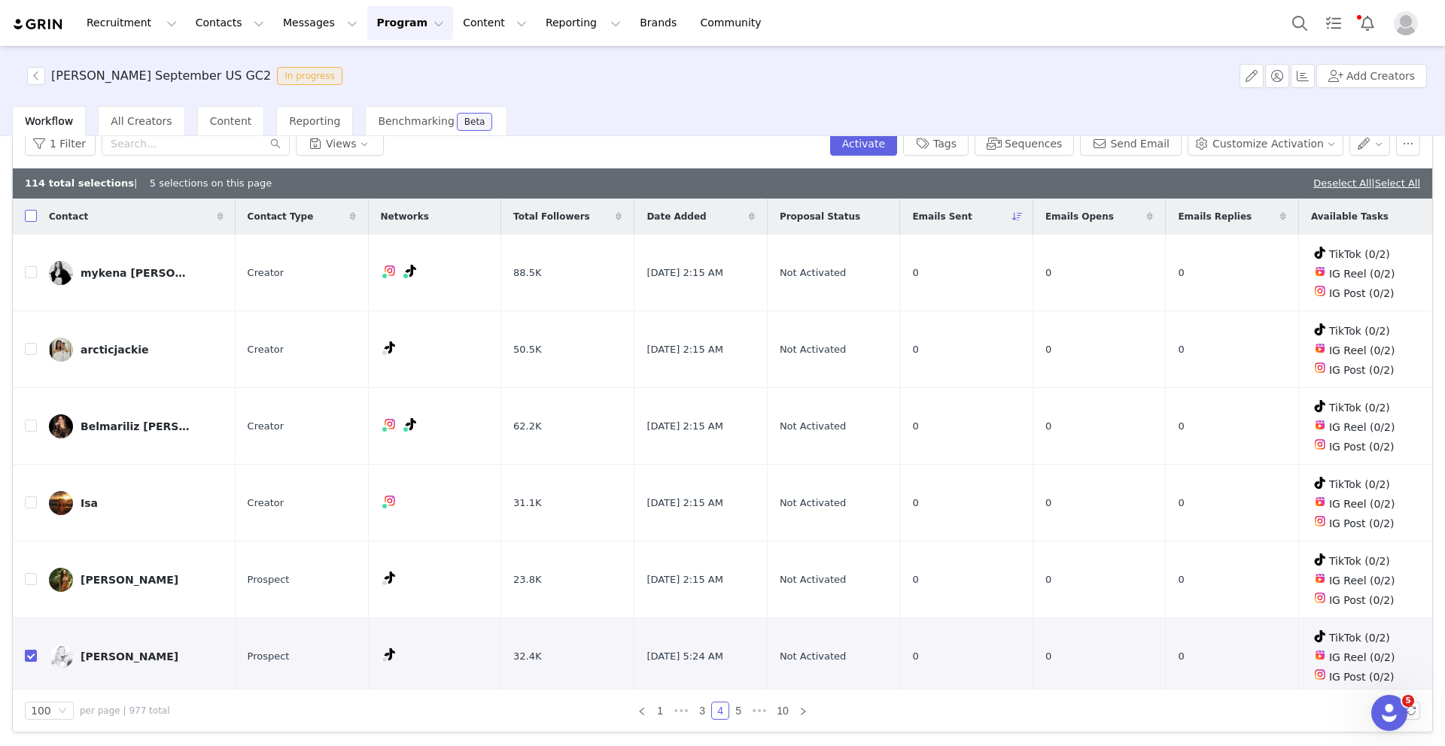
click at [35, 218] on input "checkbox" at bounding box center [31, 216] width 12 height 12
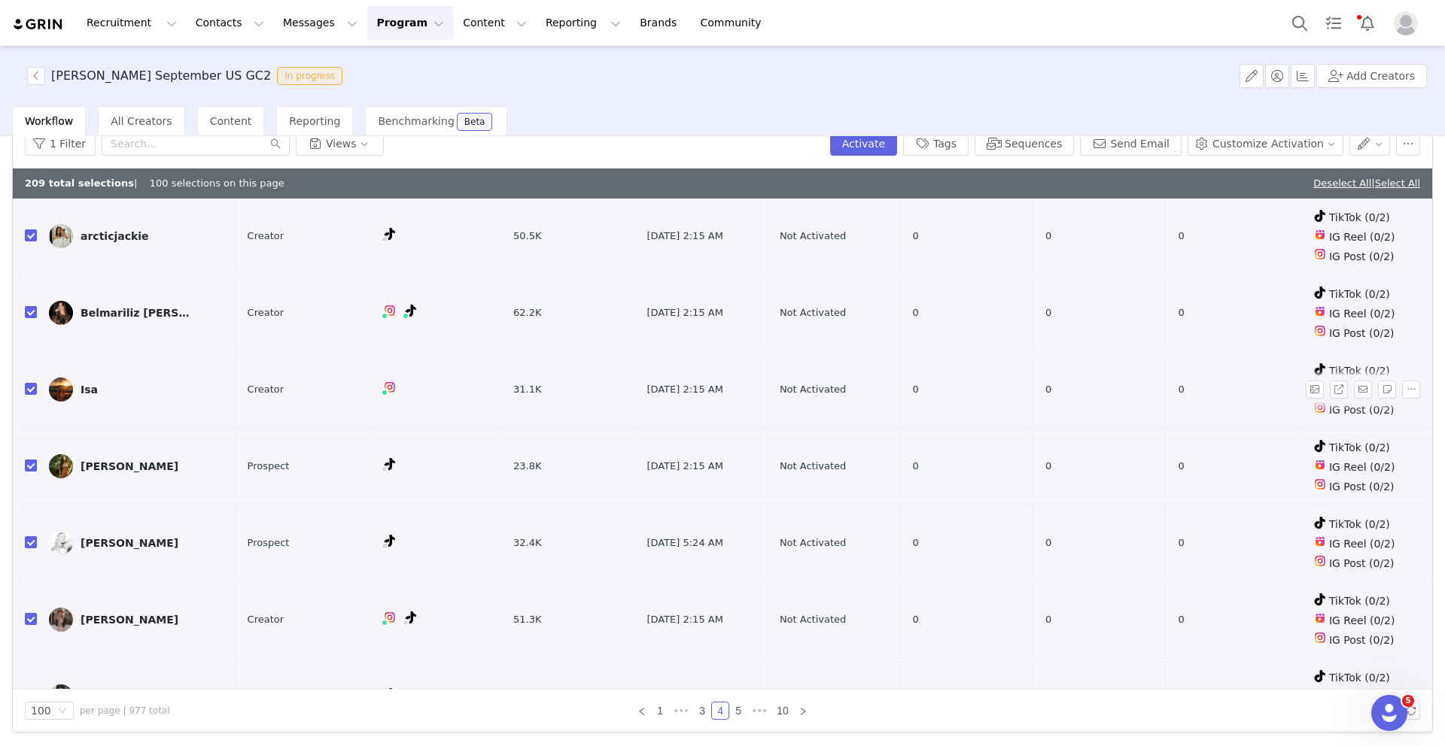
scroll to position [134, 0]
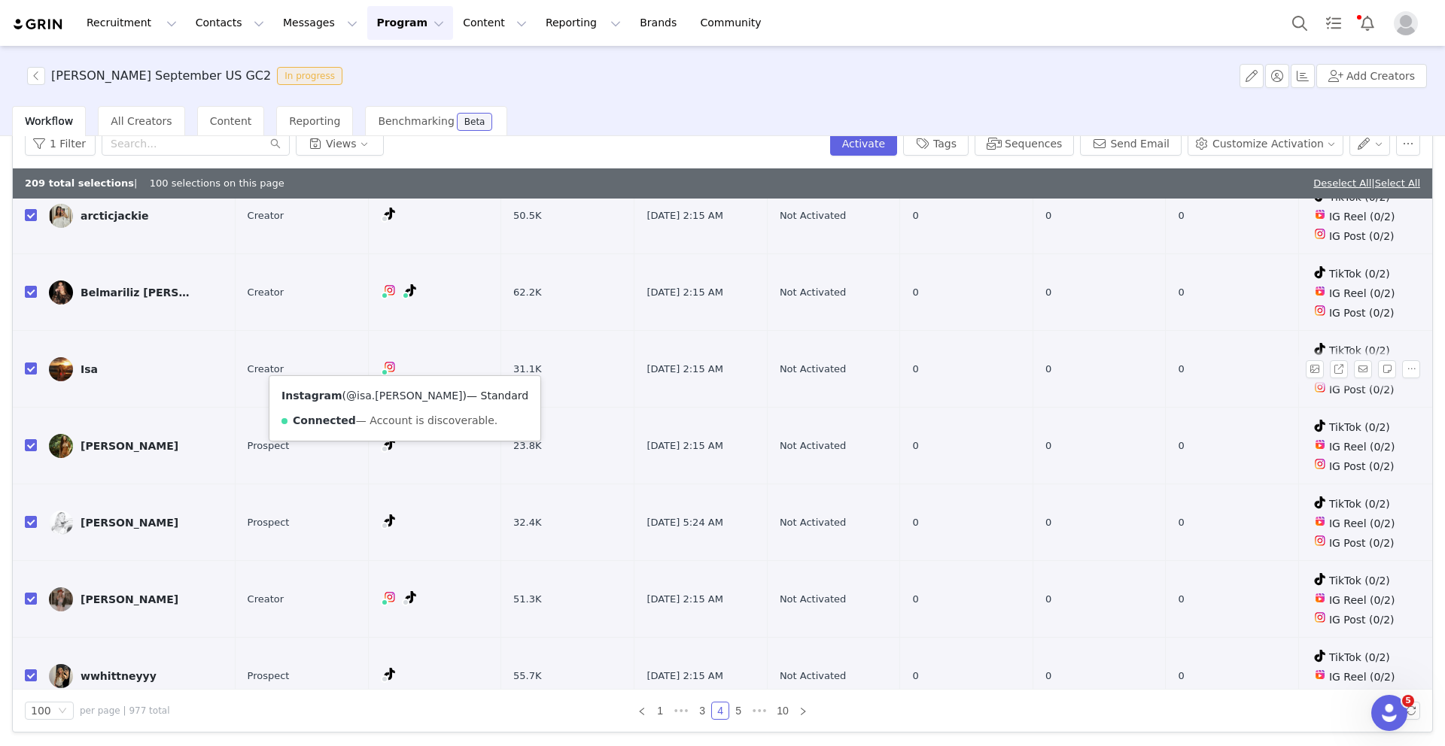
click at [382, 392] on link "@isa.mariduena" at bounding box center [404, 396] width 117 height 12
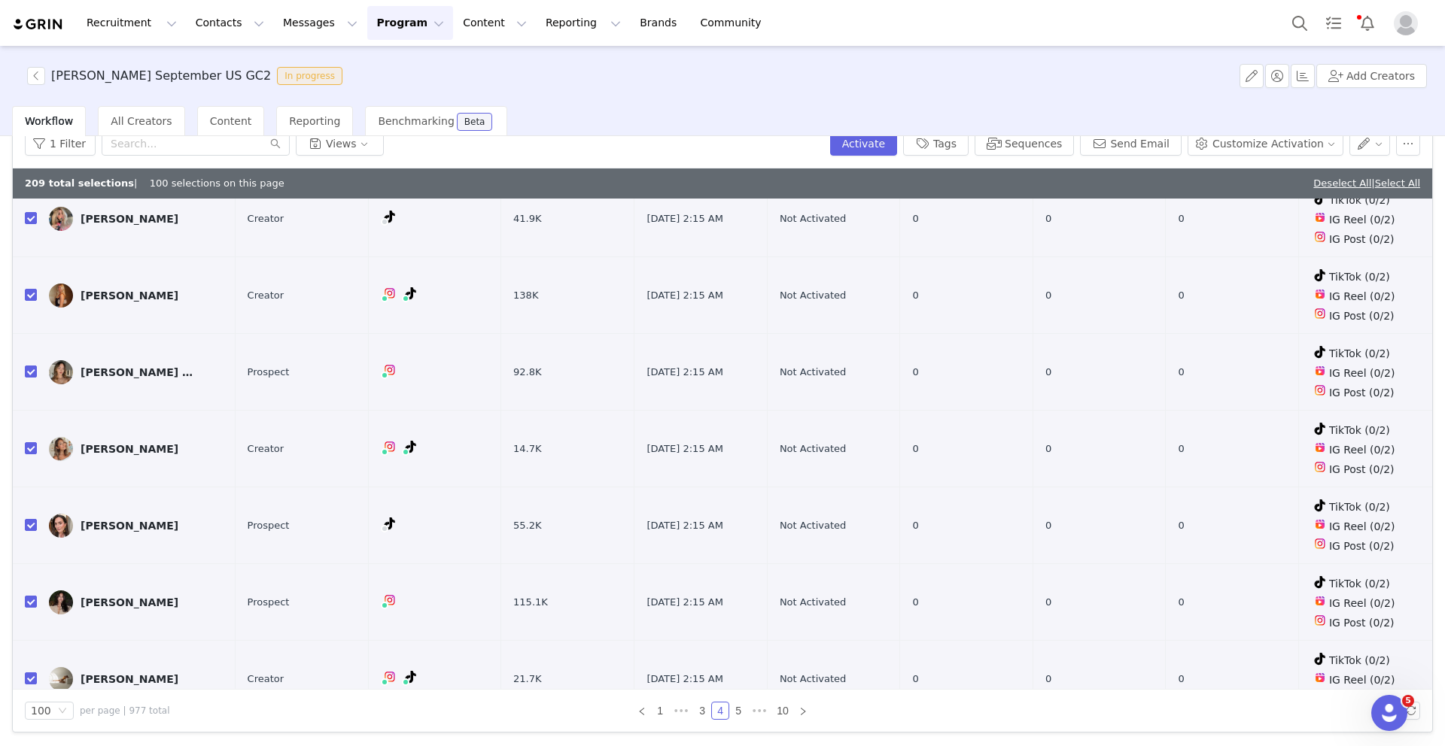
scroll to position [2908, 0]
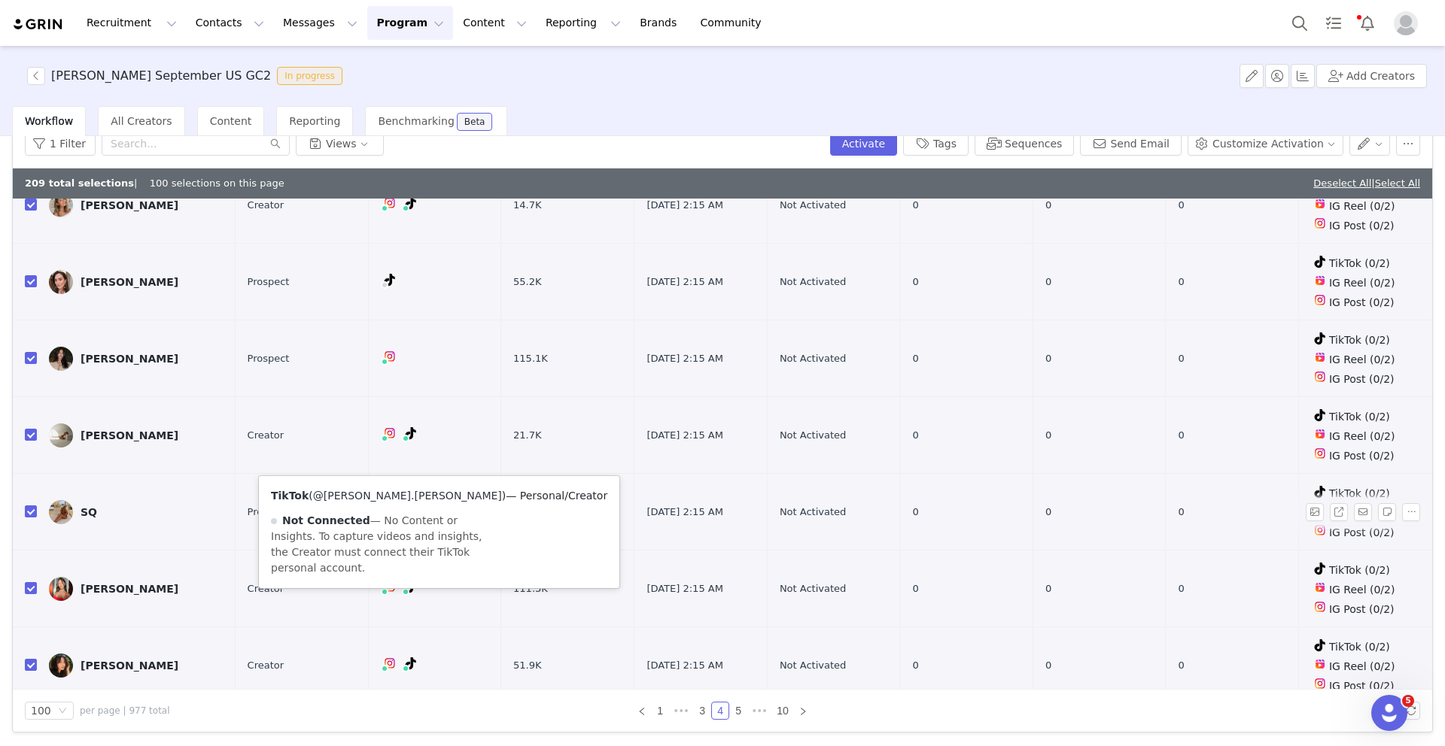
click at [373, 495] on link "@sarah.q.aimar" at bounding box center [407, 496] width 189 height 12
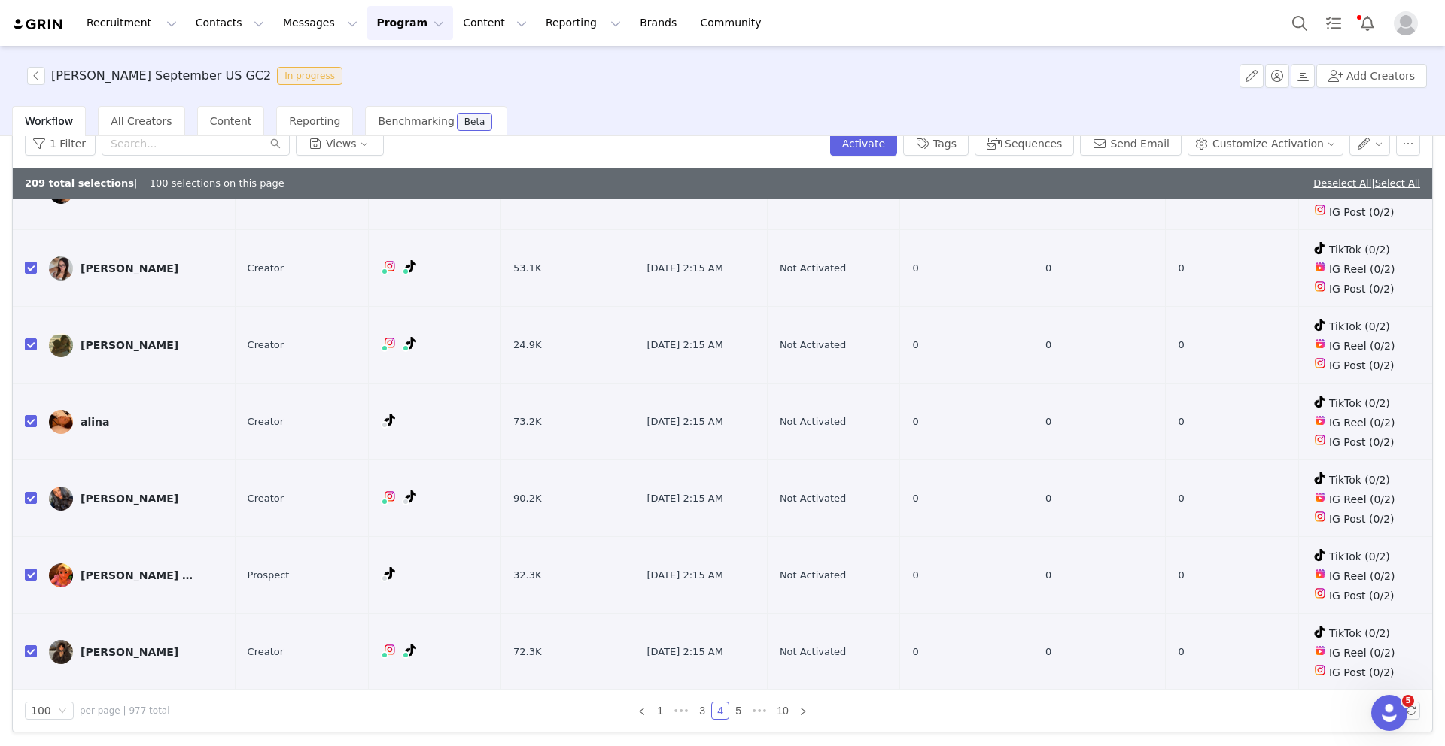
scroll to position [4683, 0]
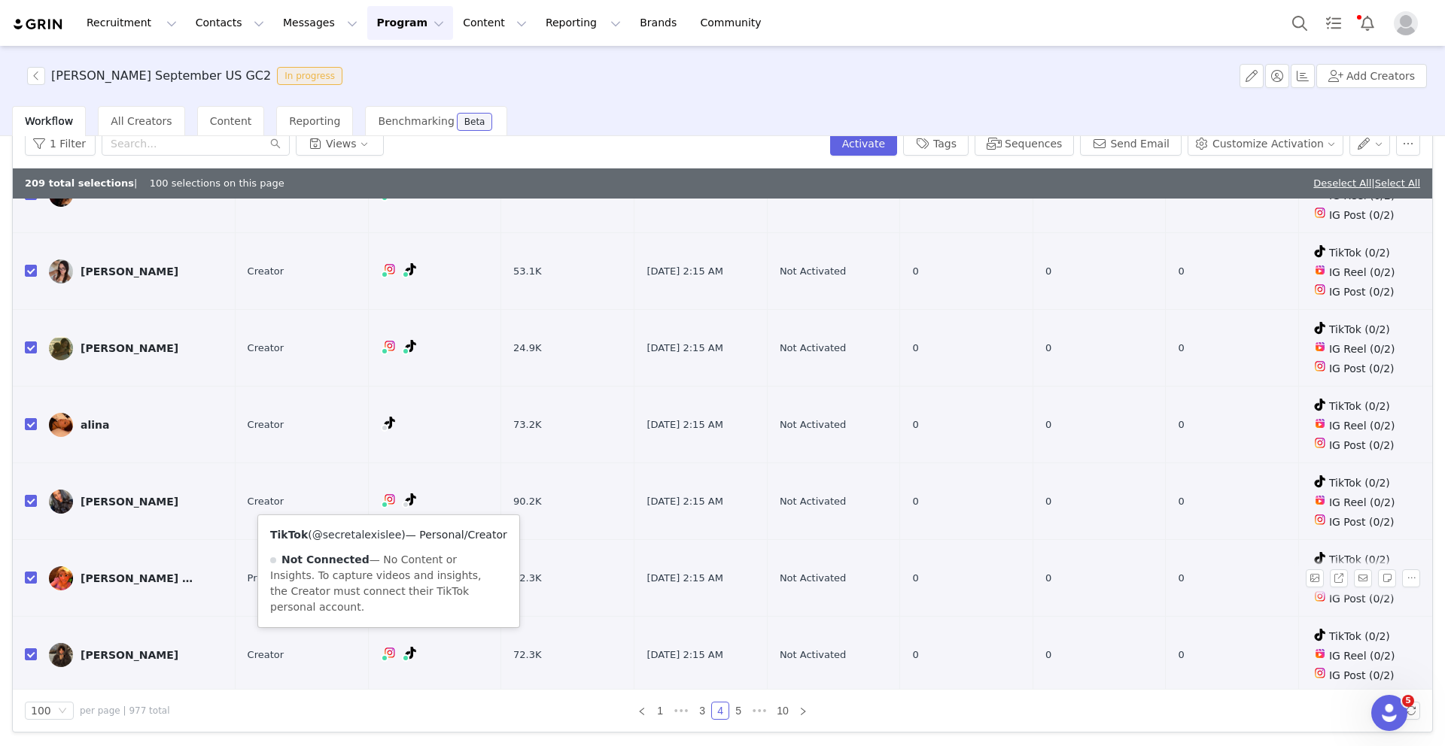
click at [375, 530] on link "@secretalexislee" at bounding box center [357, 535] width 90 height 12
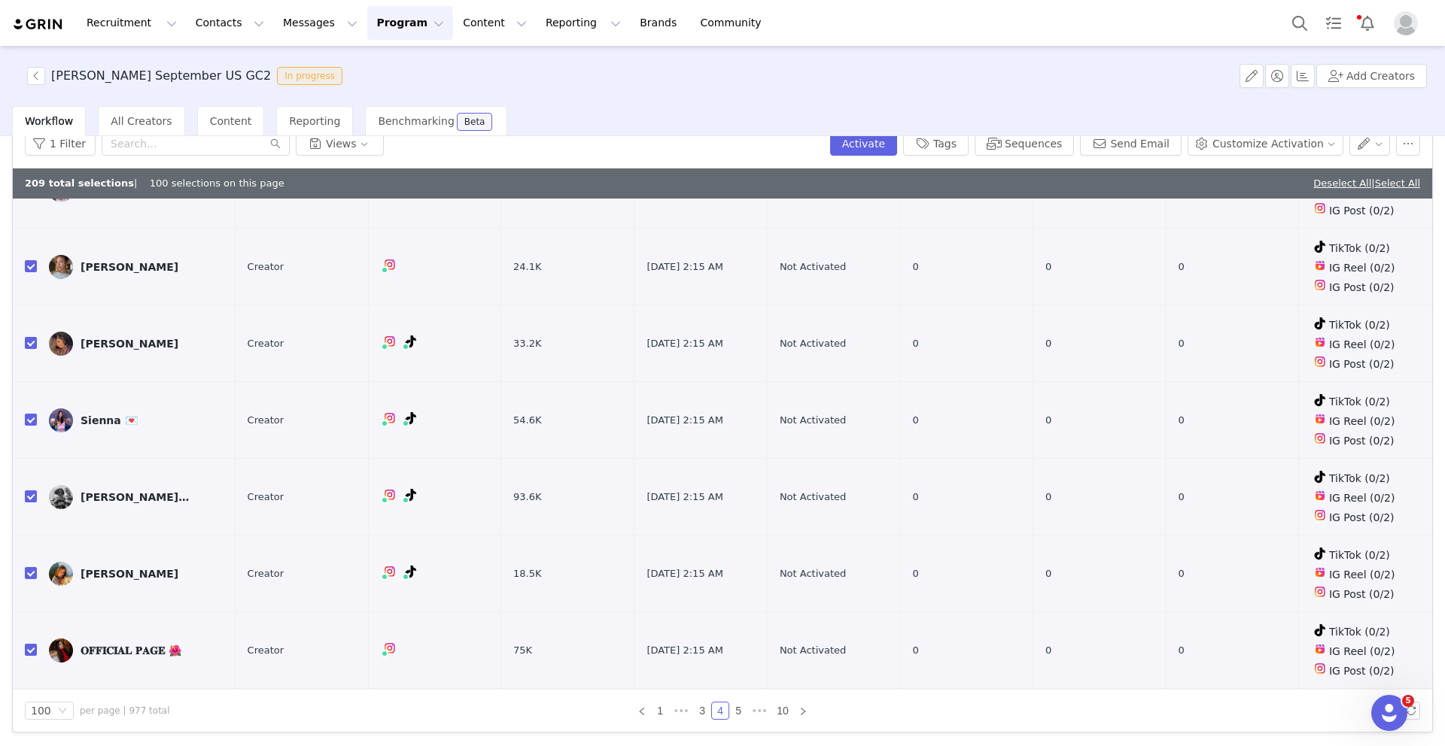
scroll to position [5576, 0]
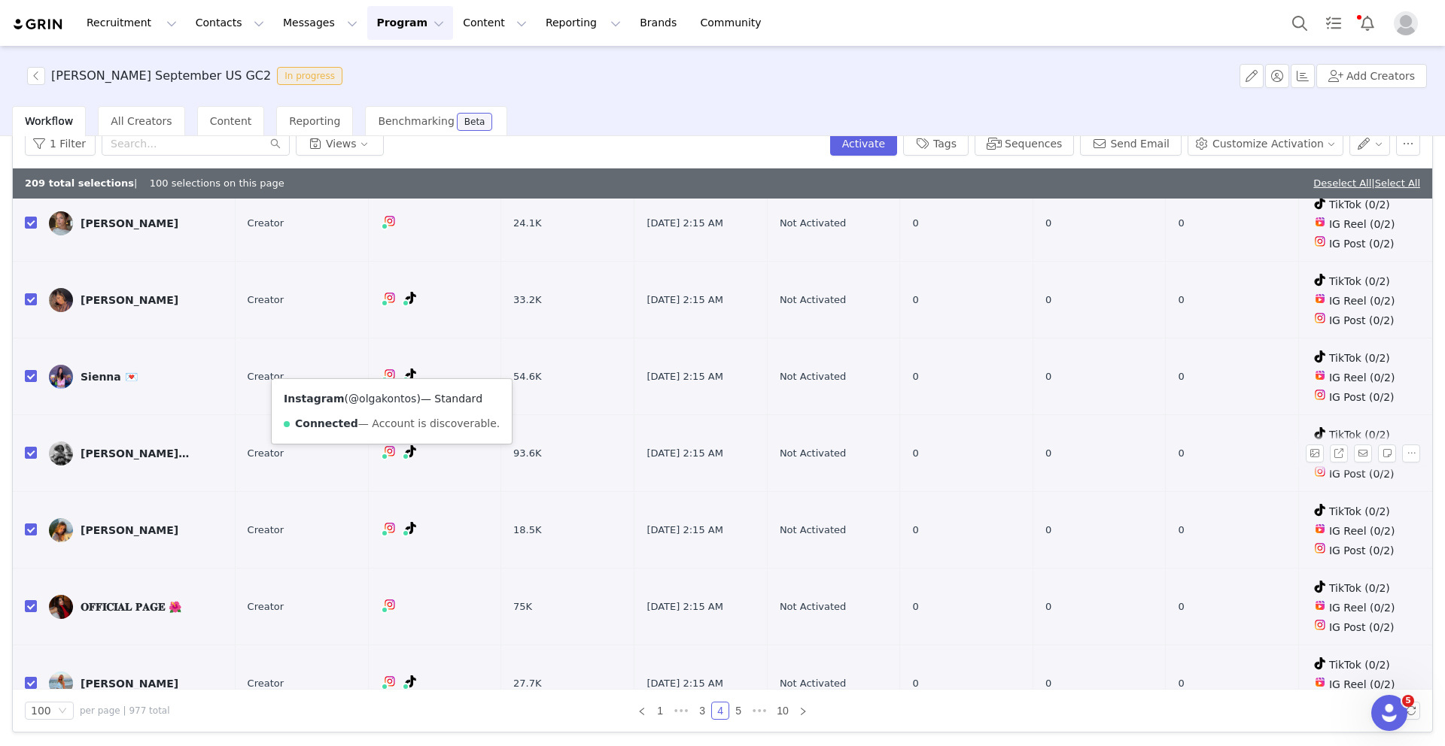
click at [379, 397] on link "@olgakontos" at bounding box center [382, 399] width 68 height 12
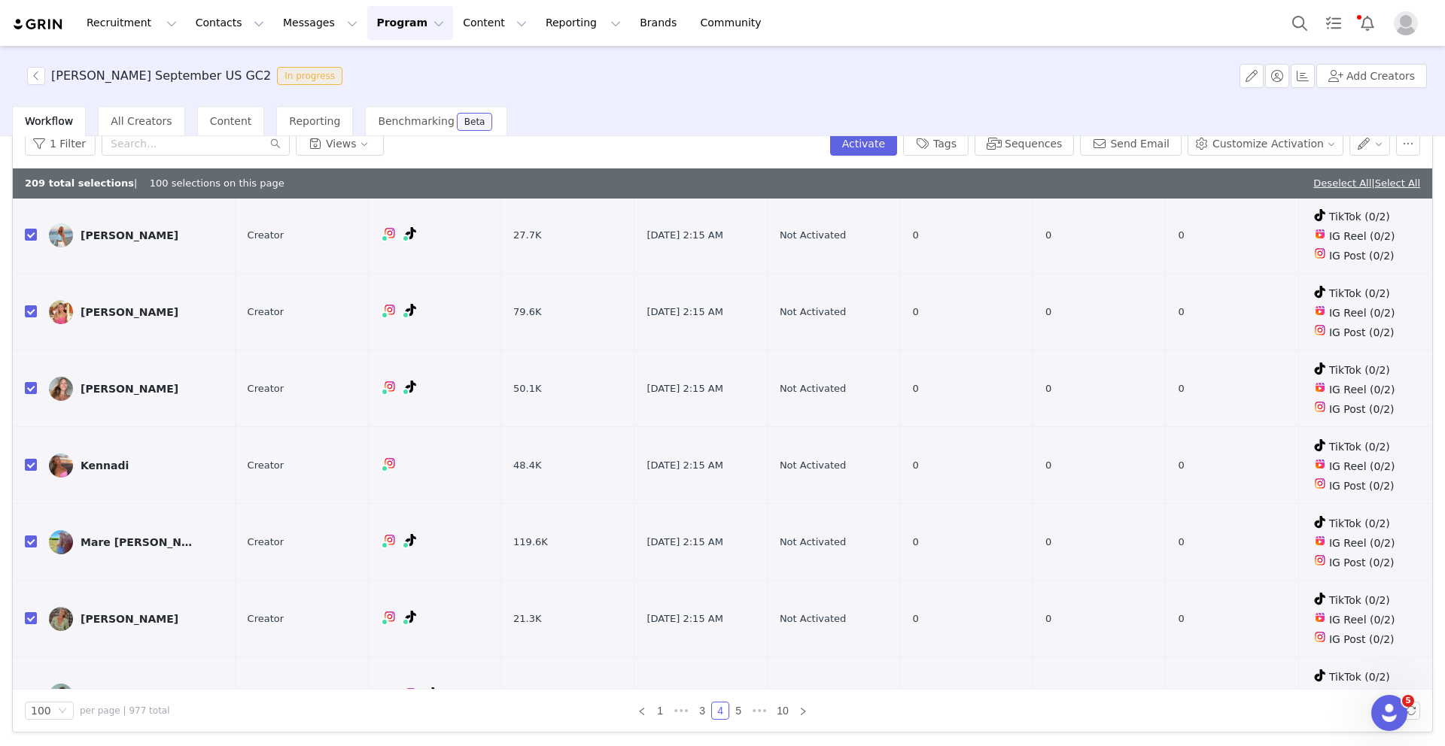
scroll to position [6025, 0]
click at [384, 400] on link "@kennaadiii" at bounding box center [380, 403] width 65 height 12
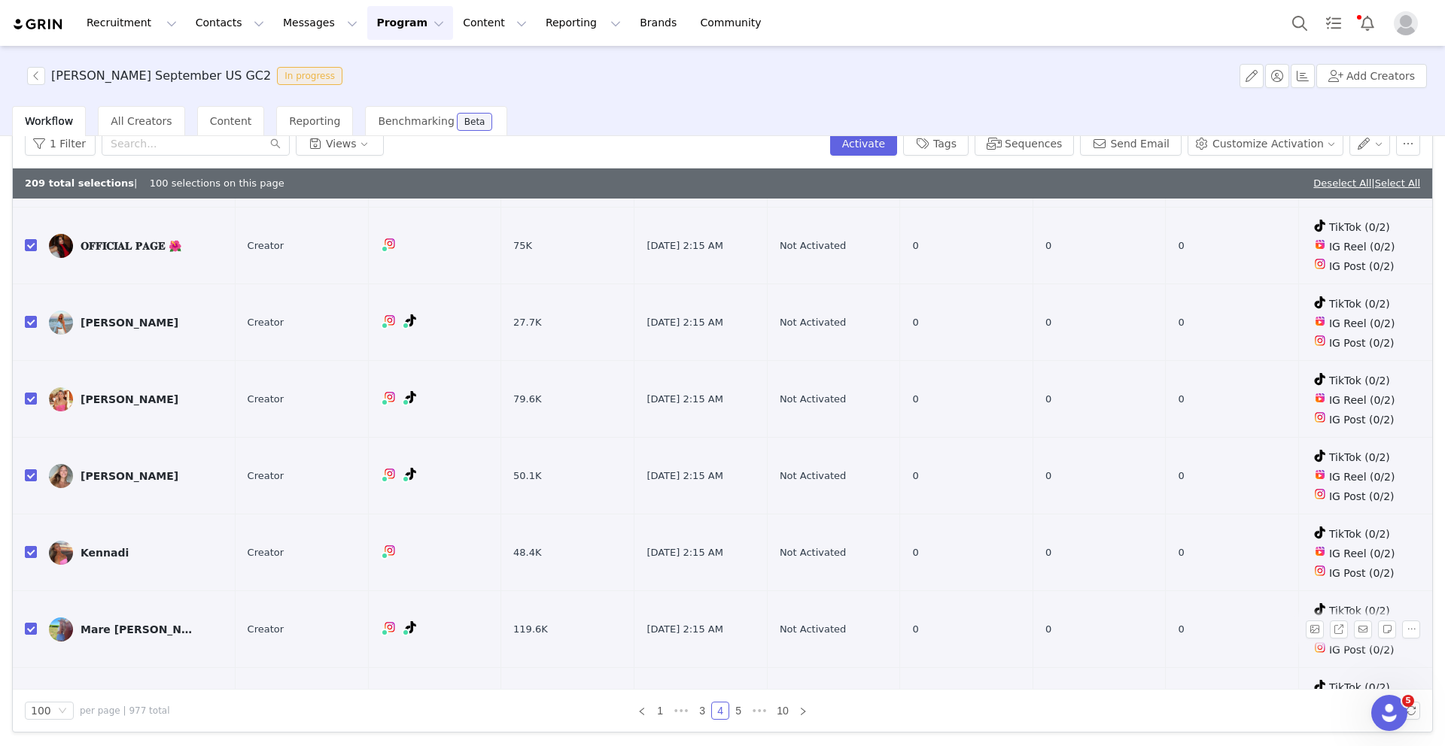
scroll to position [5908, 0]
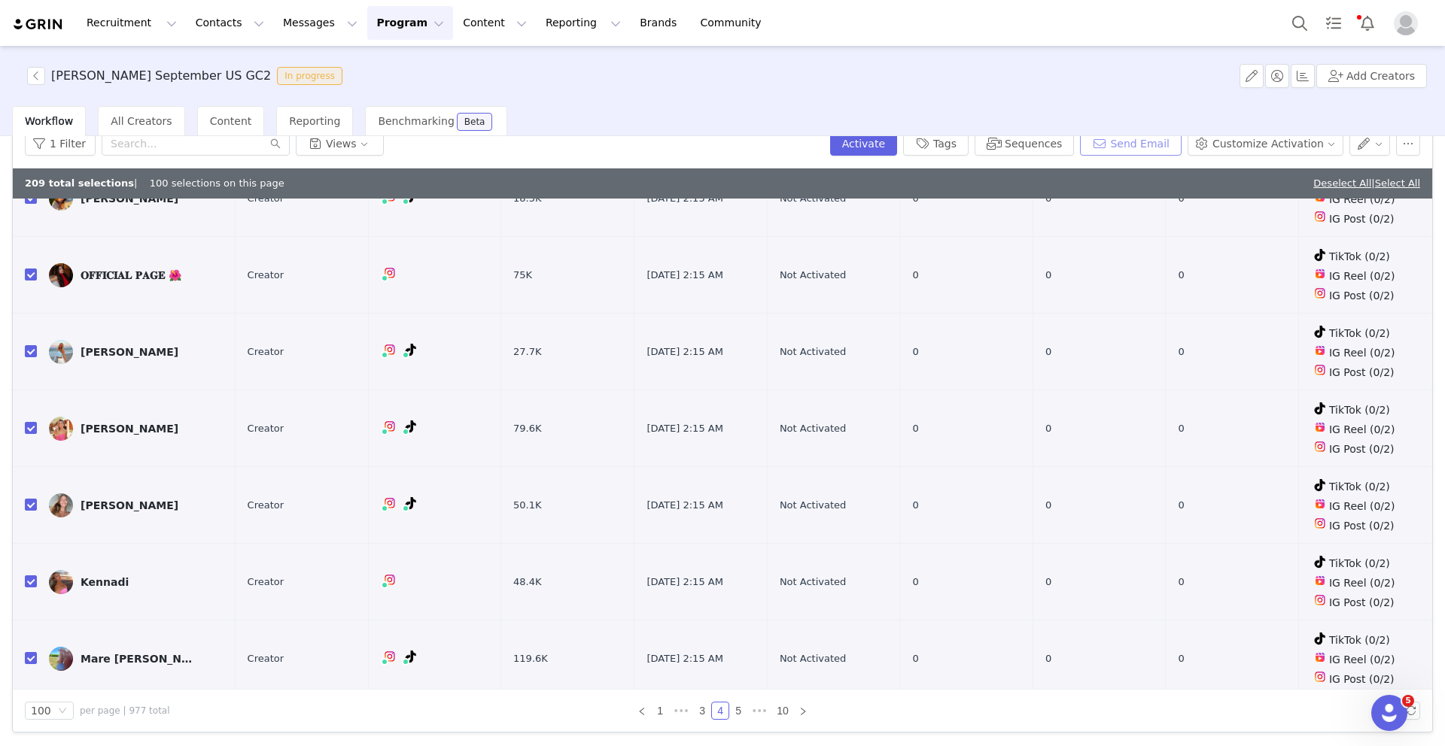
click at [1136, 145] on button "Send Email" at bounding box center [1131, 144] width 102 height 24
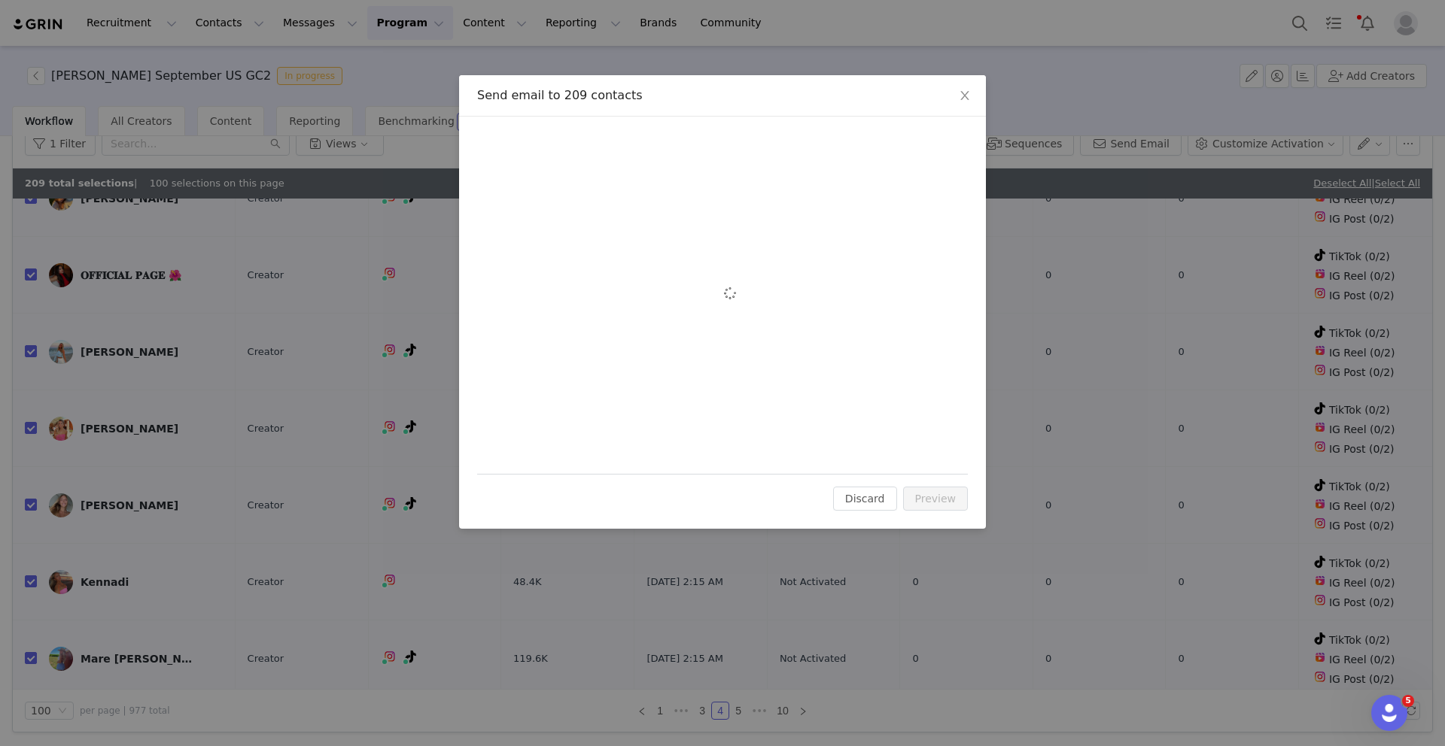
scroll to position [0, 0]
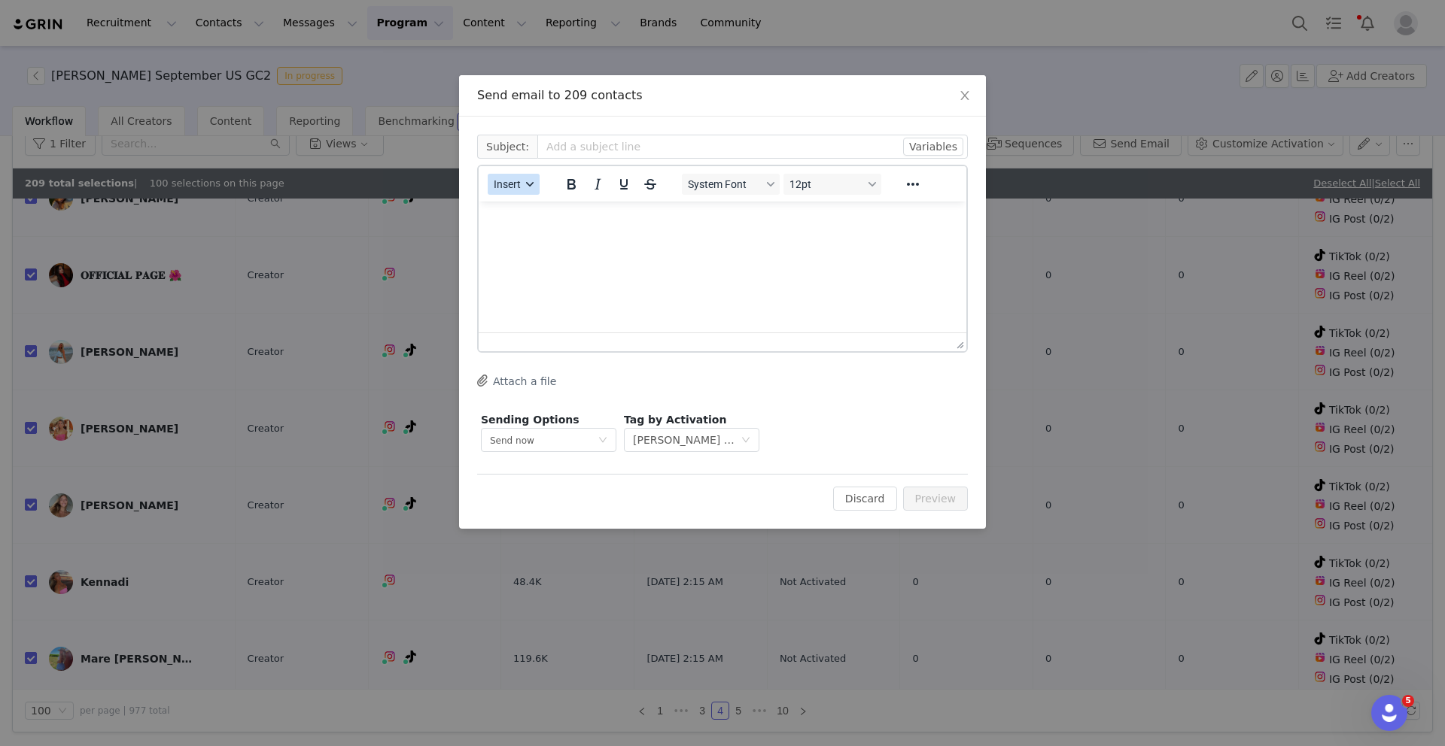
click at [515, 185] on span "Insert" at bounding box center [507, 184] width 27 height 12
click at [521, 211] on div "Insert Template" at bounding box center [567, 211] width 135 height 18
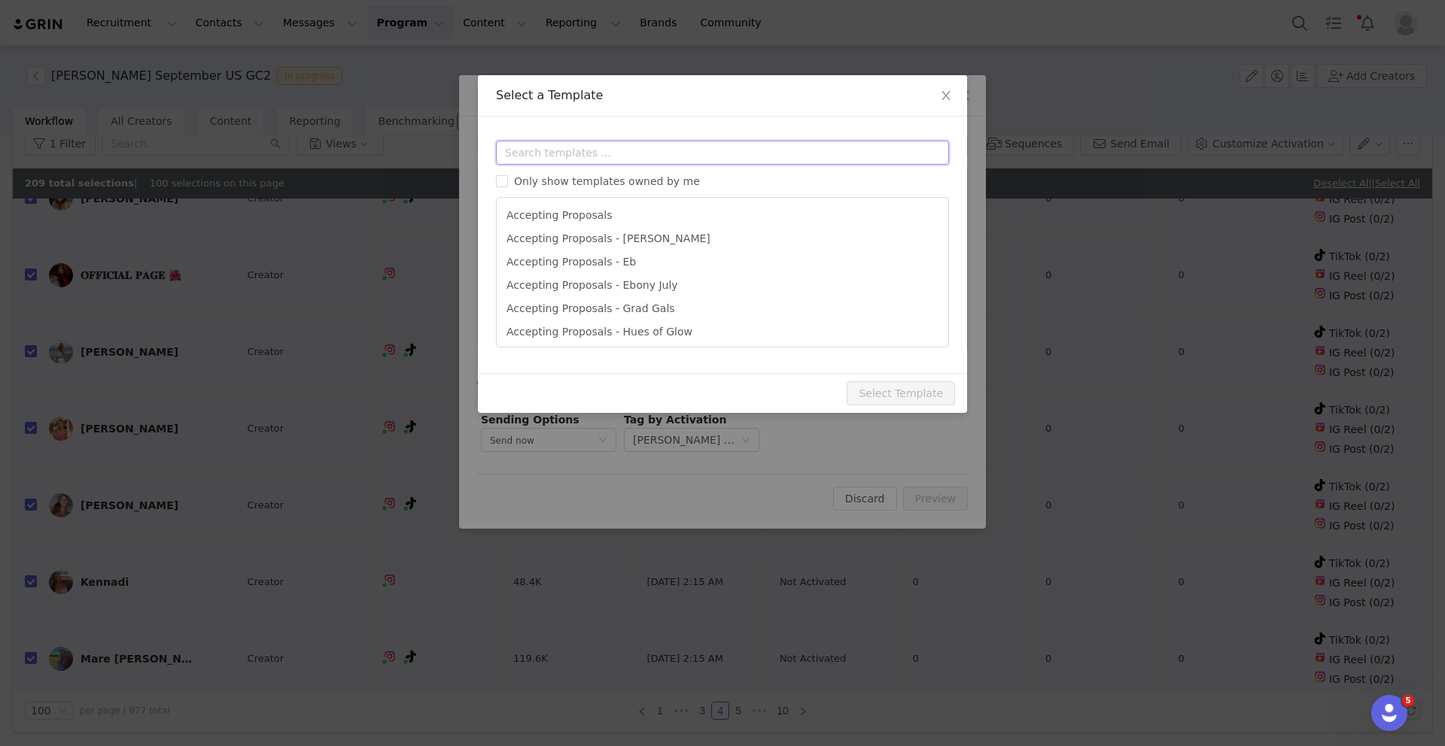
click at [573, 155] on input "text" at bounding box center [722, 153] width 453 height 24
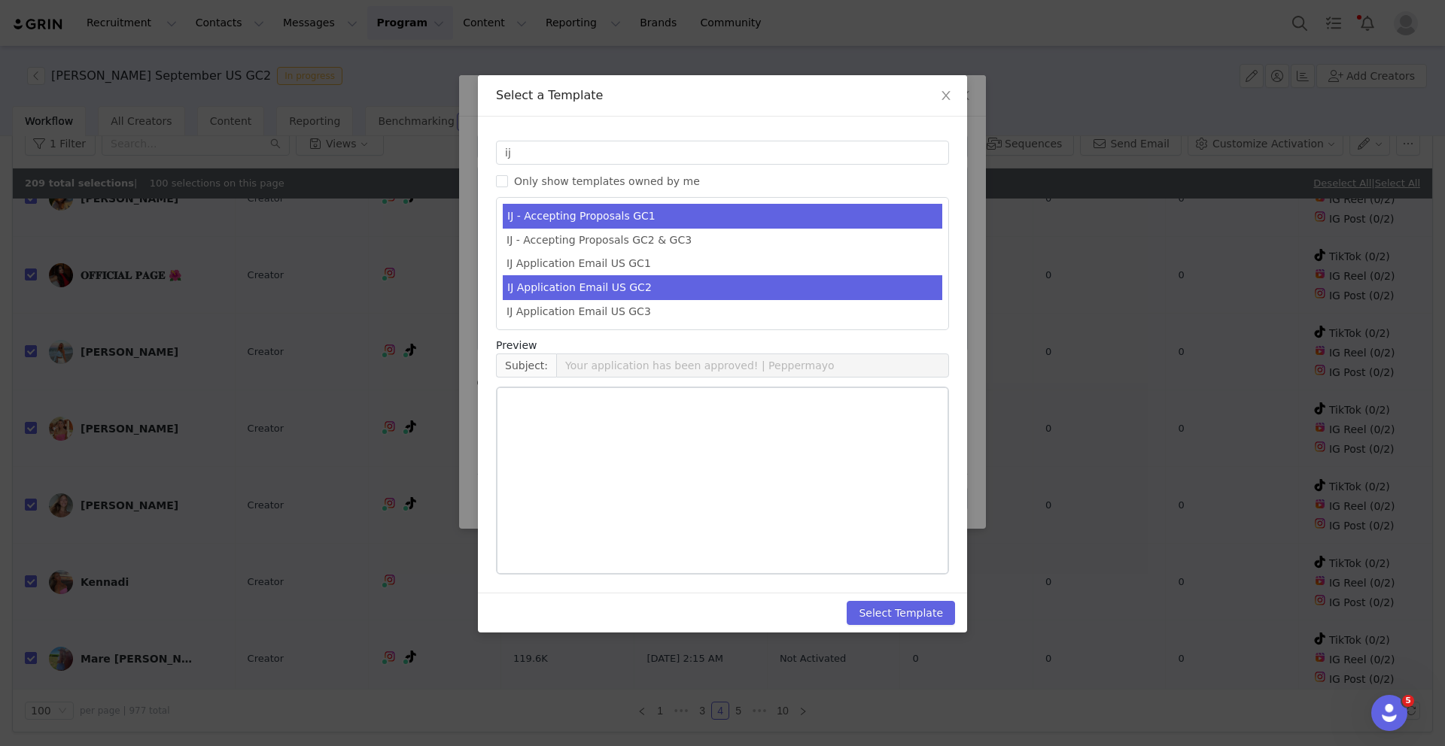
click at [573, 287] on li "IJ Application Email US GC2" at bounding box center [722, 287] width 439 height 25
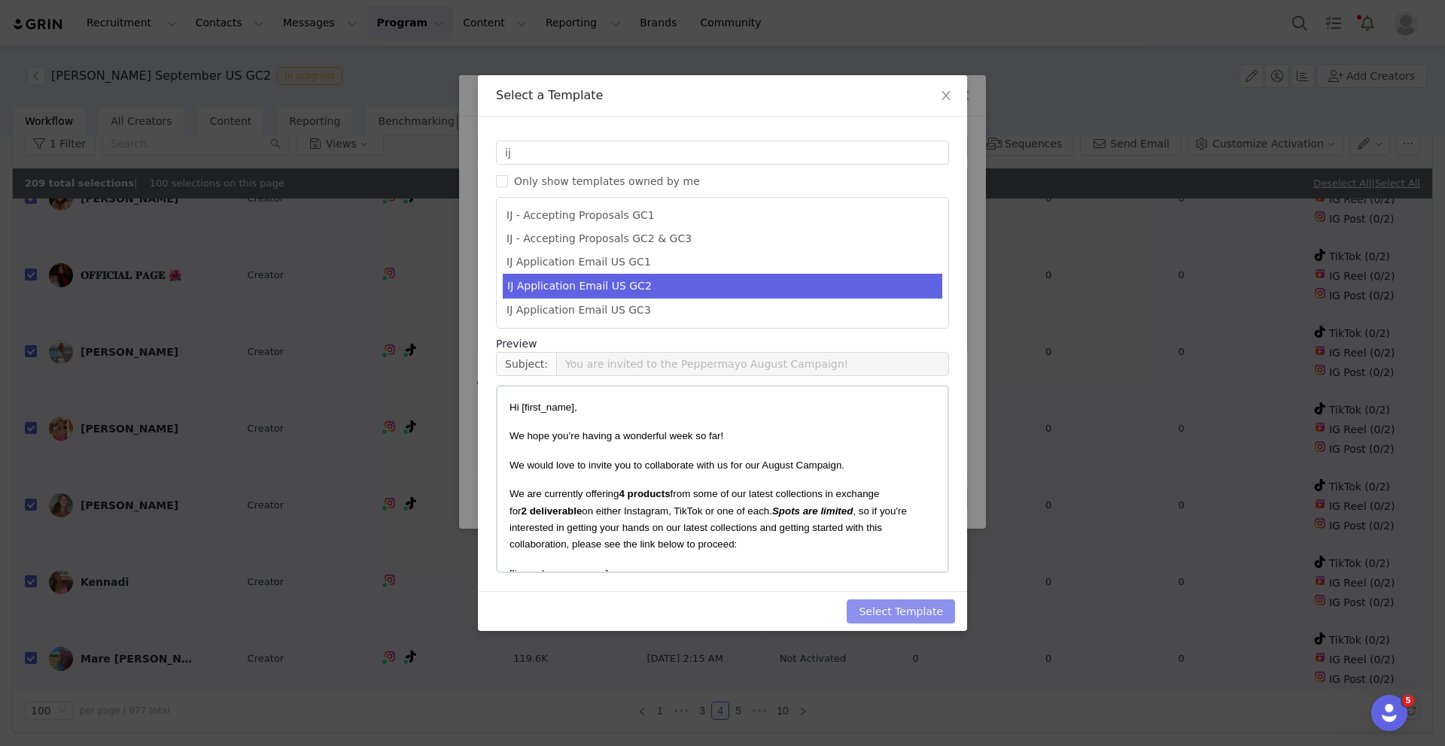
click at [885, 606] on button "Select Template" at bounding box center [901, 612] width 108 height 24
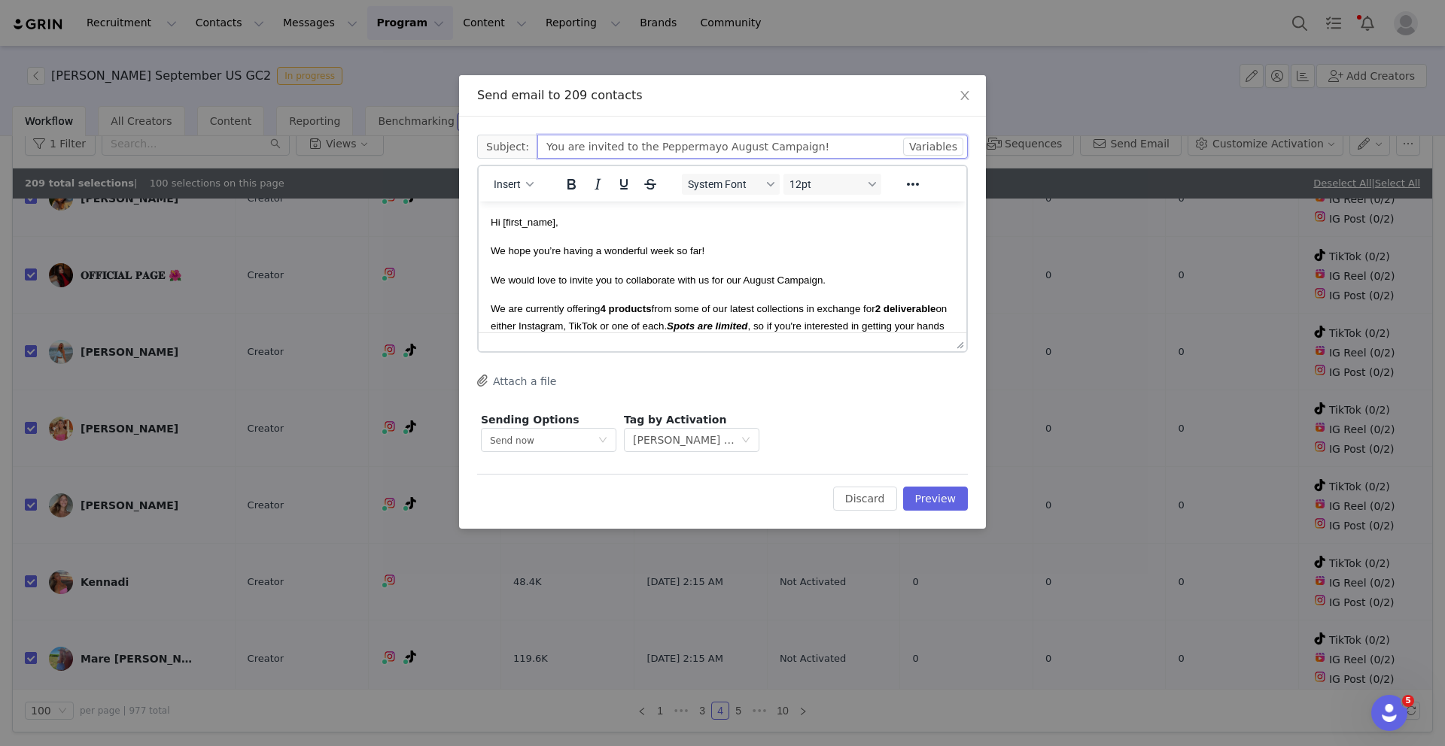
drag, startPoint x: 746, startPoint y: 147, endPoint x: 712, endPoint y: 147, distance: 33.9
click at [713, 147] on input "You are invited to the Peppermayo August Campaign!" at bounding box center [752, 147] width 430 height 24
drag, startPoint x: 788, startPoint y: 280, endPoint x: 762, endPoint y: 280, distance: 25.6
click at [762, 280] on span "We would love to invite you to collaborate with us for our August Campaign." at bounding box center [658, 280] width 335 height 11
drag, startPoint x: 791, startPoint y: 283, endPoint x: 758, endPoint y: 282, distance: 32.4
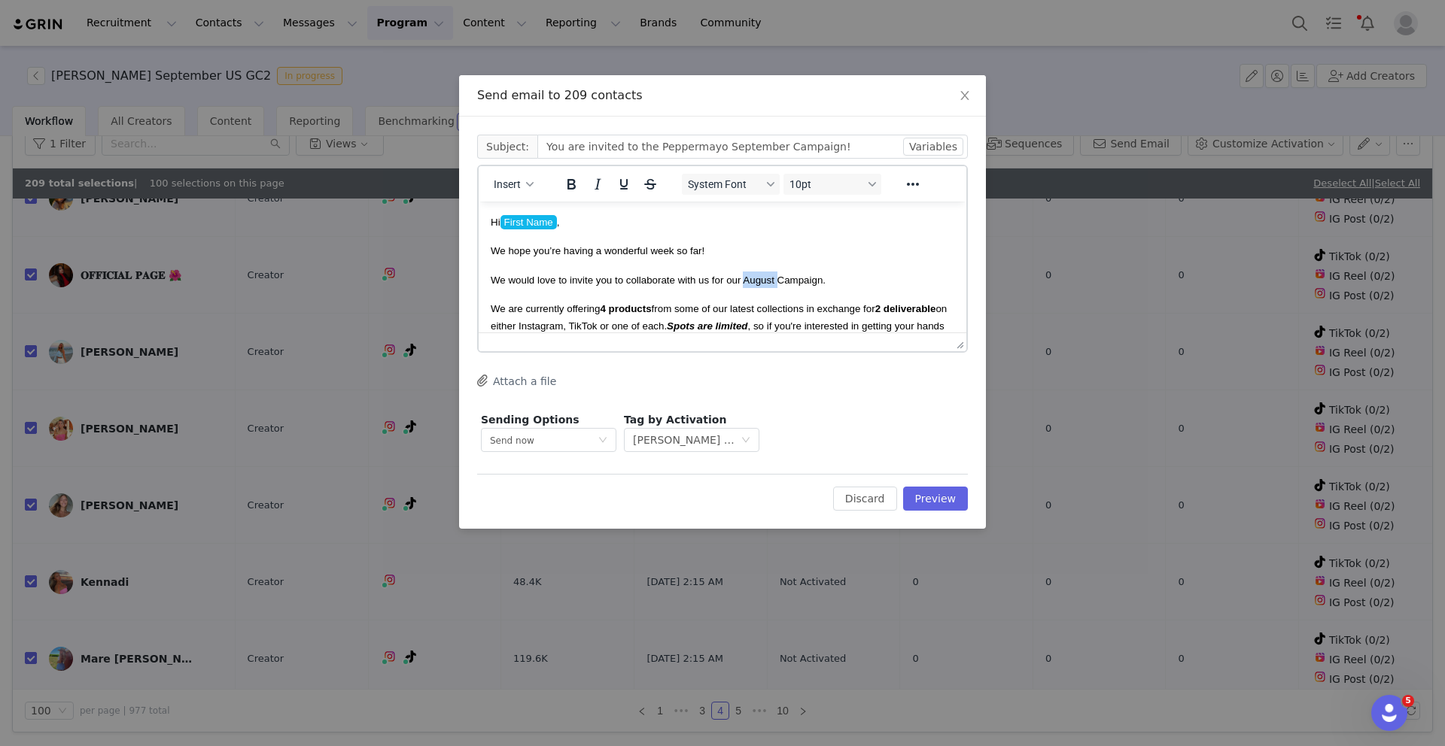
click at [758, 282] on span "We would love to invite you to collaborate with us for our August Campaign." at bounding box center [658, 280] width 335 height 11
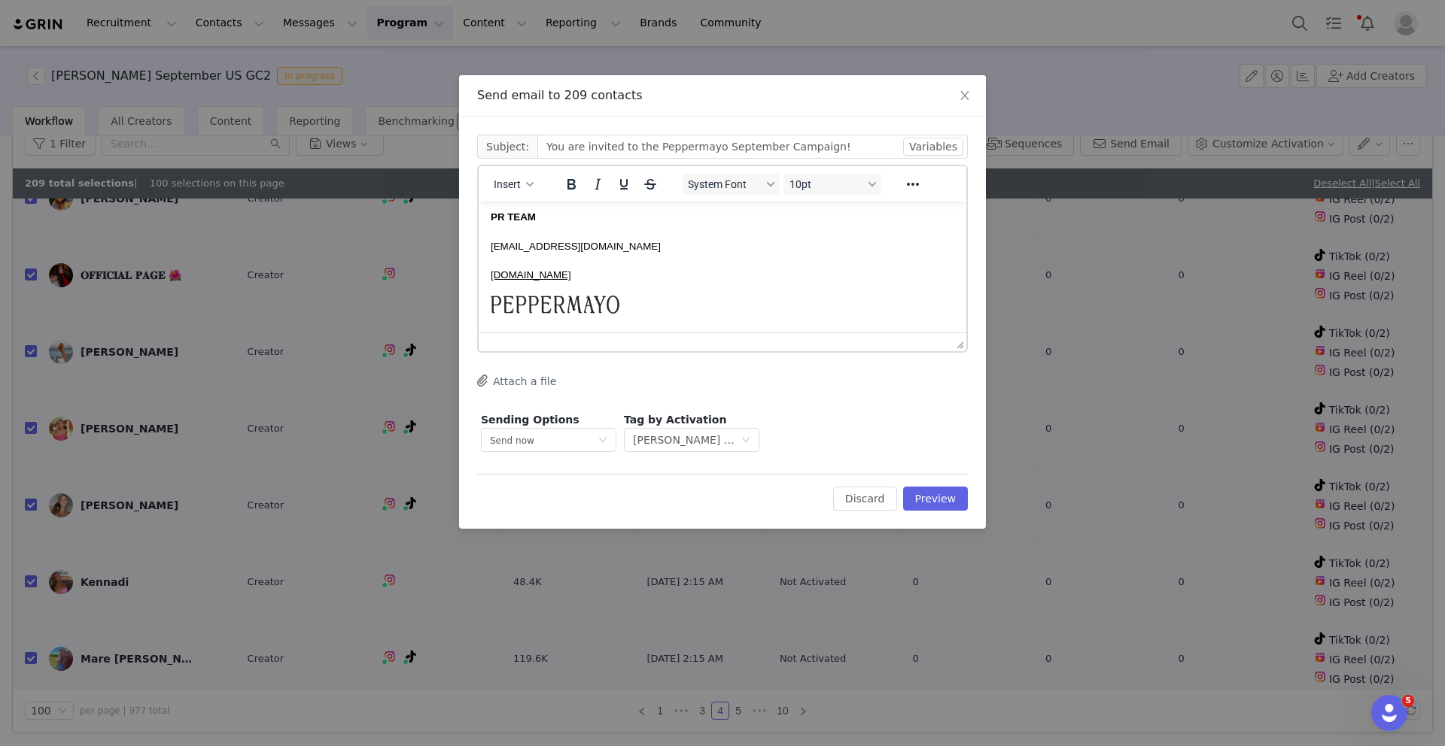
scroll to position [332, 0]
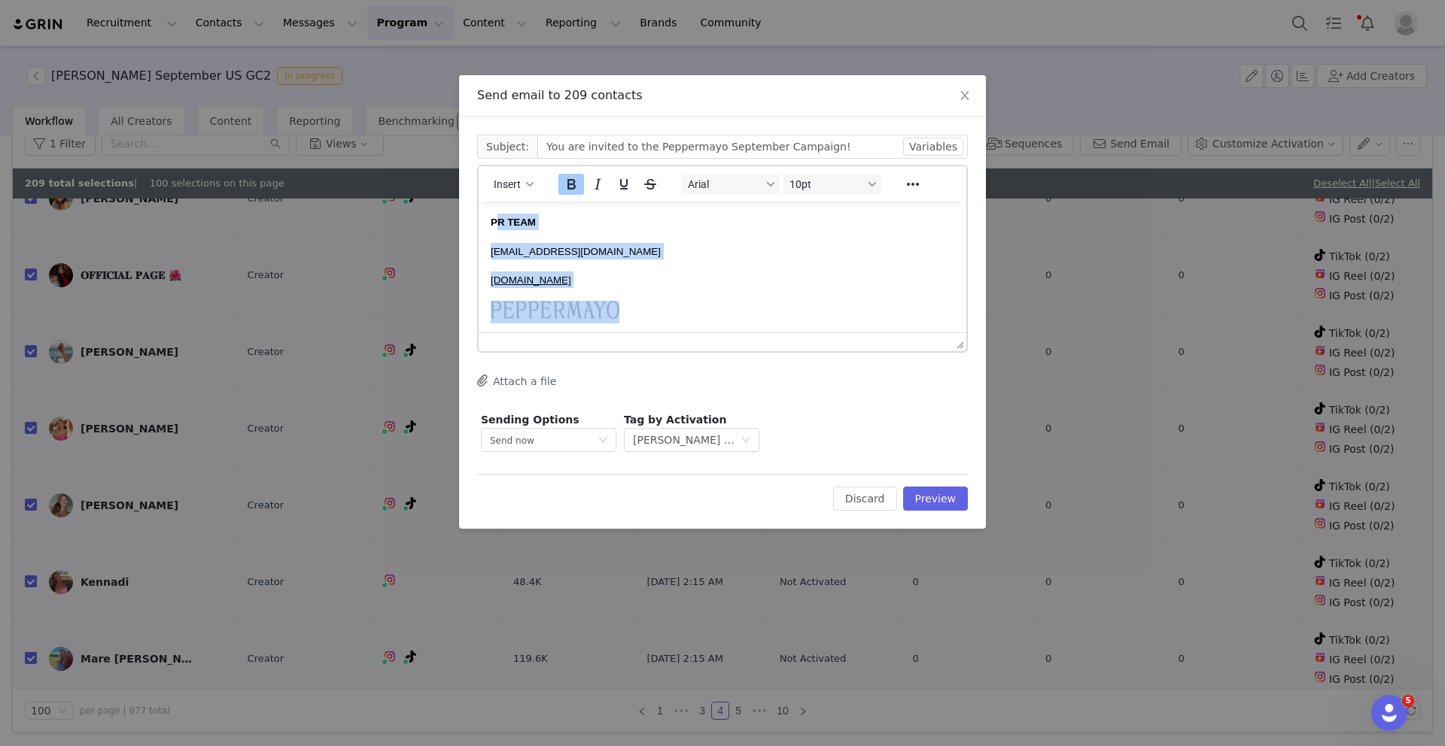
drag, startPoint x: 636, startPoint y: 324, endPoint x: 495, endPoint y: 245, distance: 161.7
click at [495, 245] on body "Hi First Name , We hope you’re having a wonderful week so far! We would love to…" at bounding box center [723, 117] width 464 height 470
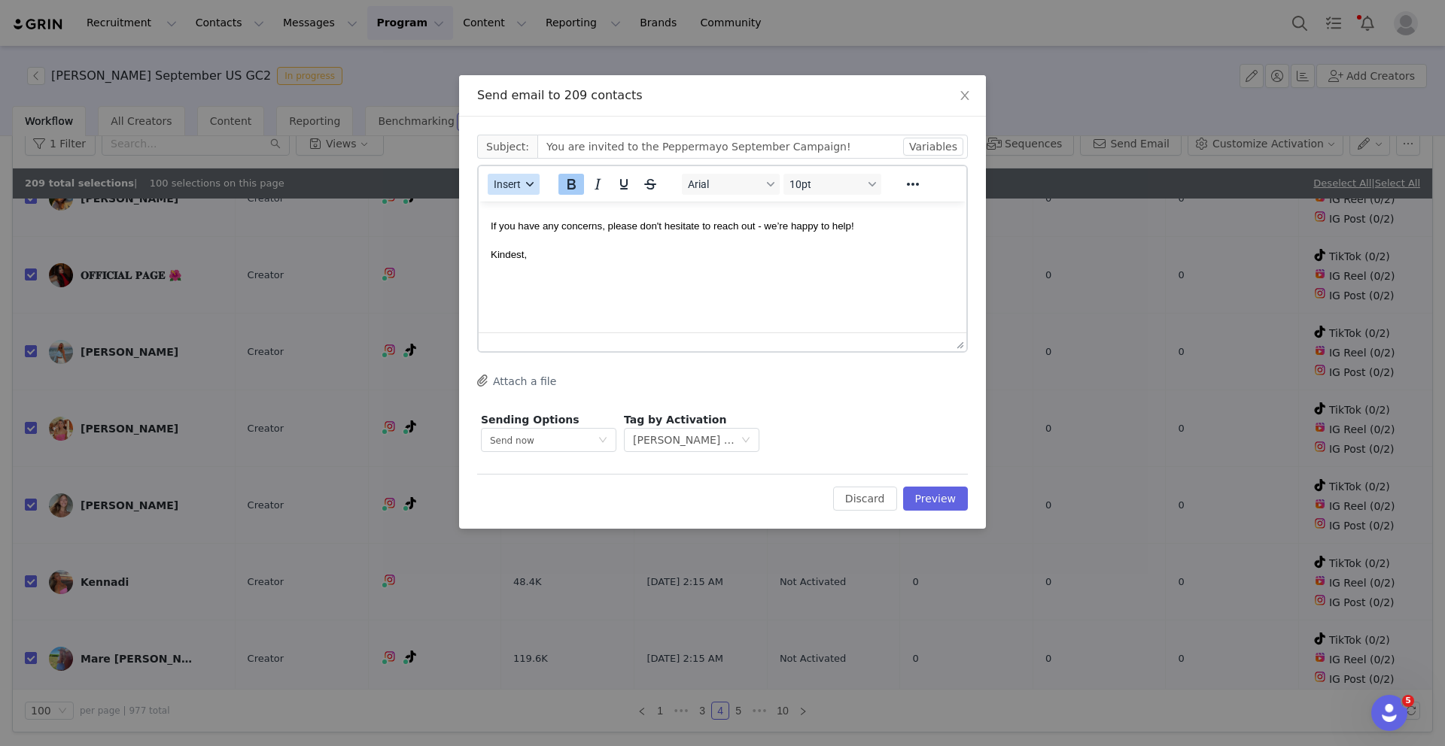
click at [517, 178] on span "Insert" at bounding box center [507, 184] width 27 height 12
click at [531, 256] on div "Insert Signature" at bounding box center [567, 259] width 135 height 18
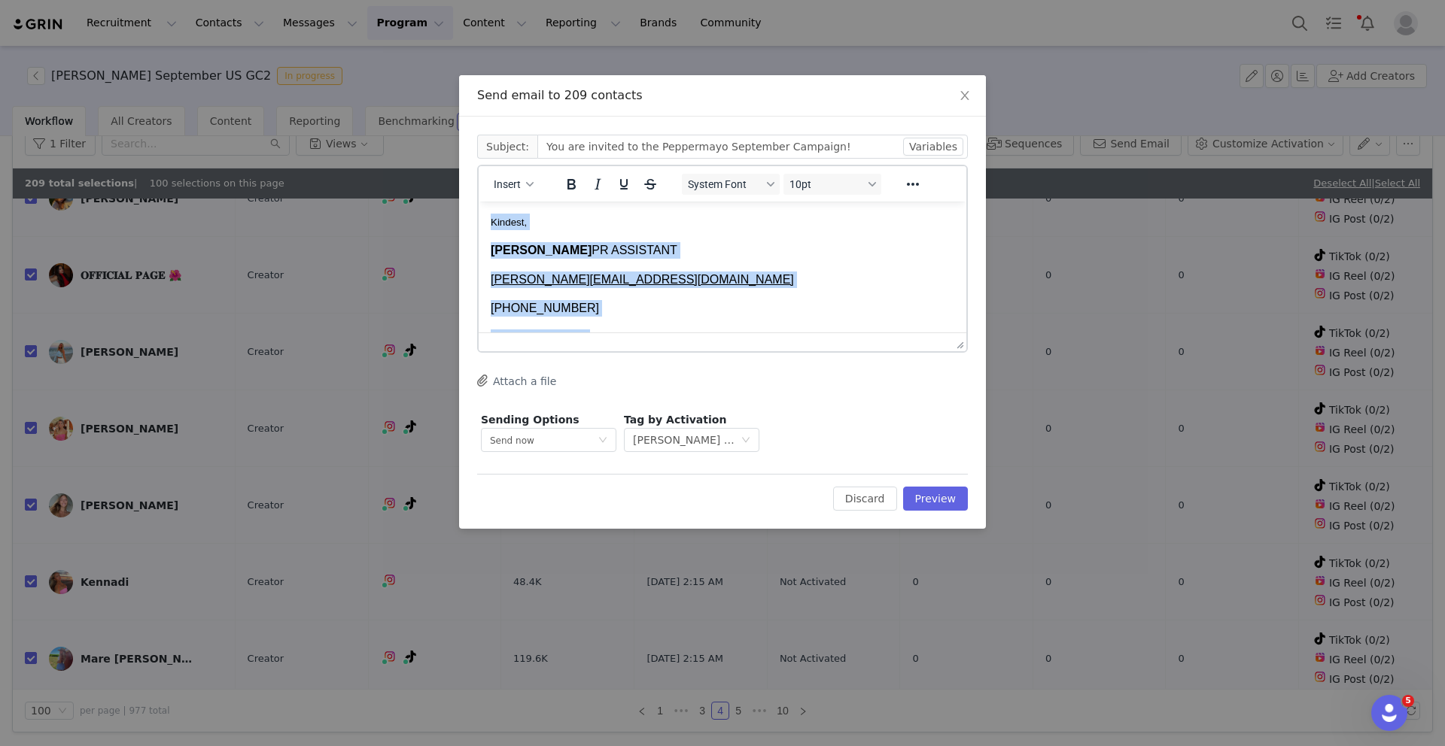
scroll to position [299, 0]
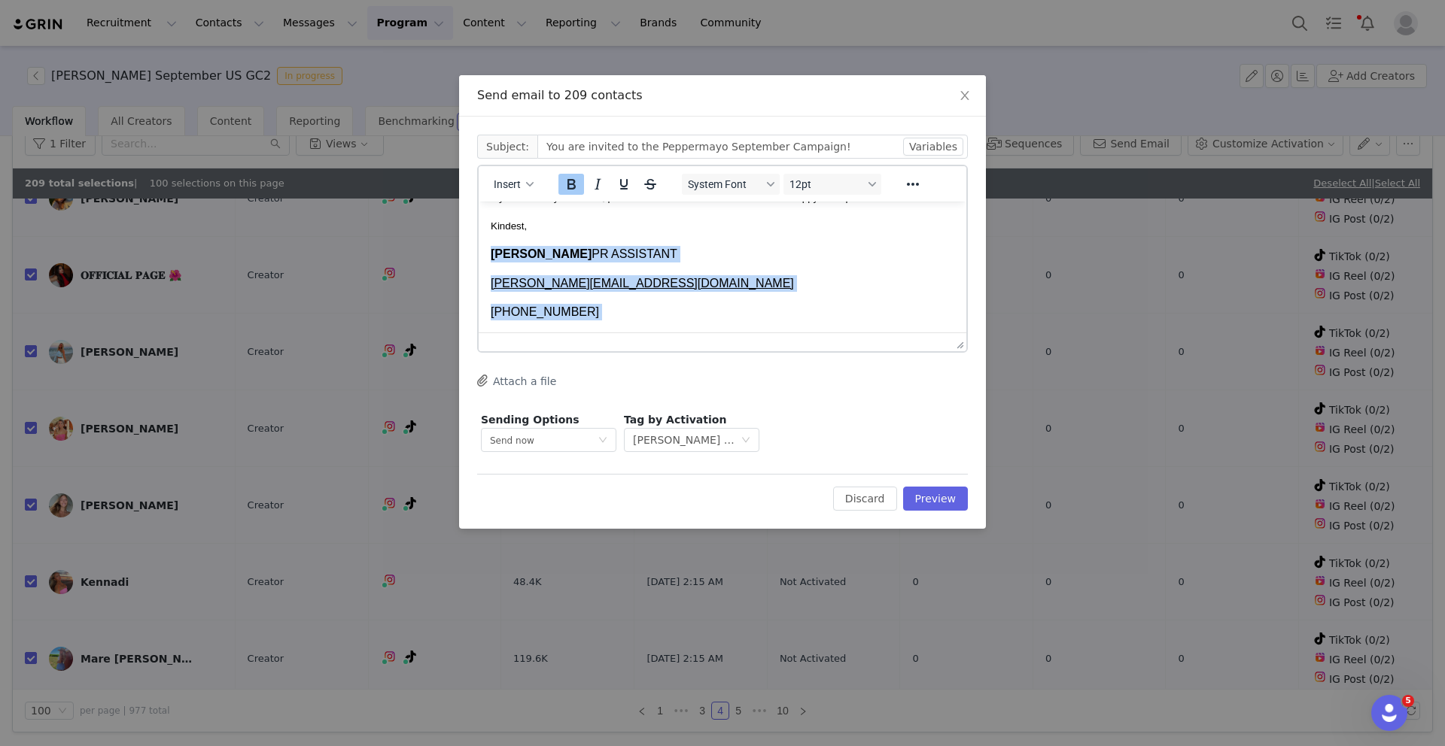
drag, startPoint x: 625, startPoint y: 315, endPoint x: 489, endPoint y: 266, distance: 144.3
click at [489, 266] on html "Hi First Name , We hope you’re having a wonderful week so far! We would love to…" at bounding box center [723, 193] width 488 height 582
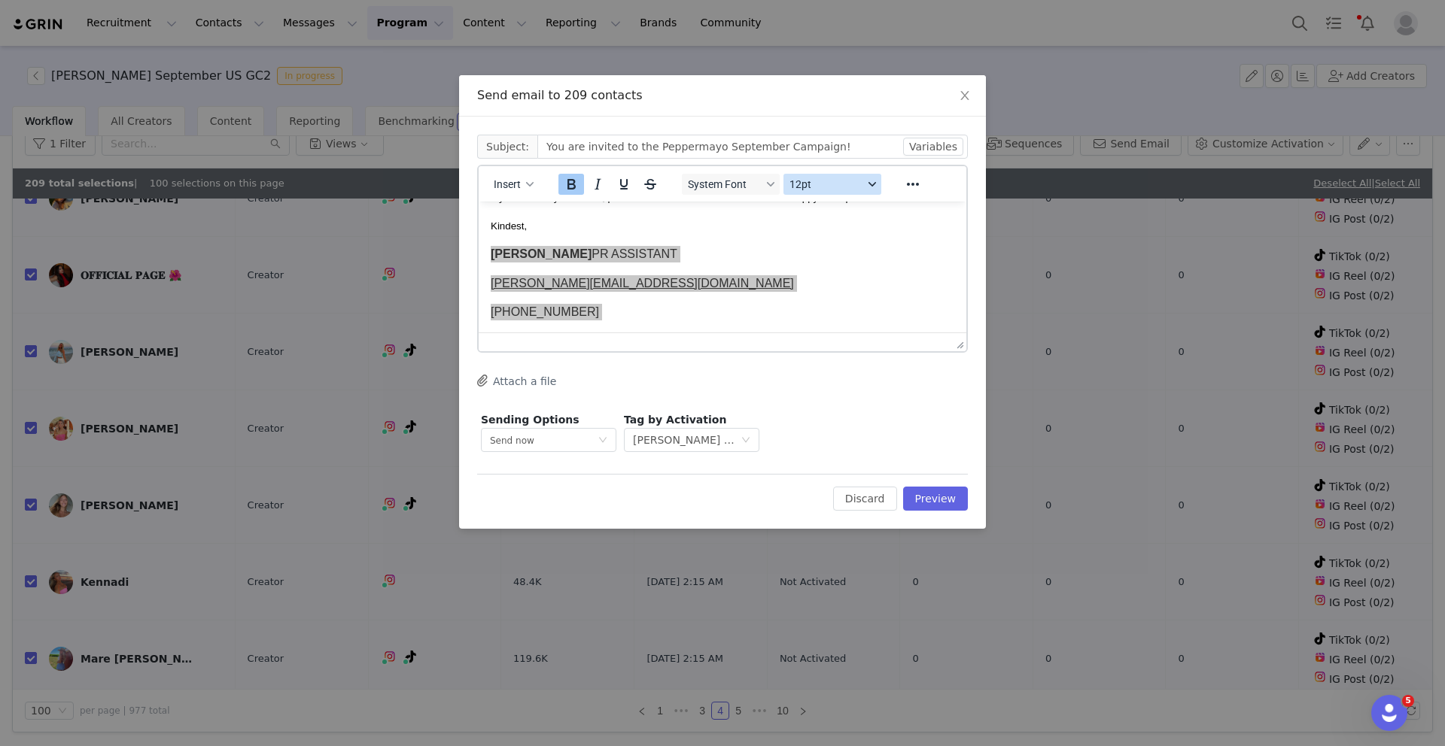
click at [824, 187] on span "12pt" at bounding box center [826, 184] width 74 height 12
click at [815, 234] on div "10pt" at bounding box center [851, 235] width 111 height 18
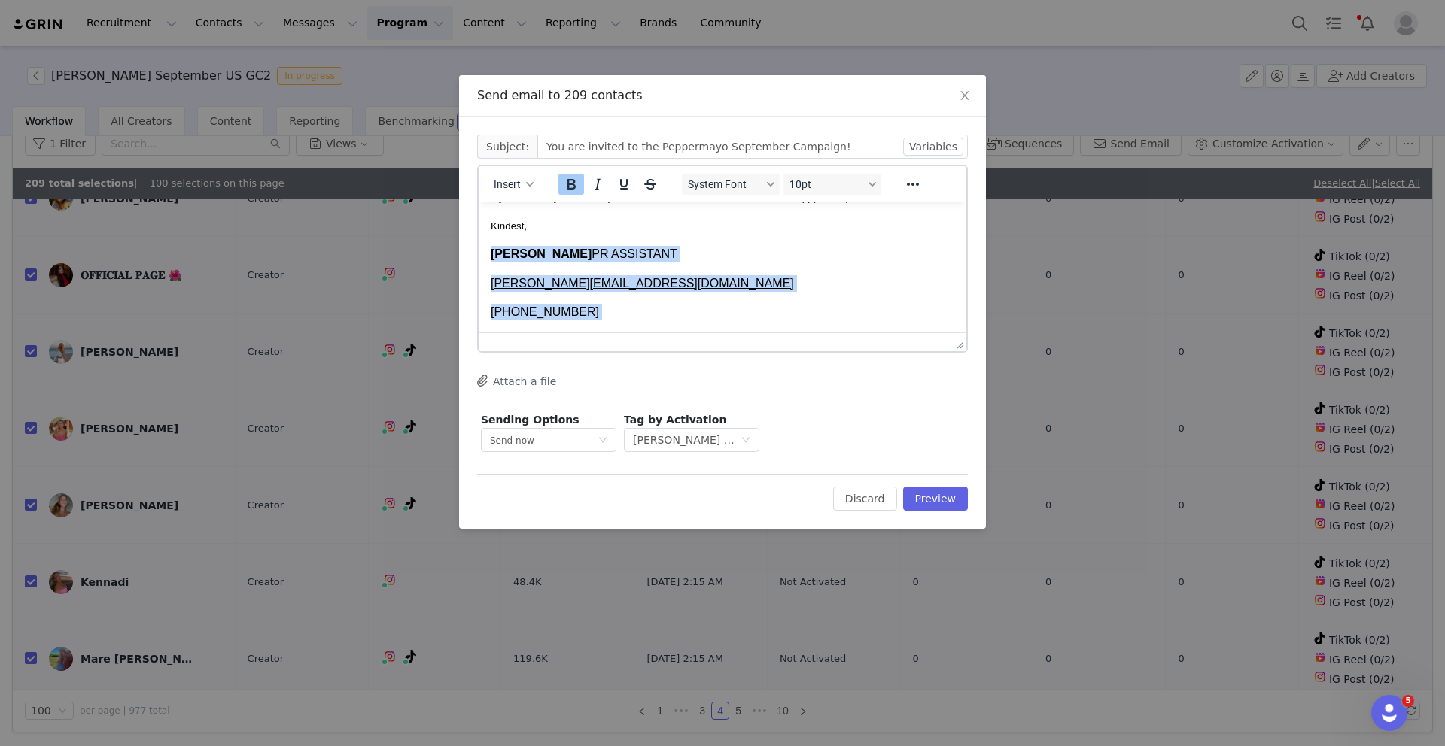
scroll to position [361, 0]
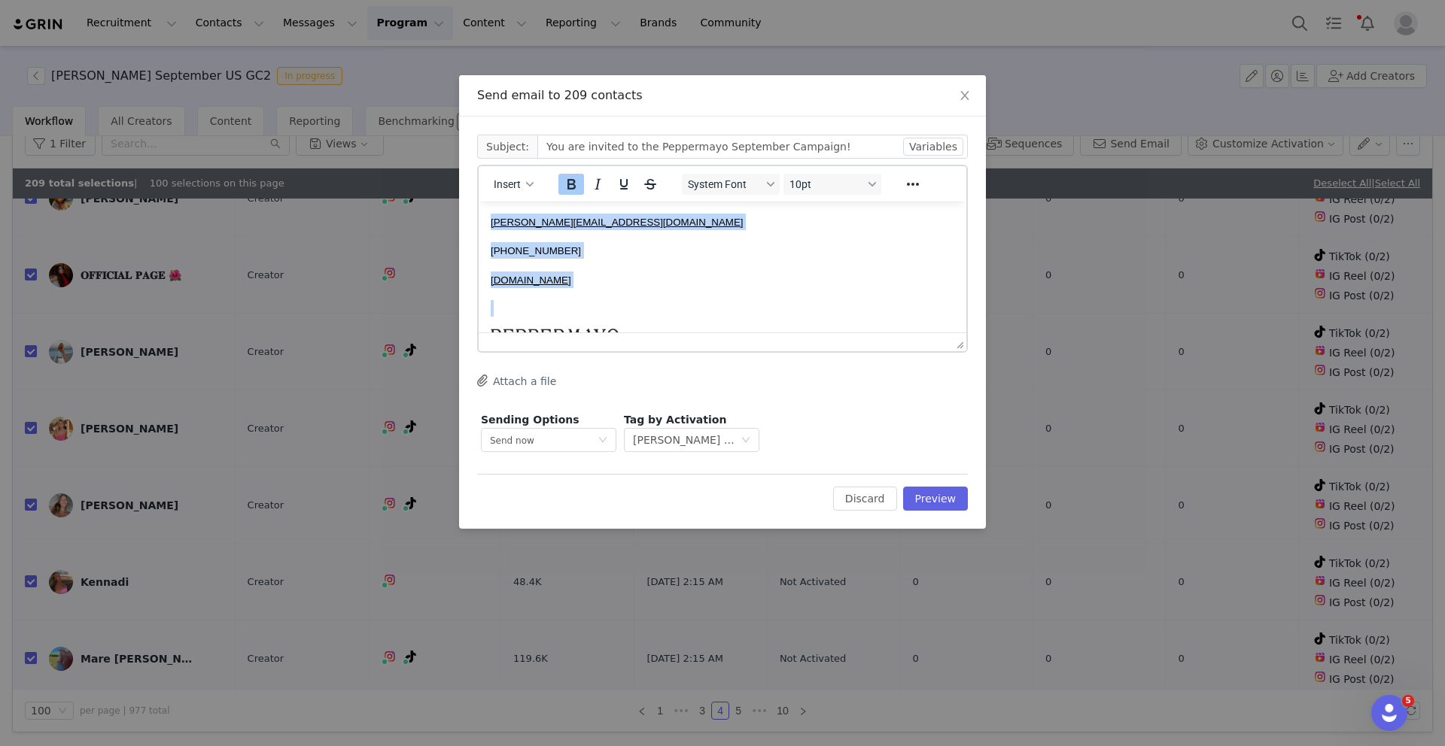
click at [694, 282] on body "Hi First Name , We hope you’re having a wonderful week so far! We would love to…" at bounding box center [723, 132] width 464 height 558
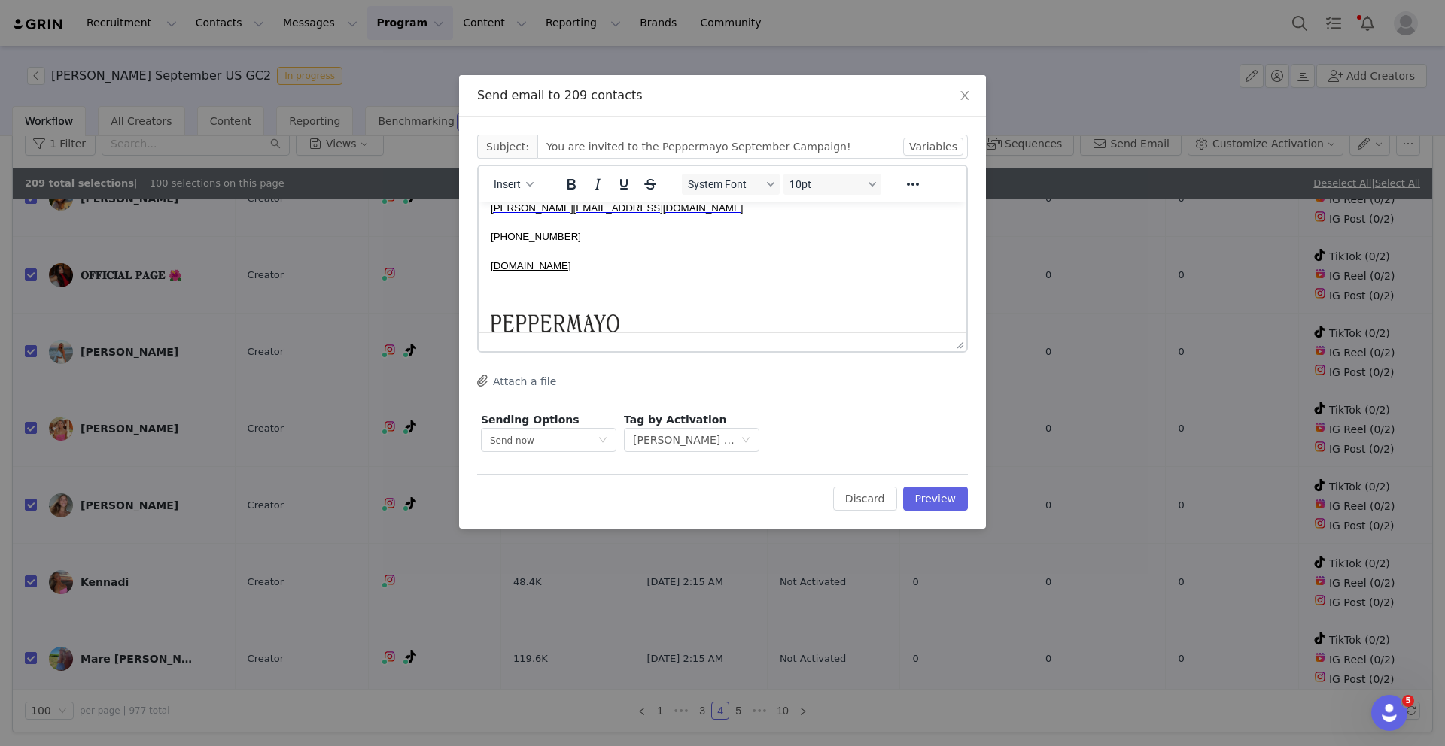
scroll to position [377, 0]
click at [547, 322] on body "Hi First Name , We hope you’re having a wonderful week so far! We would love to…" at bounding box center [723, 116] width 464 height 558
click at [515, 301] on p "Rich Text Area. Press ALT-0 for help." at bounding box center [723, 292] width 464 height 17
click at [606, 272] on p "peppermayo.com﻿" at bounding box center [723, 264] width 464 height 17
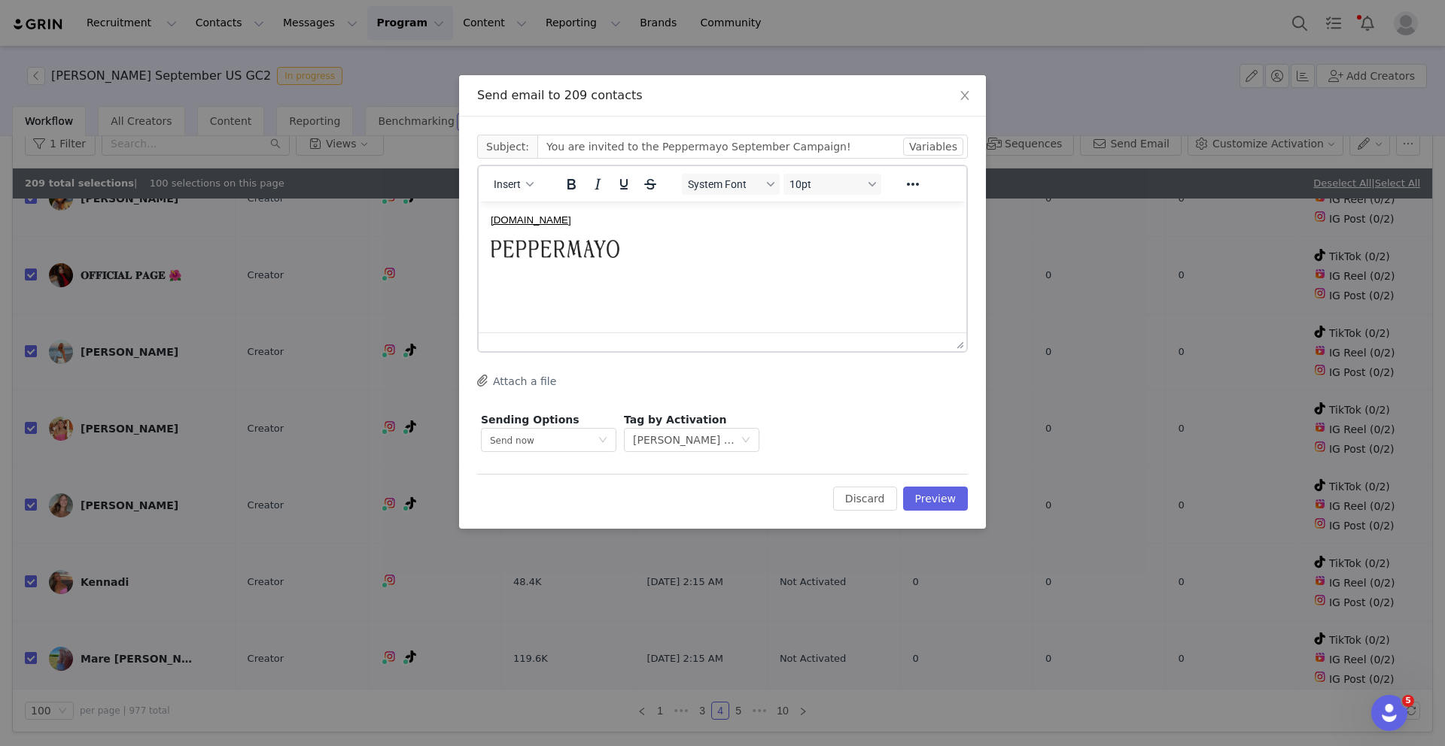
click at [606, 286] on p "Rich Text Area. Press ALT-0 for help." at bounding box center [723, 283] width 464 height 17
click at [710, 260] on body "Hi First Name , We hope you’re having a wonderful week so far! We would love to…" at bounding box center [723, 71] width 464 height 500
click at [673, 251] on p "peppermayo.com" at bounding box center [723, 248] width 464 height 17
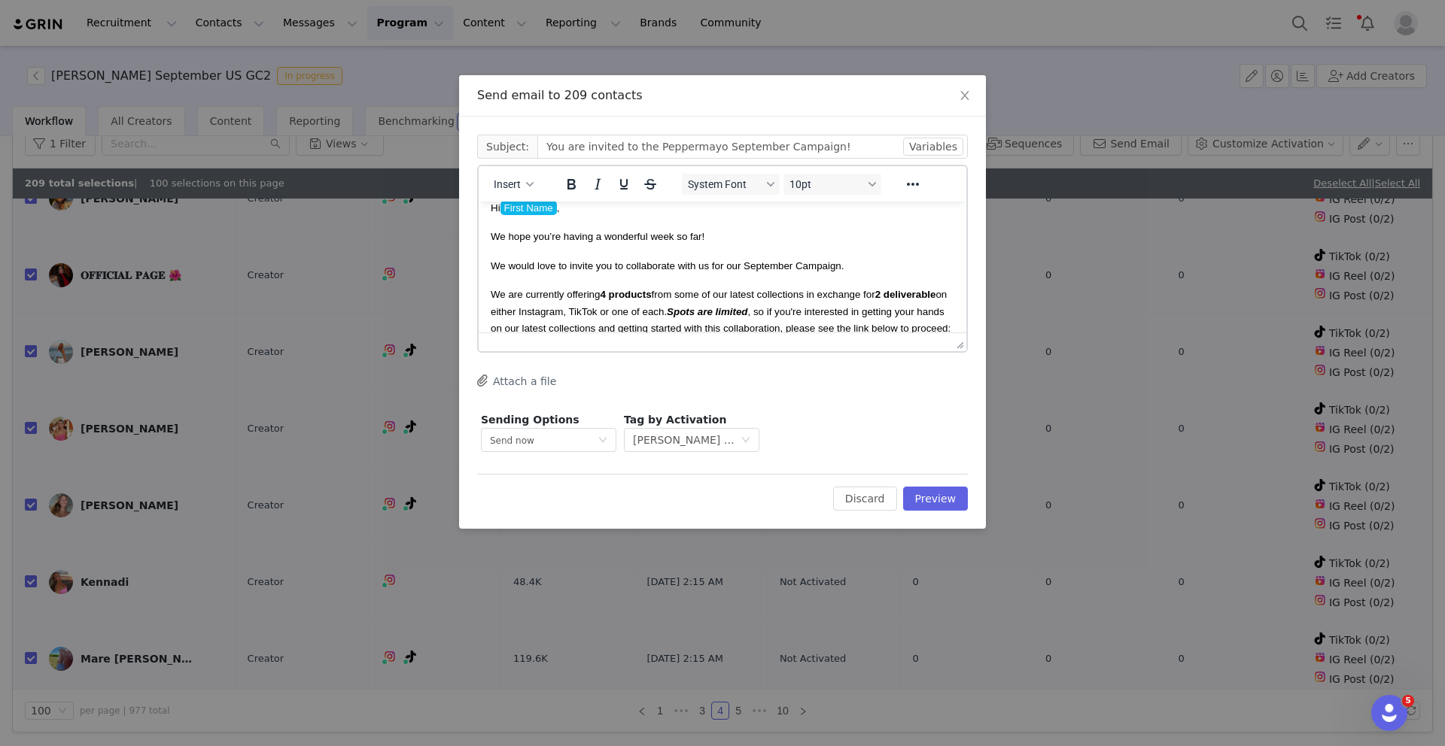
scroll to position [0, 0]
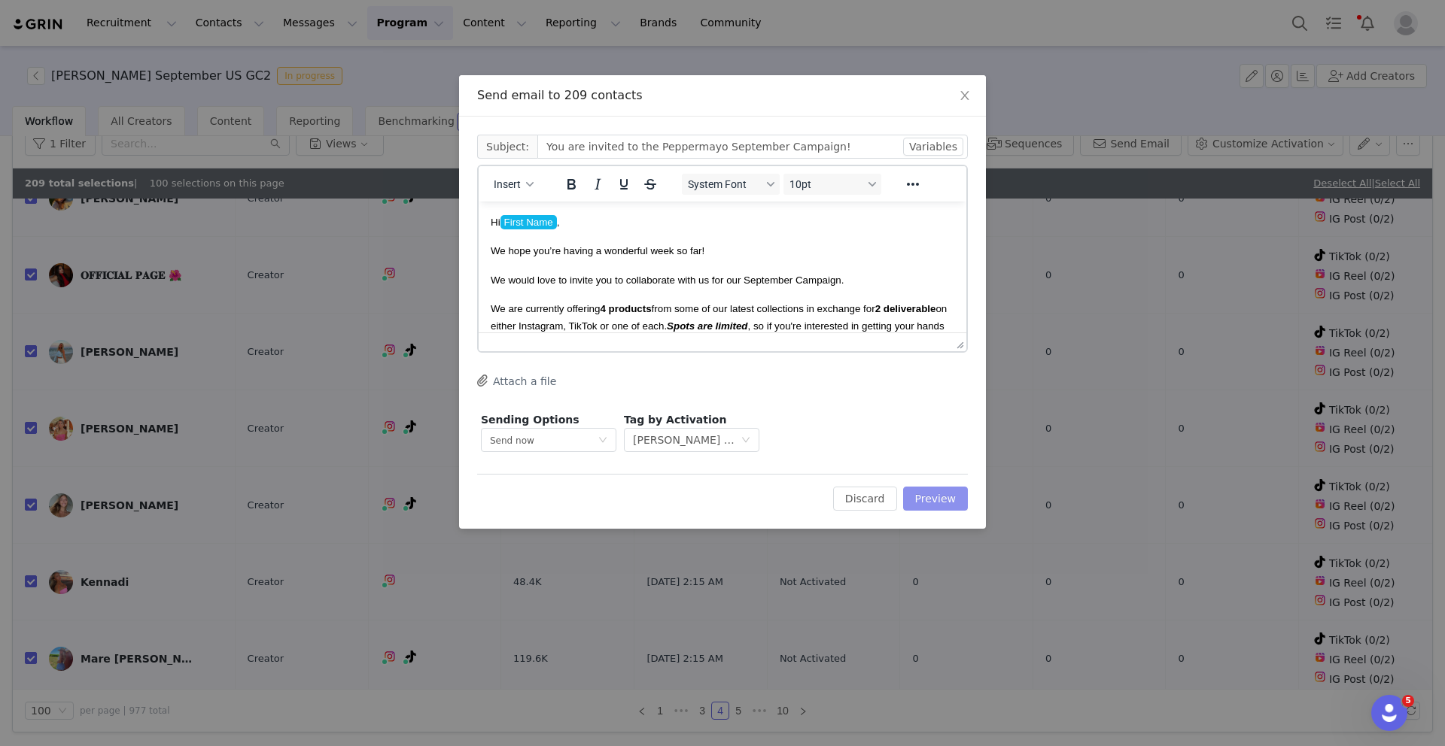
click at [941, 499] on button "Preview" at bounding box center [935, 499] width 65 height 24
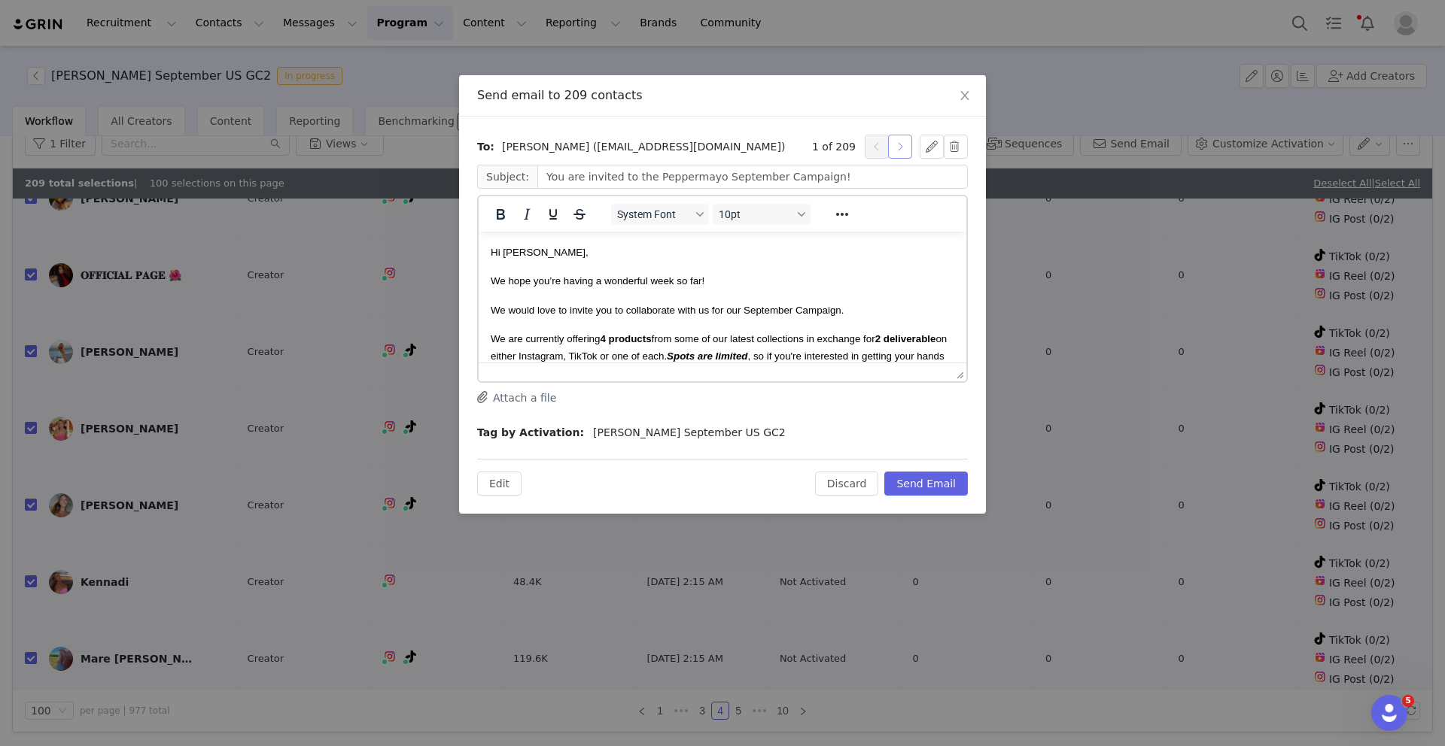
click at [904, 144] on button "button" at bounding box center [900, 147] width 24 height 24
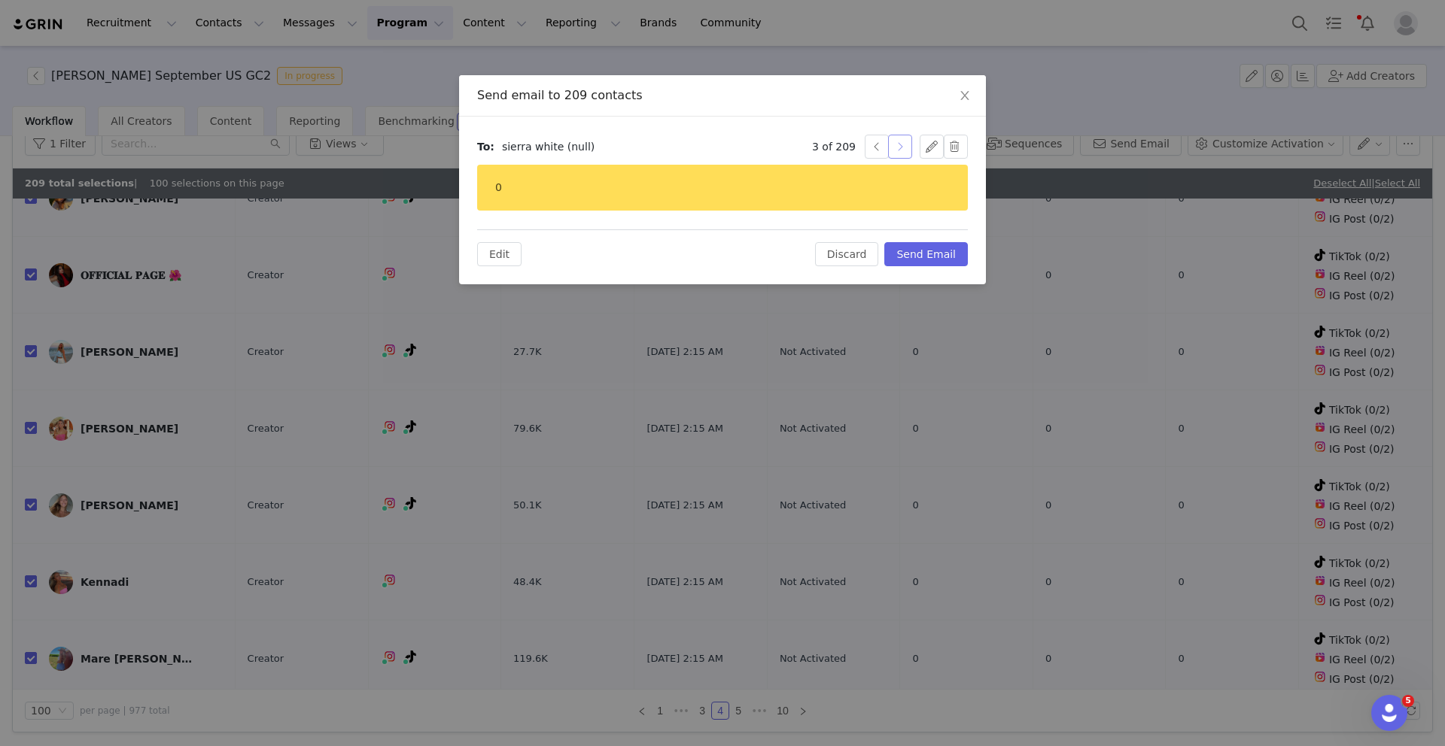
click at [904, 144] on button "button" at bounding box center [900, 147] width 24 height 24
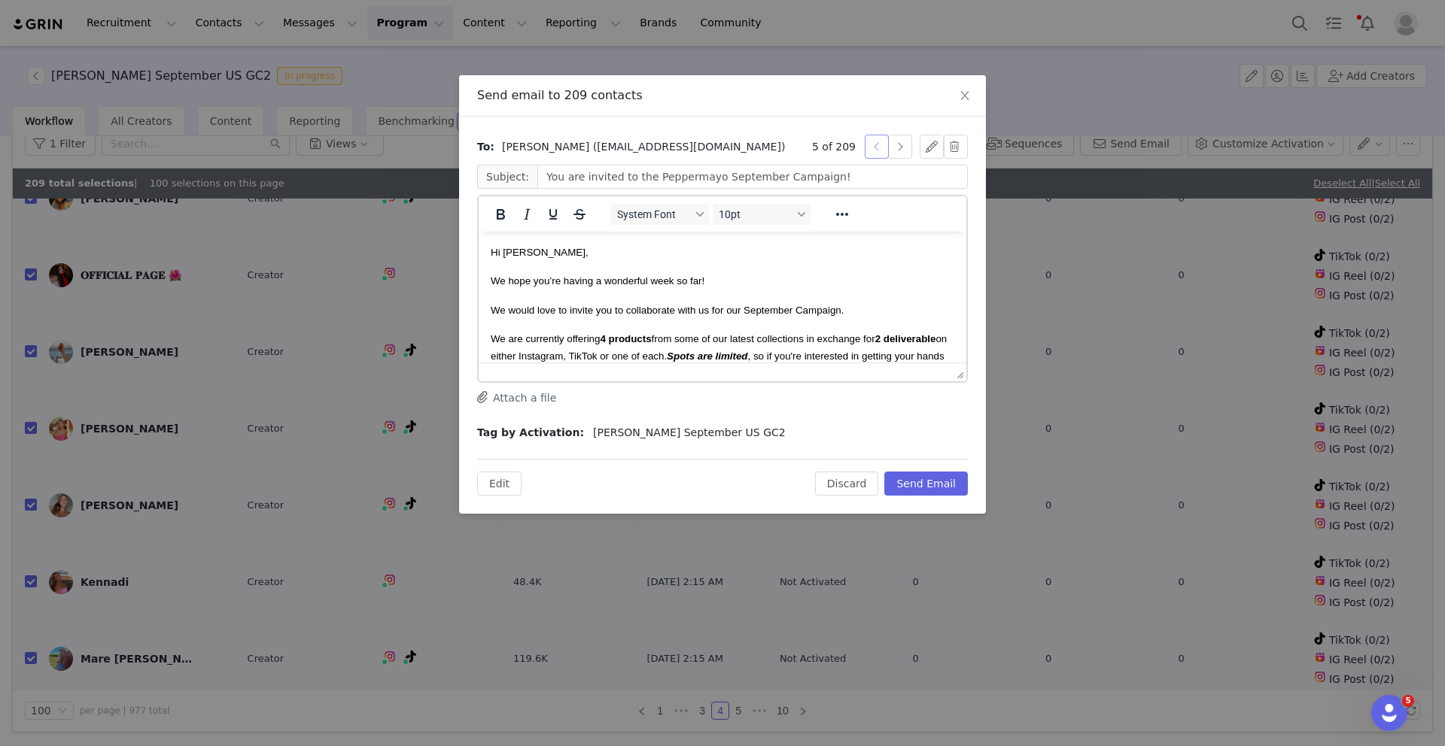
click at [881, 148] on button "button" at bounding box center [877, 147] width 24 height 24
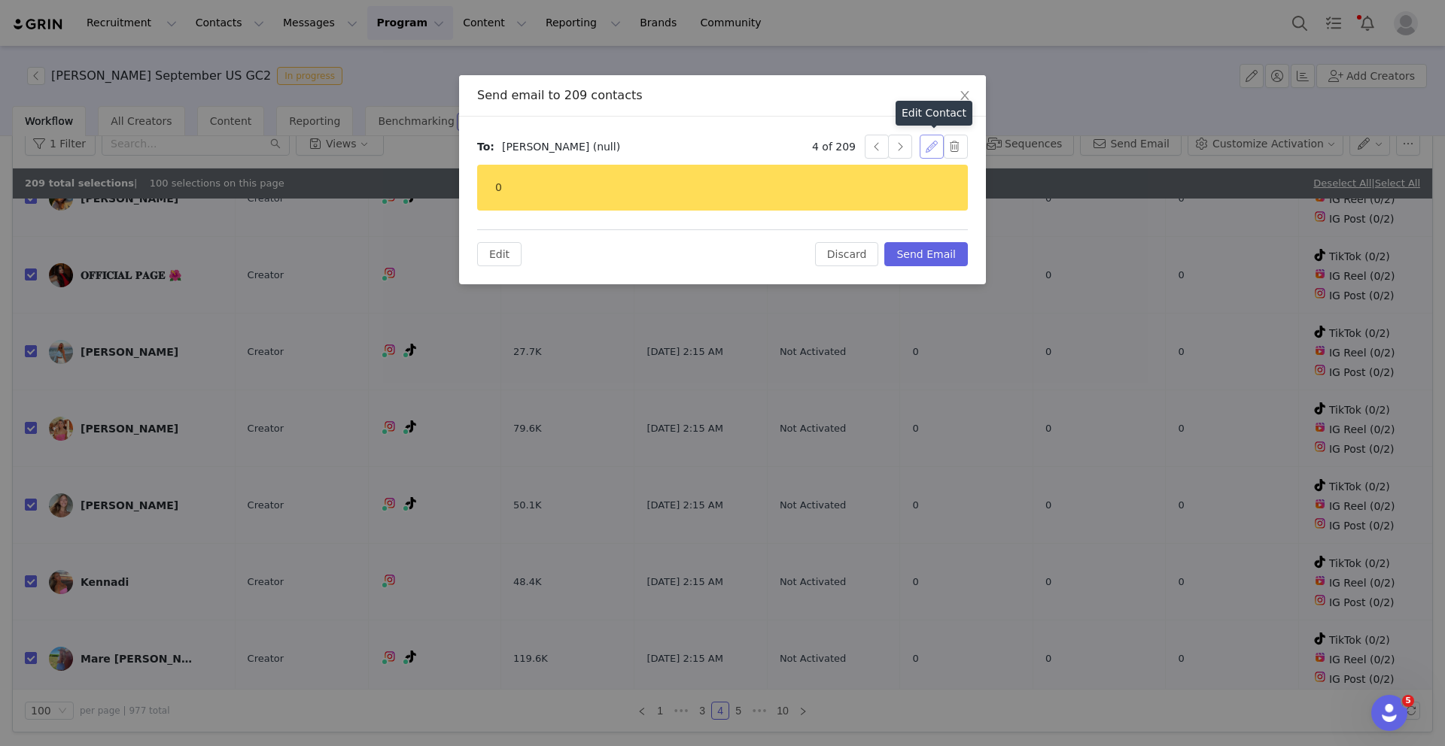
click at [928, 147] on button "button" at bounding box center [932, 147] width 24 height 24
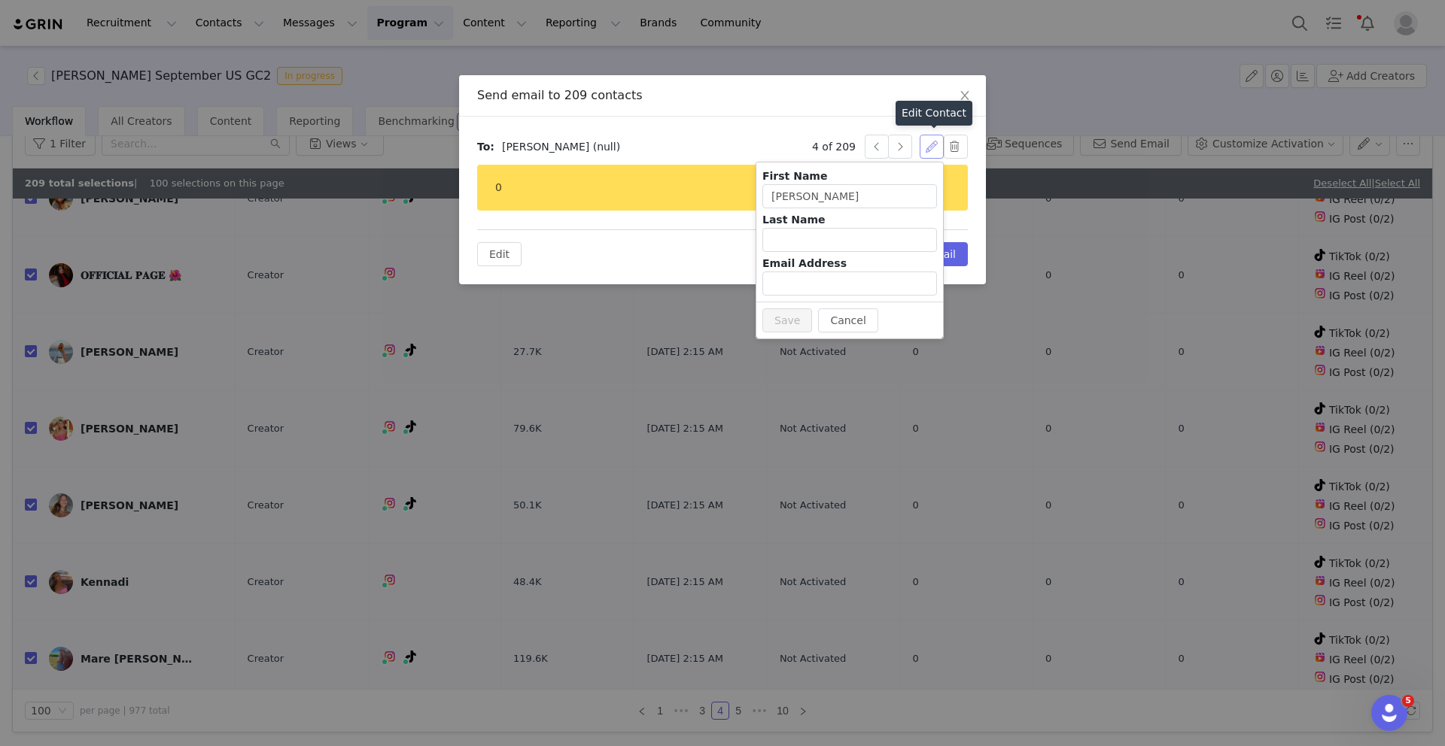
click at [927, 147] on button "button" at bounding box center [932, 147] width 24 height 24
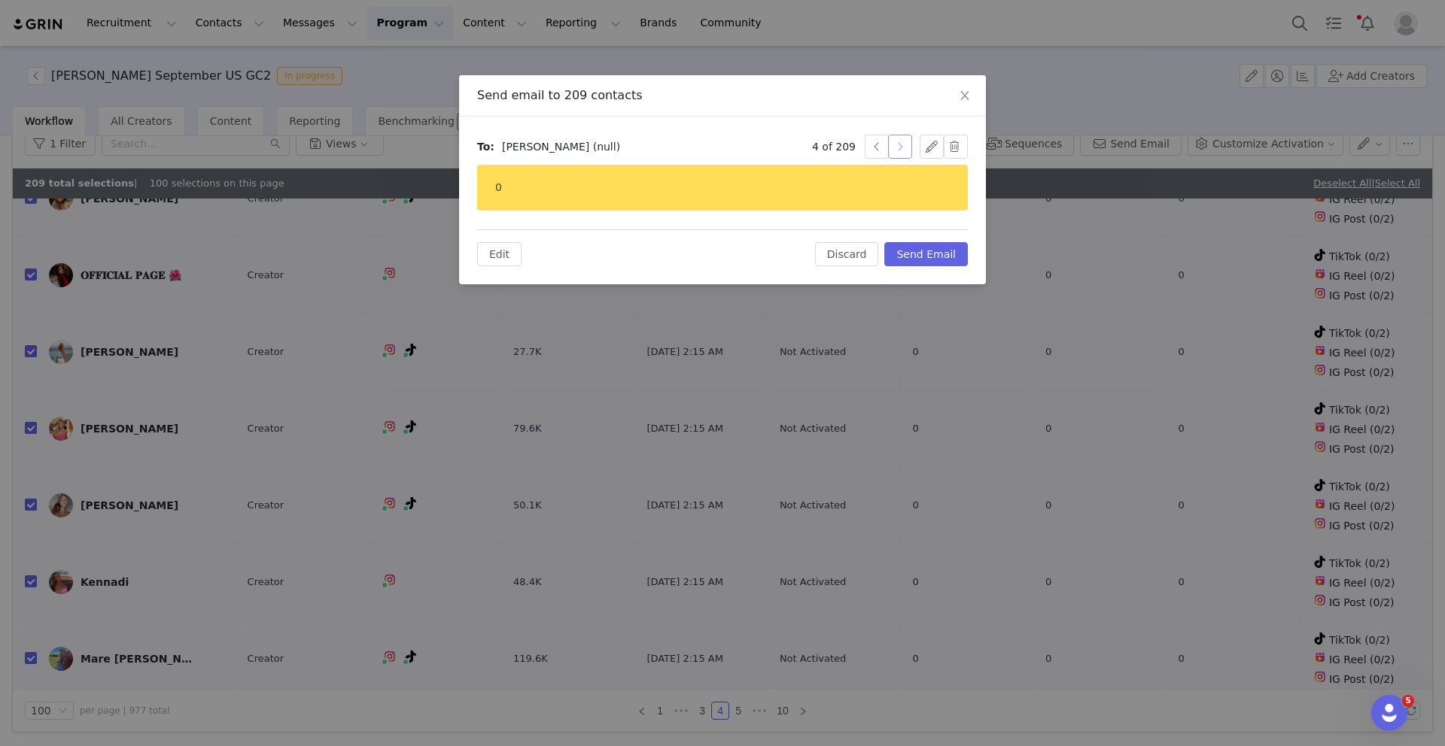
click at [901, 144] on button "button" at bounding box center [900, 147] width 24 height 24
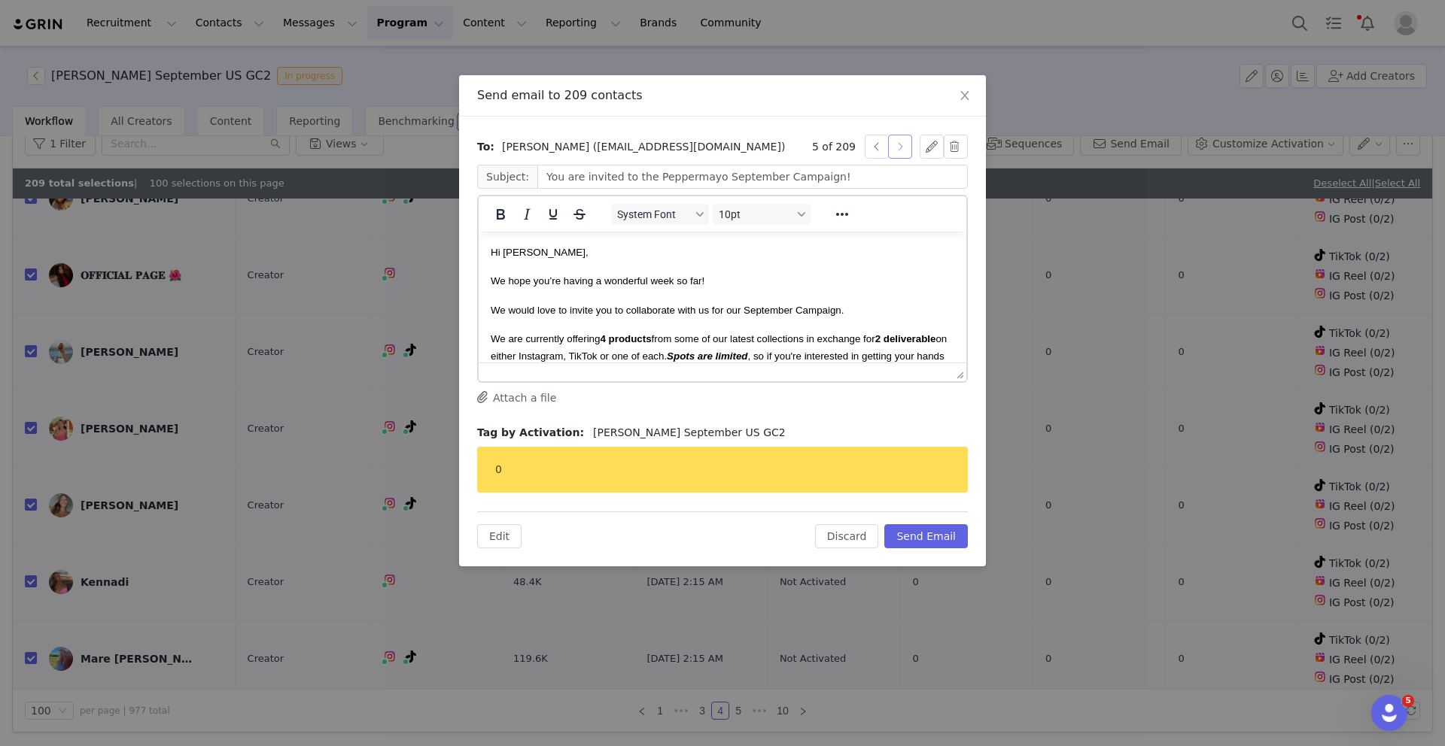
click at [901, 144] on button "button" at bounding box center [900, 147] width 24 height 24
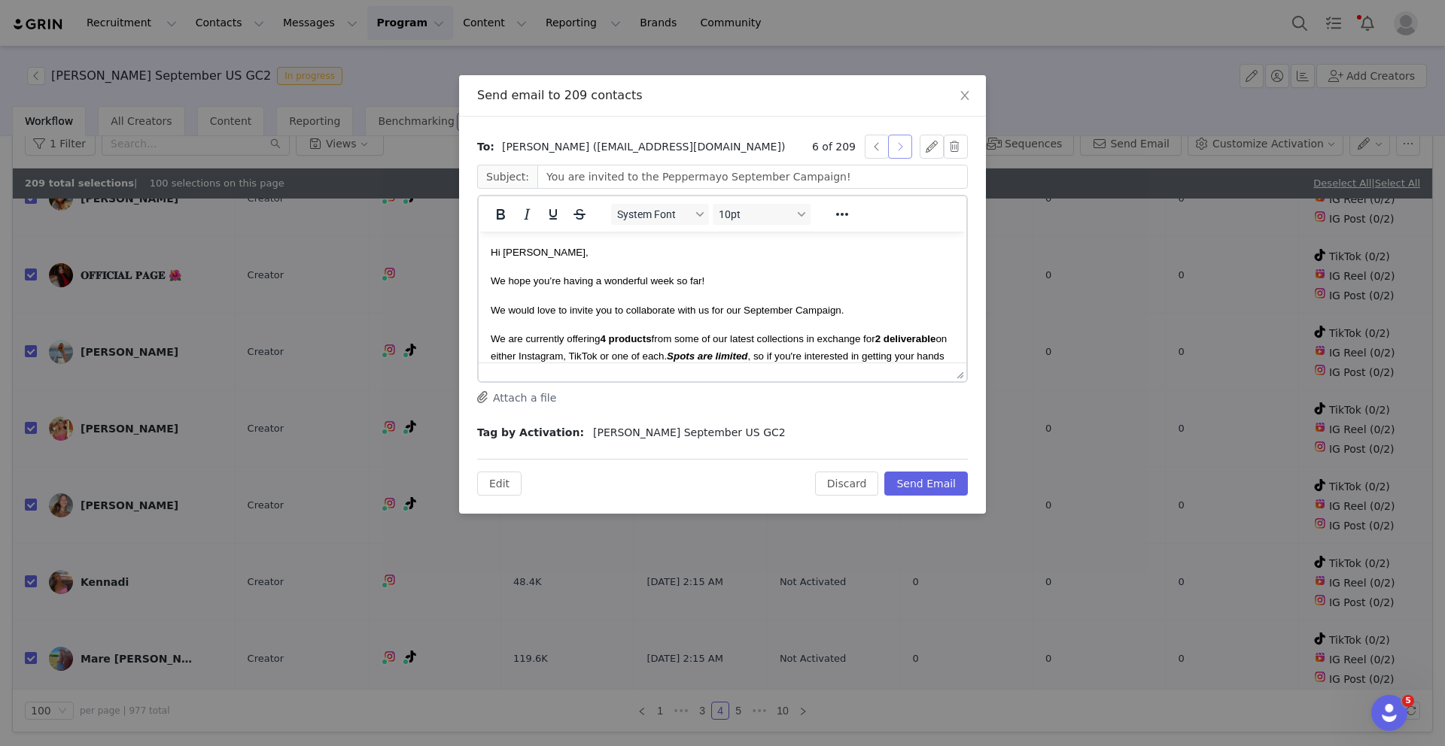
click at [901, 144] on button "button" at bounding box center [900, 147] width 24 height 24
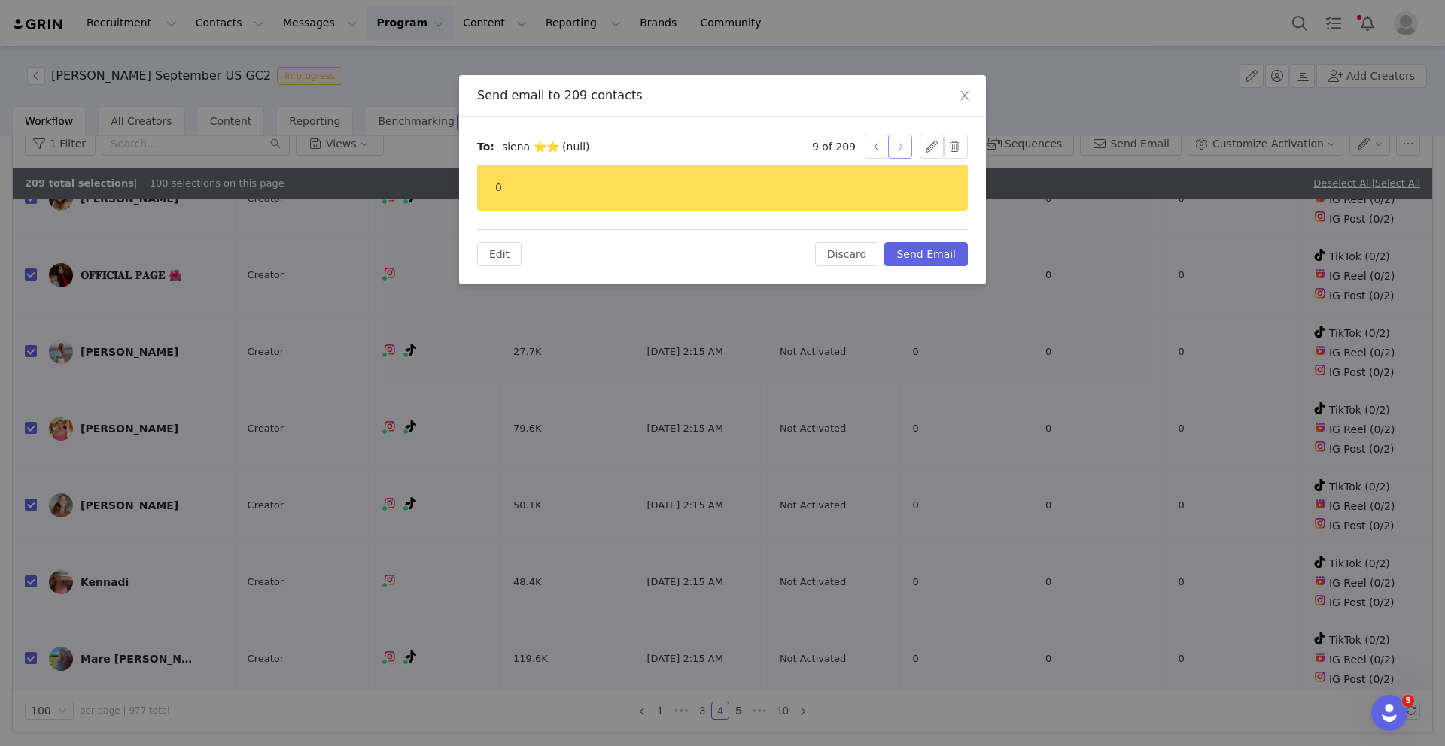
click at [901, 144] on button "button" at bounding box center [900, 147] width 24 height 24
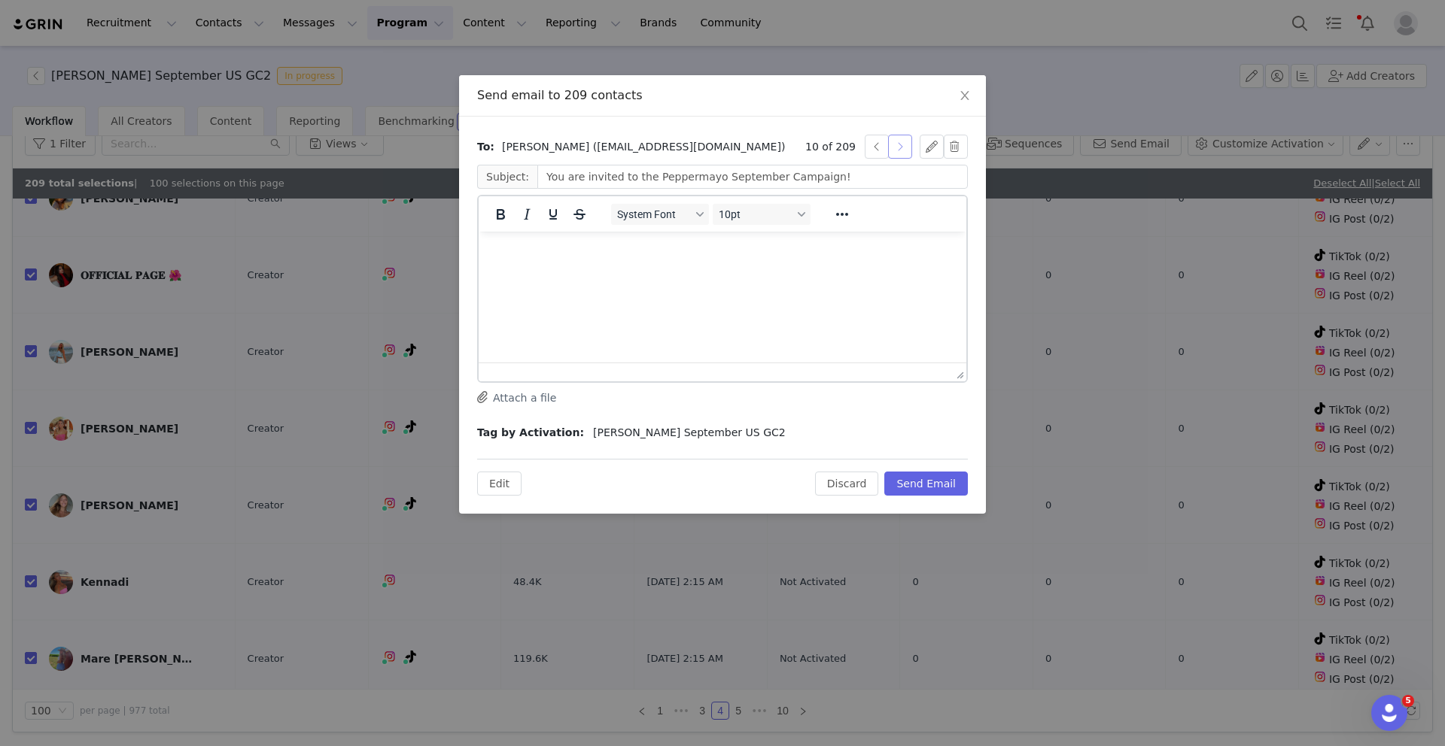
click at [901, 144] on button "button" at bounding box center [900, 147] width 24 height 24
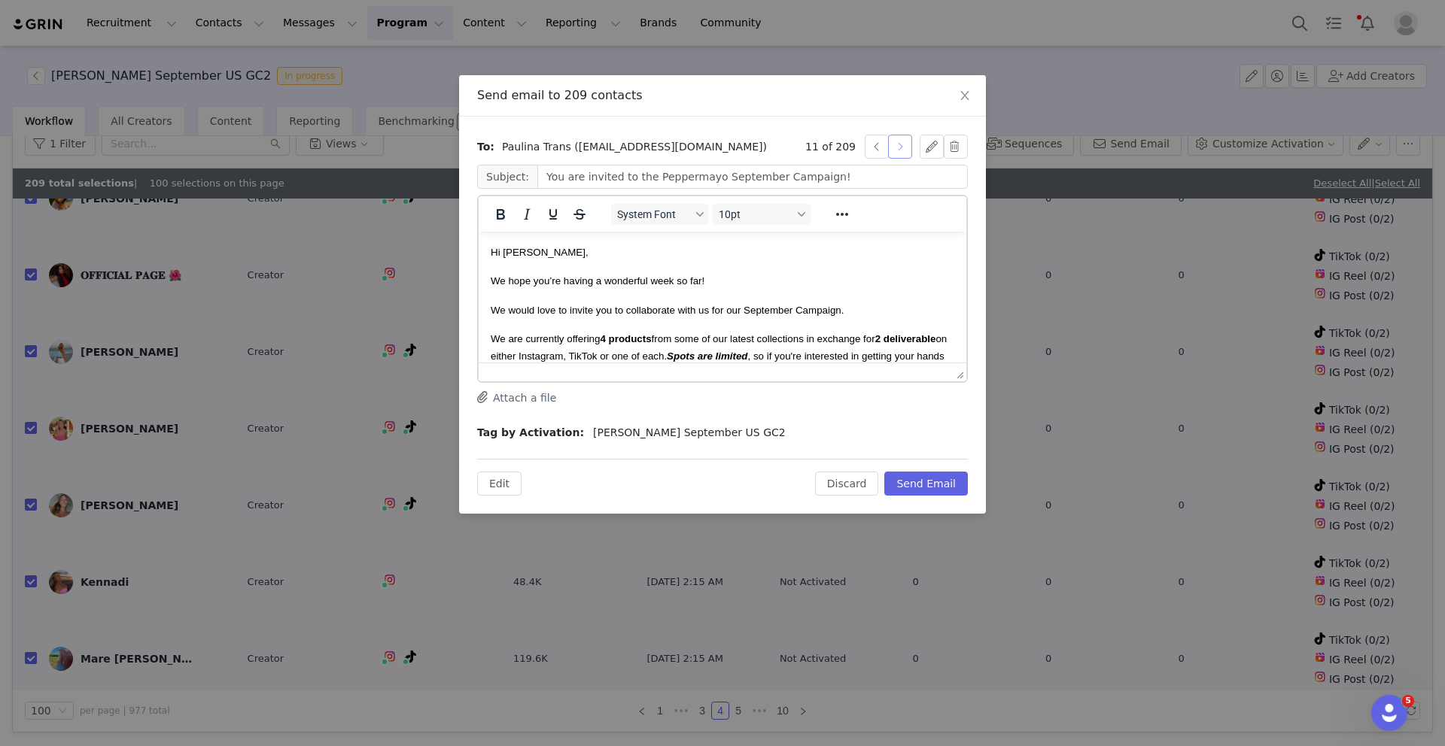
click at [901, 144] on button "button" at bounding box center [900, 147] width 24 height 24
drag, startPoint x: 543, startPoint y: 251, endPoint x: 509, endPoint y: 252, distance: 33.1
click at [510, 252] on span "Hi VALERIE," at bounding box center [540, 252] width 98 height 11
click at [893, 143] on button "button" at bounding box center [900, 147] width 24 height 24
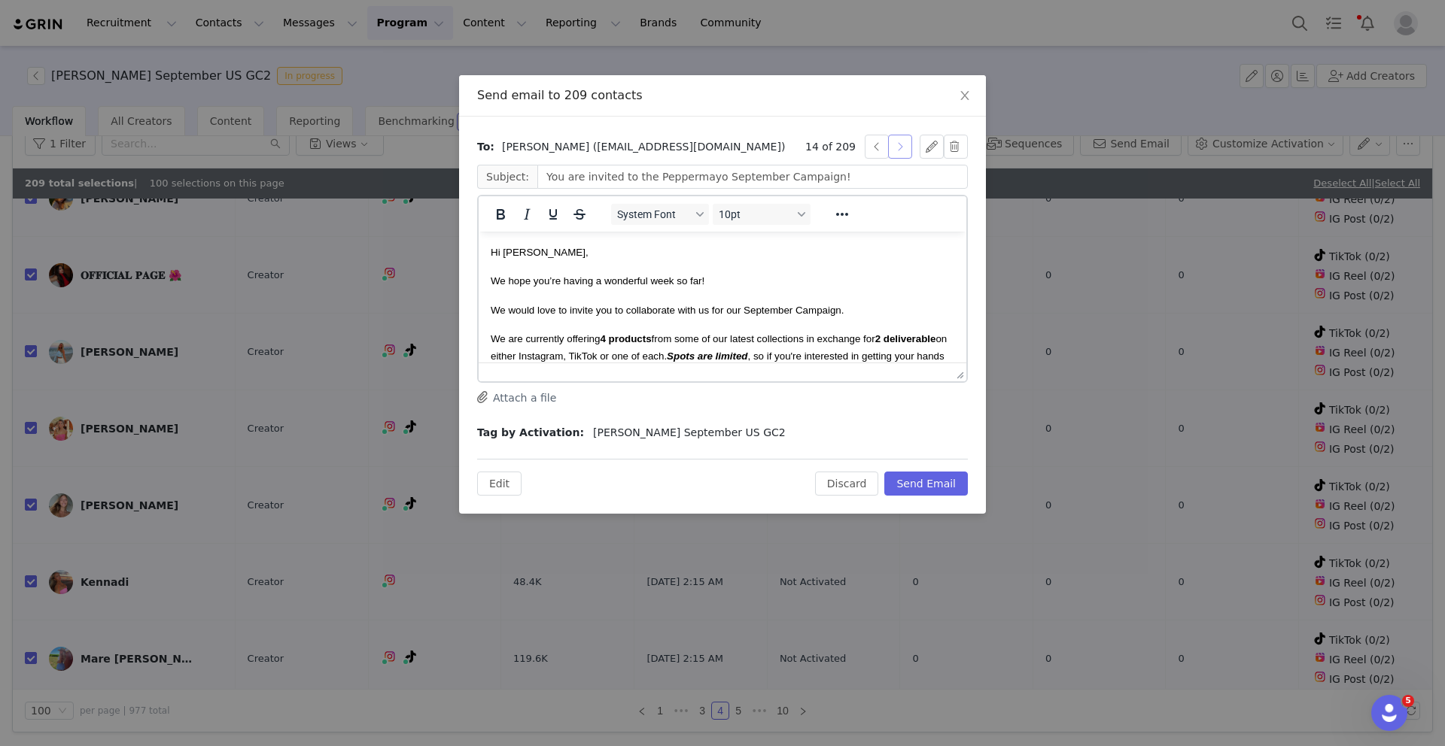
click at [896, 144] on button "button" at bounding box center [900, 147] width 24 height 24
click at [897, 145] on button "button" at bounding box center [900, 147] width 24 height 24
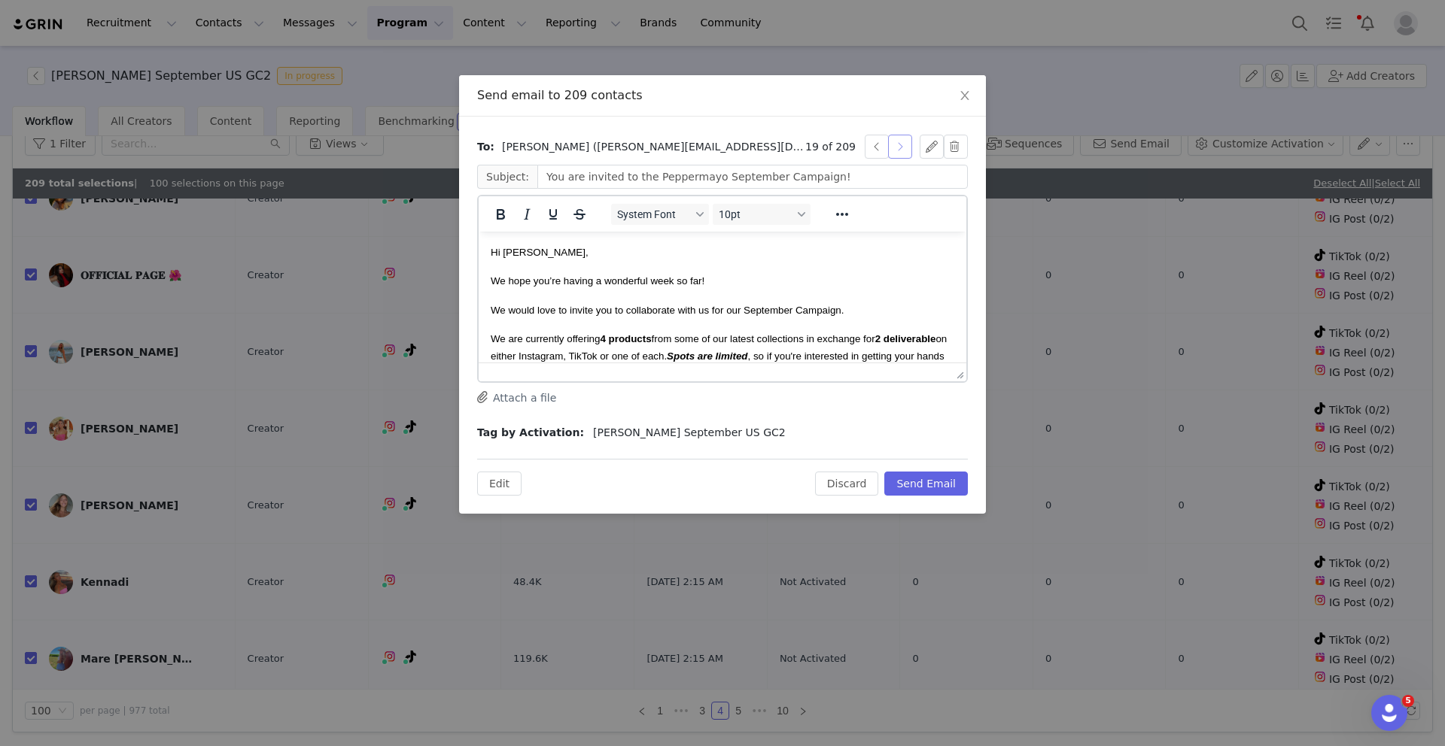
click at [897, 145] on button "button" at bounding box center [900, 147] width 24 height 24
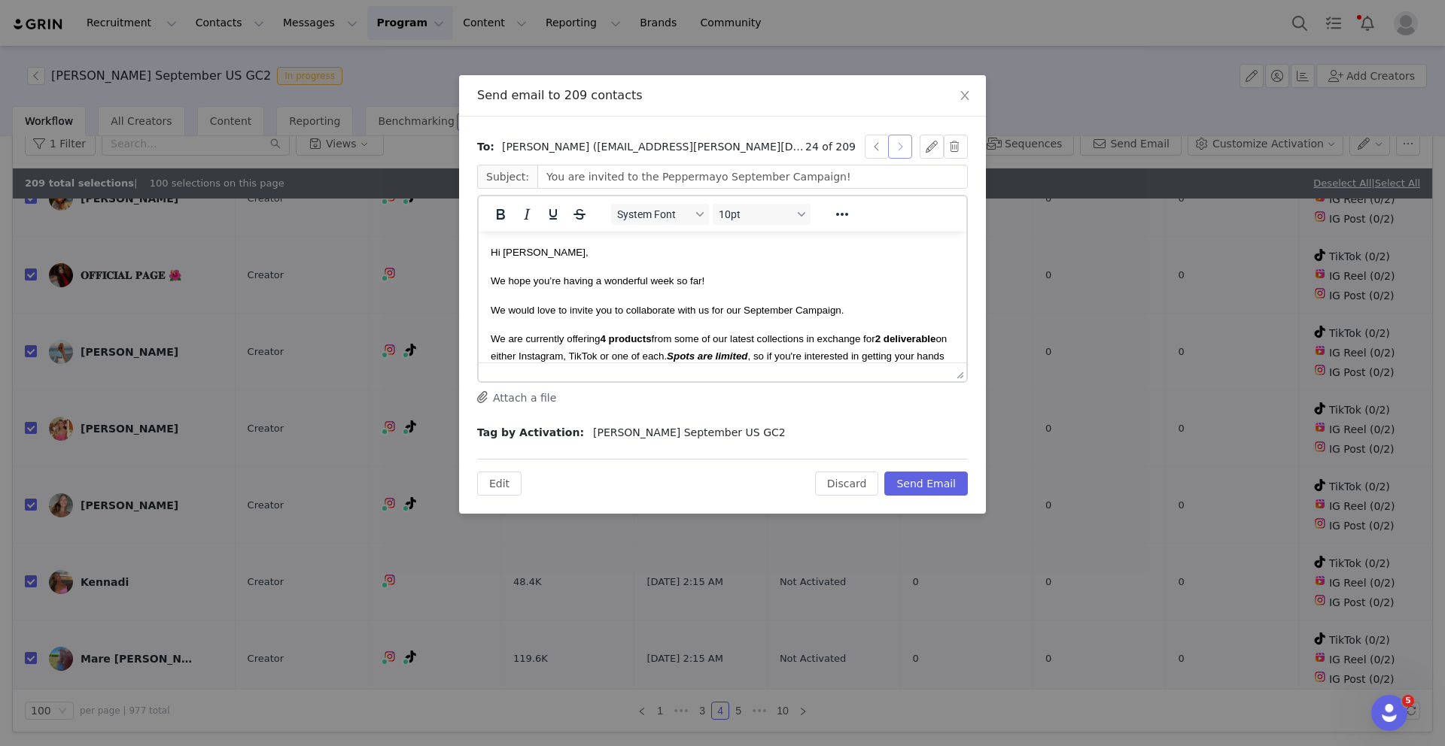
click at [897, 145] on button "button" at bounding box center [900, 147] width 24 height 24
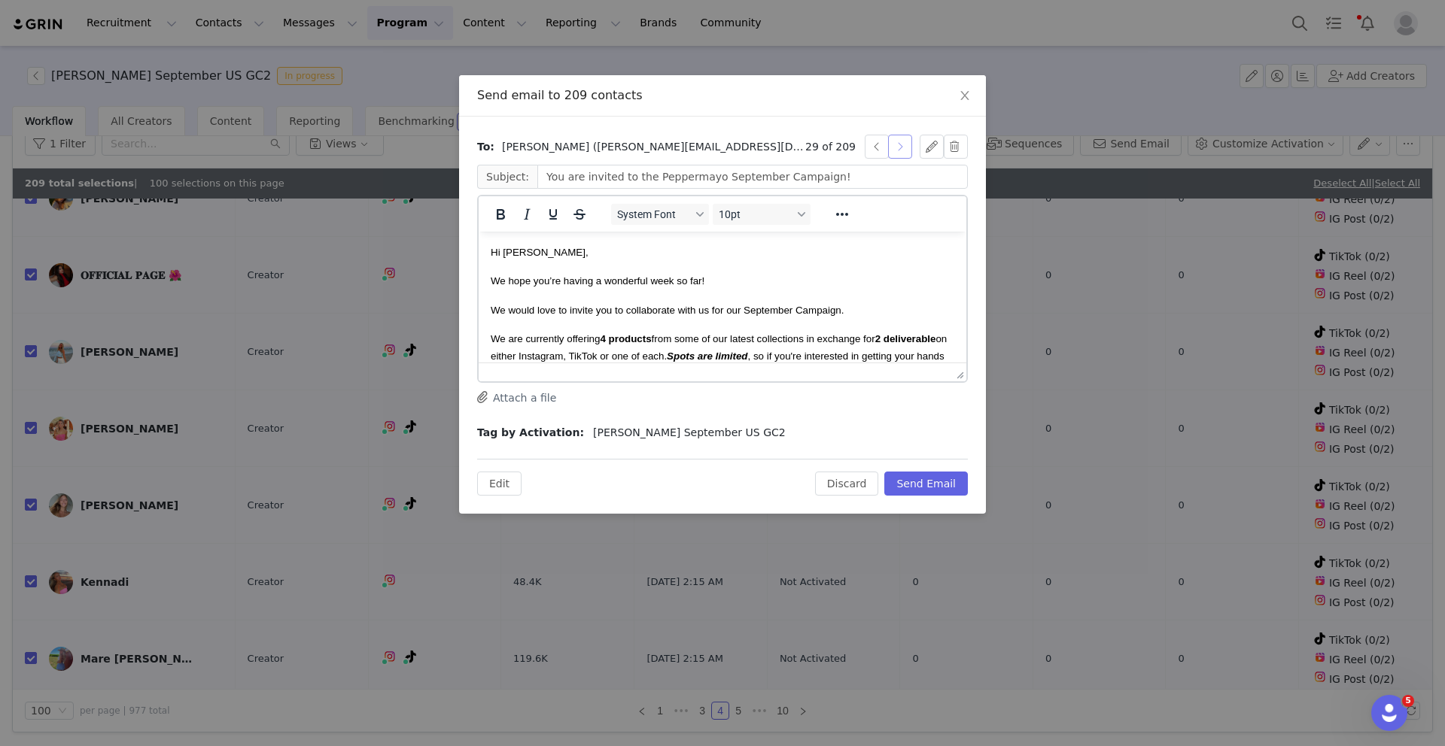
click at [897, 145] on button "button" at bounding box center [900, 147] width 24 height 24
click at [897, 147] on button "button" at bounding box center [900, 147] width 24 height 24
click at [963, 101] on icon "icon: close" at bounding box center [965, 96] width 12 height 12
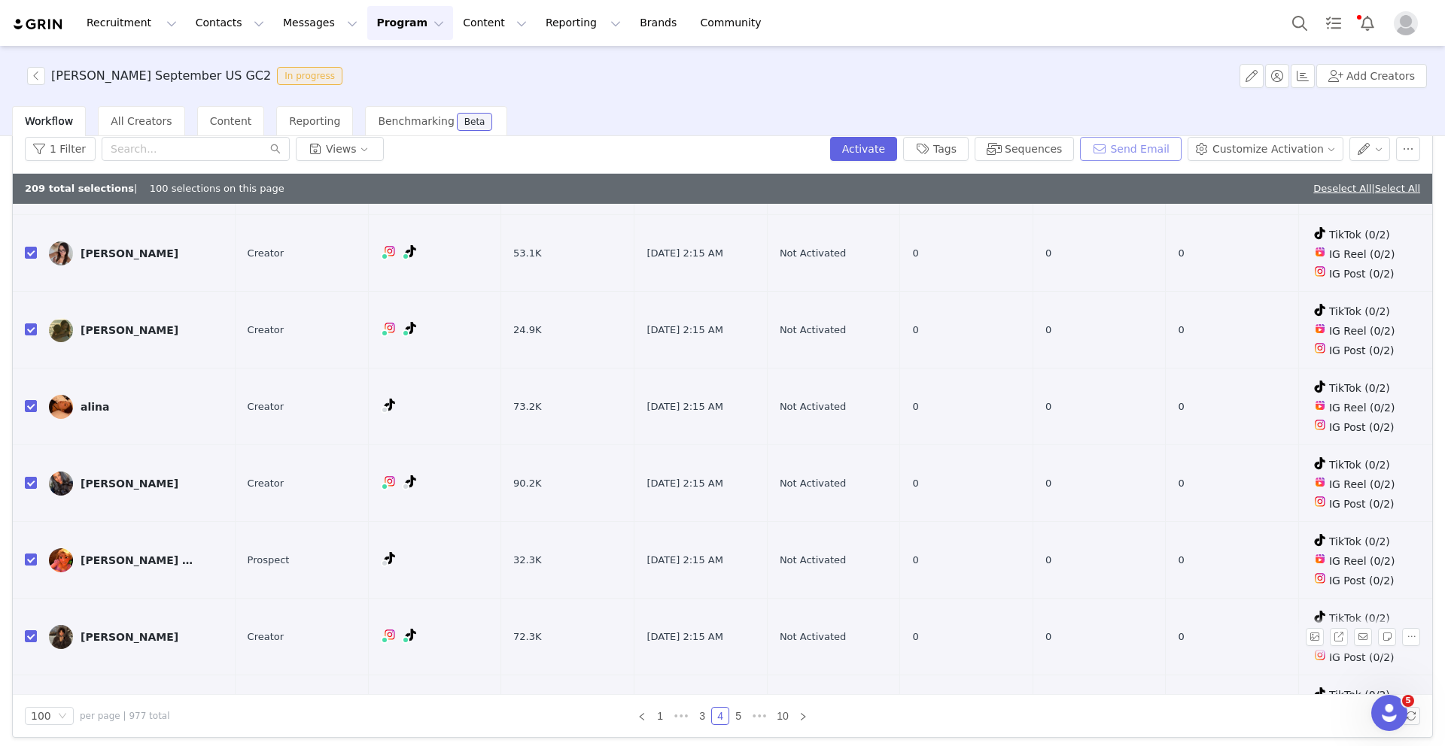
scroll to position [4441, 0]
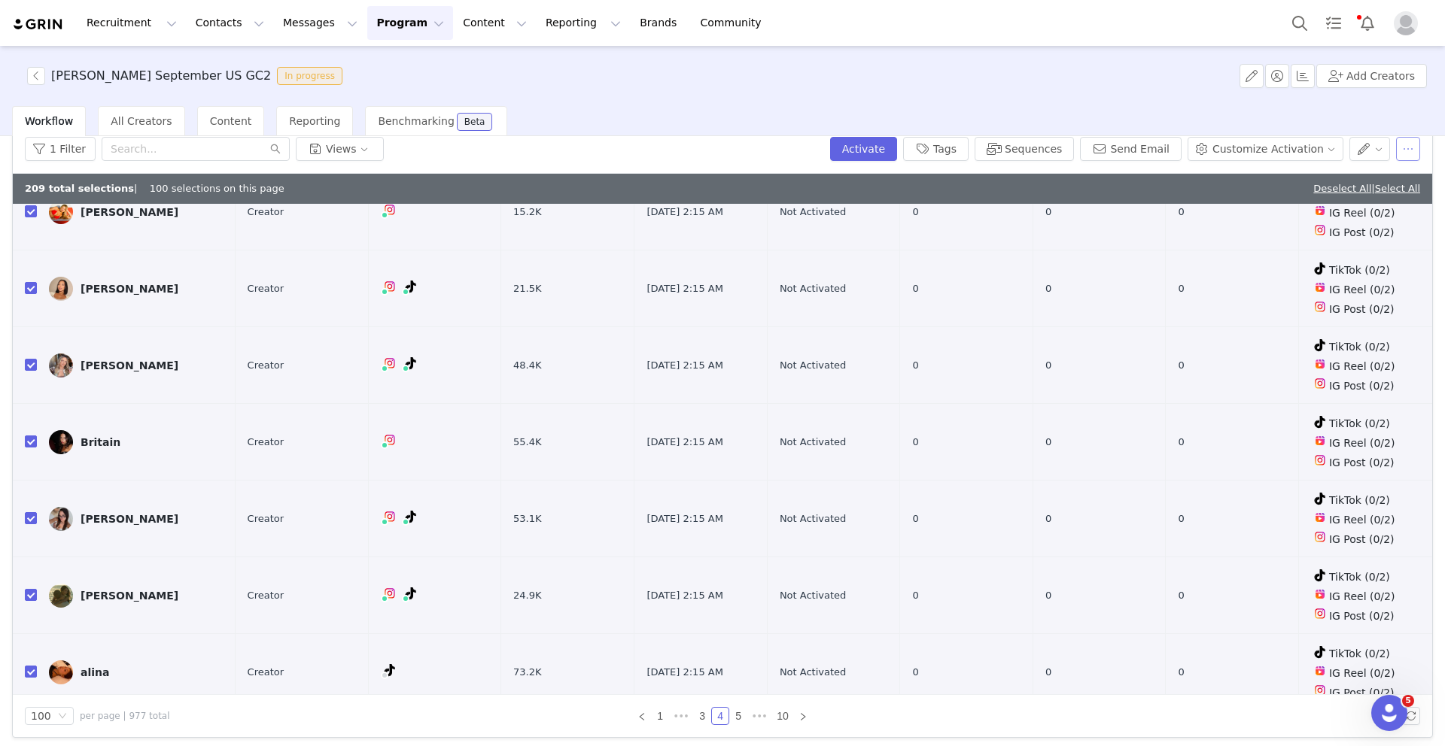
click at [1401, 144] on button "button" at bounding box center [1408, 149] width 24 height 24
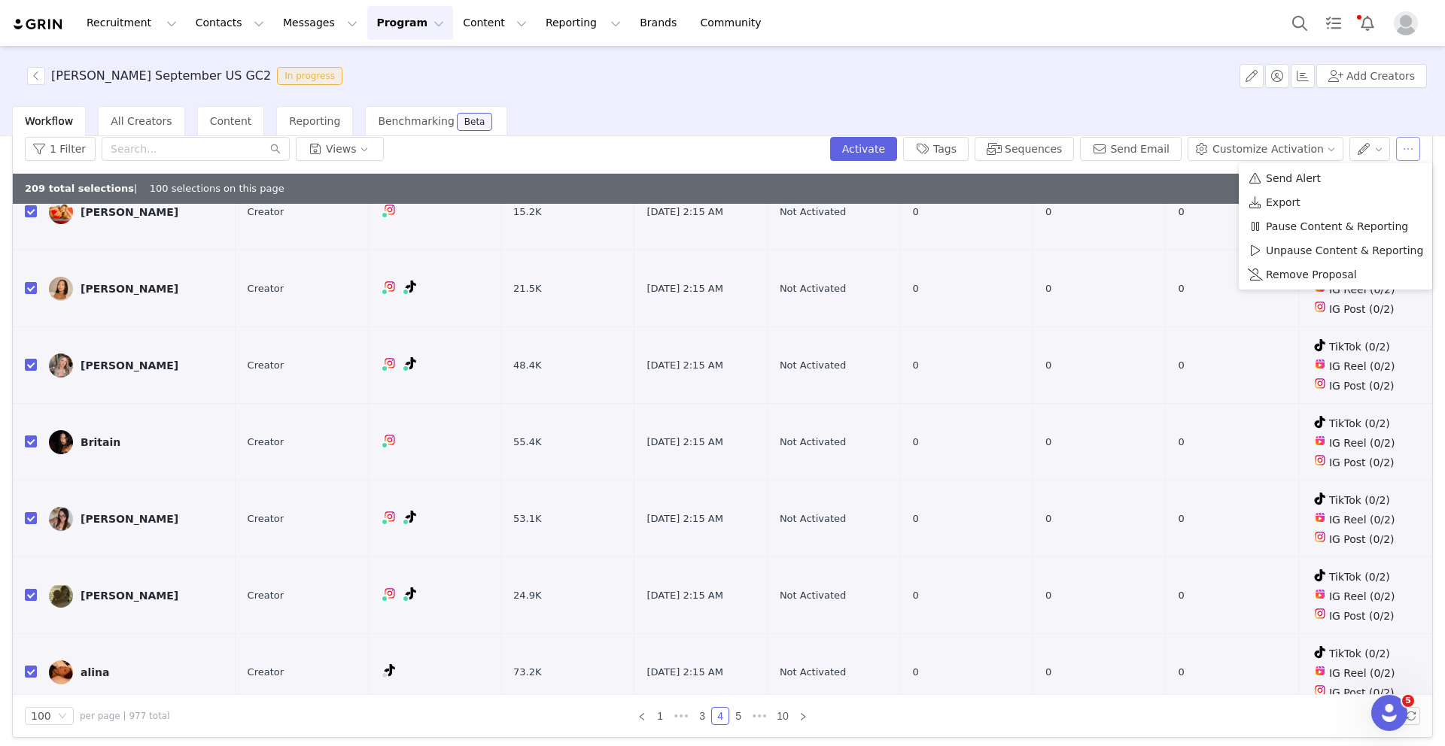
click at [1401, 144] on button "button" at bounding box center [1408, 149] width 24 height 24
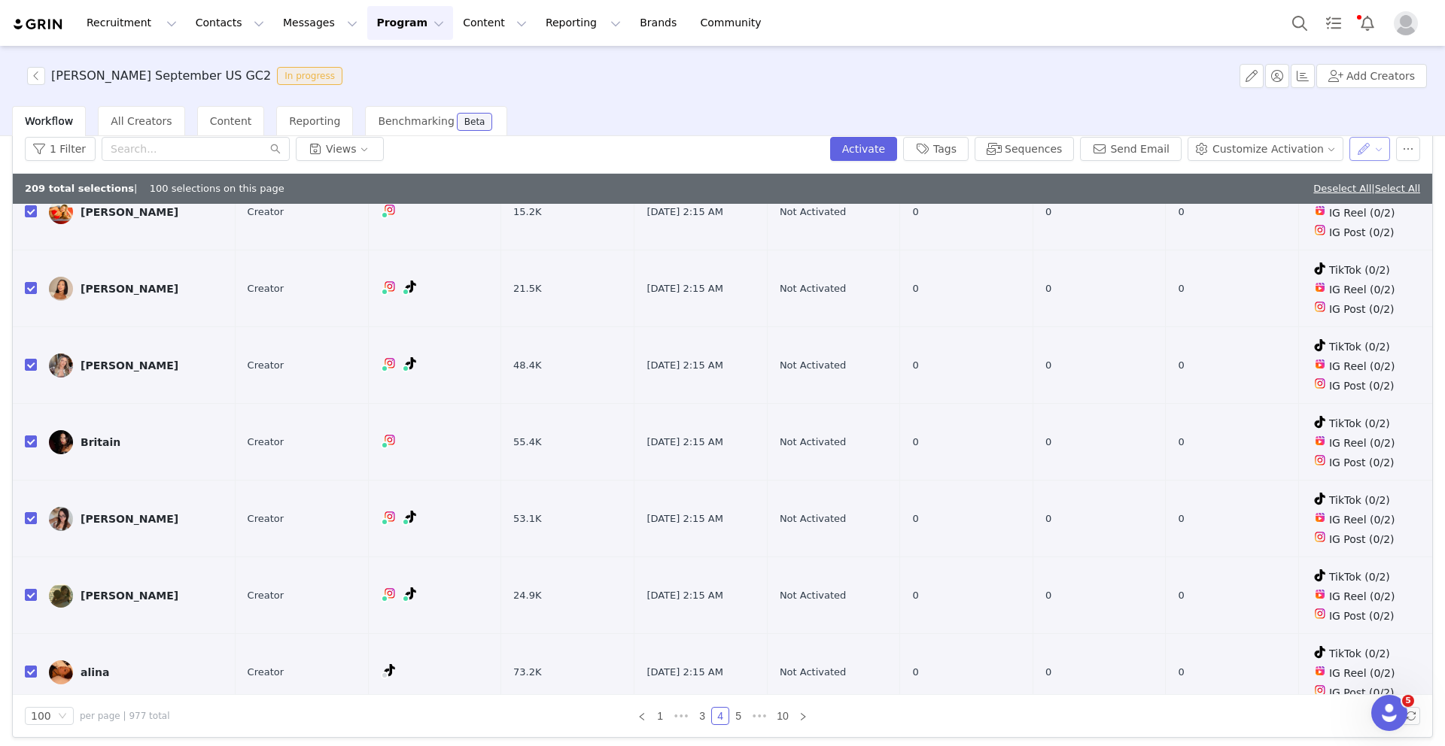
click at [1371, 144] on button "button" at bounding box center [1369, 149] width 41 height 24
click at [1318, 229] on span "Change Owner" at bounding box center [1310, 226] width 78 height 17
click at [1242, 203] on div "Select Owner" at bounding box center [1287, 203] width 140 height 15
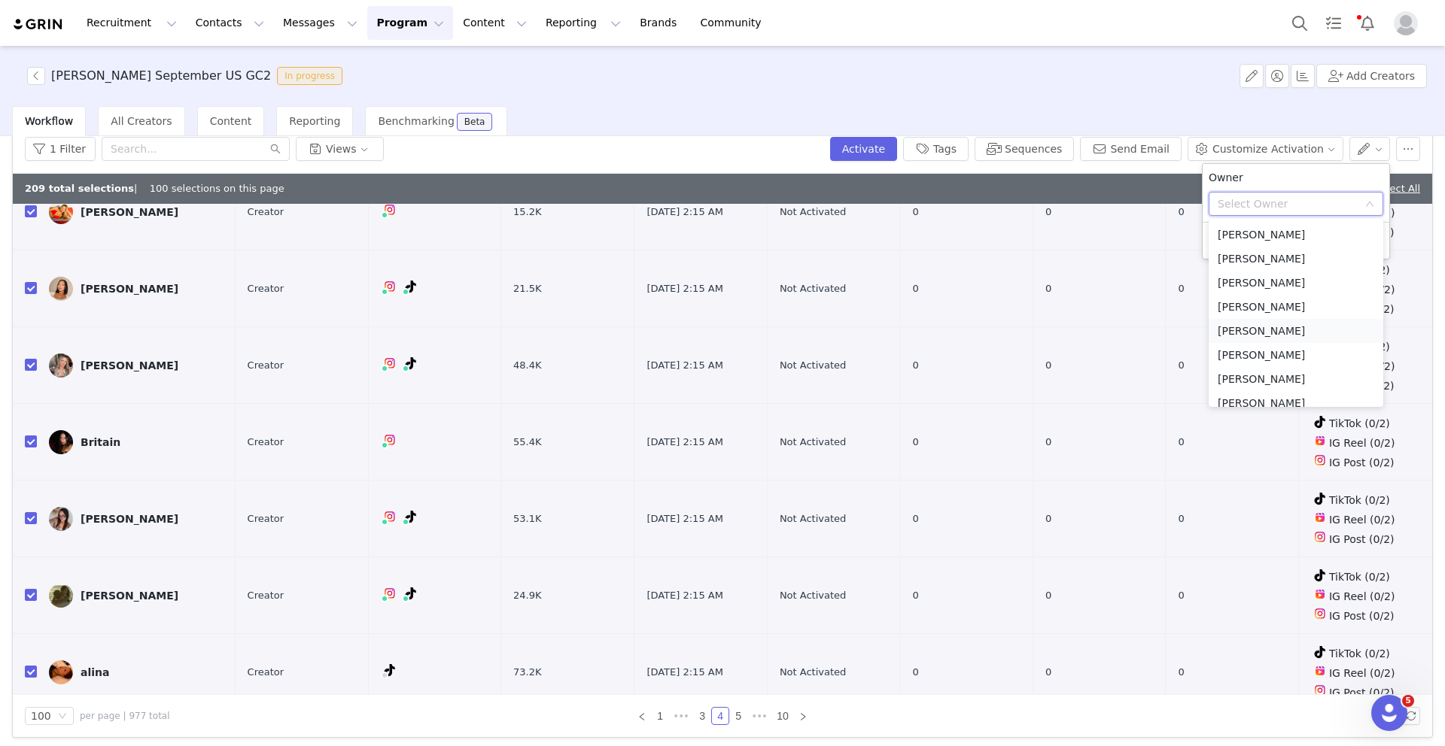
scroll to position [80, 0]
click at [1251, 390] on li "[PERSON_NAME]" at bounding box center [1295, 395] width 175 height 24
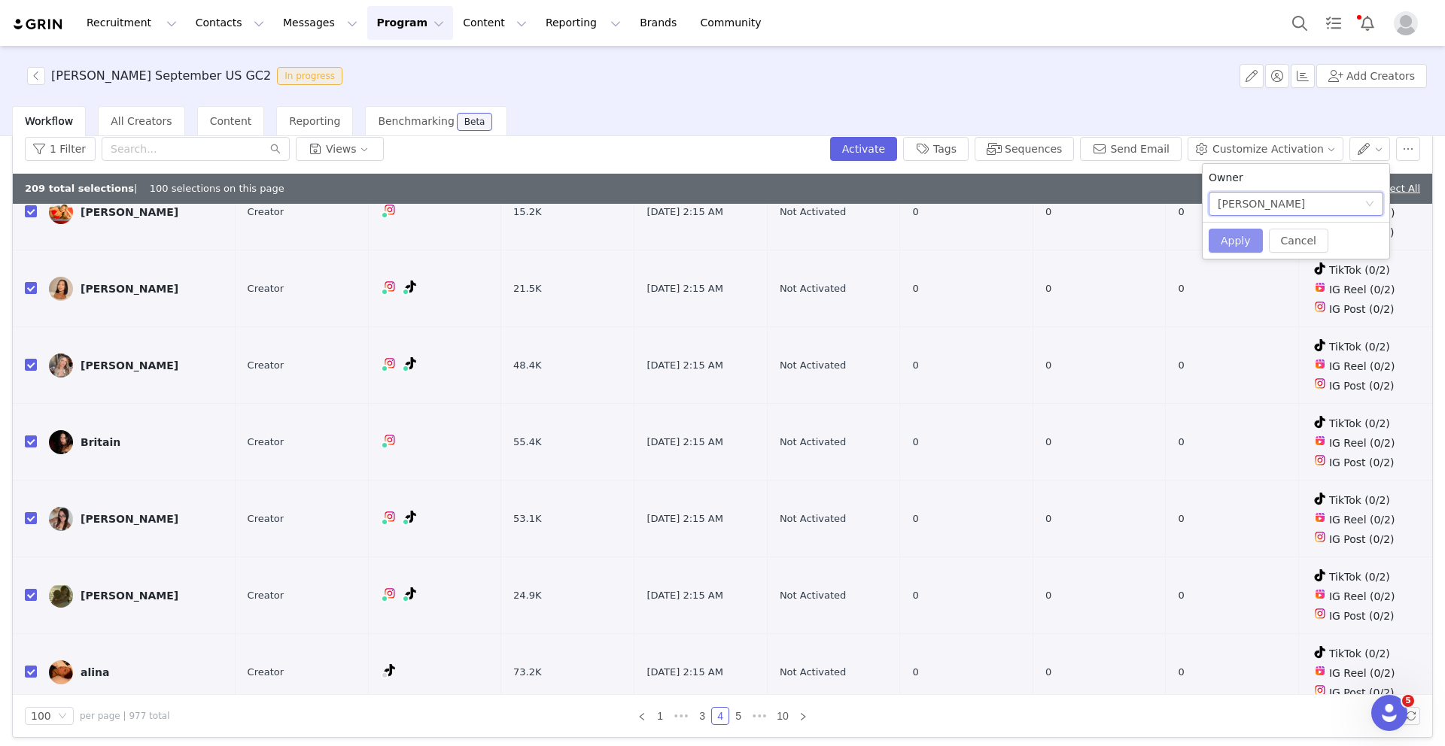
click at [1237, 247] on button "Apply" at bounding box center [1235, 241] width 54 height 24
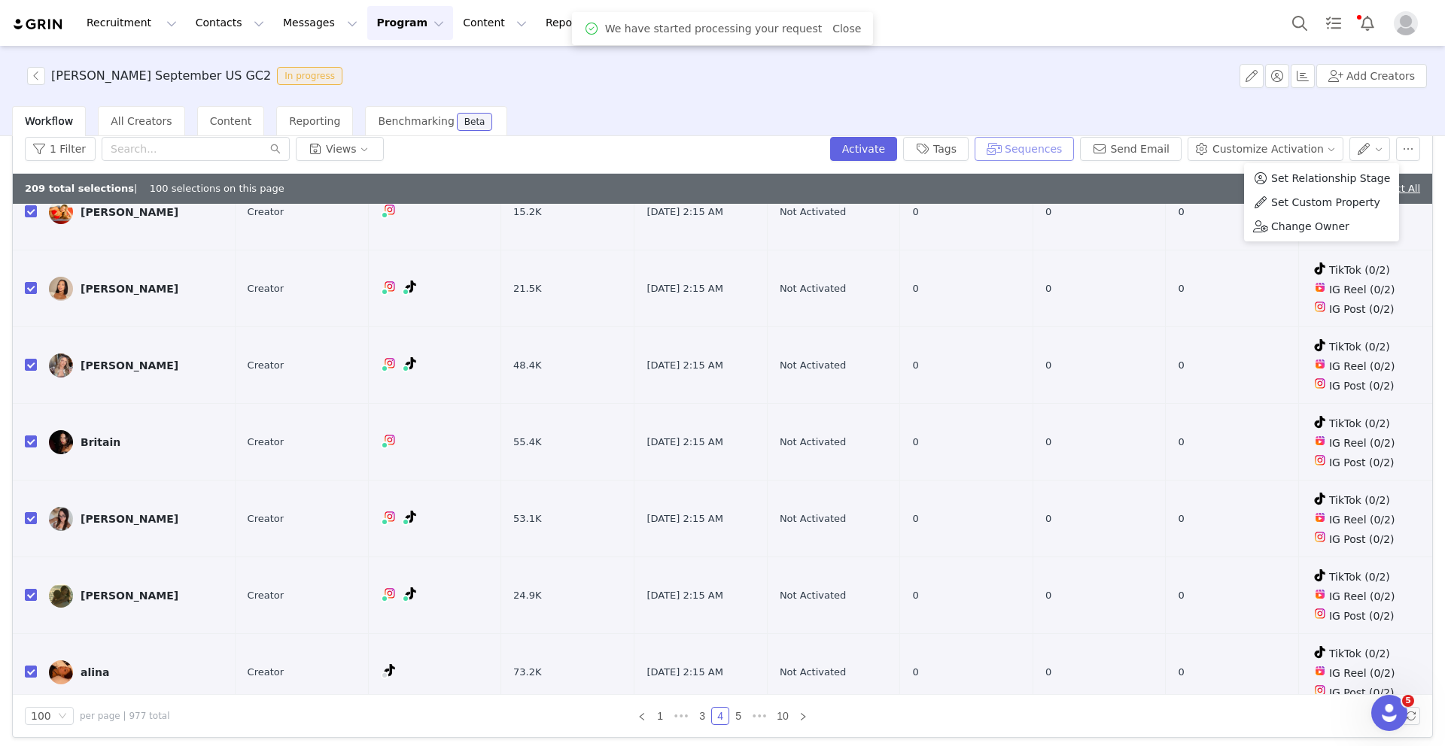
click at [1044, 152] on button "Sequences" at bounding box center [1023, 149] width 99 height 24
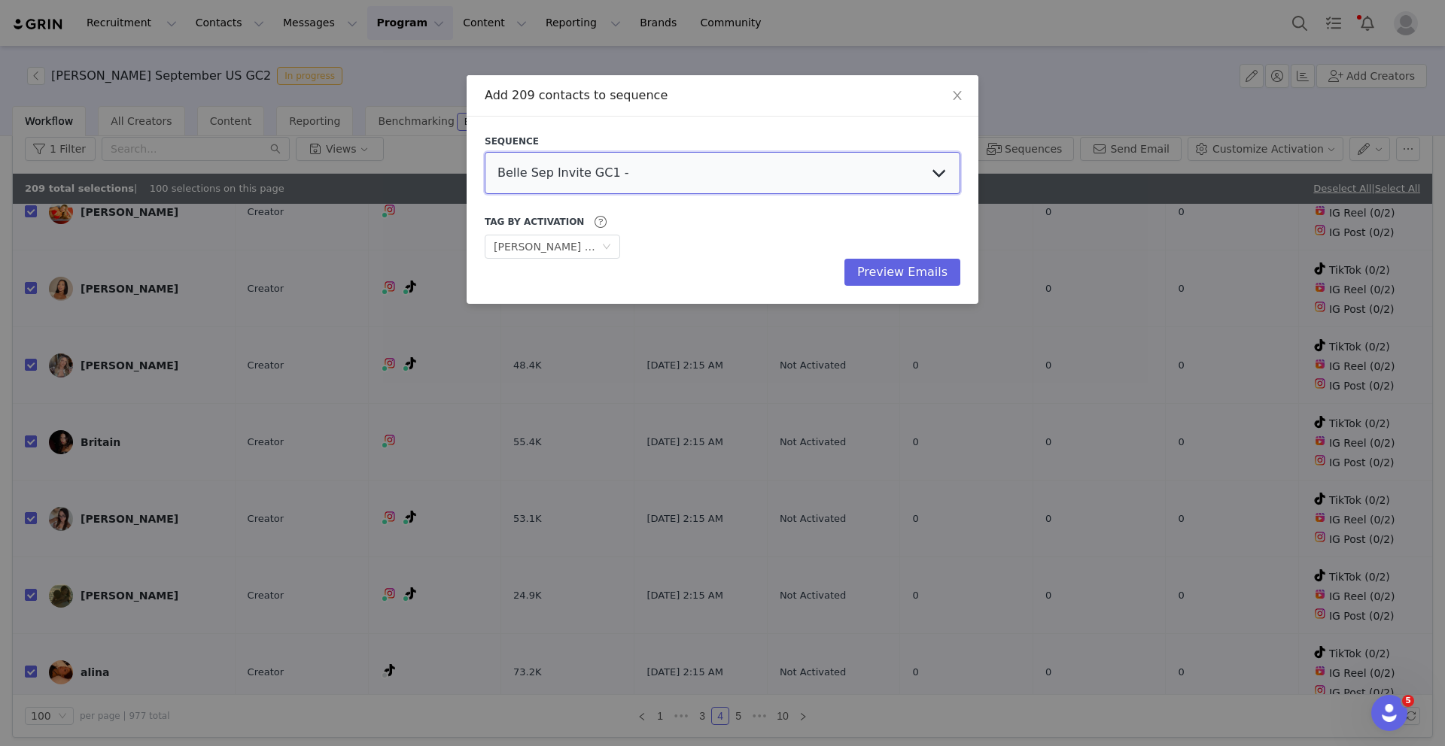
click at [646, 168] on select "Belle Sep Invite GC1 - Content Follow Up Urban Jungle Jess Sept US GC3 Talia Se…" at bounding box center [723, 173] width 476 height 42
click at [485, 152] on select "Belle Sep Invite GC1 - Content Follow Up Urban Jungle Jess Sept US GC3 Talia Se…" at bounding box center [723, 173] width 476 height 42
click at [882, 278] on button "Preview Emails" at bounding box center [902, 272] width 116 height 27
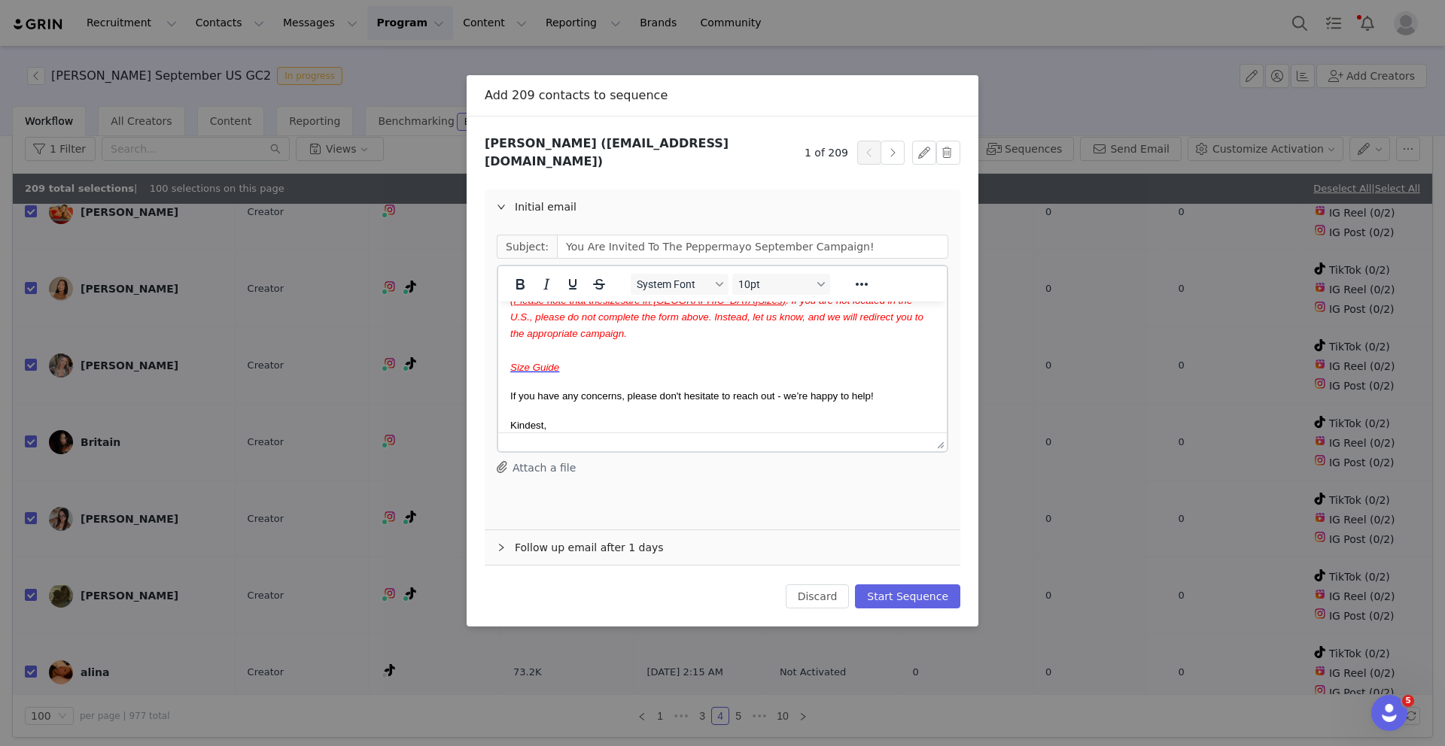
scroll to position [0, 0]
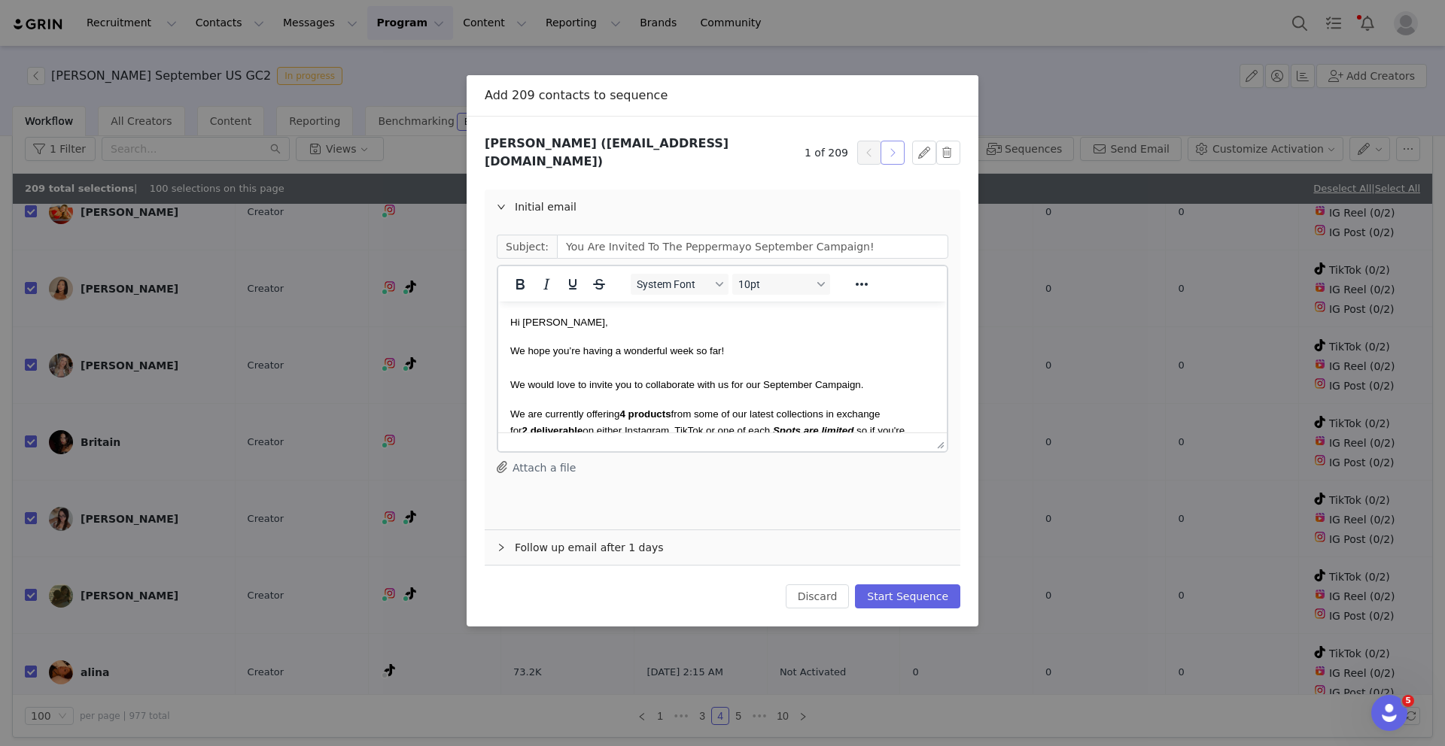
click at [889, 150] on button "button" at bounding box center [892, 153] width 24 height 24
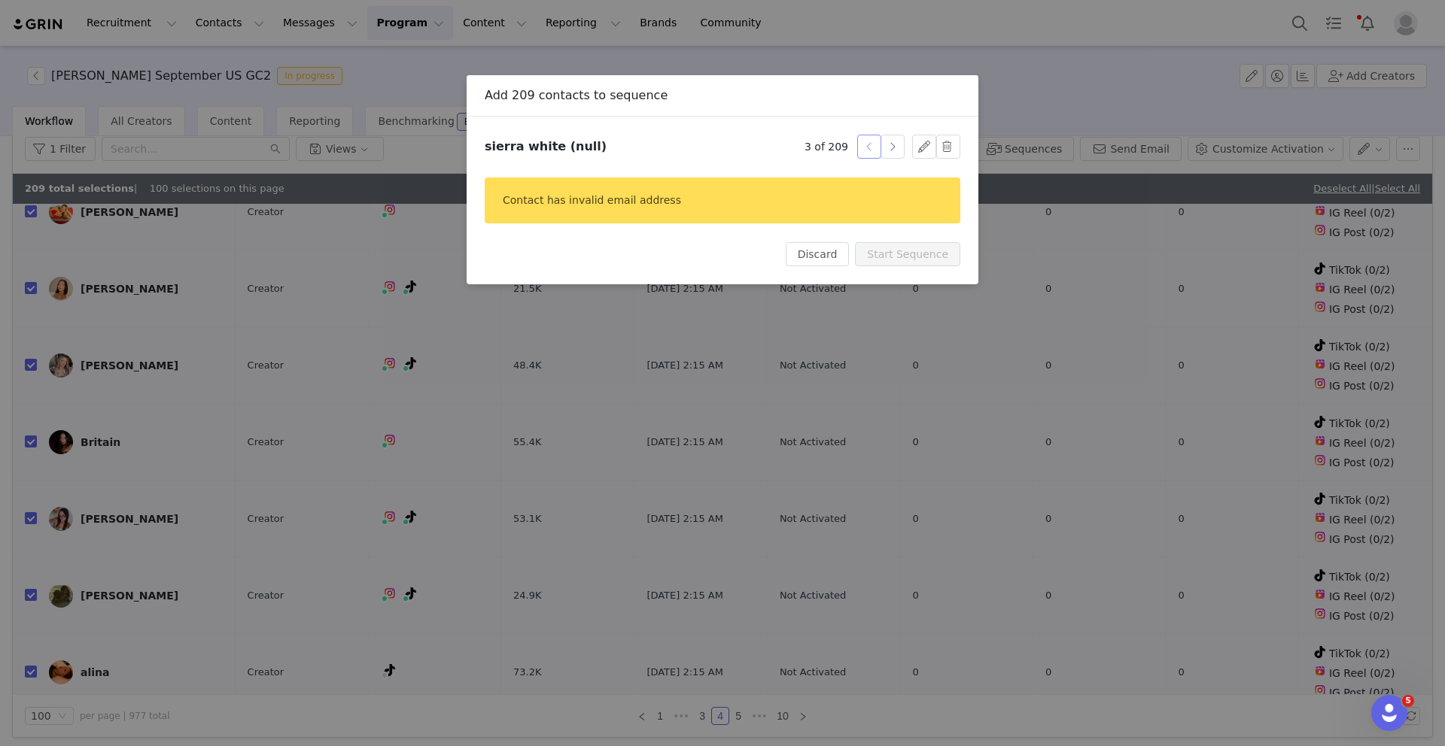
click at [867, 149] on button "button" at bounding box center [869, 147] width 24 height 24
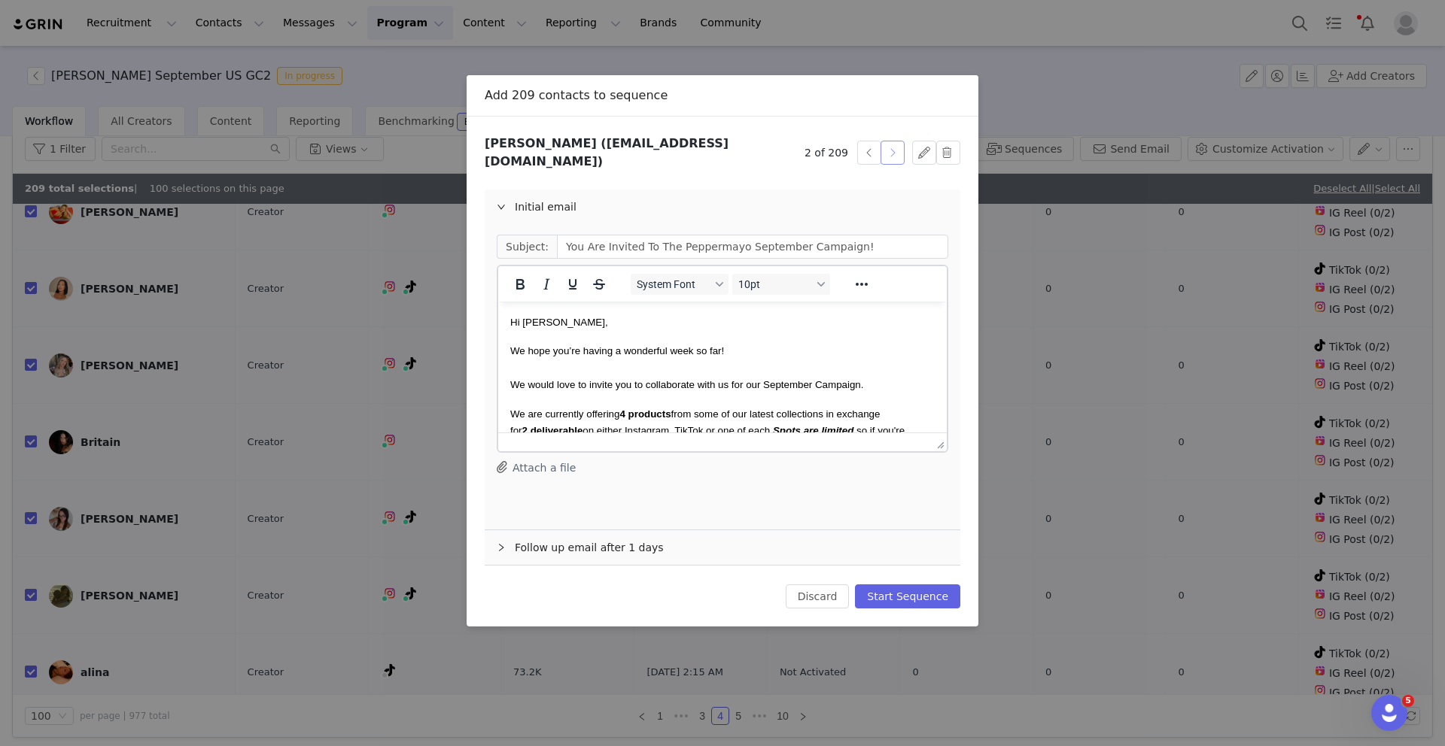
click at [893, 148] on button "button" at bounding box center [892, 153] width 24 height 24
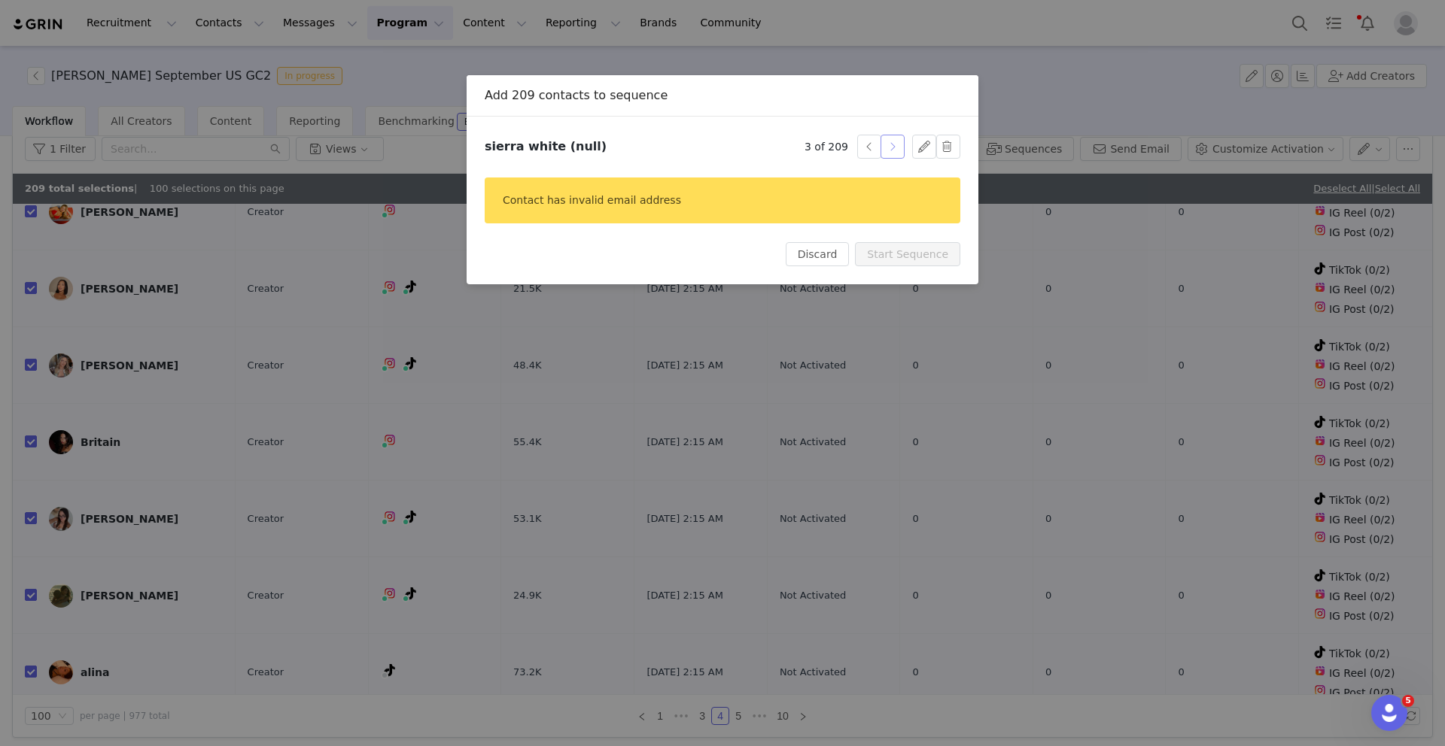
click at [892, 148] on button "button" at bounding box center [892, 147] width 24 height 24
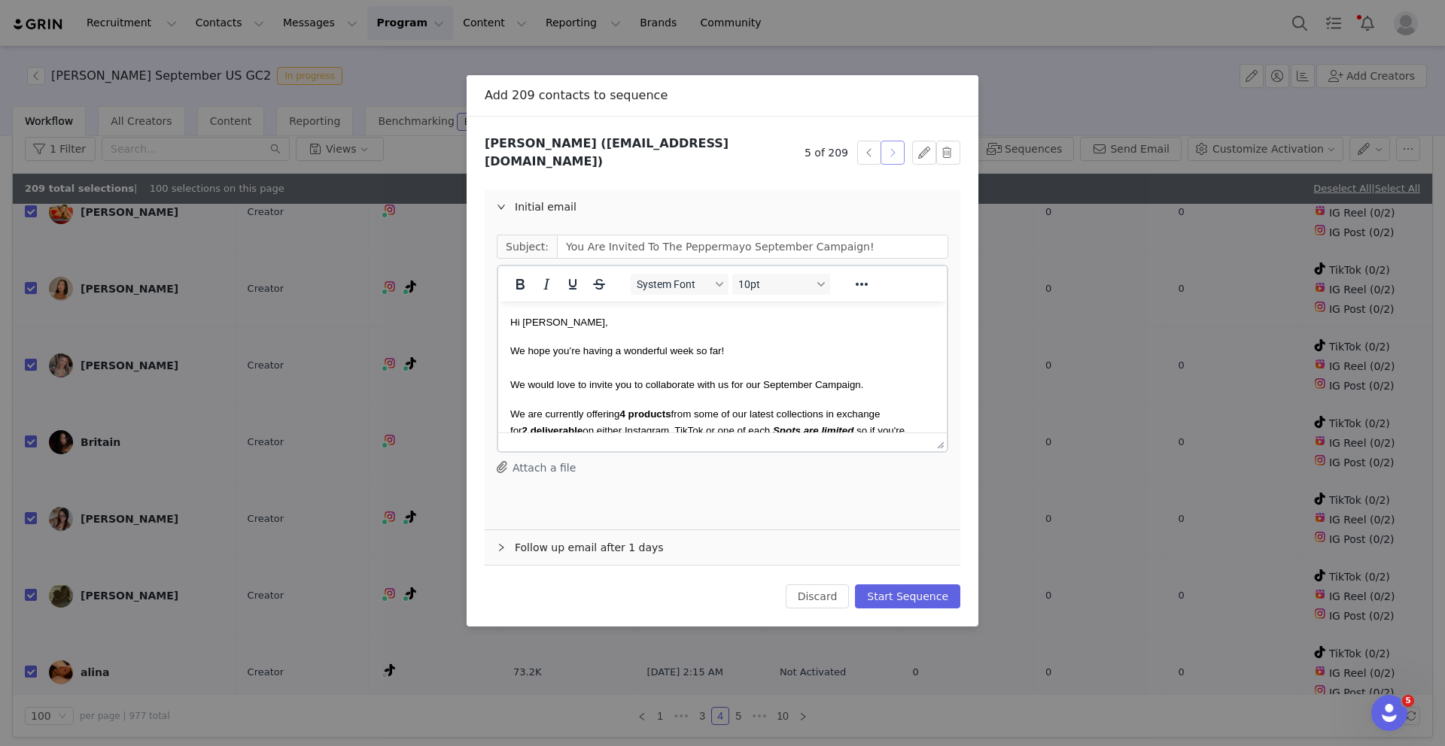
click at [892, 148] on button "button" at bounding box center [892, 153] width 24 height 24
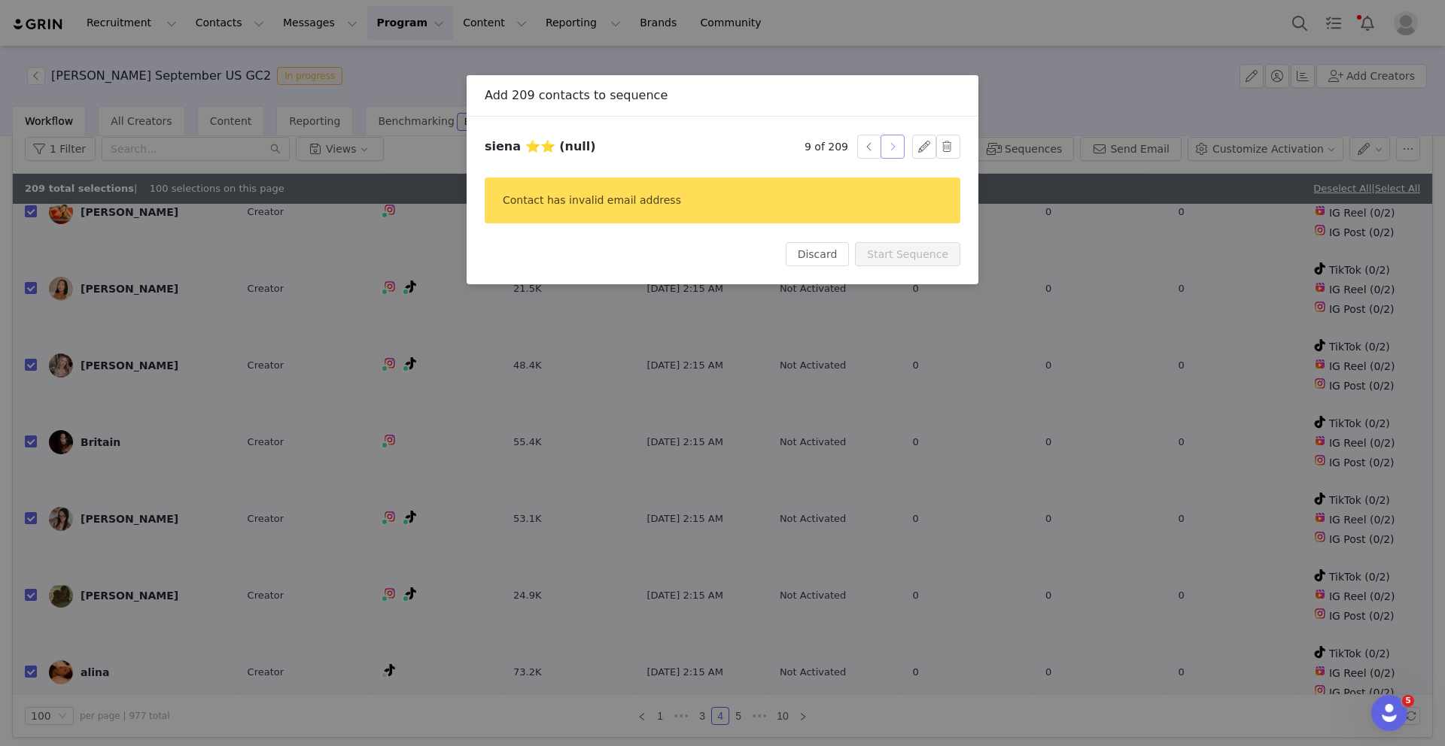
click at [892, 148] on button "button" at bounding box center [892, 147] width 24 height 24
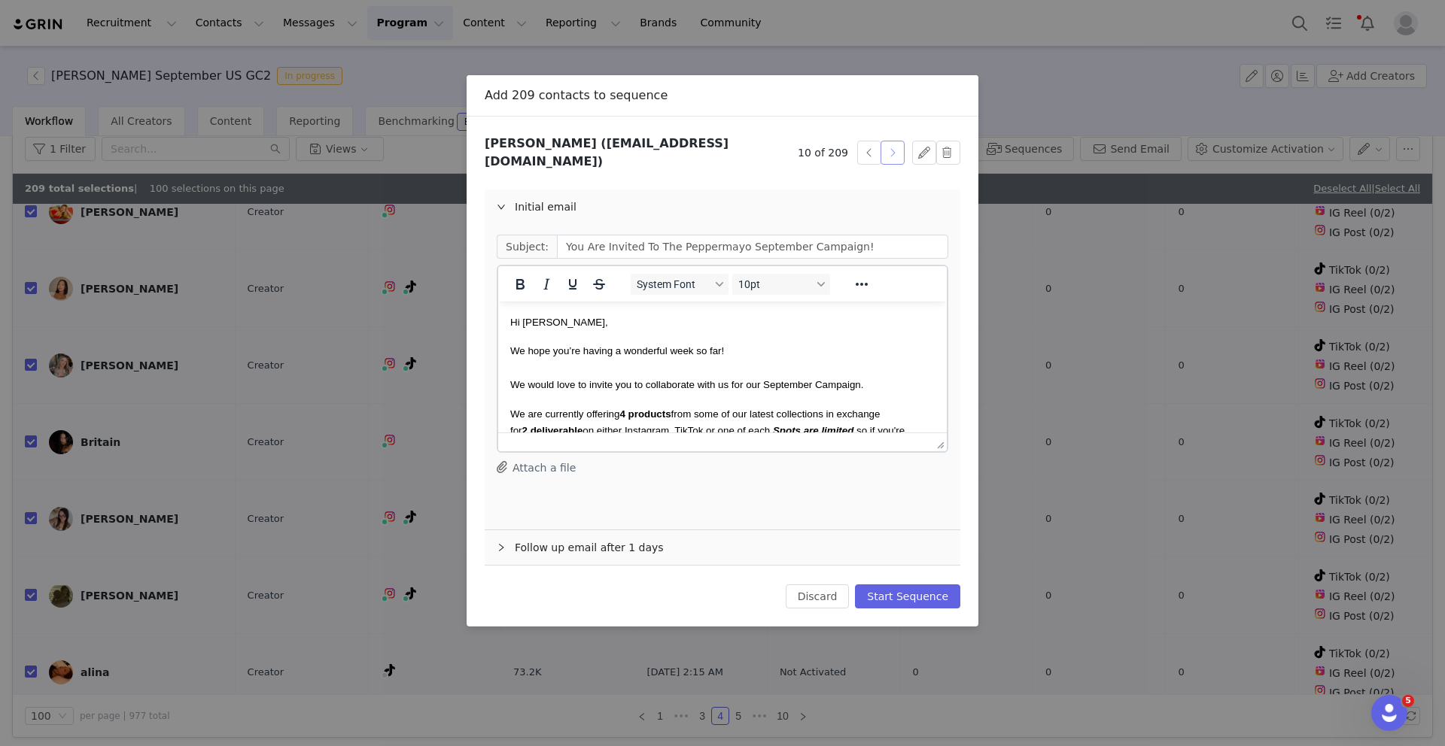
click at [892, 148] on button "button" at bounding box center [892, 153] width 24 height 24
drag, startPoint x: 560, startPoint y: 327, endPoint x: 529, endPoint y: 327, distance: 30.9
click at [529, 327] on span "Hi VALERIE," at bounding box center [559, 322] width 98 height 11
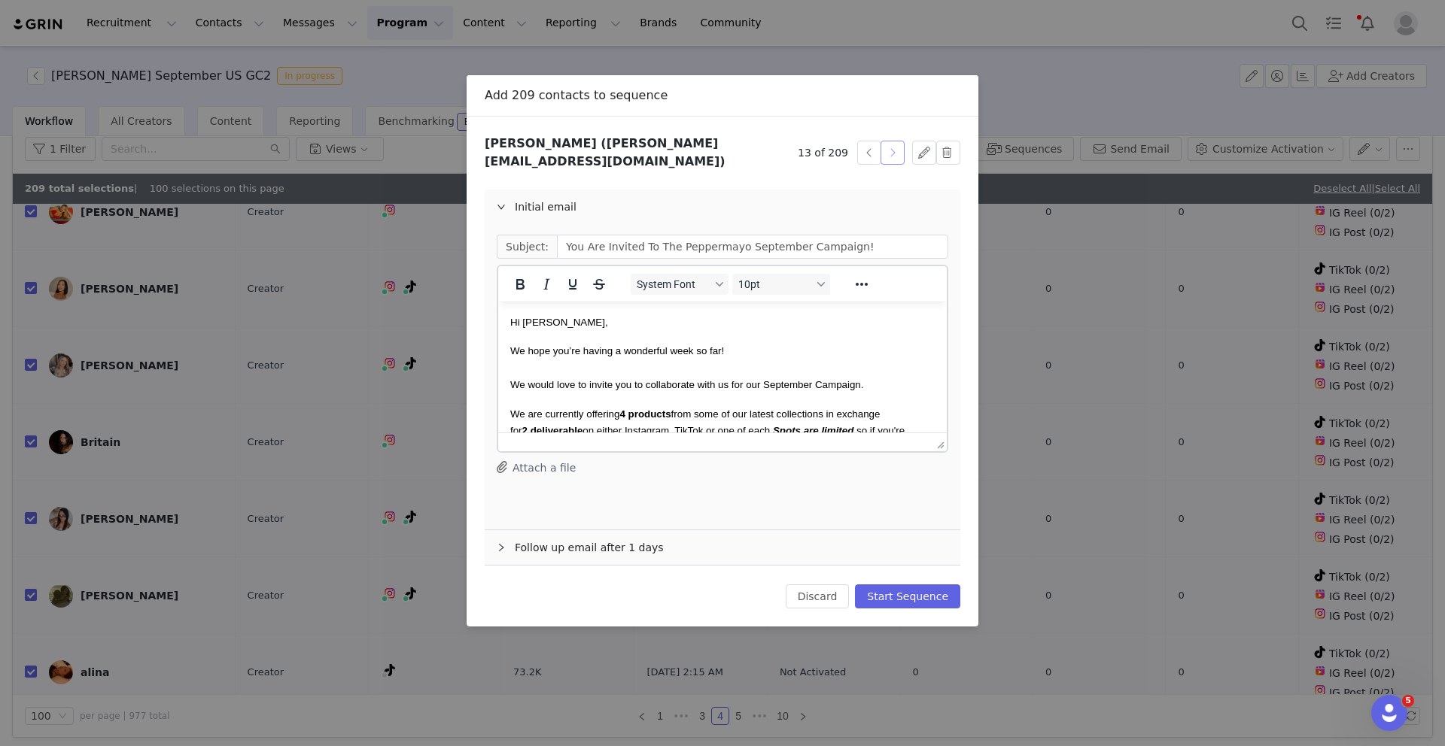
click at [888, 157] on button "button" at bounding box center [892, 153] width 24 height 24
click at [889, 157] on button "button" at bounding box center [892, 153] width 24 height 24
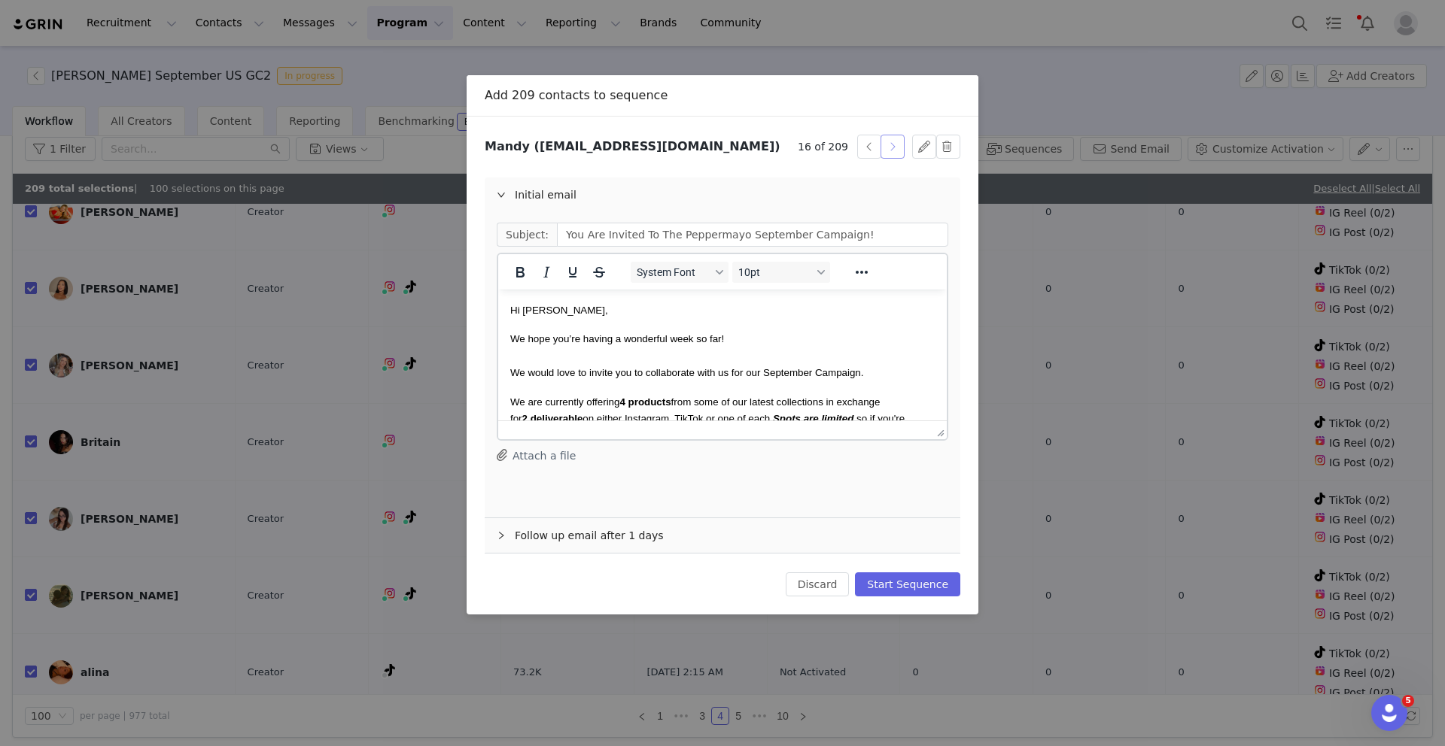
click at [889, 157] on button "button" at bounding box center [892, 147] width 24 height 24
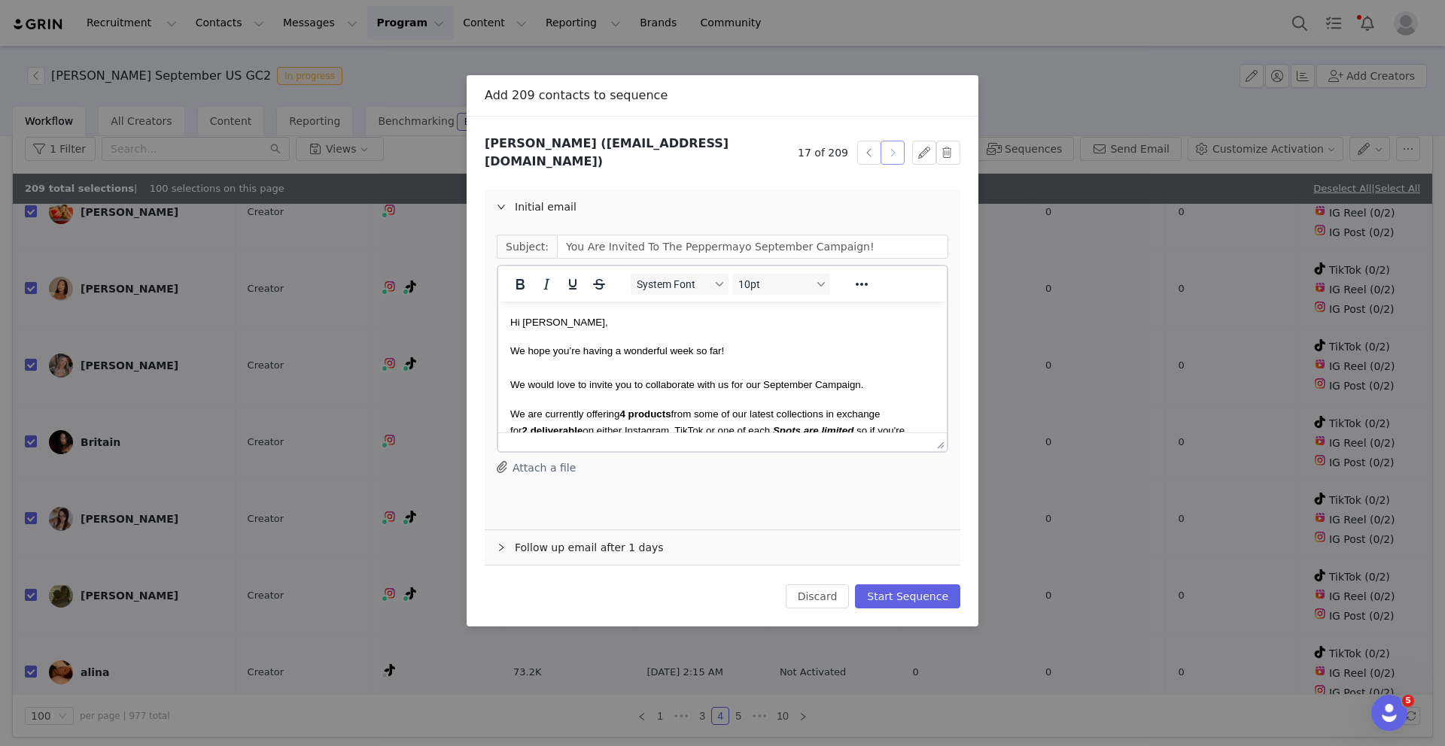
click at [889, 157] on button "button" at bounding box center [892, 153] width 24 height 24
click at [913, 586] on button "Start Sequence" at bounding box center [907, 597] width 105 height 24
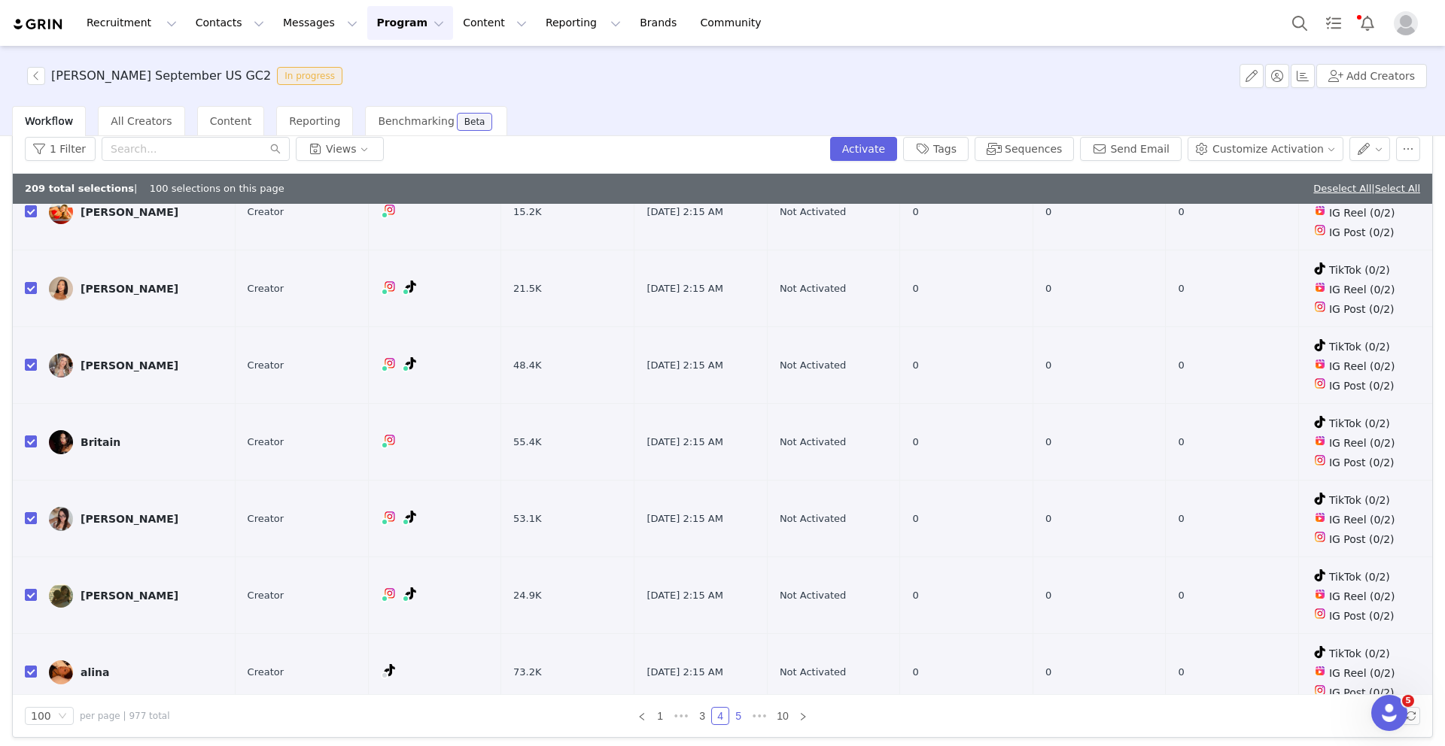
click at [738, 716] on link "5" at bounding box center [738, 716] width 17 height 17
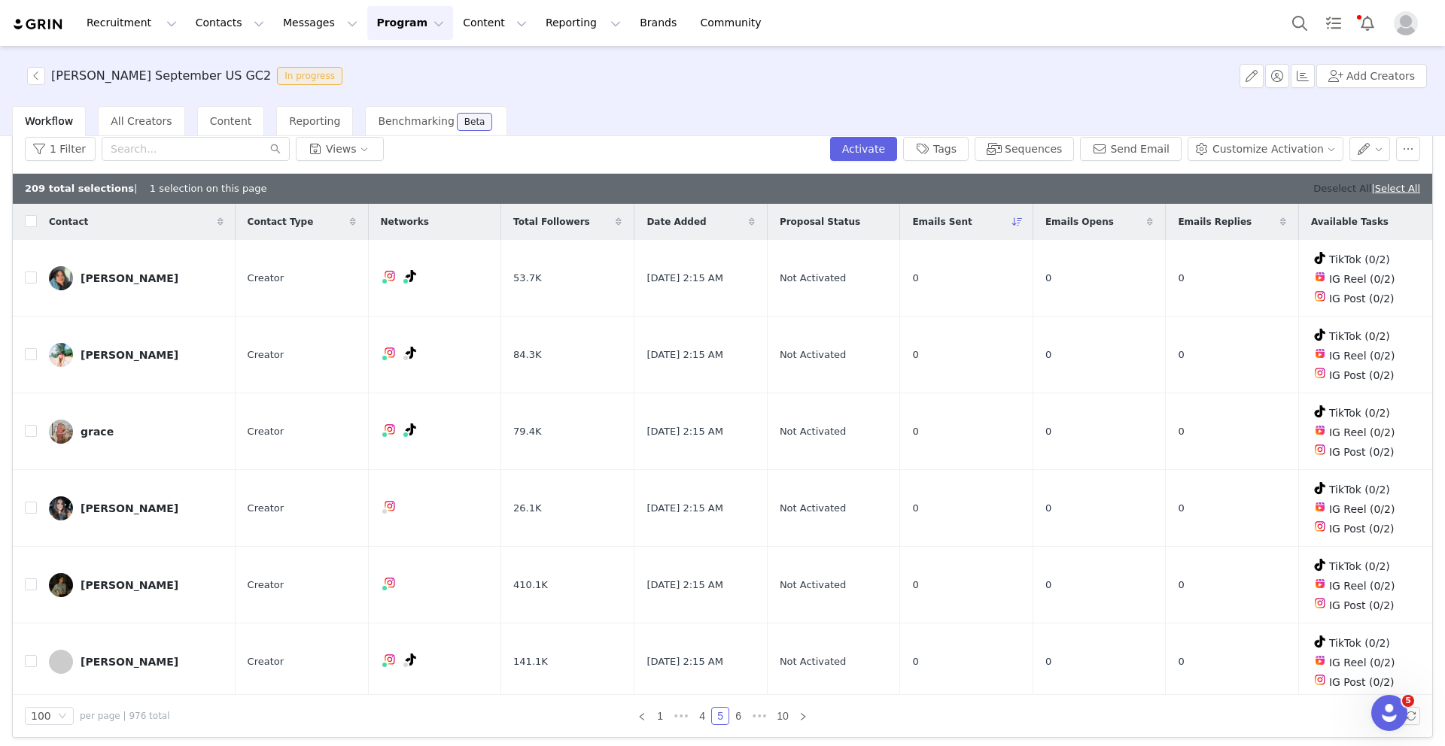
click at [1336, 190] on link "Deselect All" at bounding box center [1342, 188] width 58 height 11
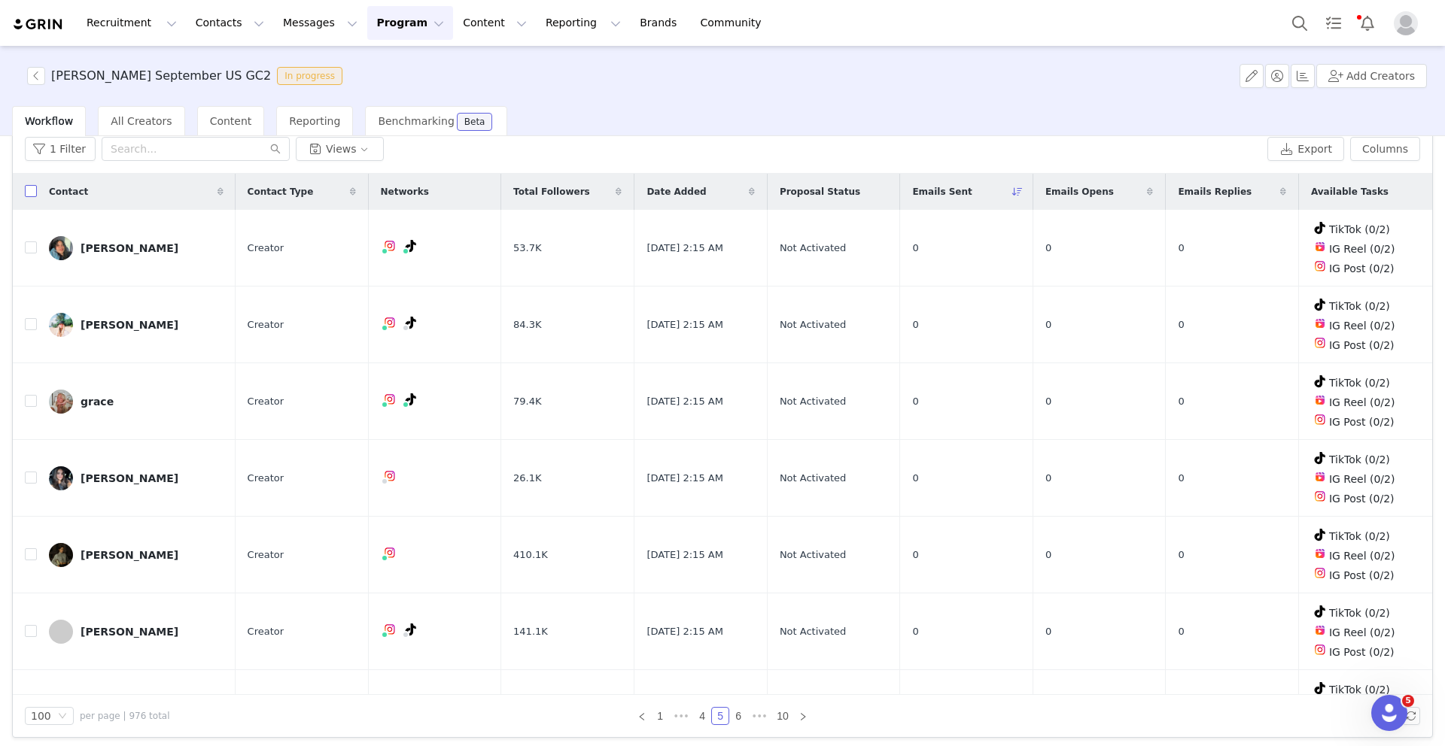
click at [30, 189] on input "checkbox" at bounding box center [31, 191] width 12 height 12
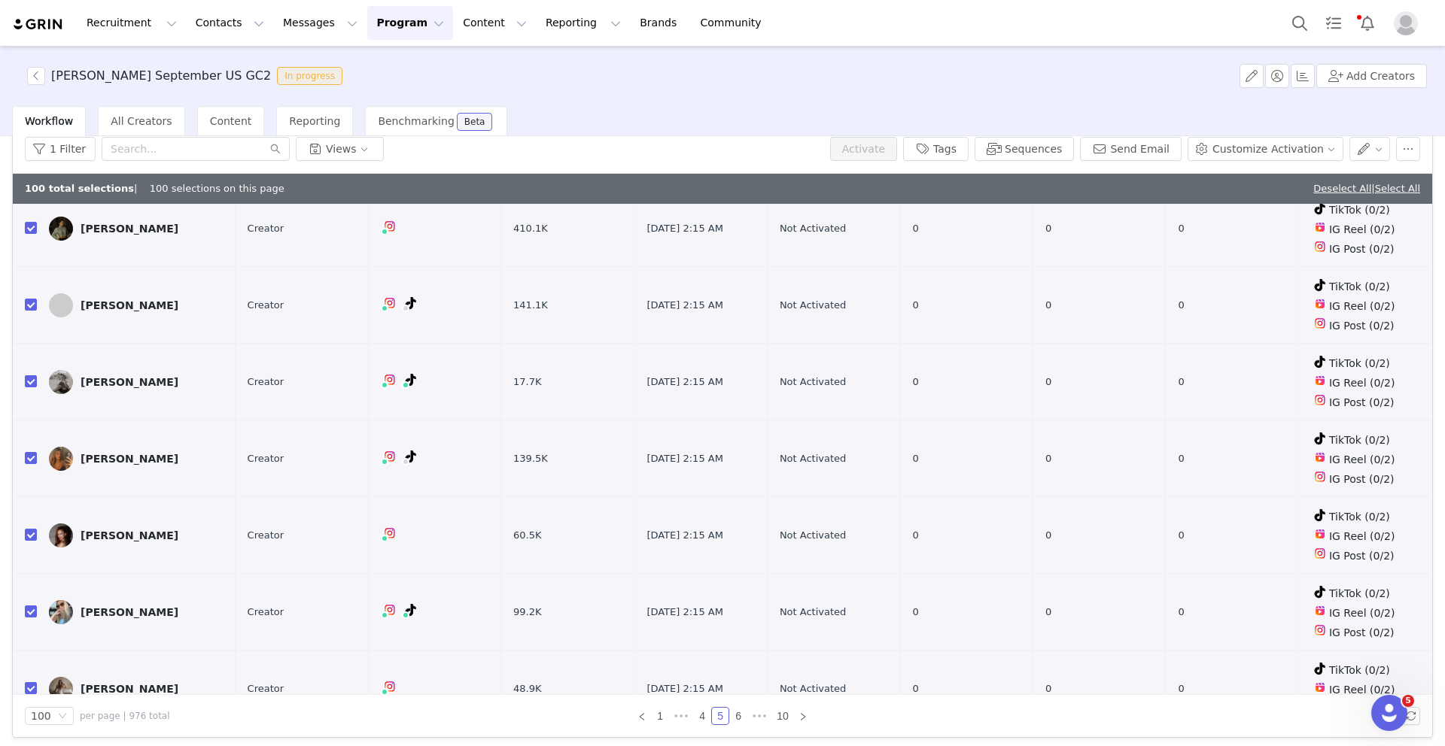
scroll to position [518, 0]
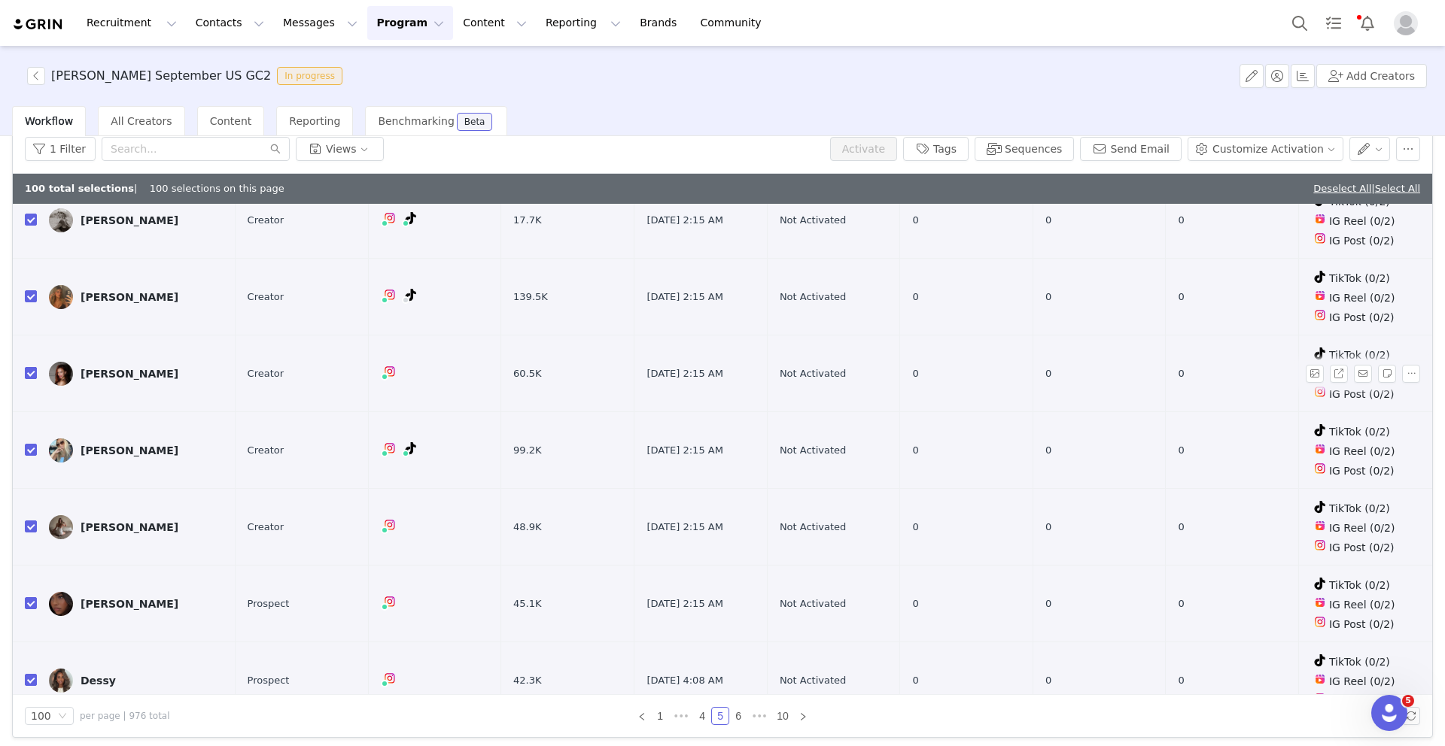
click at [28, 367] on input "checkbox" at bounding box center [31, 373] width 12 height 12
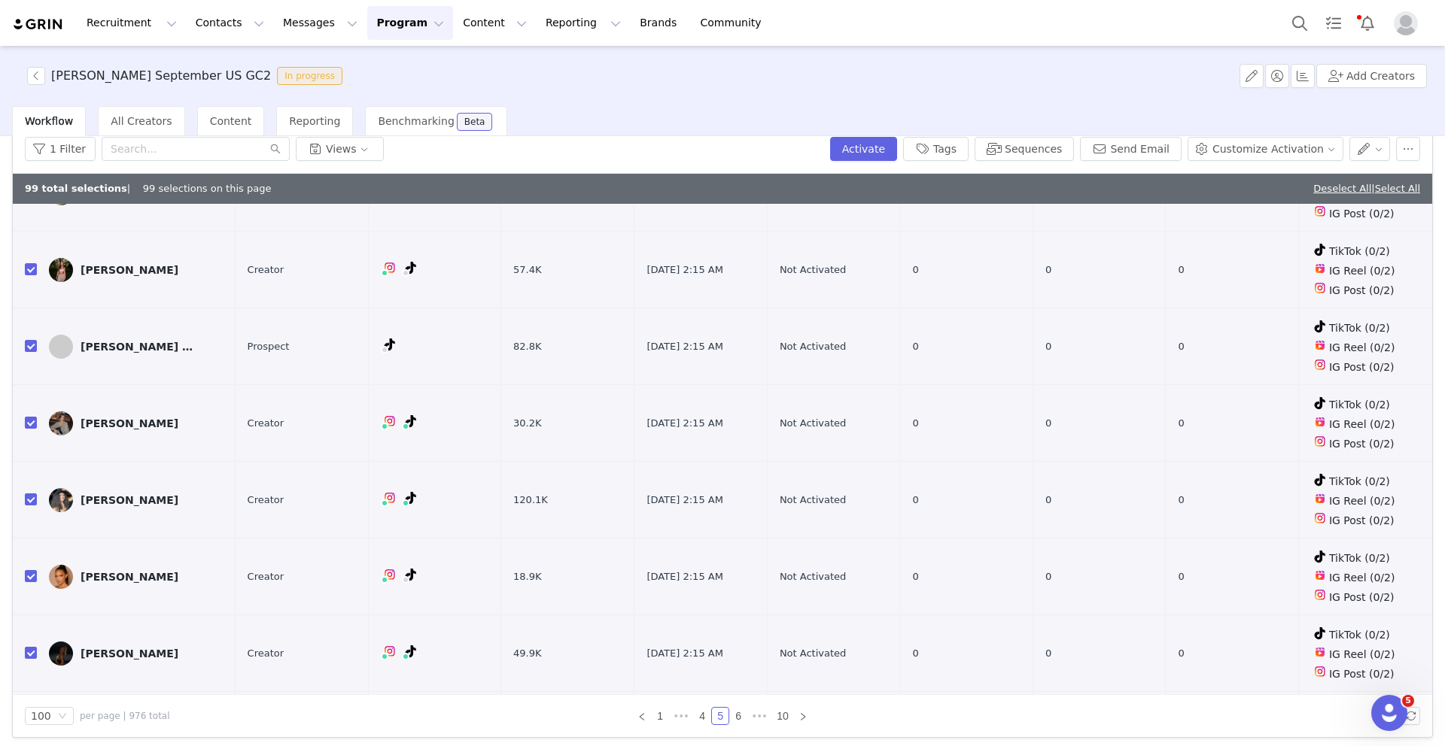
scroll to position [3759, 0]
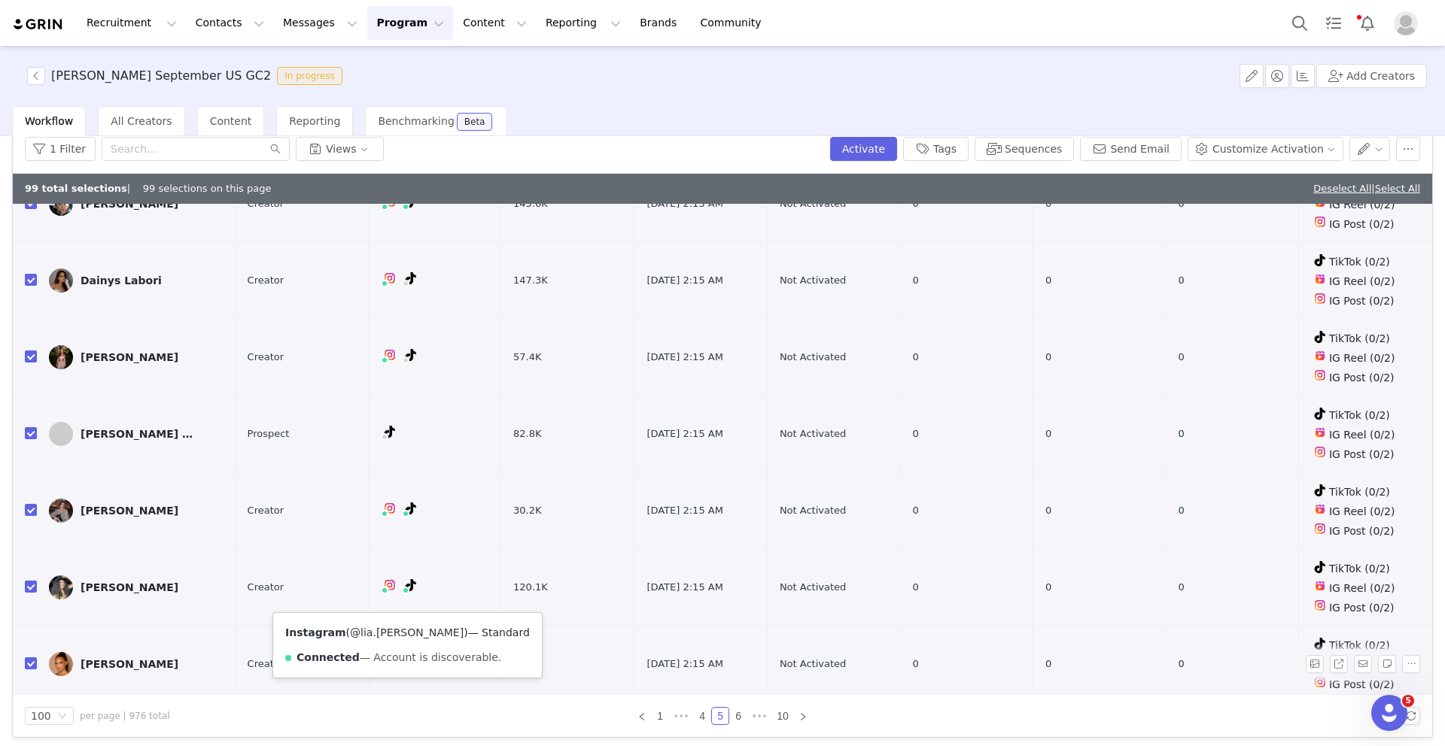
click at [383, 633] on link "@lia.lizaa" at bounding box center [407, 633] width 114 height 12
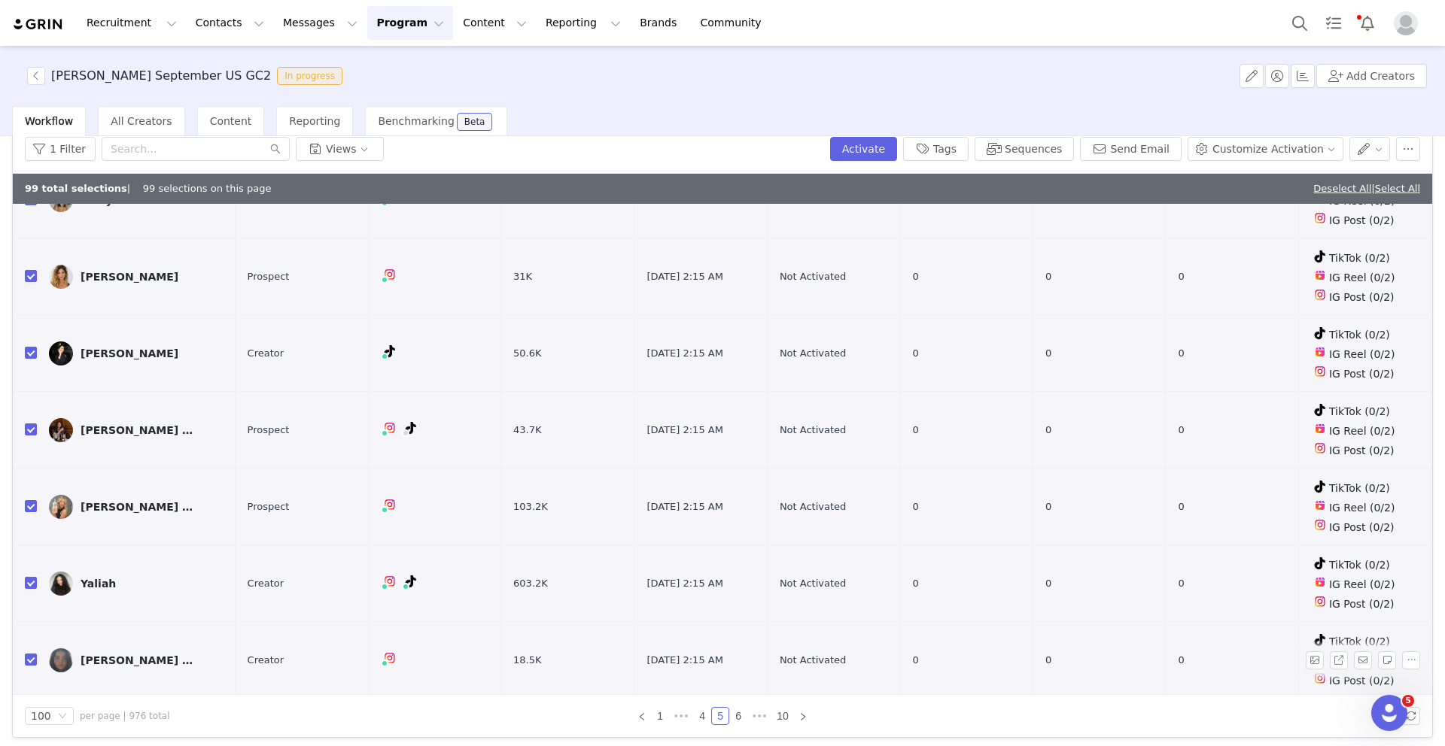
scroll to position [5324, 0]
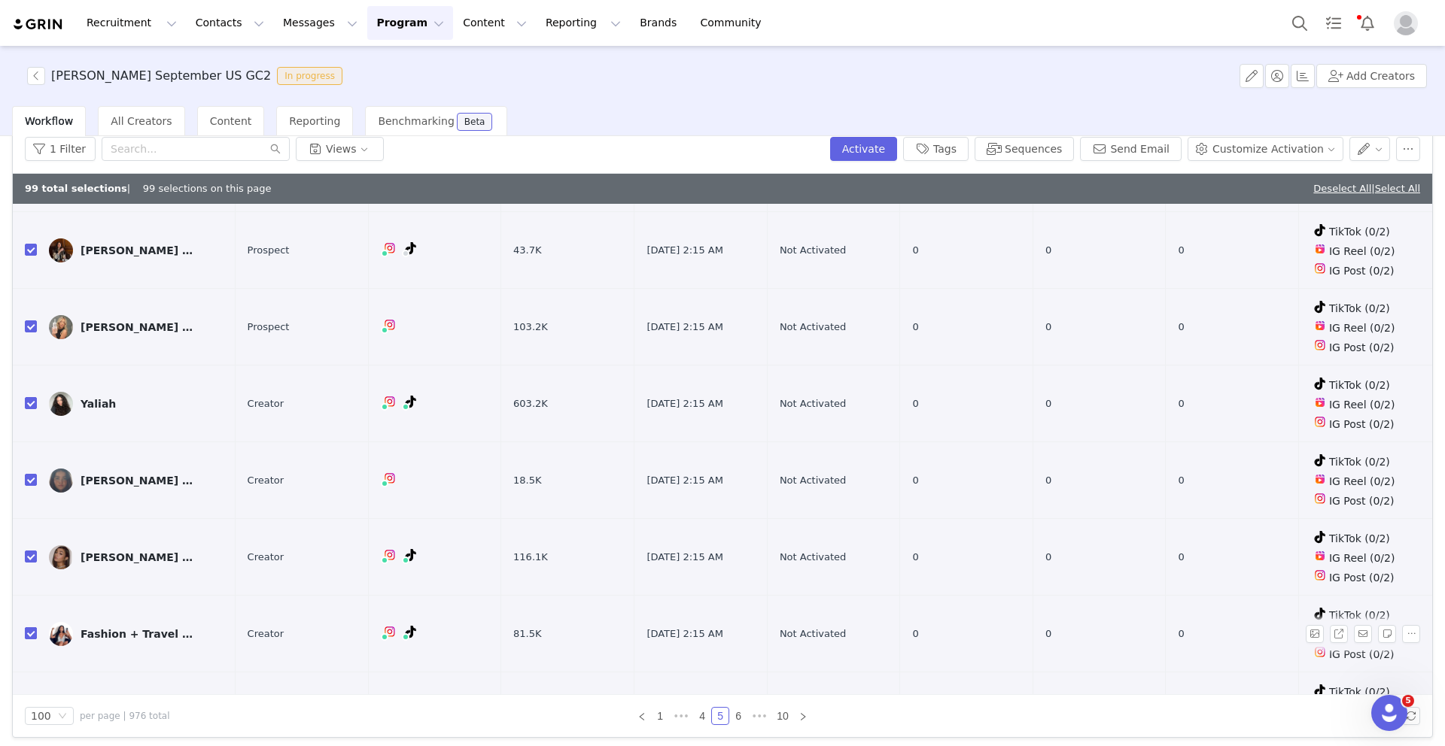
click at [31, 628] on input "checkbox" at bounding box center [31, 634] width 12 height 12
click at [384, 575] on link "@daialarie" at bounding box center [378, 580] width 56 height 12
click at [30, 628] on input "checkbox" at bounding box center [31, 634] width 12 height 12
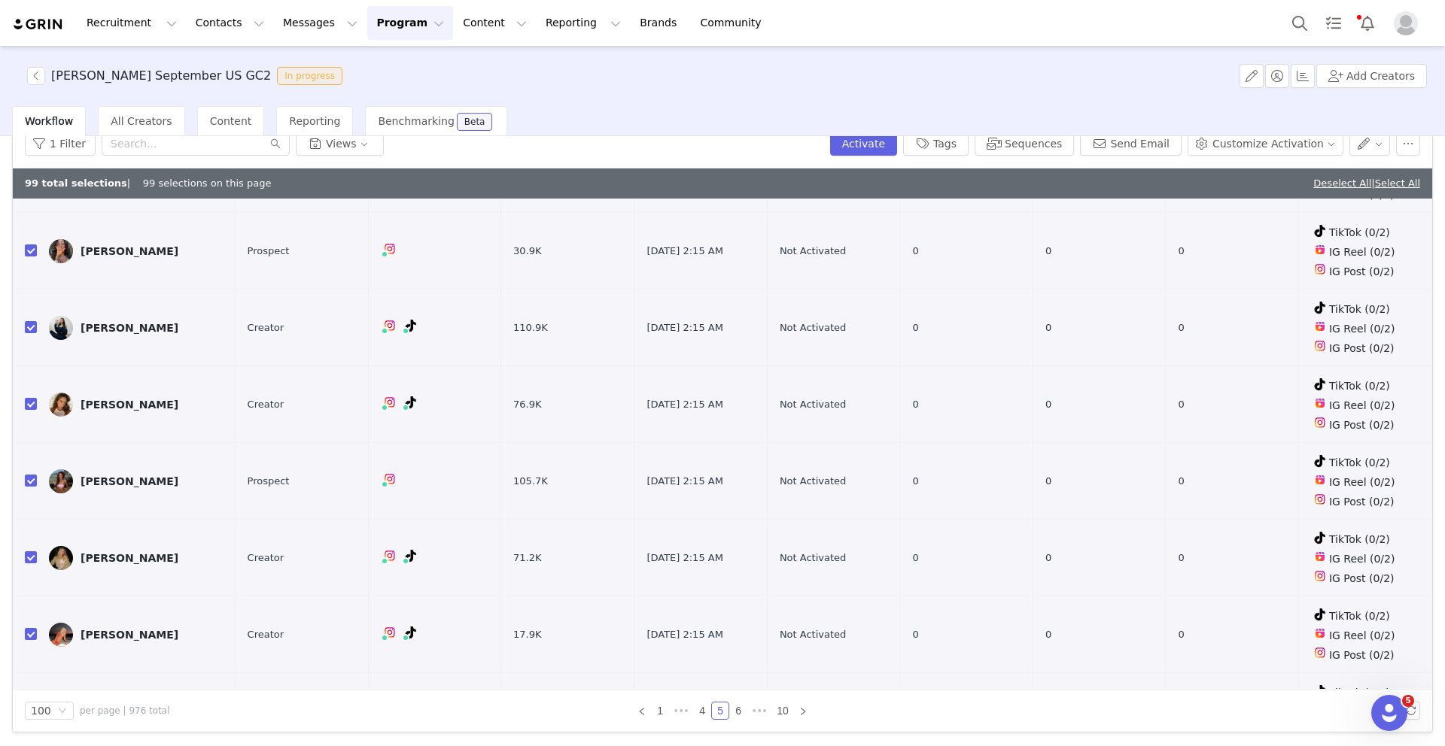
scroll to position [6131, 0]
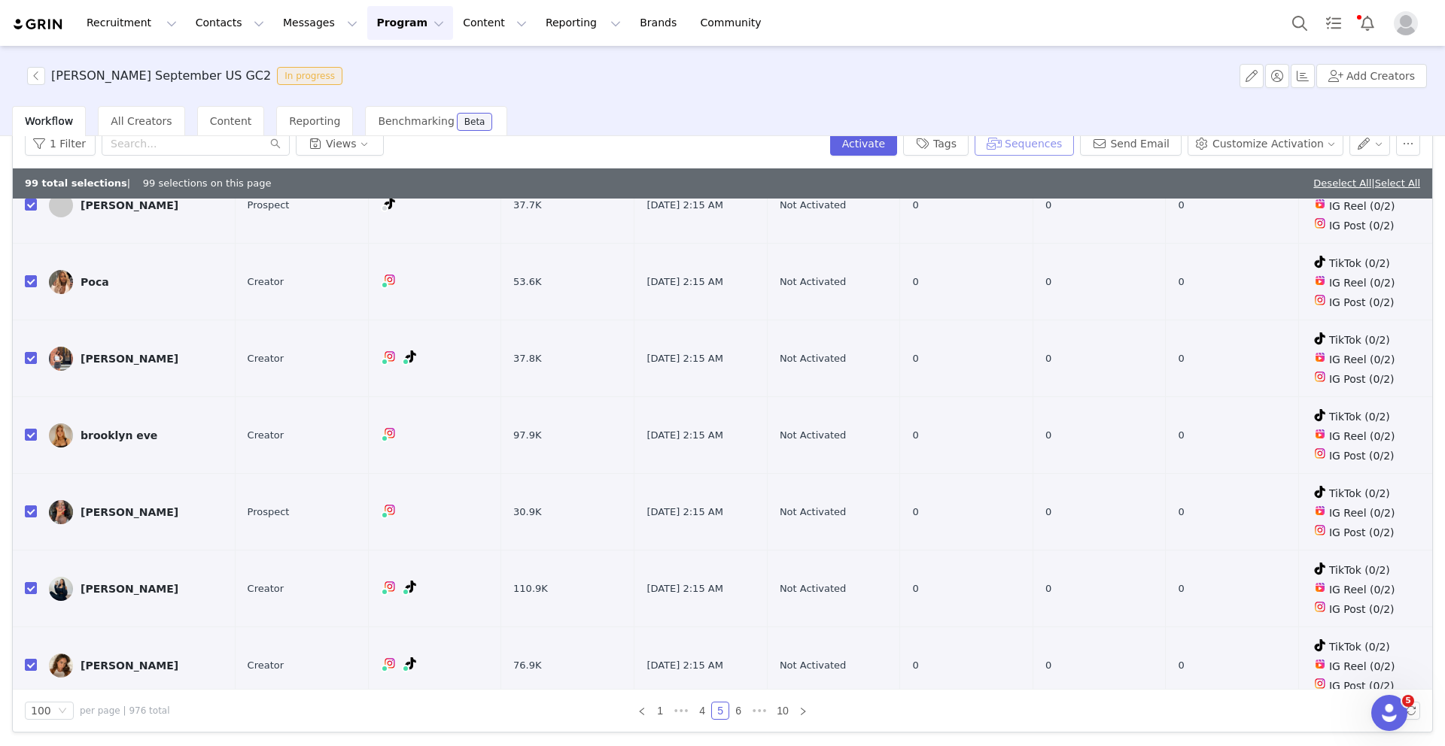
click at [1032, 143] on button "Sequences" at bounding box center [1023, 144] width 99 height 24
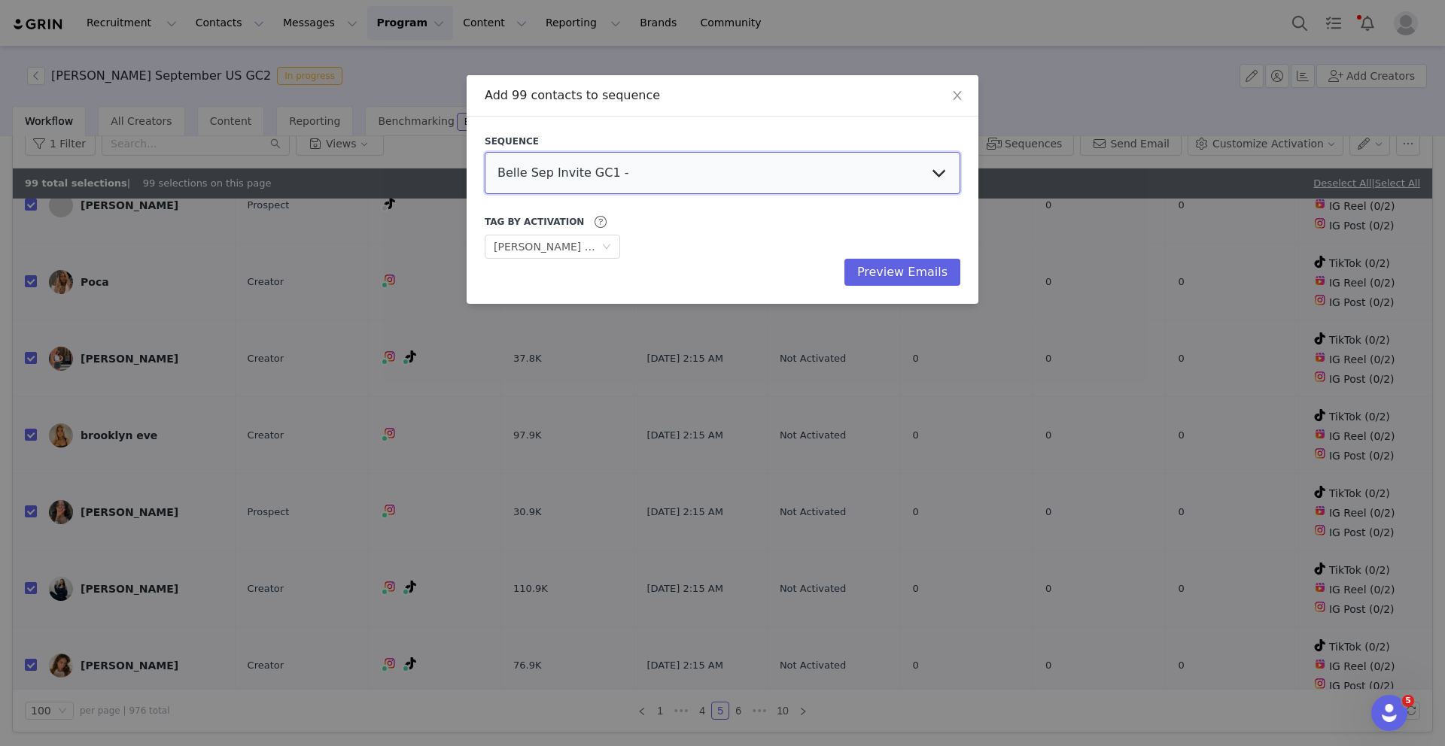
click at [617, 180] on select "Belle Sep Invite GC1 - Content Follow Up Urban Jungle Jess Sept US GC3 Talia Se…" at bounding box center [723, 173] width 476 height 42
click at [485, 152] on select "Belle Sep Invite GC1 - Content Follow Up Urban Jungle Jess Sept US GC3 Talia Se…" at bounding box center [723, 173] width 476 height 42
click at [897, 276] on button "Preview Emails" at bounding box center [902, 272] width 116 height 27
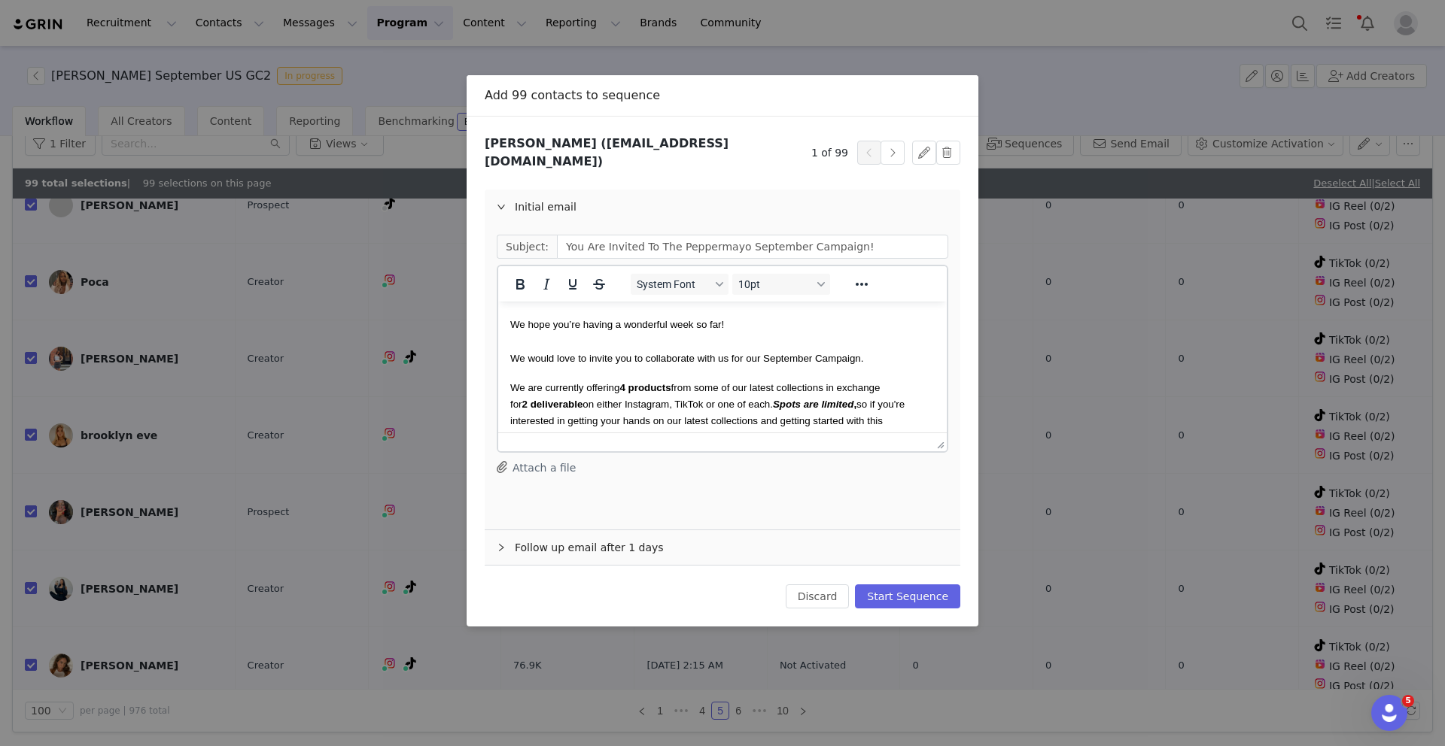
scroll to position [0, 0]
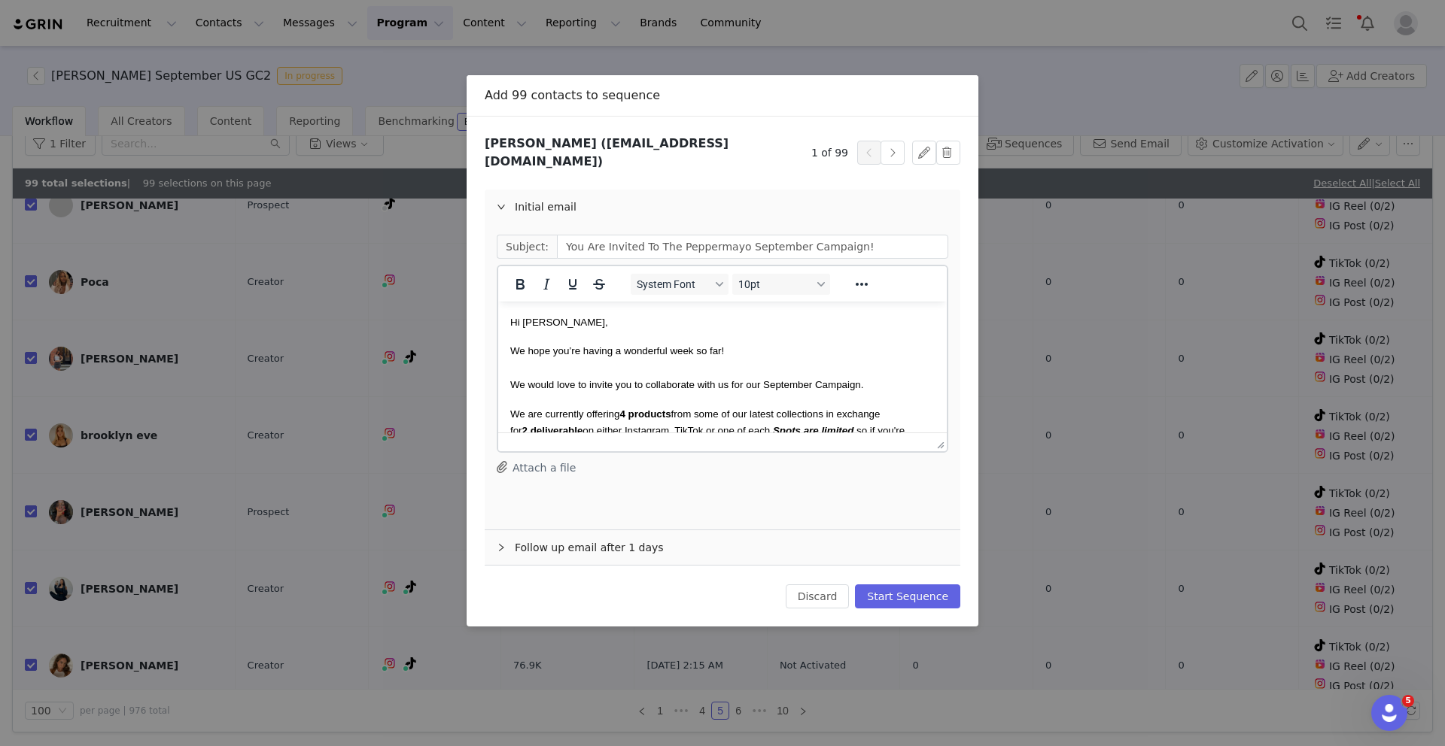
click at [528, 324] on span "Hi alexis," at bounding box center [559, 322] width 98 height 11
click at [887, 144] on button "button" at bounding box center [892, 153] width 24 height 24
click at [527, 330] on p "Hi natalie," at bounding box center [722, 322] width 424 height 17
click at [889, 154] on button "button" at bounding box center [892, 153] width 24 height 24
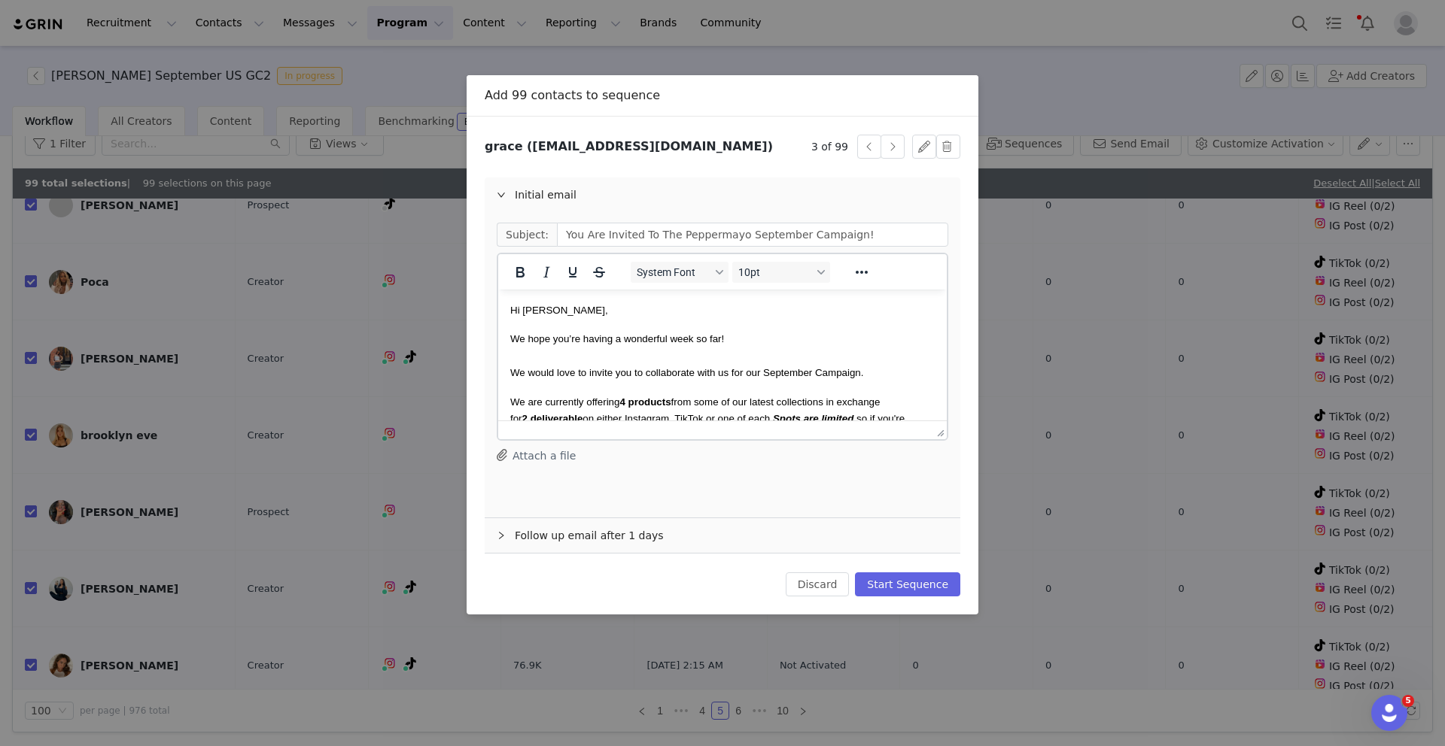
click at [528, 311] on span "Hi grace," at bounding box center [559, 310] width 98 height 11
click at [892, 138] on button "button" at bounding box center [892, 147] width 24 height 24
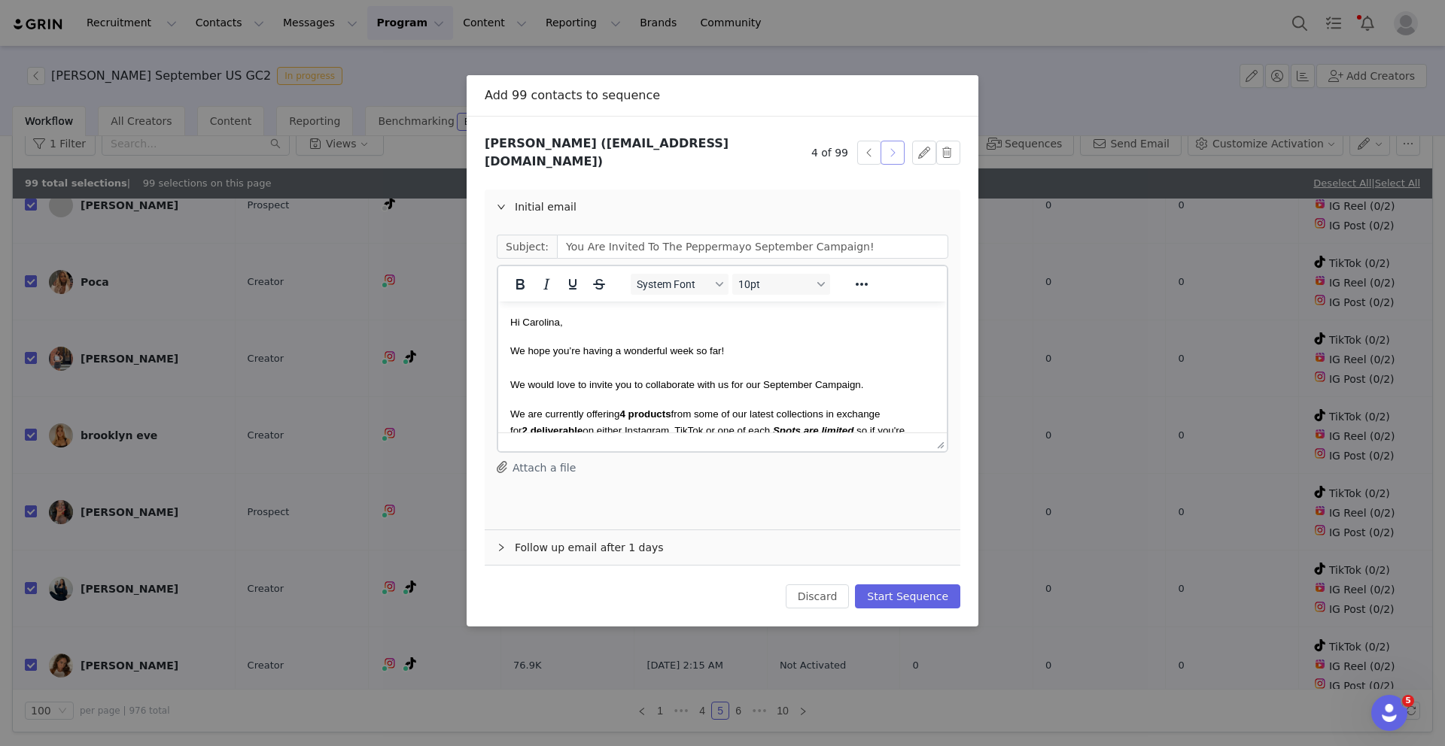
click at [892, 141] on button "button" at bounding box center [892, 153] width 24 height 24
click at [900, 585] on button "Start Sequence" at bounding box center [907, 597] width 105 height 24
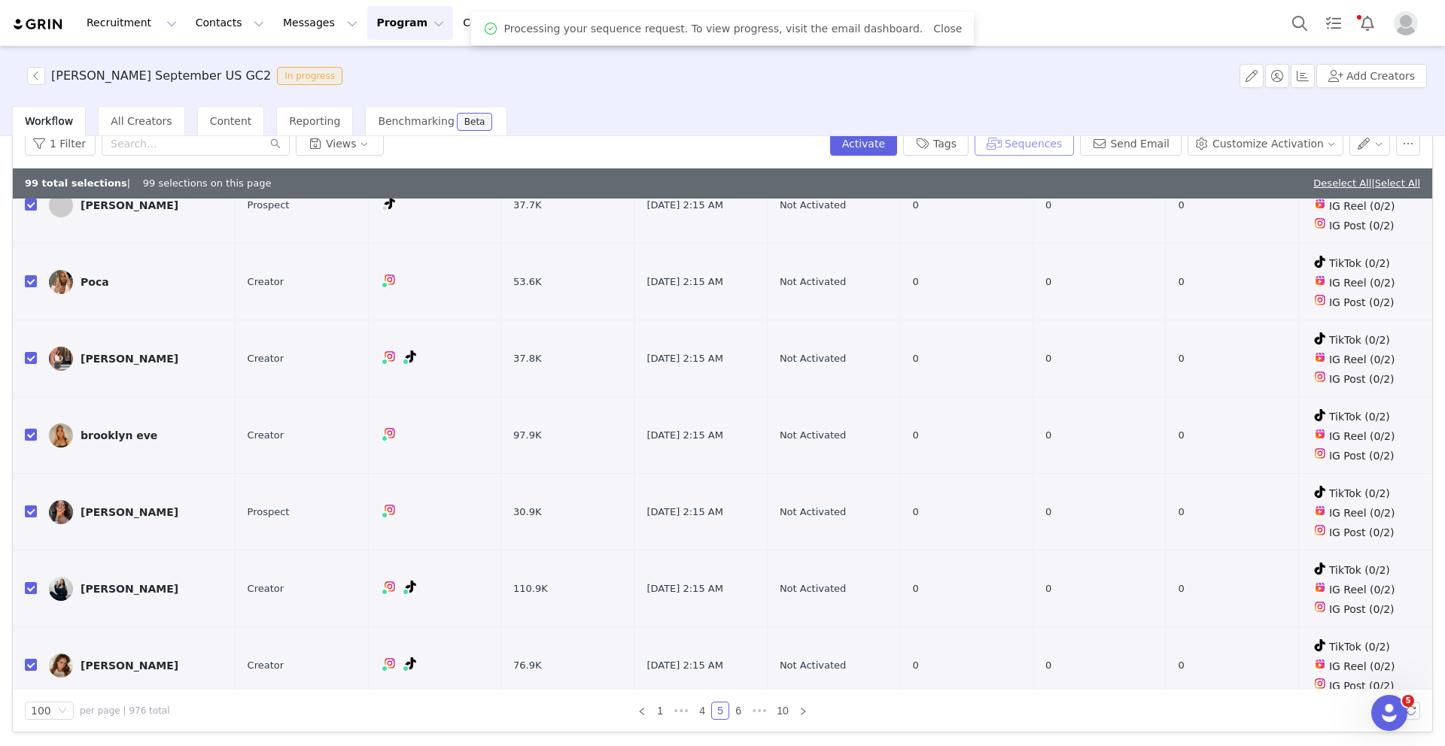
scroll to position [66, 0]
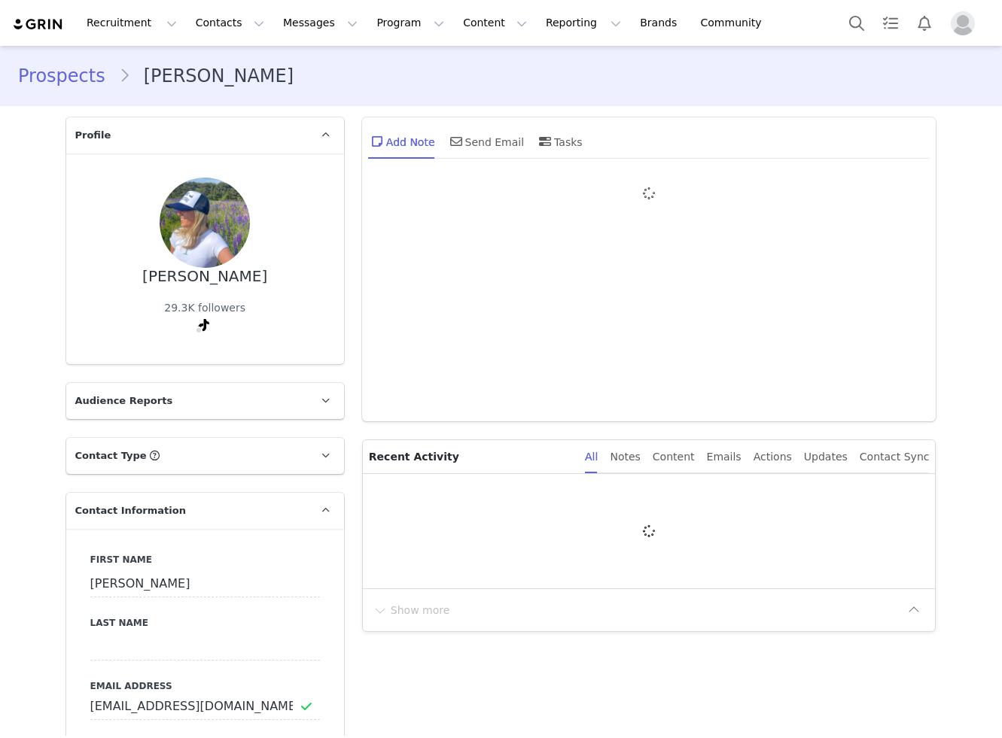
type input "+1 ([GEOGRAPHIC_DATA])"
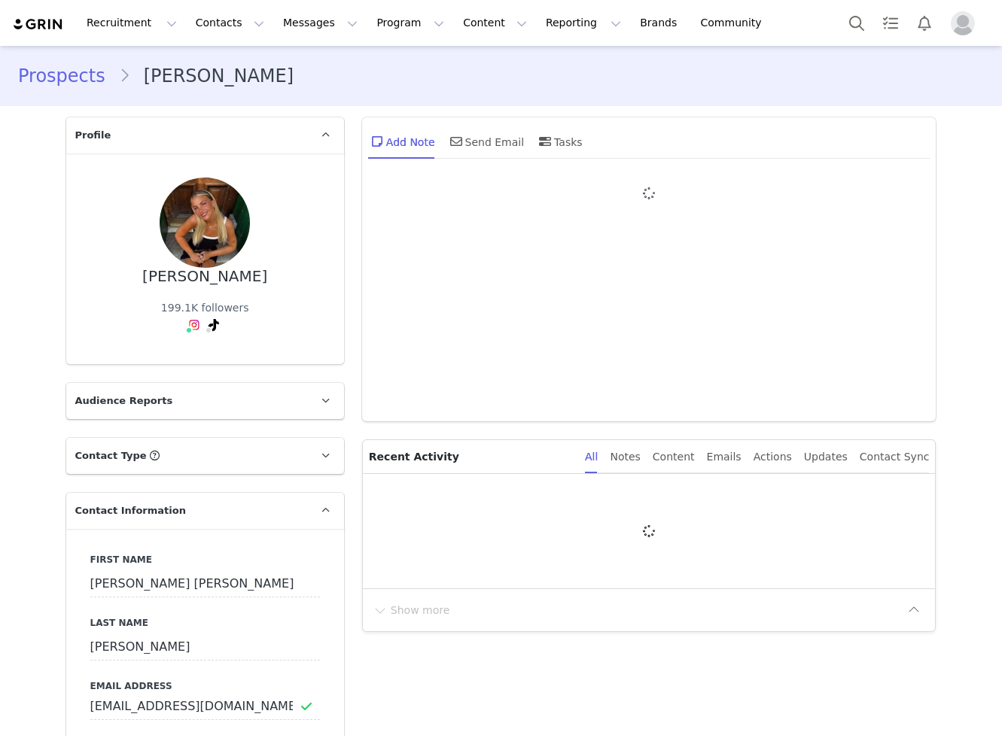
type input "+1 ([GEOGRAPHIC_DATA])"
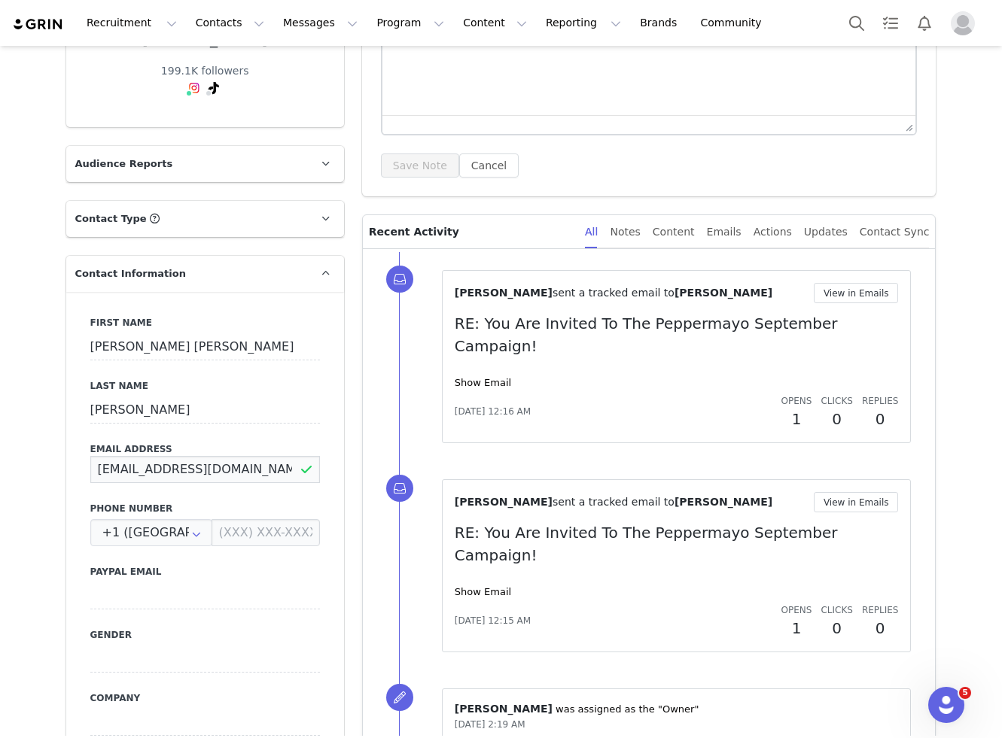
scroll to position [0, 29]
drag, startPoint x: 91, startPoint y: 468, endPoint x: 298, endPoint y: 467, distance: 206.9
click at [298, 467] on input "[EMAIL_ADDRESS][DOMAIN_NAME]" at bounding box center [205, 469] width 230 height 27
click at [66, 473] on div "First Name [PERSON_NAME] [PERSON_NAME] Last Name [PERSON_NAME] Email Address [E…" at bounding box center [205, 567] width 278 height 550
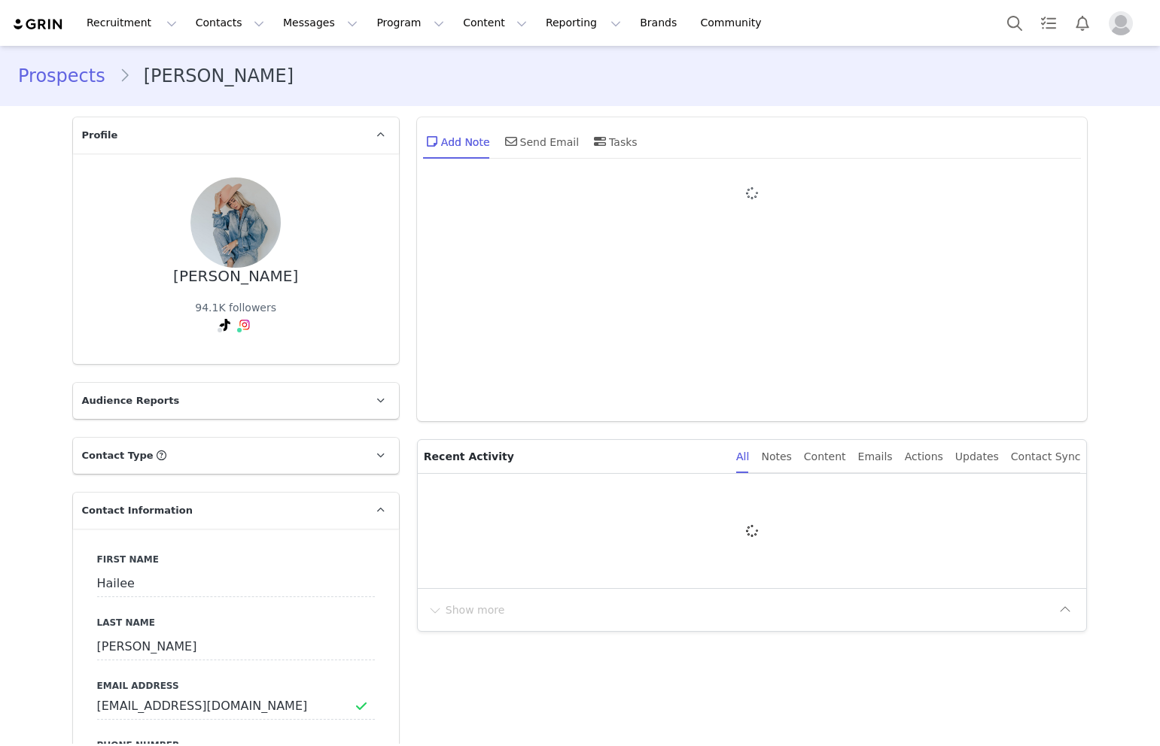
type input "+1 ([GEOGRAPHIC_DATA])"
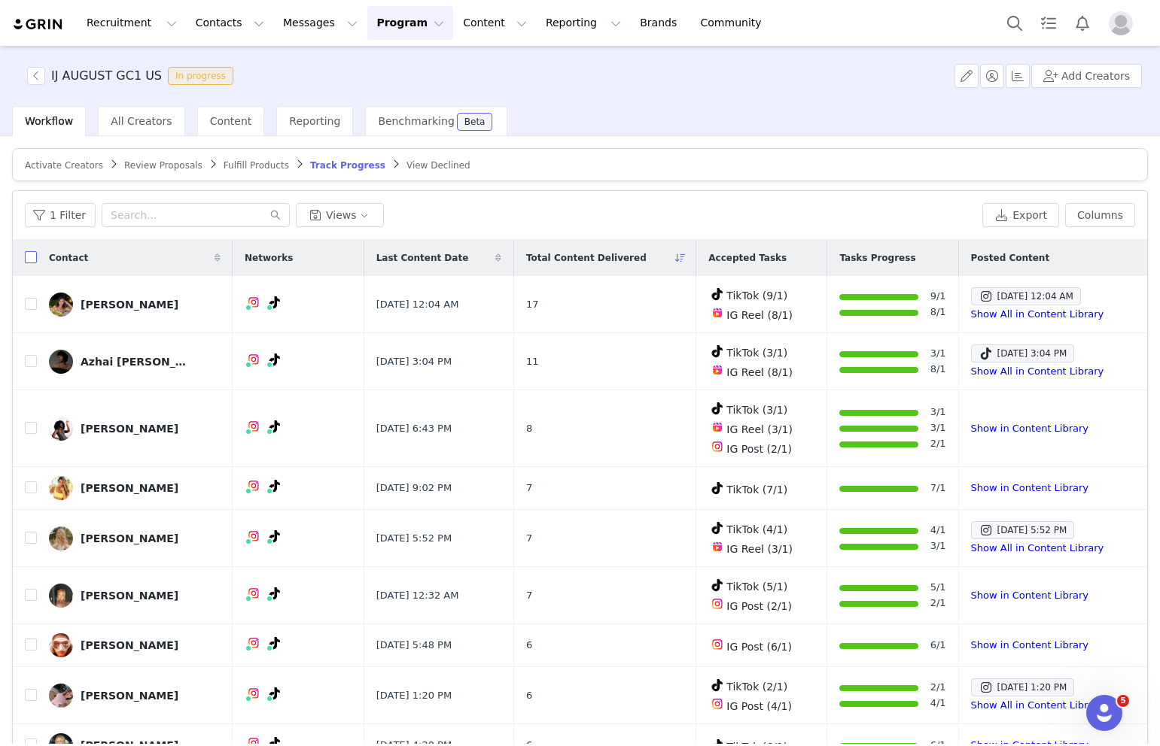
click at [30, 260] on input "checkbox" at bounding box center [31, 257] width 12 height 12
checkbox input "true"
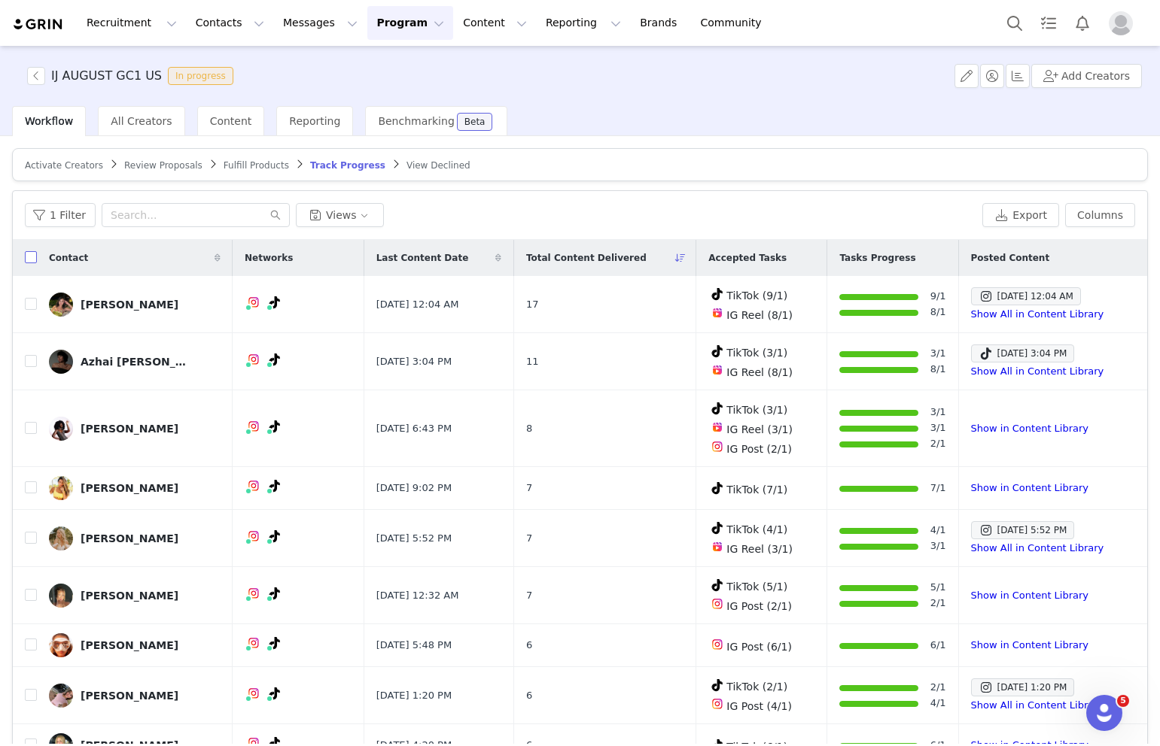
checkbox input "true"
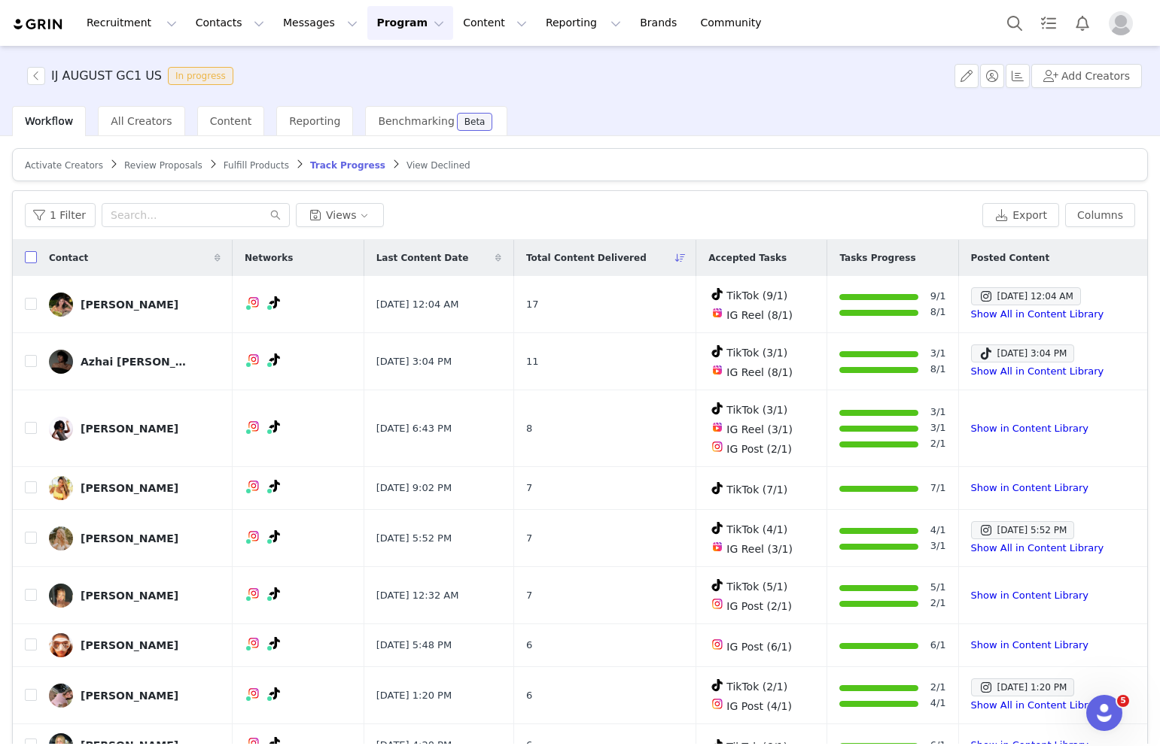
checkbox input "true"
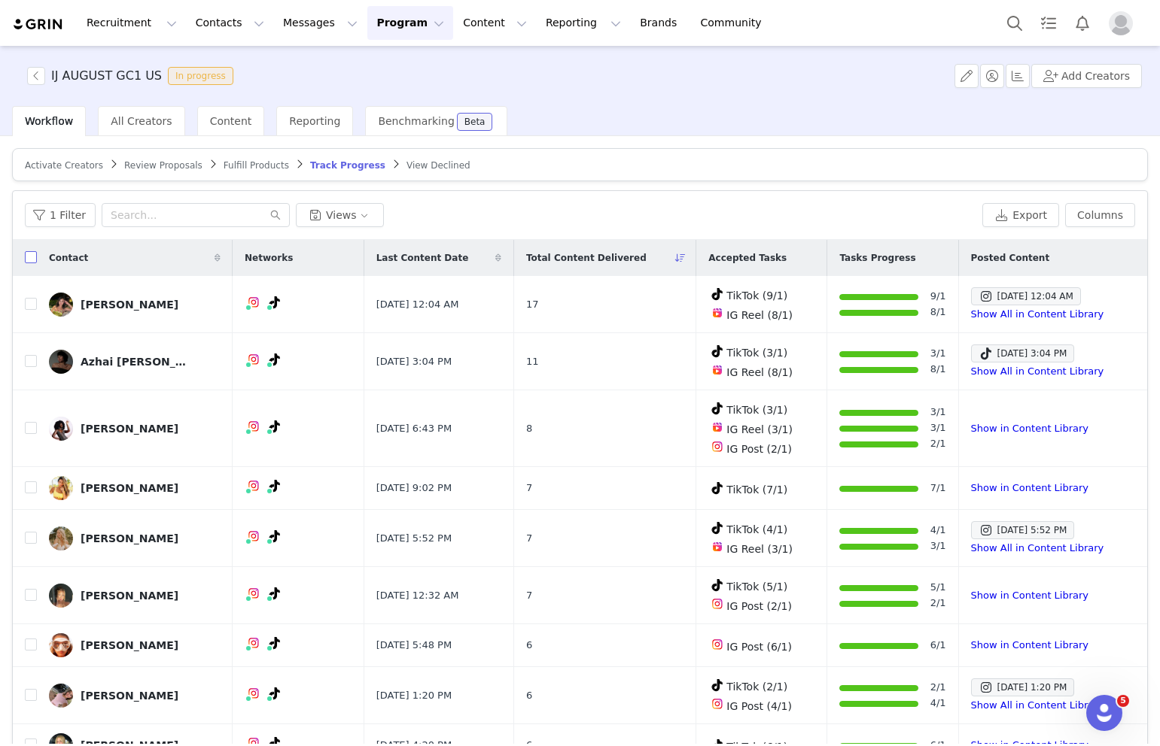
checkbox input "true"
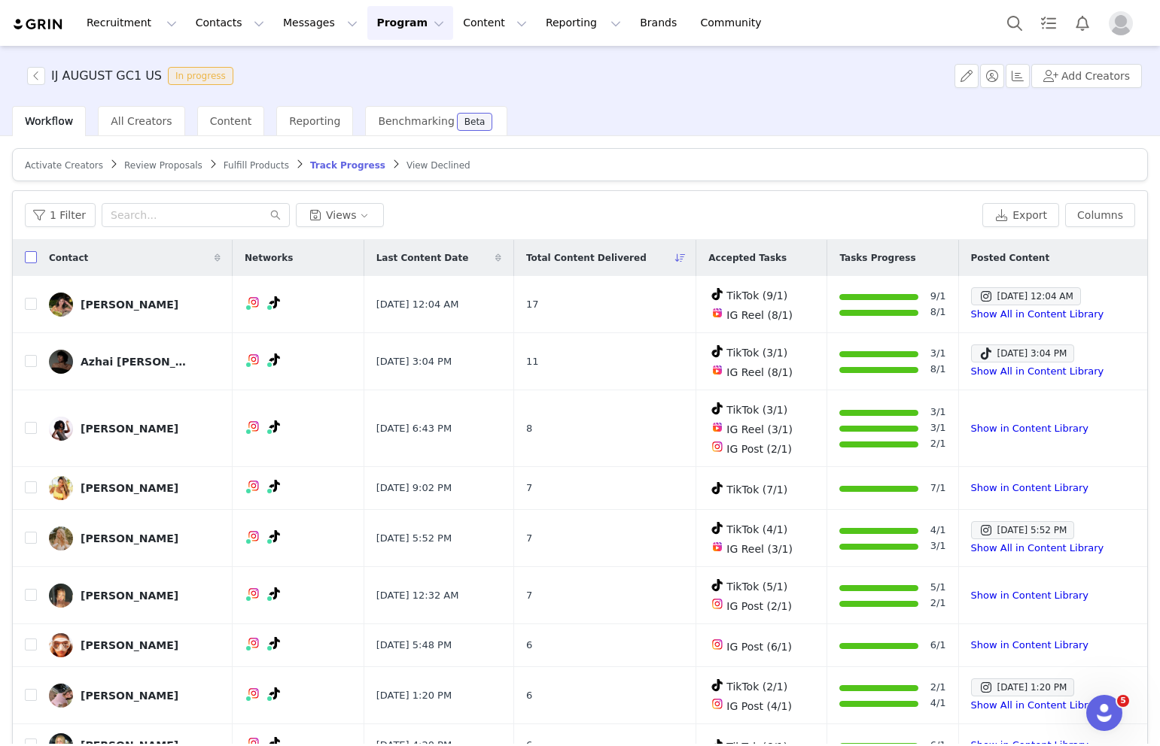
checkbox input "true"
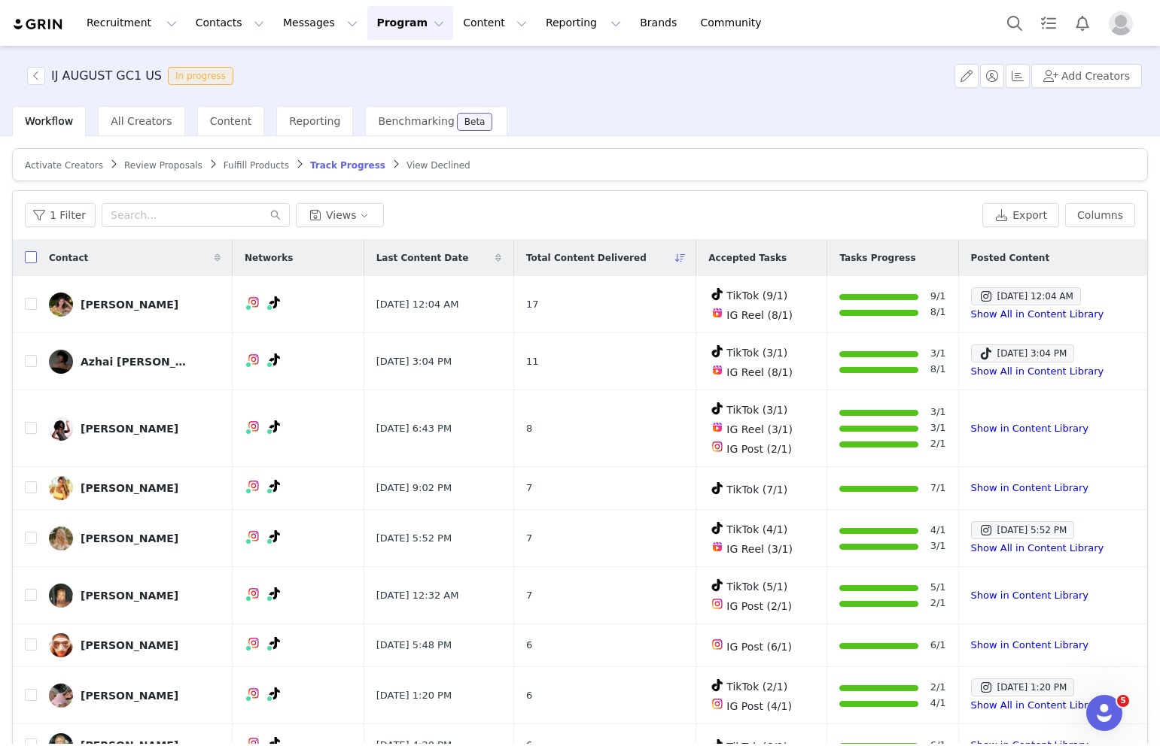
checkbox input "true"
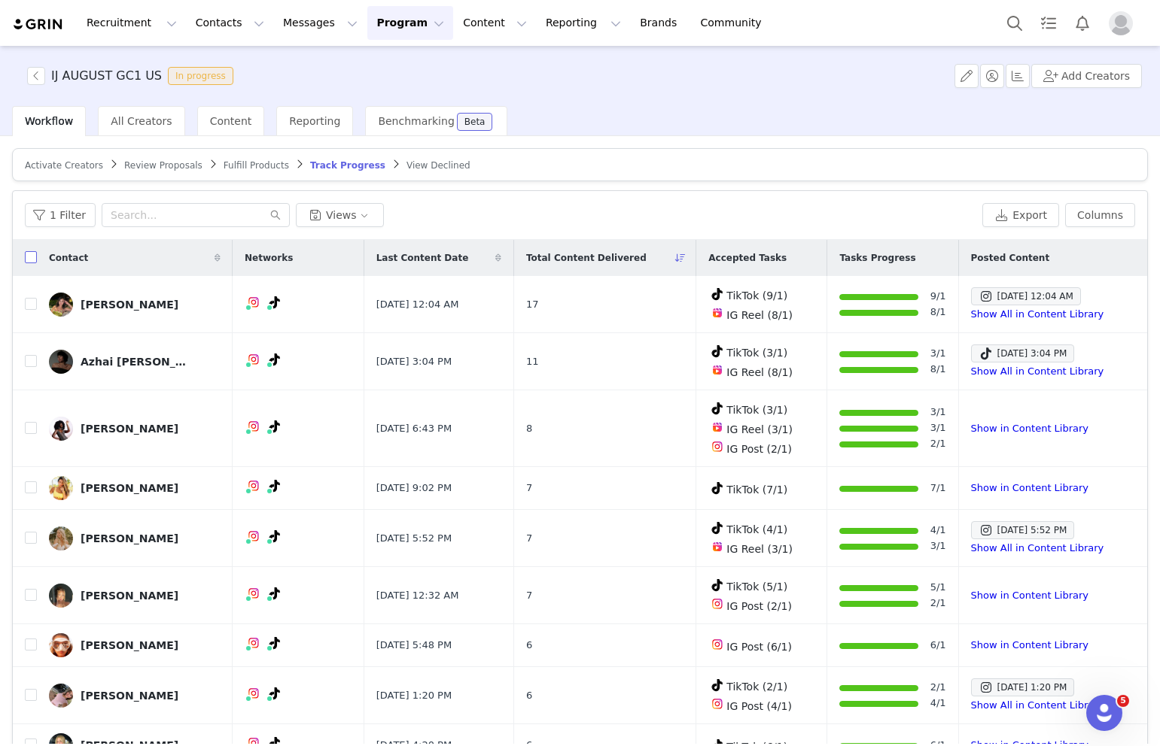
checkbox input "true"
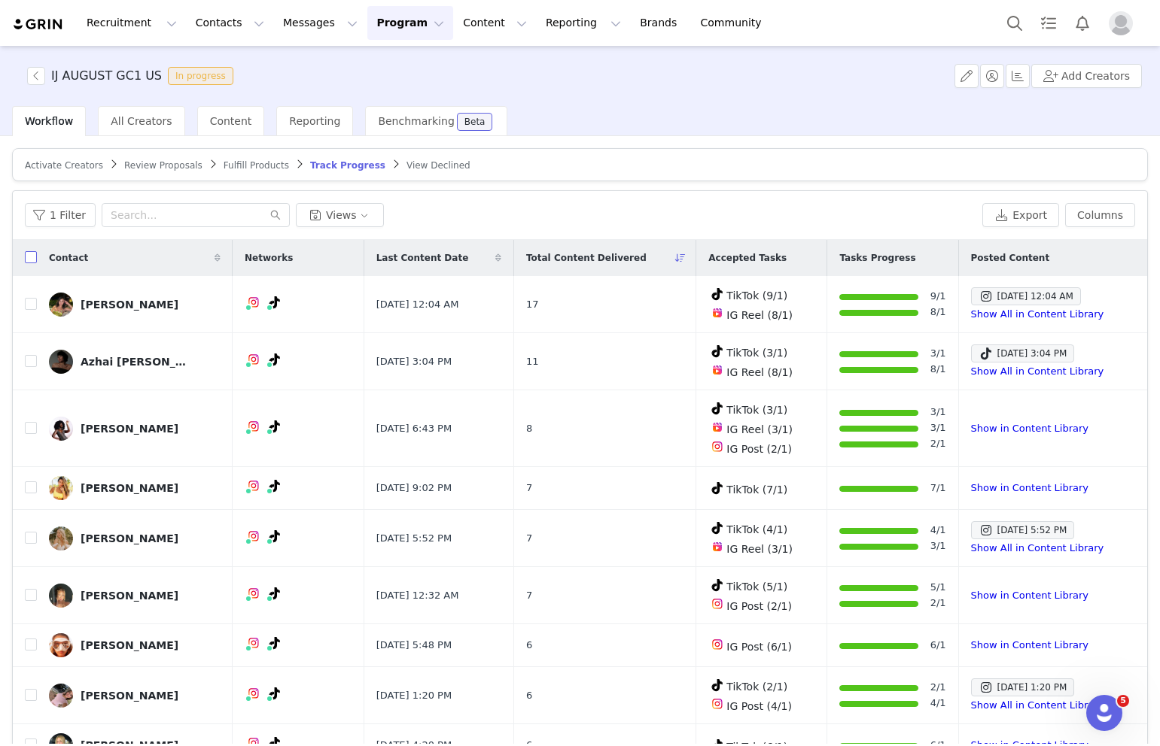
checkbox input "true"
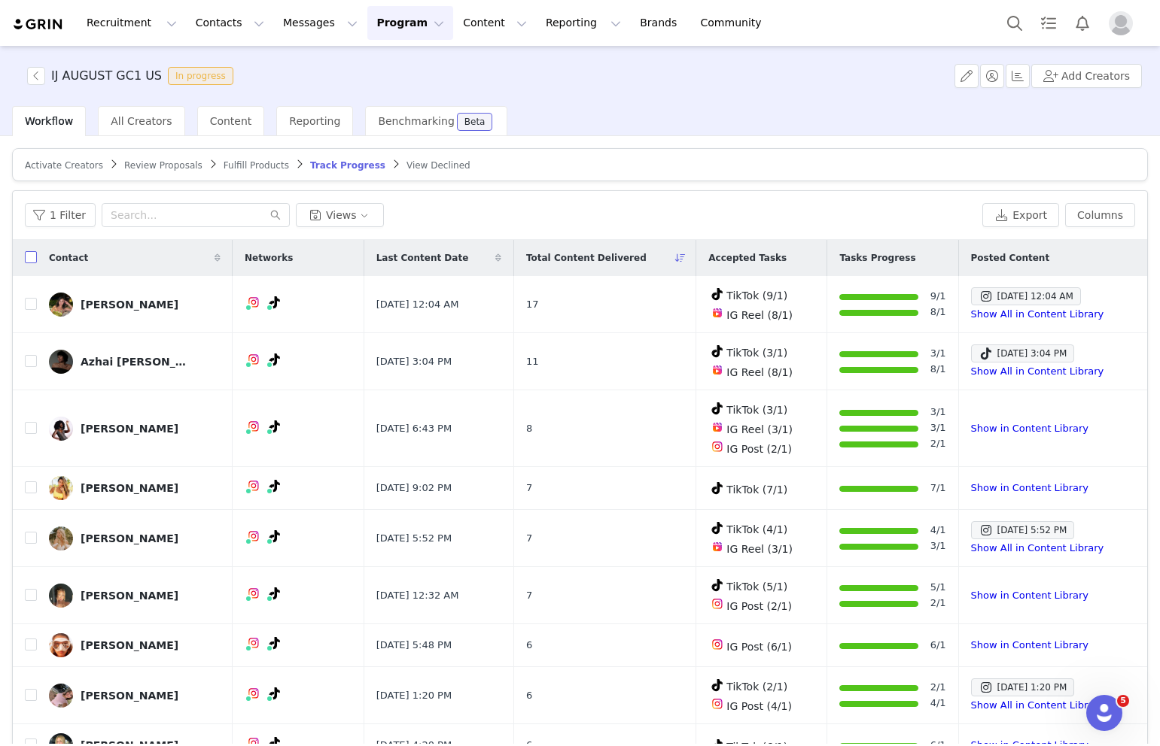
checkbox input "true"
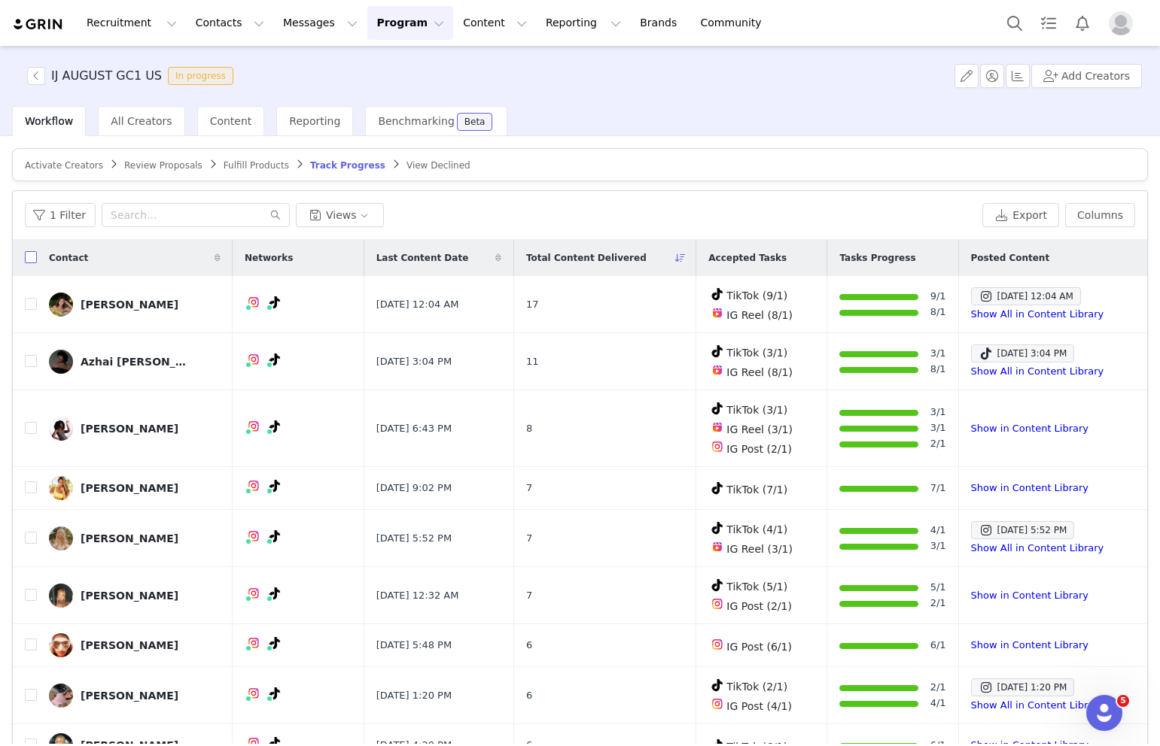
checkbox input "true"
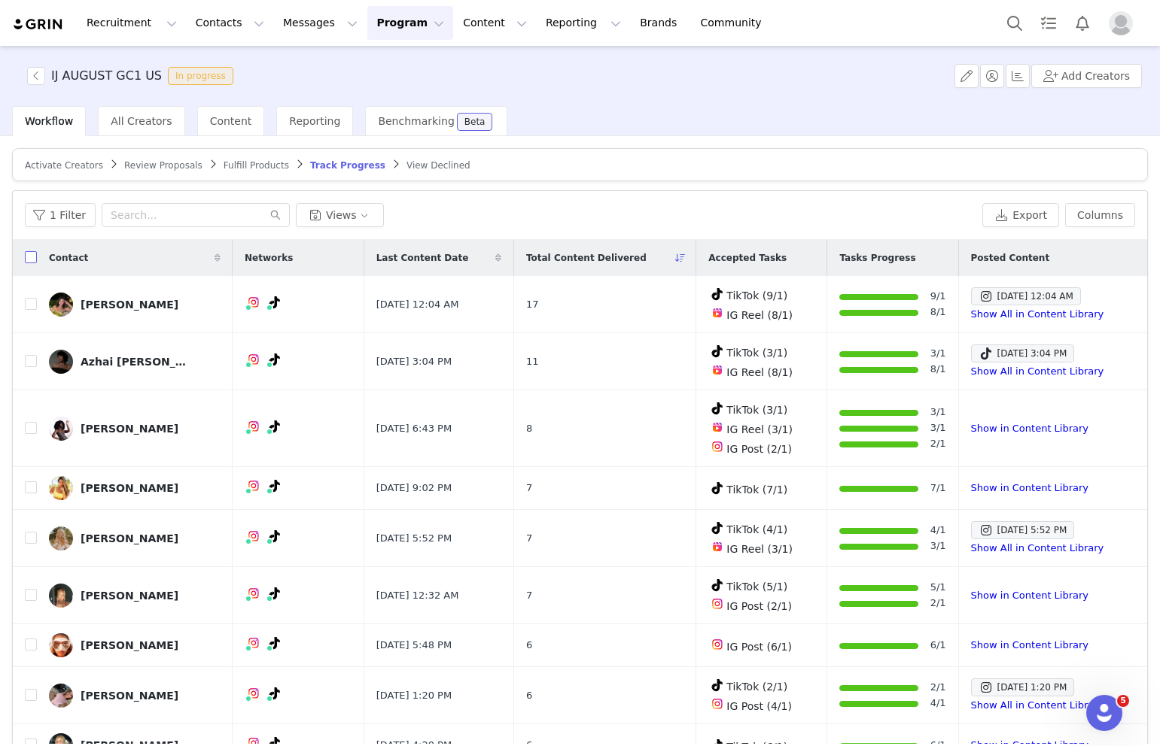
checkbox input "true"
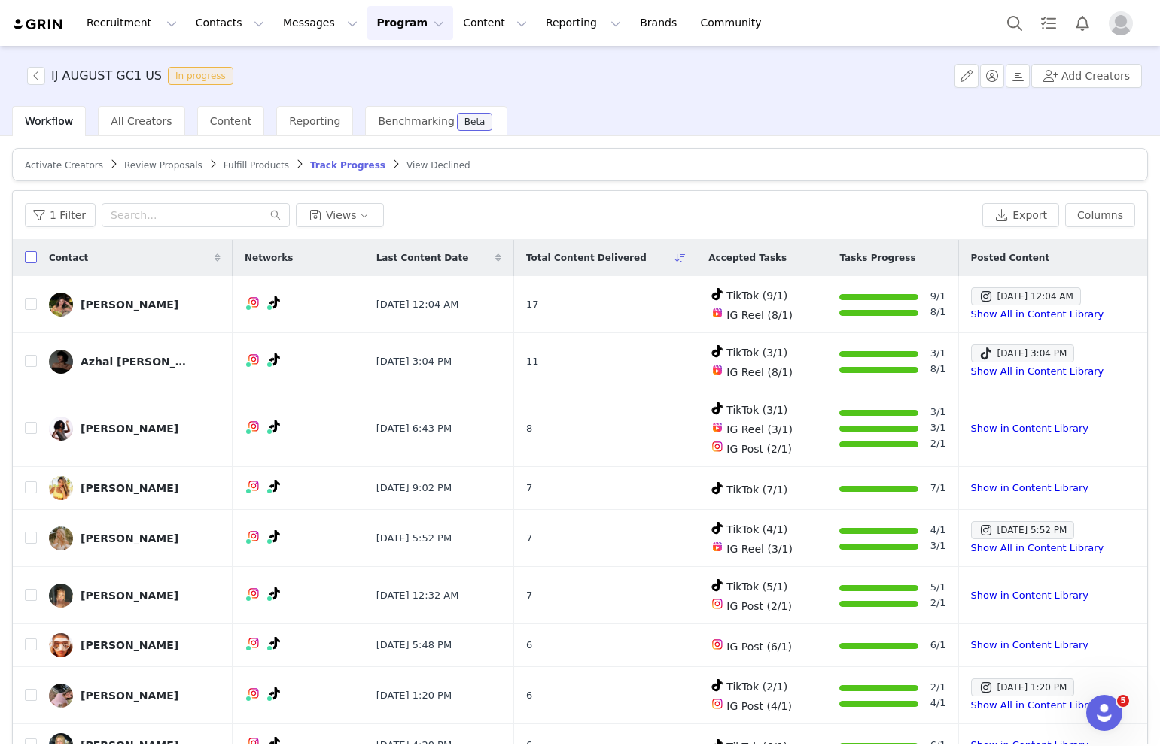
checkbox input "true"
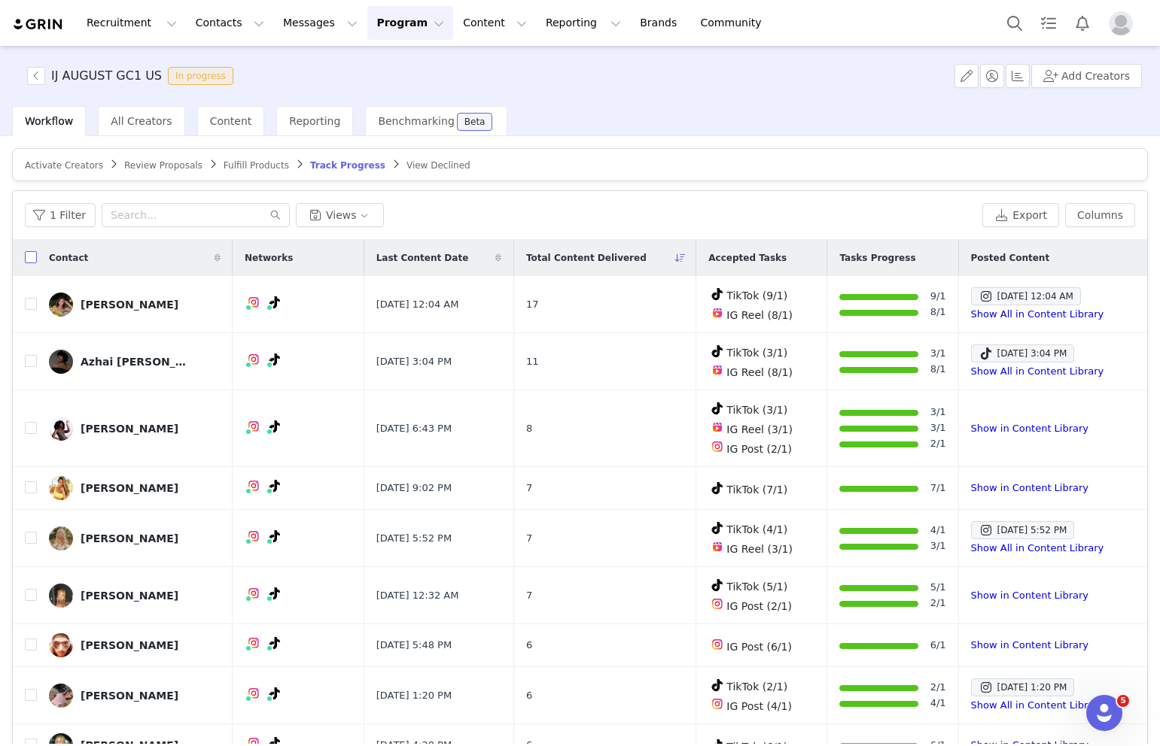
checkbox input "true"
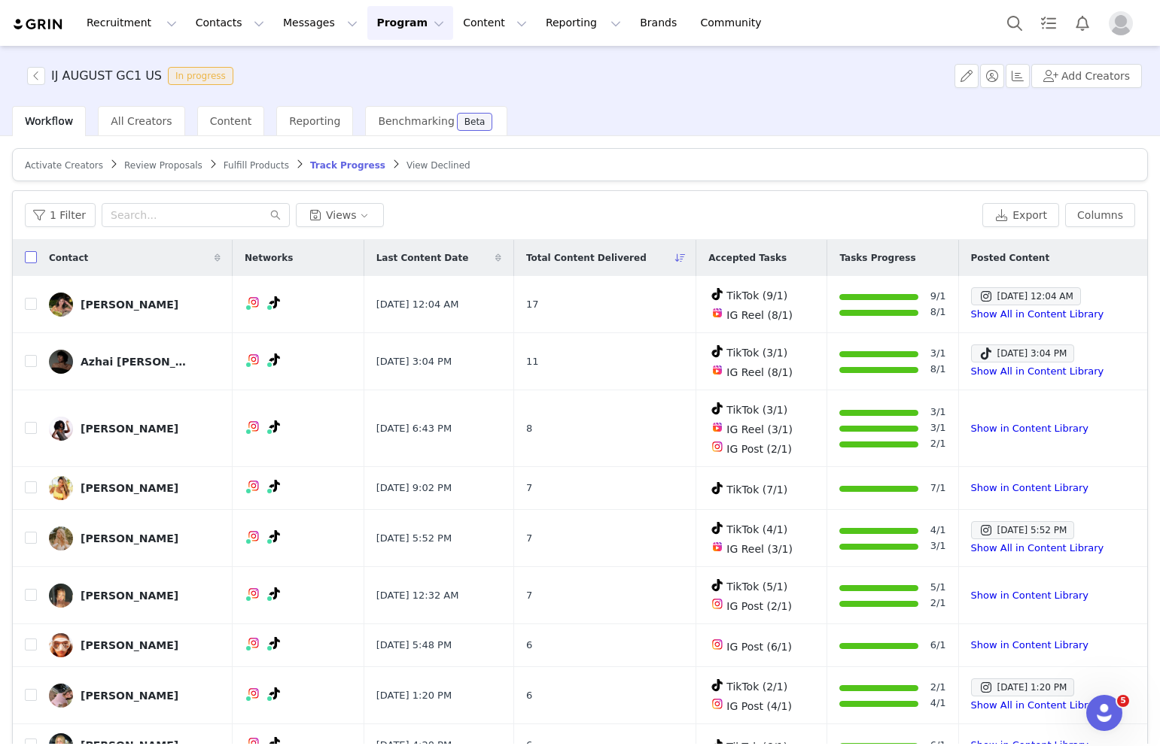
checkbox input "true"
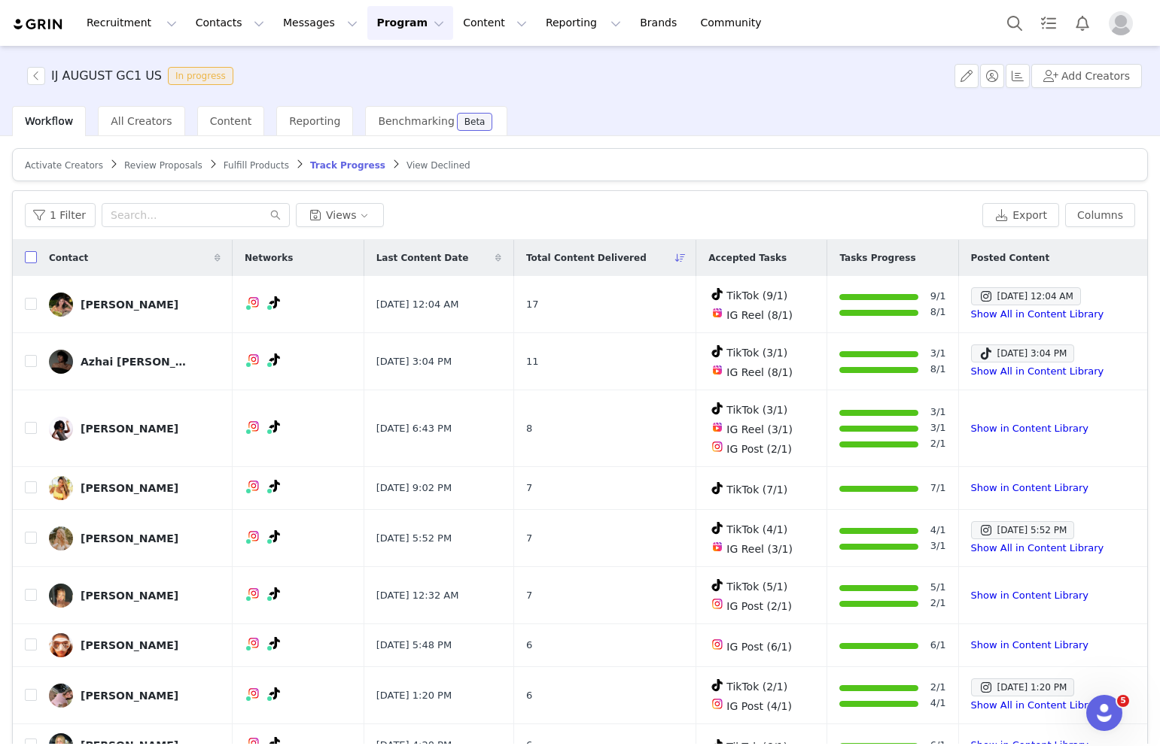
checkbox input "true"
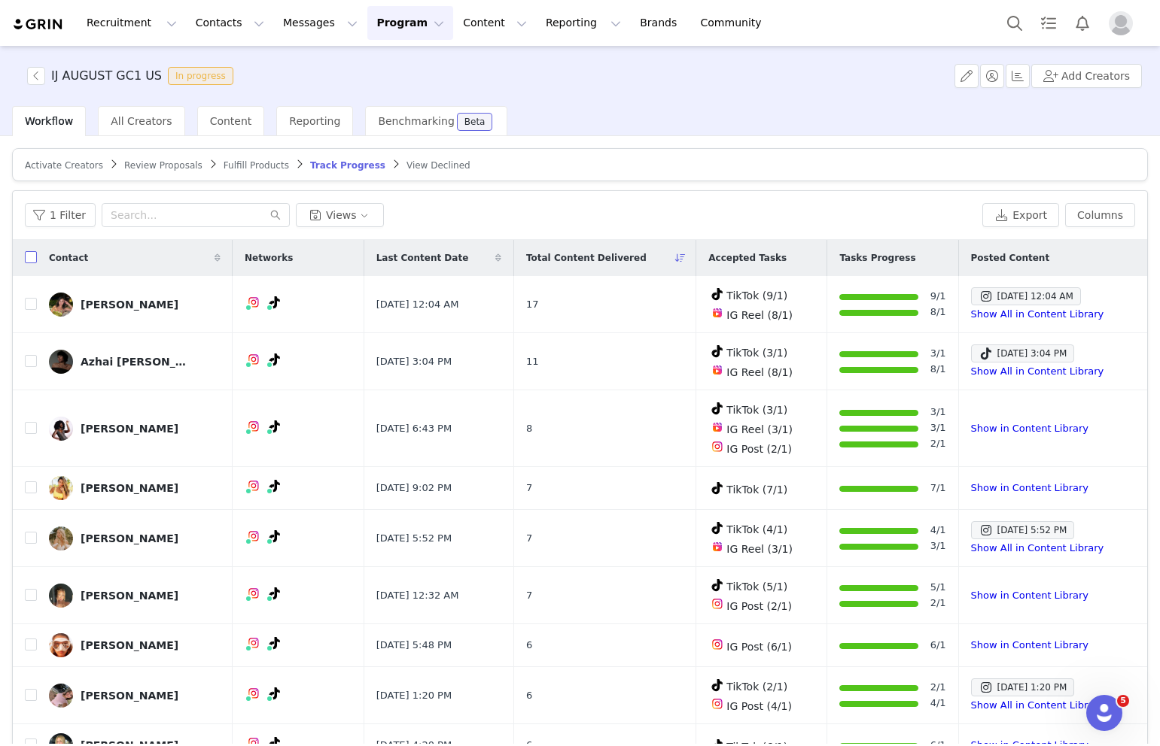
checkbox input "true"
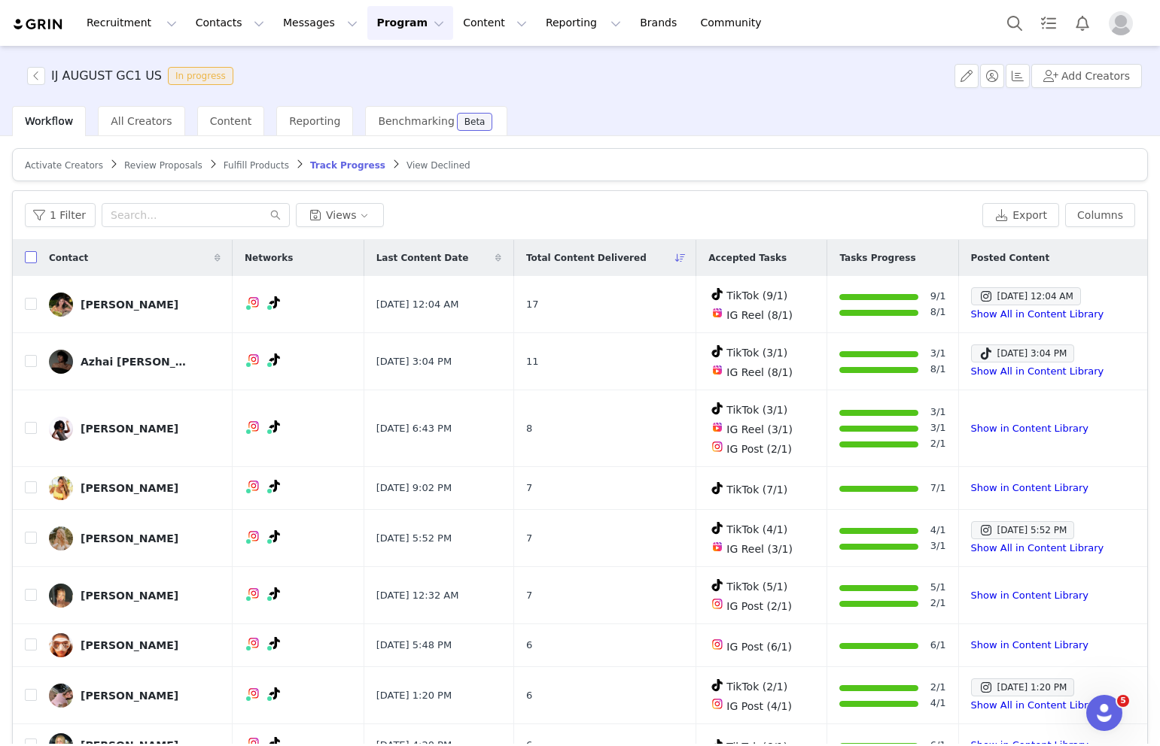
checkbox input "true"
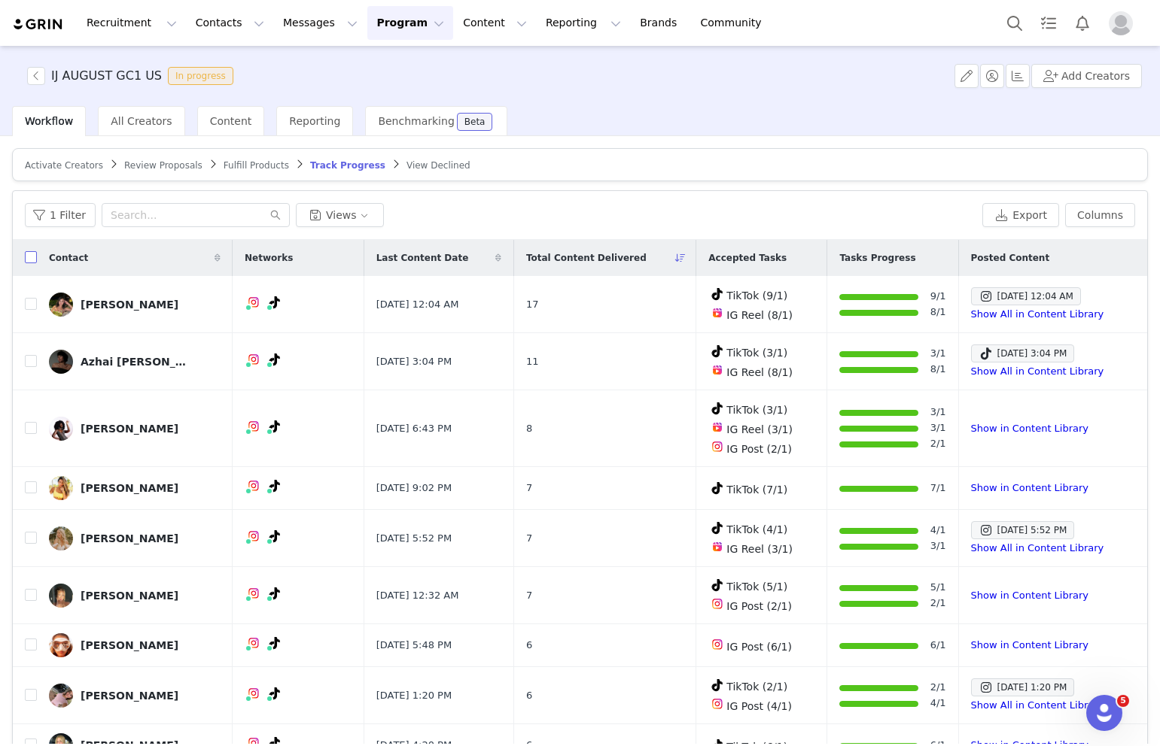
checkbox input "true"
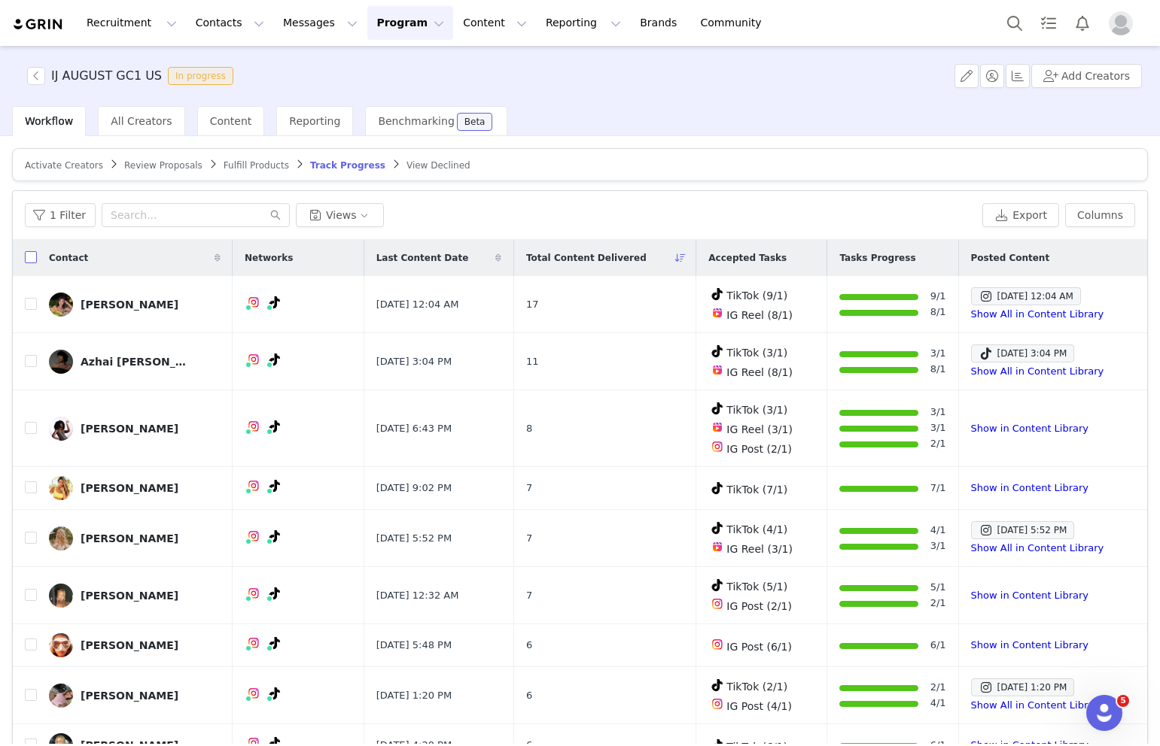
checkbox input "true"
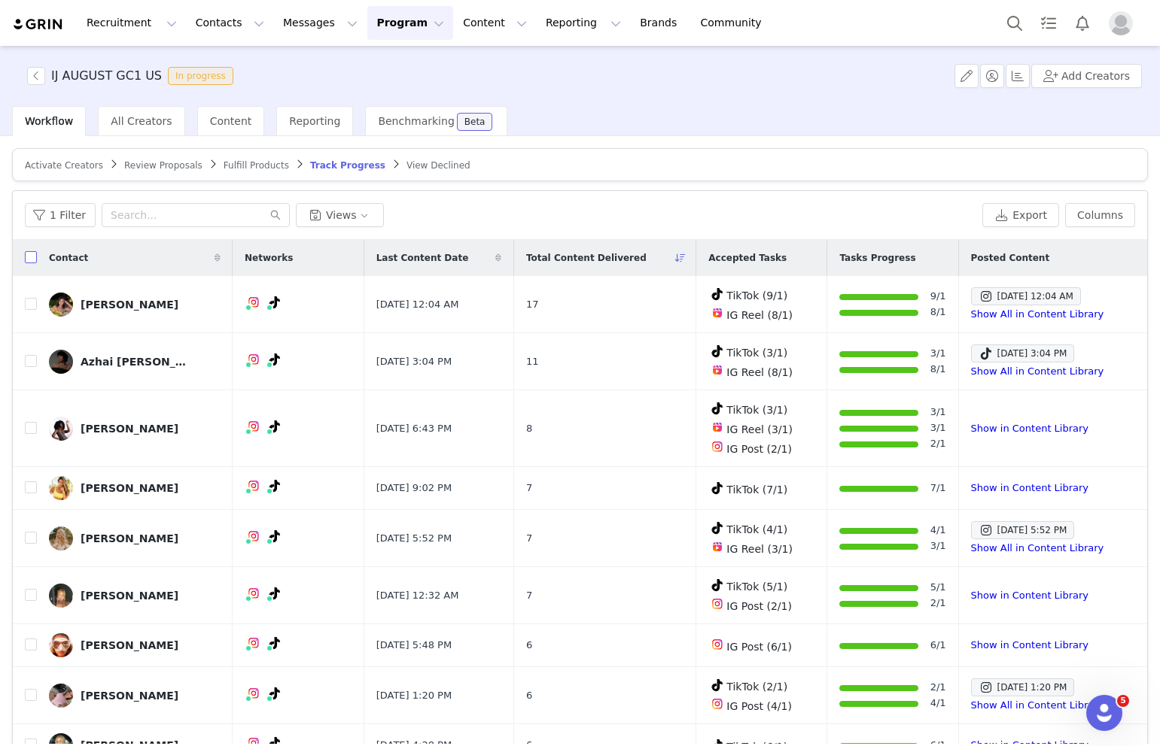
checkbox input "true"
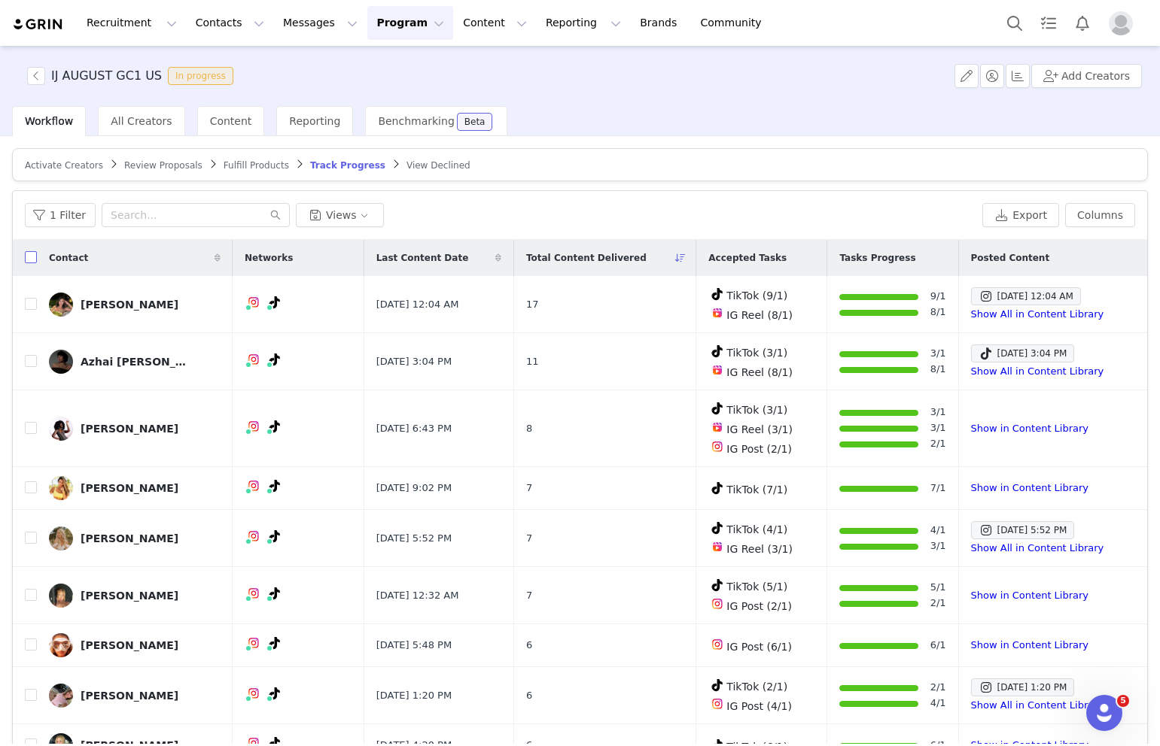
checkbox input "true"
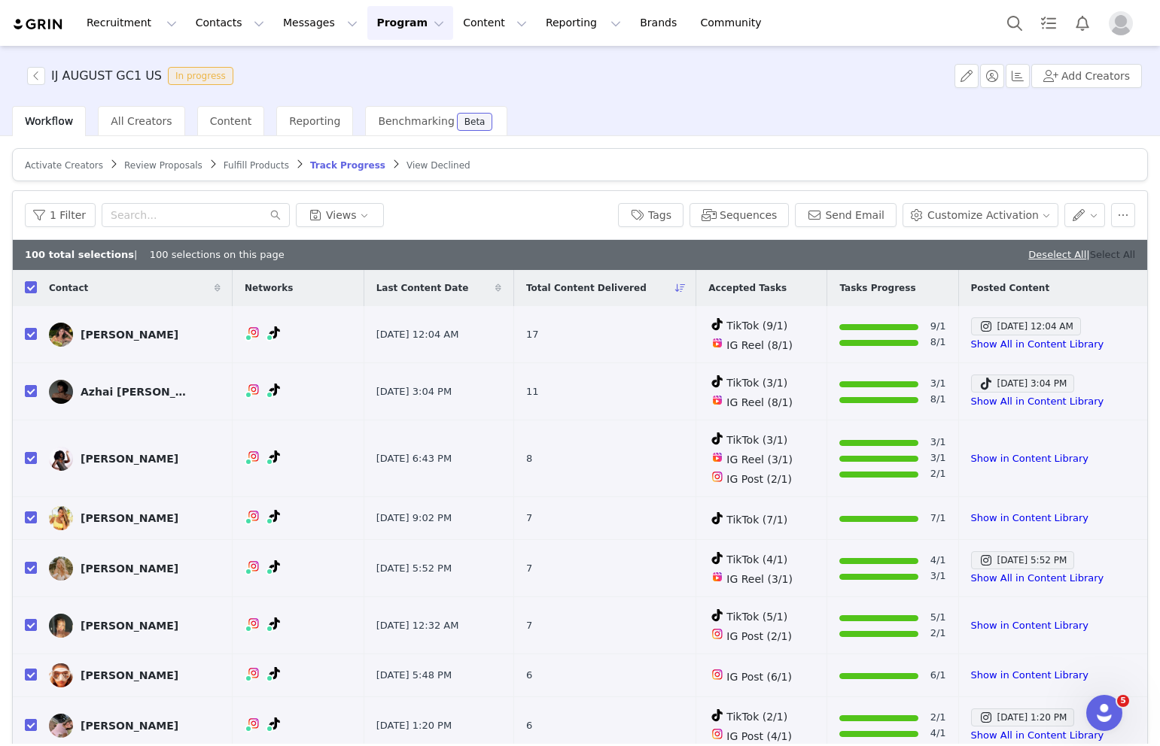
click at [1122, 256] on link "Select All" at bounding box center [1112, 254] width 45 height 11
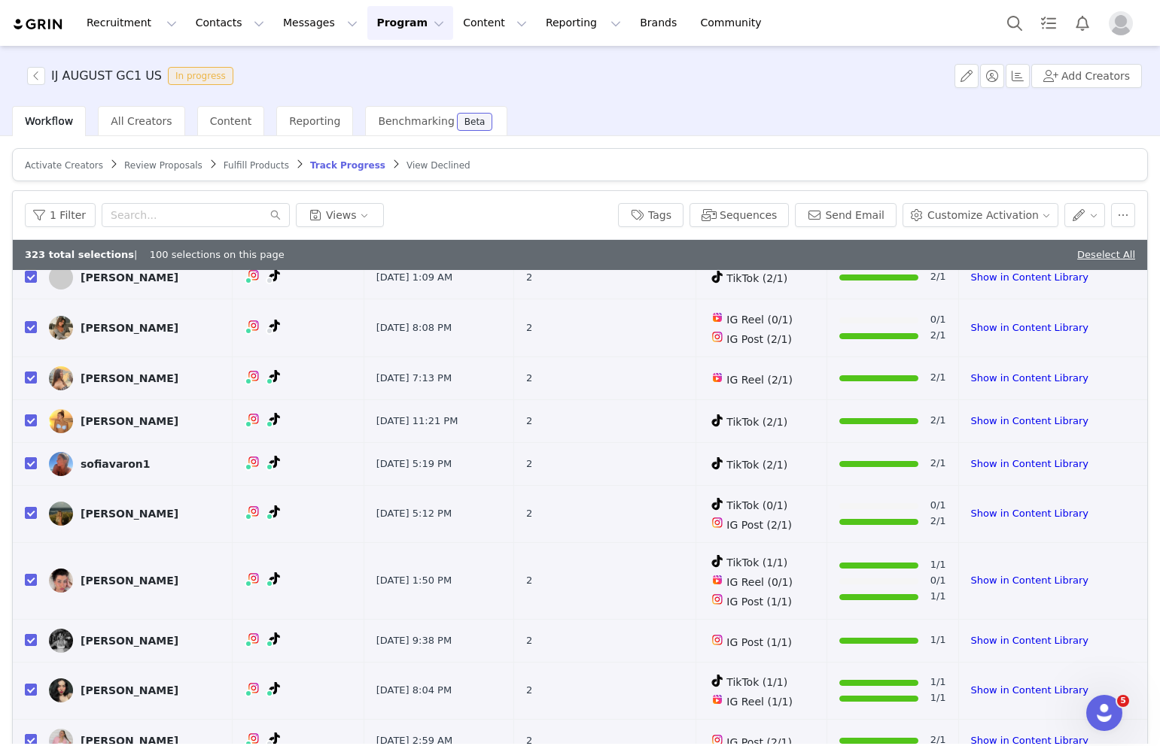
scroll to position [71, 0]
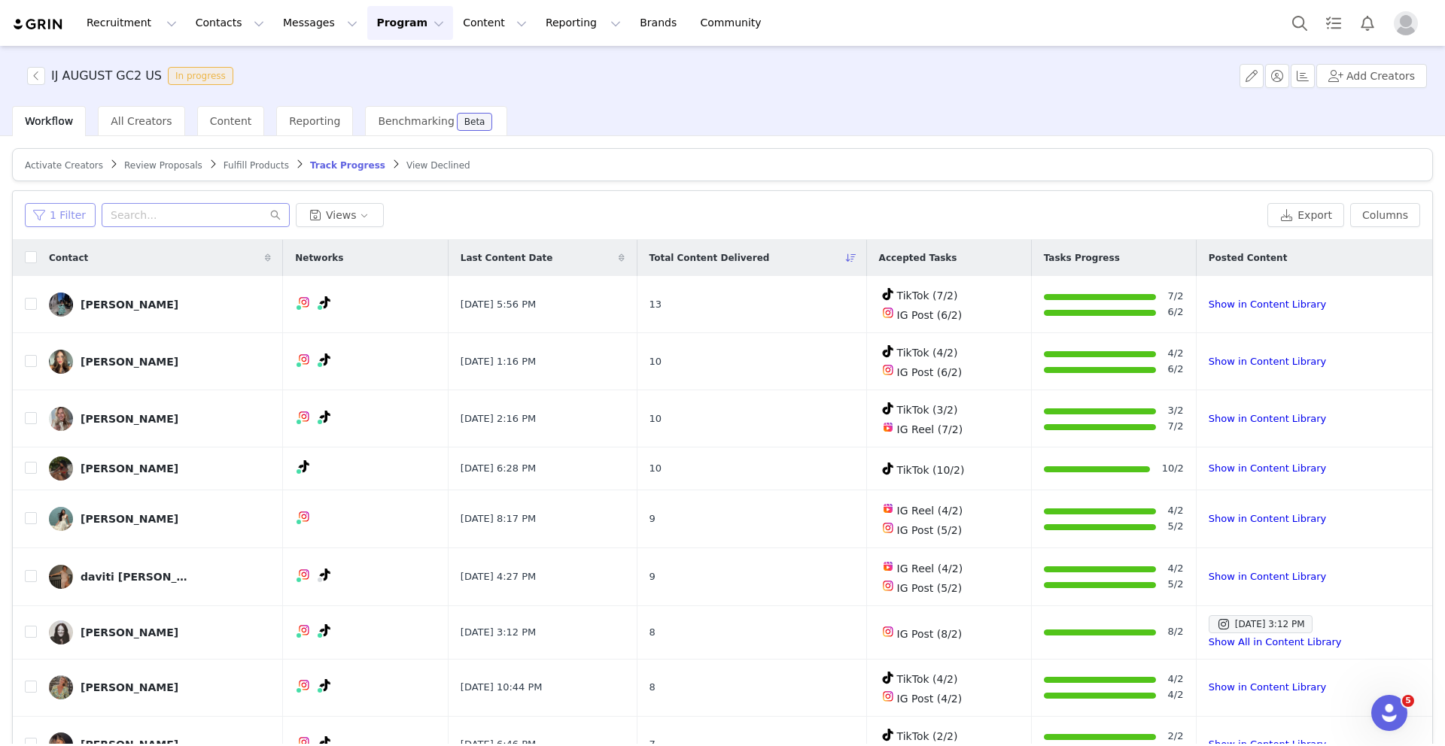
click at [45, 218] on button "1 Filter" at bounding box center [60, 215] width 71 height 24
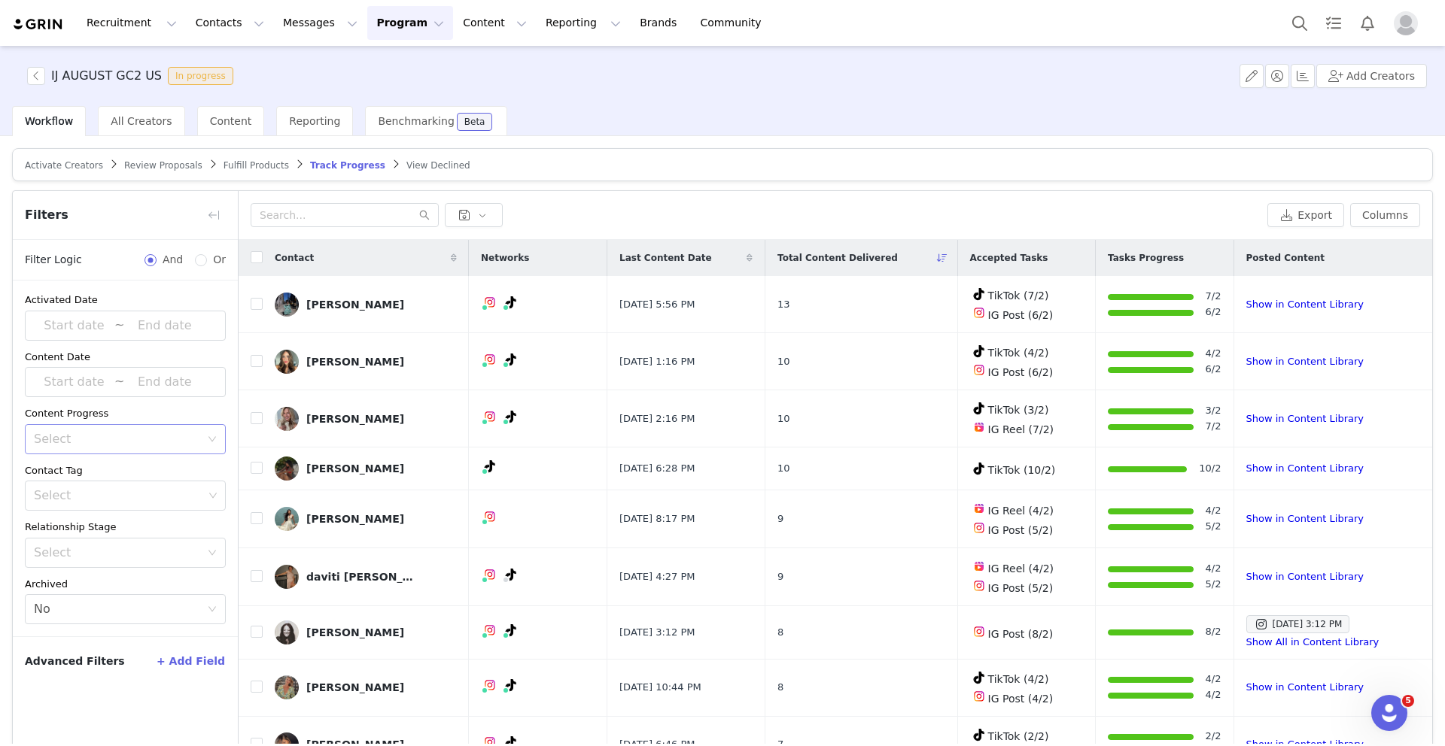
click at [184, 443] on div "Select" at bounding box center [117, 439] width 166 height 15
click at [154, 470] on li "Has content" at bounding box center [125, 472] width 201 height 24
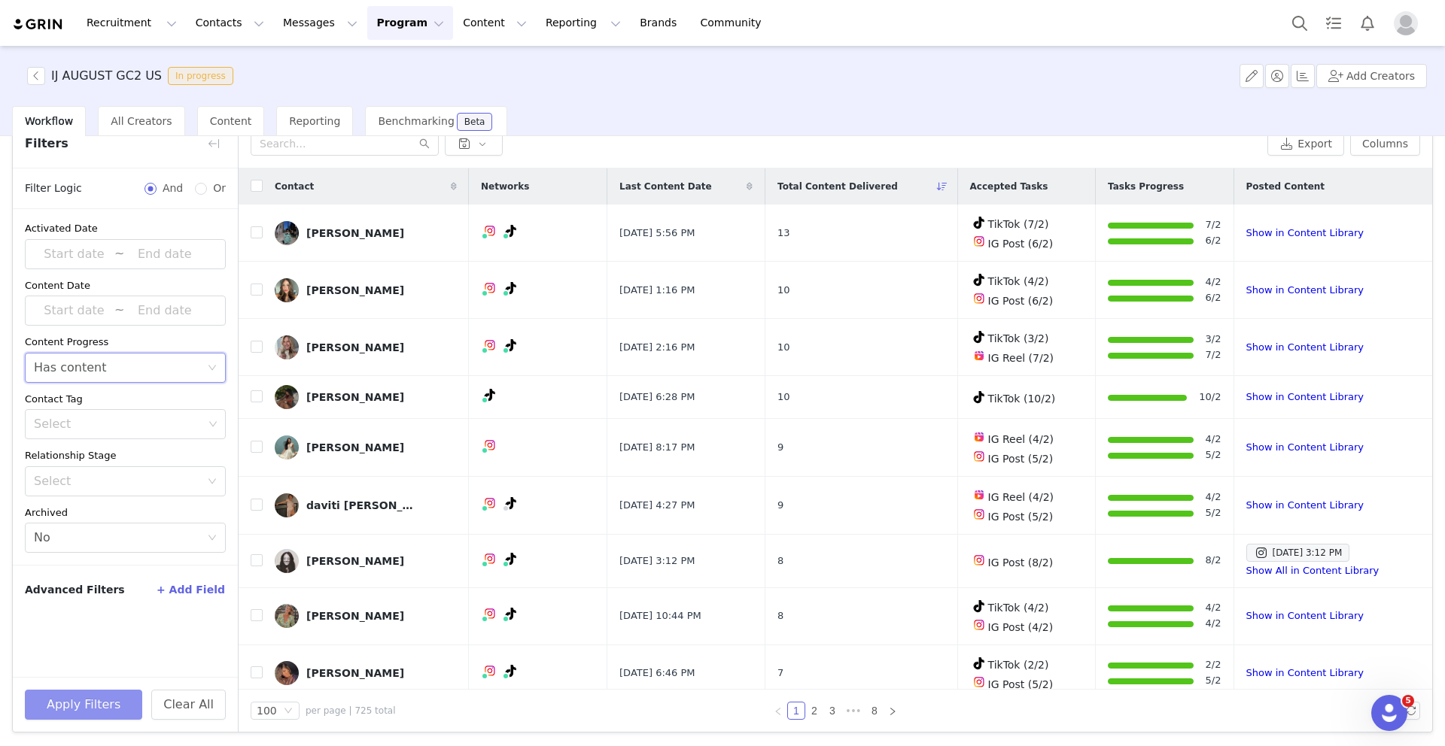
click at [100, 711] on button "Apply Filters" at bounding box center [83, 705] width 117 height 30
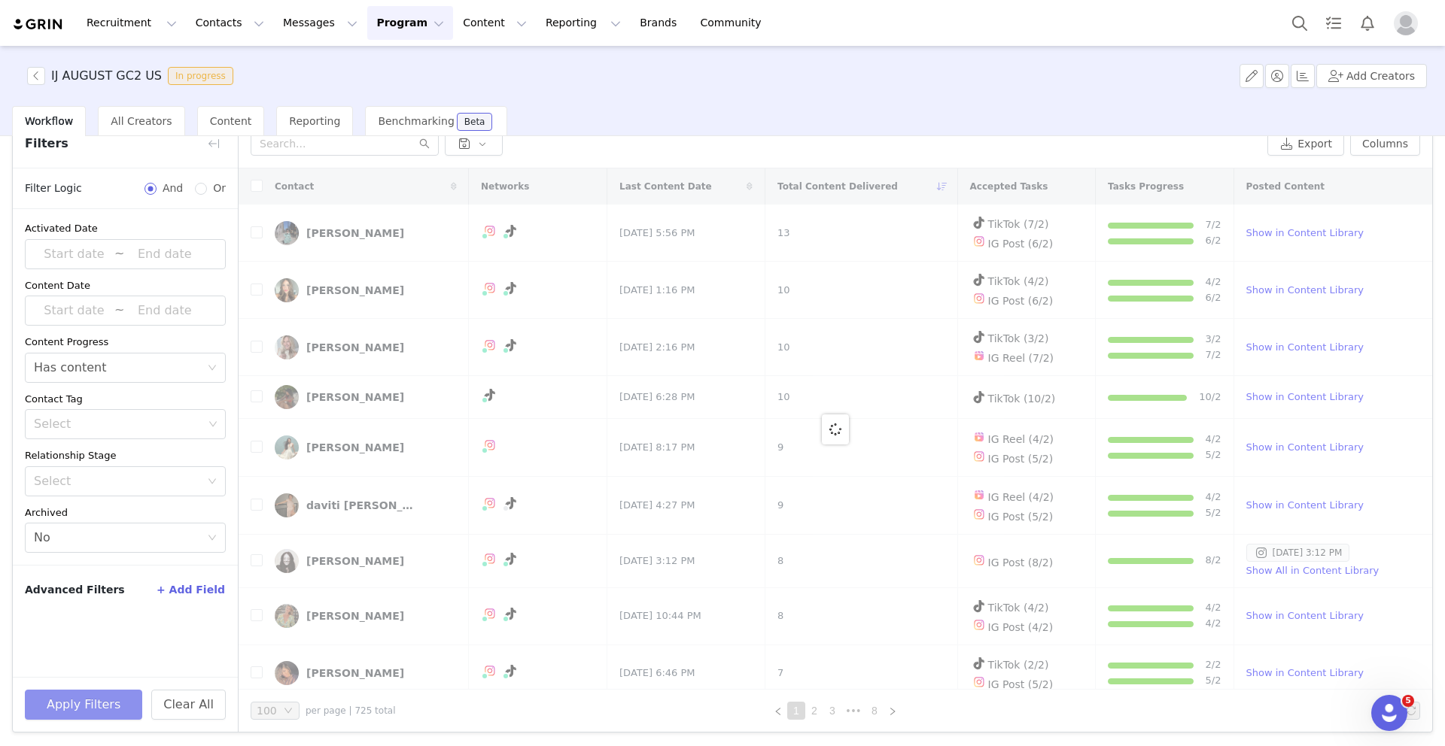
scroll to position [0, 0]
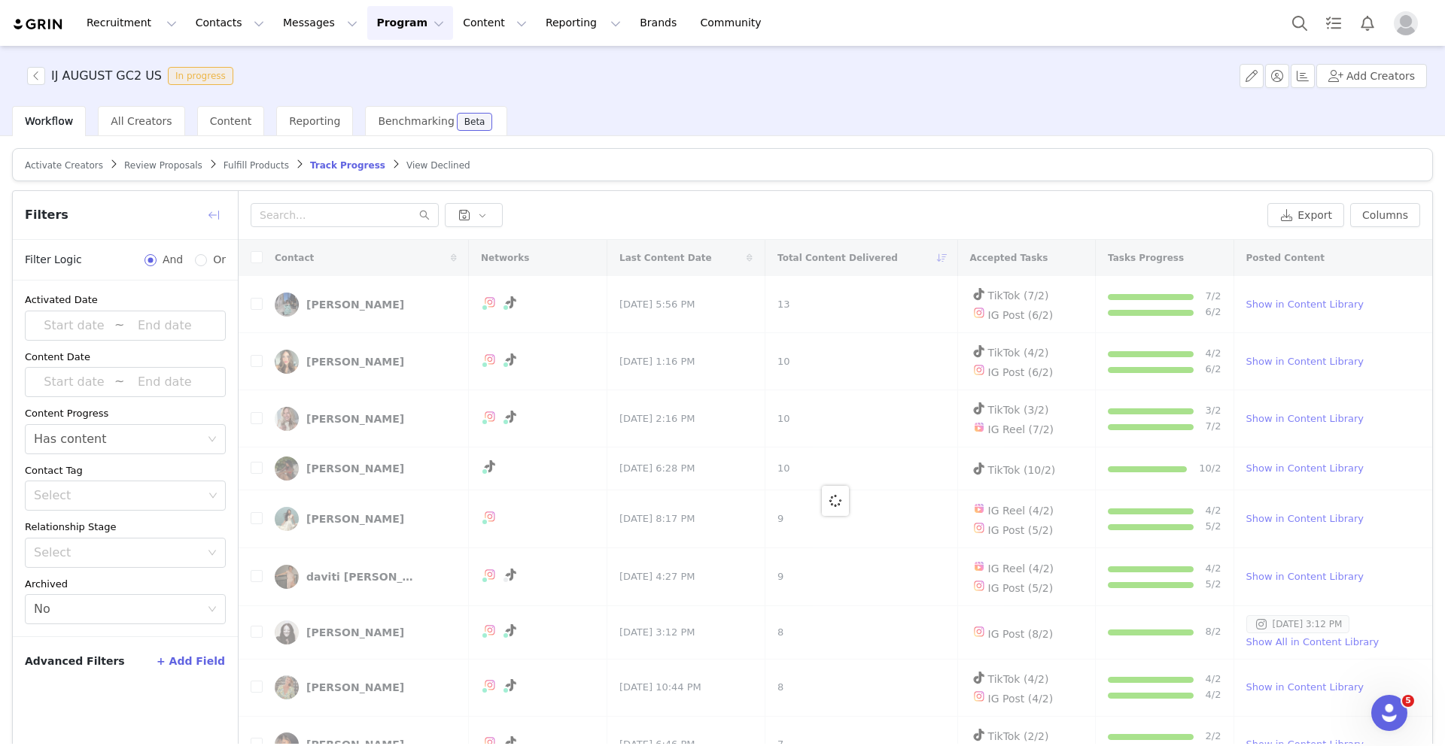
click at [209, 215] on button "button" at bounding box center [214, 215] width 24 height 24
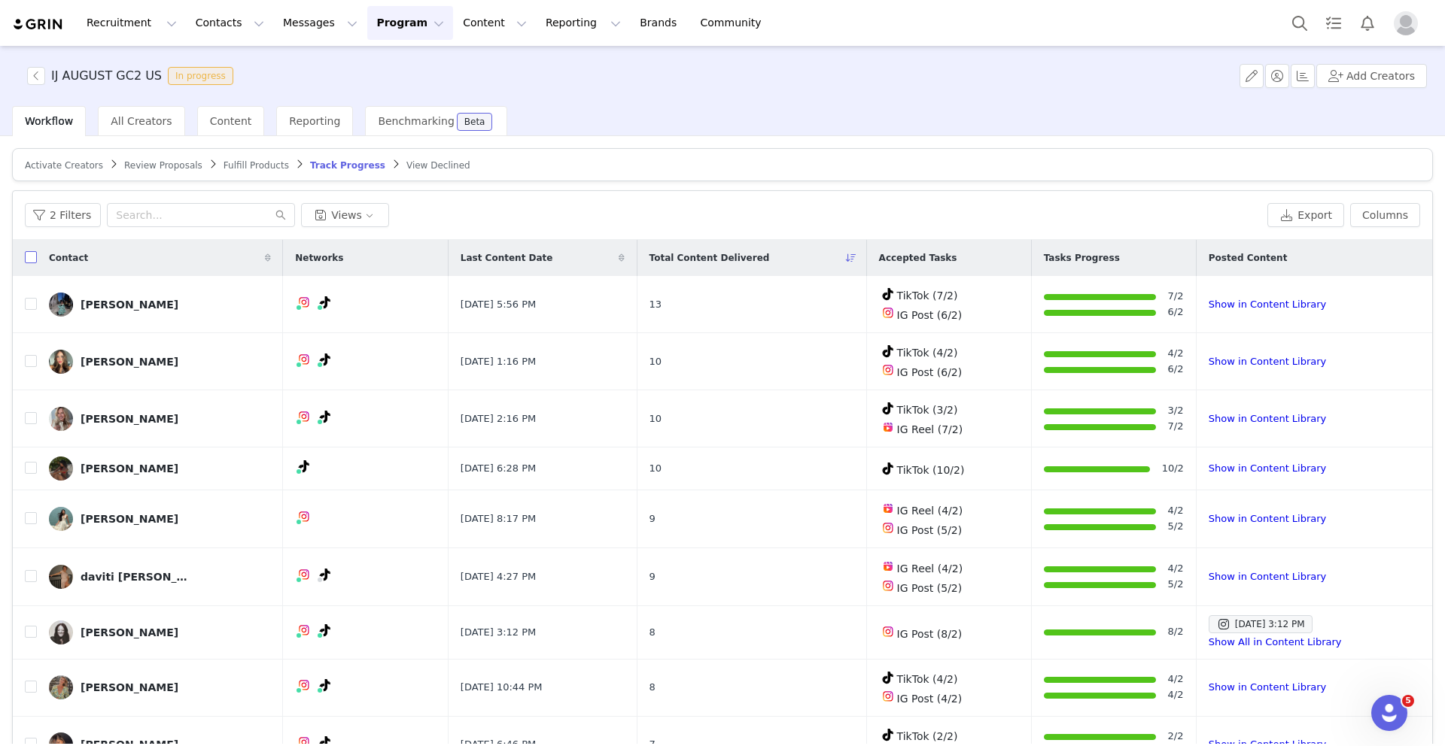
click at [31, 257] on input "checkbox" at bounding box center [31, 257] width 12 height 12
checkbox input "true"
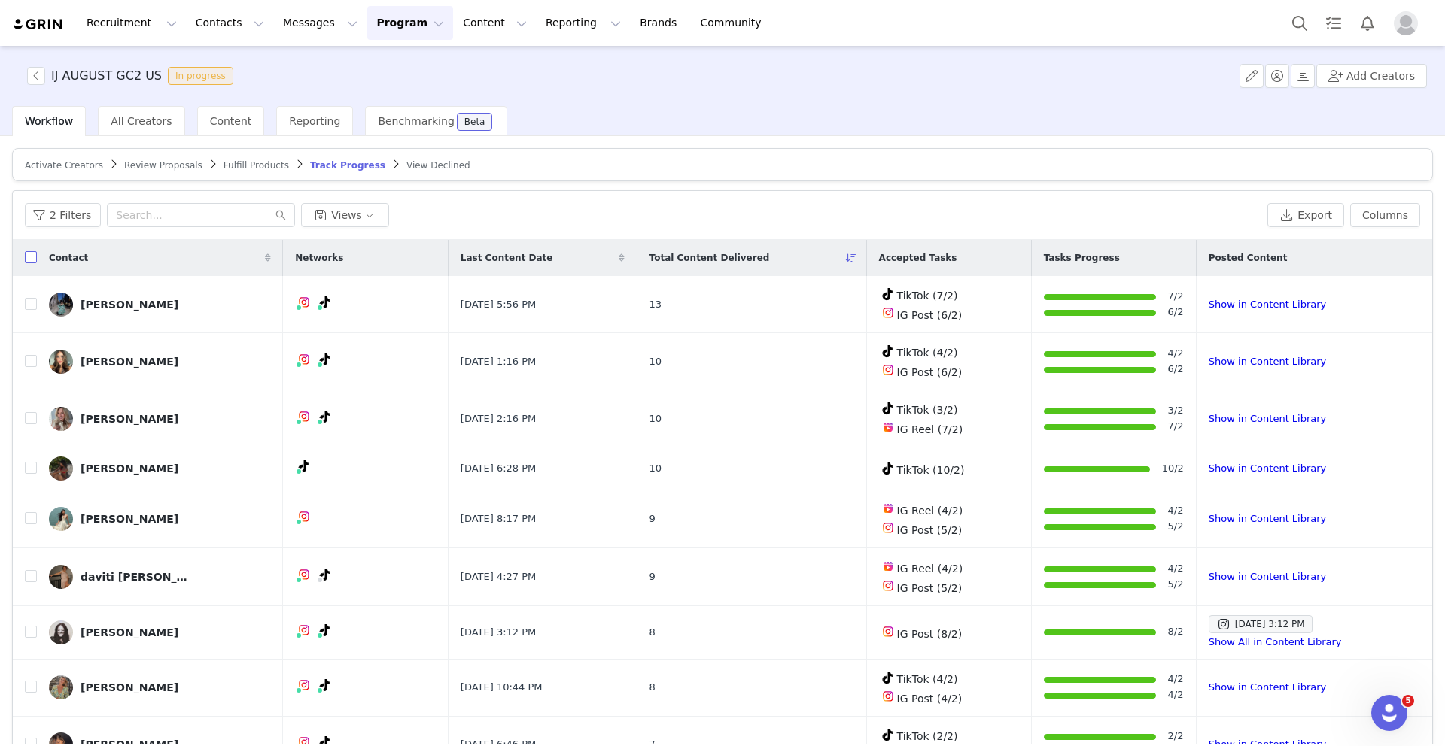
checkbox input "true"
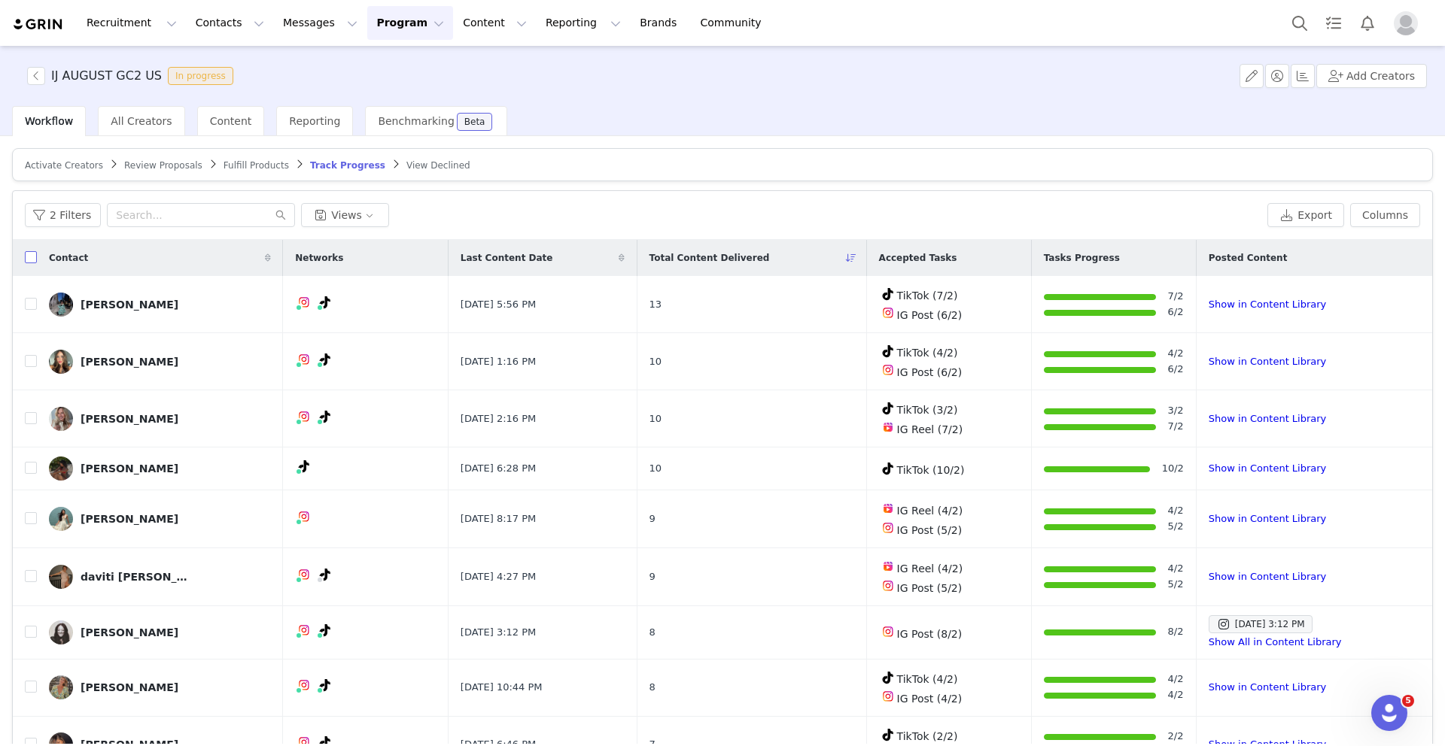
checkbox input "true"
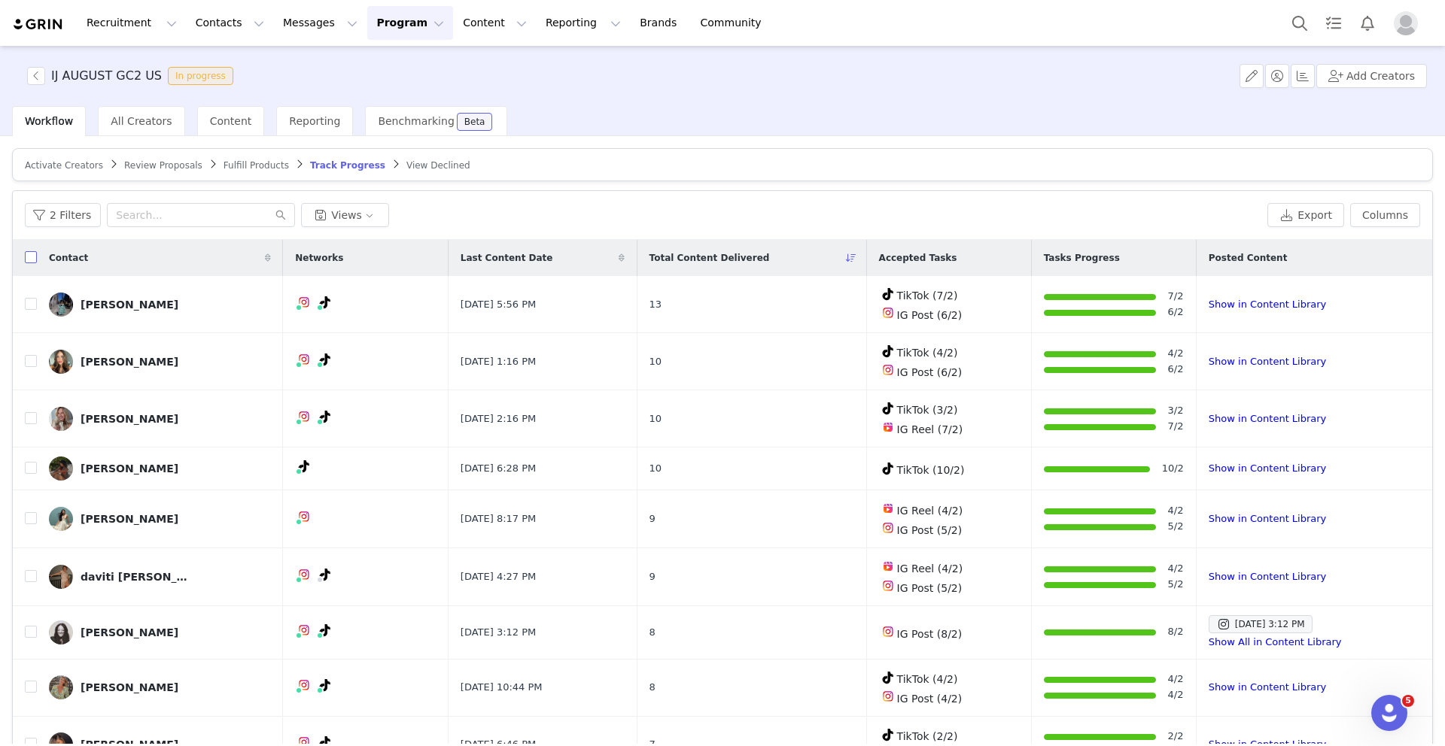
checkbox input "true"
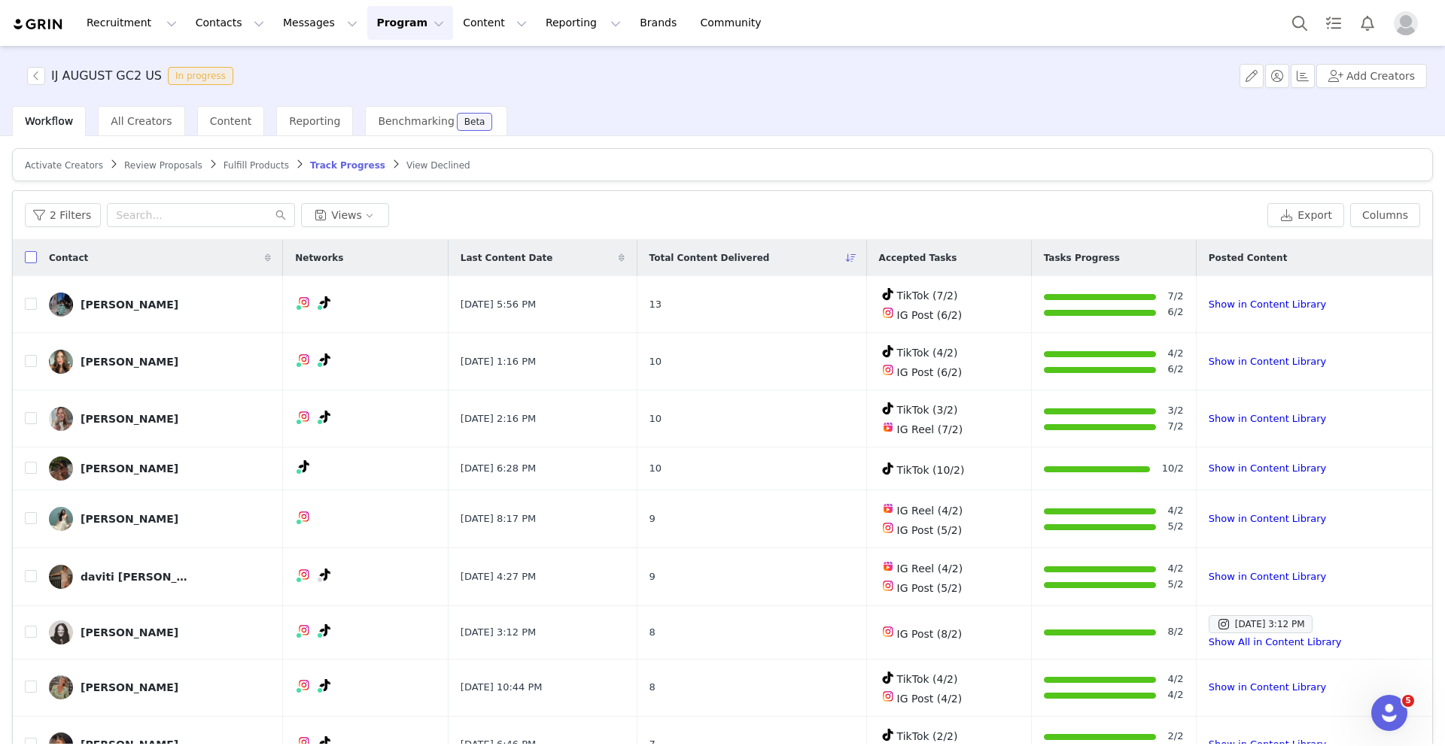
checkbox input "true"
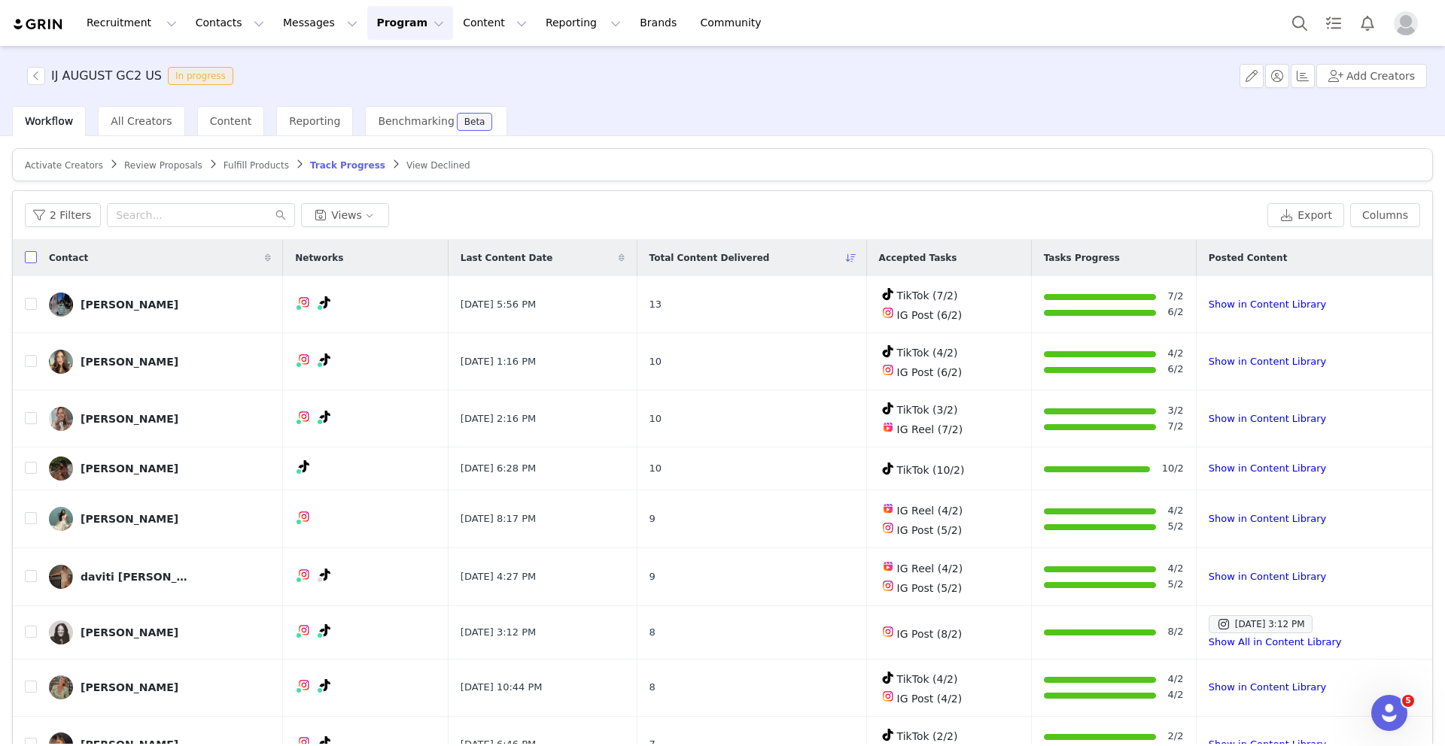
checkbox input "true"
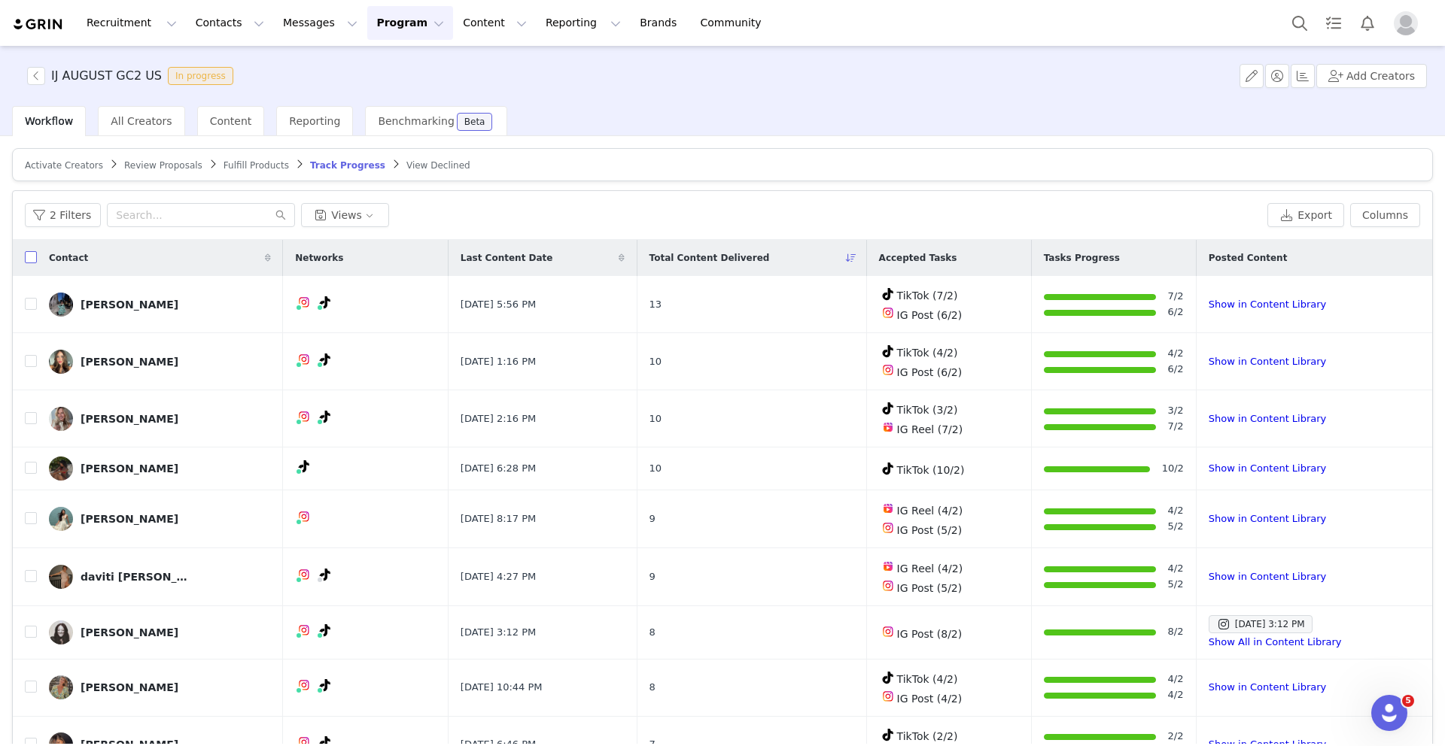
checkbox input "true"
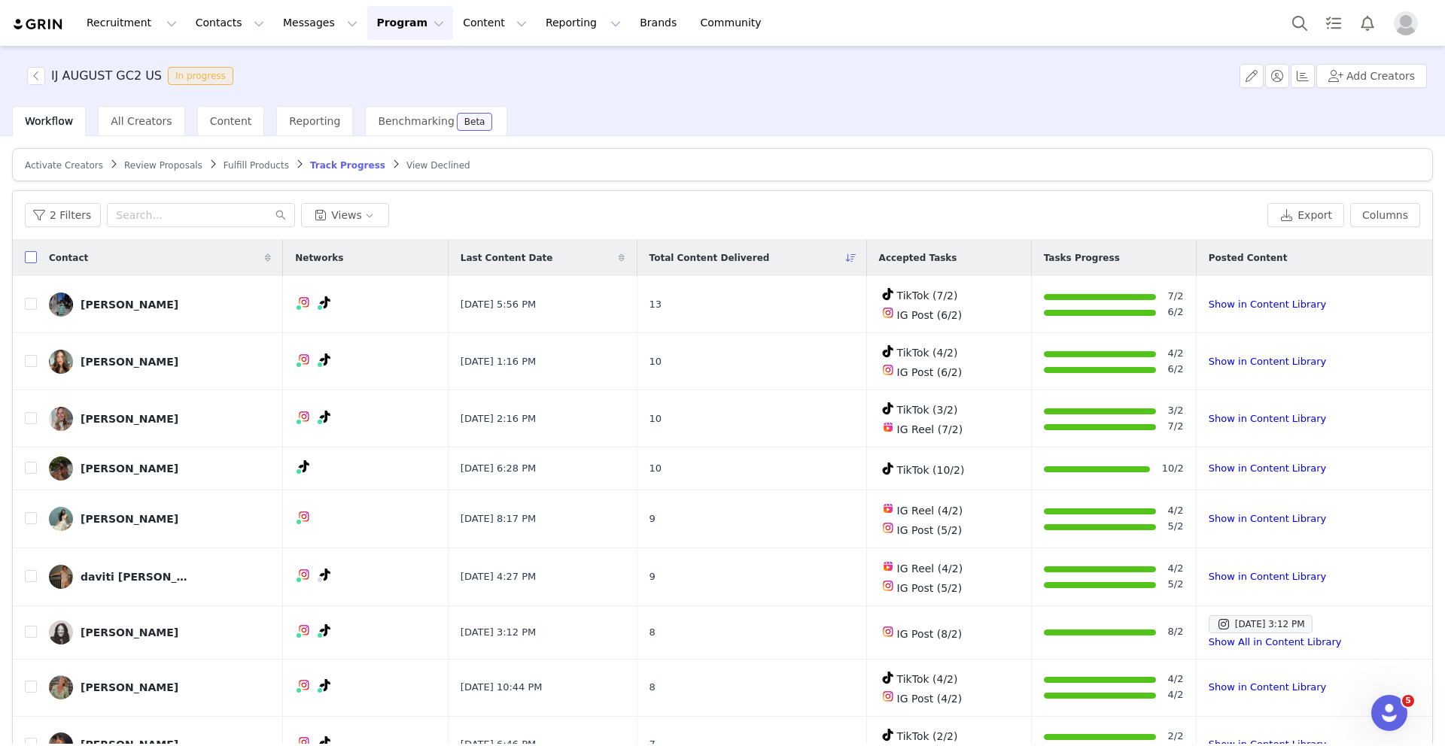
checkbox input "true"
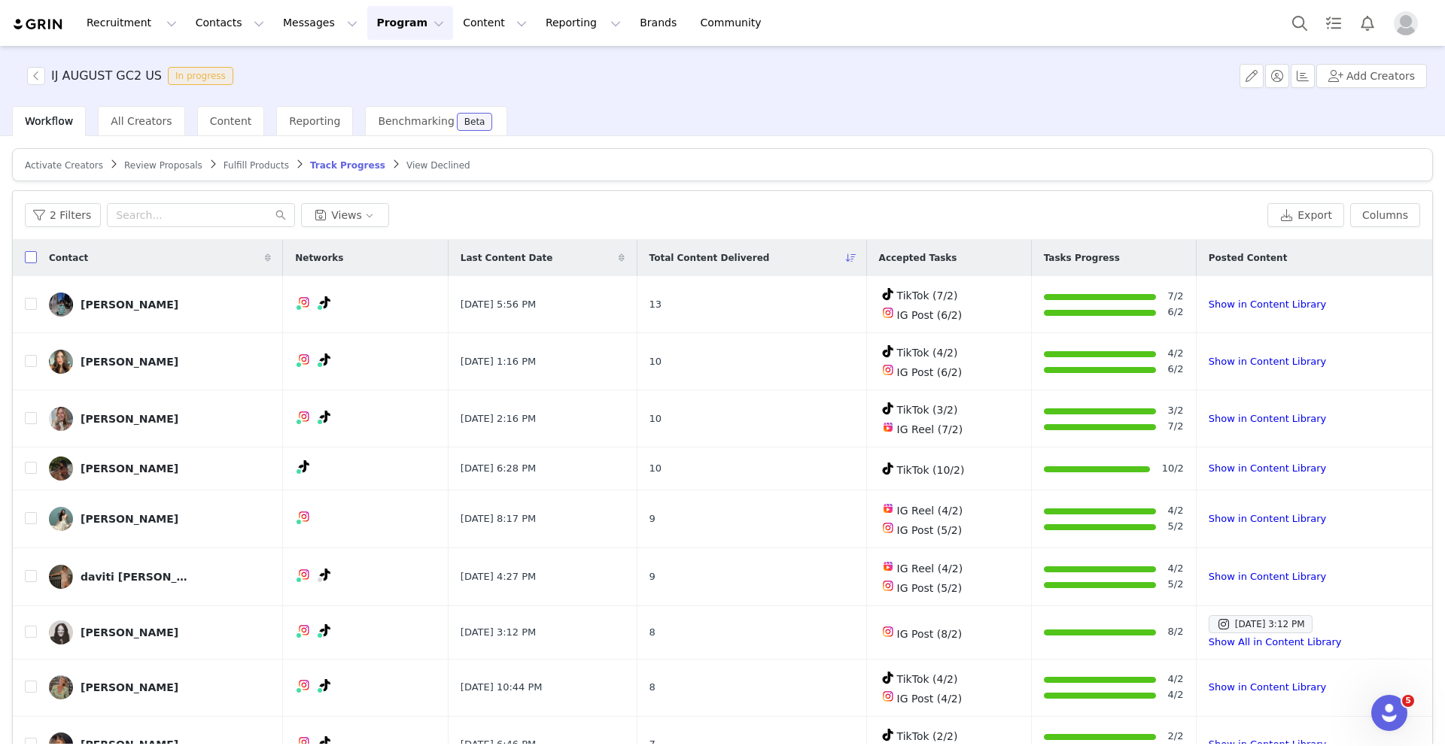
checkbox input "true"
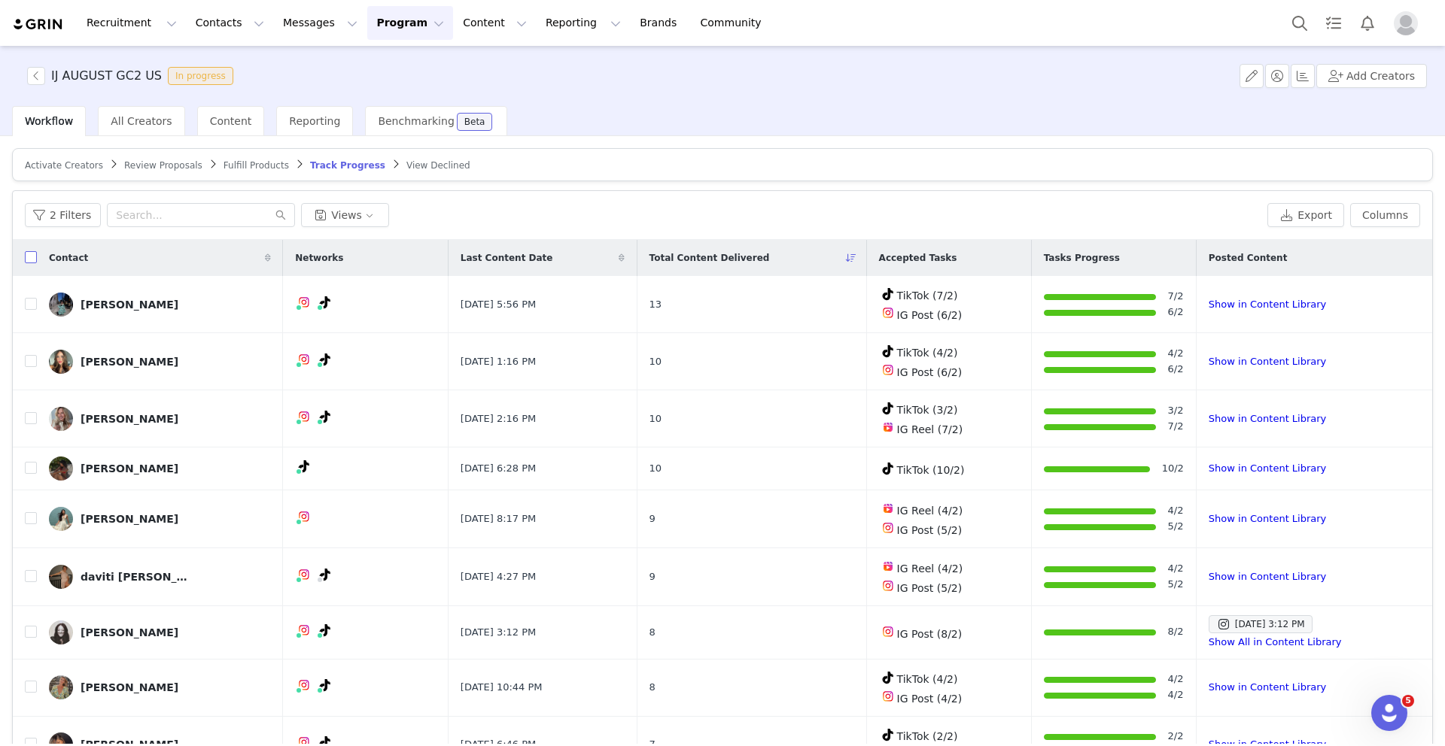
checkbox input "true"
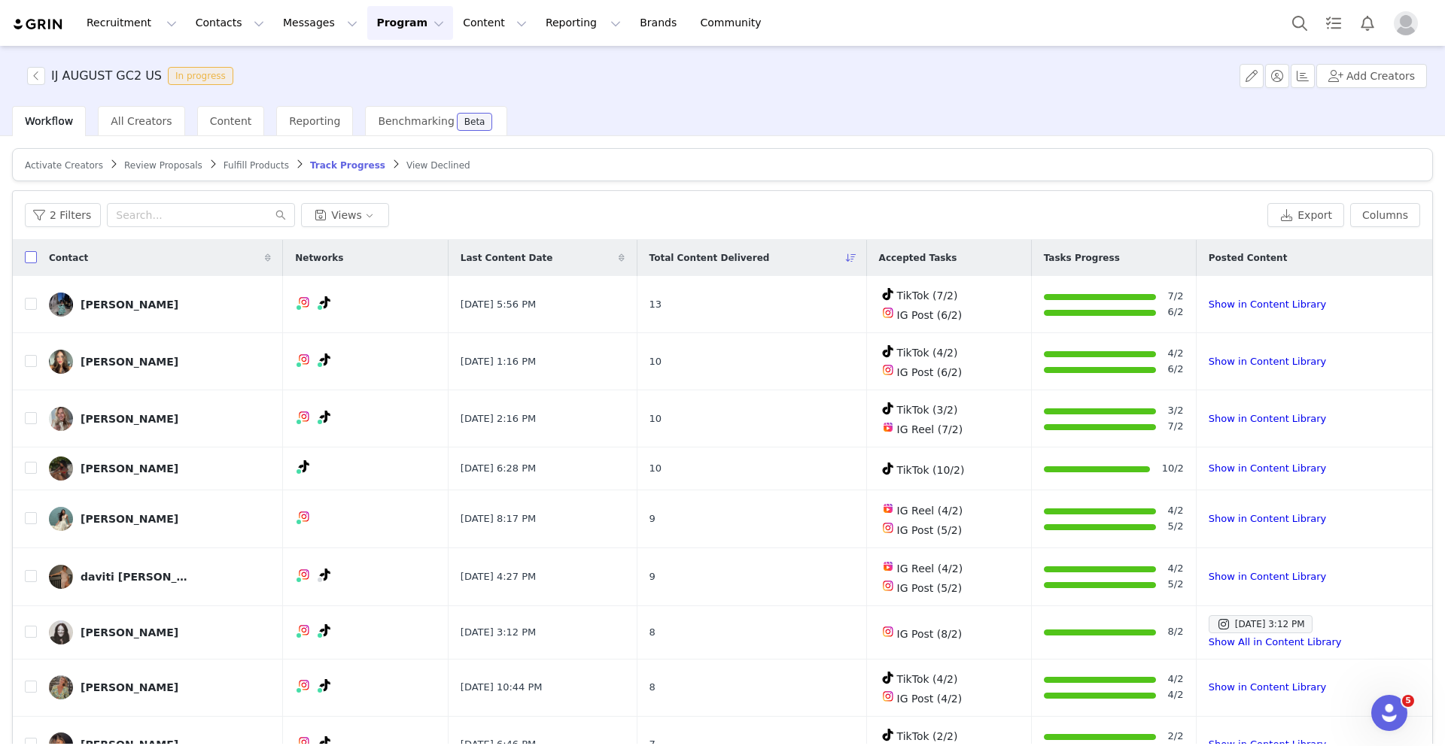
checkbox input "true"
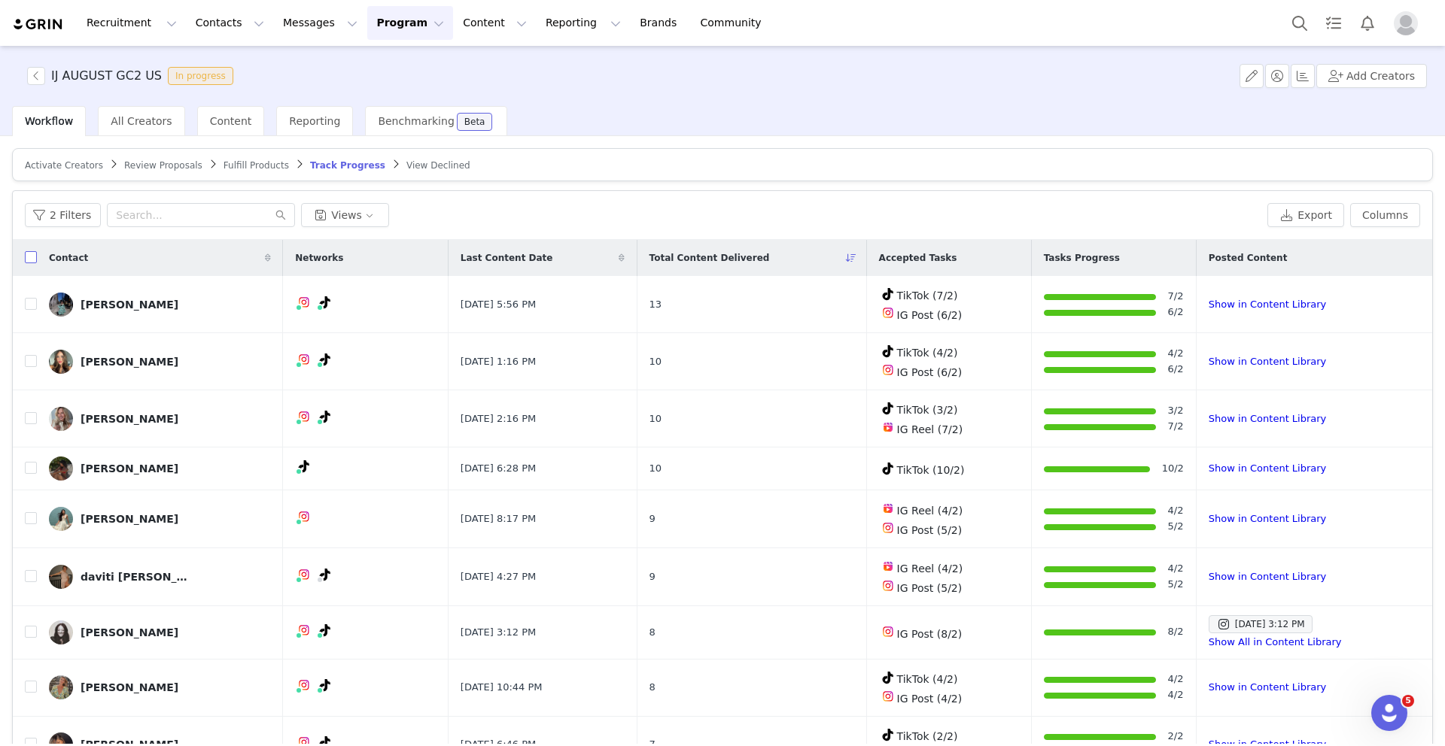
checkbox input "true"
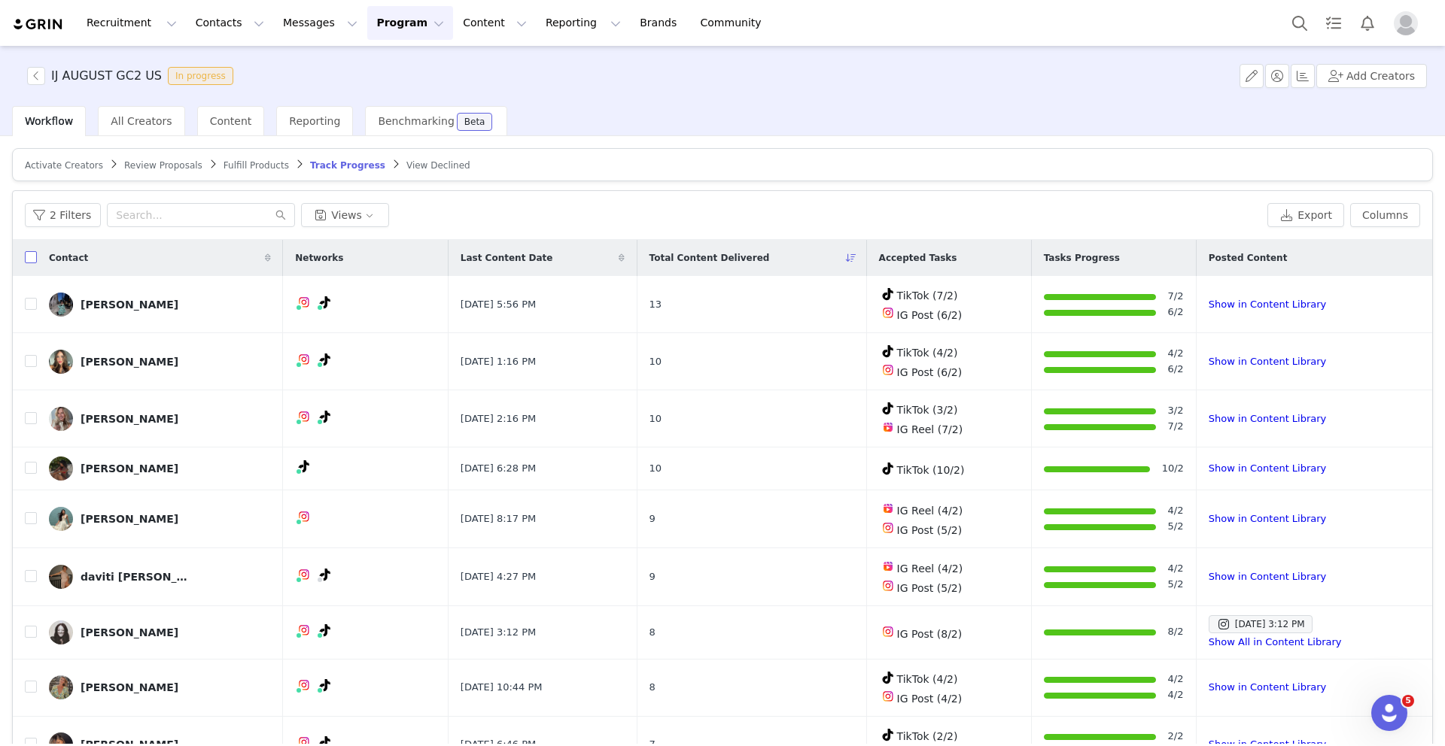
checkbox input "true"
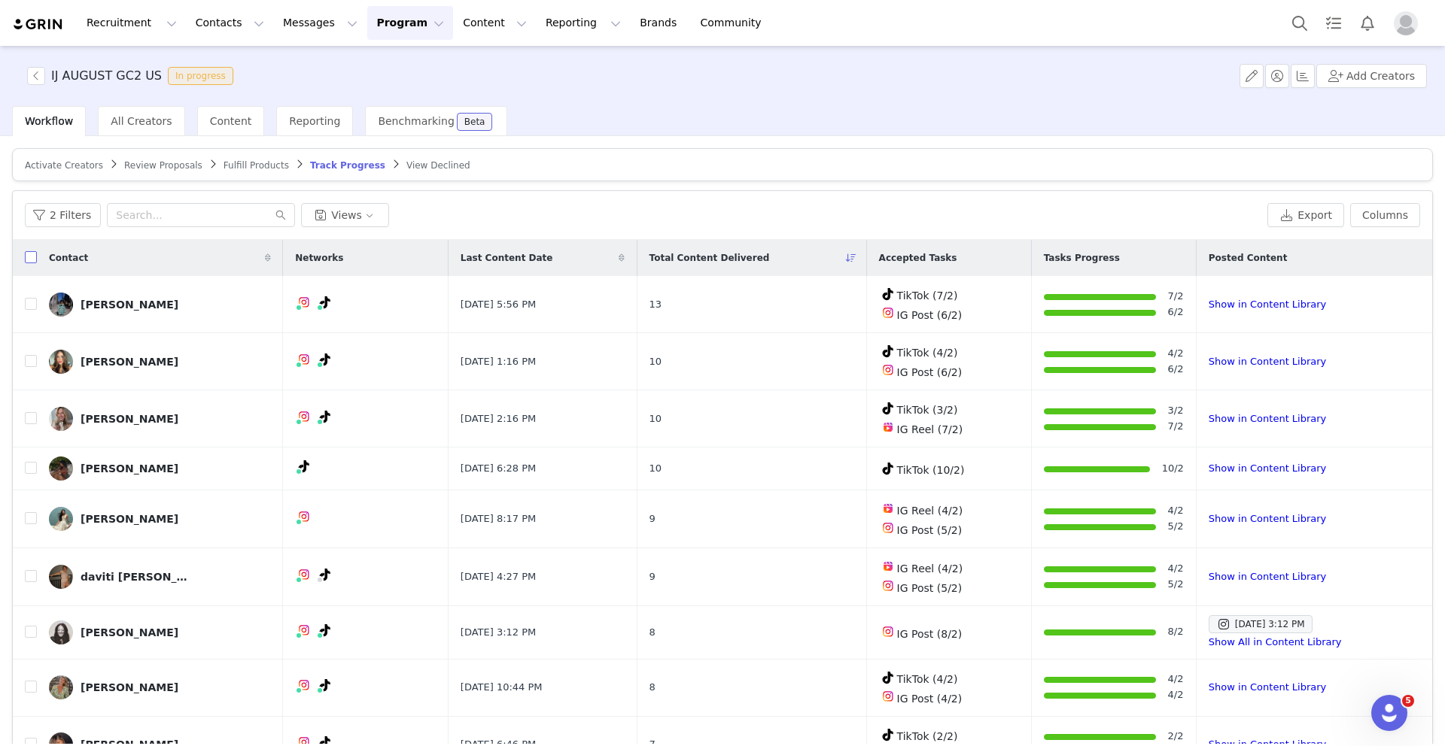
checkbox input "true"
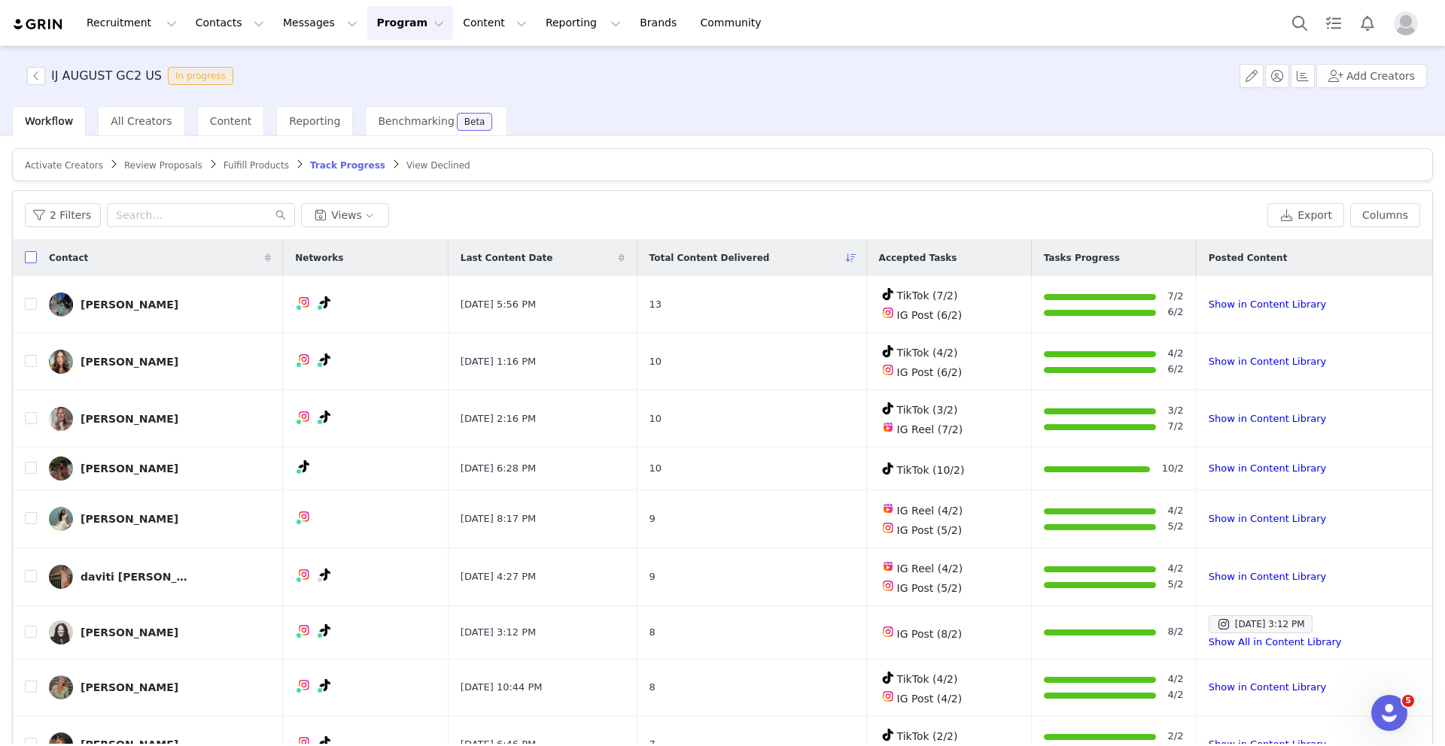
checkbox input "true"
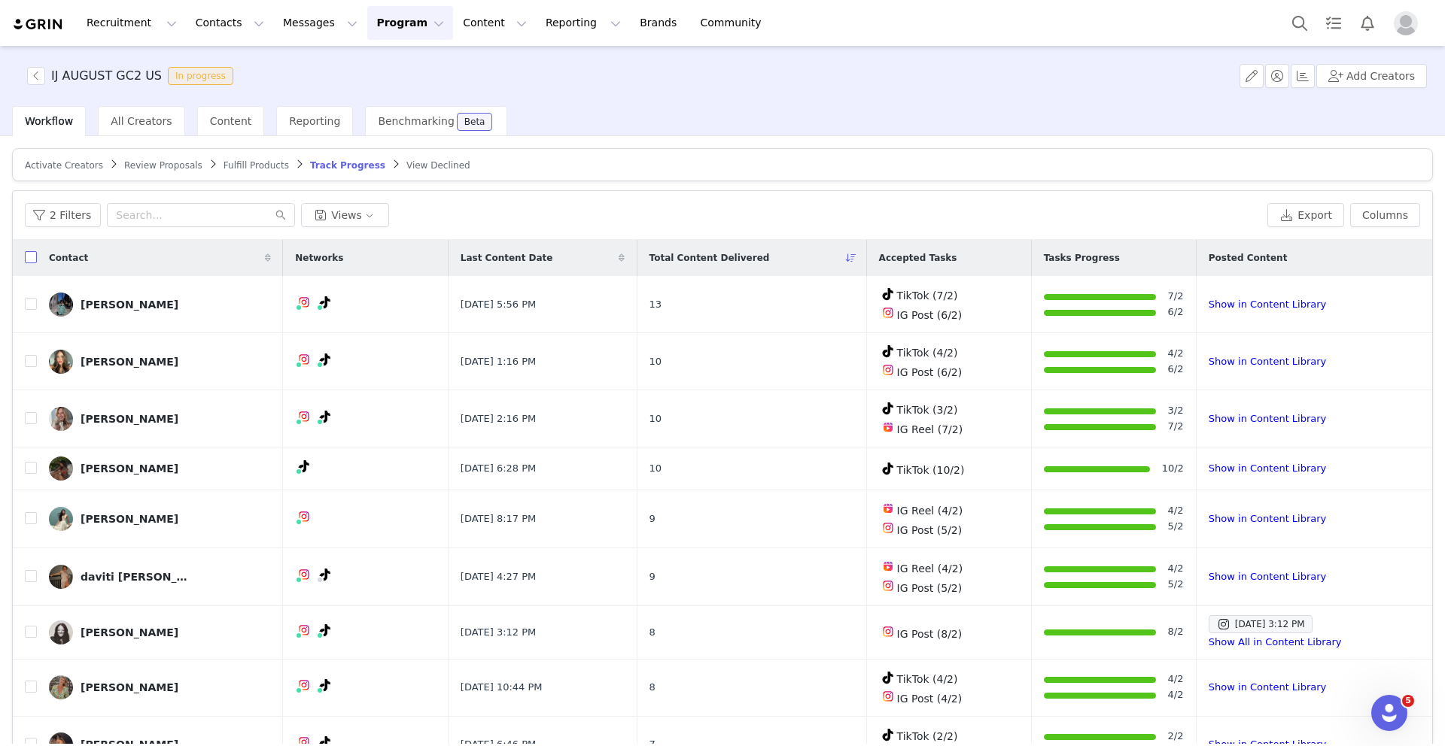
checkbox input "true"
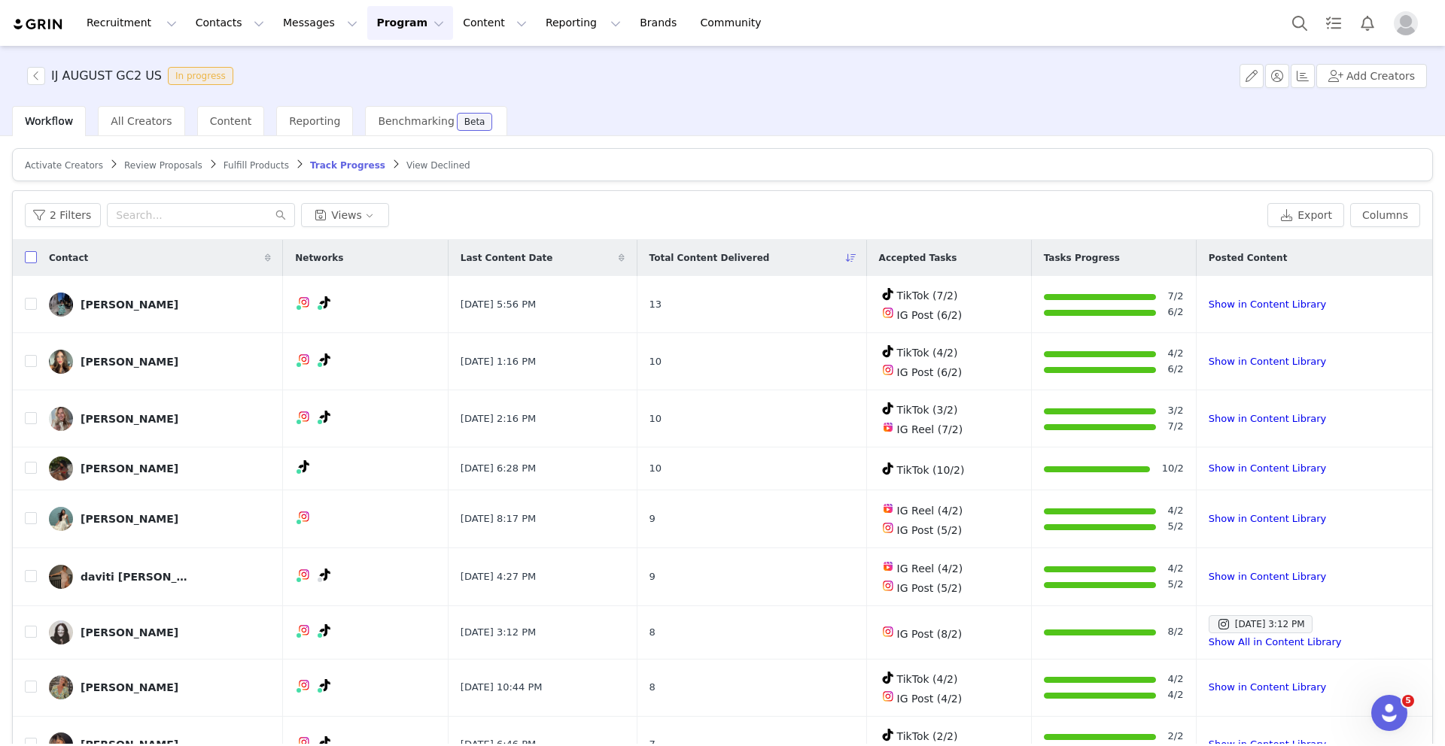
checkbox input "true"
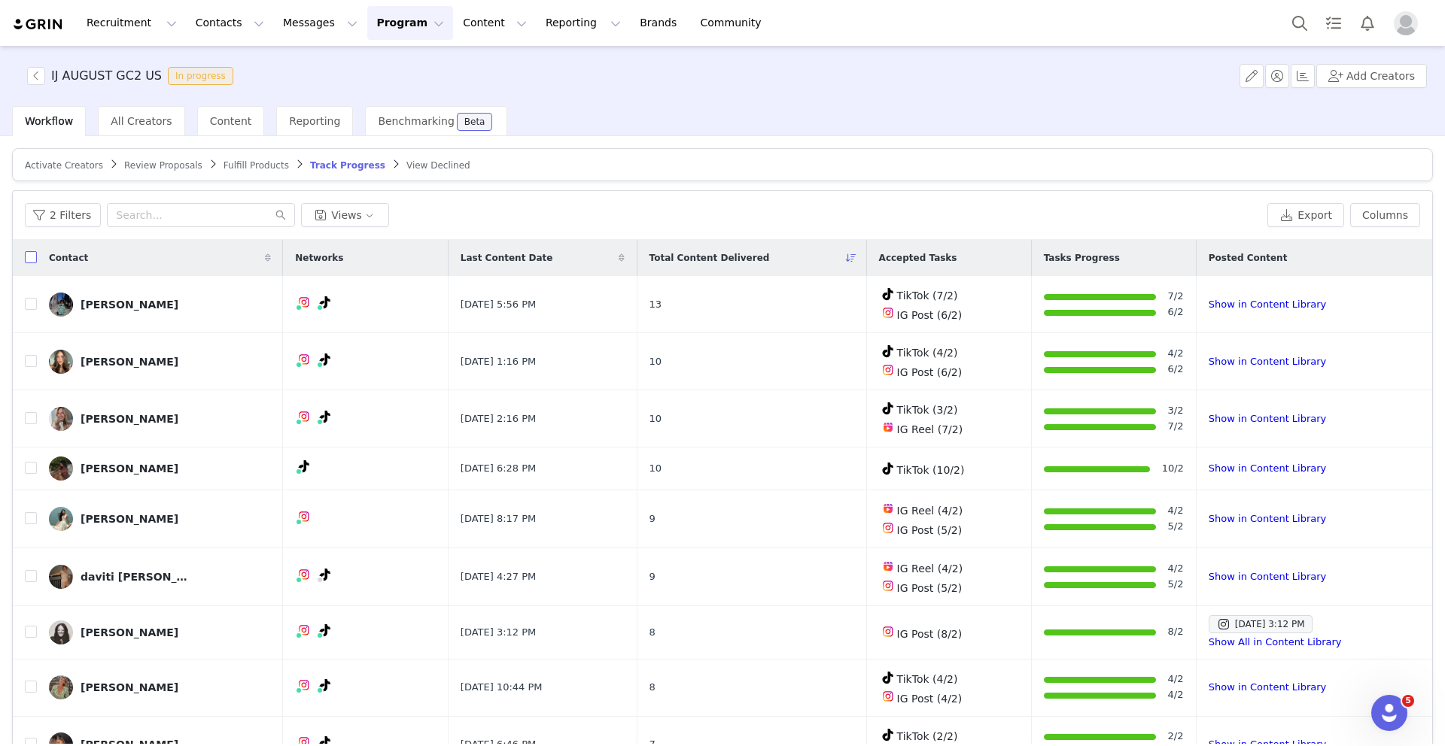
checkbox input "true"
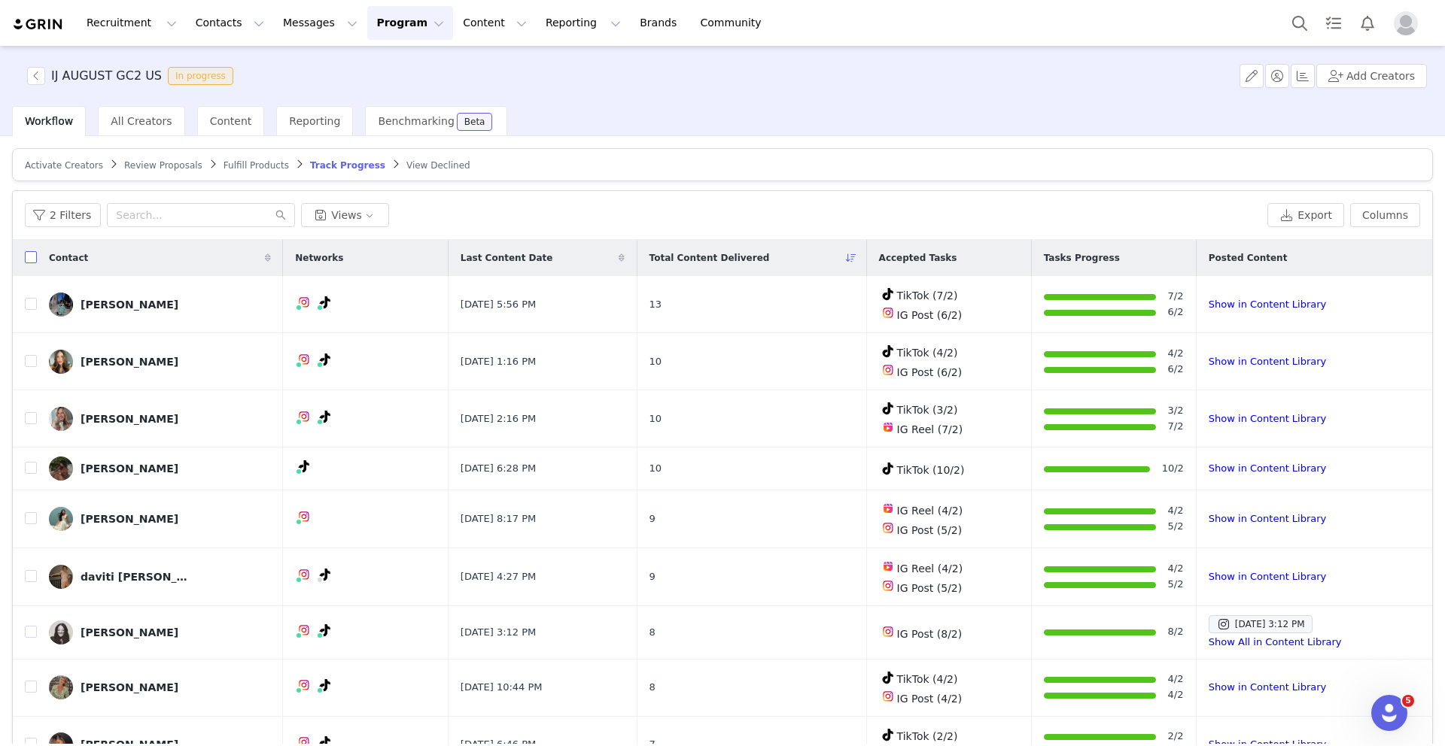
checkbox input "true"
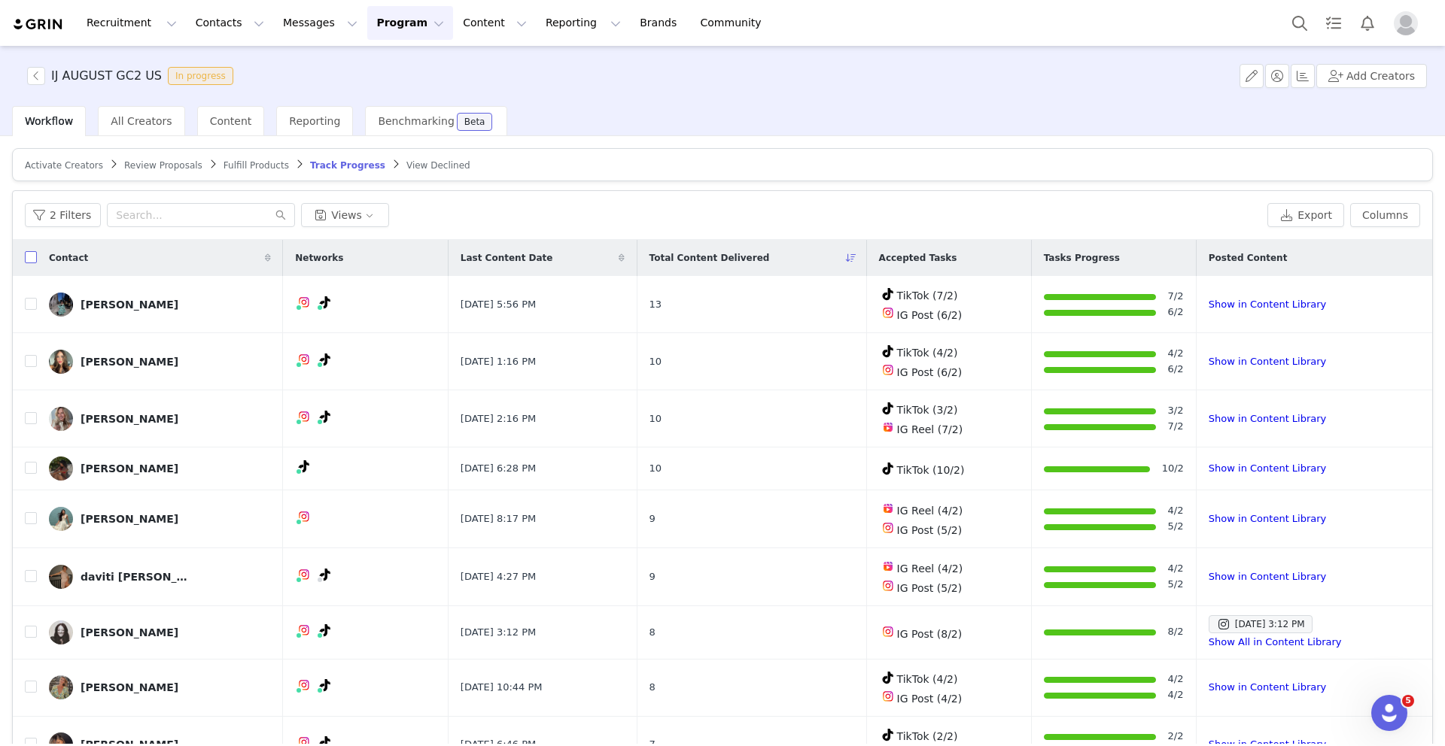
checkbox input "true"
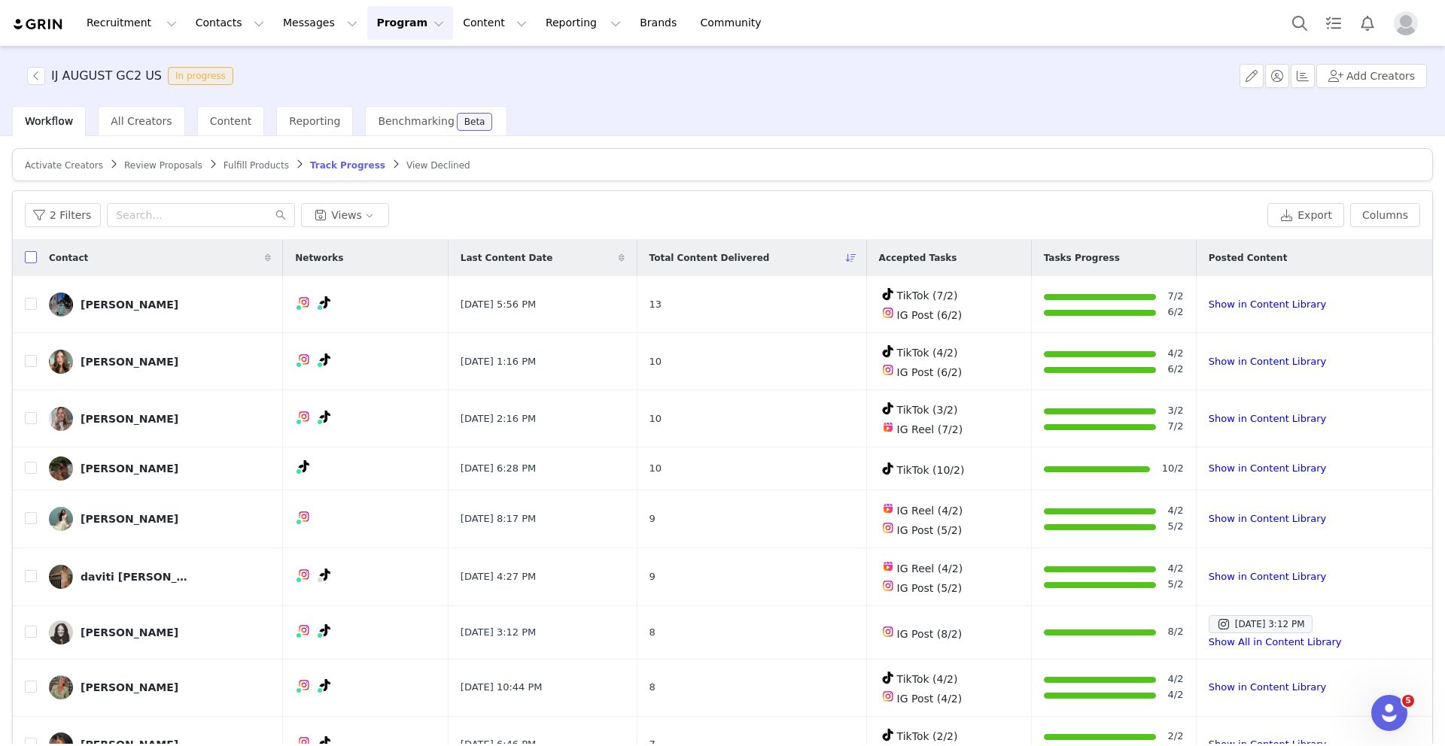
checkbox input "true"
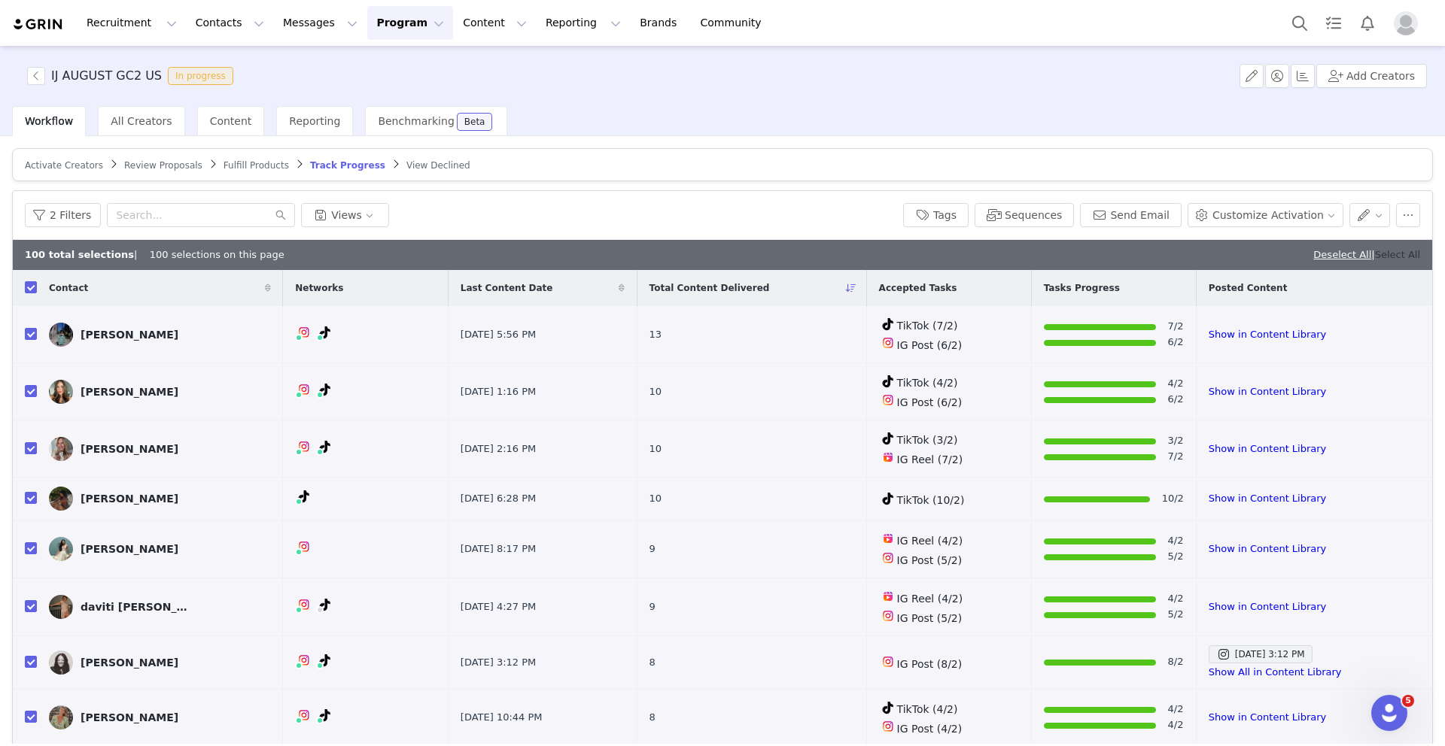
click at [1159, 252] on link "Select All" at bounding box center [1397, 254] width 45 height 11
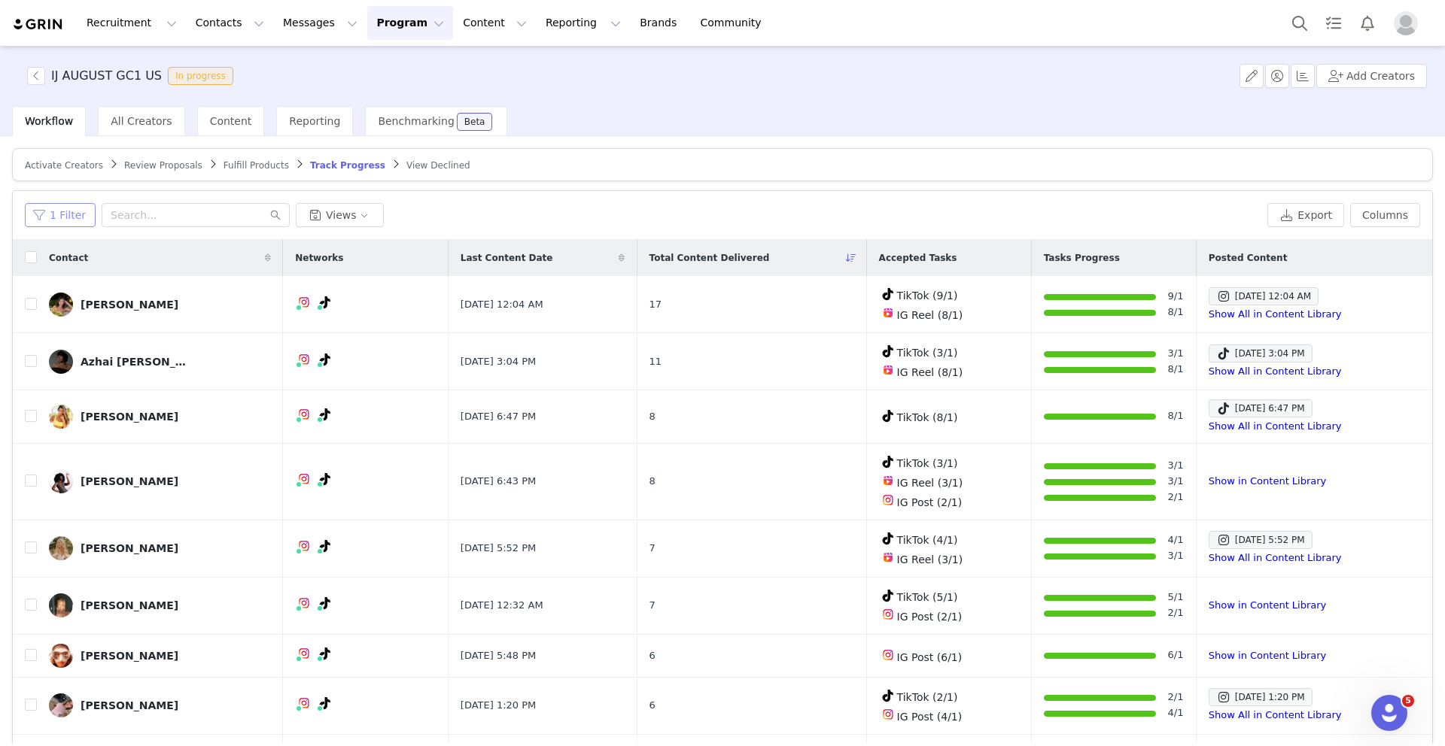
click at [74, 217] on button "1 Filter" at bounding box center [60, 215] width 71 height 24
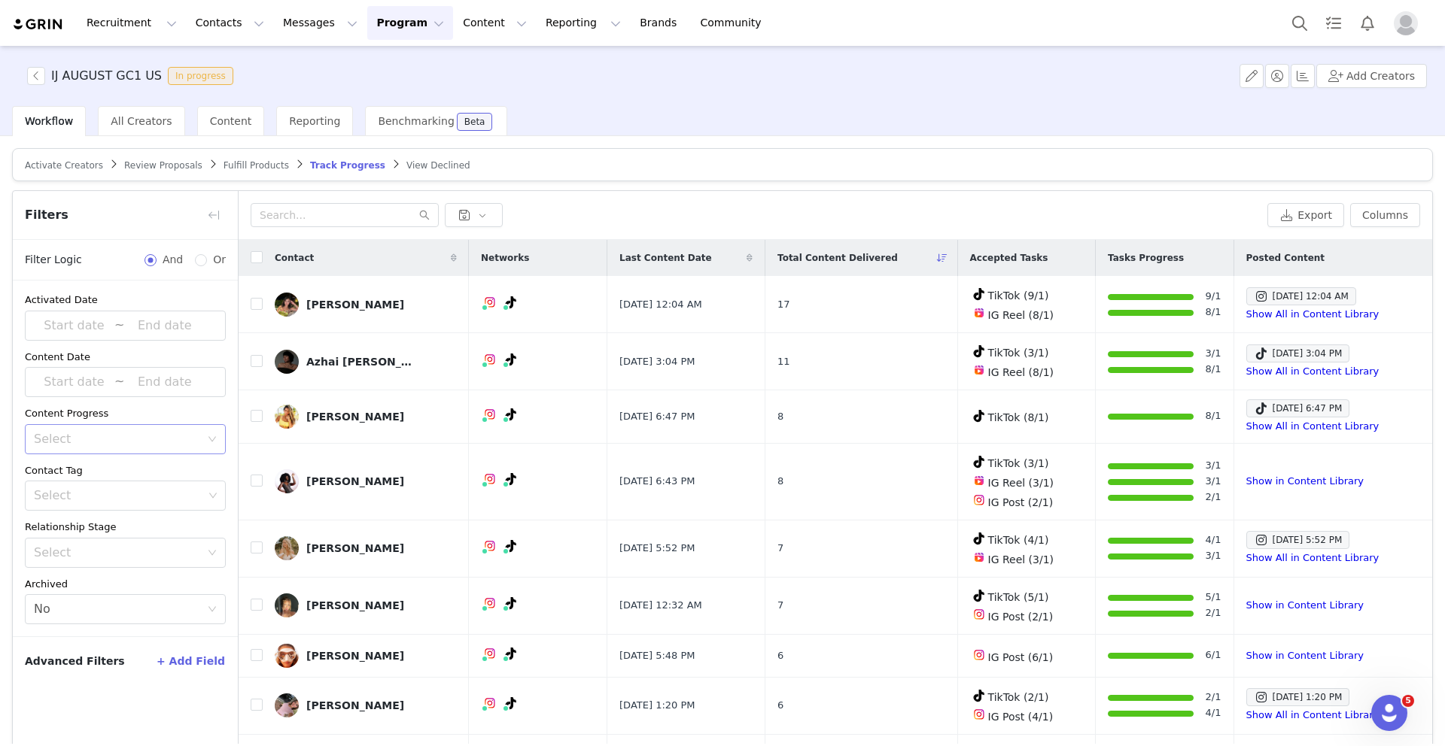
click at [112, 438] on div "Select" at bounding box center [117, 439] width 166 height 15
click at [99, 472] on li "Has content" at bounding box center [125, 472] width 201 height 24
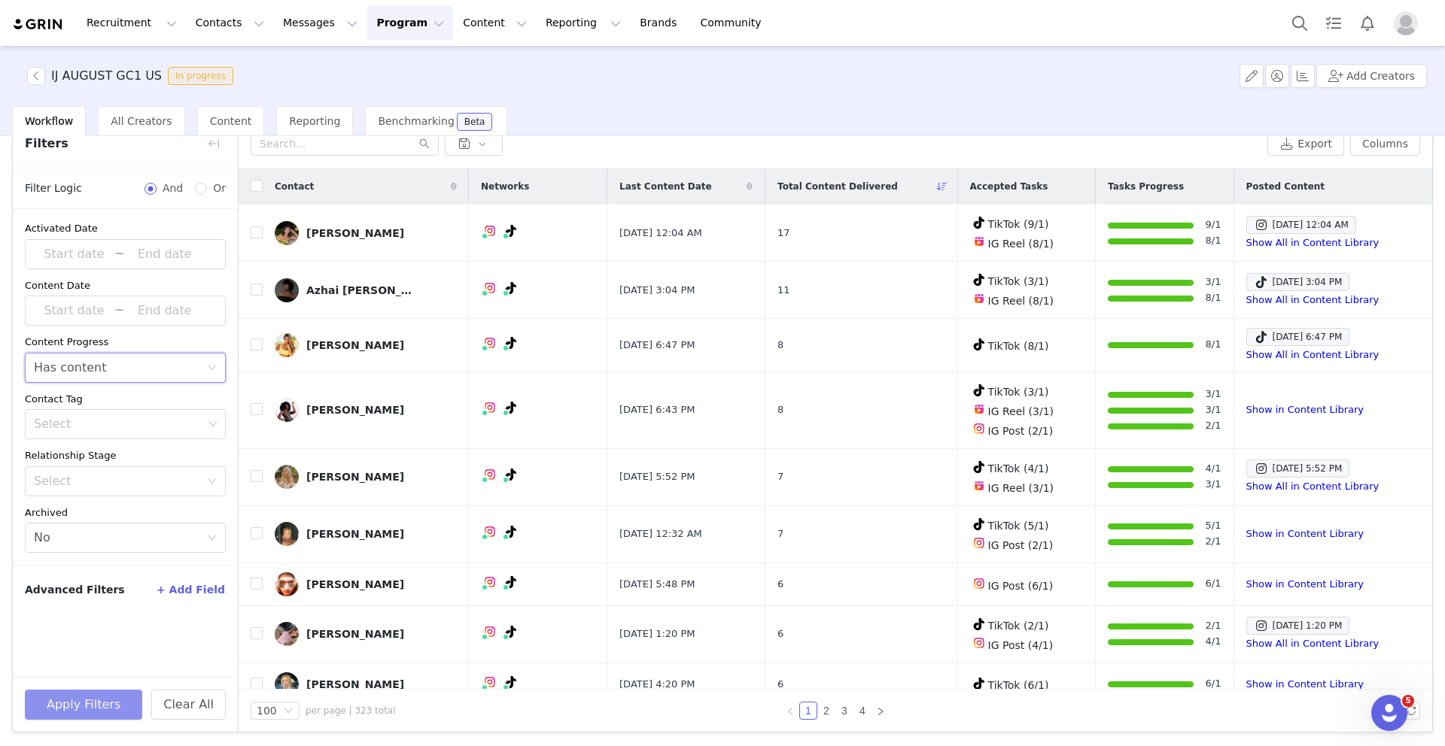
click at [87, 703] on button "Apply Filters" at bounding box center [83, 705] width 117 height 30
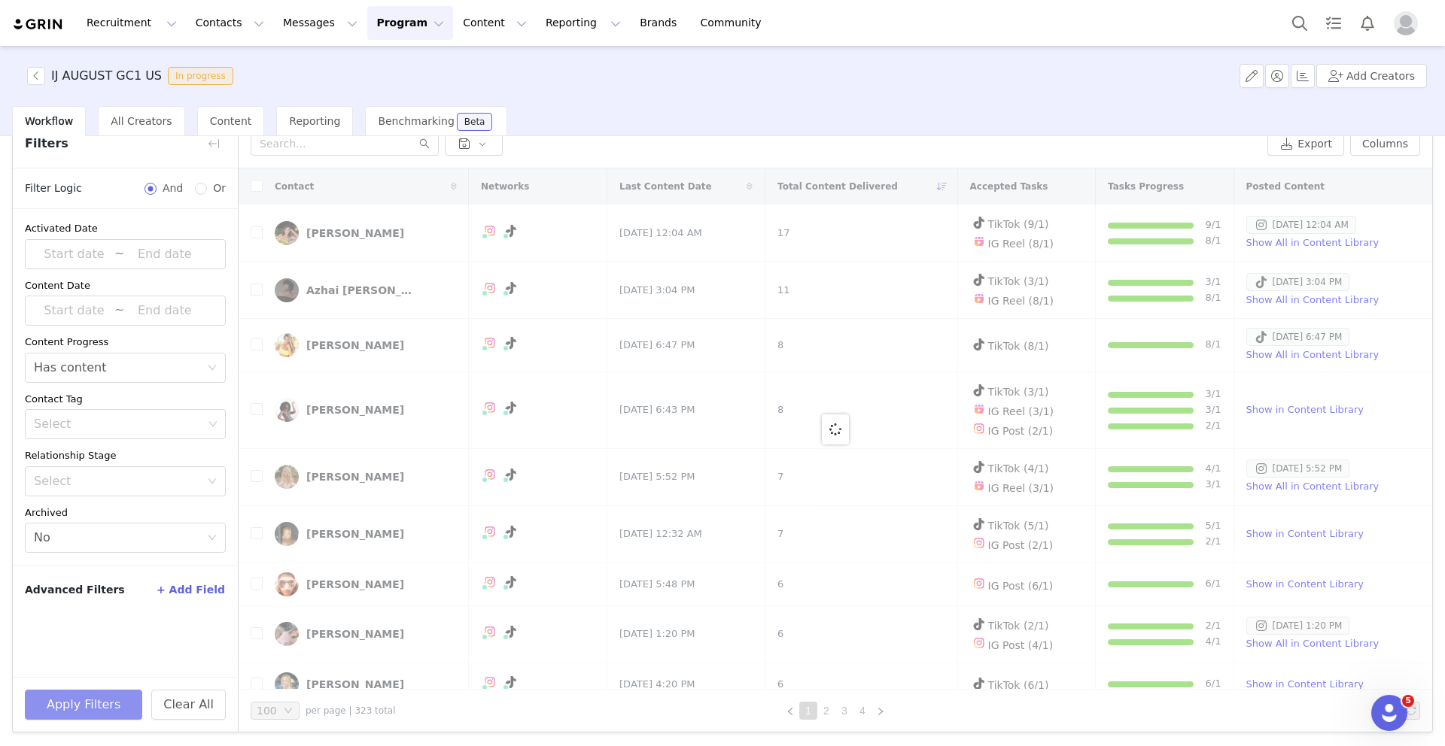
scroll to position [0, 0]
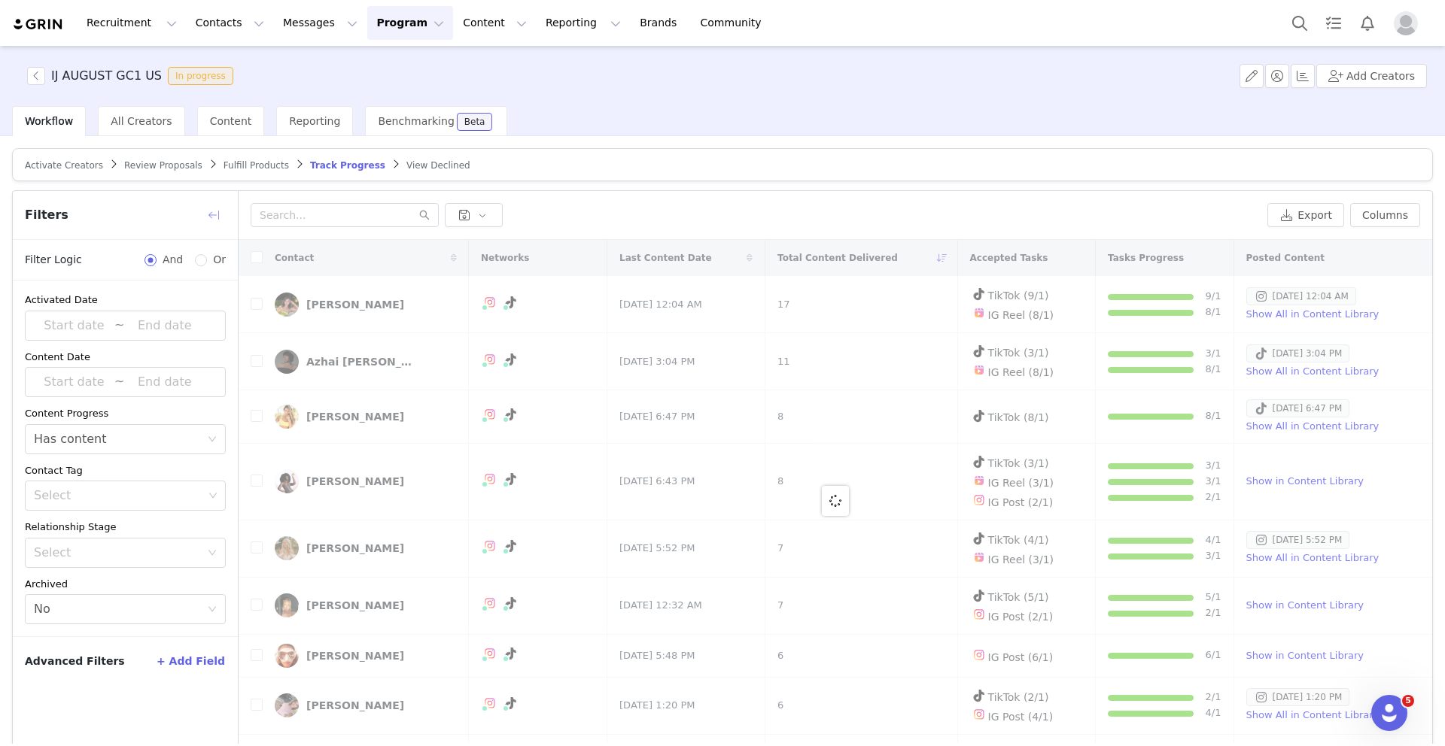
click at [208, 212] on button "button" at bounding box center [214, 215] width 24 height 24
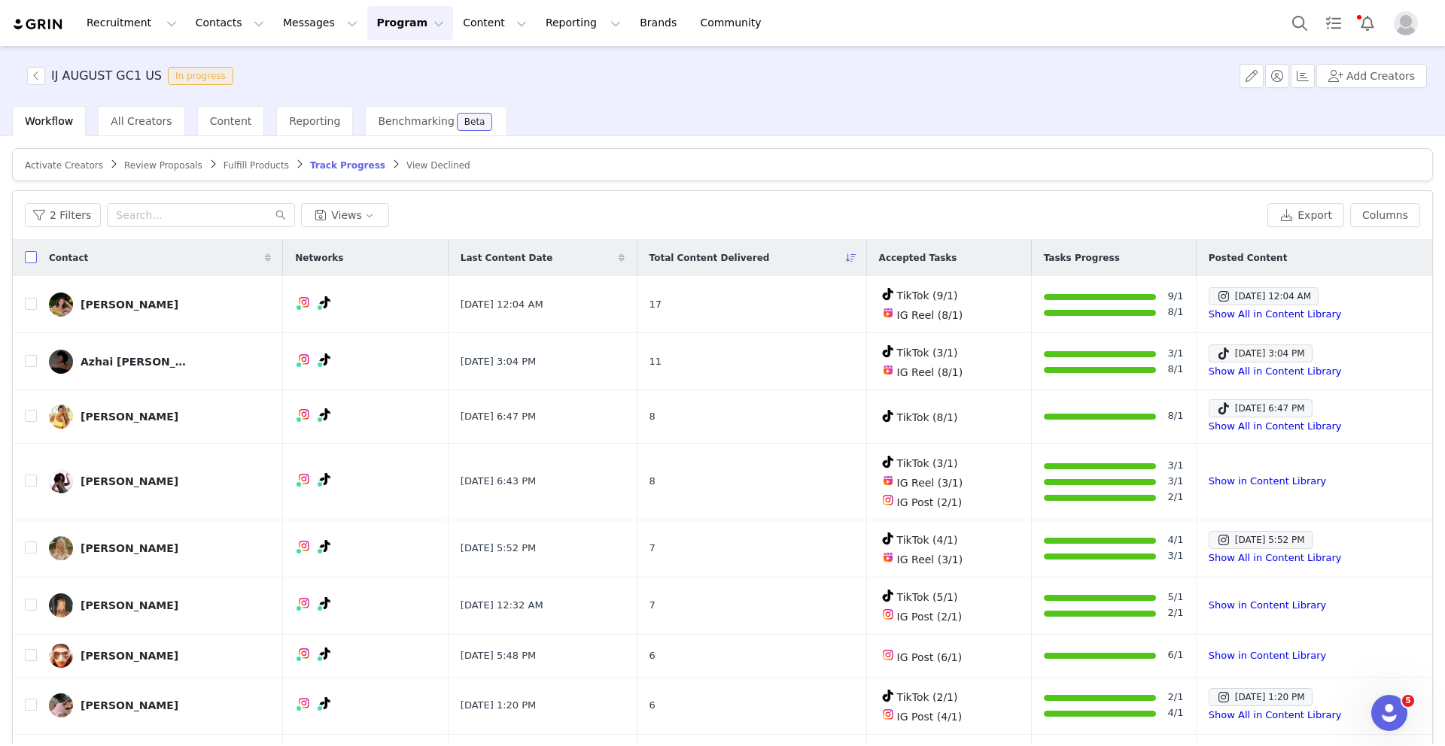
click at [31, 260] on input "checkbox" at bounding box center [31, 257] width 12 height 12
checkbox input "true"
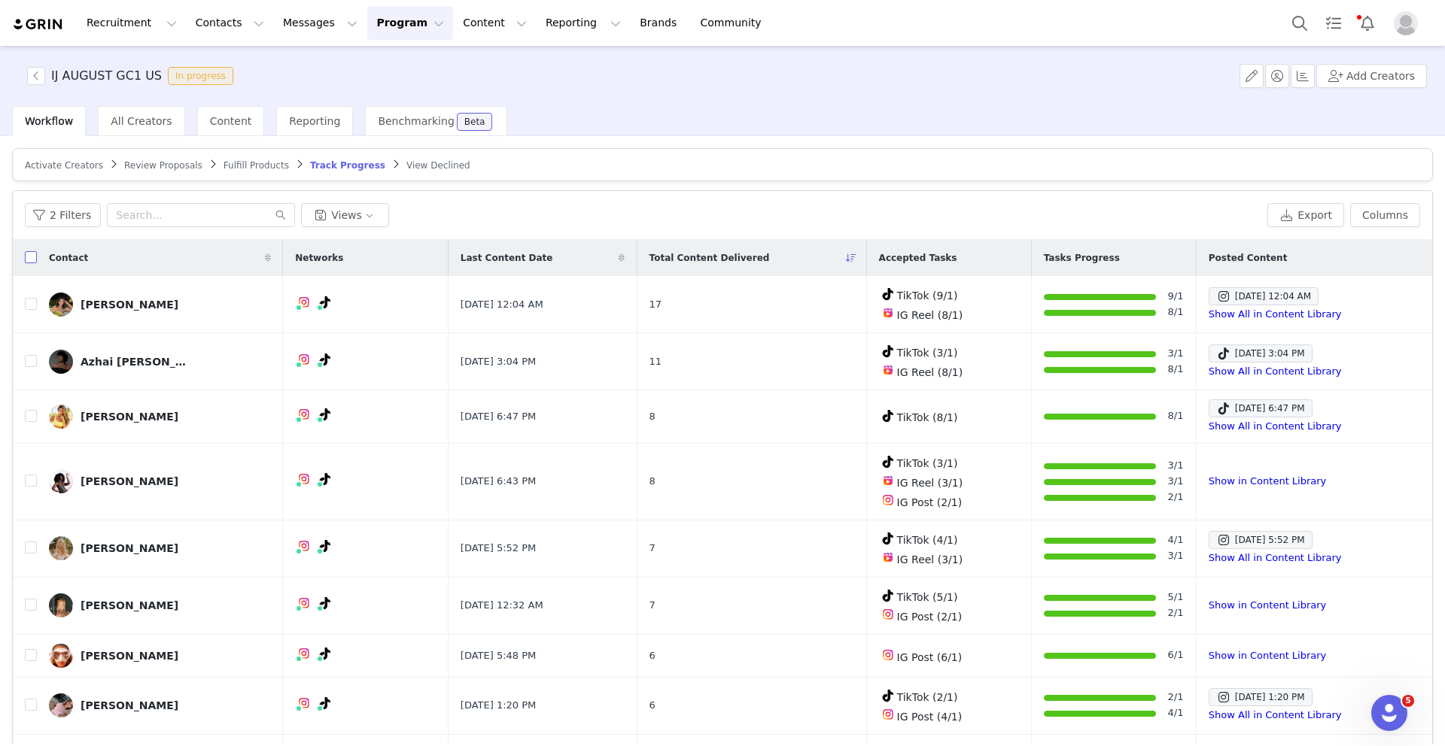
checkbox input "true"
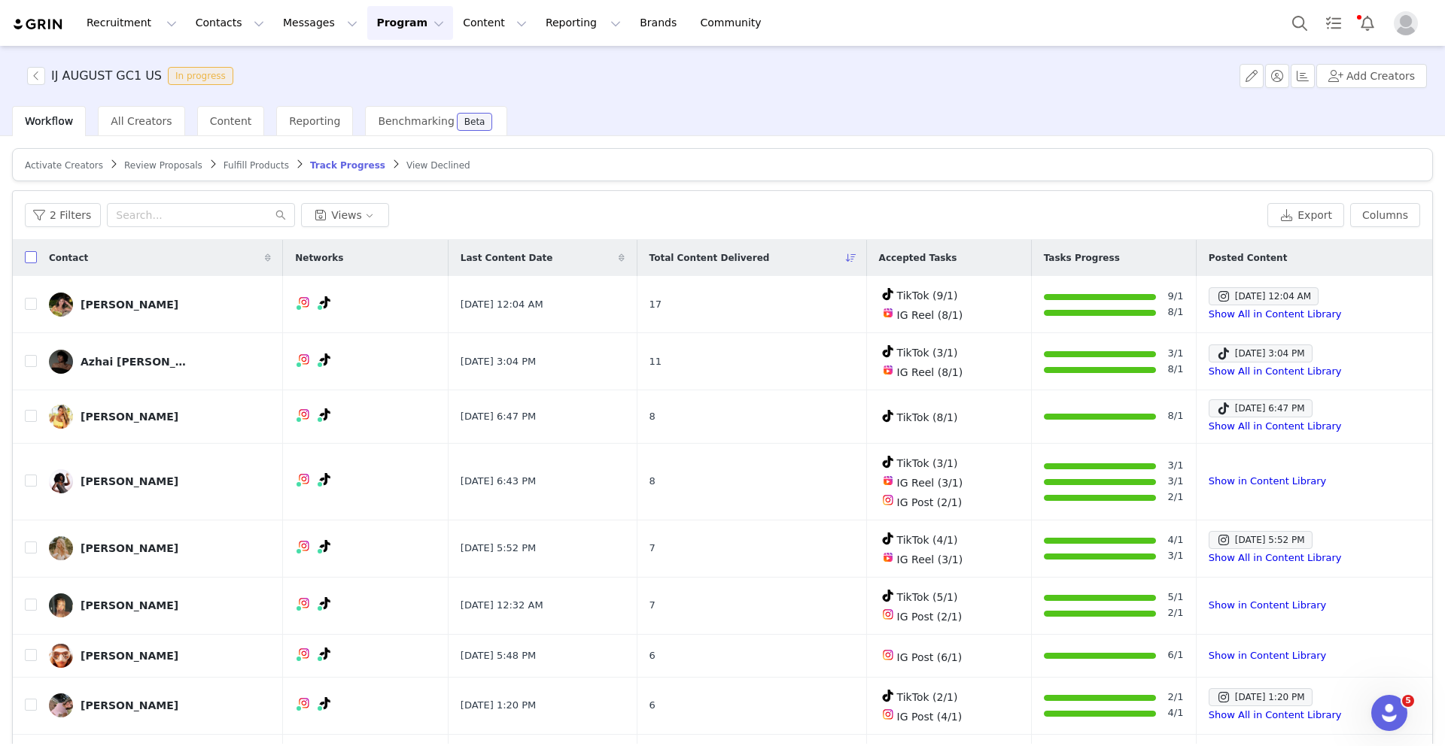
checkbox input "true"
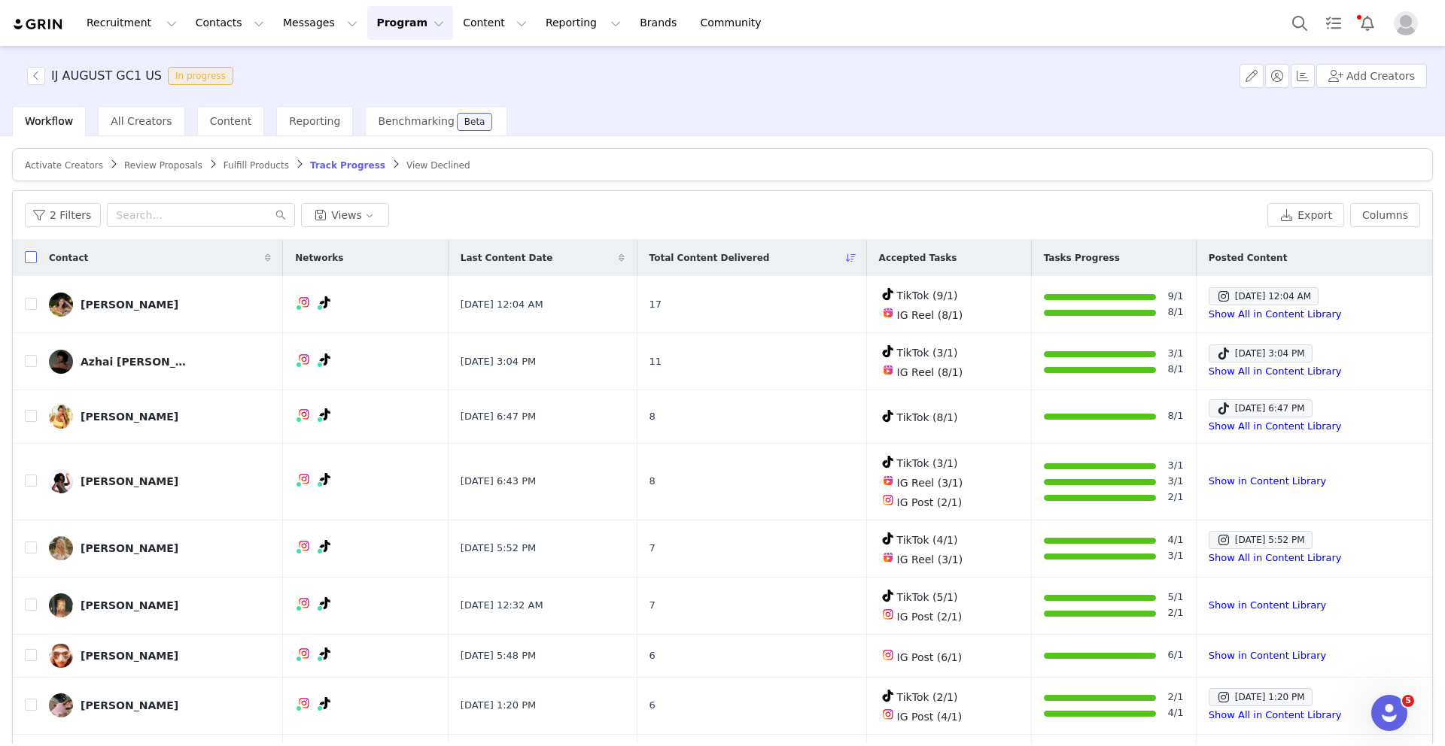
checkbox input "true"
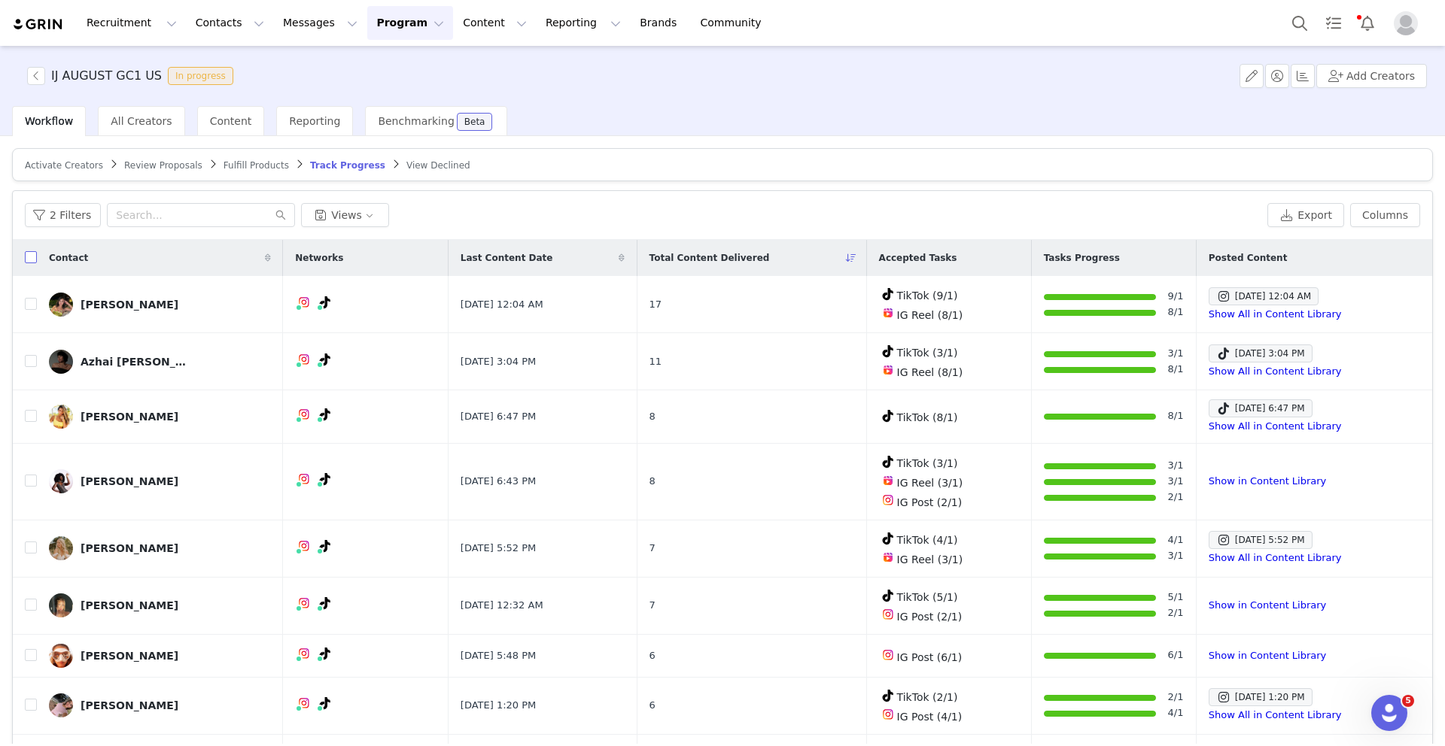
checkbox input "true"
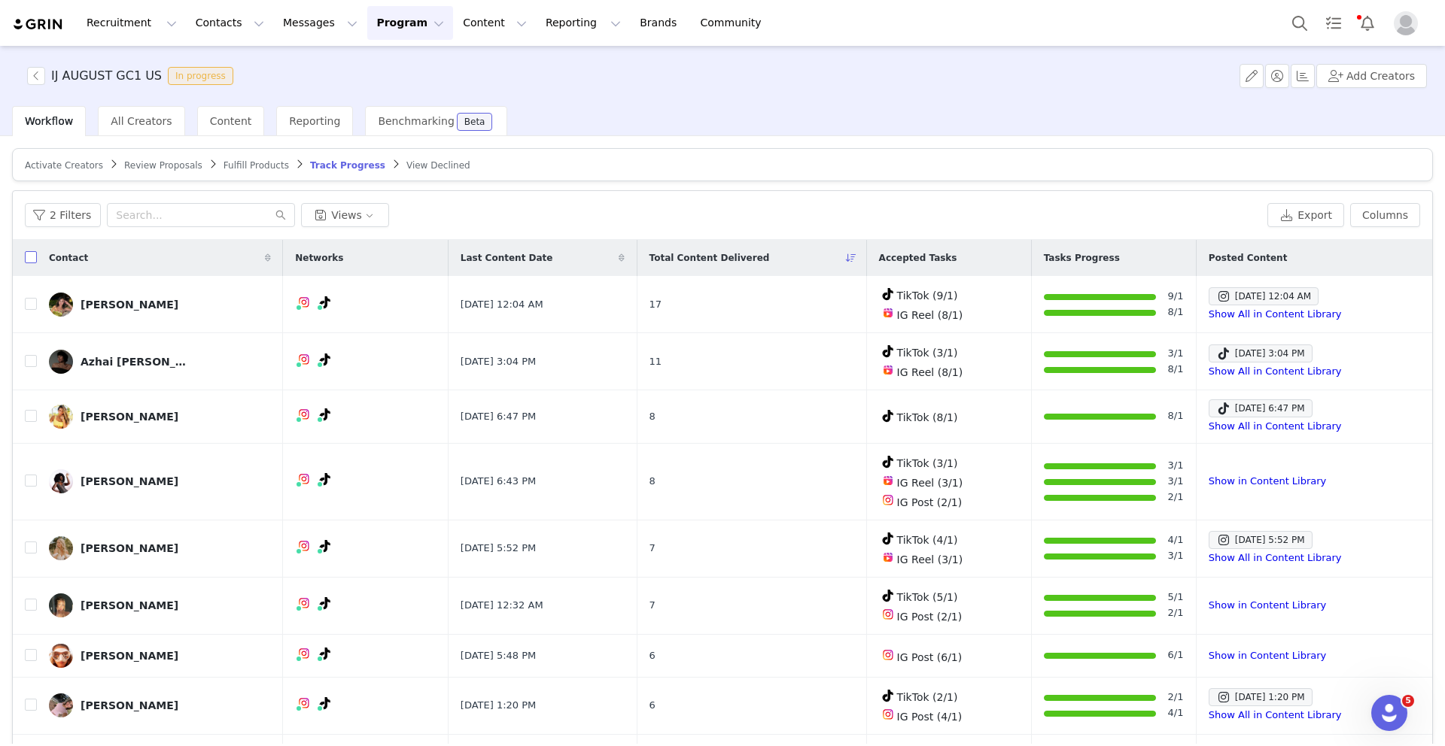
checkbox input "true"
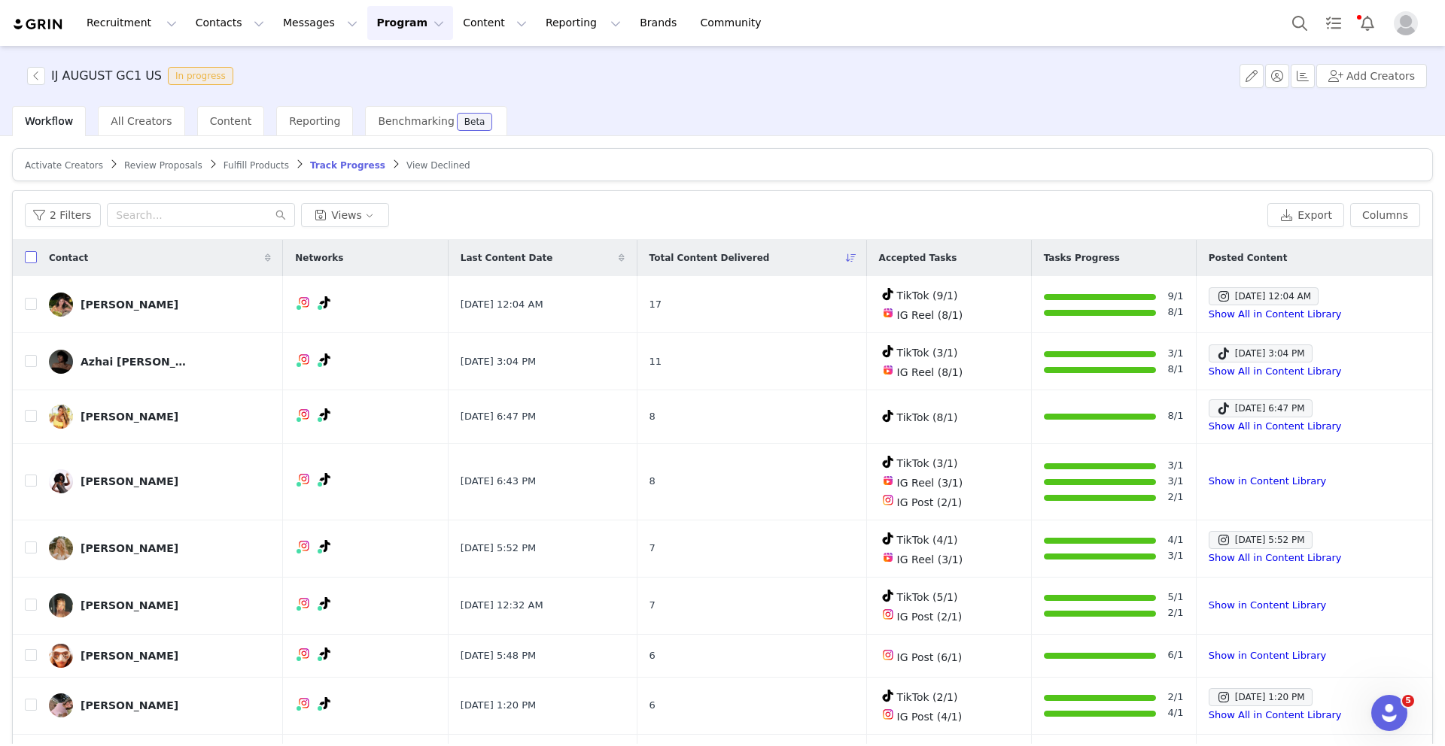
checkbox input "true"
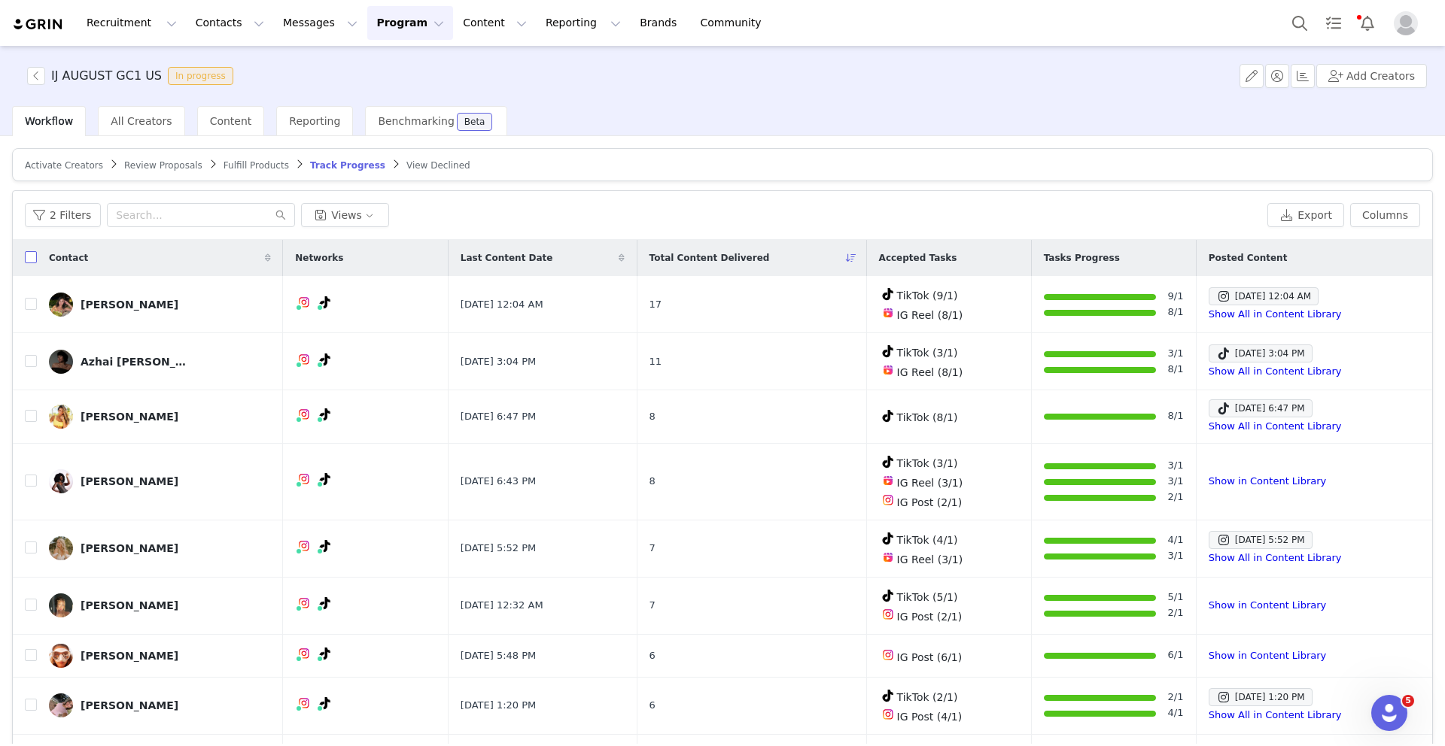
checkbox input "true"
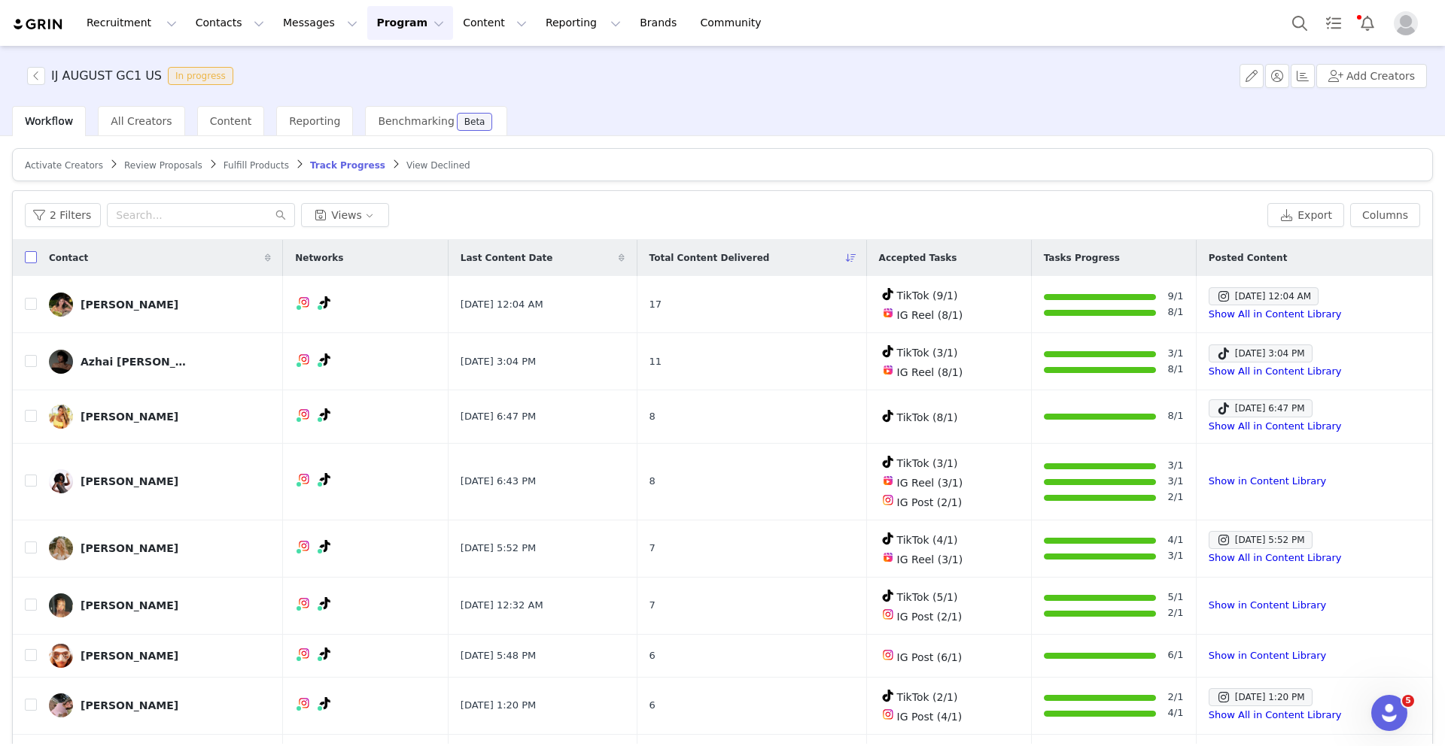
checkbox input "true"
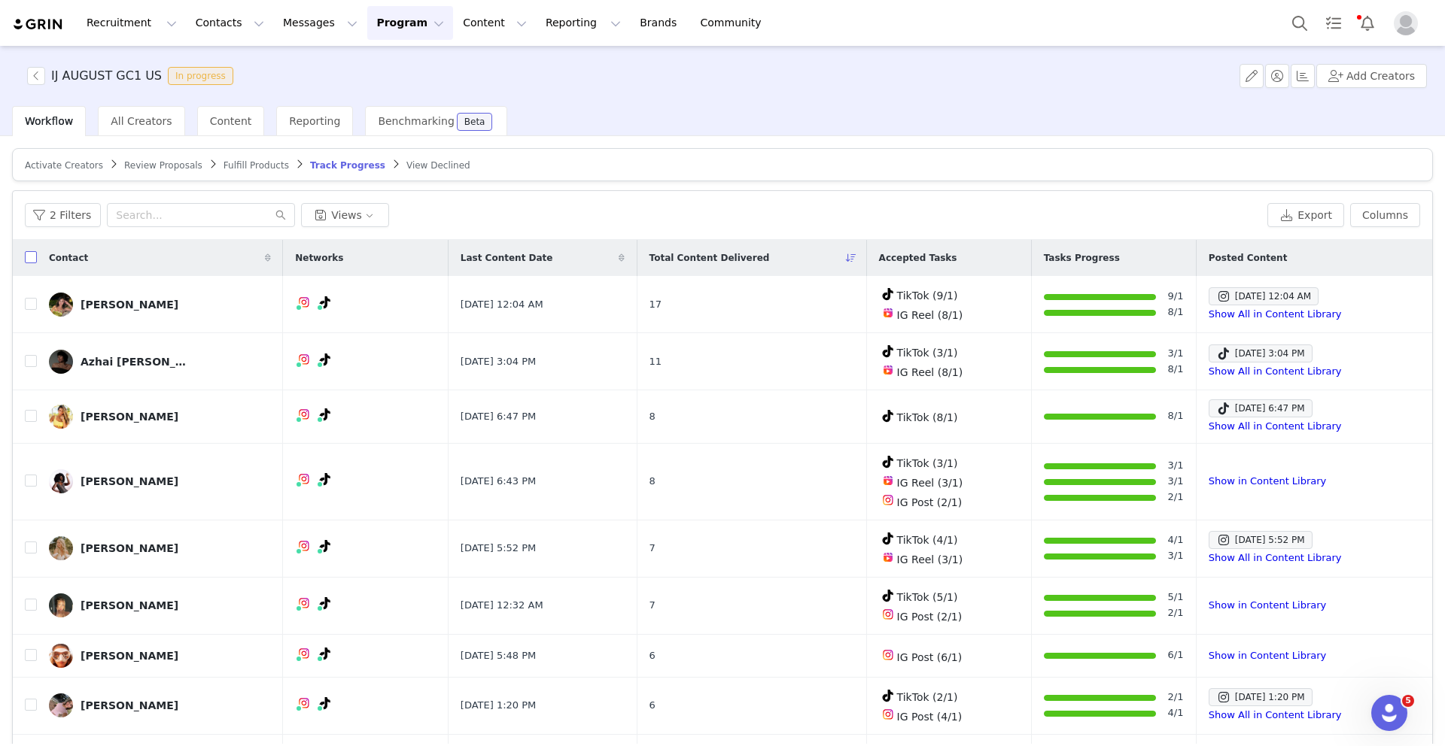
checkbox input "true"
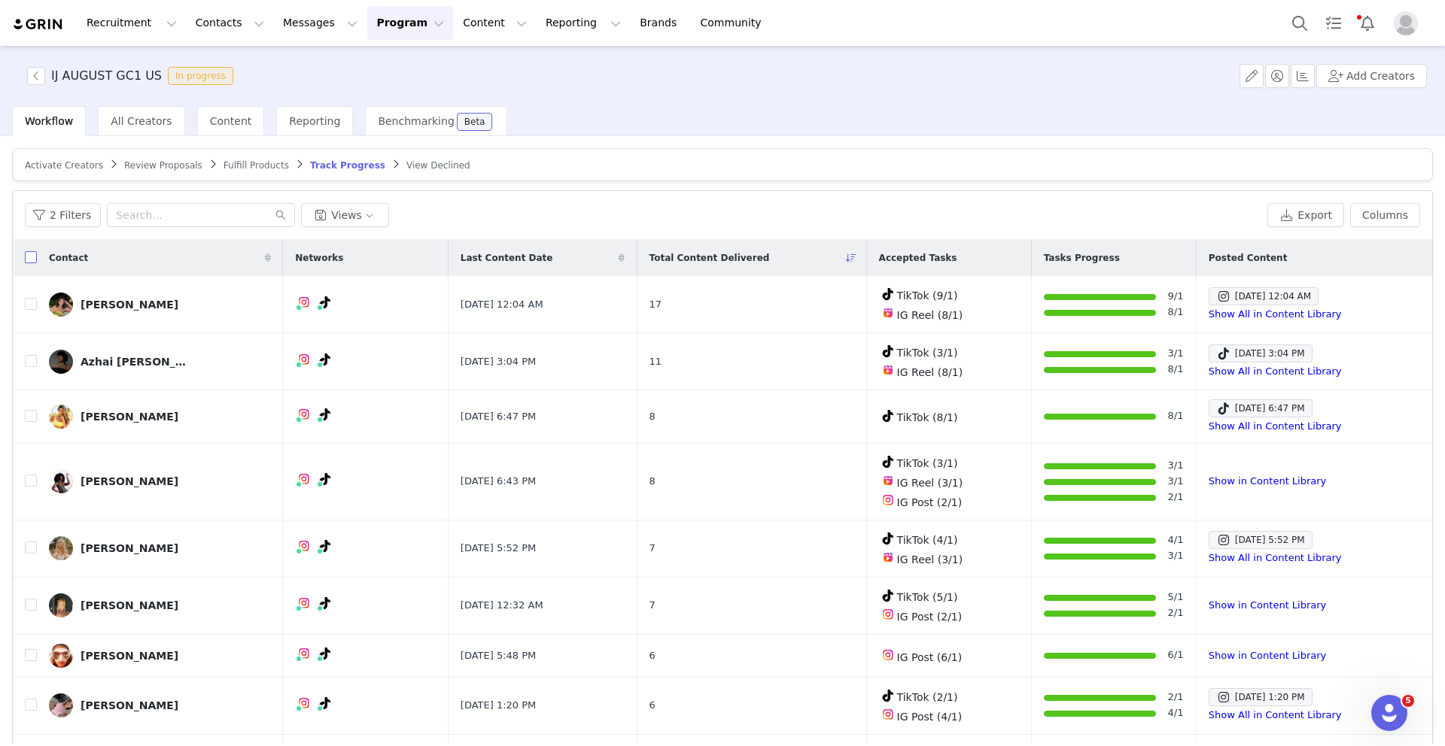
checkbox input "true"
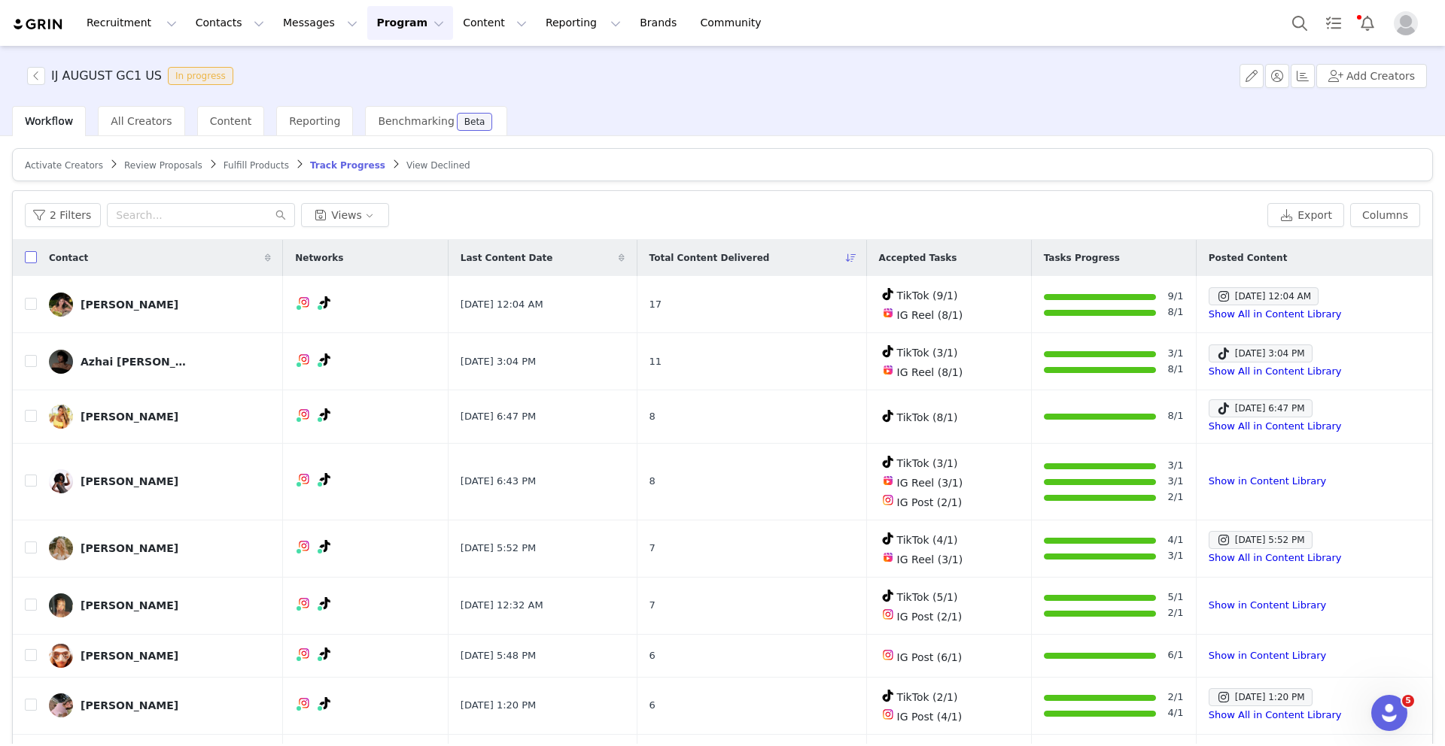
checkbox input "true"
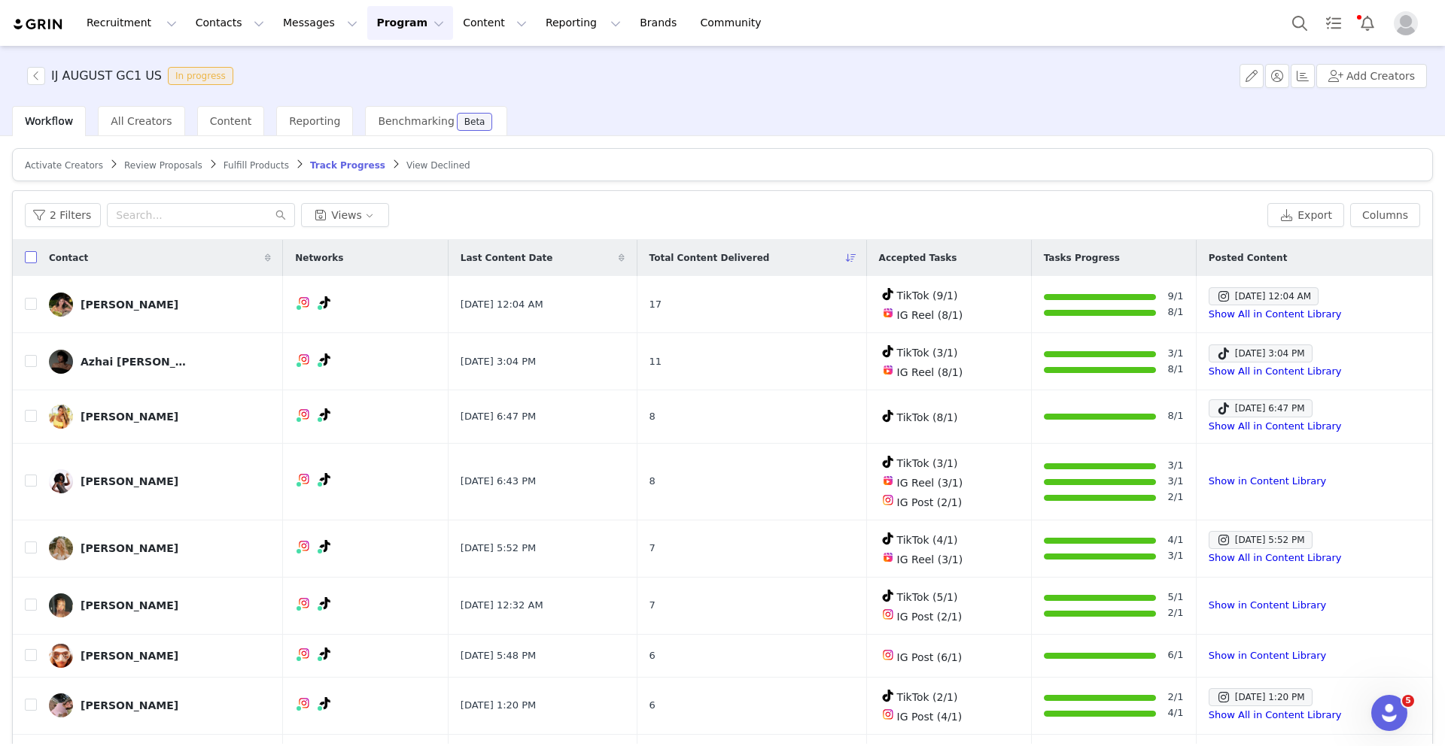
checkbox input "true"
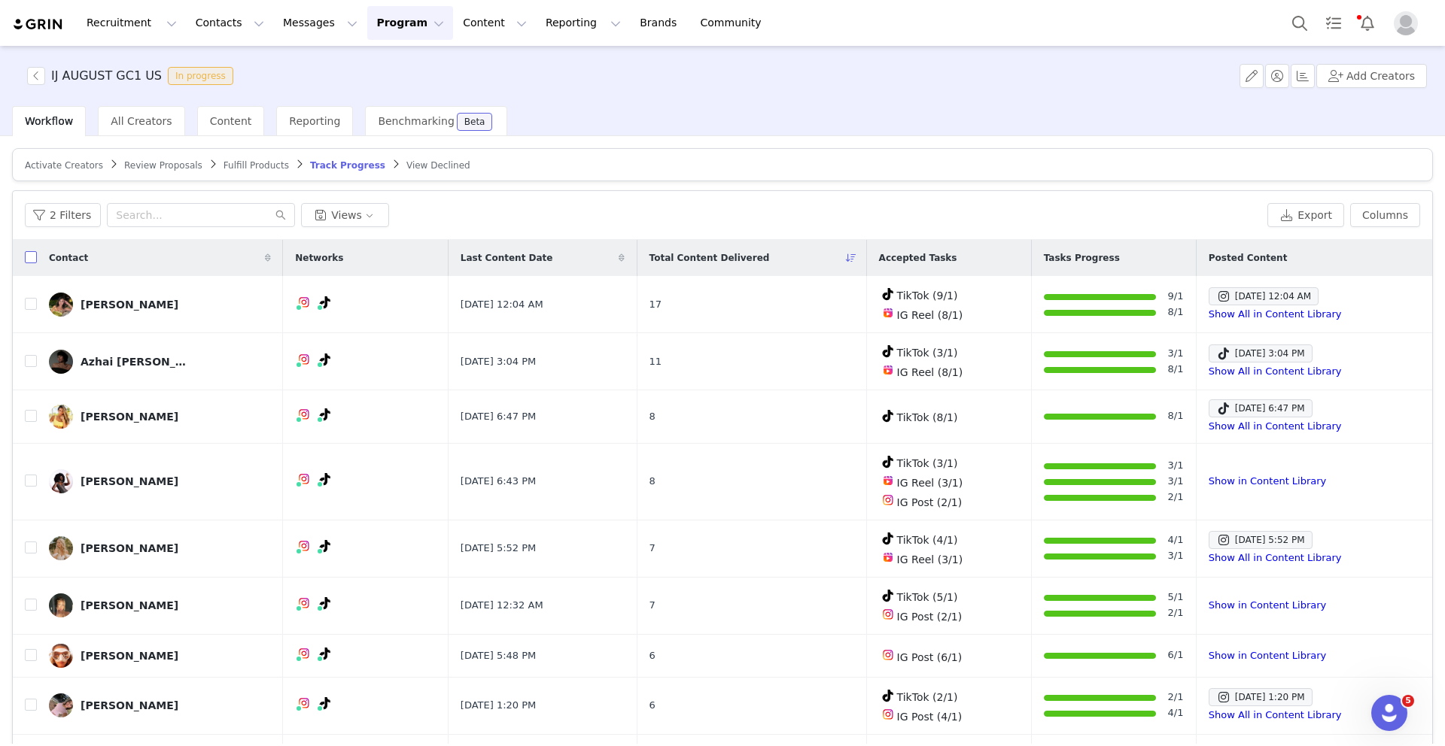
checkbox input "true"
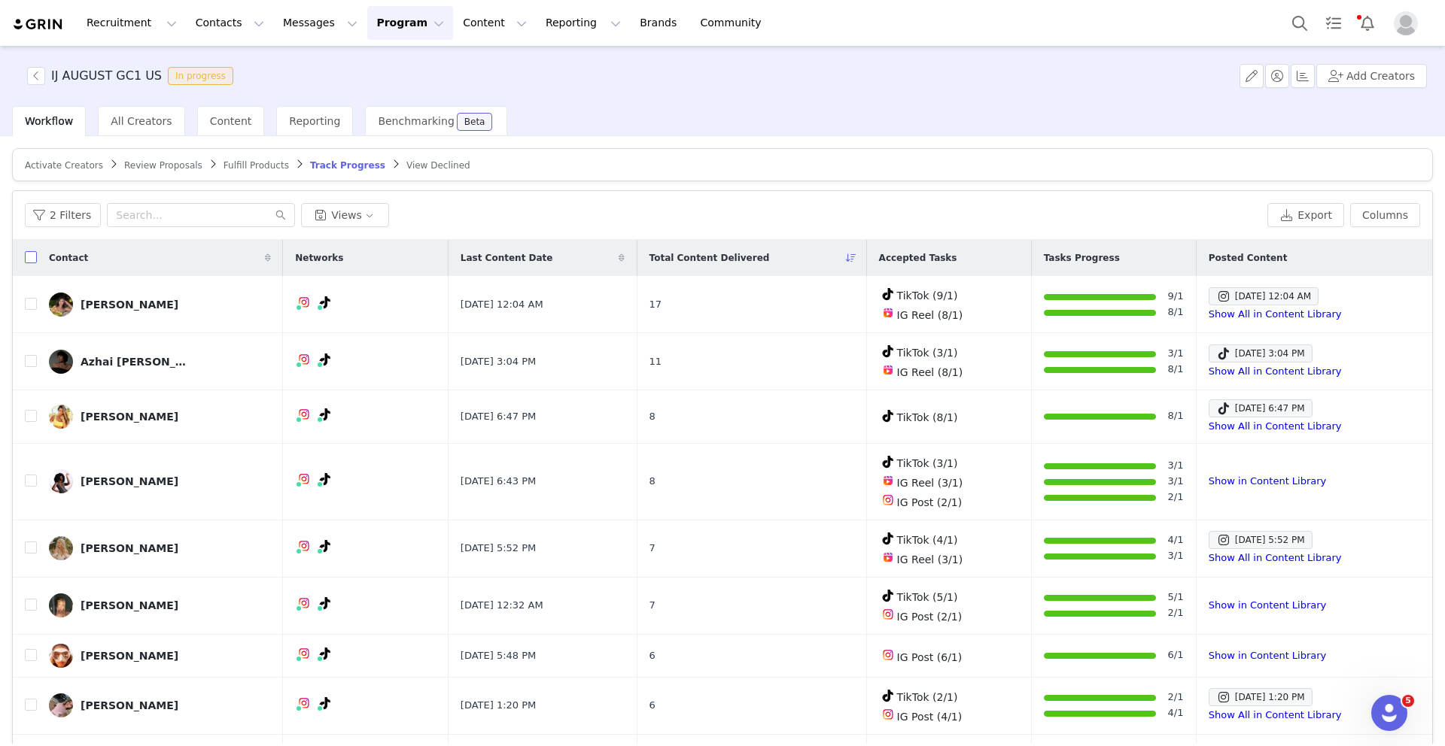
checkbox input "true"
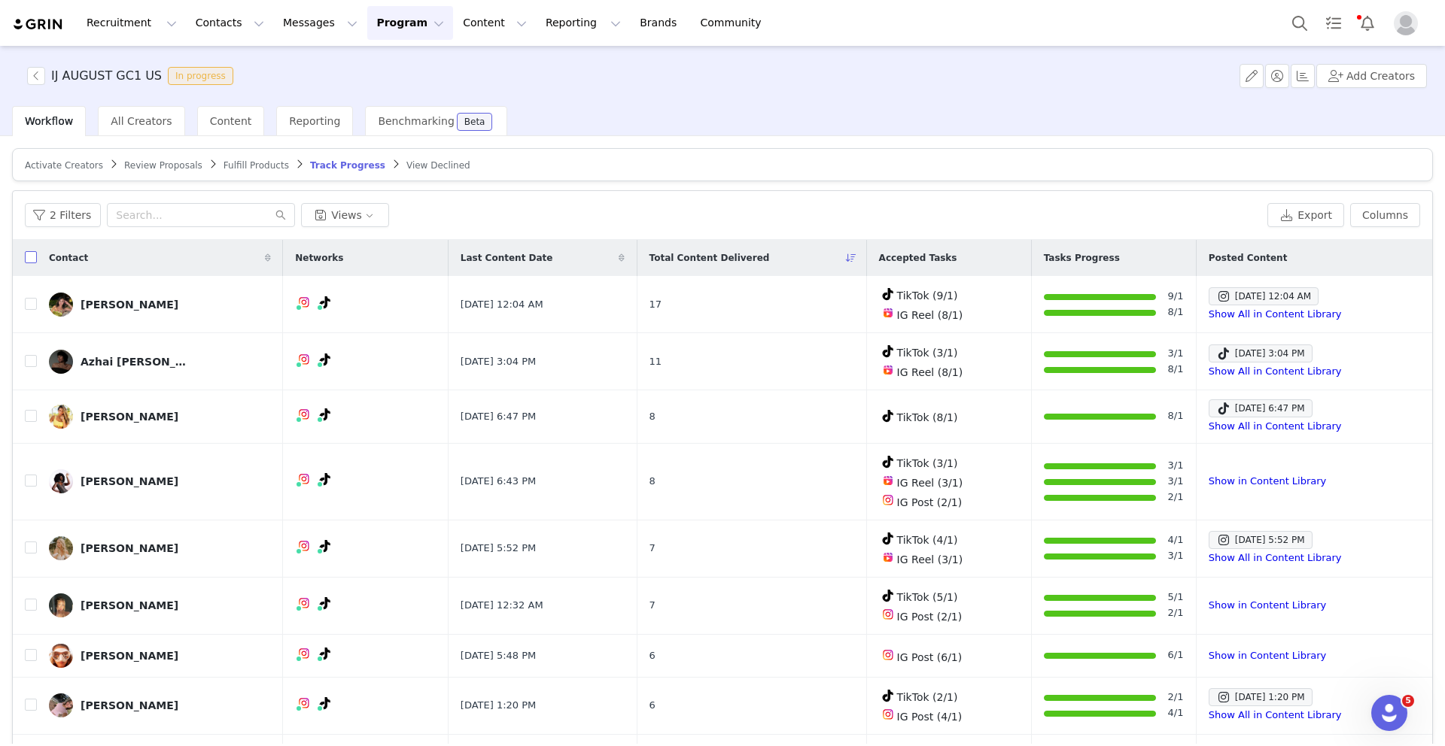
checkbox input "true"
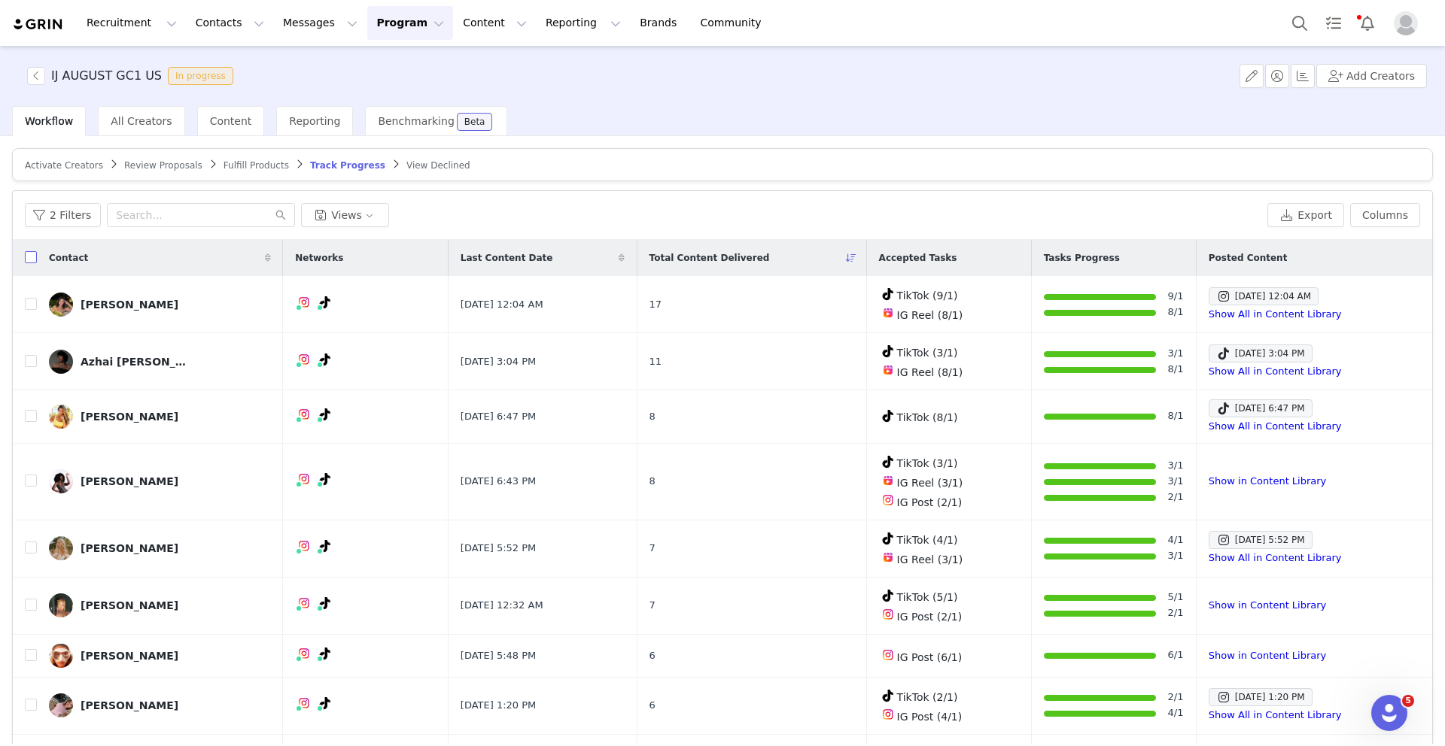
checkbox input "true"
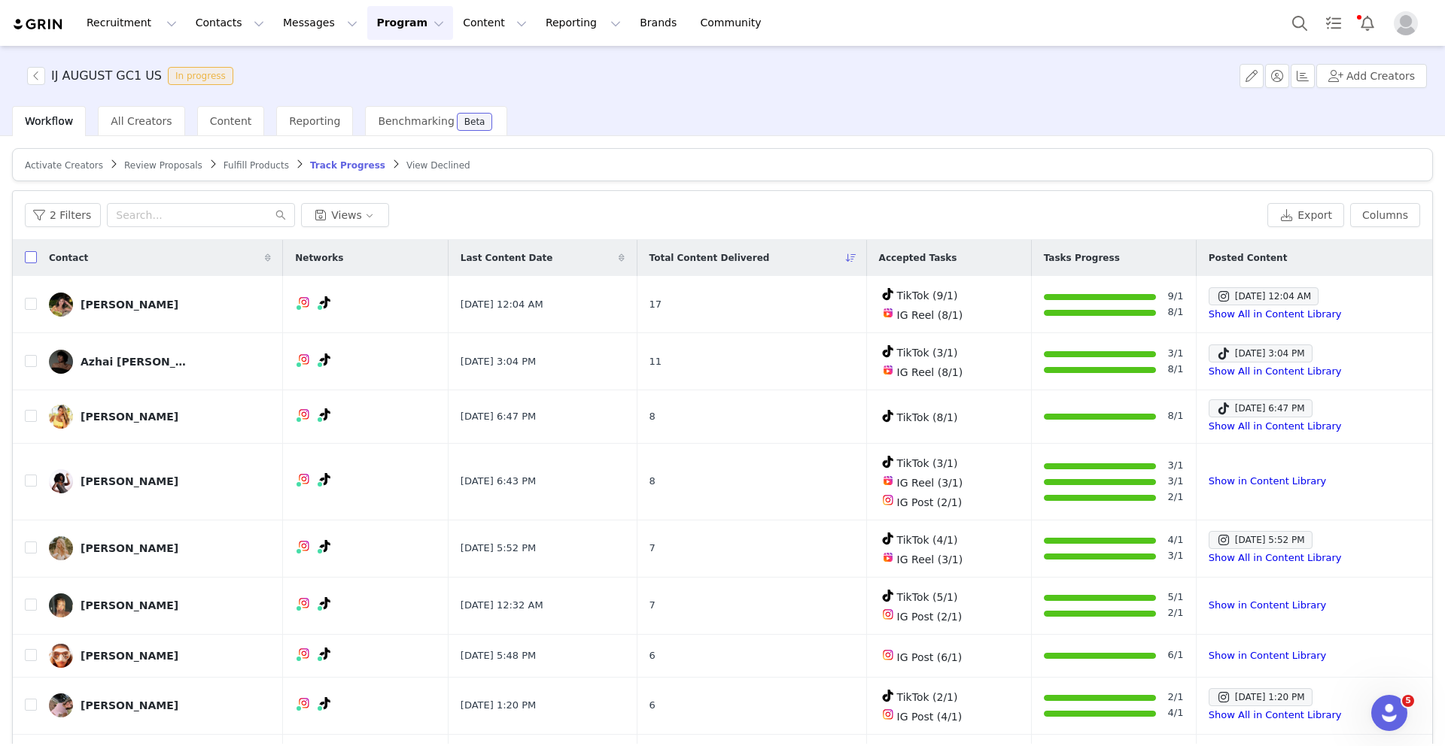
checkbox input "true"
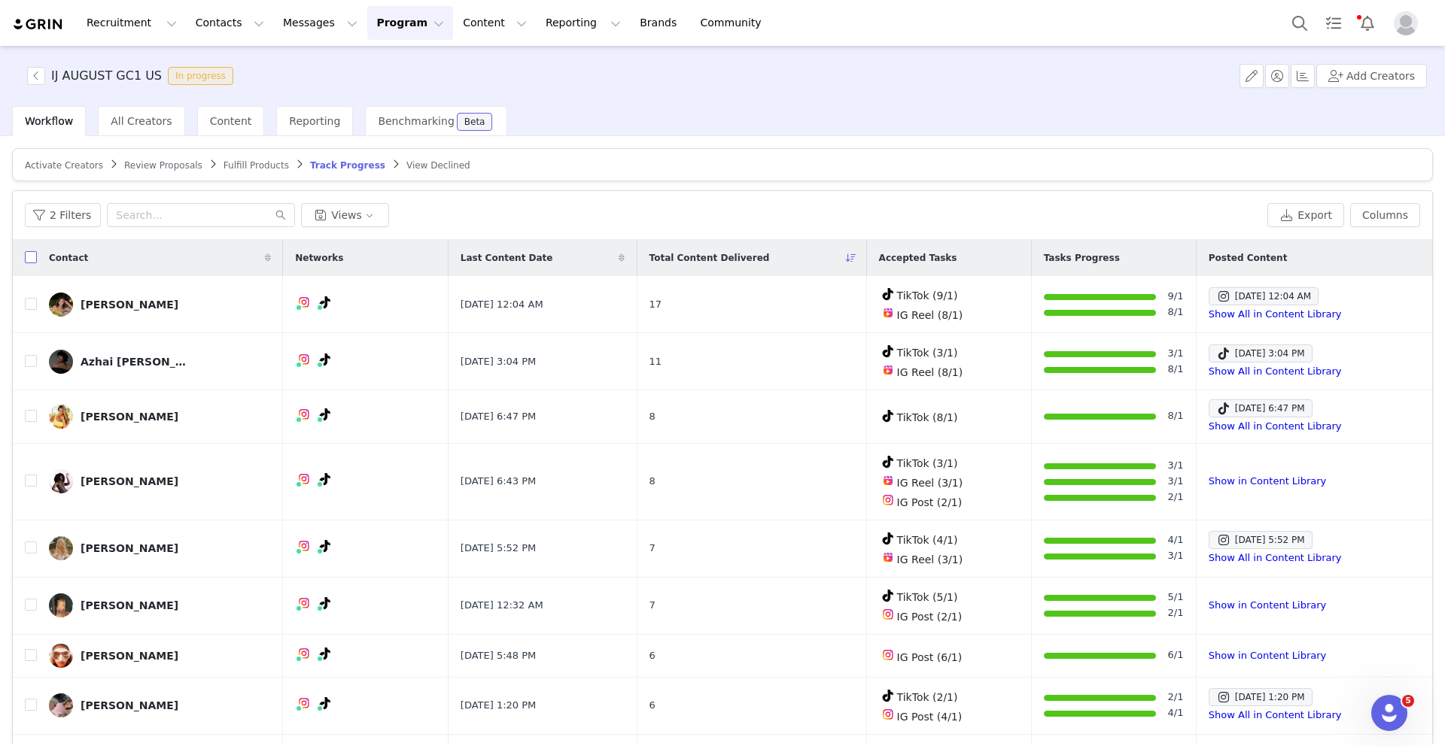
checkbox input "true"
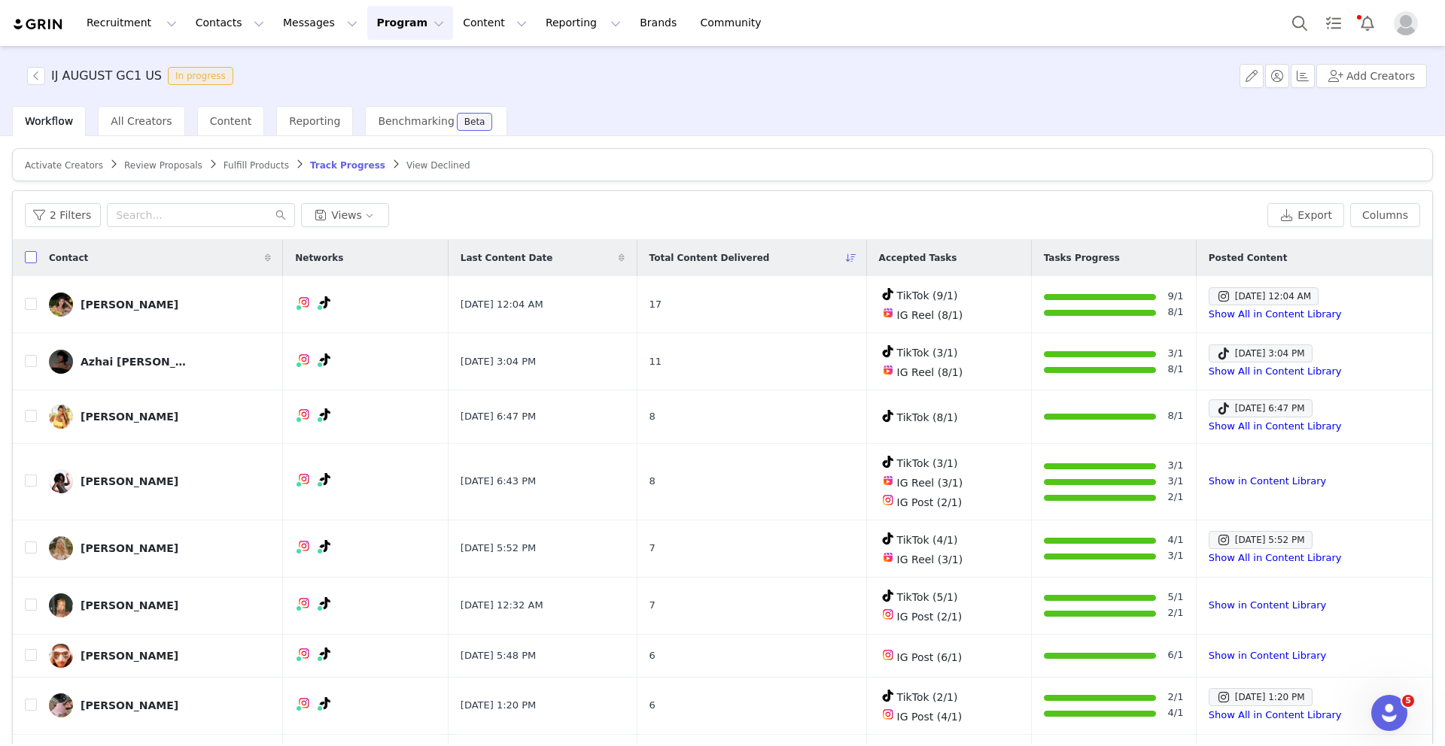
checkbox input "true"
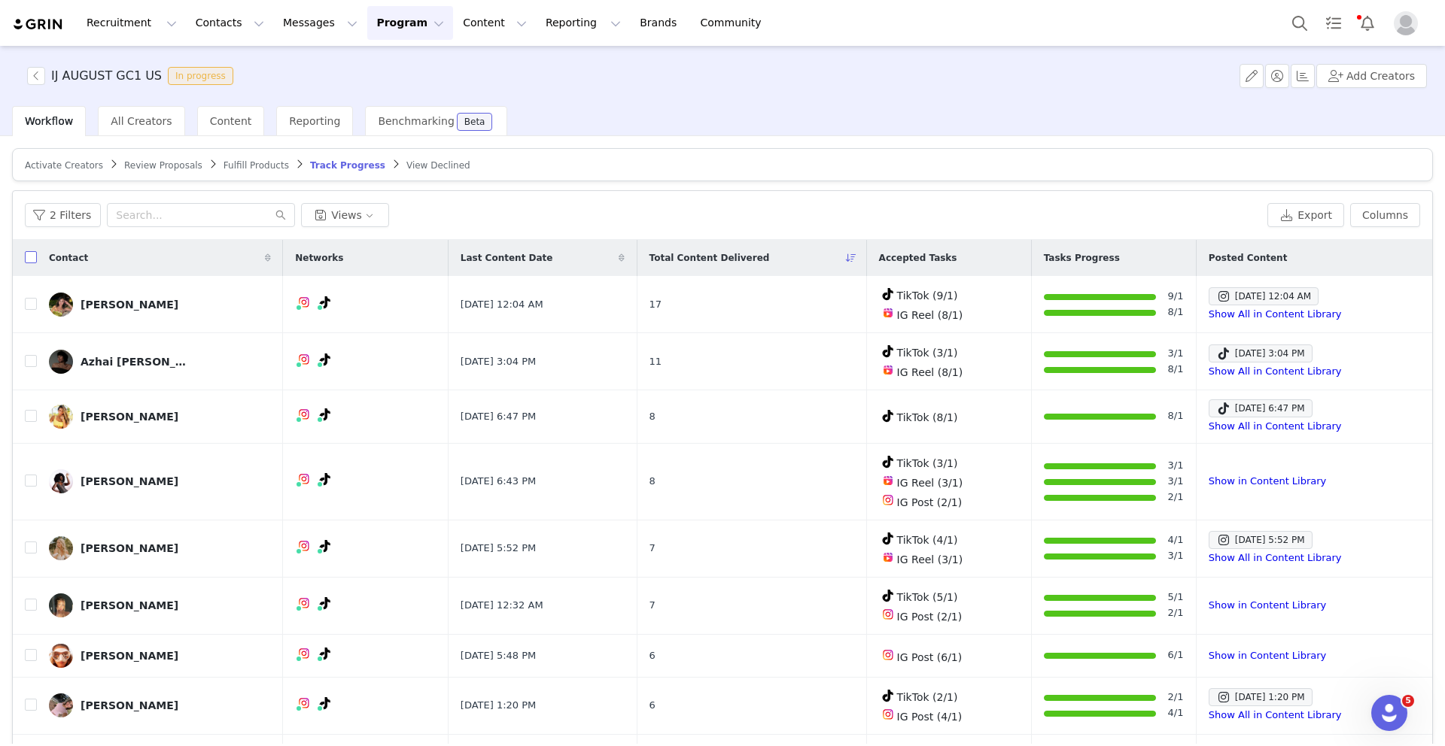
checkbox input "true"
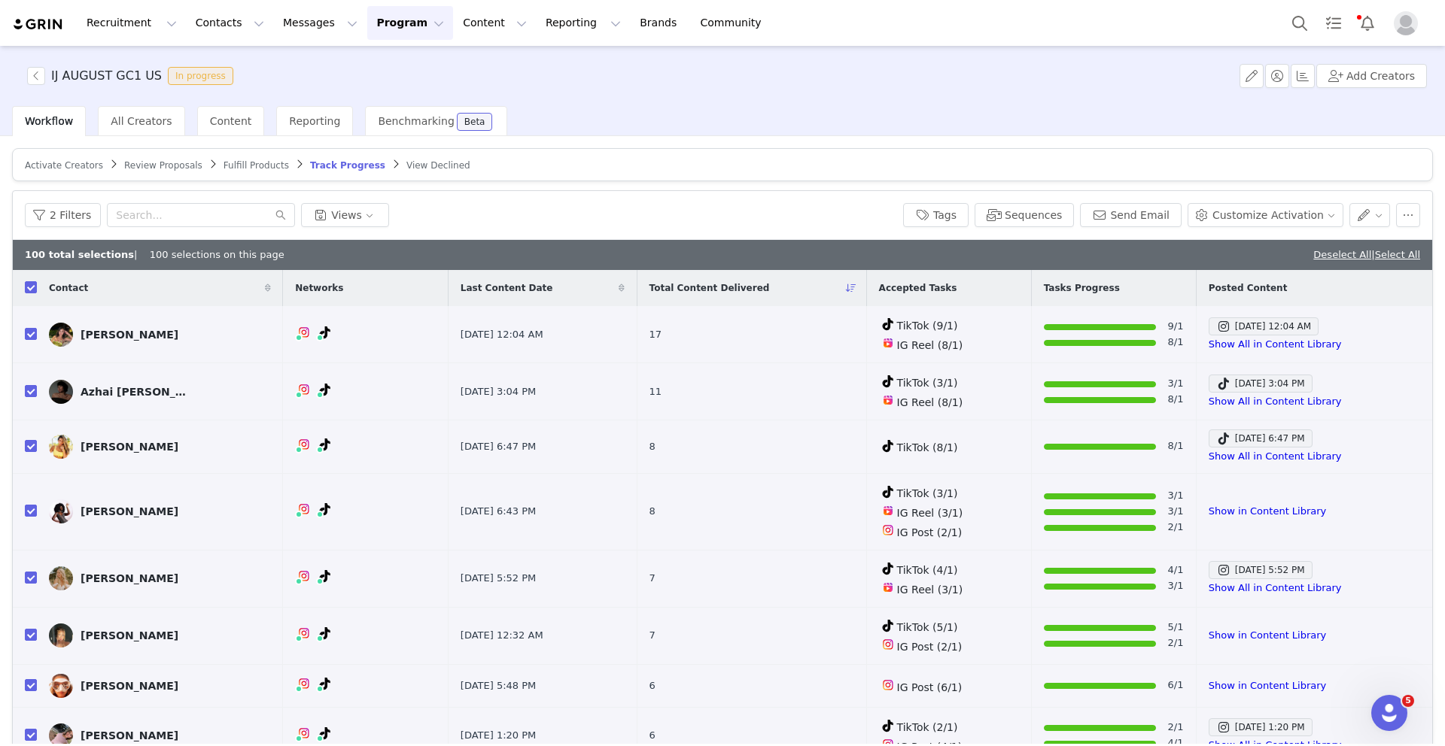
click at [1388, 257] on link "Select All" at bounding box center [1397, 254] width 45 height 11
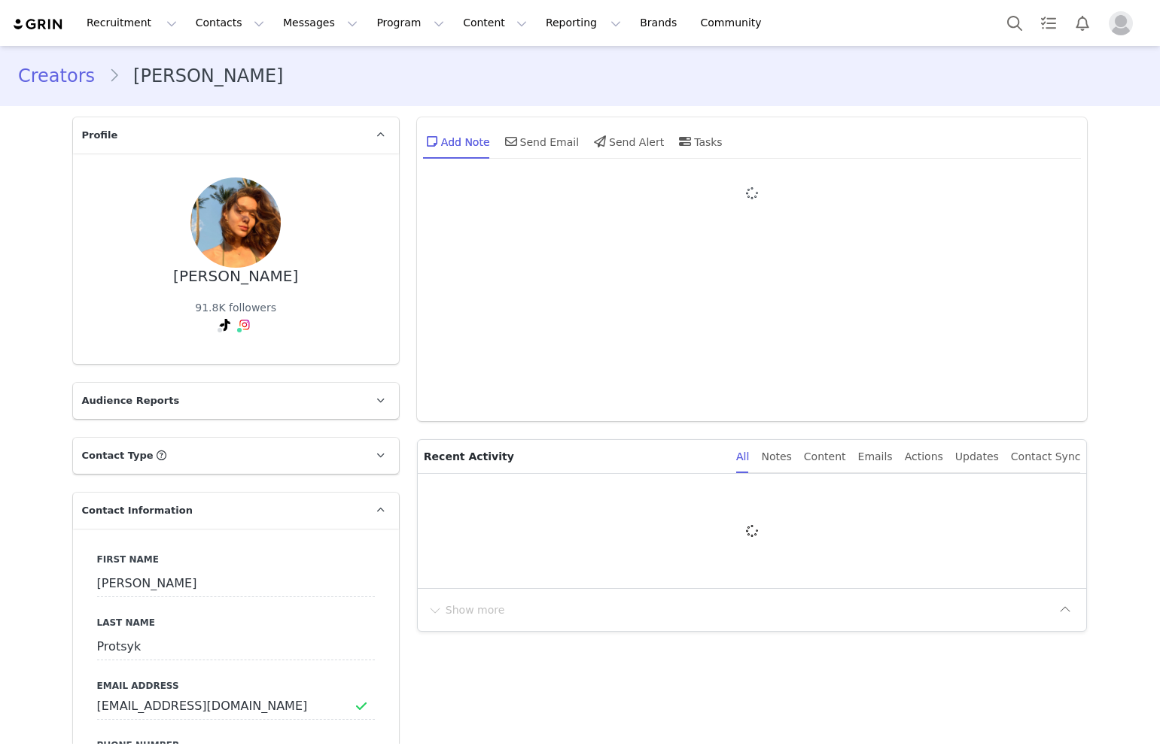
type input "+1 ([GEOGRAPHIC_DATA])"
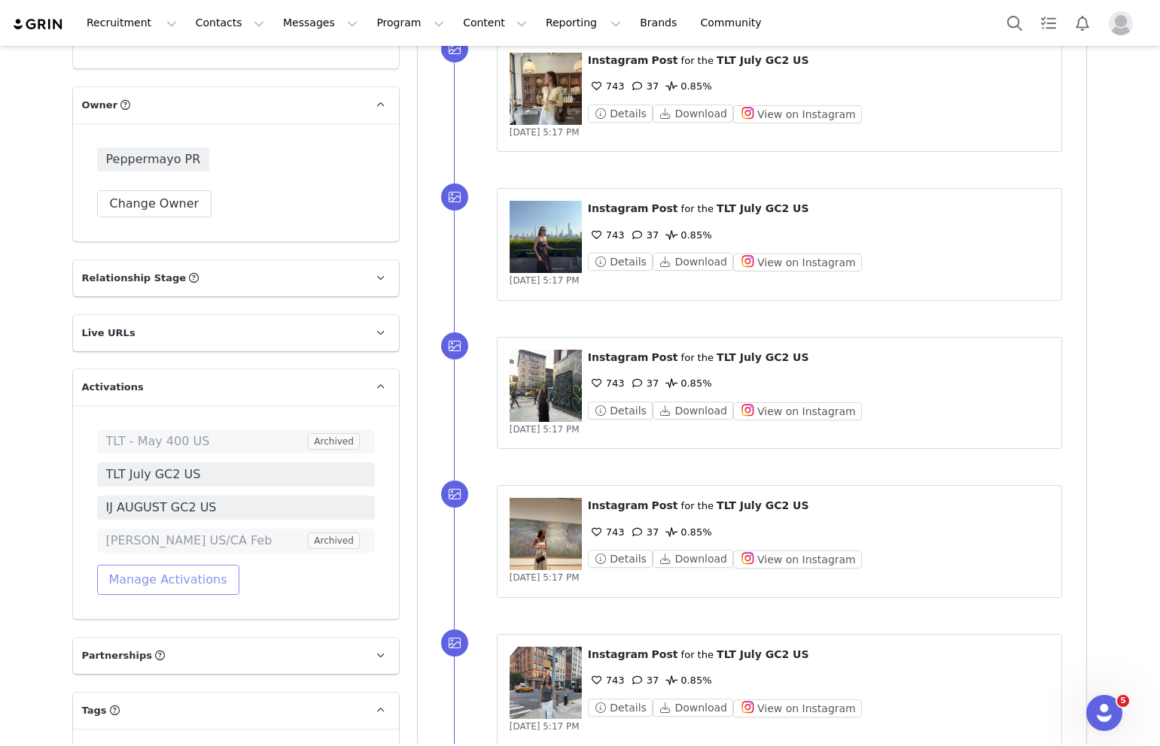
scroll to position [2180, 0]
click at [130, 584] on button "Manage Activations" at bounding box center [168, 579] width 142 height 30
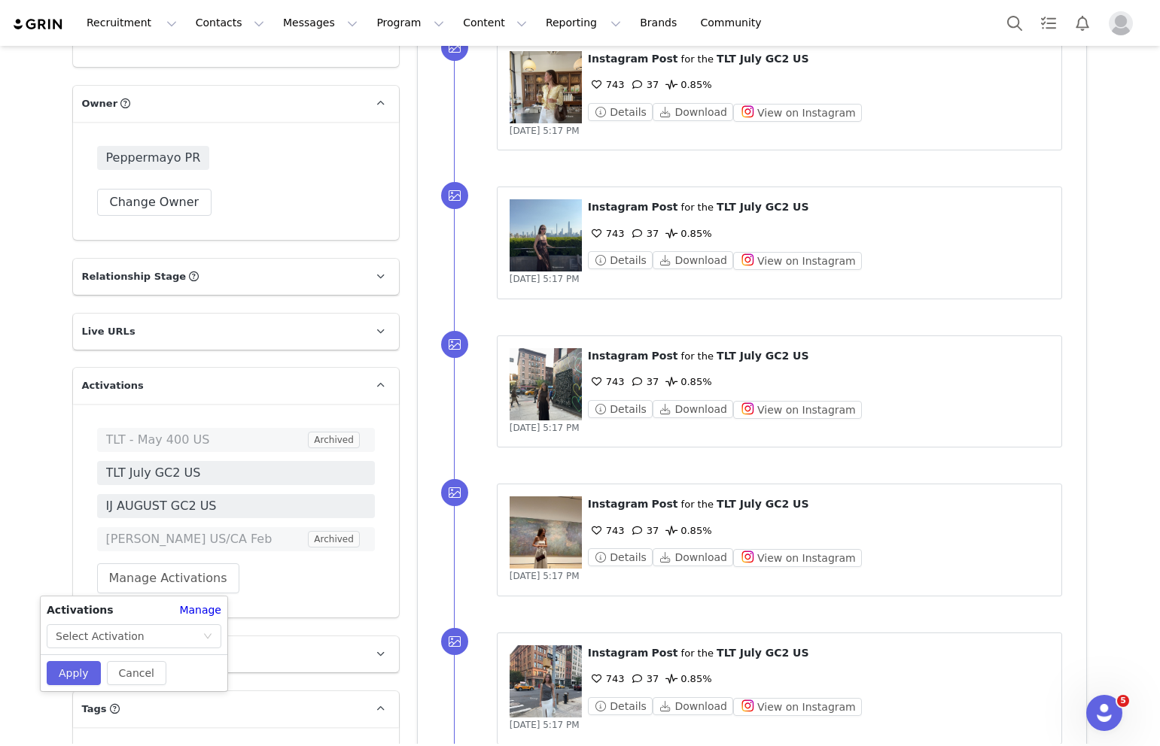
click at [138, 622] on div "Activations Manage Select Activation" at bounding box center [134, 626] width 187 height 46
click at [138, 634] on div "Select Activation" at bounding box center [129, 636] width 147 height 23
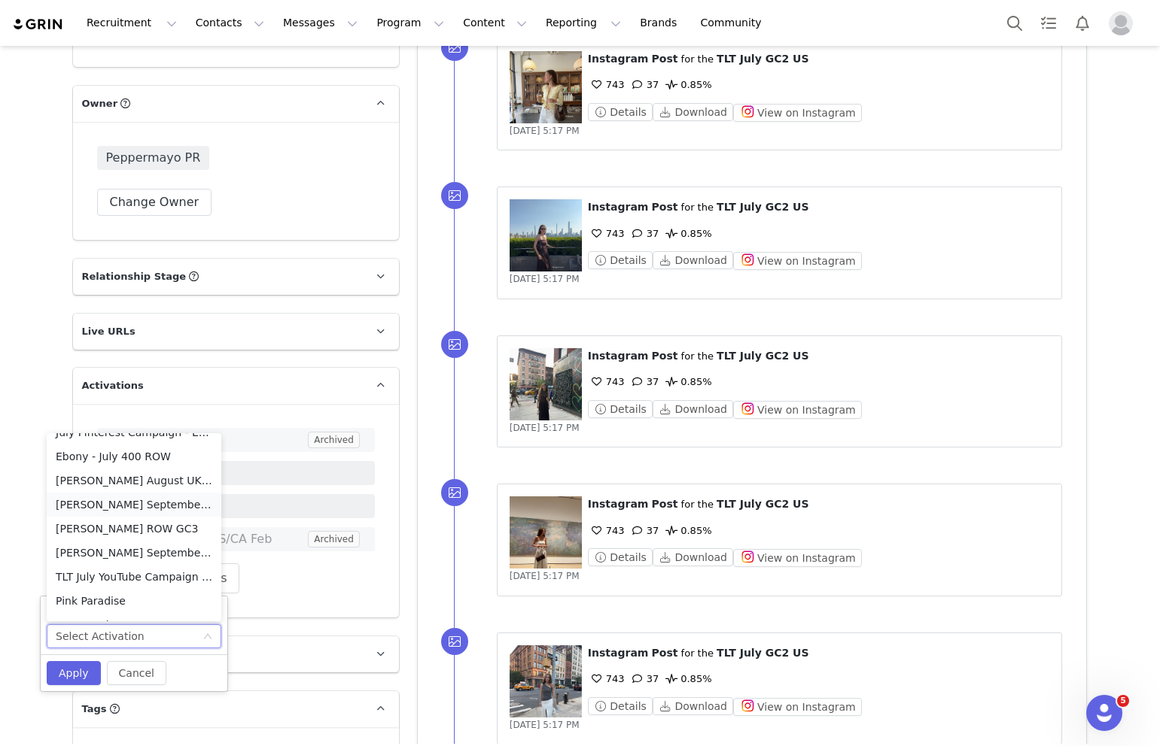
scroll to position [211, 0]
click at [116, 549] on li "[PERSON_NAME] September US GC2" at bounding box center [134, 550] width 175 height 24
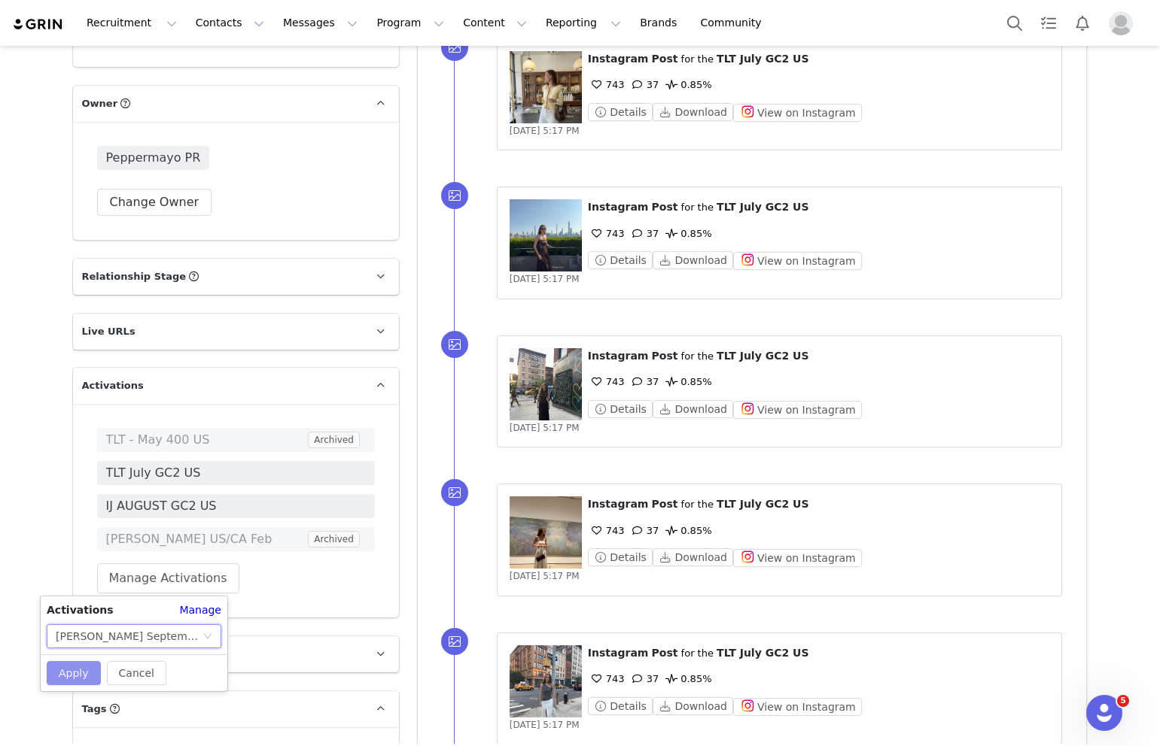
click at [86, 663] on button "Apply" at bounding box center [74, 673] width 54 height 24
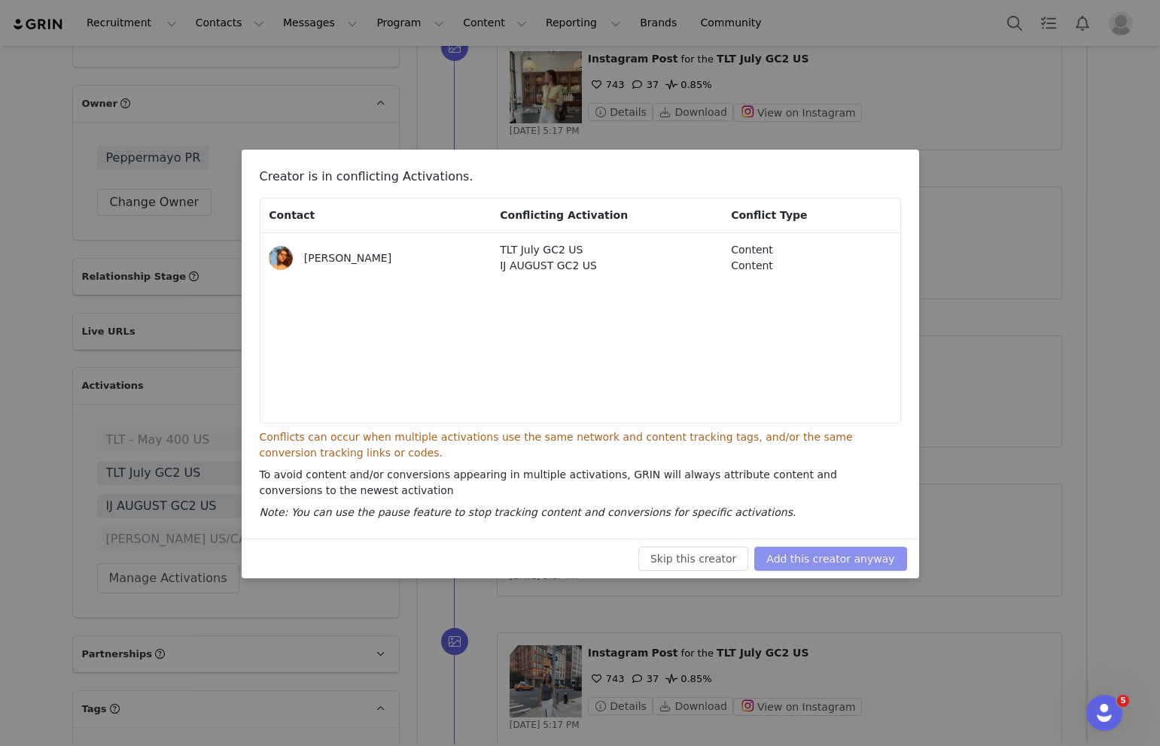
click at [796, 560] on button "Add this creator anyway" at bounding box center [830, 559] width 152 height 24
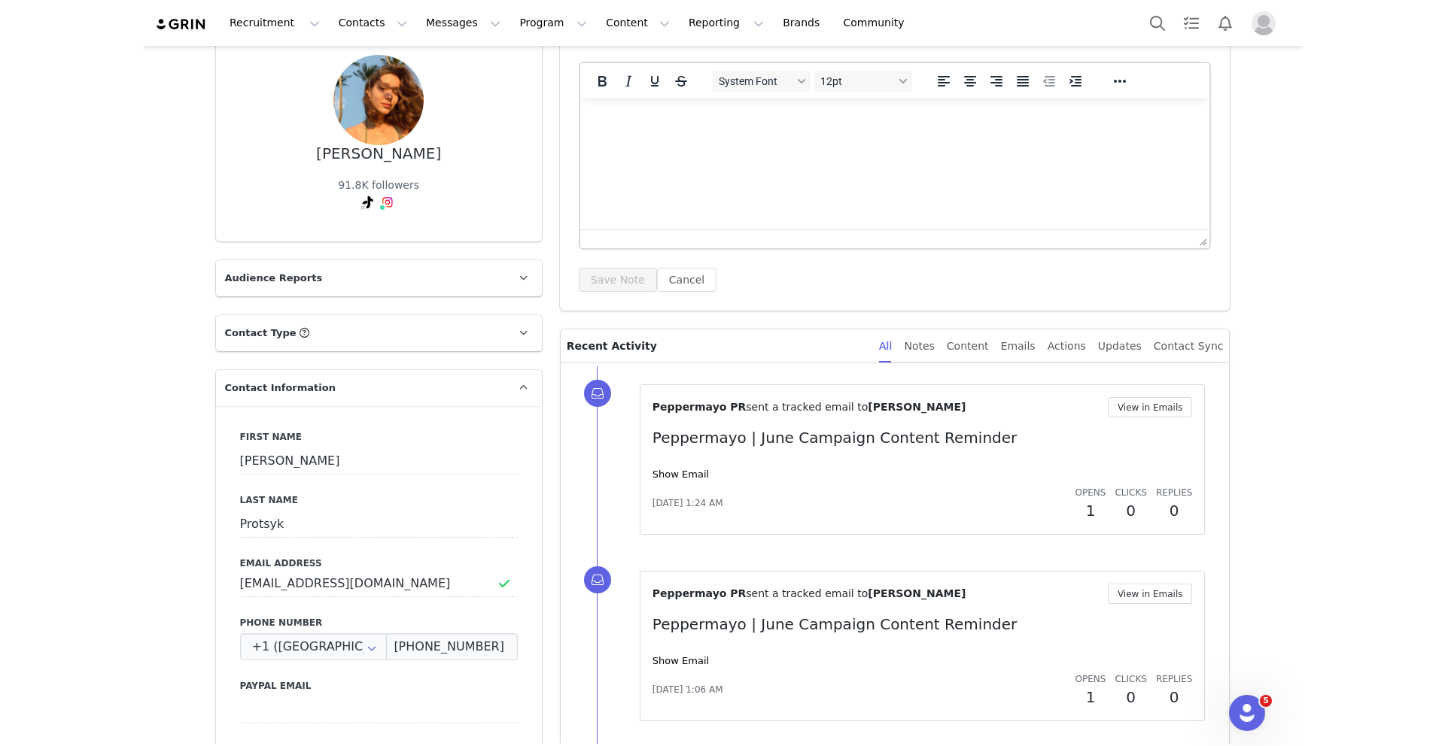
scroll to position [177, 0]
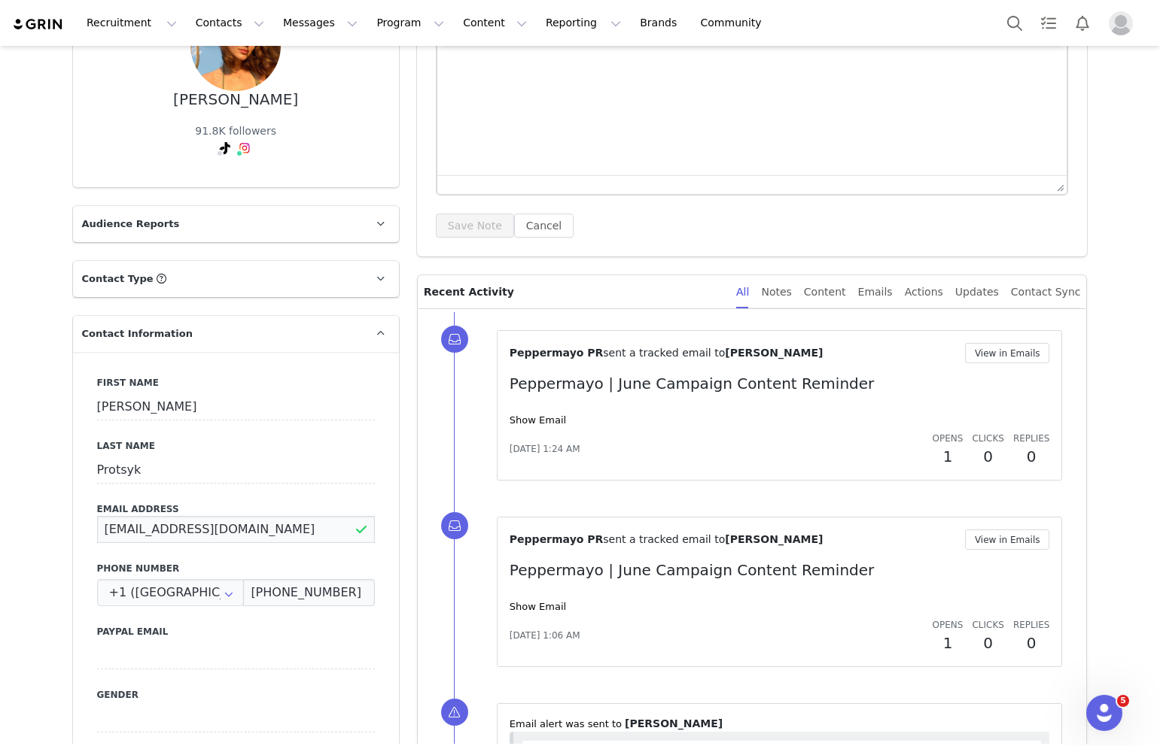
drag, startPoint x: 253, startPoint y: 526, endPoint x: 89, endPoint y: 526, distance: 164.0
click at [89, 526] on div "First Name [PERSON_NAME] Name Protsyk Email Address [EMAIL_ADDRESS][DOMAIN_NAME…" at bounding box center [236, 627] width 326 height 550
paste input "[EMAIL_ADDRESS][DOMAIN_NAME]"
type input "[EMAIL_ADDRESS][DOMAIN_NAME]"
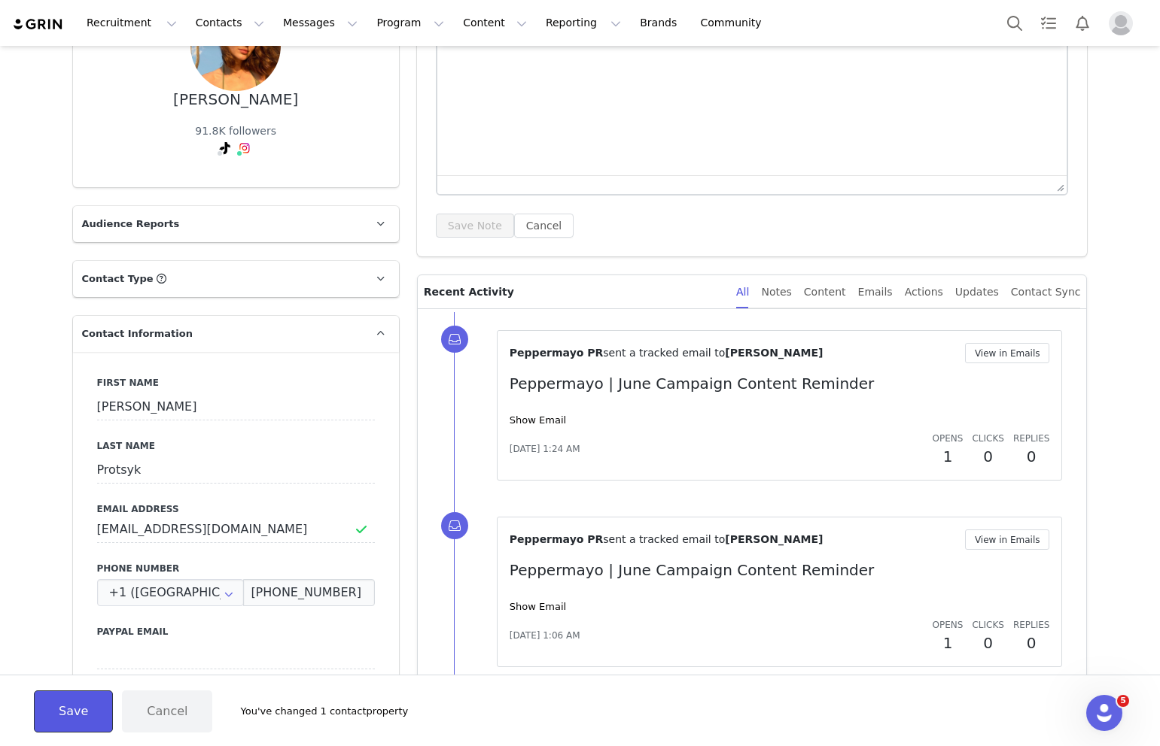
click at [72, 707] on button "Save" at bounding box center [73, 712] width 79 height 42
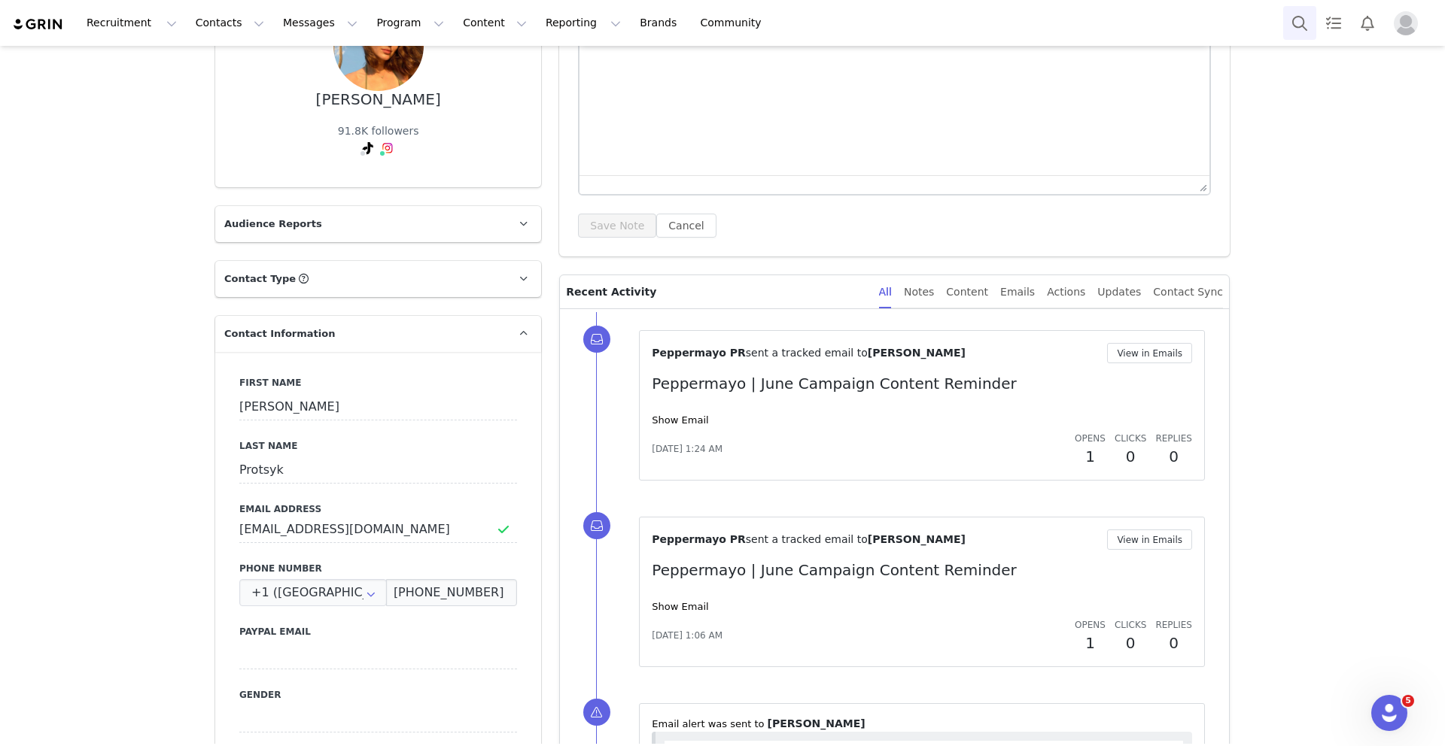
click at [1159, 28] on button "Search" at bounding box center [1299, 23] width 33 height 34
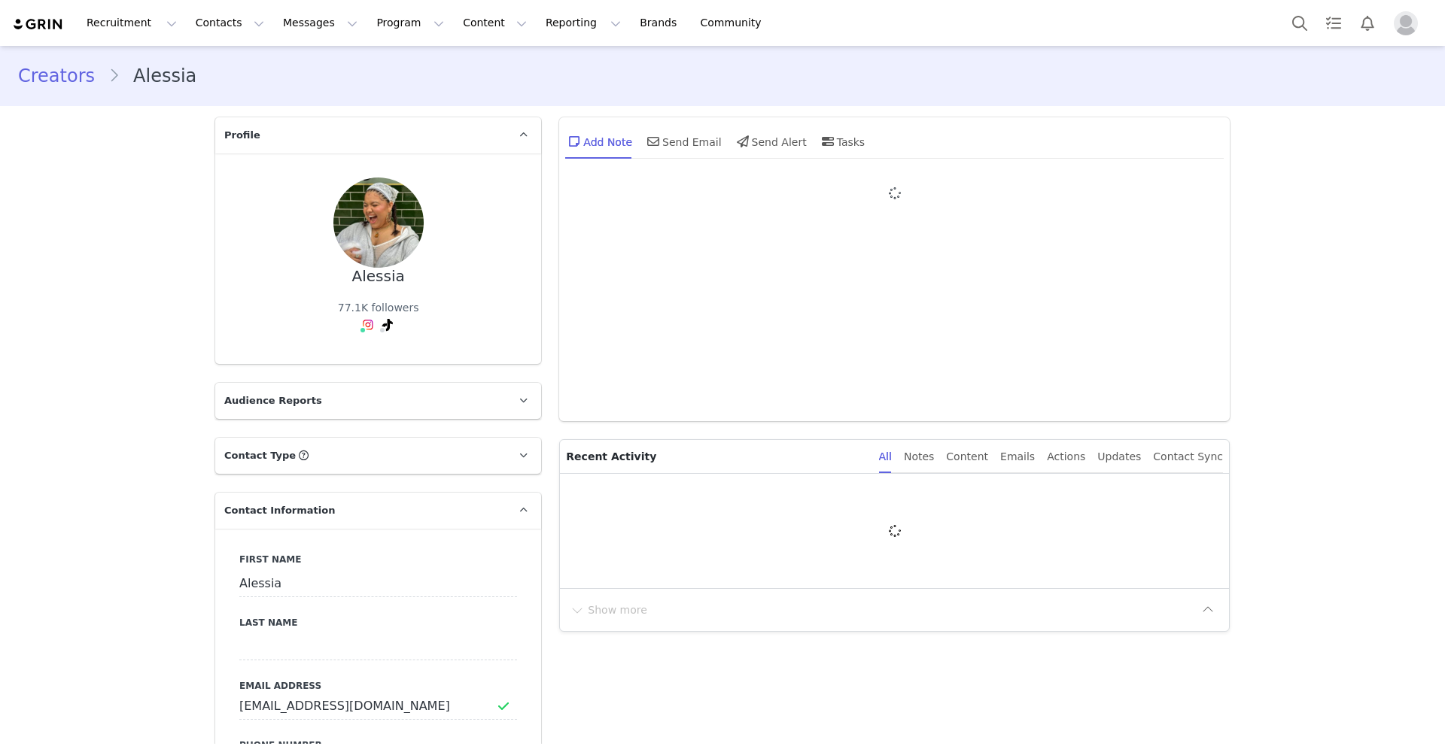
type input "+1 ([GEOGRAPHIC_DATA])"
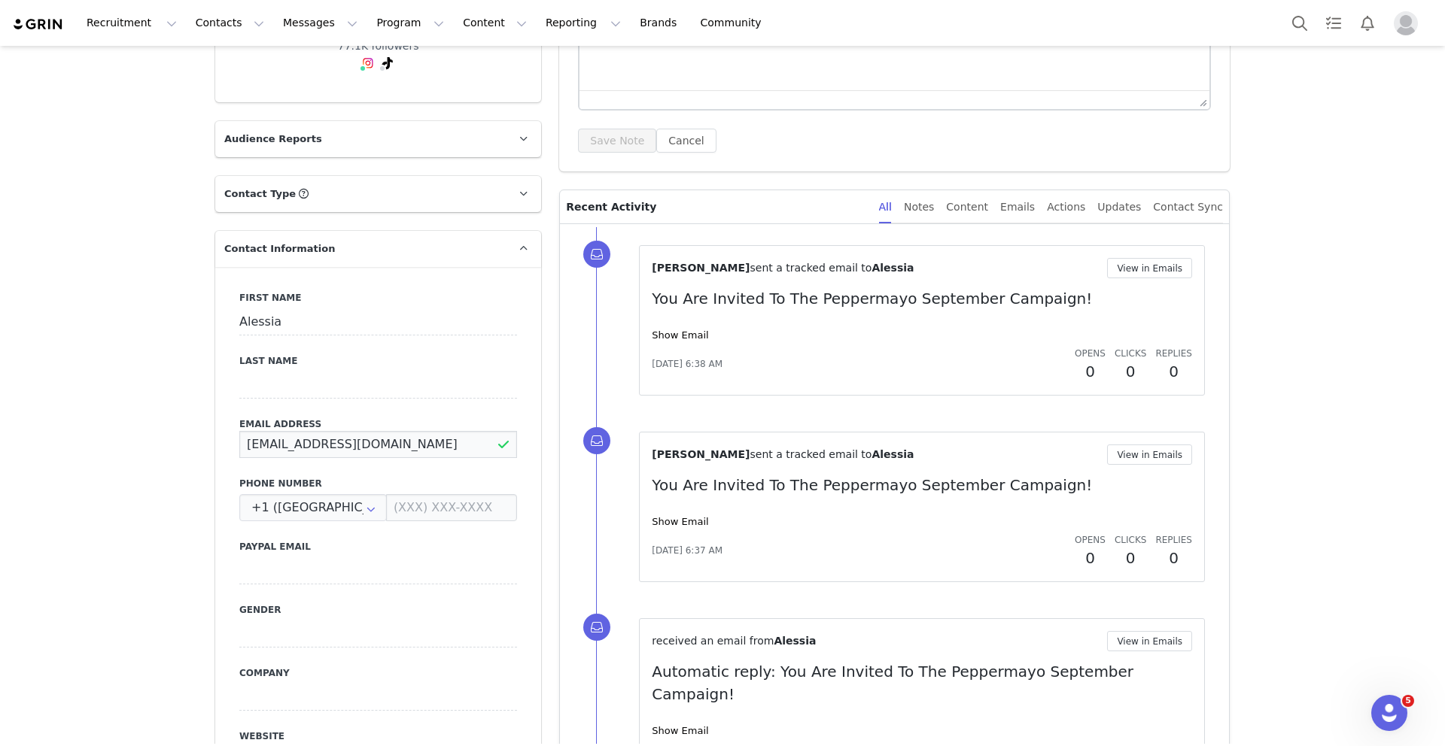
drag, startPoint x: 406, startPoint y: 445, endPoint x: 218, endPoint y: 445, distance: 188.1
click at [218, 445] on div "First Name Alessia Last Name Email Address [EMAIL_ADDRESS][DOMAIN_NAME] Phone N…" at bounding box center [378, 542] width 326 height 550
paste input "[EMAIL_ADDRESS][DOMAIN_NAME]"
type input "[EMAIL_ADDRESS][DOMAIN_NAME]"
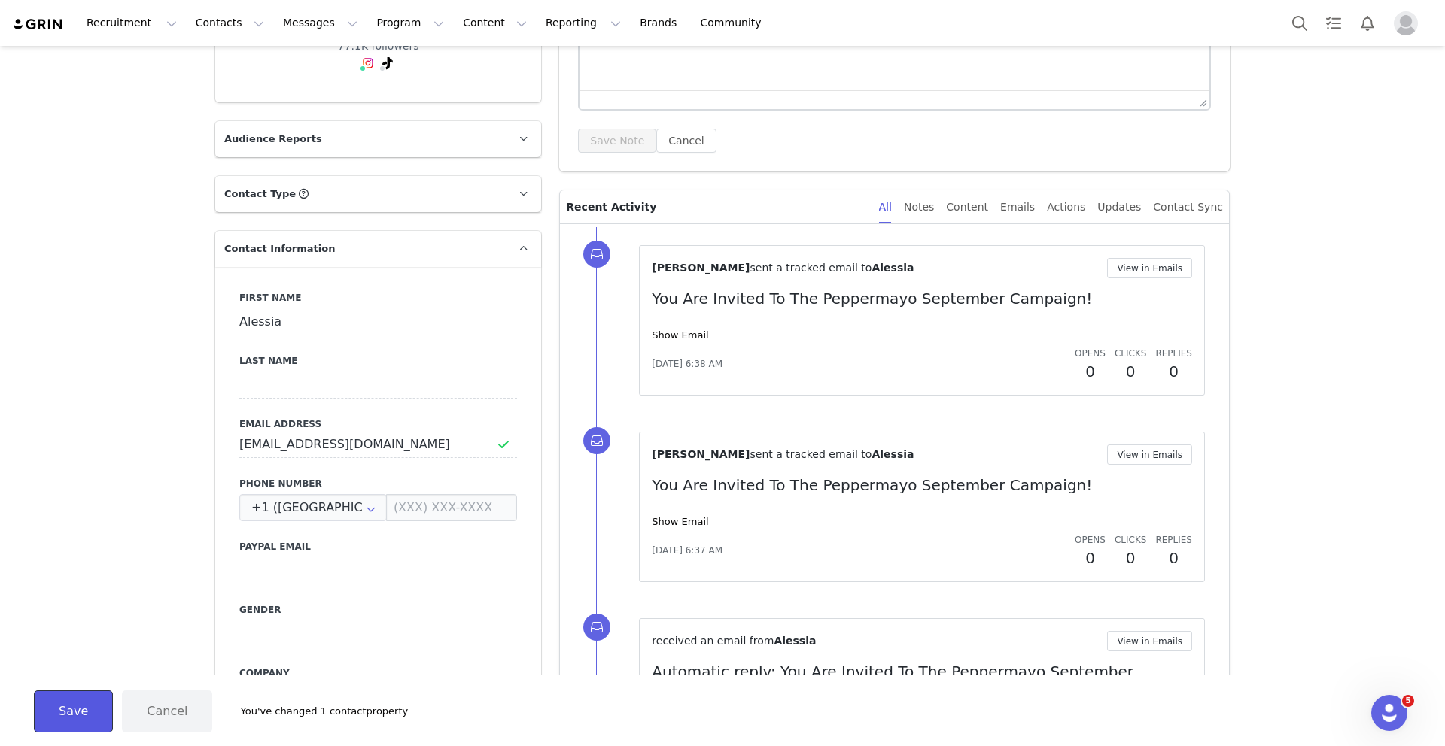
click at [59, 702] on button "Save" at bounding box center [73, 712] width 79 height 42
